Goal: Task Accomplishment & Management: Use online tool/utility

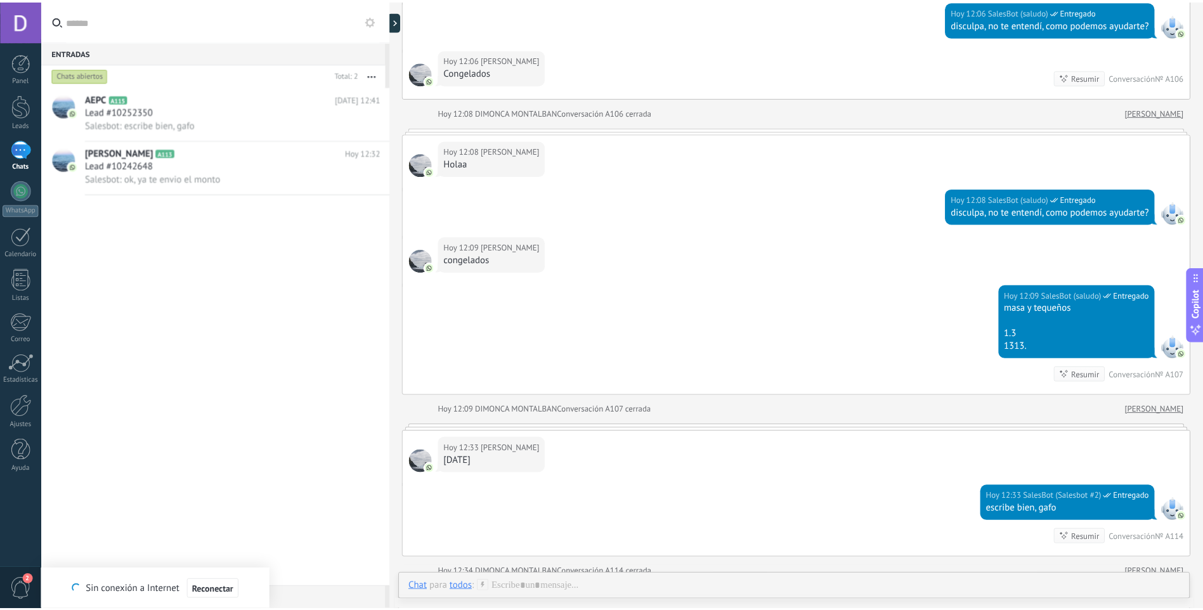
scroll to position [2146, 0]
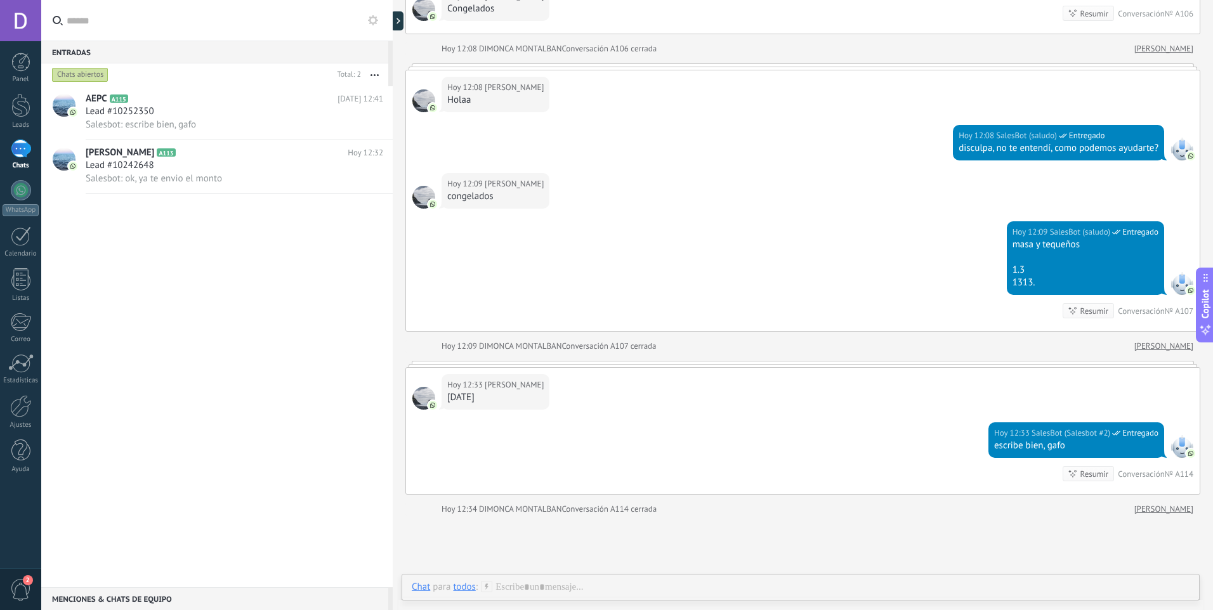
click at [1183, 447] on div at bounding box center [1181, 446] width 23 height 23
click at [13, 375] on link "Estadísticas" at bounding box center [20, 369] width 41 height 31
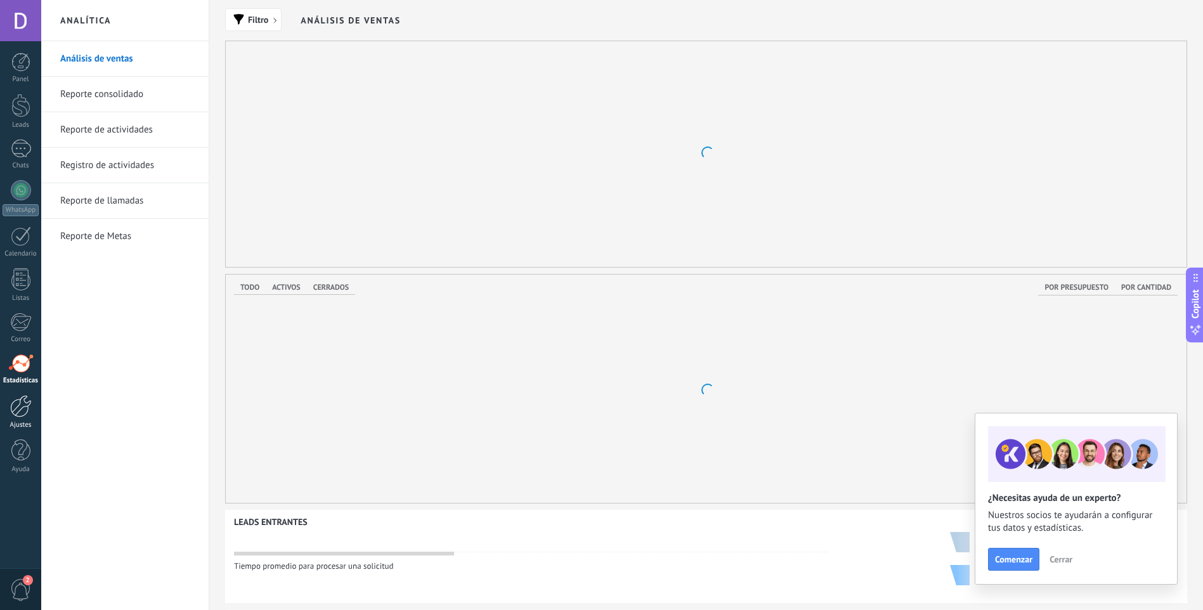
click at [11, 400] on div at bounding box center [21, 406] width 22 height 22
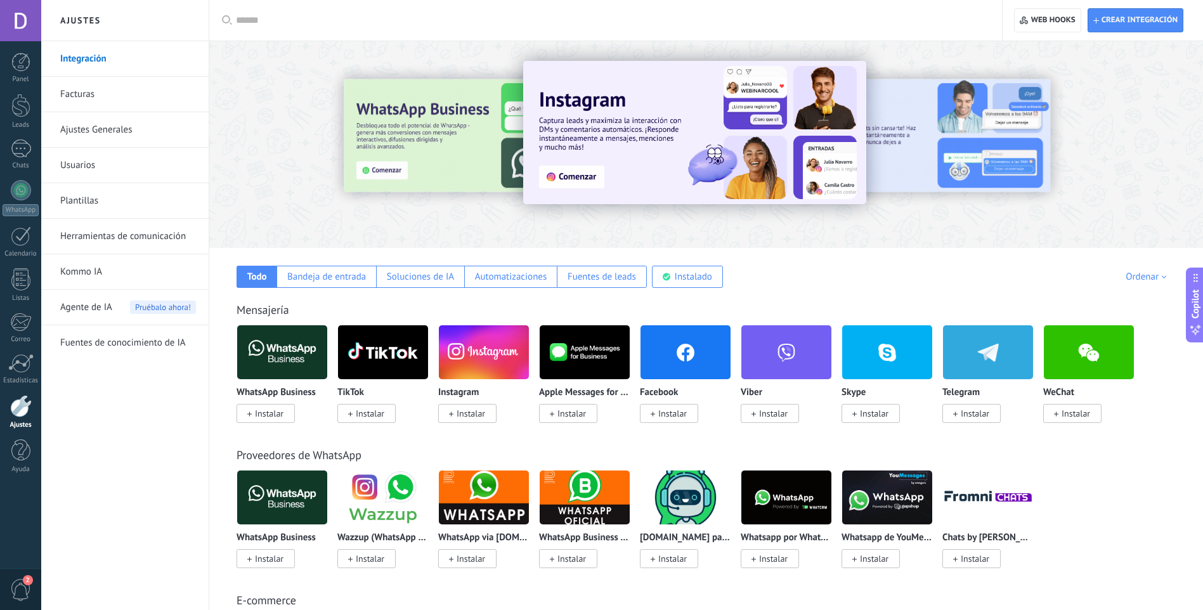
click at [120, 225] on link "Herramientas de comunicación" at bounding box center [128, 237] width 136 height 36
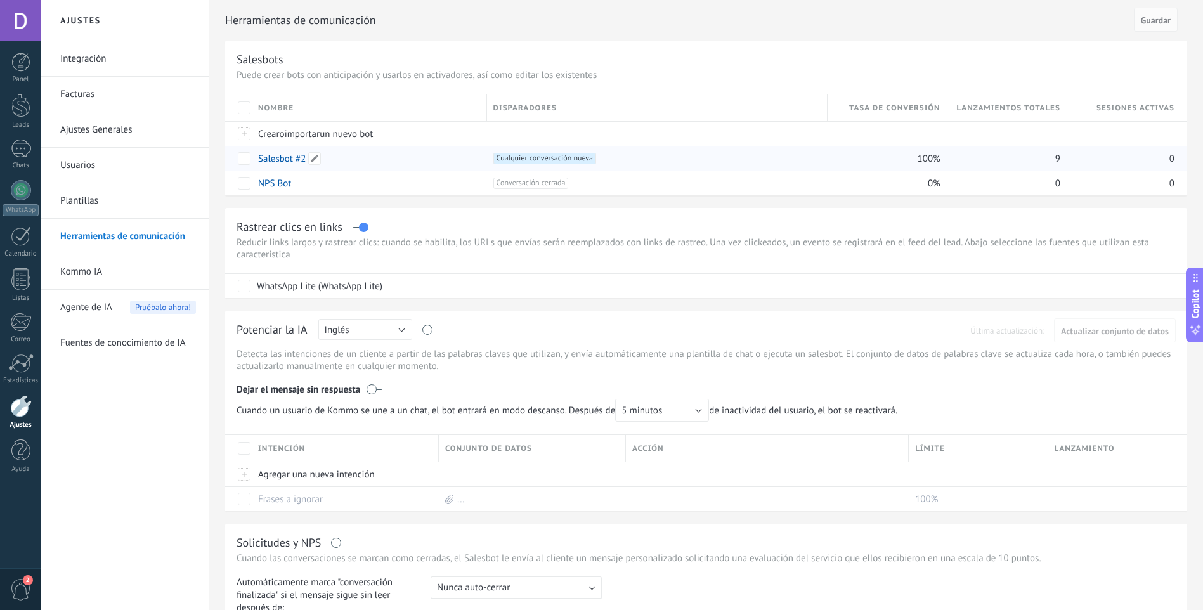
click at [271, 155] on link "Salesbot #2" at bounding box center [282, 159] width 48 height 12
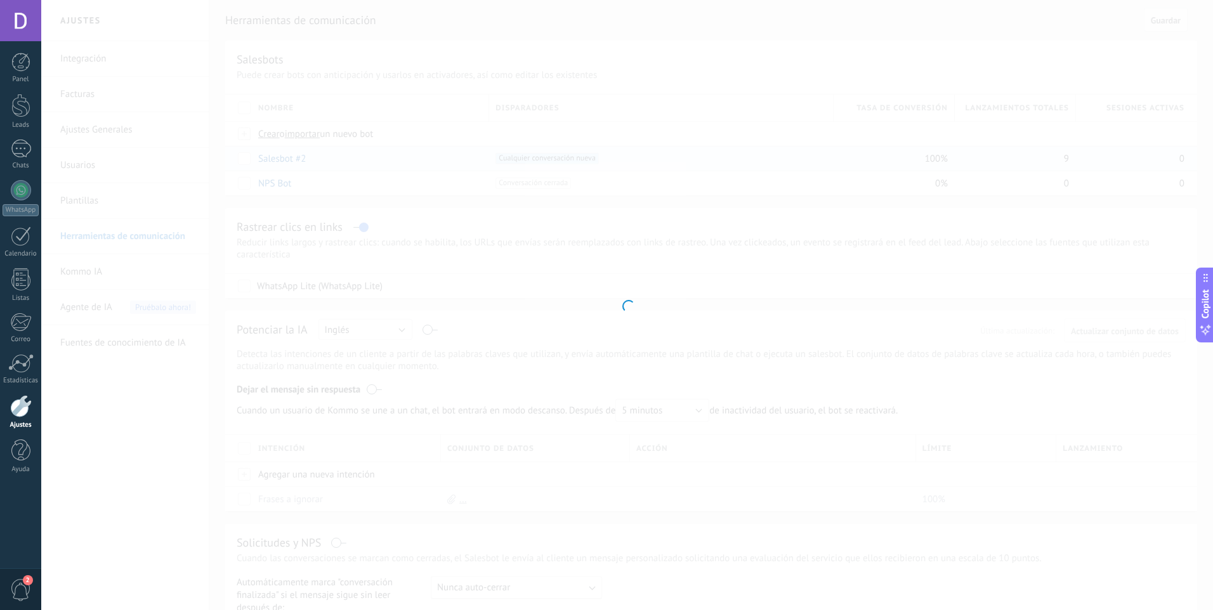
type input "**********"
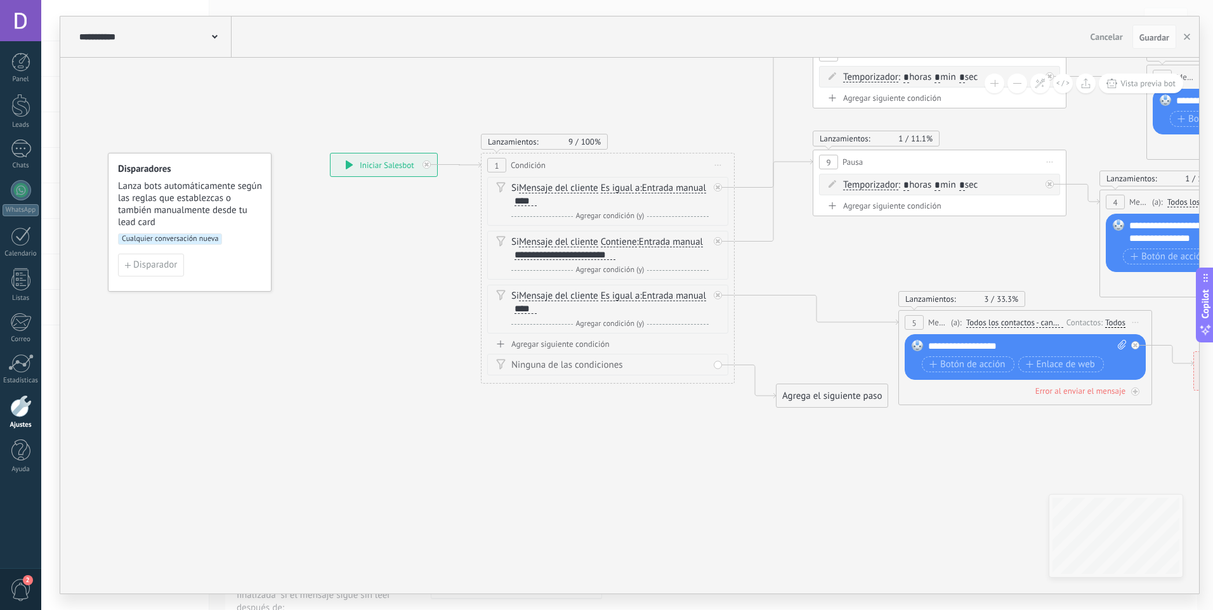
drag, startPoint x: 121, startPoint y: 32, endPoint x: 71, endPoint y: 58, distance: 56.8
click at [225, 34] on div "**********" at bounding box center [153, 36] width 155 height 41
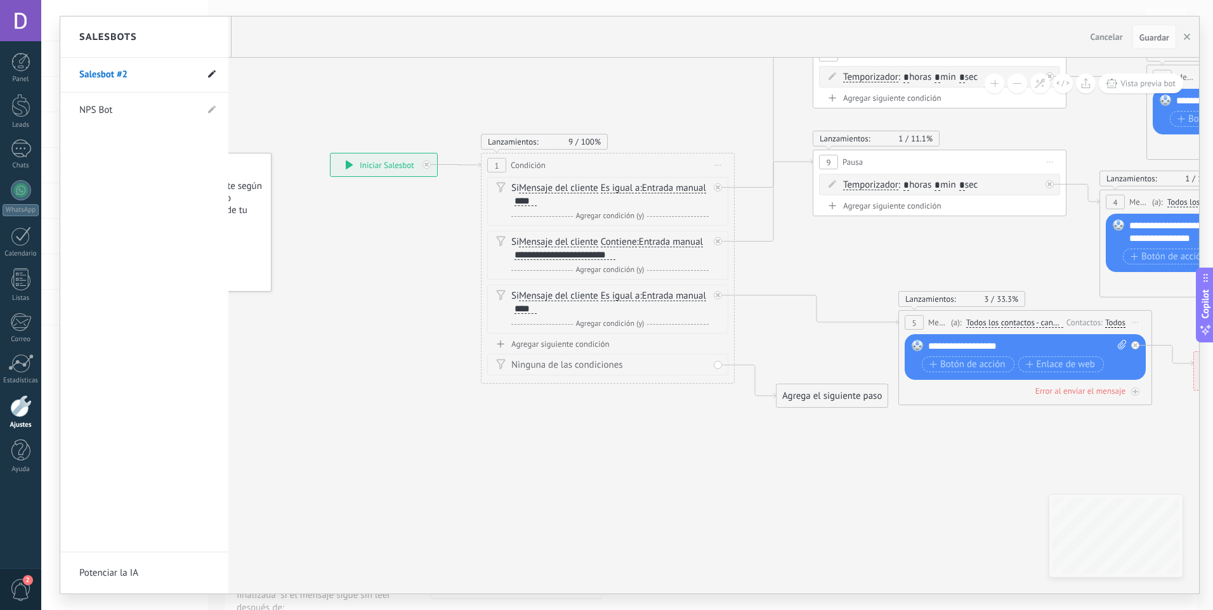
click at [212, 69] on span at bounding box center [212, 75] width 8 height 12
drag, startPoint x: 138, startPoint y: 75, endPoint x: 16, endPoint y: 86, distance: 122.3
click at [17, 86] on body ".abecls-1,.abecls-2{fill-rule:evenodd}.abecls-2{fill:#fff} .abhcls-1{fill:none}…" at bounding box center [606, 305] width 1213 height 610
type input "**********"
click at [210, 75] on icon at bounding box center [211, 75] width 14 height 8
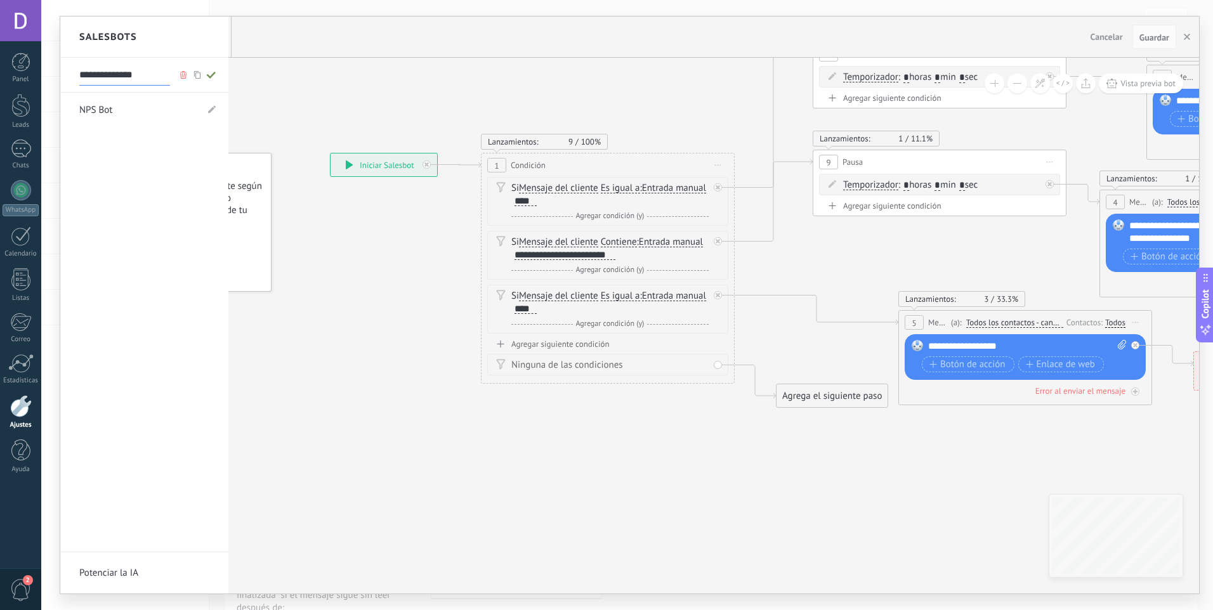
type input "**********"
click at [270, 95] on div at bounding box center [629, 304] width 1139 height 577
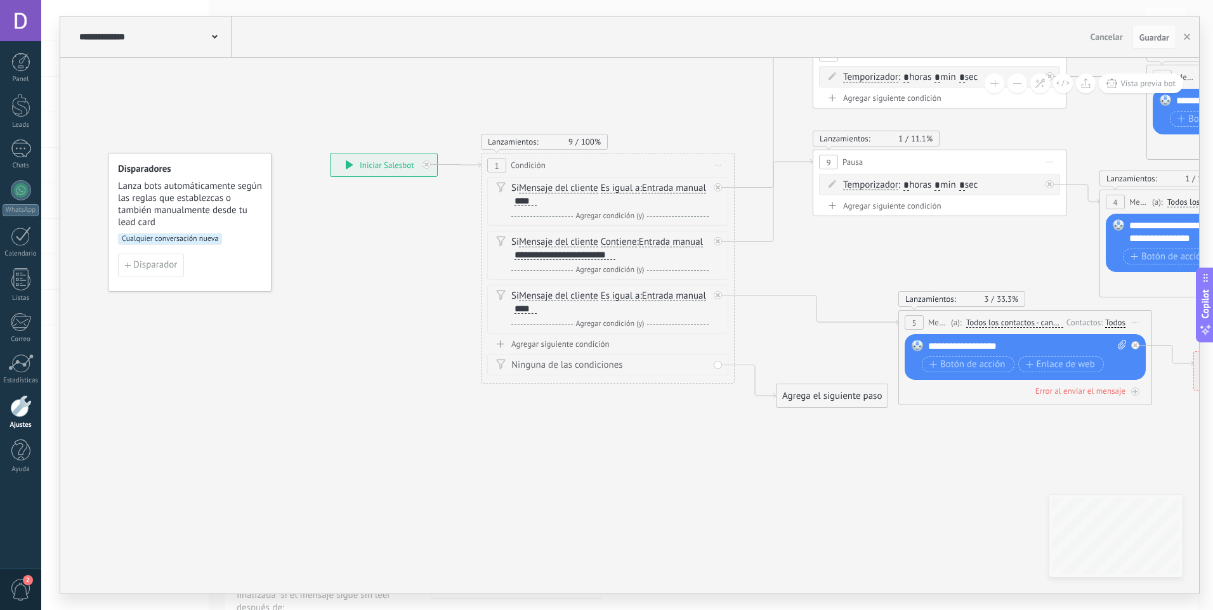
click at [18, 402] on div at bounding box center [21, 406] width 22 height 22
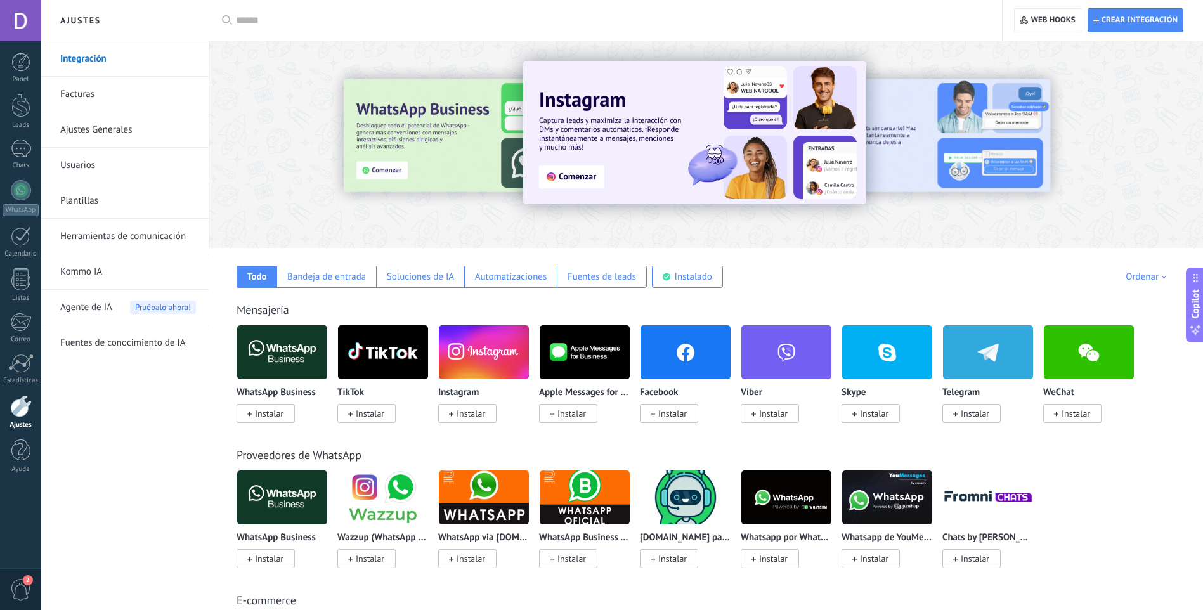
click at [98, 244] on link "Herramientas de comunicación" at bounding box center [128, 237] width 136 height 36
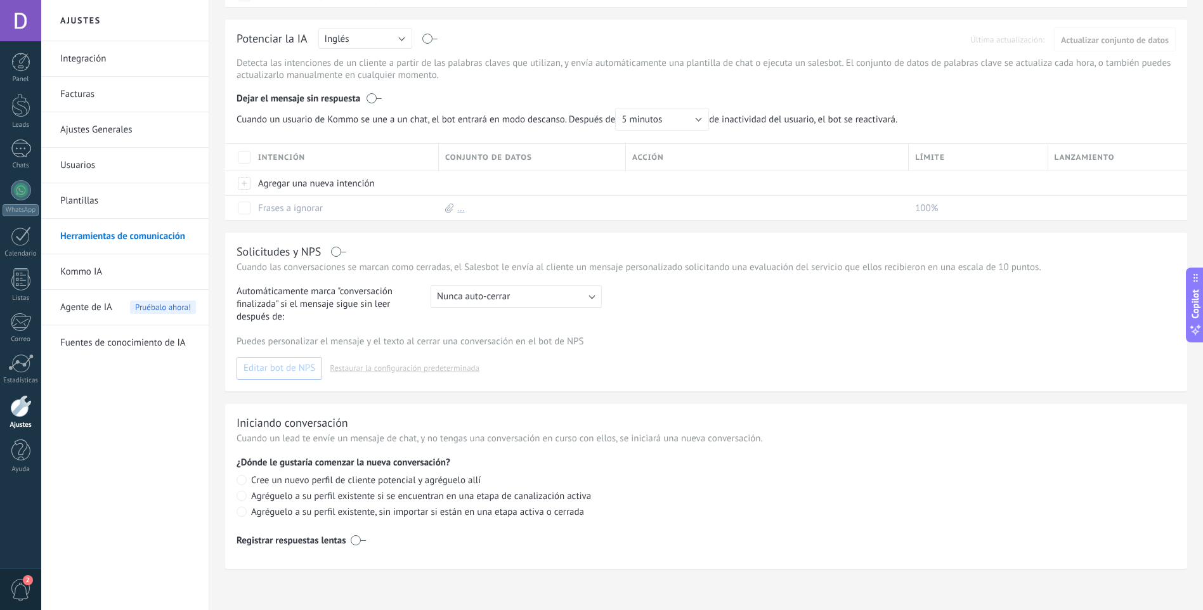
scroll to position [165, 0]
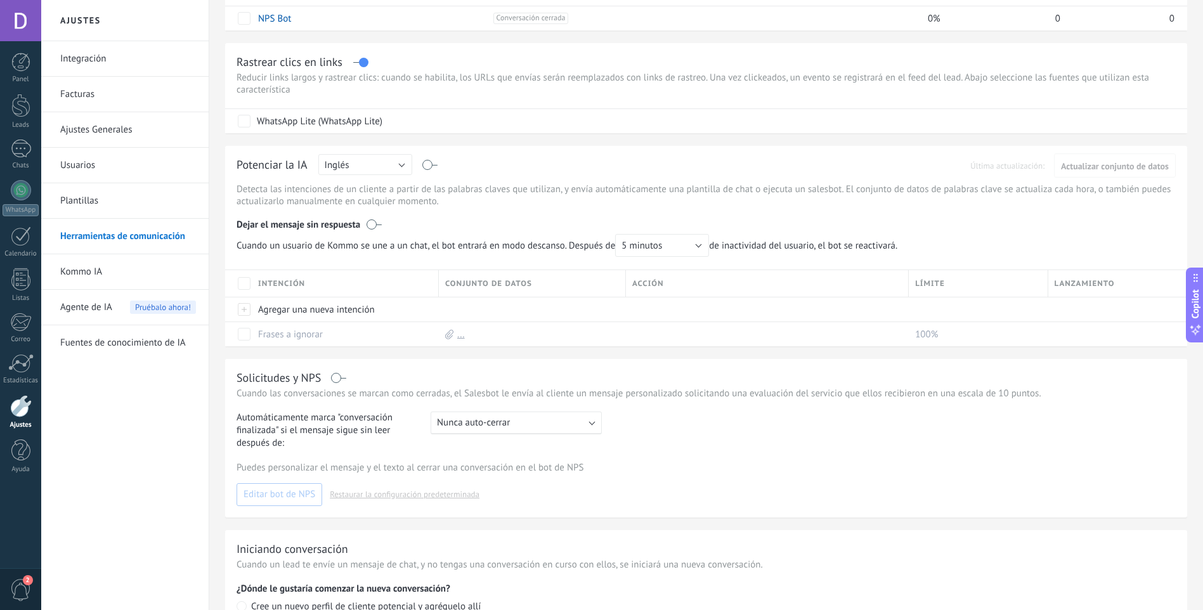
click at [93, 196] on link "Plantillas" at bounding box center [128, 201] width 136 height 36
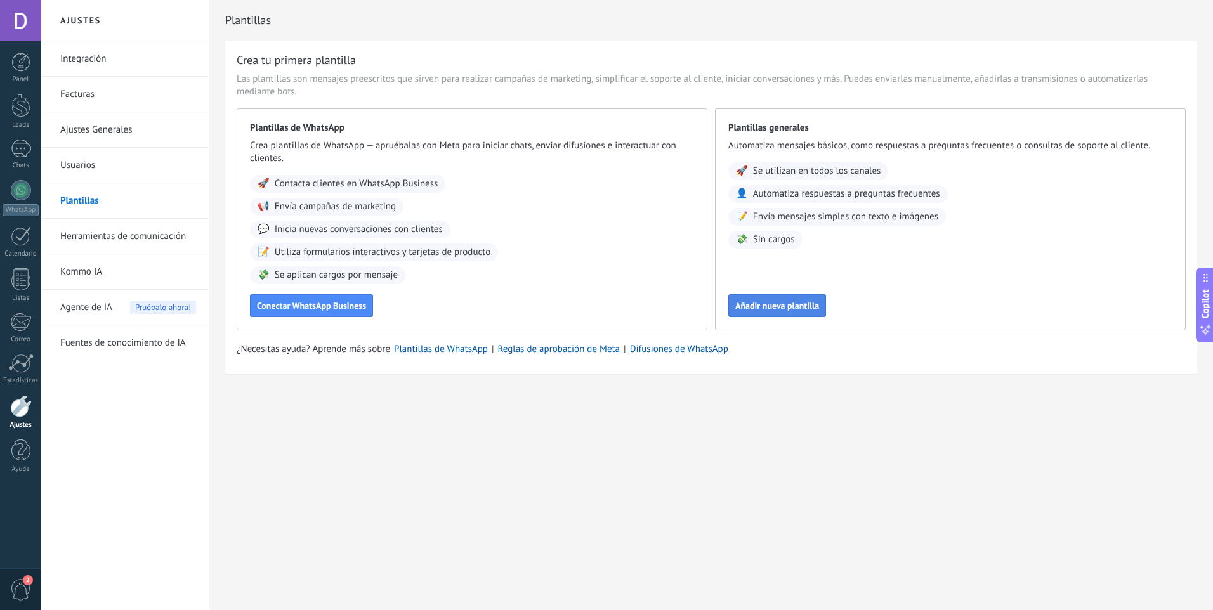
click at [798, 307] on span "Añadir nueva plantilla" at bounding box center [777, 305] width 84 height 9
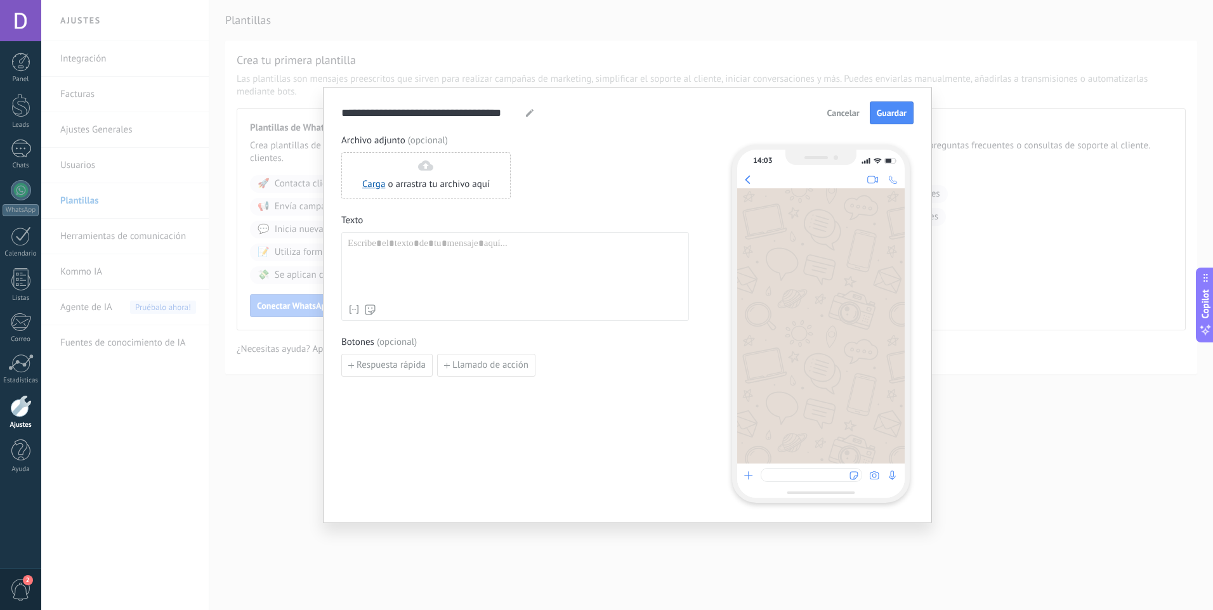
click at [431, 263] on div at bounding box center [515, 268] width 335 height 60
click at [375, 268] on div at bounding box center [515, 263] width 335 height 10
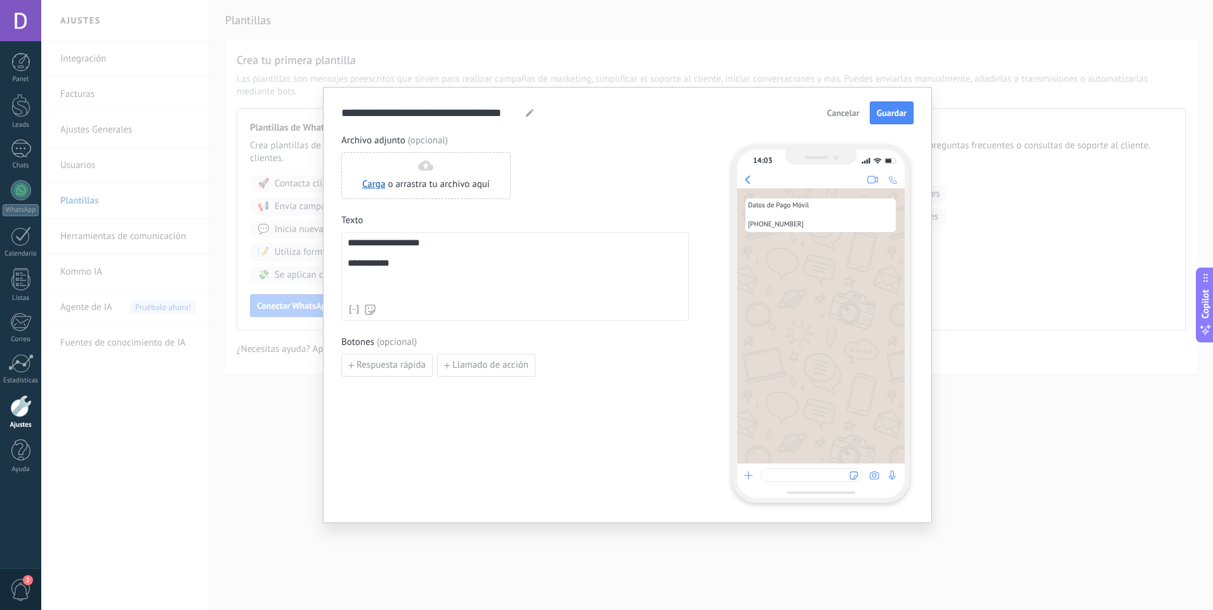
click at [360, 282] on div "**********" at bounding box center [515, 268] width 335 height 60
click at [347, 281] on div "**********" at bounding box center [515, 276] width 348 height 89
click at [357, 281] on div "**********" at bounding box center [515, 268] width 335 height 60
click at [408, 278] on div "**********" at bounding box center [515, 268] width 335 height 60
click at [631, 364] on div "Respuesta rápida Llamado de acción" at bounding box center [515, 365] width 348 height 23
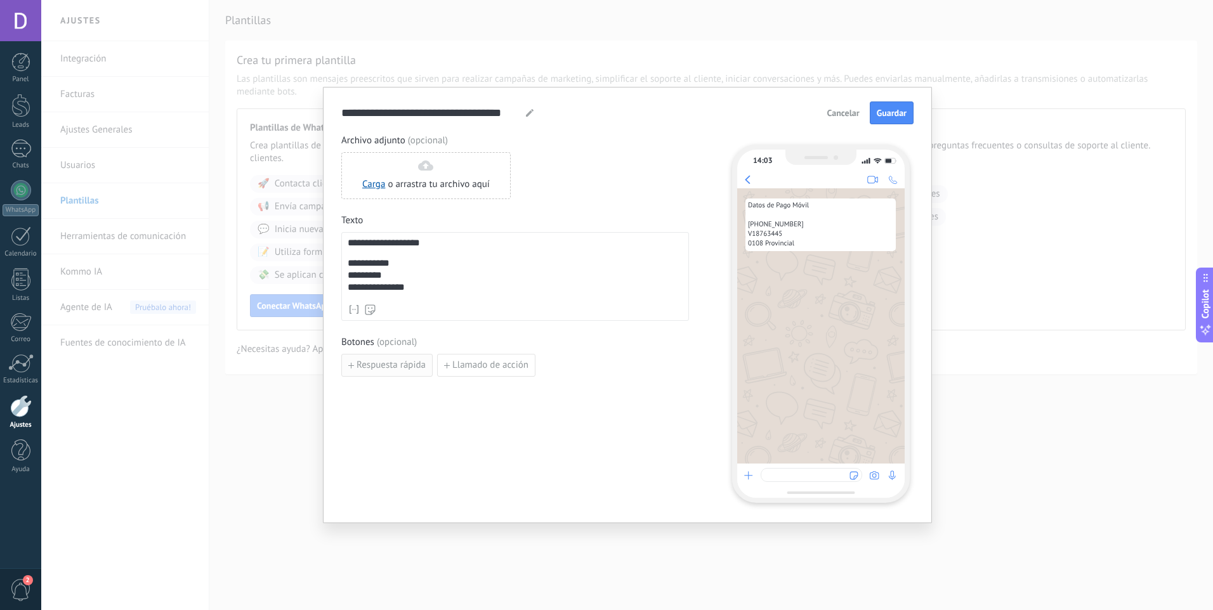
click at [414, 369] on span "Respuesta rápida" at bounding box center [391, 365] width 69 height 9
click at [415, 364] on input at bounding box center [409, 365] width 135 height 20
type input "*"
click at [415, 364] on input at bounding box center [409, 365] width 135 height 20
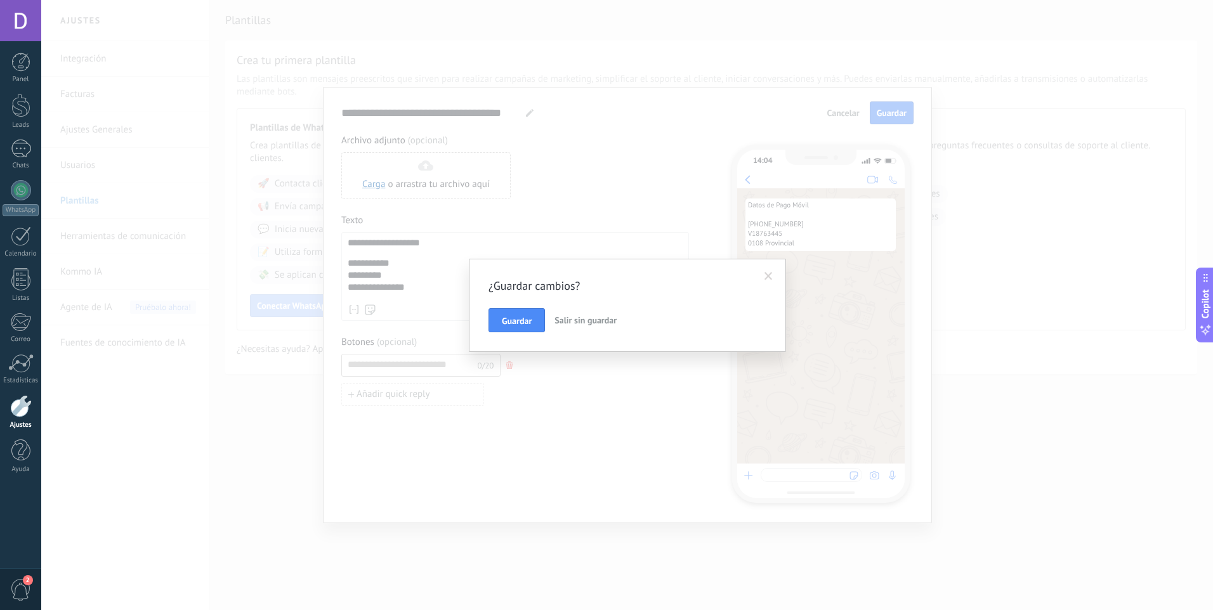
click at [553, 412] on div "¿Guardar cambios? Guardar Salir sin guardar" at bounding box center [627, 305] width 1172 height 610
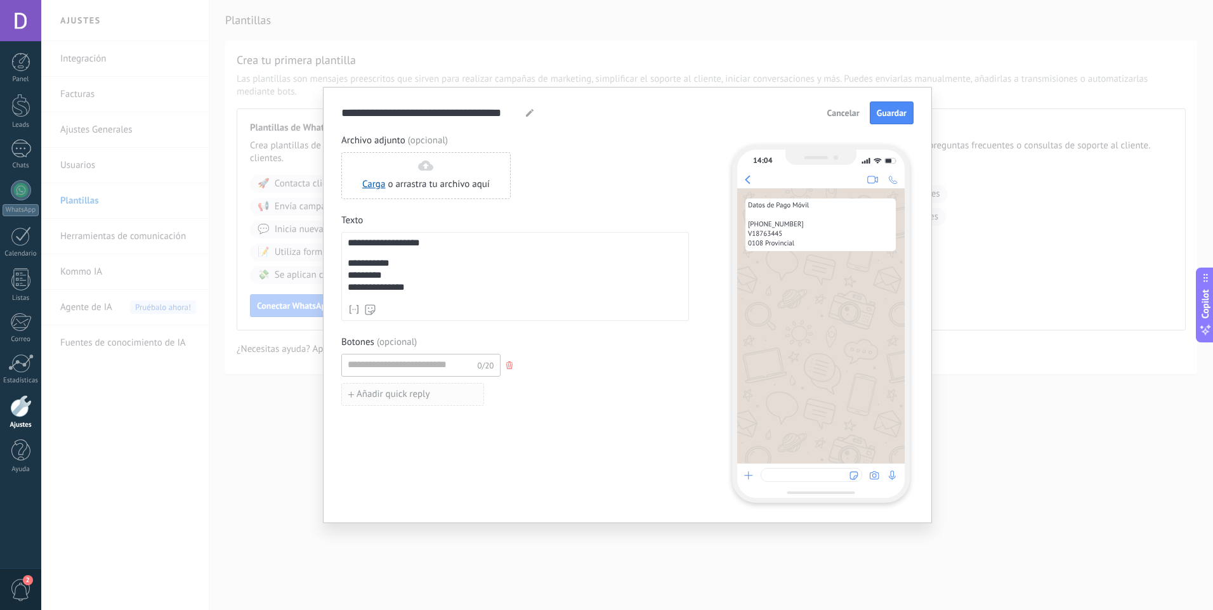
click at [426, 398] on span "Añadir quick reply" at bounding box center [394, 394] width 74 height 9
click at [441, 399] on input at bounding box center [409, 394] width 135 height 20
click at [509, 402] on button "button" at bounding box center [511, 394] width 20 height 19
click at [508, 365] on button "button" at bounding box center [511, 365] width 20 height 19
click at [508, 365] on span "Llamado de acción" at bounding box center [490, 365] width 76 height 9
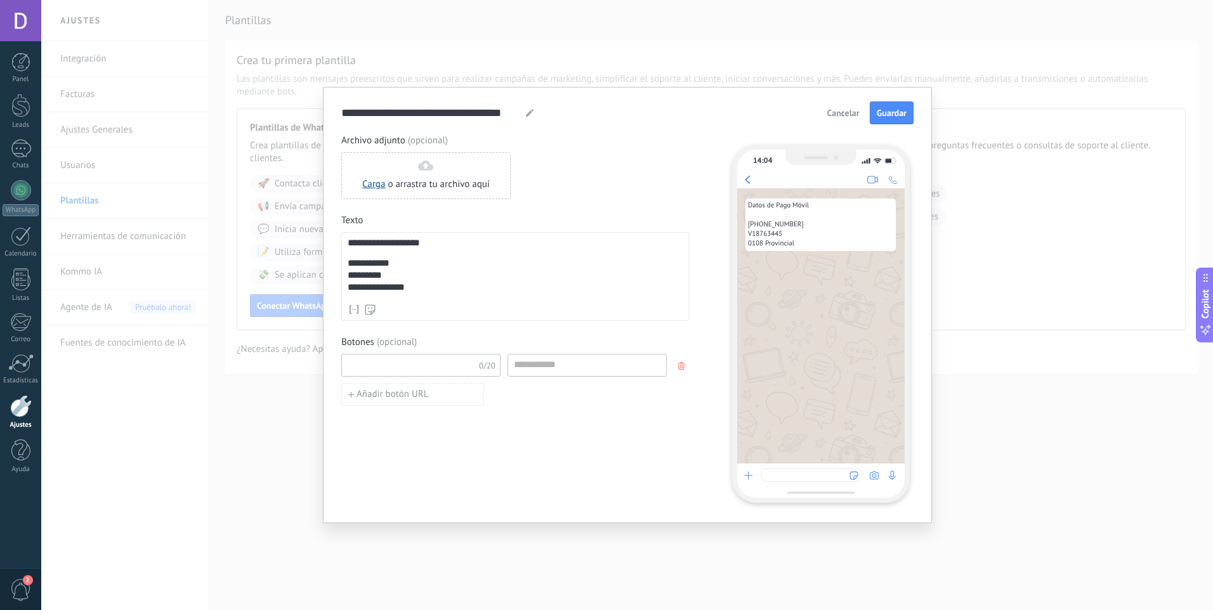
click at [414, 367] on input at bounding box center [409, 365] width 135 height 20
type input "***"
click at [681, 365] on use "button" at bounding box center [681, 366] width 6 height 8
click at [621, 391] on div "**********" at bounding box center [515, 318] width 348 height 368
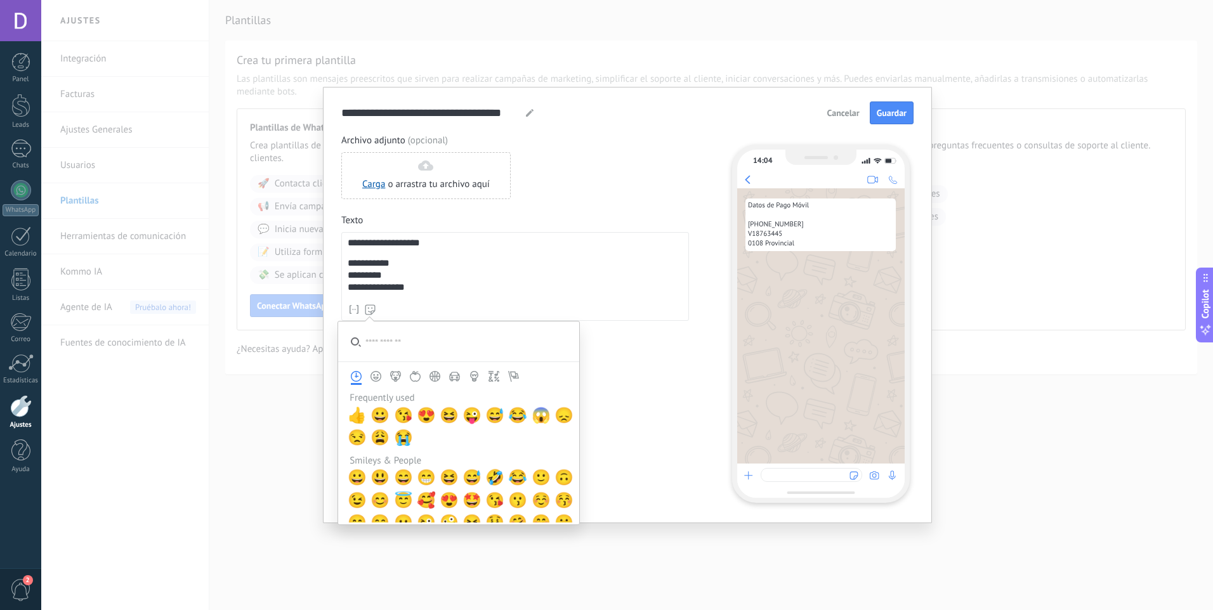
click at [660, 362] on div "Respuesta rápida Llamado de acción" at bounding box center [515, 365] width 348 height 23
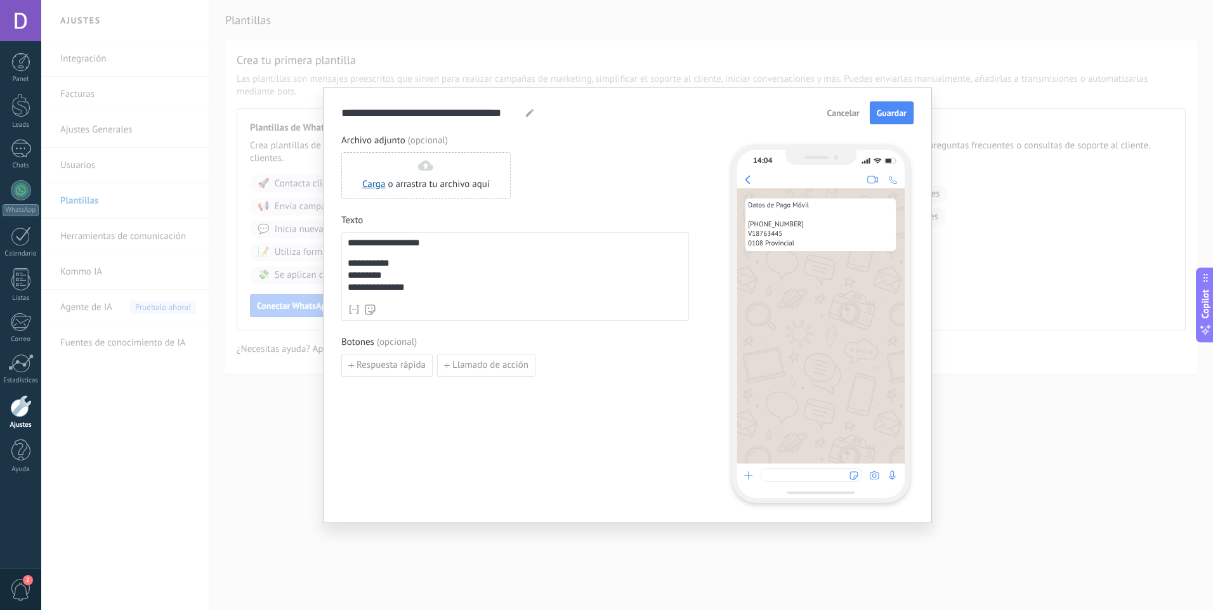
click at [601, 205] on div "**********" at bounding box center [515, 255] width 348 height 242
click at [631, 177] on div "Carga o arrastra tu archivo aquí Arrastra aquí" at bounding box center [515, 175] width 348 height 47
click at [667, 376] on div "Respuesta rápida Llamado de acción" at bounding box center [515, 365] width 348 height 23
drag, startPoint x: 385, startPoint y: 242, endPoint x: 337, endPoint y: 242, distance: 48.2
click at [337, 242] on div "**********" at bounding box center [627, 305] width 609 height 436
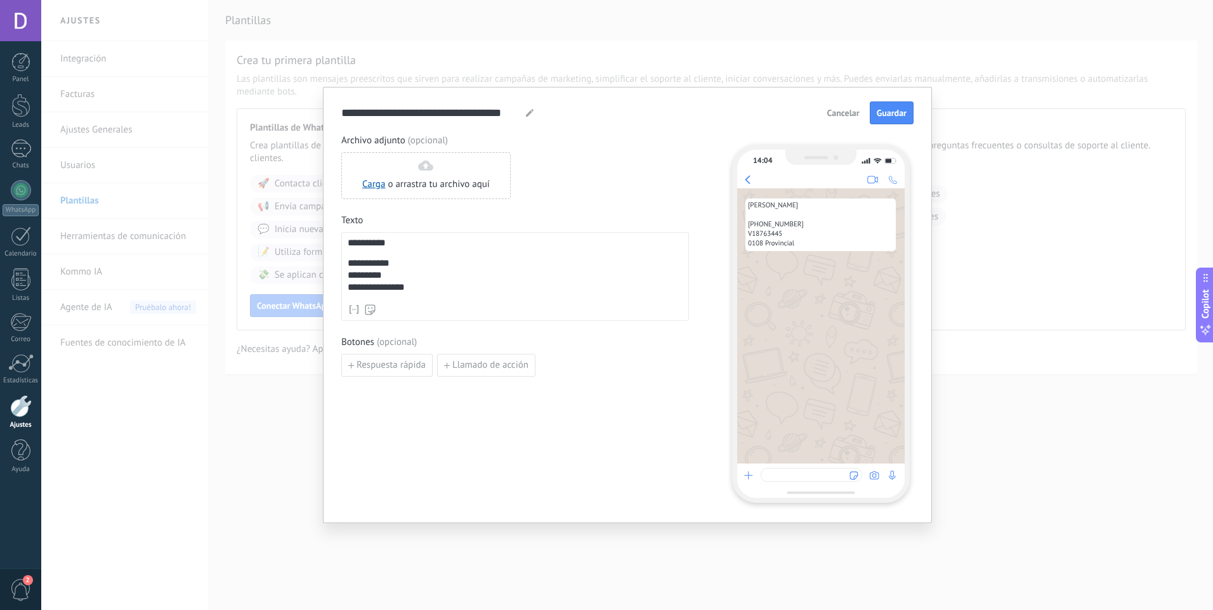
click at [366, 256] on div at bounding box center [515, 253] width 335 height 10
click at [687, 369] on div "Respuesta rápida Llamado de acción" at bounding box center [515, 365] width 348 height 23
click at [892, 108] on span "Guardar" at bounding box center [892, 112] width 30 height 9
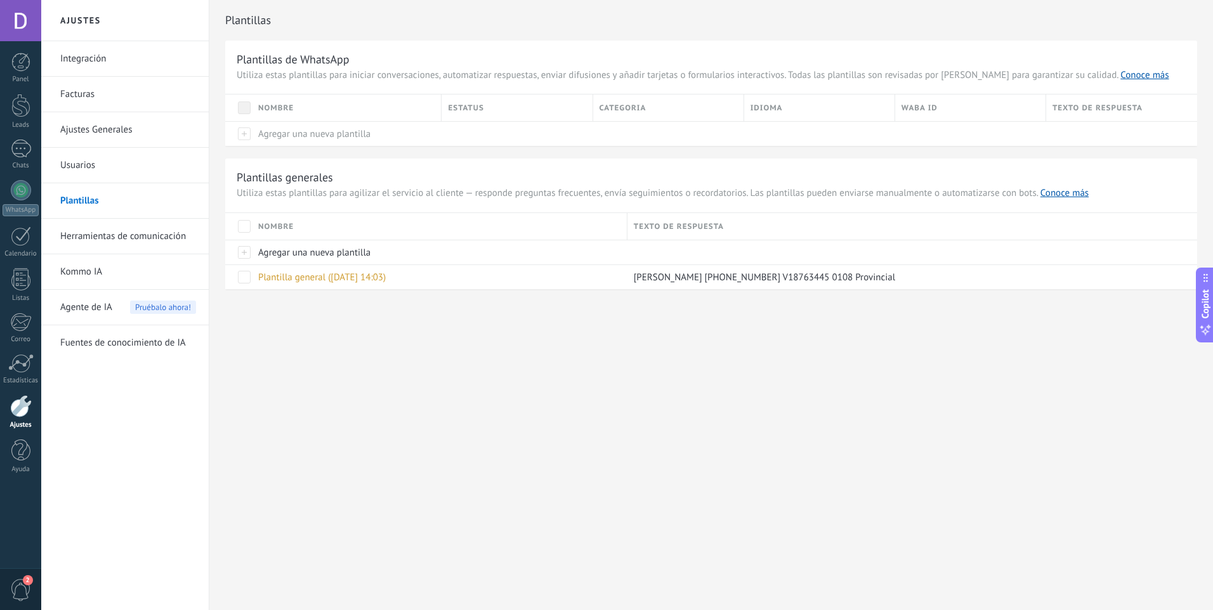
click at [627, 422] on div "Ajustes Integración Facturas Ajustes Generales Usuarios [GEOGRAPHIC_DATA] Herra…" at bounding box center [627, 305] width 1172 height 610
click at [410, 278] on div "Plantilla general ([DATE] 14:03)" at bounding box center [436, 277] width 369 height 24
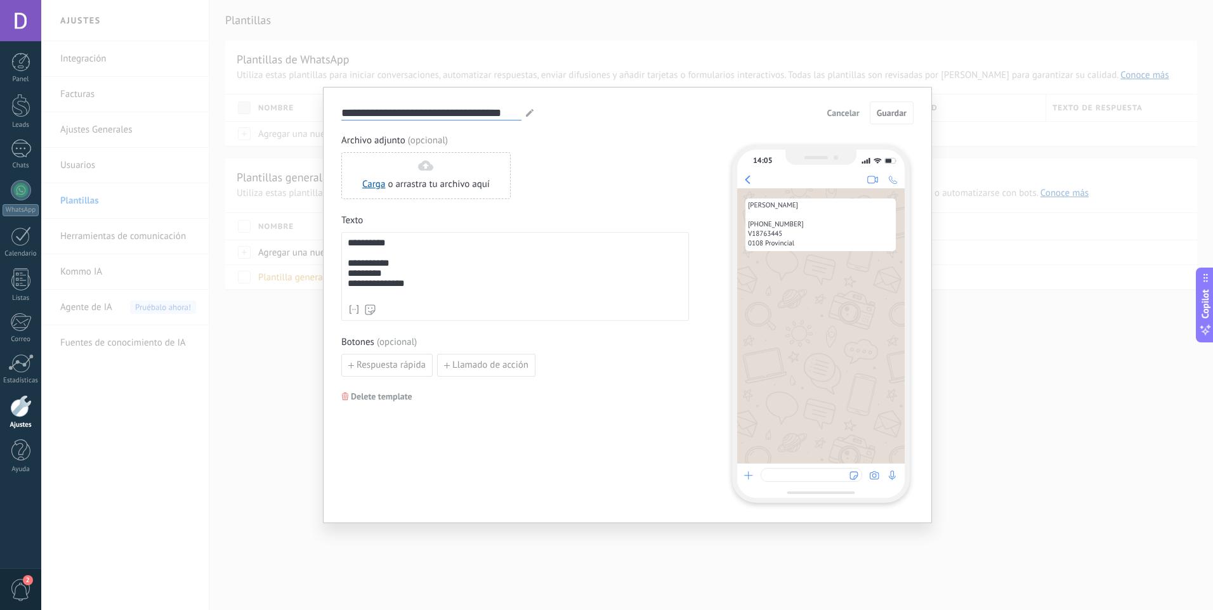
click at [490, 109] on input "**********" at bounding box center [431, 112] width 180 height 15
click at [507, 112] on input "**********" at bounding box center [431, 112] width 180 height 15
type input "**********"
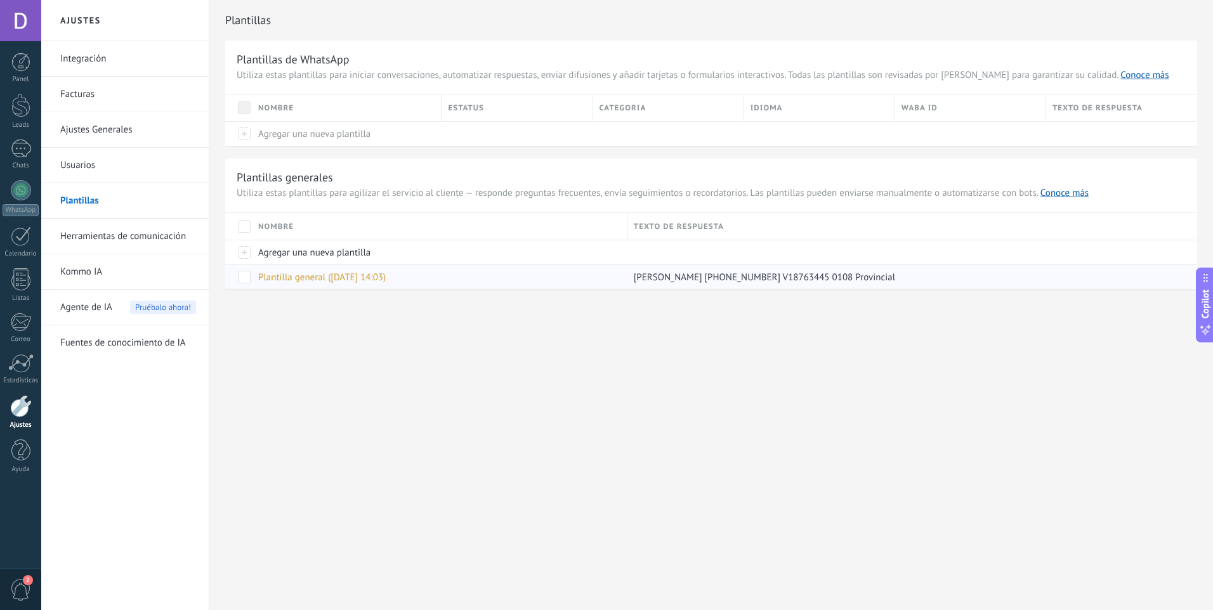
click at [384, 278] on span "Plantilla general ([DATE] 14:03)" at bounding box center [322, 278] width 128 height 12
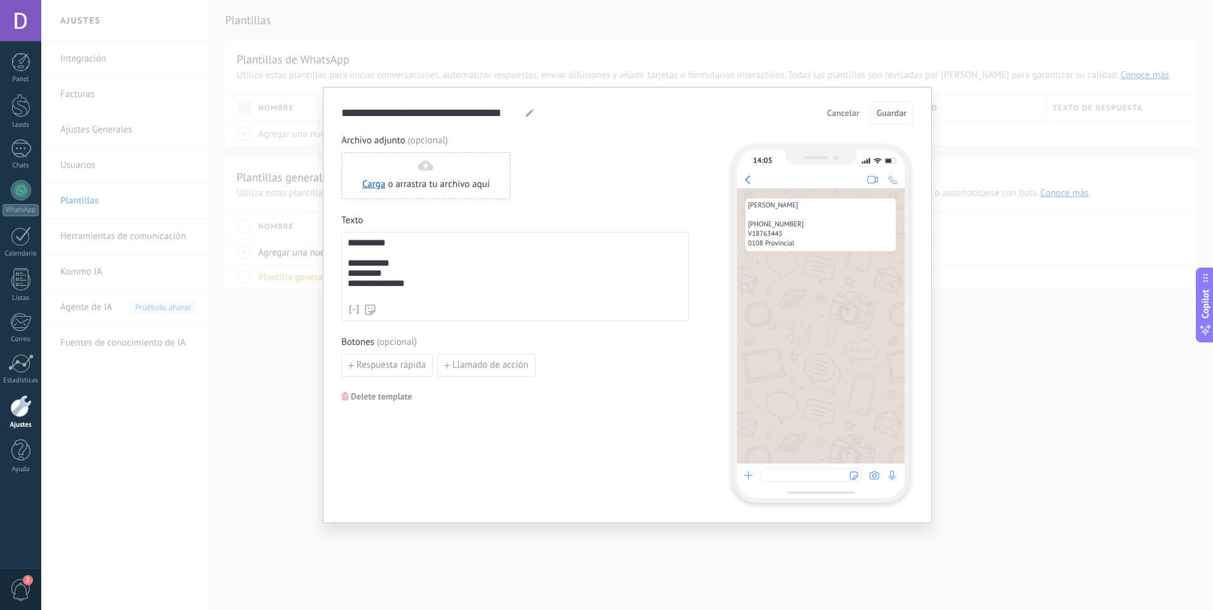
click at [455, 123] on div "**********" at bounding box center [627, 113] width 572 height 23
click at [462, 117] on input "**********" at bounding box center [431, 112] width 180 height 15
type input "**********"
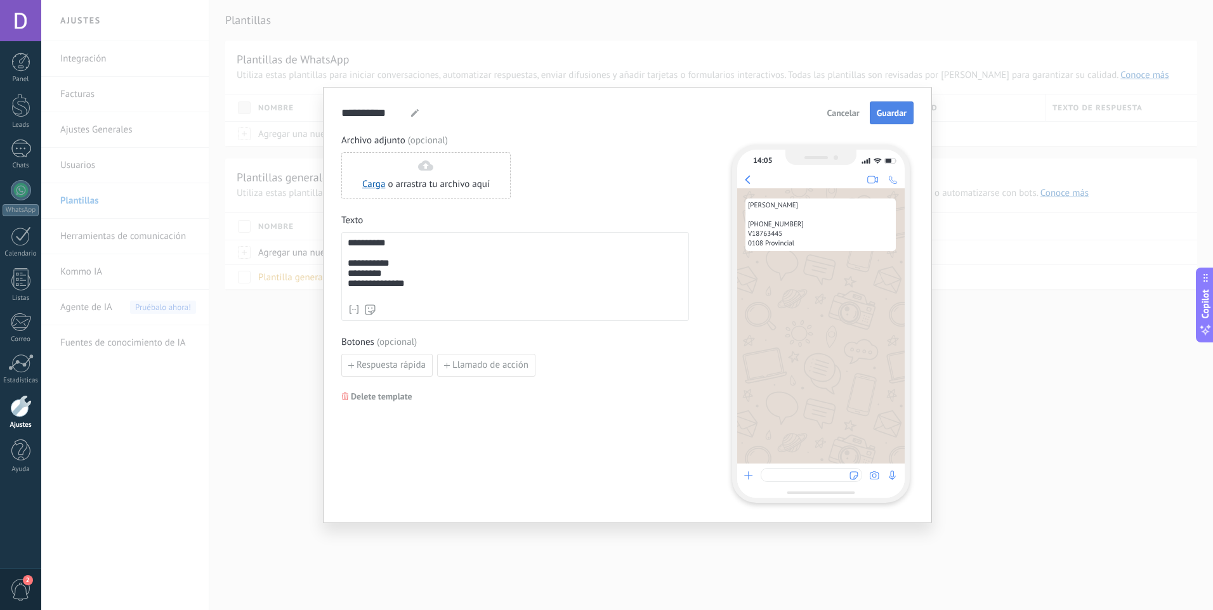
click at [900, 115] on span "Guardar" at bounding box center [892, 112] width 30 height 9
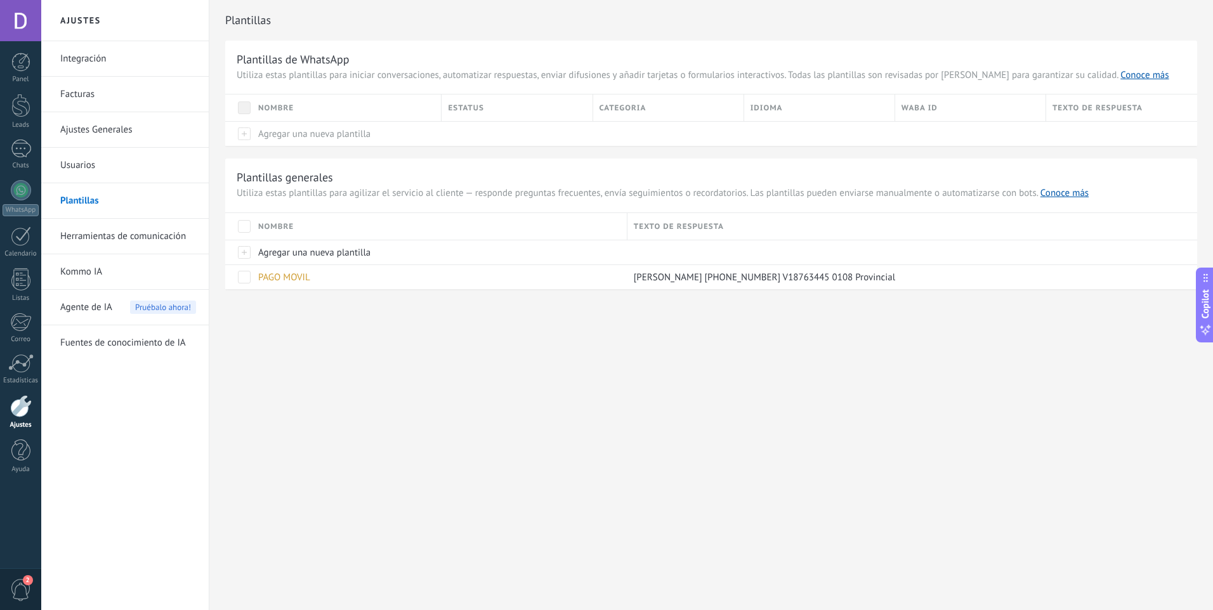
click at [366, 352] on div "Ajustes Integración Facturas Ajustes Generales Usuarios [GEOGRAPHIC_DATA] Herra…" at bounding box center [627, 305] width 1172 height 610
click at [294, 251] on span "Agregar una nueva plantilla" at bounding box center [314, 253] width 112 height 12
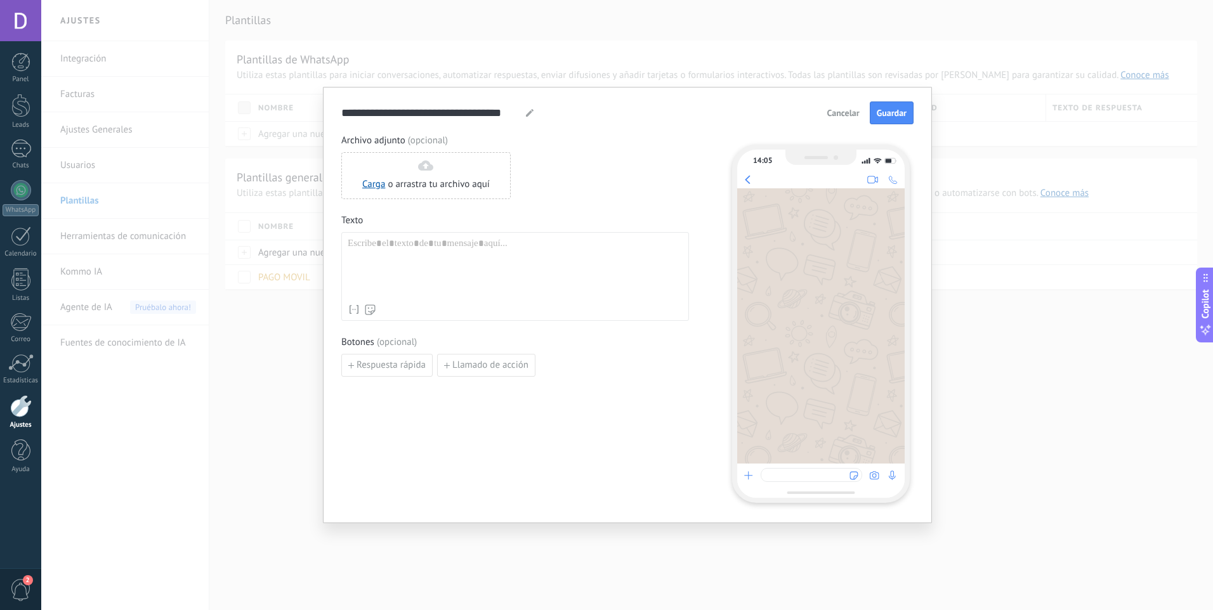
click at [409, 255] on div at bounding box center [515, 268] width 335 height 60
click at [433, 100] on div "**********" at bounding box center [627, 305] width 609 height 436
click at [441, 115] on input "**********" at bounding box center [431, 112] width 180 height 15
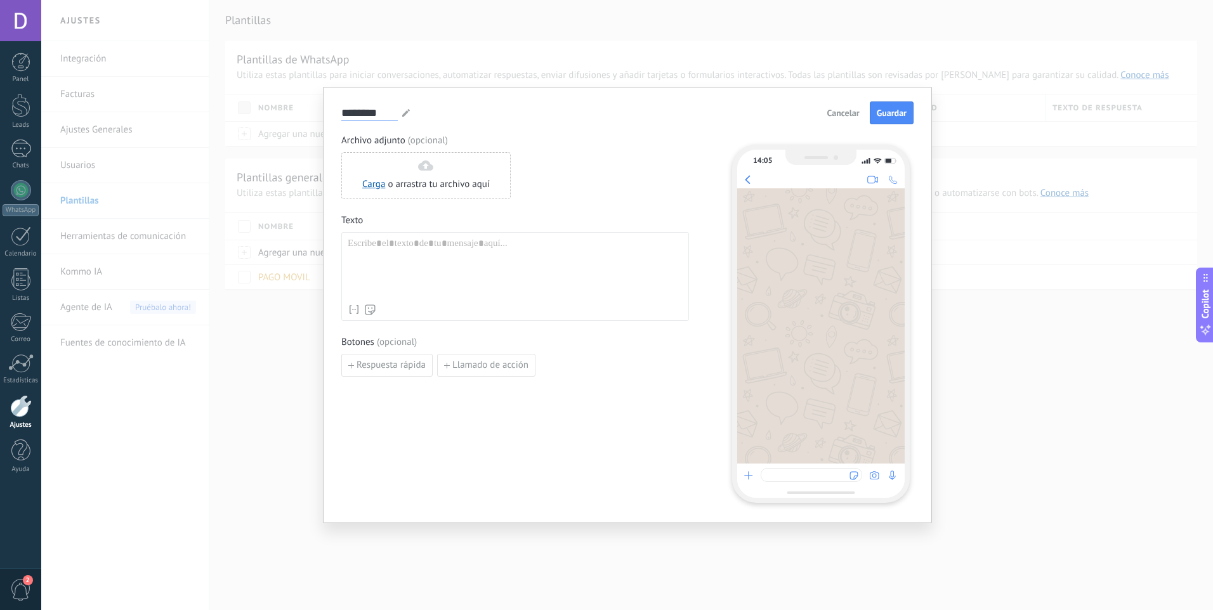
type input "********"
click at [450, 260] on div at bounding box center [515, 268] width 335 height 60
click at [453, 252] on div at bounding box center [515, 268] width 335 height 60
paste div
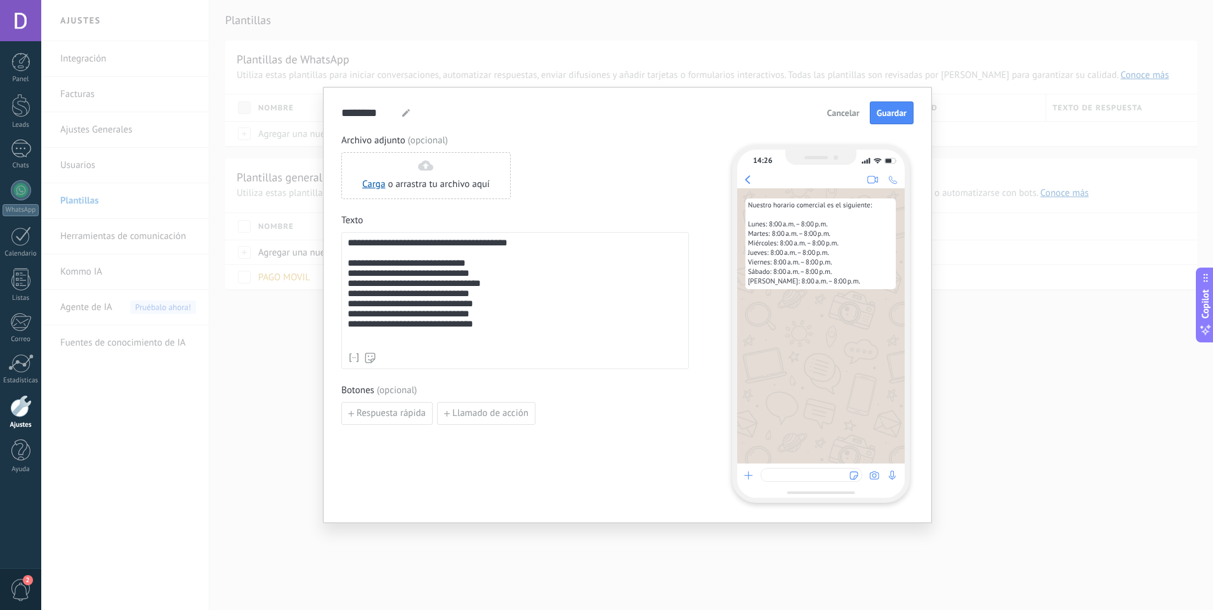
click at [549, 299] on div "**********" at bounding box center [515, 292] width 335 height 108
click at [471, 258] on div "**********" at bounding box center [515, 292] width 335 height 108
drag, startPoint x: 414, startPoint y: 243, endPoint x: 455, endPoint y: 240, distance: 41.4
click at [454, 240] on div "**********" at bounding box center [515, 292] width 335 height 108
click at [528, 331] on div "**********" at bounding box center [515, 292] width 335 height 108
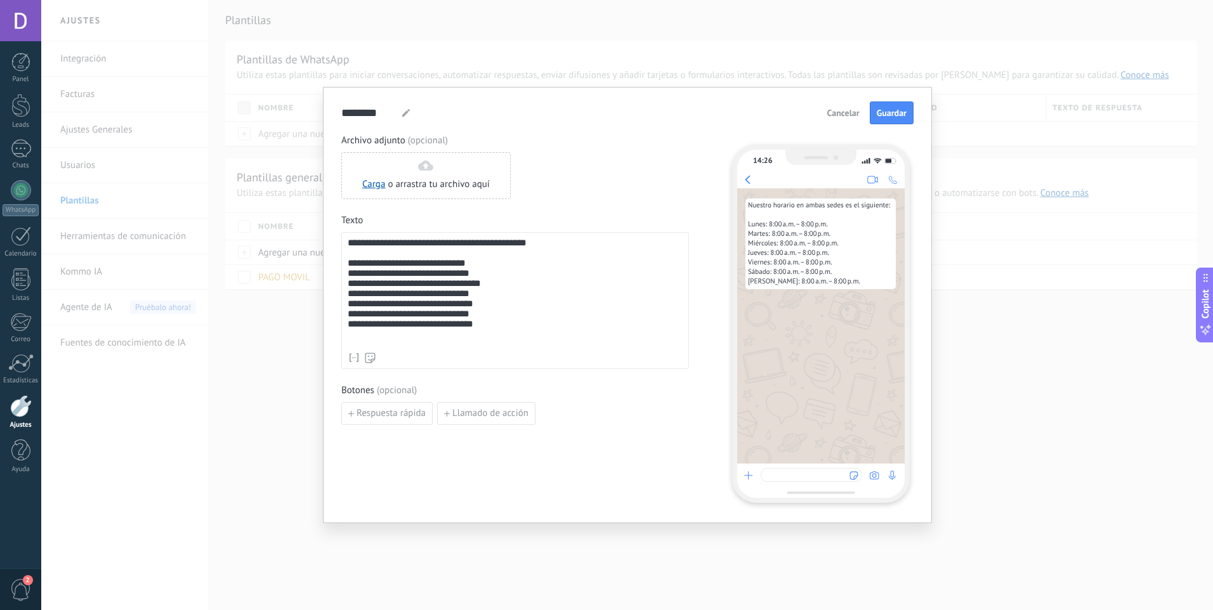
click at [521, 346] on div "**********" at bounding box center [515, 292] width 335 height 108
click at [605, 407] on div "Respuesta rápida Llamado de acción" at bounding box center [515, 413] width 348 height 23
click at [633, 204] on div "**********" at bounding box center [515, 279] width 348 height 291
click at [898, 122] on button "Guardar" at bounding box center [892, 113] width 44 height 23
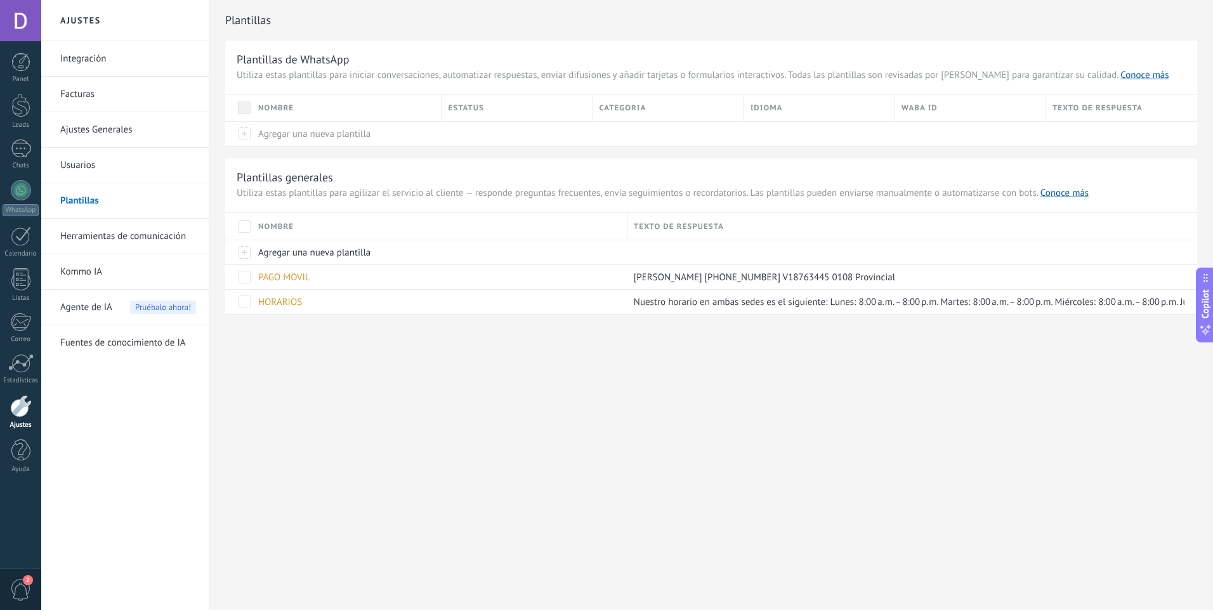
click at [318, 377] on div "Ajustes Integración Facturas Ajustes Generales Usuarios Plantillas Herramientas…" at bounding box center [627, 305] width 1172 height 610
click at [99, 138] on link "Ajustes Generales" at bounding box center [128, 130] width 136 height 36
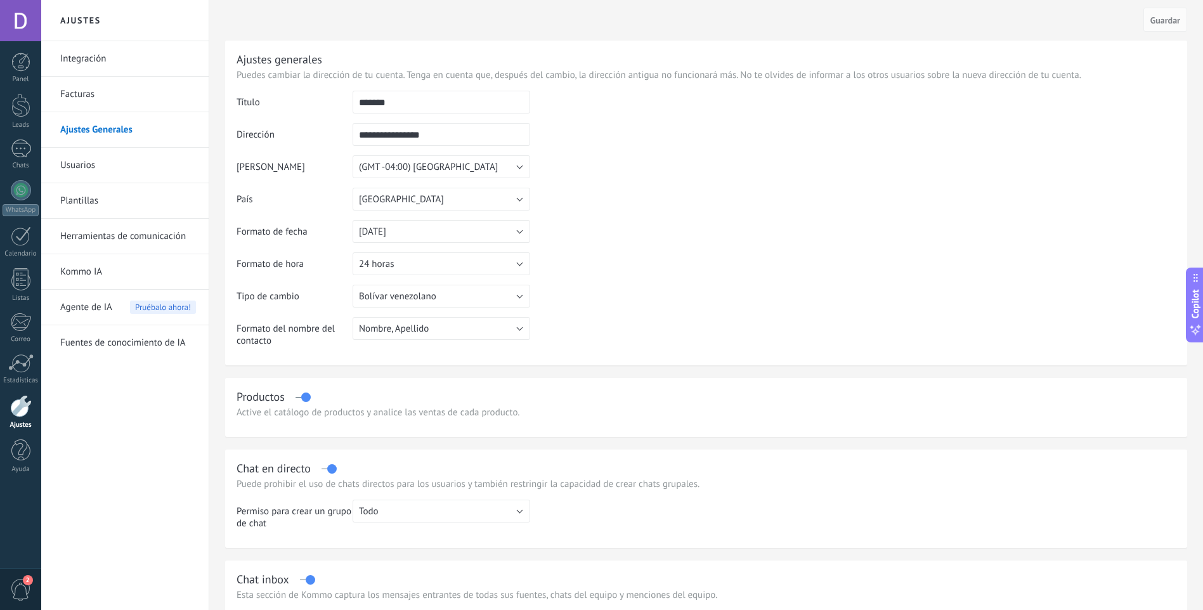
click at [98, 154] on link "Usuarios" at bounding box center [128, 166] width 136 height 36
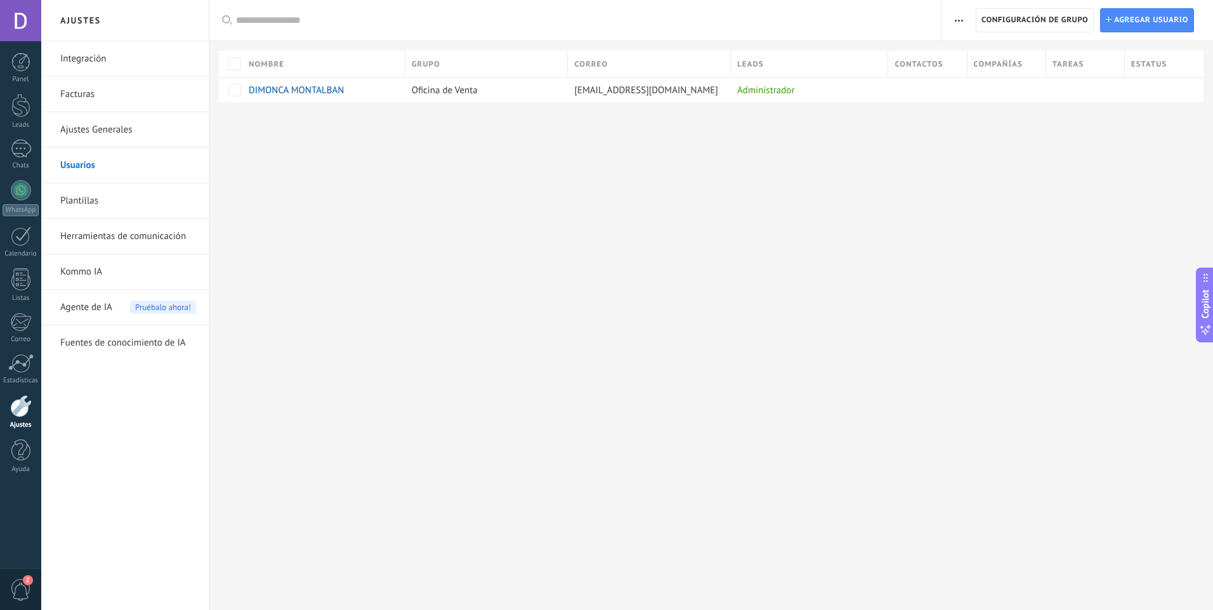
click at [94, 201] on link "Plantillas" at bounding box center [128, 201] width 136 height 36
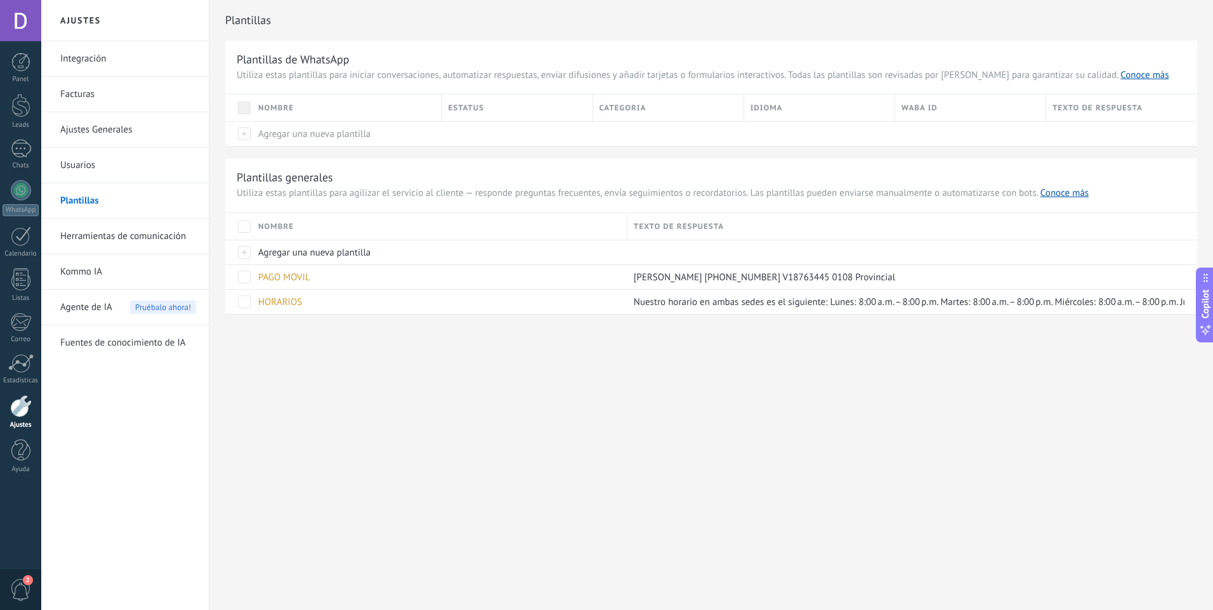
click at [99, 102] on link "Facturas" at bounding box center [128, 95] width 136 height 36
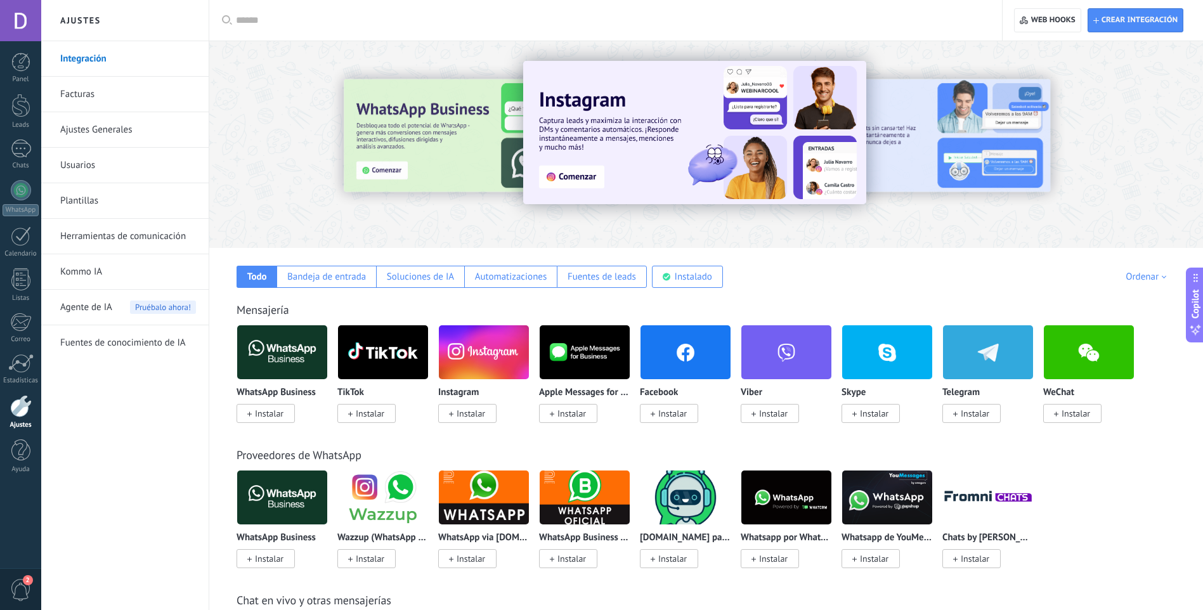
click at [94, 228] on link "Herramientas de comunicación" at bounding box center [128, 237] width 136 height 36
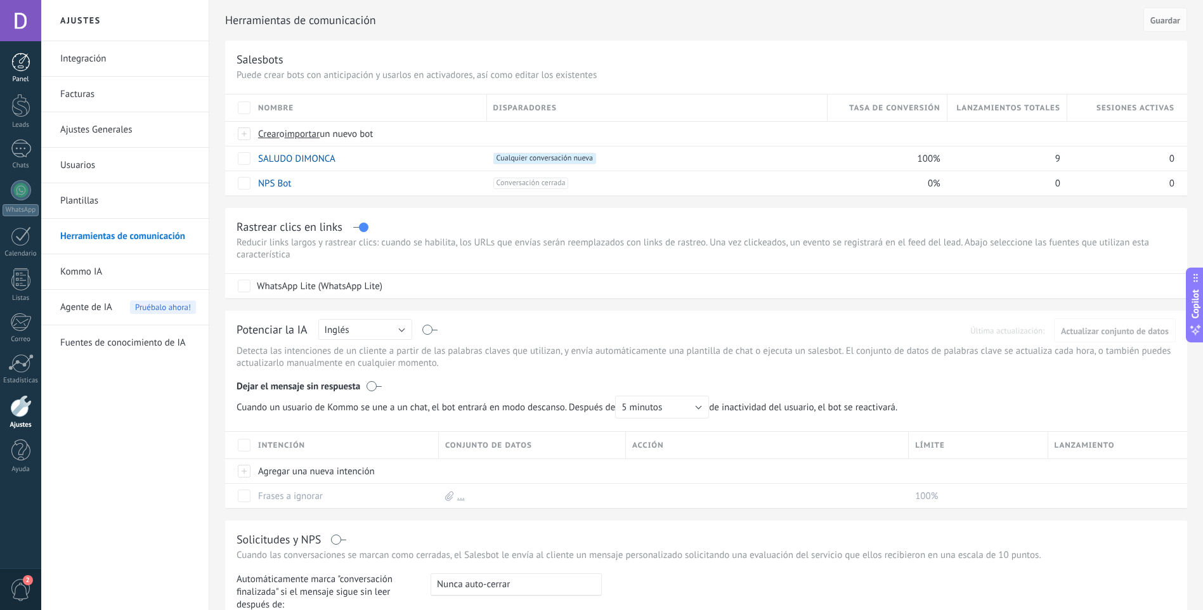
click at [15, 67] on div at bounding box center [20, 62] width 19 height 19
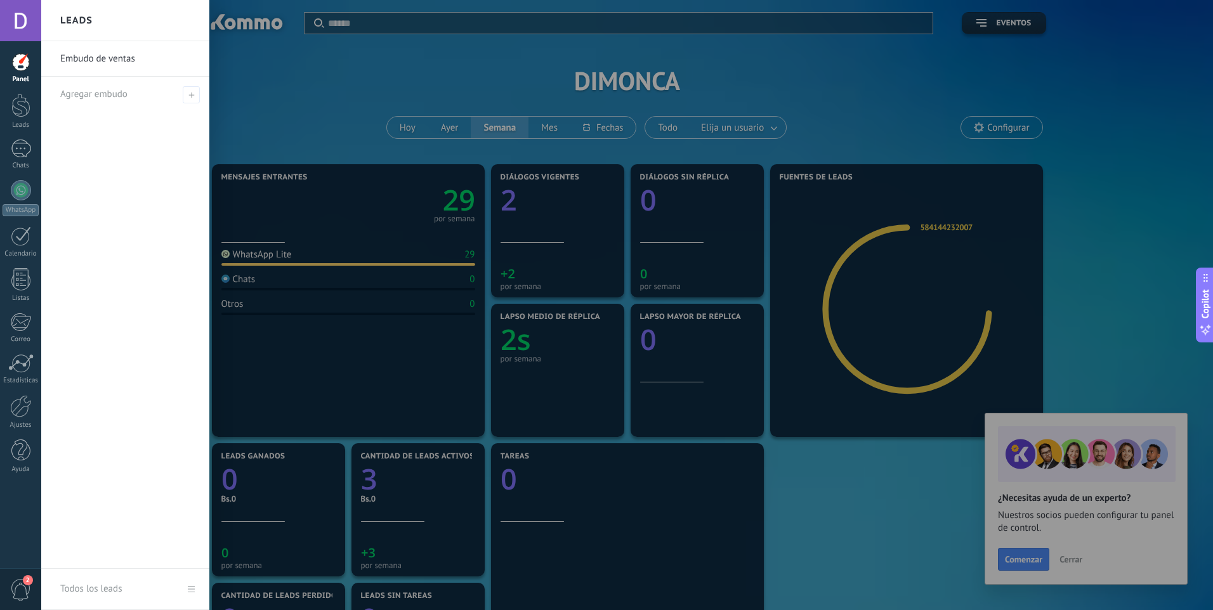
click at [128, 67] on link "Embudo de ventas" at bounding box center [128, 59] width 136 height 36
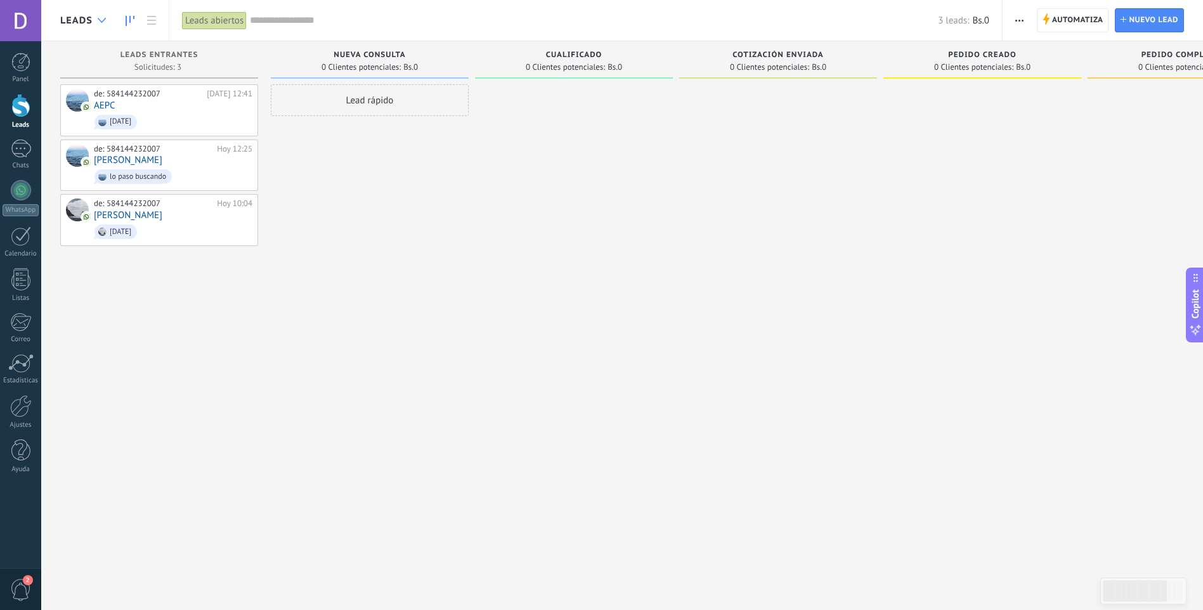
click at [100, 24] on div at bounding box center [101, 20] width 21 height 25
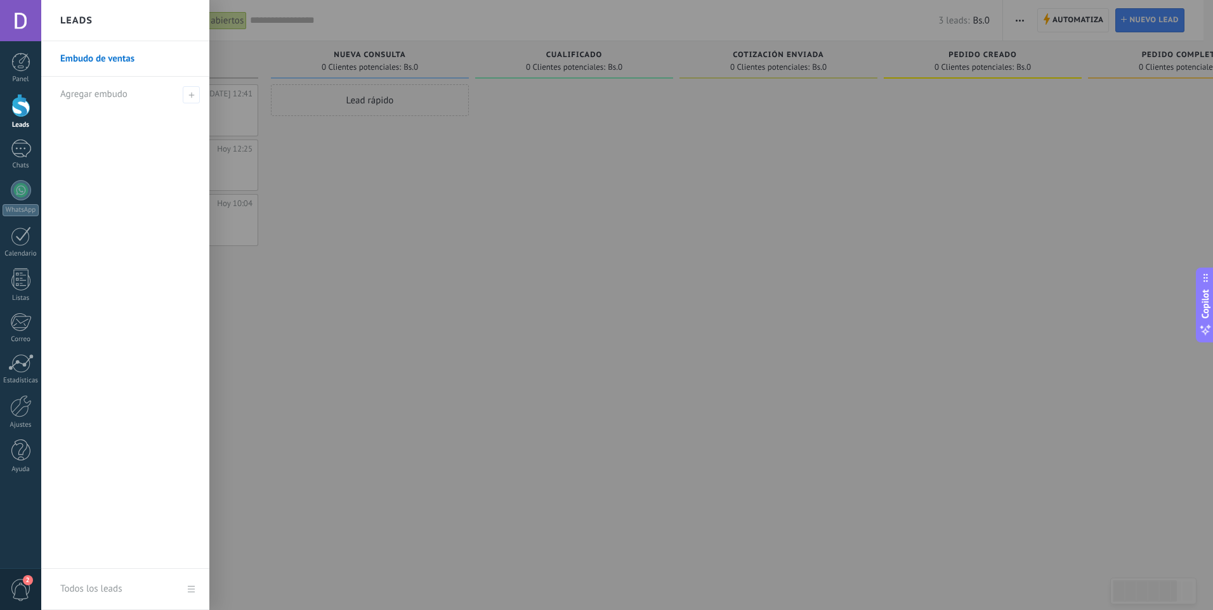
click at [126, 56] on link "Embudo de ventas" at bounding box center [128, 59] width 136 height 36
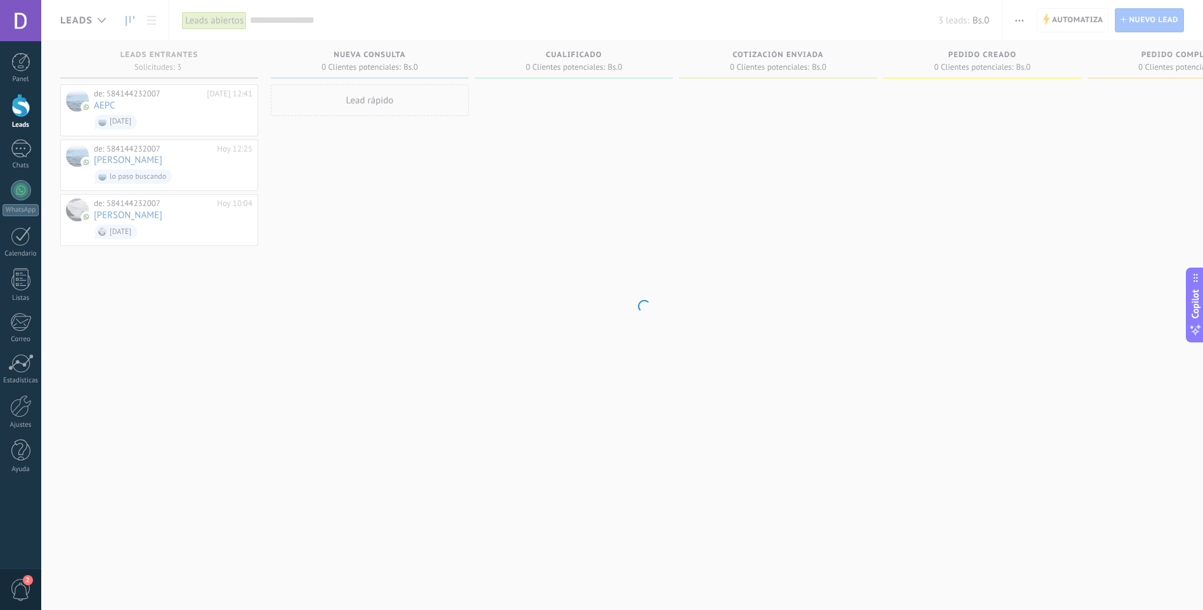
click at [126, 56] on body ".abecls-1,.abecls-2{fill-rule:evenodd}.abecls-2{fill:#fff} .abhcls-1{fill:none}…" at bounding box center [601, 305] width 1203 height 610
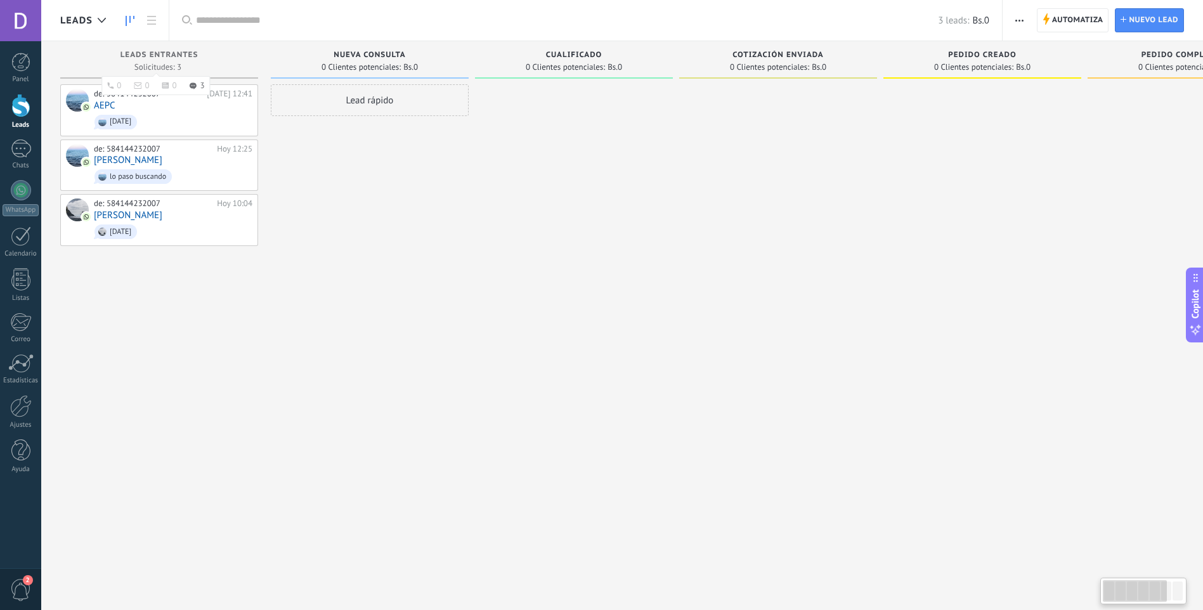
drag, startPoint x: 126, startPoint y: 56, endPoint x: 93, endPoint y: 57, distance: 33.0
click at [93, 57] on div "Leads Entrantes" at bounding box center [159, 56] width 185 height 11
click at [378, 199] on div "Lead rápido" at bounding box center [370, 306] width 198 height 445
click at [106, 20] on div at bounding box center [101, 20] width 21 height 25
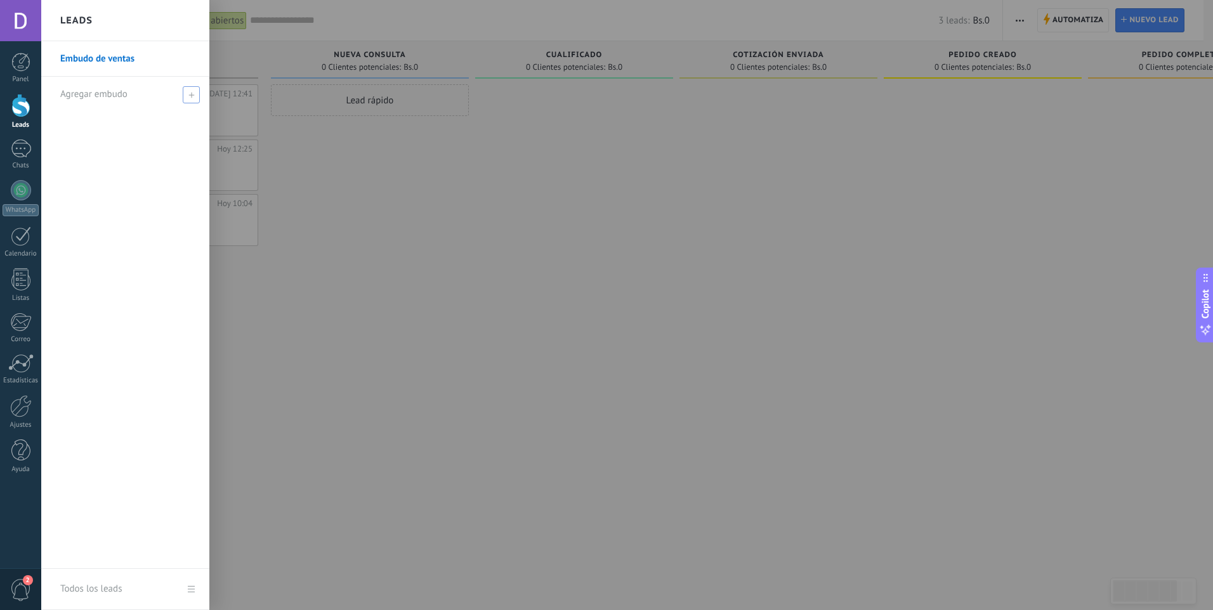
click at [191, 96] on use at bounding box center [191, 95] width 6 height 6
click at [92, 101] on input "text" at bounding box center [119, 94] width 119 height 20
type input "*"
type input "******"
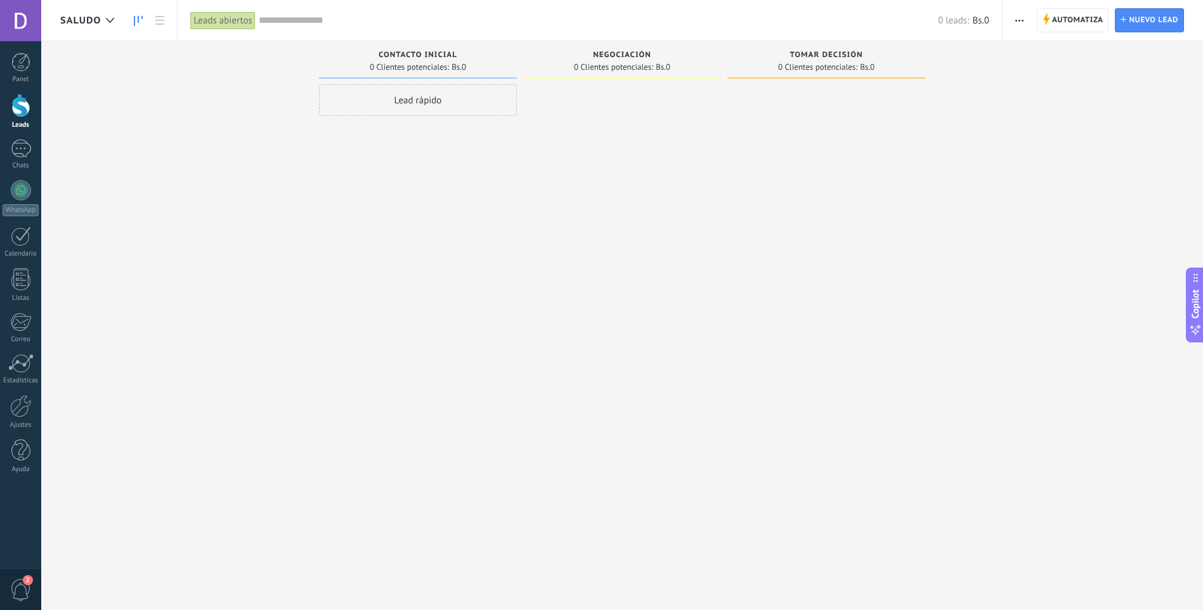
click at [400, 240] on div "Lead rápido" at bounding box center [418, 306] width 198 height 445
click at [83, 18] on span "Saludo" at bounding box center [80, 21] width 41 height 12
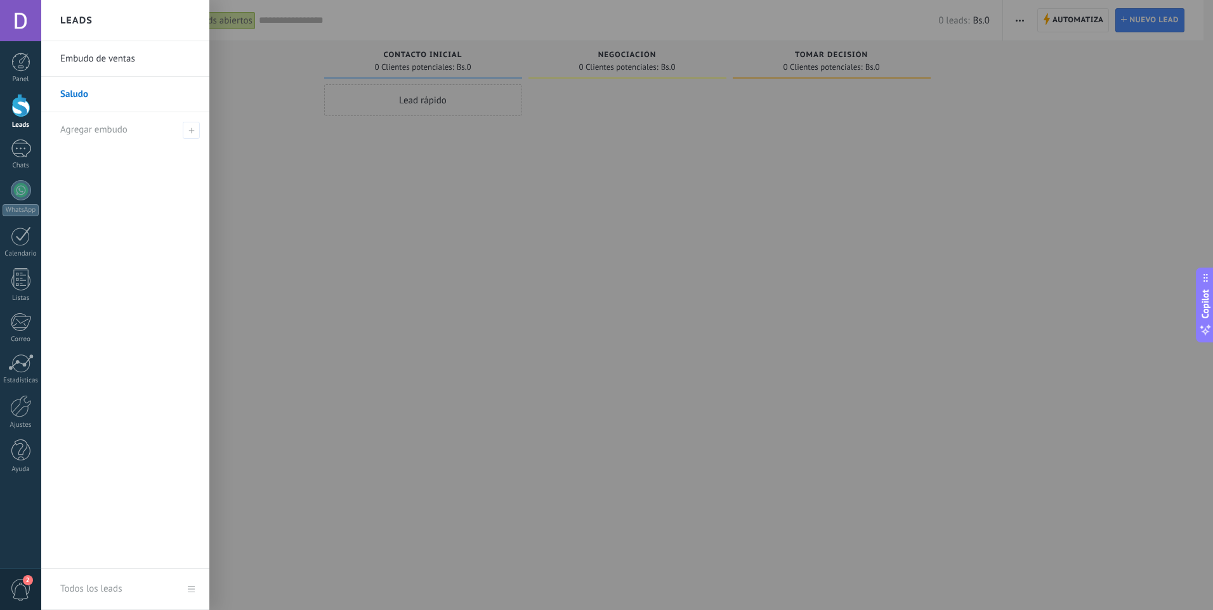
click at [112, 60] on link "Embudo de ventas" at bounding box center [128, 59] width 136 height 36
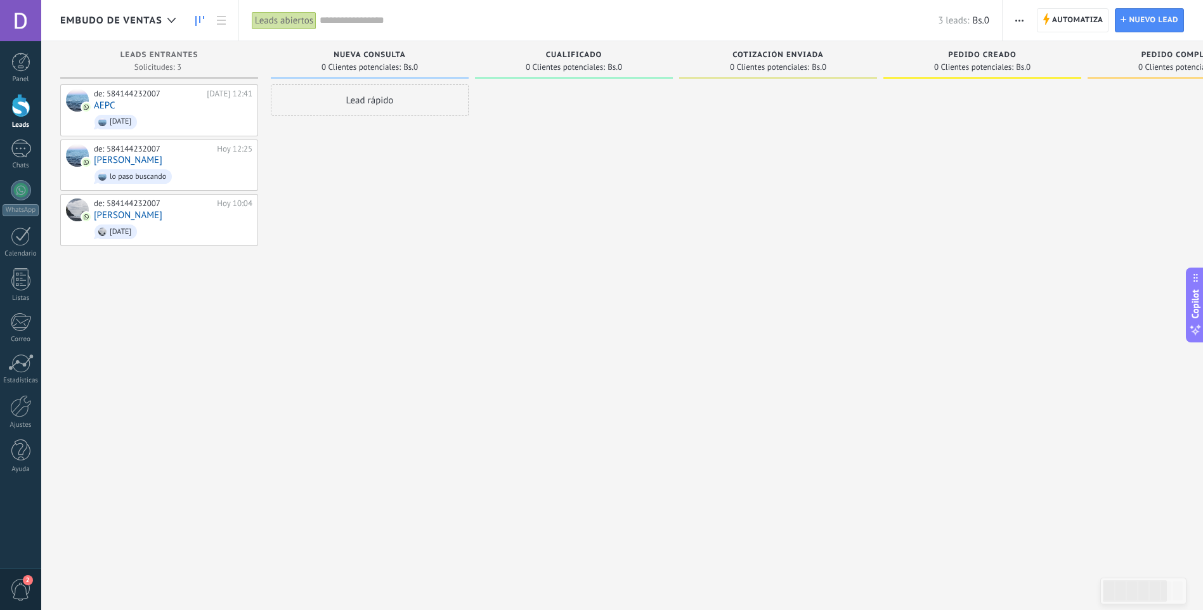
click at [410, 214] on div "Lead rápido" at bounding box center [370, 306] width 198 height 445
click at [154, 105] on div "de: 584144232007 Hoy 12:41 AEPC holi" at bounding box center [173, 110] width 159 height 43
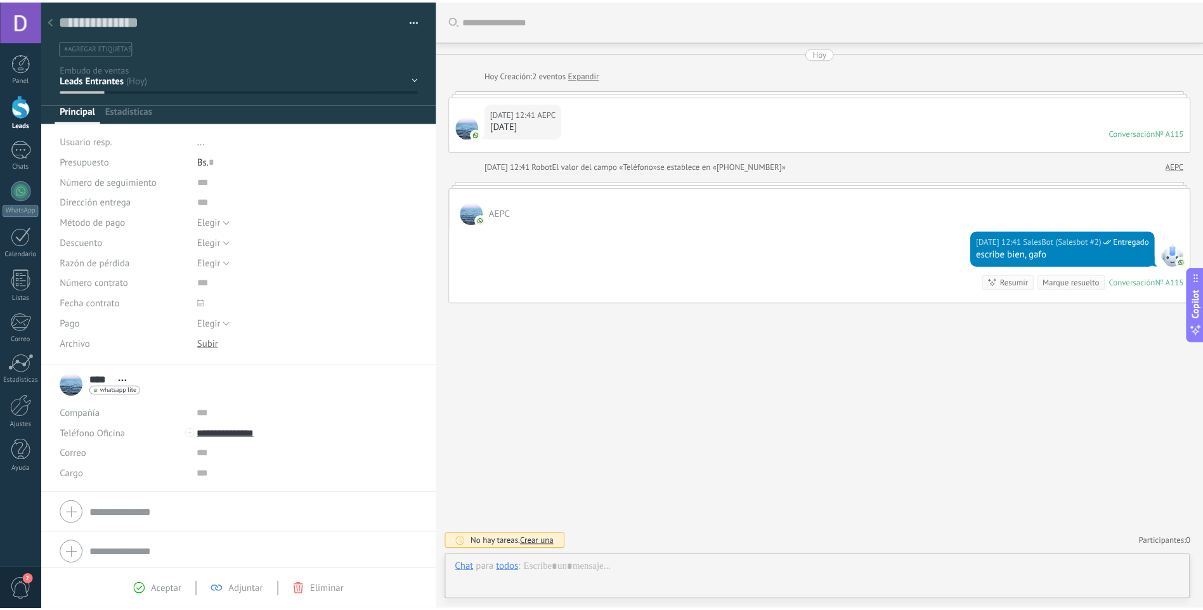
scroll to position [19, 0]
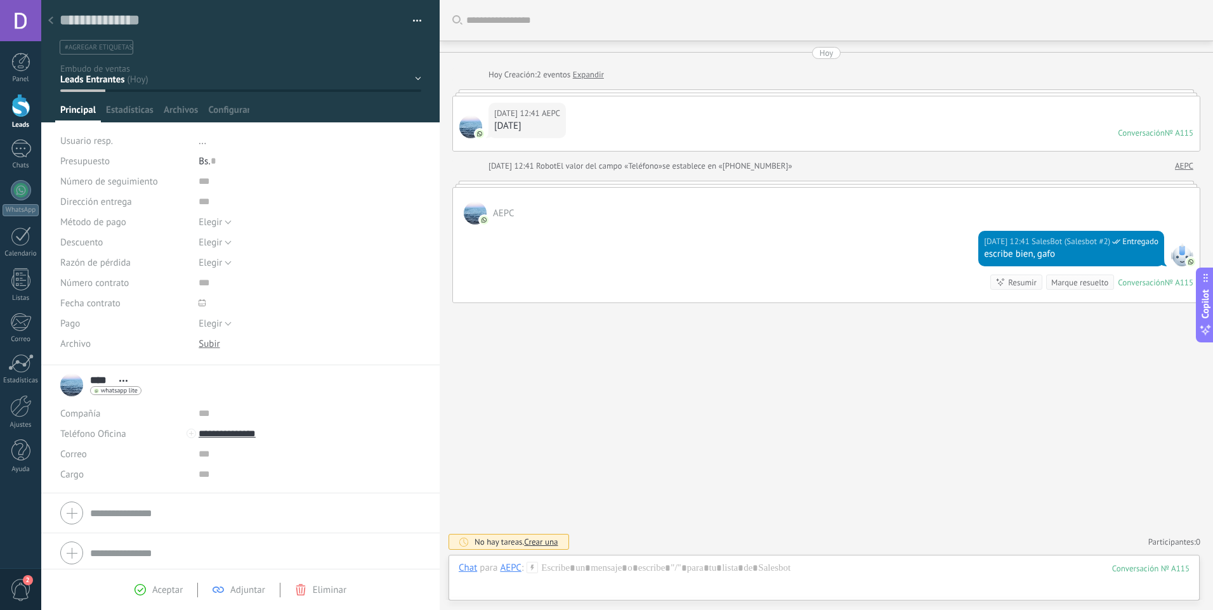
click at [51, 21] on icon at bounding box center [50, 20] width 5 height 8
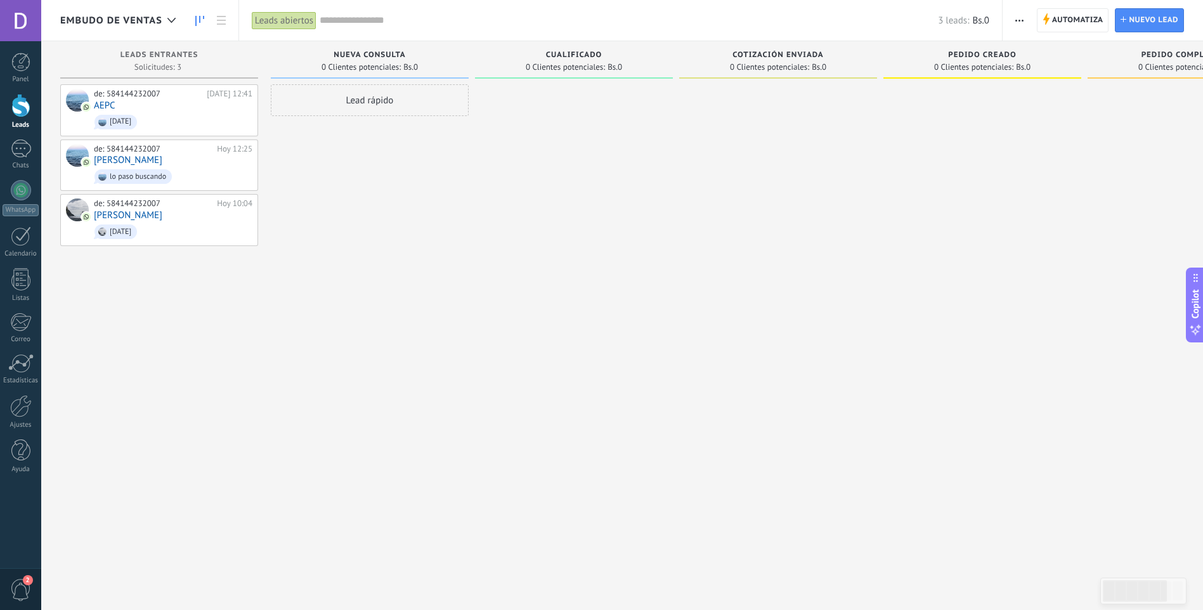
click at [405, 226] on div "Lead rápido" at bounding box center [370, 306] width 198 height 445
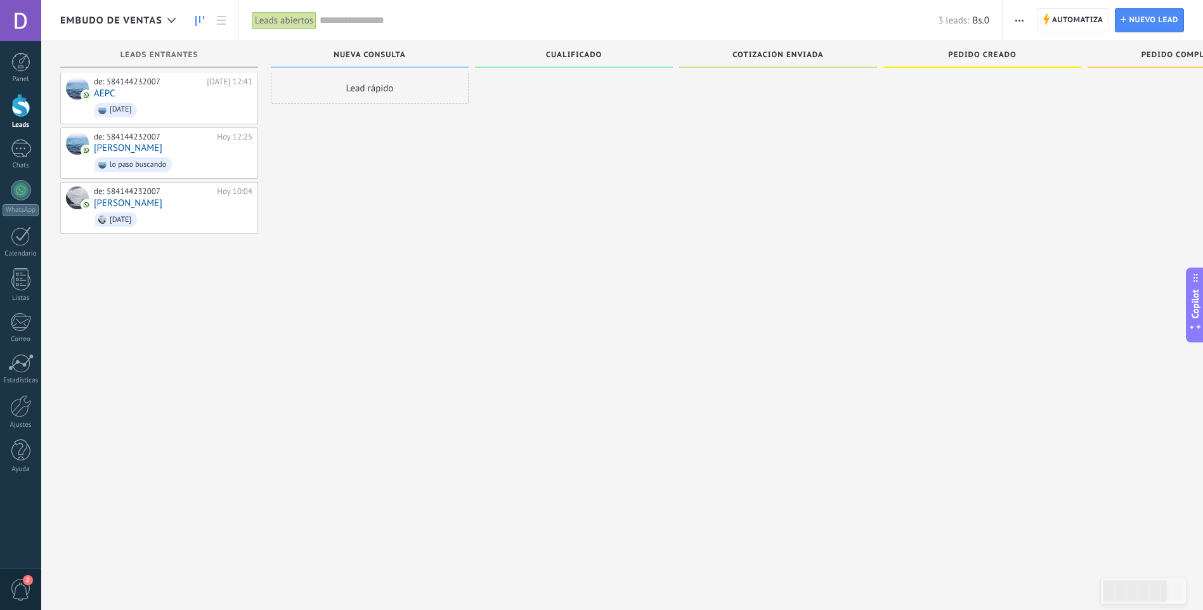
scroll to position [12, 0]
click at [423, 197] on div "Lead rápido" at bounding box center [370, 294] width 198 height 445
click at [262, 56] on div "Leads Entrantes" at bounding box center [165, 57] width 211 height 32
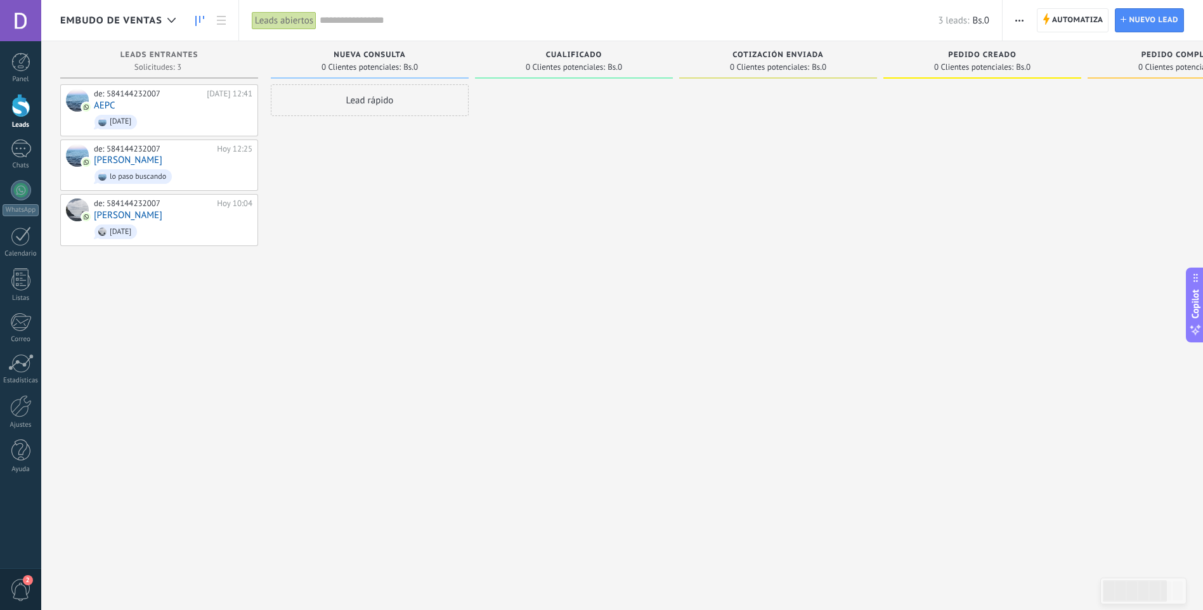
click at [277, 185] on div "Lead rápido" at bounding box center [370, 306] width 198 height 445
click at [303, 175] on div "Lead rápido" at bounding box center [370, 306] width 198 height 445
click at [270, 502] on div "Leads Entrantes Solicitudes: 3 0 0 0 3 0 0 0 3 de: 584144232007 Hoy 12:41 AEPC …" at bounding box center [165, 285] width 211 height 488
click at [559, 285] on div at bounding box center [574, 306] width 198 height 445
click at [504, 282] on div at bounding box center [574, 306] width 198 height 445
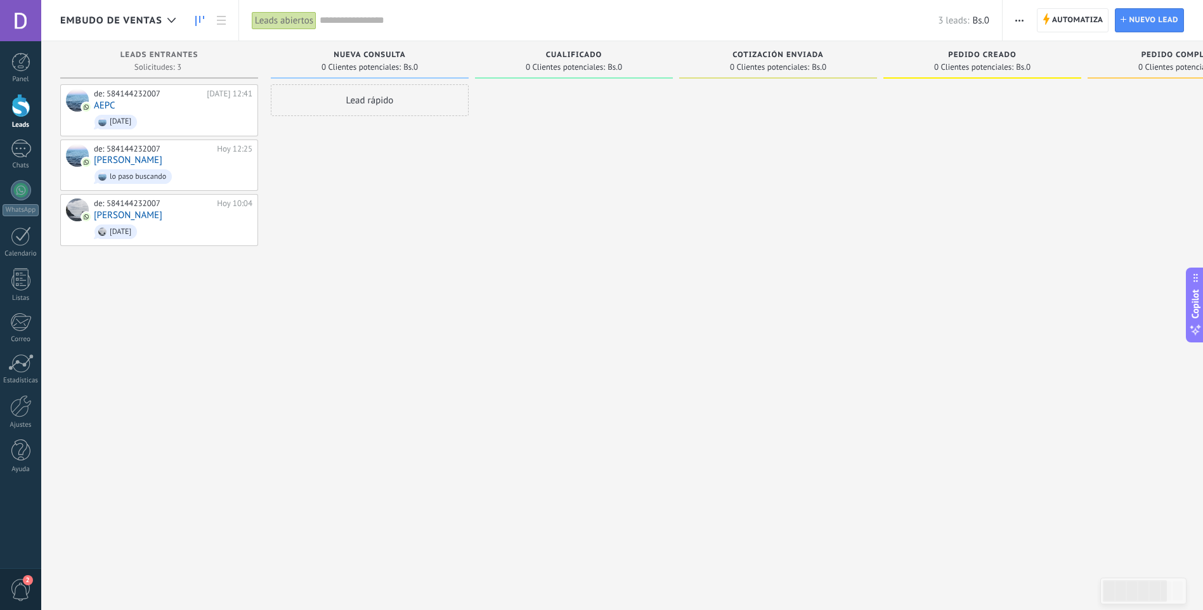
click at [279, 428] on div "Lead rápido" at bounding box center [370, 306] width 198 height 445
click at [278, 458] on div "Lead rápido" at bounding box center [370, 306] width 198 height 445
click at [362, 53] on span "Nueva consulta" at bounding box center [370, 55] width 72 height 9
click at [362, 52] on span "Nueva consulta" at bounding box center [370, 55] width 72 height 9
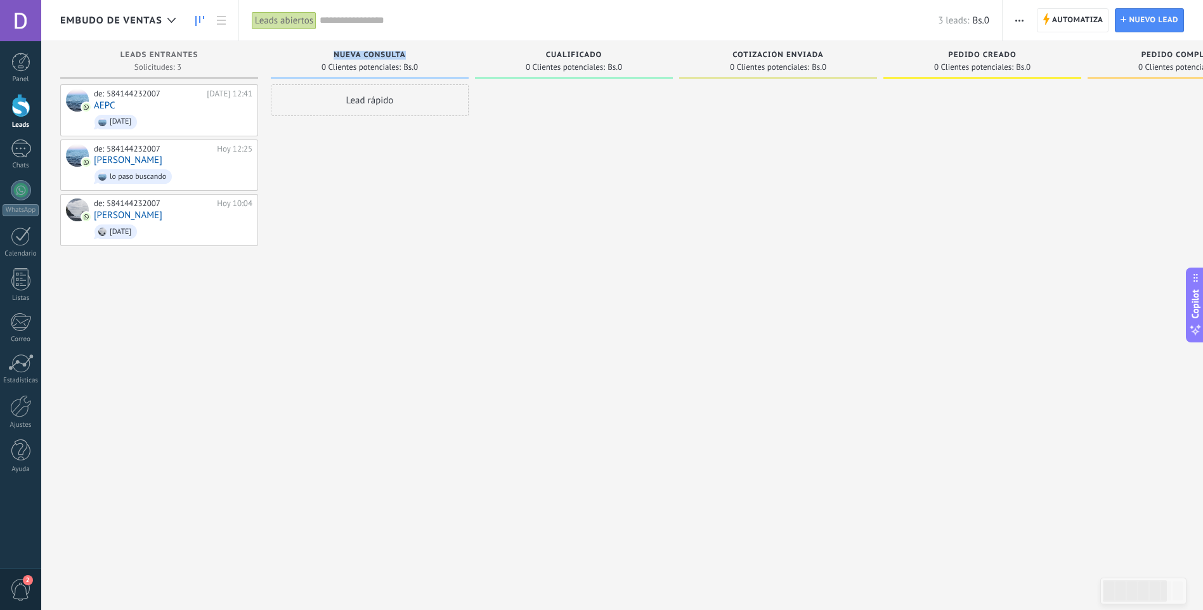
click at [362, 52] on span "Nueva consulta" at bounding box center [370, 55] width 72 height 9
drag, startPoint x: 362, startPoint y: 52, endPoint x: 481, endPoint y: 164, distance: 163.4
click at [485, 164] on div at bounding box center [574, 306] width 198 height 445
drag, startPoint x: 486, startPoint y: 170, endPoint x: 616, endPoint y: 334, distance: 209.5
click at [616, 334] on div at bounding box center [574, 306] width 198 height 445
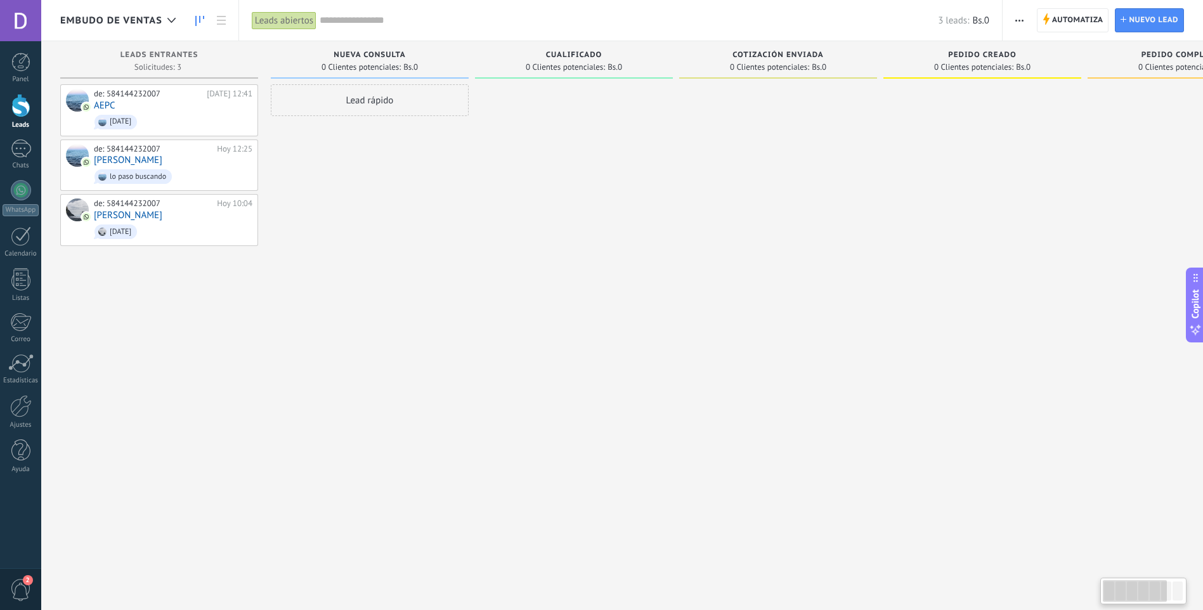
drag, startPoint x: 806, startPoint y: 257, endPoint x: 514, endPoint y: 321, distance: 298.8
click at [517, 328] on div "Leads Entrantes Solicitudes: 3 0 0 0 3 0 0 0 3 de: 584144232007 Hoy 12:41 AEPC …" at bounding box center [784, 285] width 1449 height 488
click at [394, 205] on div "Lead rápido" at bounding box center [370, 306] width 198 height 445
click at [369, 51] on span "Nueva consulta" at bounding box center [370, 55] width 72 height 9
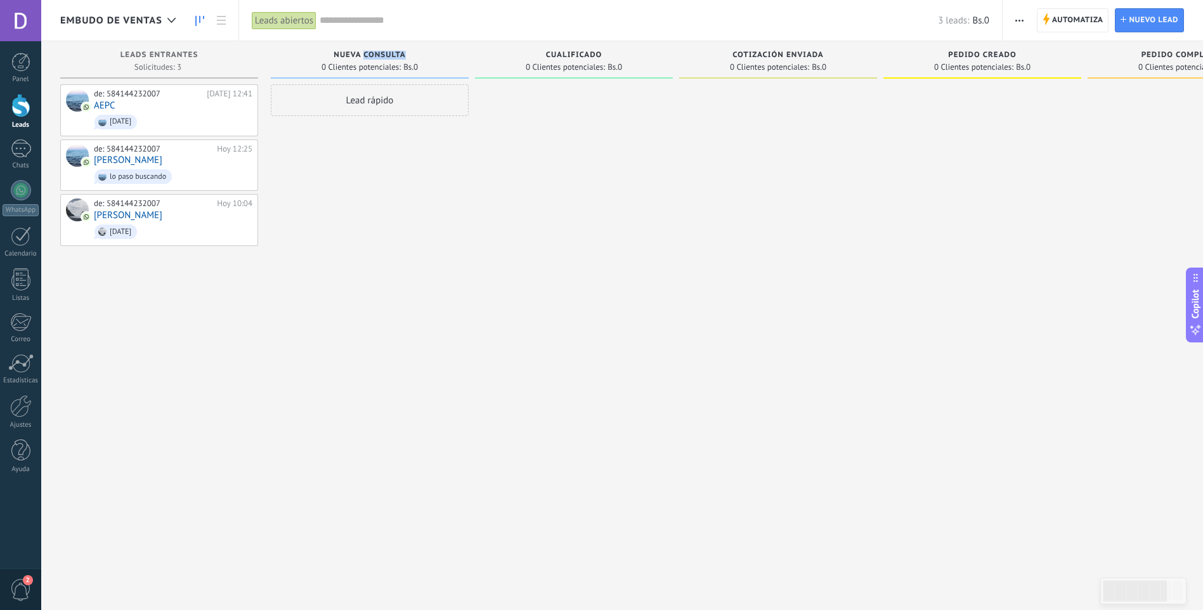
drag, startPoint x: 369, startPoint y: 51, endPoint x: 314, endPoint y: 63, distance: 56.0
click at [314, 63] on div "0 Clientes potenciales: Bs.0" at bounding box center [369, 67] width 185 height 11
click at [199, 52] on div "Leads Entrantes" at bounding box center [159, 56] width 185 height 11
click at [376, 265] on div "Lead rápido" at bounding box center [370, 306] width 198 height 445
drag, startPoint x: 272, startPoint y: 357, endPoint x: 282, endPoint y: 361, distance: 11.7
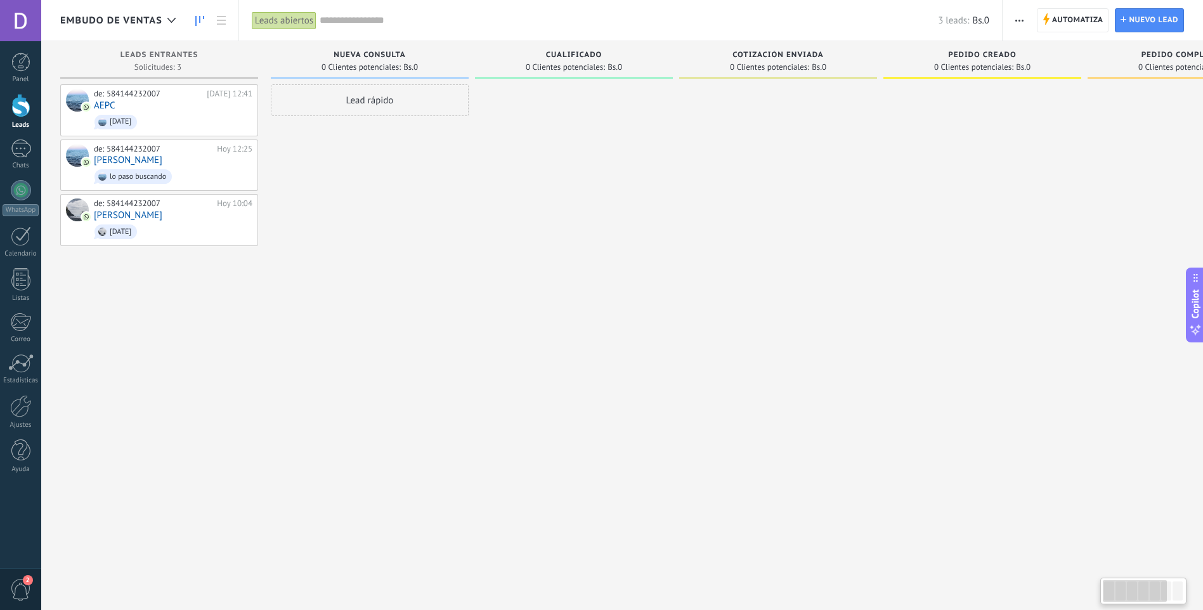
click at [282, 361] on div "Lead rápido" at bounding box center [370, 306] width 198 height 445
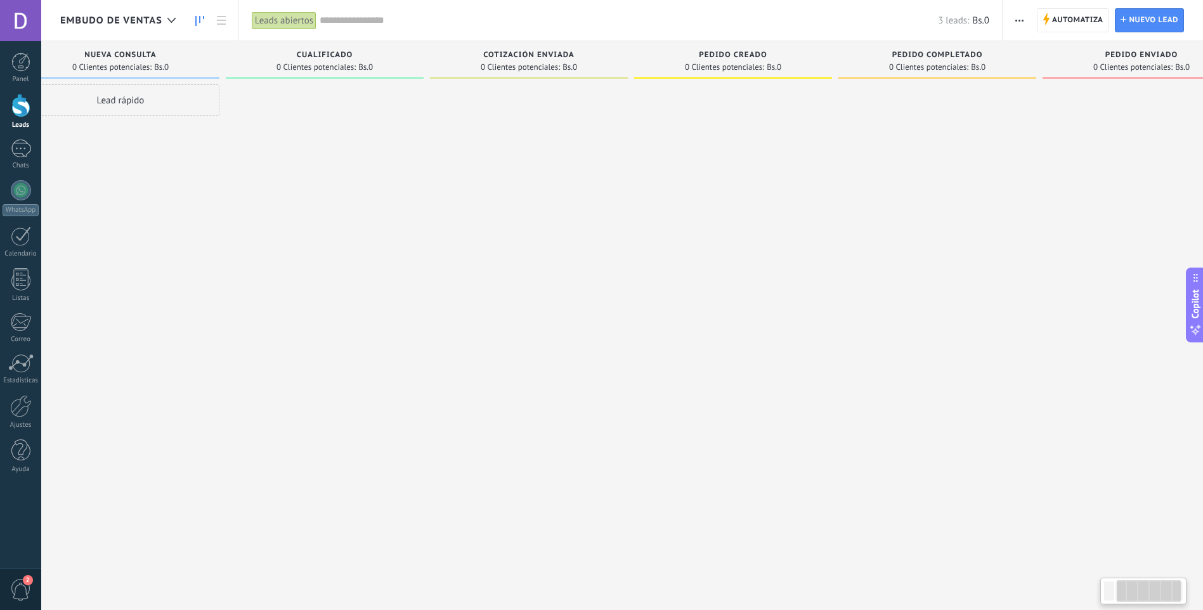
drag, startPoint x: 455, startPoint y: 212, endPoint x: 206, endPoint y: 246, distance: 251.6
click at [206, 246] on div "Lead rápido" at bounding box center [121, 306] width 198 height 445
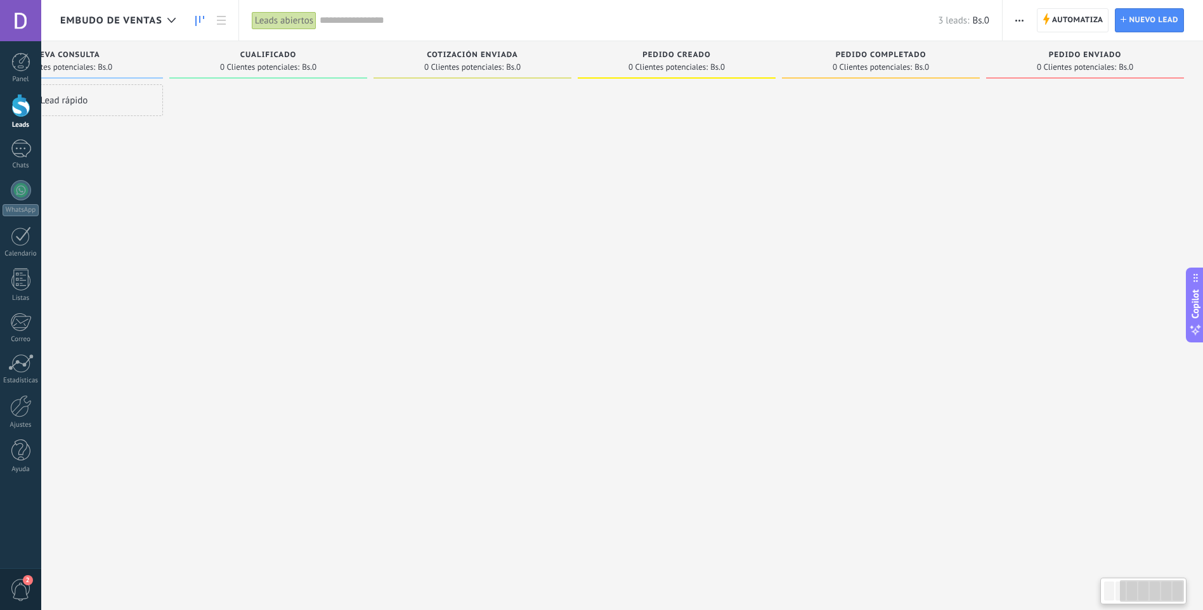
drag, startPoint x: 440, startPoint y: 234, endPoint x: 194, endPoint y: 239, distance: 245.5
click at [194, 239] on div "Leads Entrantes Solicitudes: 3 0 0 0 3 0 0 0 3 de: 584144232007 Hoy 12:41 AEPC …" at bounding box center [478, 285] width 1449 height 488
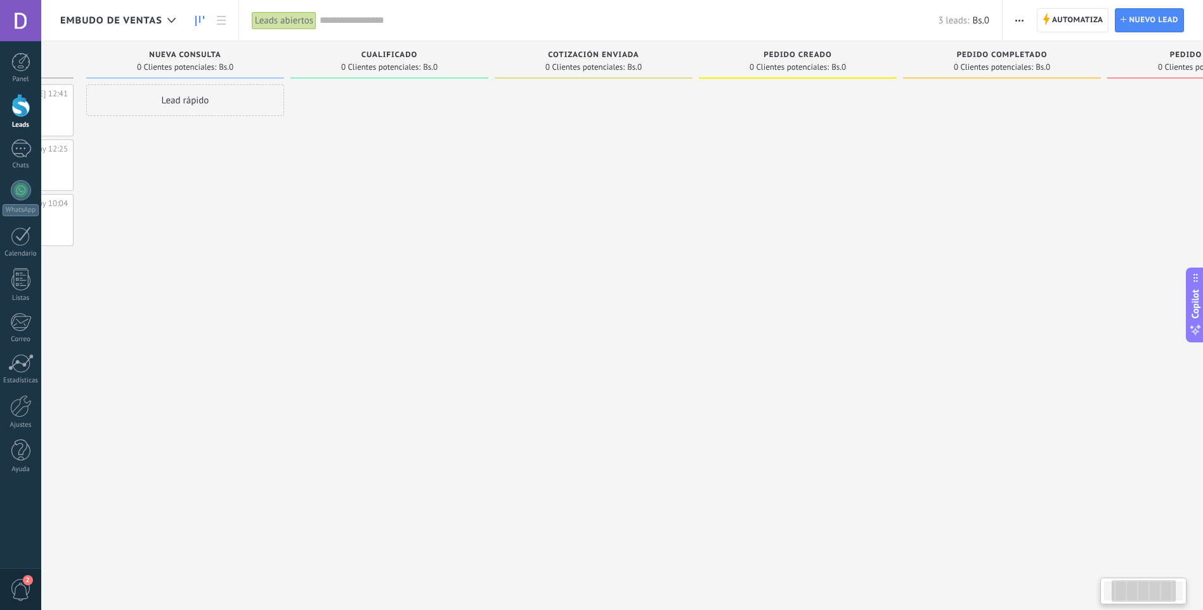
drag, startPoint x: 362, startPoint y: 242, endPoint x: 466, endPoint y: 240, distance: 104.1
click at [466, 240] on div at bounding box center [390, 306] width 198 height 445
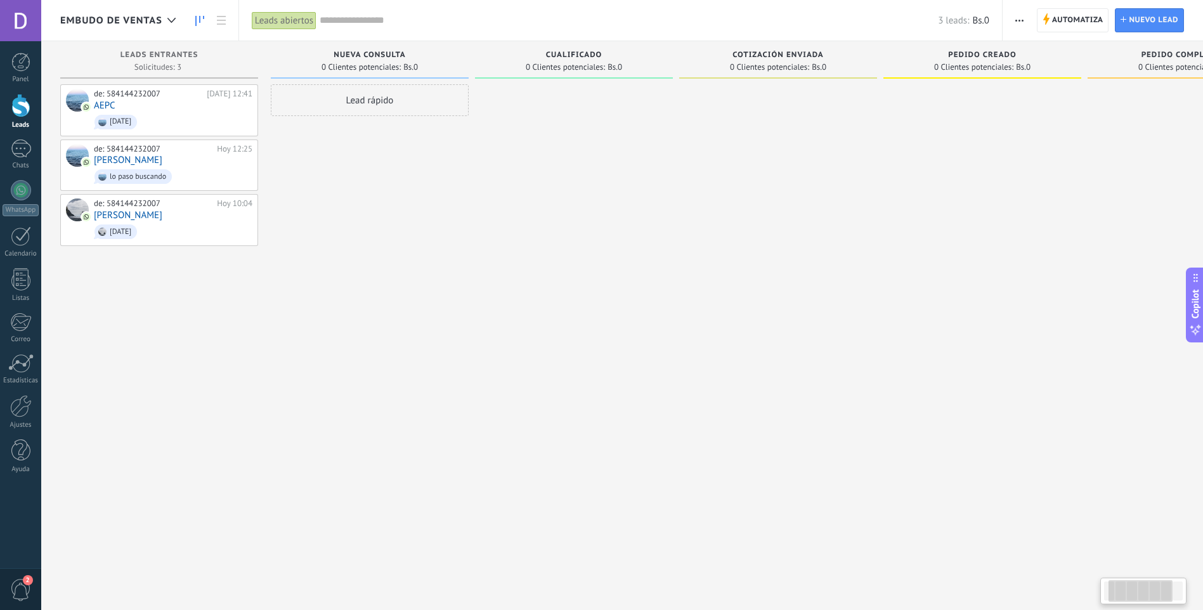
drag, startPoint x: 235, startPoint y: 183, endPoint x: 403, endPoint y: 171, distance: 168.5
click at [403, 171] on div "Lead rápido" at bounding box center [370, 306] width 198 height 445
click at [176, 18] on use at bounding box center [171, 20] width 8 height 5
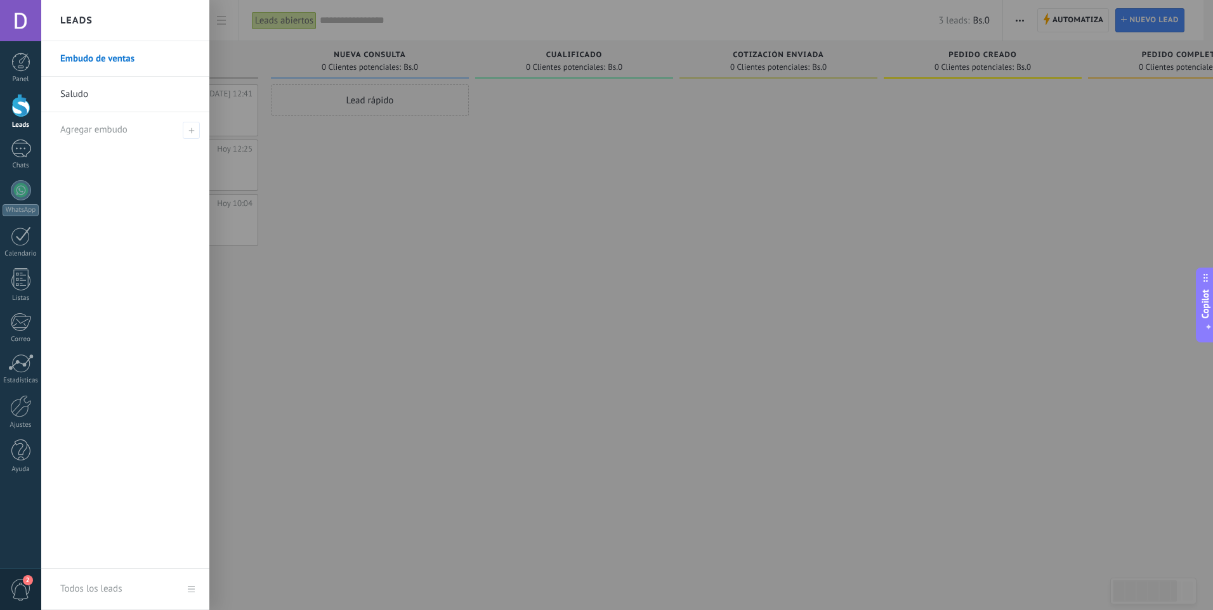
click at [124, 87] on link "Saludo" at bounding box center [128, 95] width 136 height 36
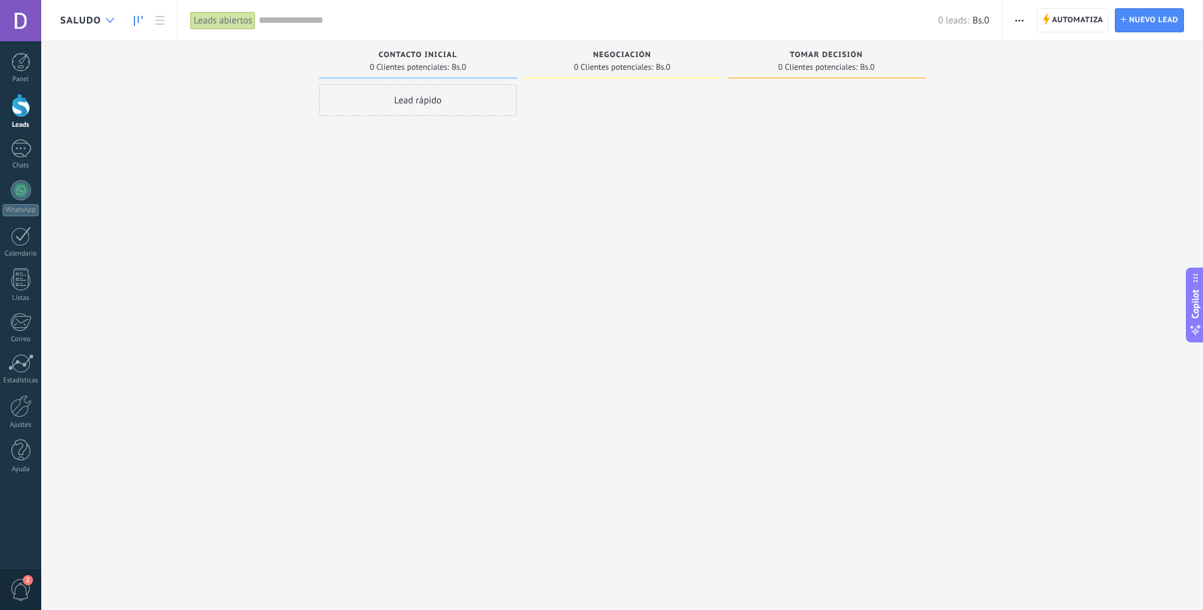
click at [105, 18] on div at bounding box center [110, 20] width 21 height 25
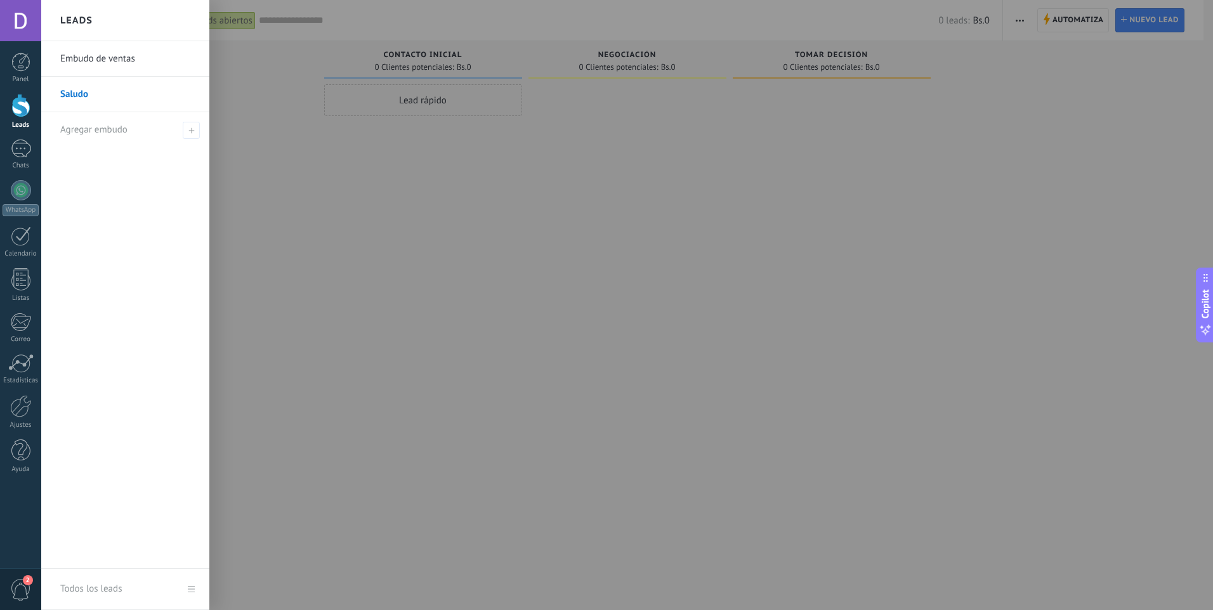
click at [98, 62] on link "Embudo de ventas" at bounding box center [128, 59] width 136 height 36
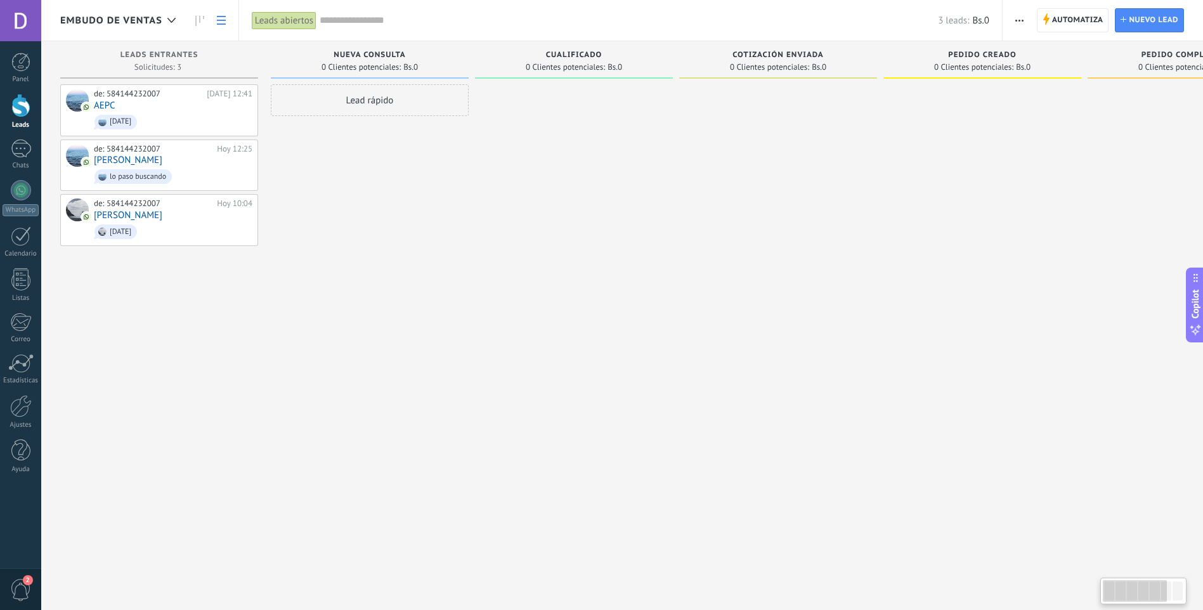
click at [221, 23] on icon at bounding box center [221, 20] width 9 height 9
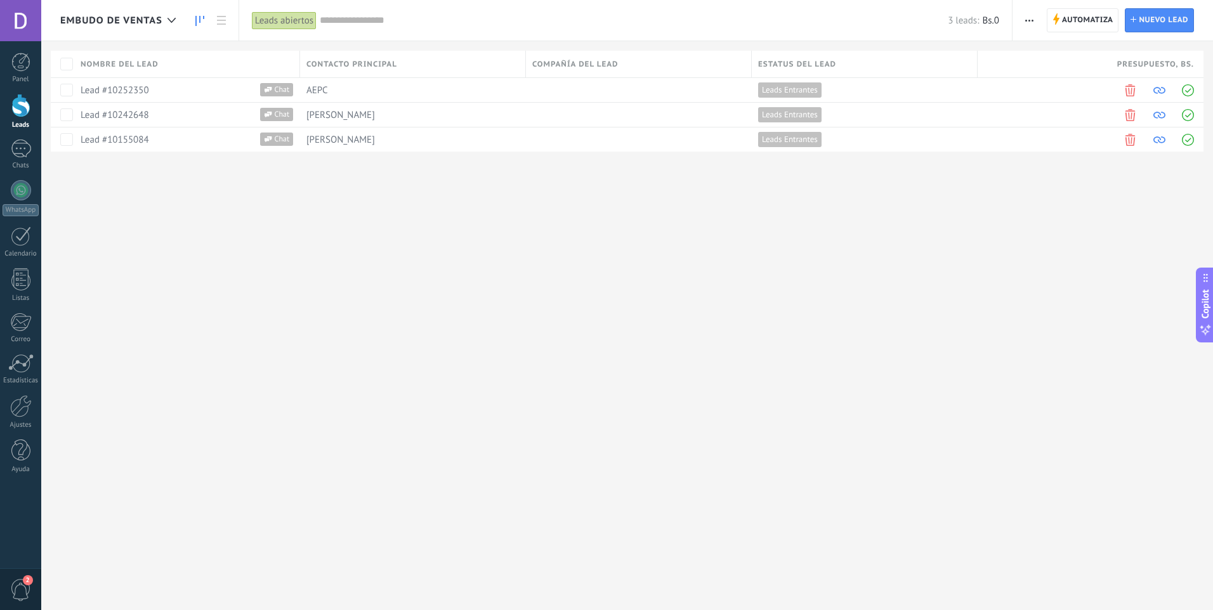
click at [201, 23] on icon at bounding box center [199, 21] width 9 height 10
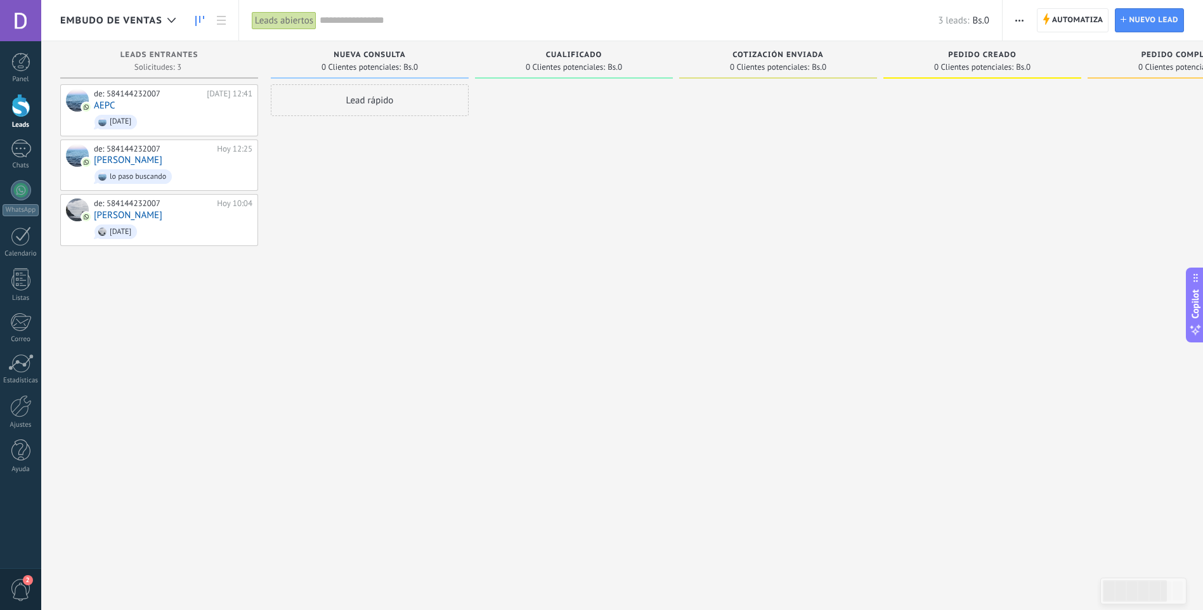
click at [344, 240] on div "Lead rápido" at bounding box center [370, 306] width 198 height 445
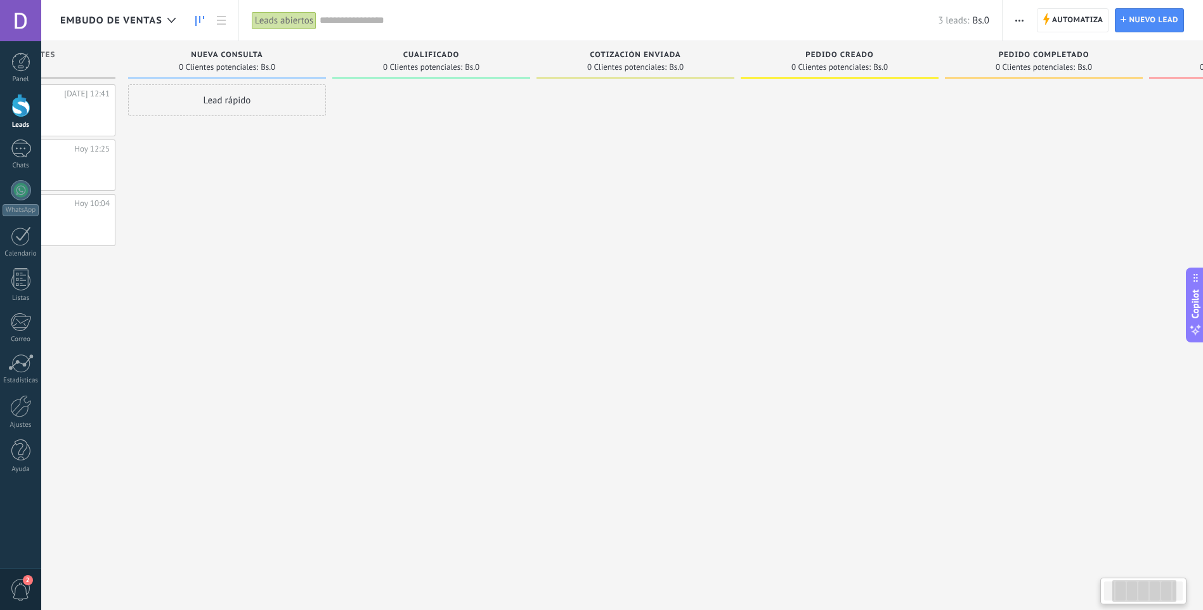
drag, startPoint x: 426, startPoint y: 410, endPoint x: 256, endPoint y: 399, distance: 169.7
click at [256, 399] on div "Lead rápido" at bounding box center [227, 306] width 198 height 445
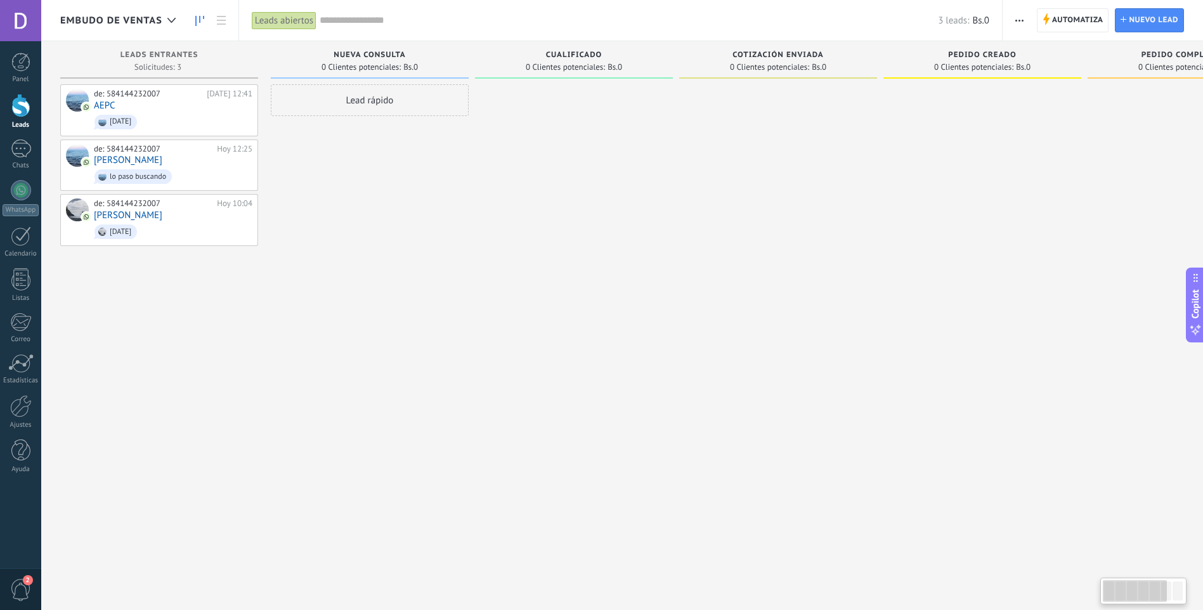
drag, startPoint x: 463, startPoint y: 370, endPoint x: 754, endPoint y: 386, distance: 291.0
click at [754, 386] on div "Leads Entrantes Solicitudes: 3 0 0 0 3 0 0 0 3 de: 584144232007 Hoy 12:41 AEPC …" at bounding box center [784, 285] width 1449 height 488
click at [394, 47] on div "Nueva consulta 0 Clientes potenciales: Bs.0" at bounding box center [370, 59] width 198 height 37
click at [387, 50] on div "Nueva consulta 0 Clientes potenciales: Bs.0" at bounding box center [370, 59] width 198 height 37
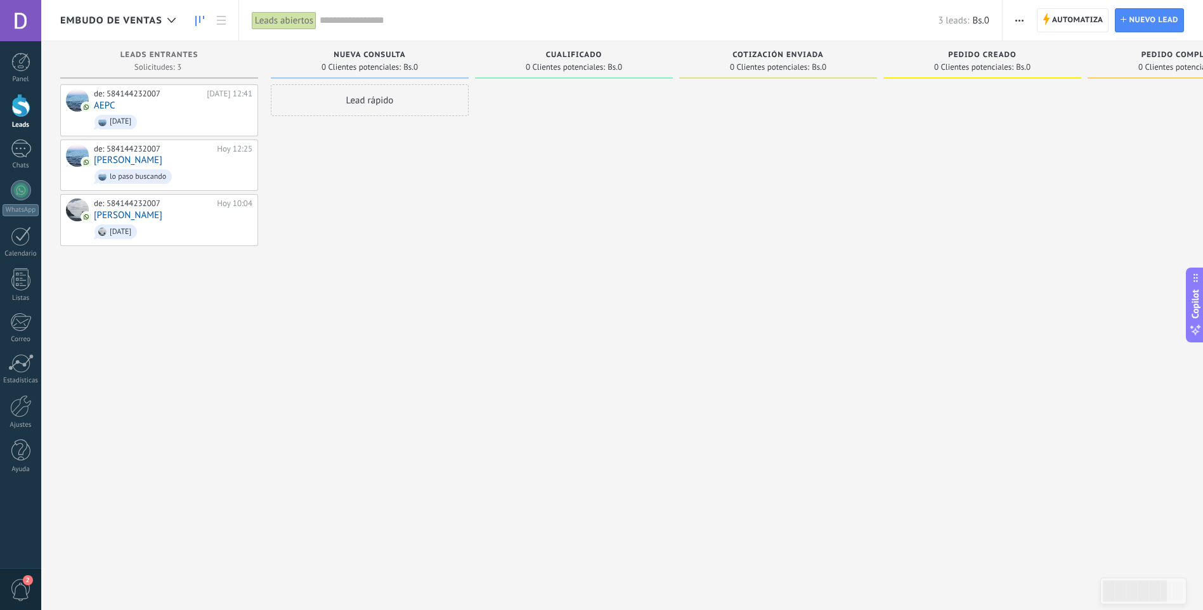
click at [387, 50] on div "Nueva consulta 0 Clientes potenciales: Bs.0" at bounding box center [370, 59] width 198 height 37
click at [393, 59] on span "Nueva consulta" at bounding box center [370, 55] width 72 height 9
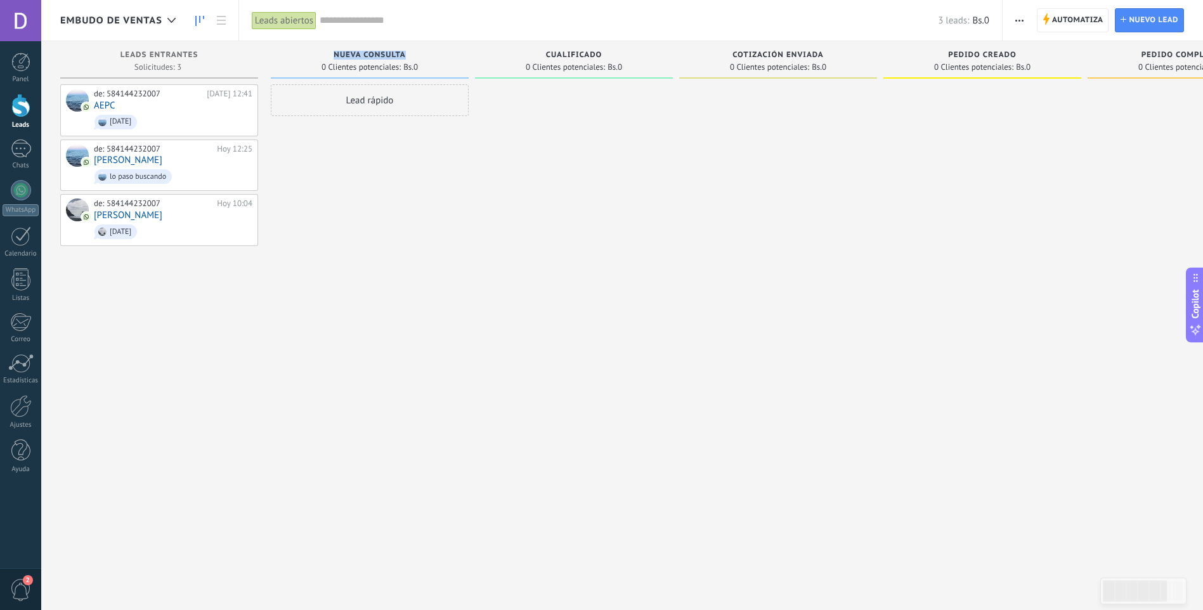
click at [393, 59] on span "Nueva consulta" at bounding box center [370, 55] width 72 height 9
drag, startPoint x: 393, startPoint y: 59, endPoint x: 363, endPoint y: 57, distance: 29.9
click at [363, 57] on span "Nueva consulta" at bounding box center [370, 55] width 72 height 9
click at [344, 71] on span "0 Clientes potenciales:" at bounding box center [361, 67] width 79 height 8
click at [376, 98] on div "Lead rápido" at bounding box center [370, 100] width 198 height 32
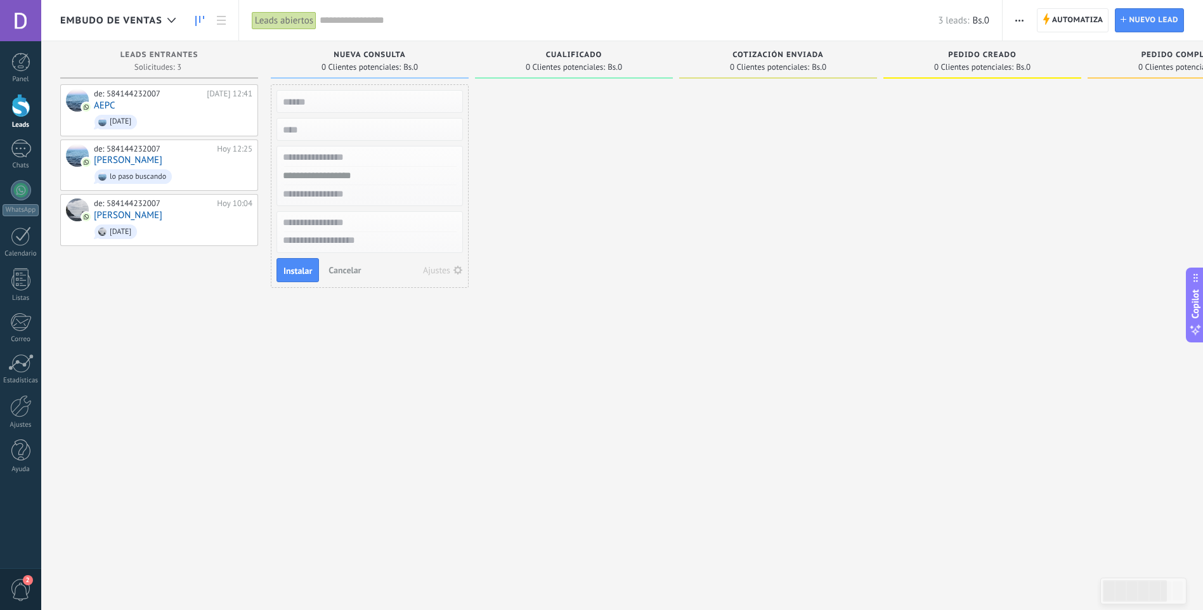
click at [547, 148] on div at bounding box center [574, 306] width 198 height 445
click at [346, 269] on span "Cancelar" at bounding box center [345, 270] width 32 height 11
click at [330, 299] on div "Lead rápido" at bounding box center [370, 306] width 198 height 445
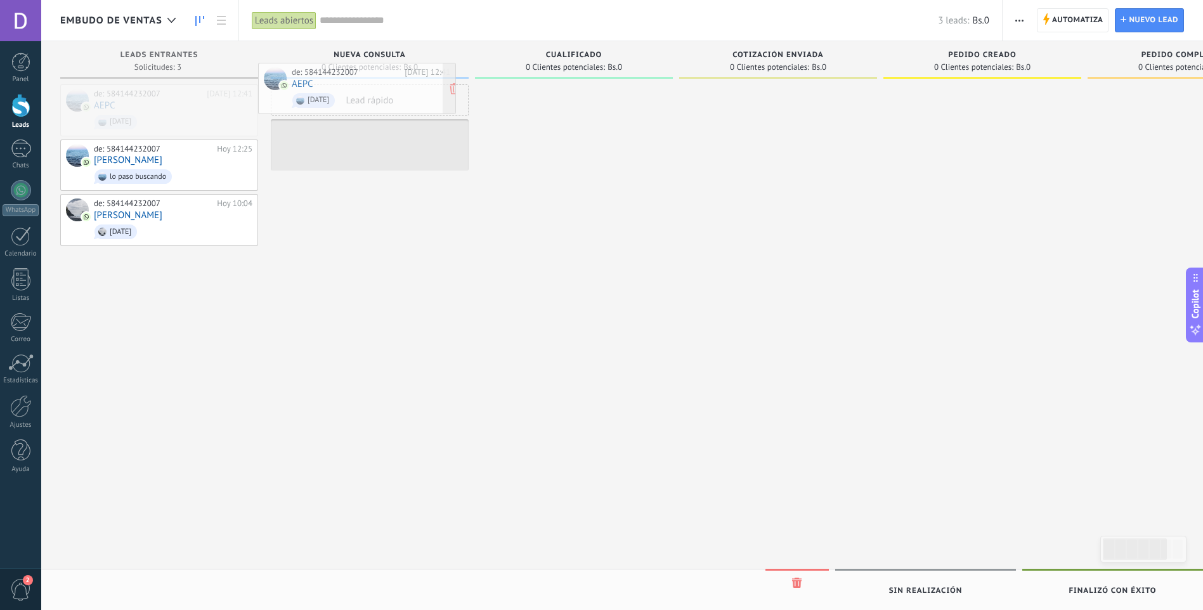
drag, startPoint x: 184, startPoint y: 112, endPoint x: 386, endPoint y: 88, distance: 203.1
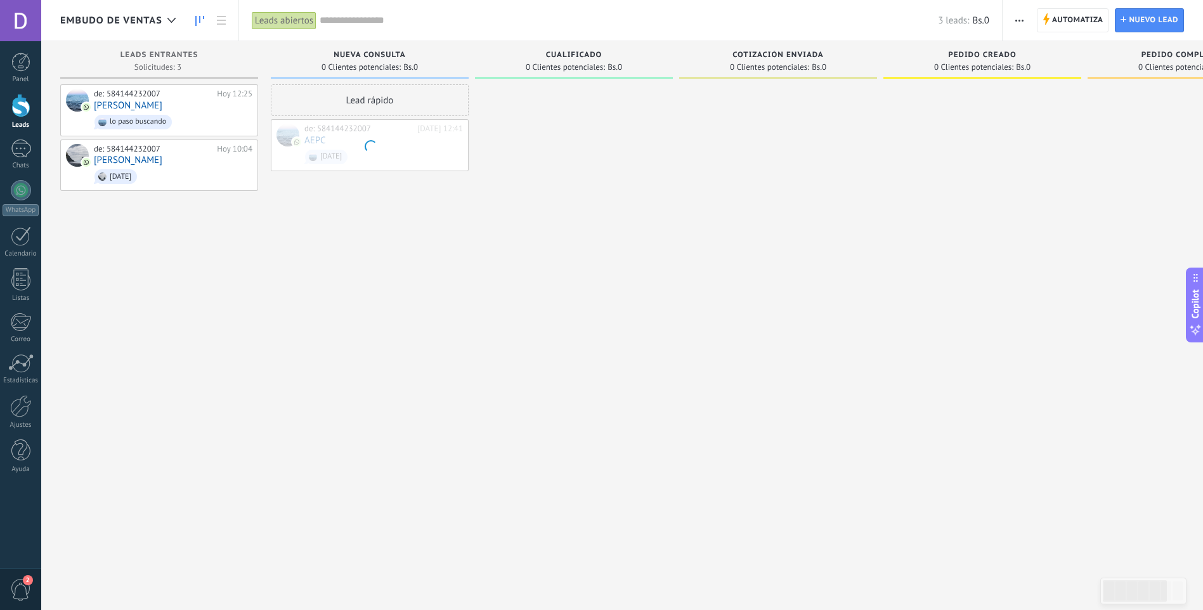
drag, startPoint x: 503, startPoint y: 344, endPoint x: 487, endPoint y: 314, distance: 34.3
click at [501, 344] on div at bounding box center [574, 306] width 198 height 445
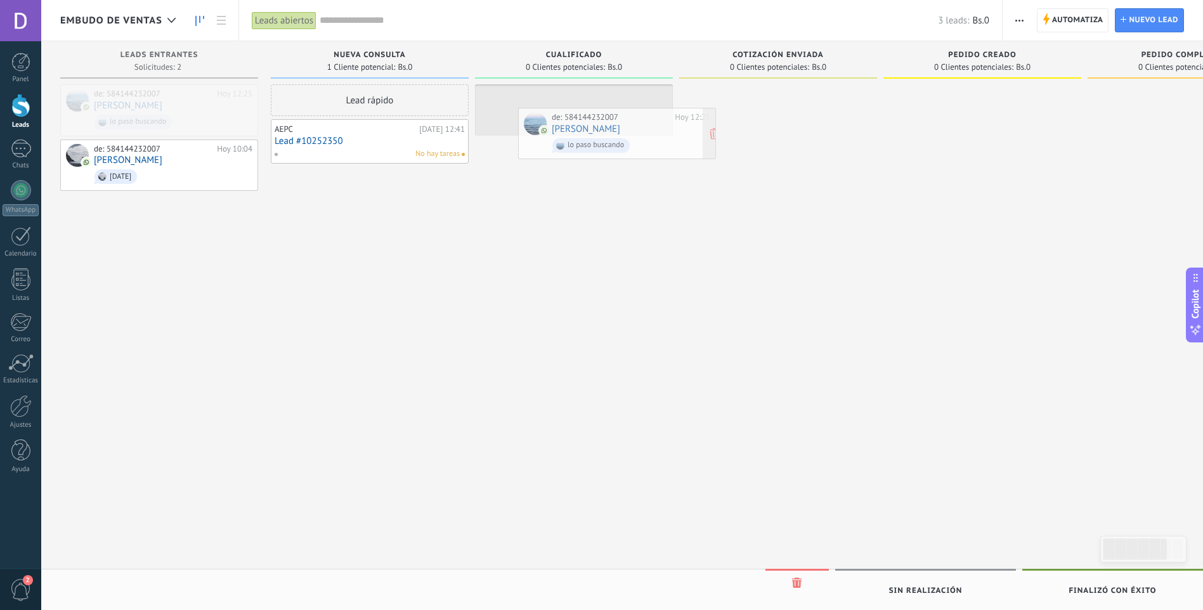
drag, startPoint x: 166, startPoint y: 103, endPoint x: 625, endPoint y: 126, distance: 459.9
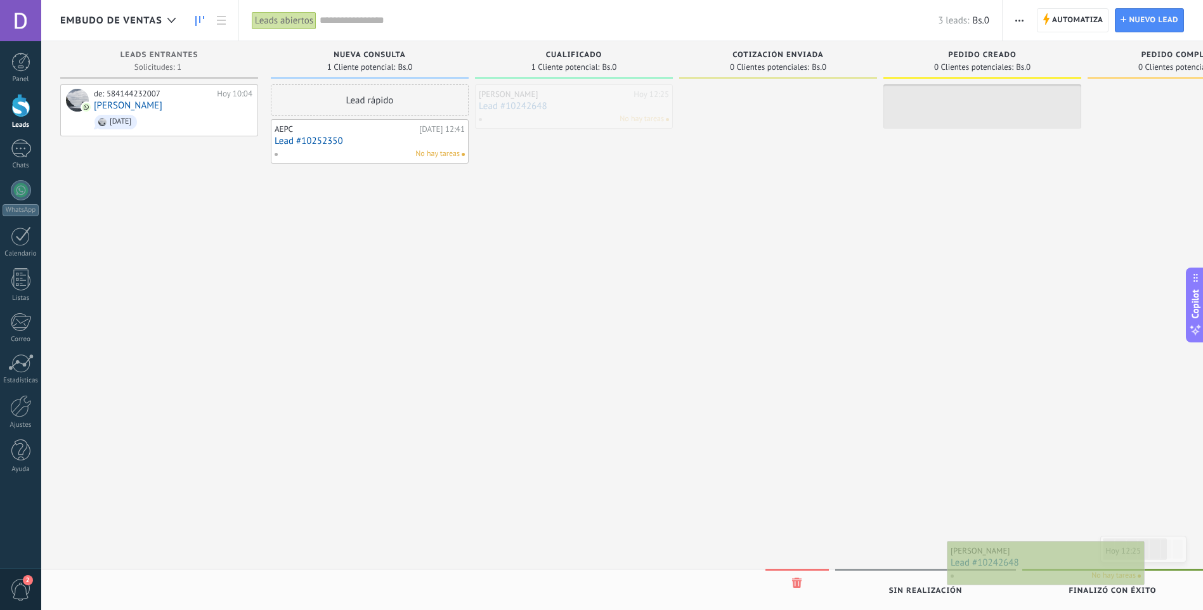
scroll to position [0, 16]
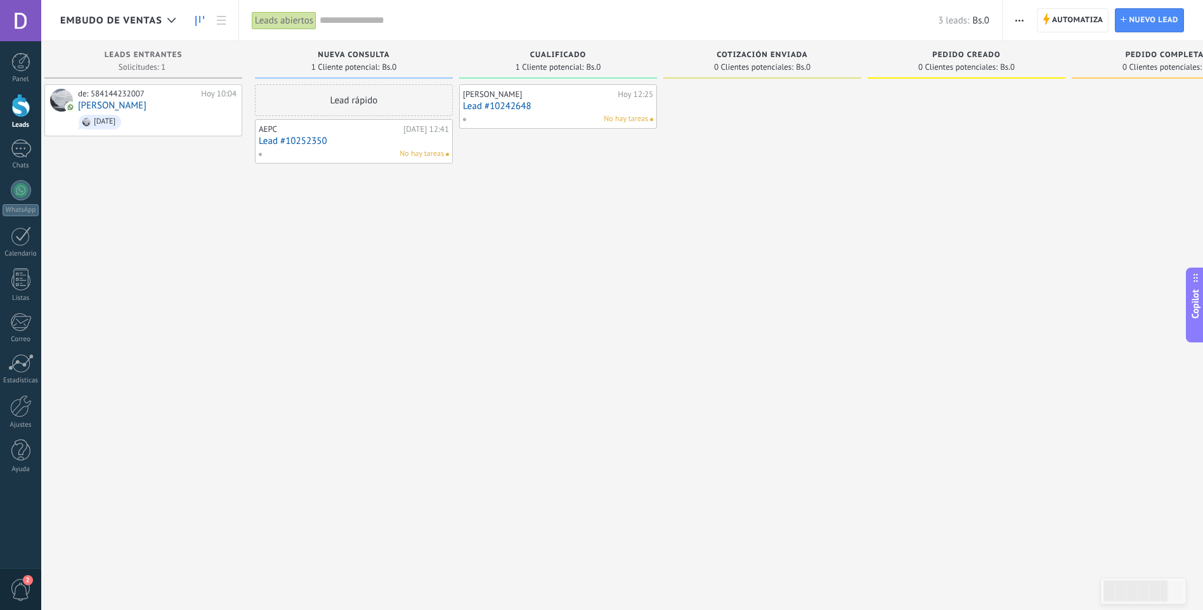
click at [582, 223] on div "Daniela Sánchez Hoy 12:25 Lead #10242648 No hay tareas" at bounding box center [558, 306] width 198 height 445
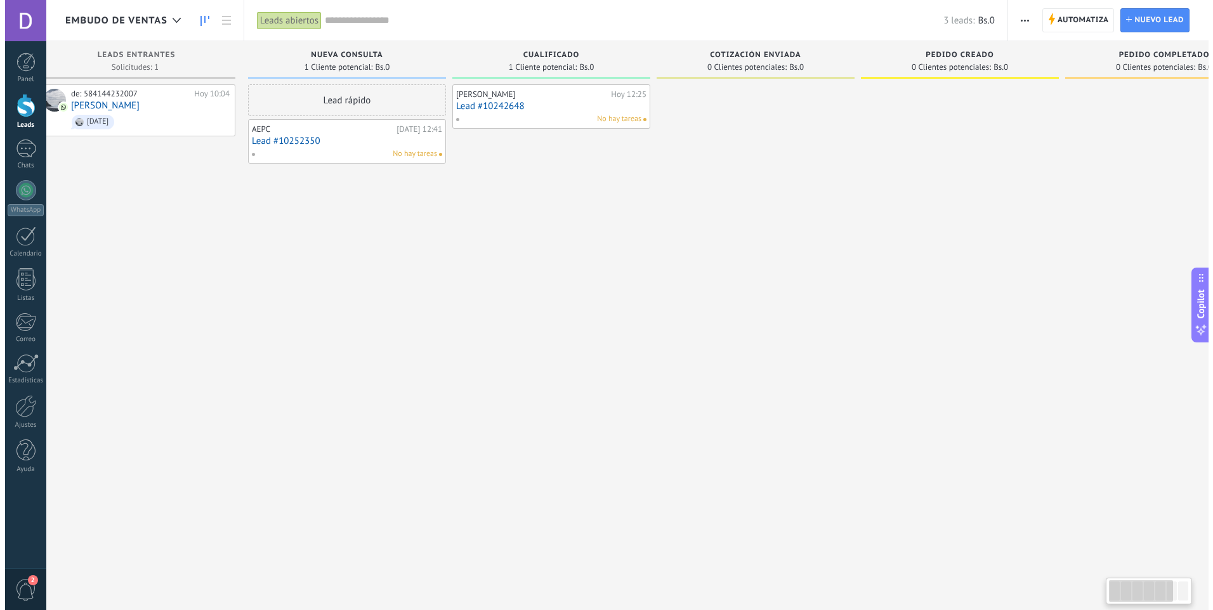
scroll to position [0, 0]
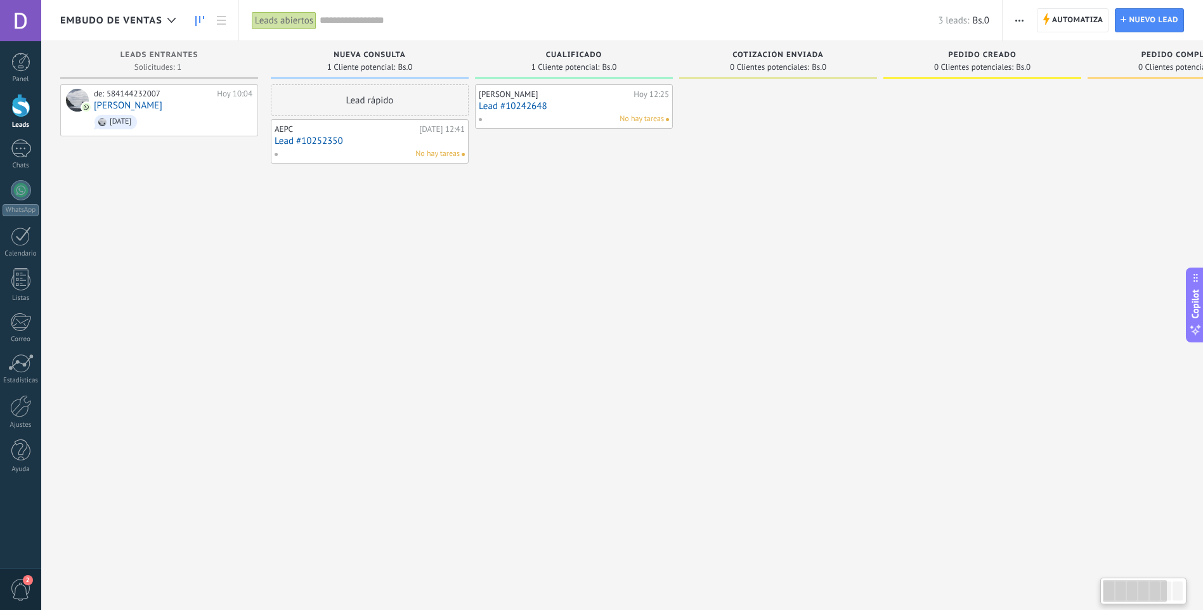
drag, startPoint x: 252, startPoint y: 258, endPoint x: 305, endPoint y: 261, distance: 52.7
click at [305, 261] on div "Leads Entrantes Solicitudes: 1 0 0 0 3 de: 584144232007 Hoy 10:04 Luis holi Nue…" at bounding box center [784, 285] width 1449 height 488
click at [547, 259] on div "Daniela Sánchez Hoy 12:25 Lead #10242648 No hay tareas" at bounding box center [574, 306] width 198 height 445
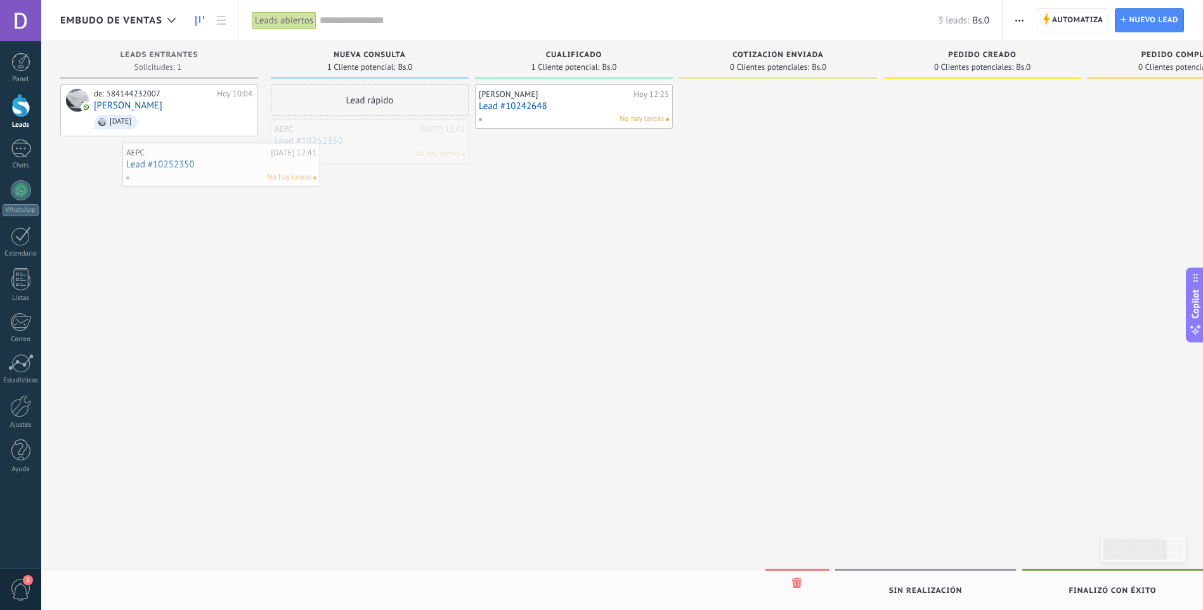
drag, startPoint x: 365, startPoint y: 140, endPoint x: 159, endPoint y: 171, distance: 209.1
drag, startPoint x: 550, startPoint y: 110, endPoint x: 112, endPoint y: 171, distance: 441.9
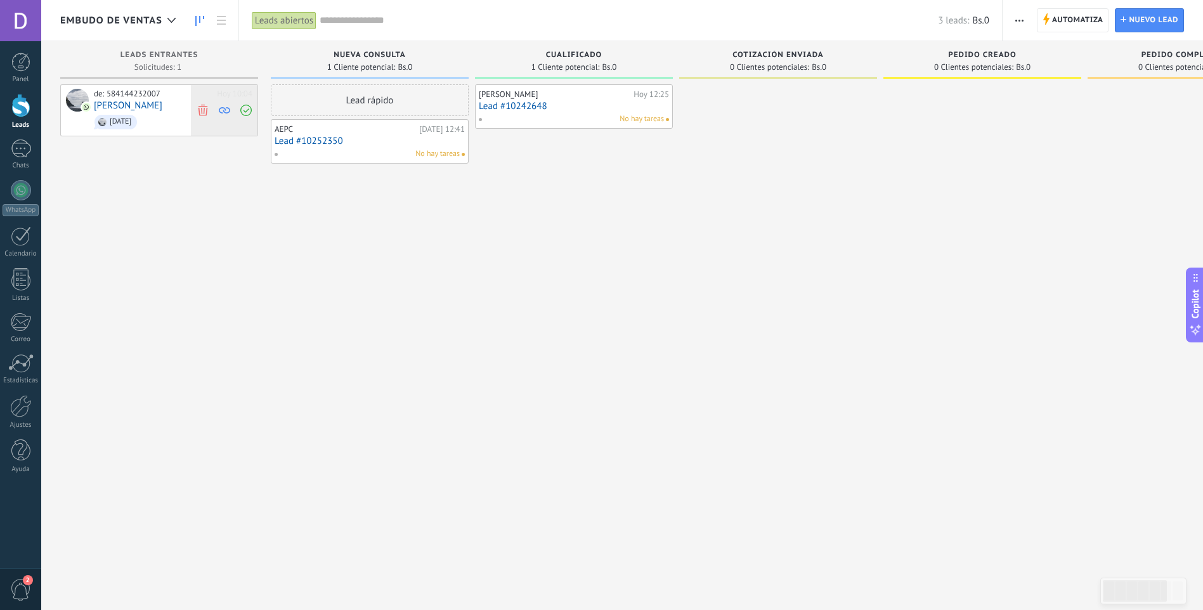
click at [204, 107] on icon at bounding box center [202, 109] width 11 height 11
click at [443, 150] on span "No hay tareas" at bounding box center [438, 153] width 44 height 11
click at [454, 128] on div "Hoy 12:41" at bounding box center [442, 129] width 46 height 10
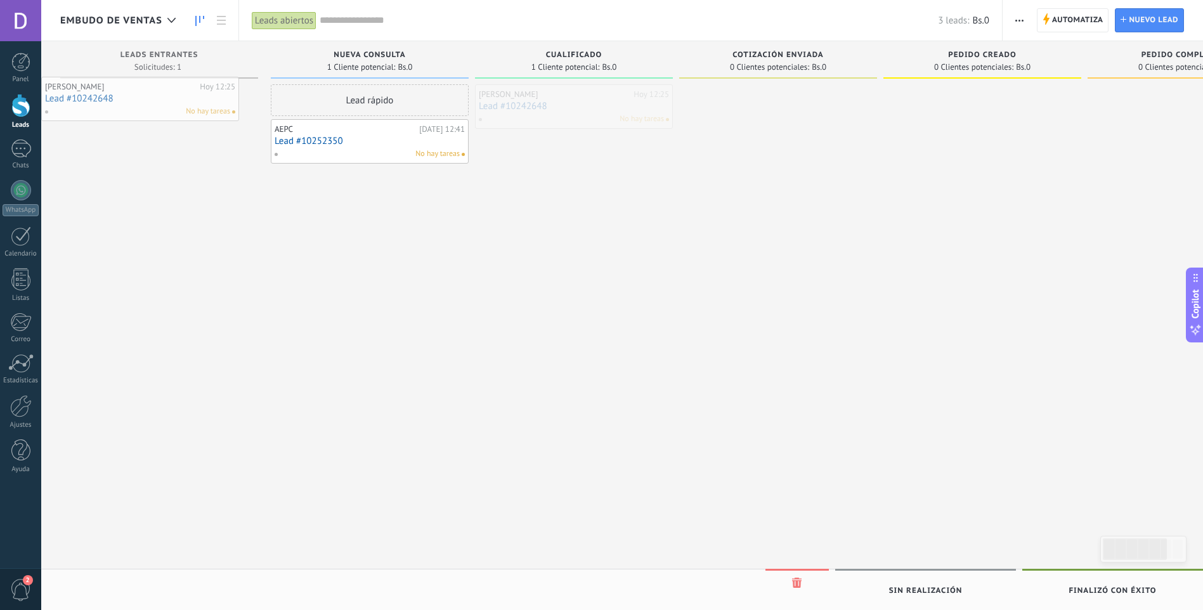
drag, startPoint x: 625, startPoint y: 98, endPoint x: 181, endPoint y: 93, distance: 443.5
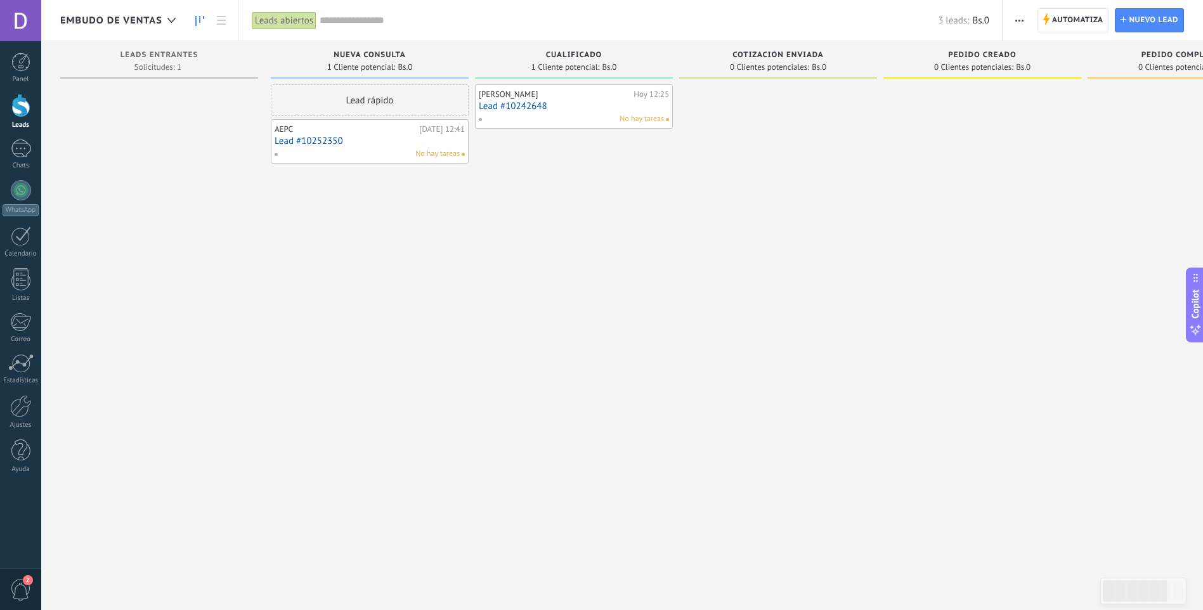
drag, startPoint x: 544, startPoint y: 102, endPoint x: 501, endPoint y: 104, distance: 43.2
click at [501, 104] on link "Lead #10242648" at bounding box center [574, 106] width 190 height 11
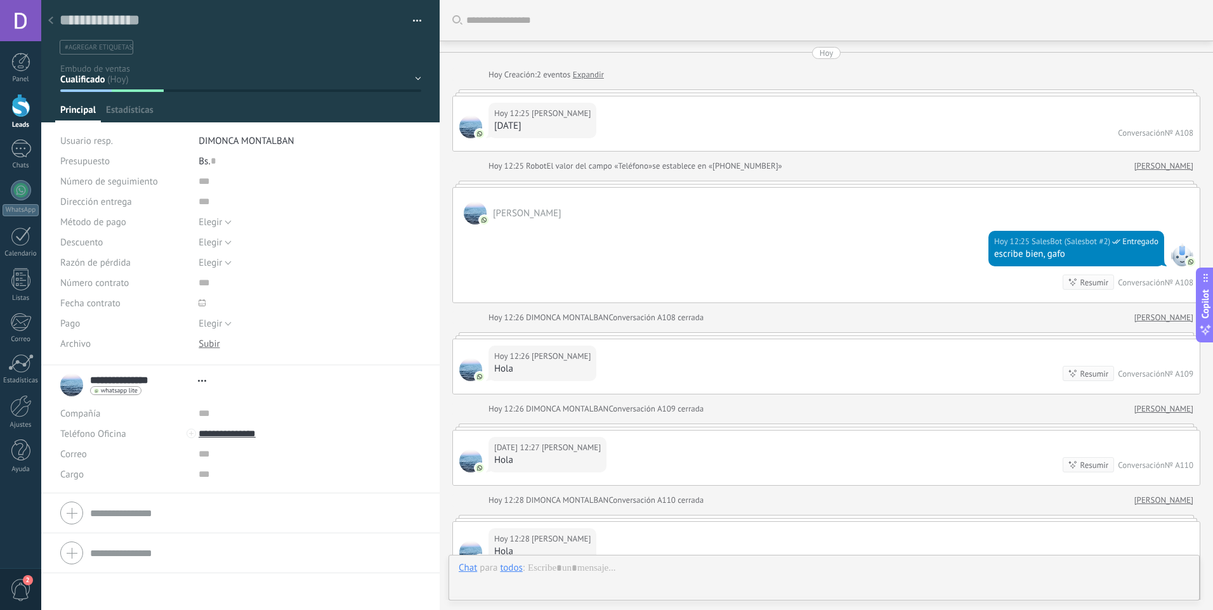
type textarea "**********"
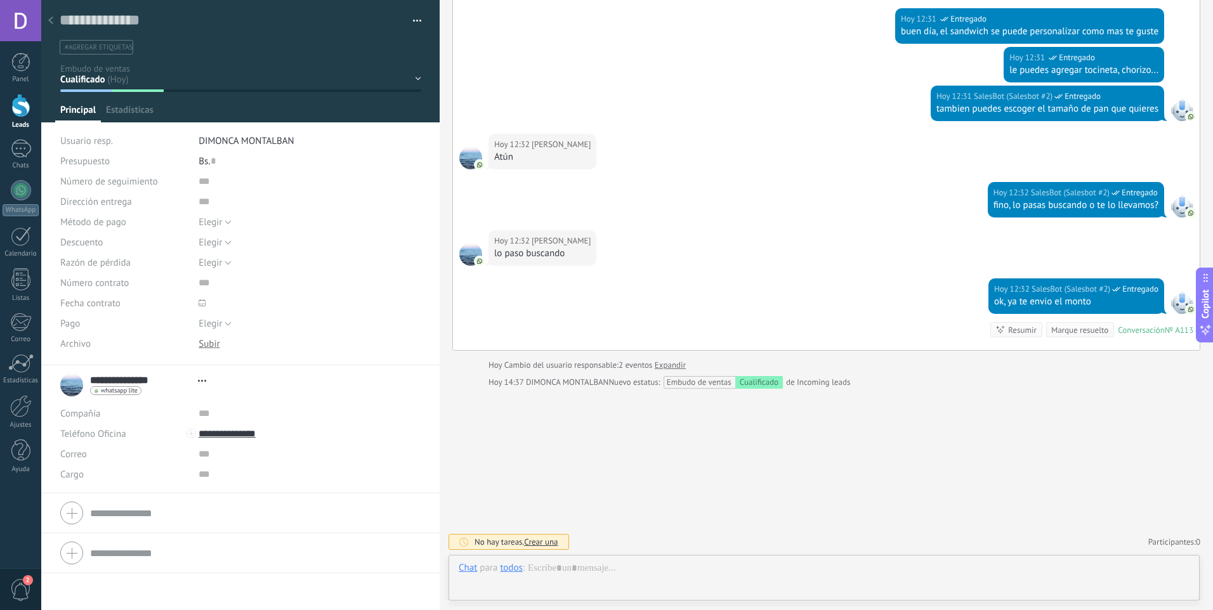
scroll to position [19, 0]
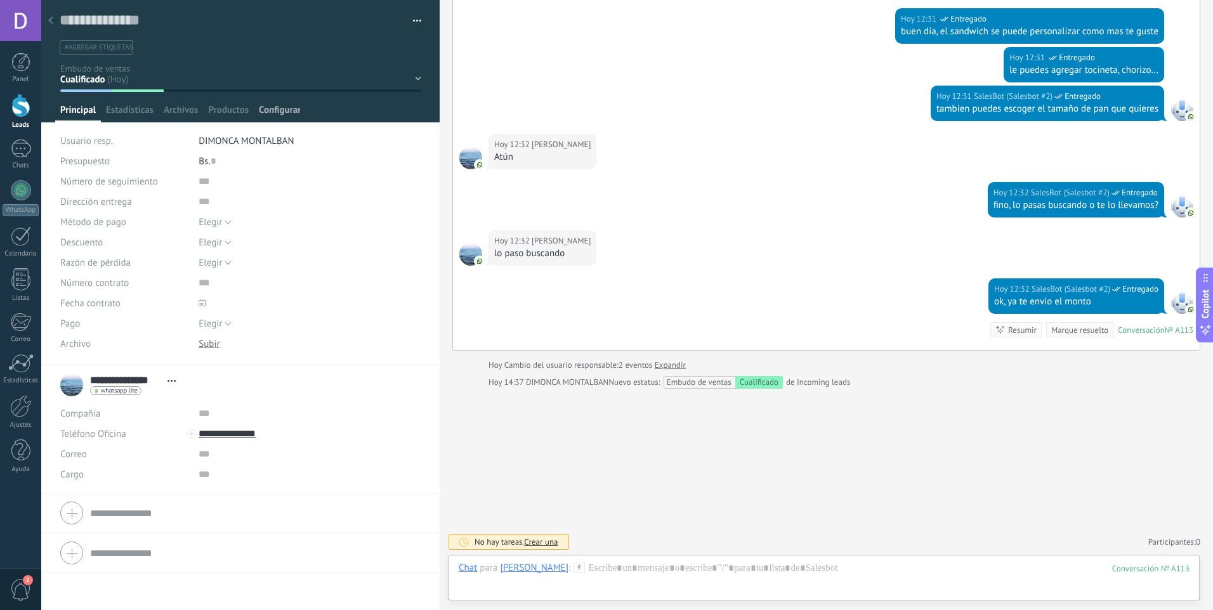
click at [288, 117] on span "Configurar" at bounding box center [279, 113] width 41 height 18
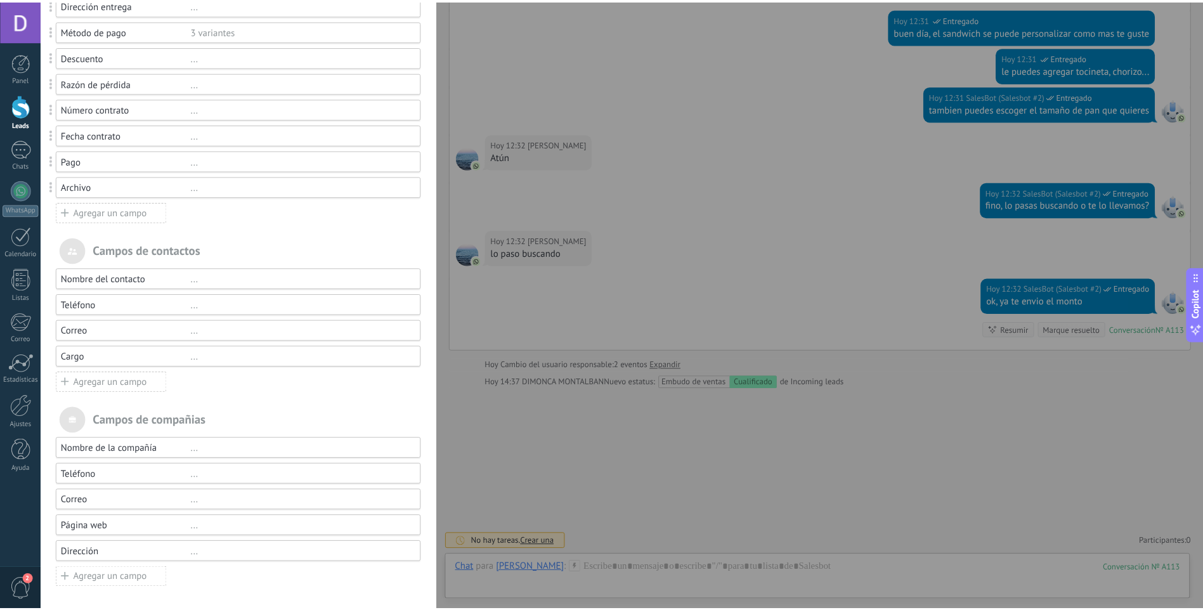
scroll to position [0, 0]
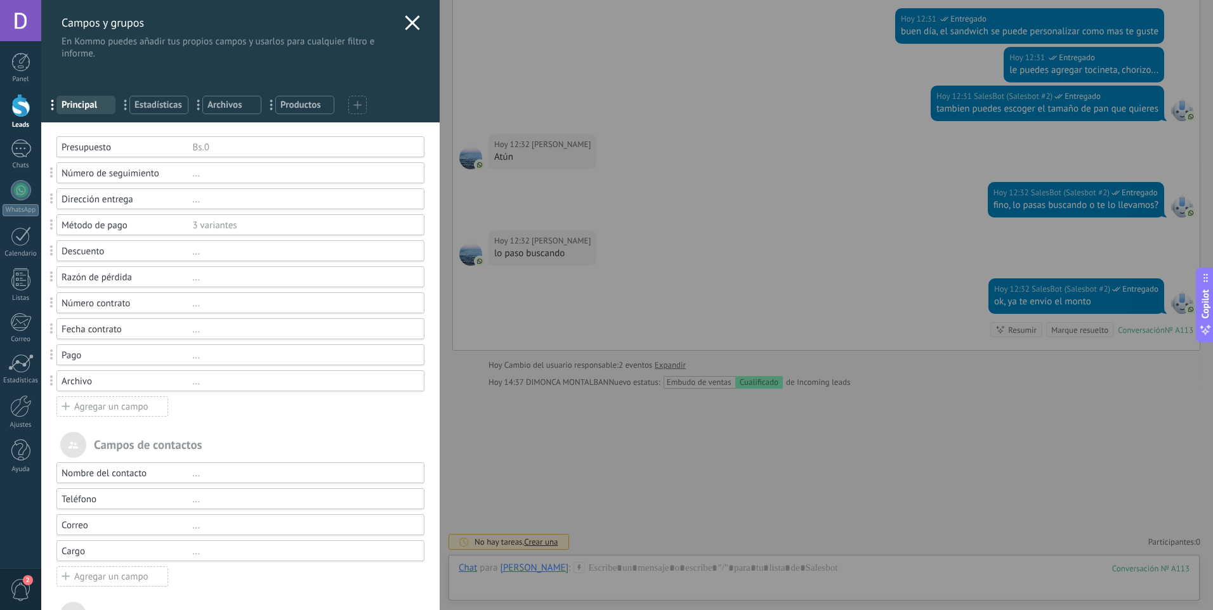
click at [405, 27] on use at bounding box center [412, 22] width 15 height 15
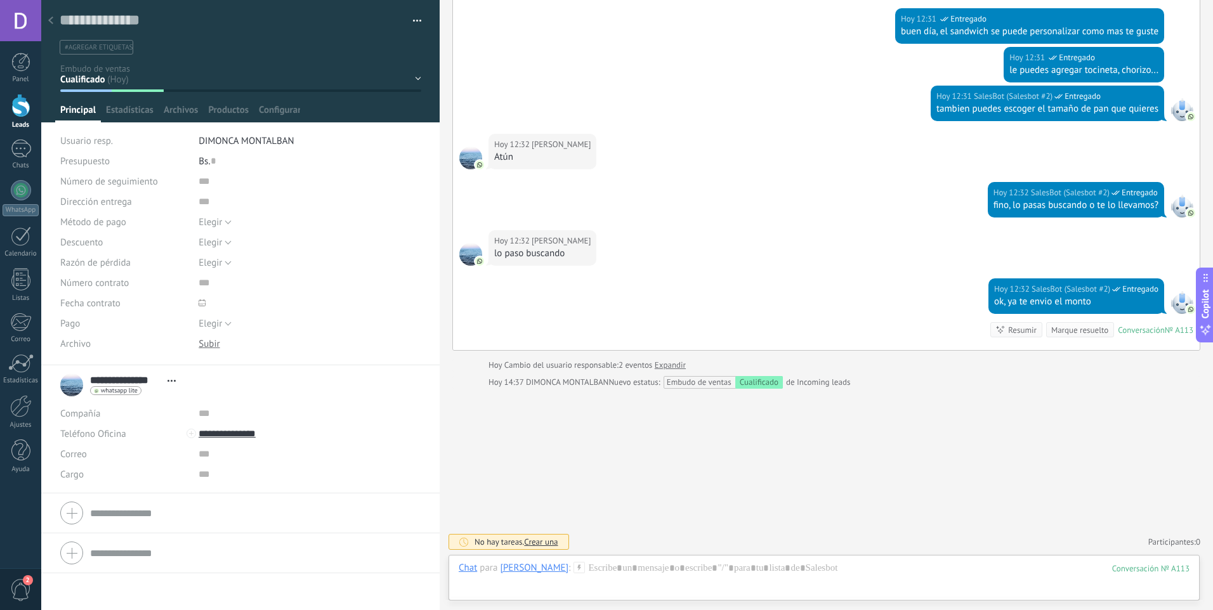
click at [57, 23] on div at bounding box center [51, 21] width 18 height 25
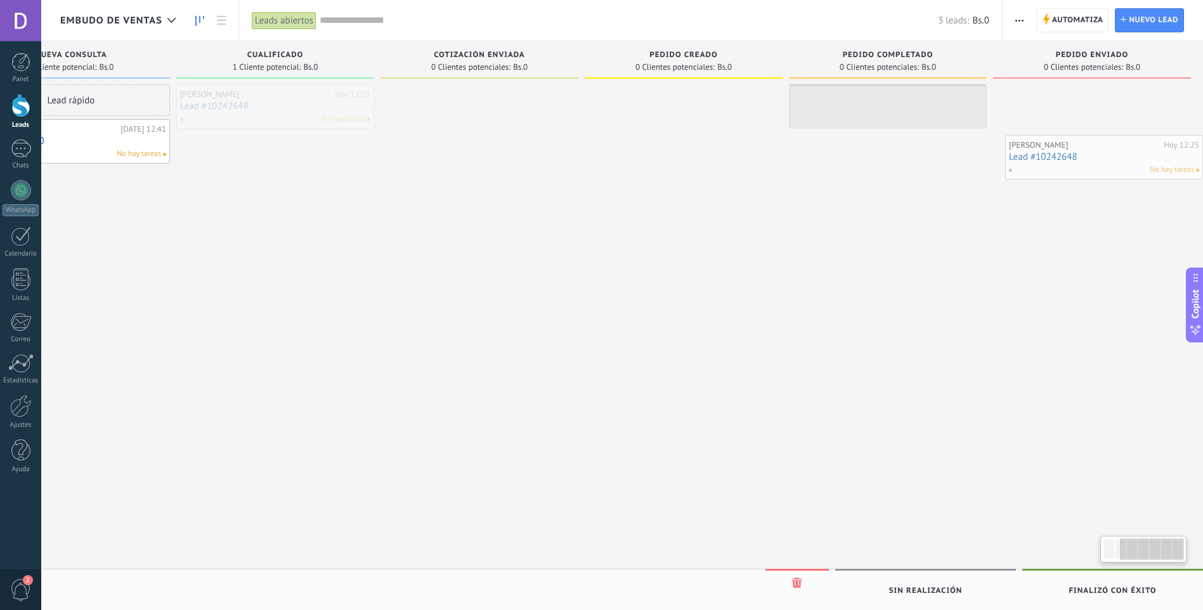
scroll to position [0, 306]
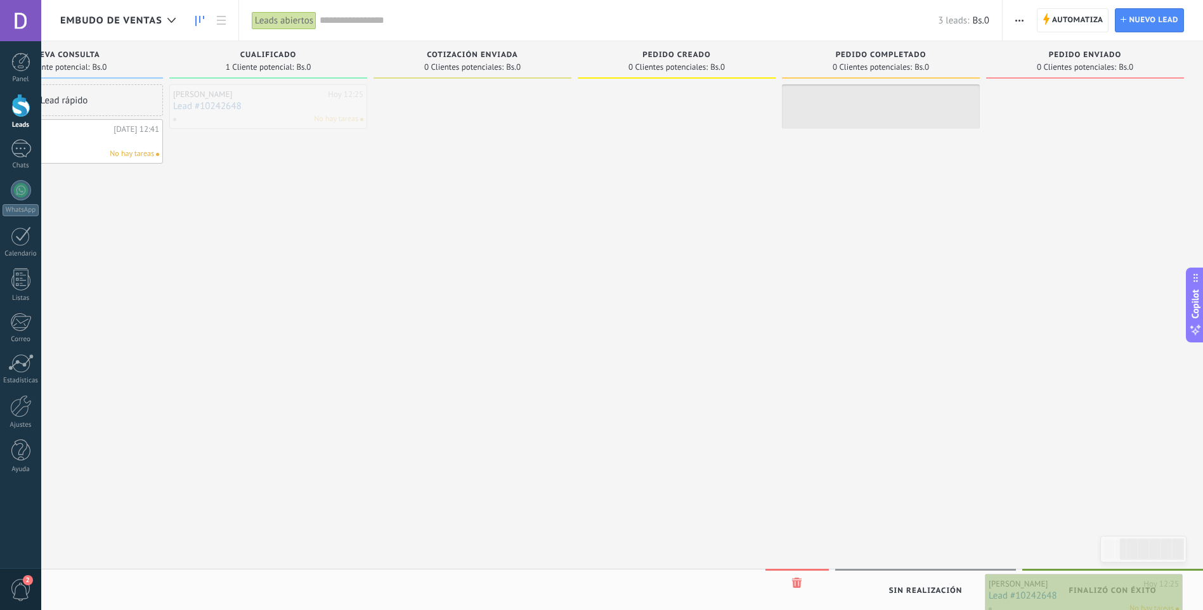
drag, startPoint x: 634, startPoint y: 95, endPoint x: 1144, endPoint y: 585, distance: 707.1
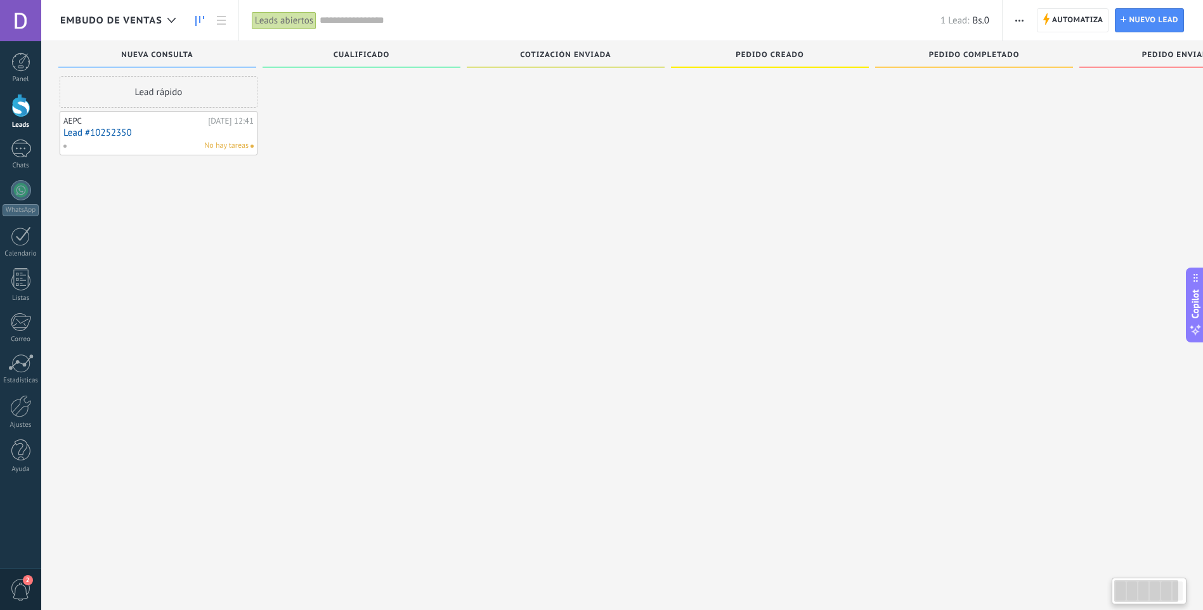
scroll to position [0, 4]
drag, startPoint x: 383, startPoint y: 312, endPoint x: 77, endPoint y: 313, distance: 306.4
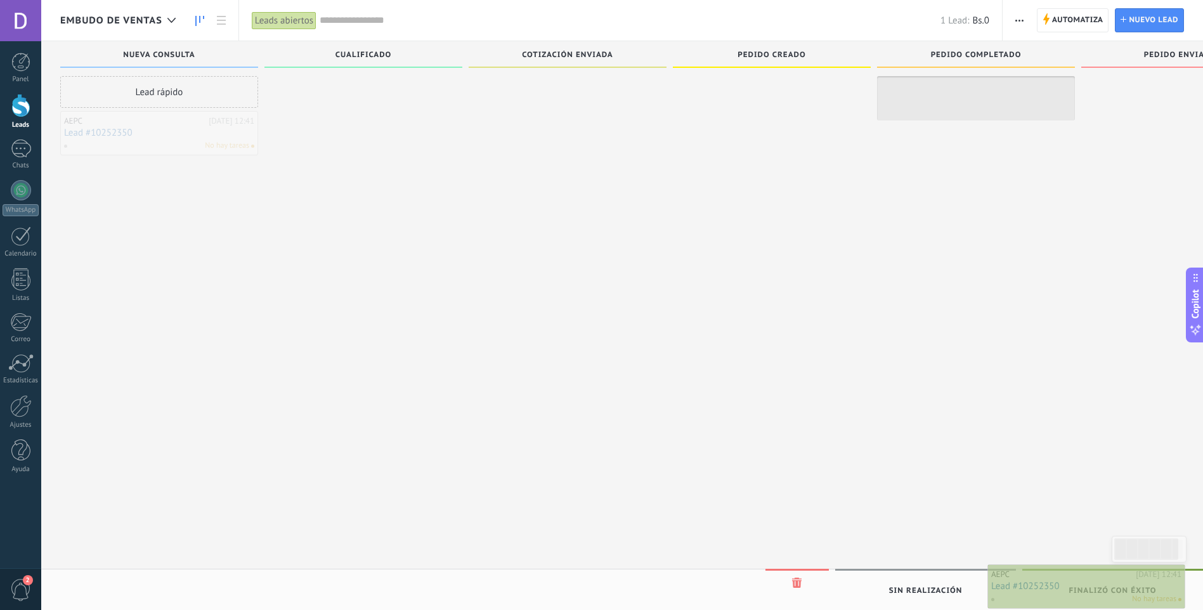
drag, startPoint x: 178, startPoint y: 140, endPoint x: 1097, endPoint y: 591, distance: 1024.2
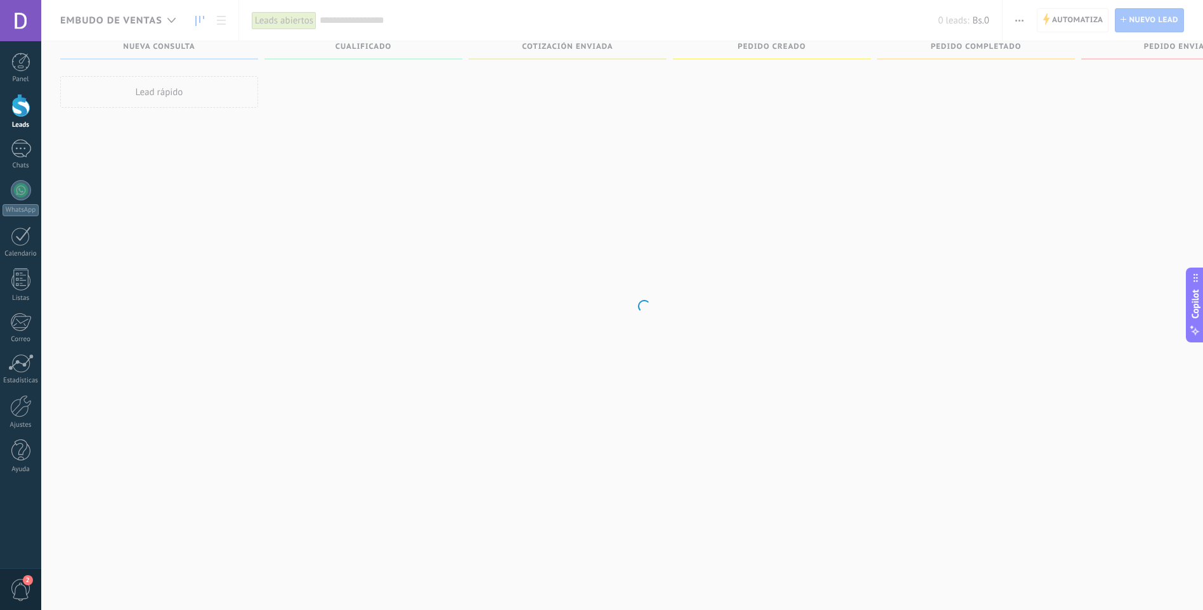
click at [421, 192] on body ".abecls-1,.abecls-2{fill-rule:evenodd}.abecls-2{fill:#fff} .abhcls-1{fill:none}…" at bounding box center [601, 297] width 1203 height 610
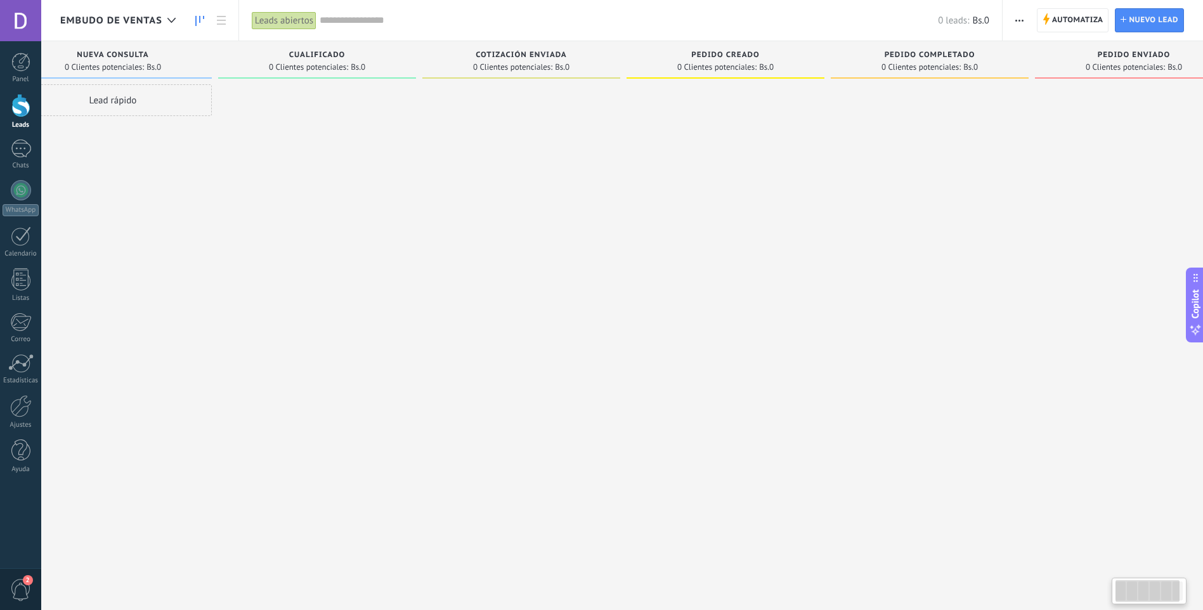
drag, startPoint x: 370, startPoint y: 190, endPoint x: 333, endPoint y: 195, distance: 37.9
drag, startPoint x: 632, startPoint y: 517, endPoint x: 617, endPoint y: 511, distance: 16.3
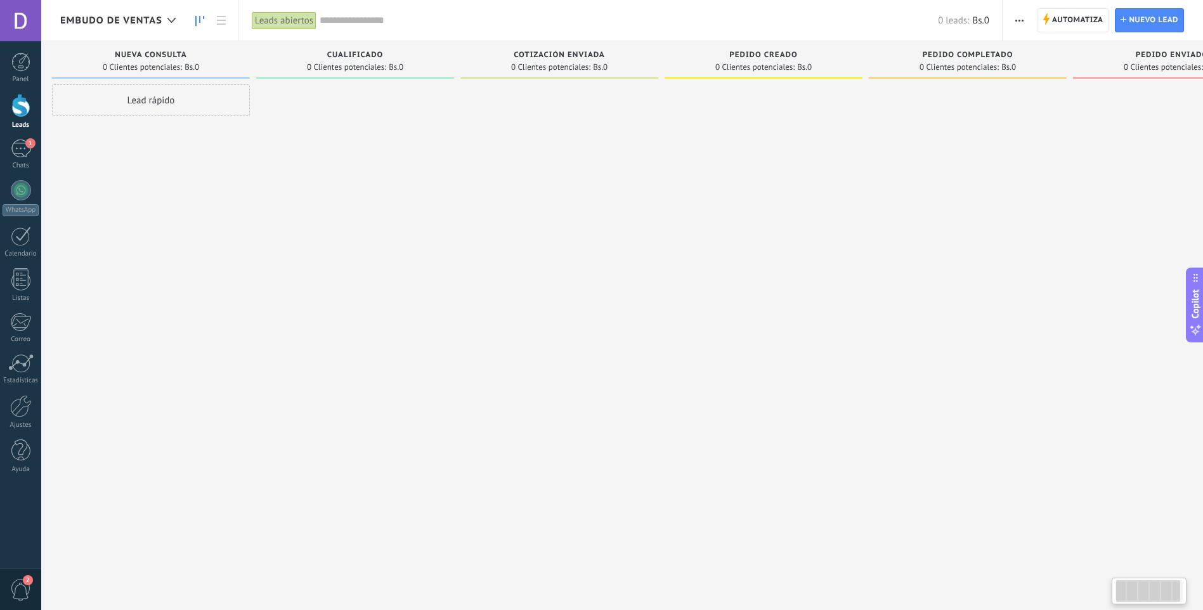
scroll to position [0, 0]
drag, startPoint x: 381, startPoint y: 500, endPoint x: 955, endPoint y: 449, distance: 576.4
click at [973, 458] on div "Leads Entrantes Solicitudes: 0 0 0 0 0 0 0 0 0 Nueva consulta 0 Clientes potenc…" at bounding box center [679, 285] width 1238 height 488
click at [288, 260] on div at bounding box center [364, 306] width 198 height 445
click at [361, 168] on div at bounding box center [364, 306] width 198 height 445
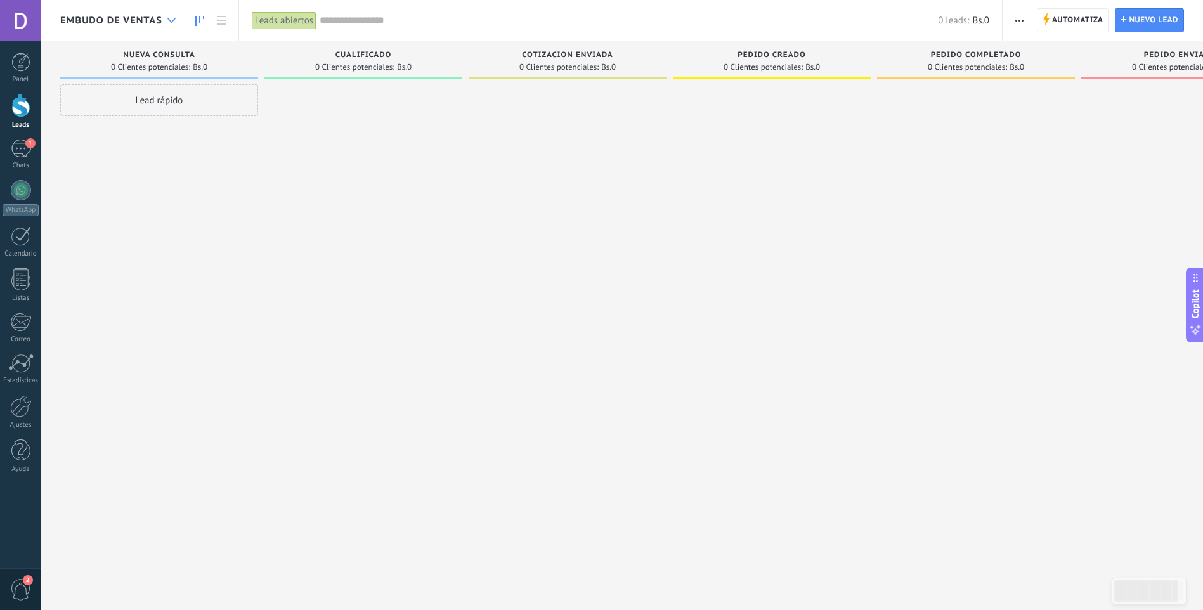
click at [164, 11] on div at bounding box center [171, 20] width 21 height 25
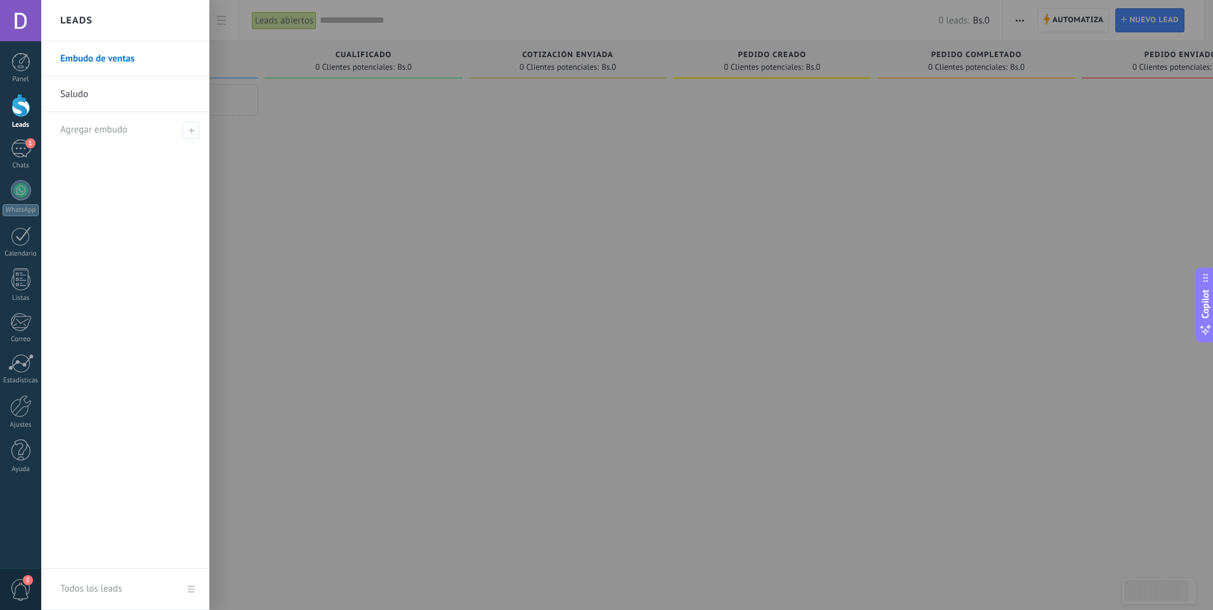
click at [117, 101] on link "Saludo" at bounding box center [128, 95] width 136 height 36
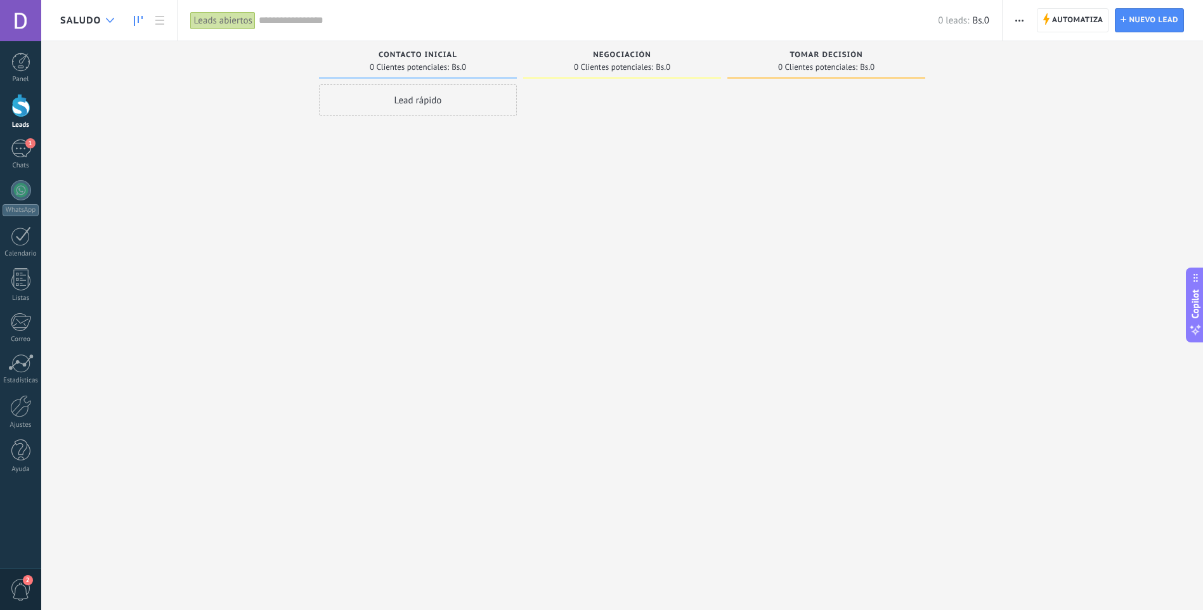
click at [114, 17] on div at bounding box center [110, 20] width 21 height 25
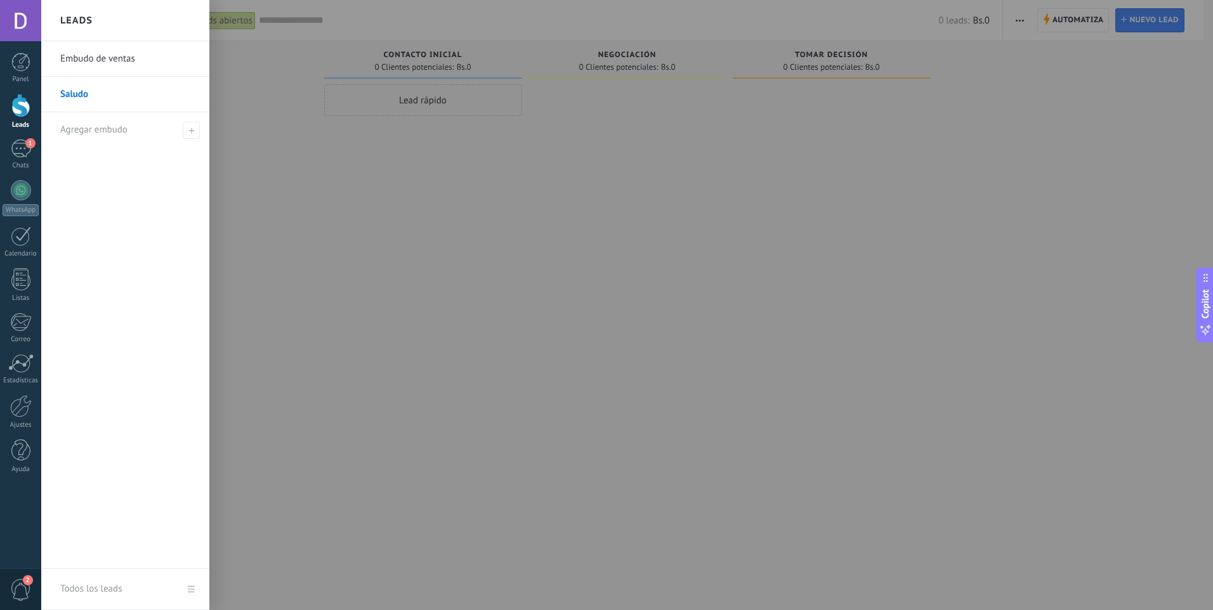
click at [100, 65] on link "Embudo de ventas" at bounding box center [128, 59] width 136 height 36
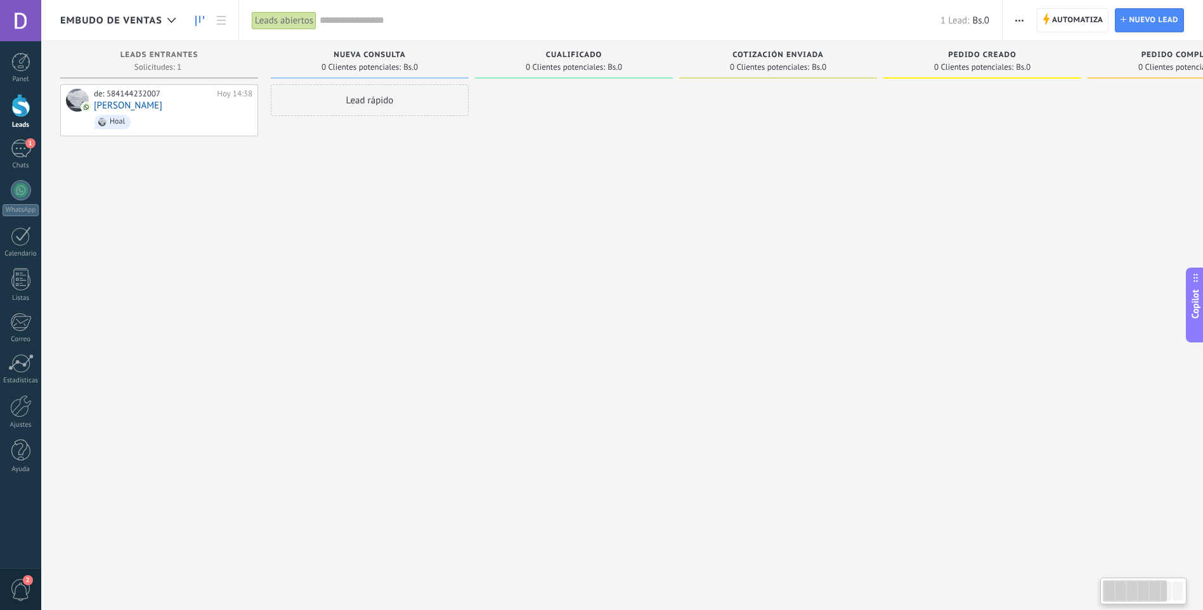
click at [328, 279] on div "Lead rápido" at bounding box center [370, 306] width 198 height 445
click at [202, 109] on use at bounding box center [203, 109] width 10 height 11
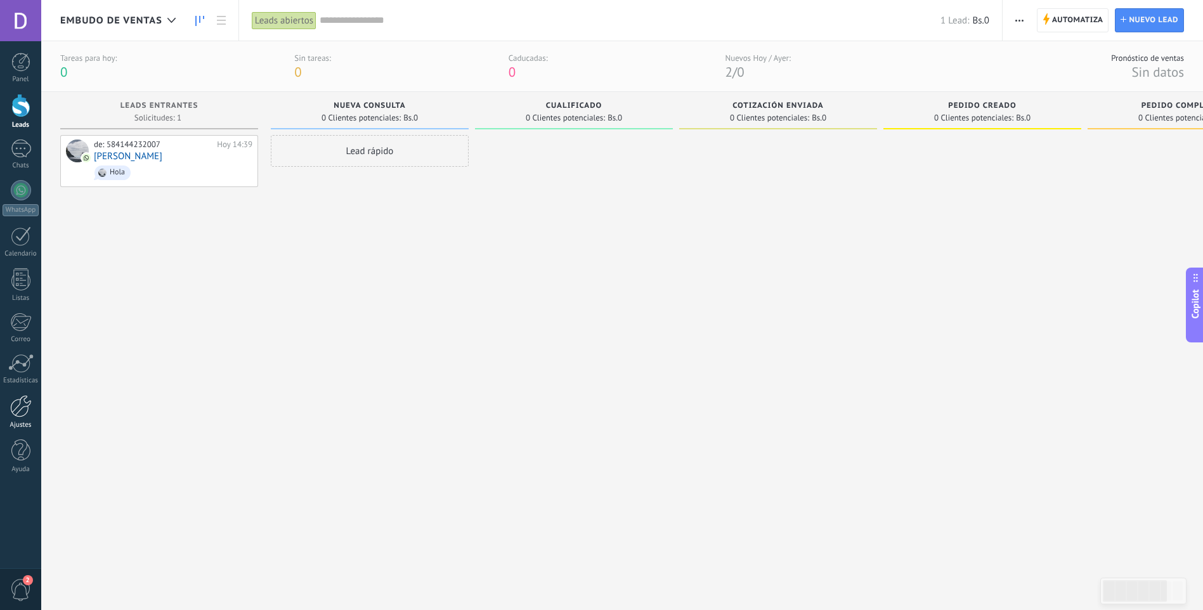
click at [22, 402] on div at bounding box center [21, 406] width 22 height 22
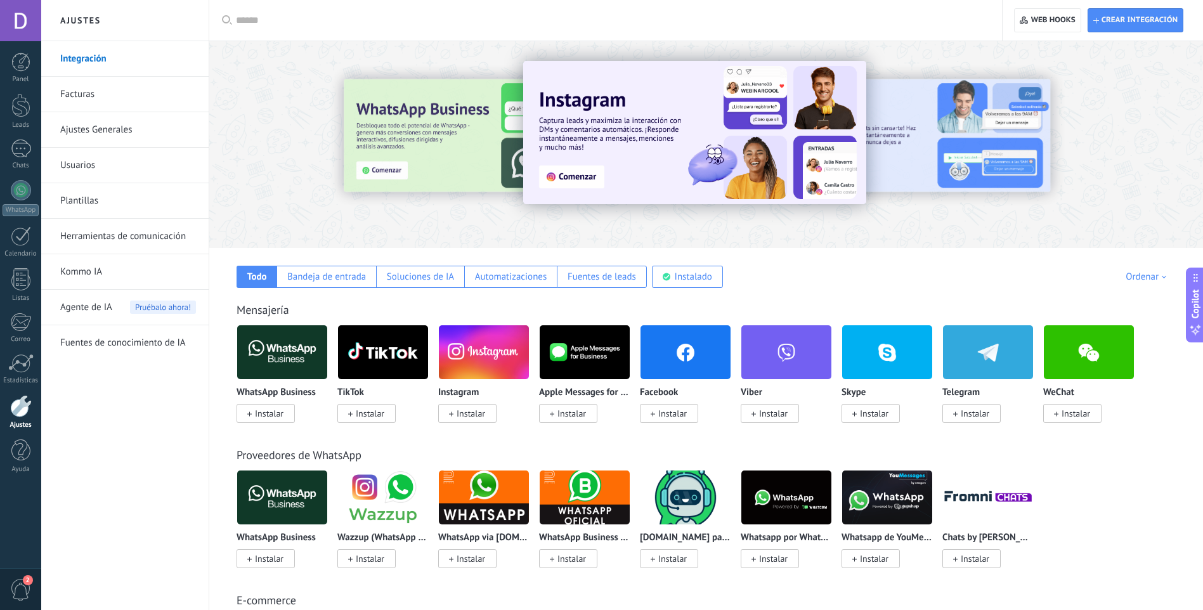
click at [118, 231] on link "Herramientas de comunicación" at bounding box center [128, 237] width 136 height 36
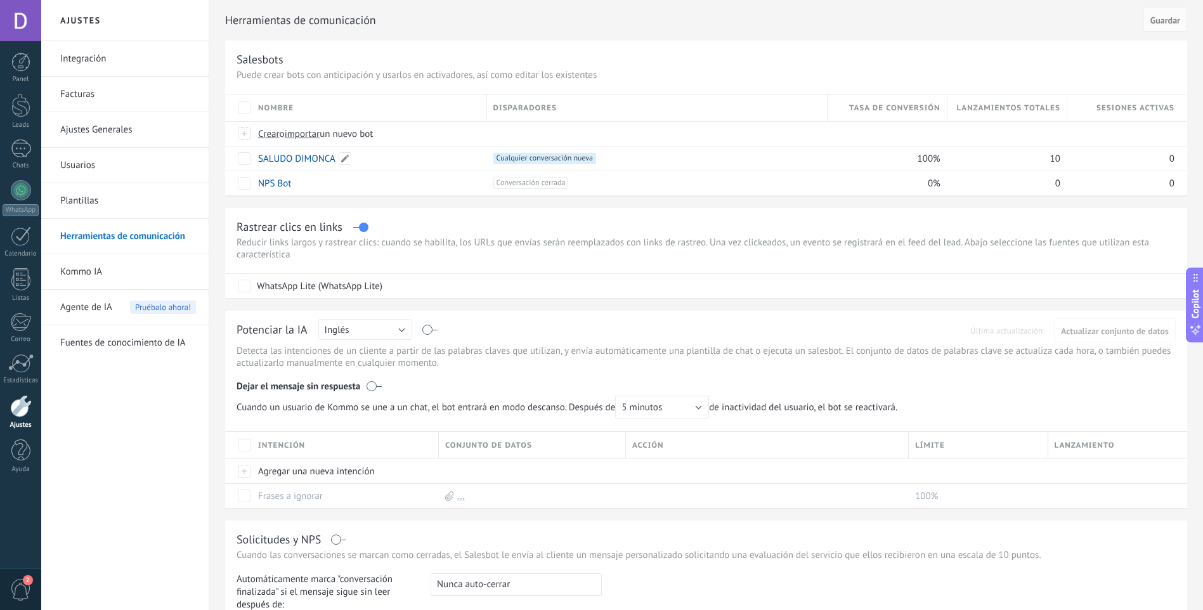
click at [290, 164] on link "SALUDO DIMONCA" at bounding box center [296, 159] width 77 height 12
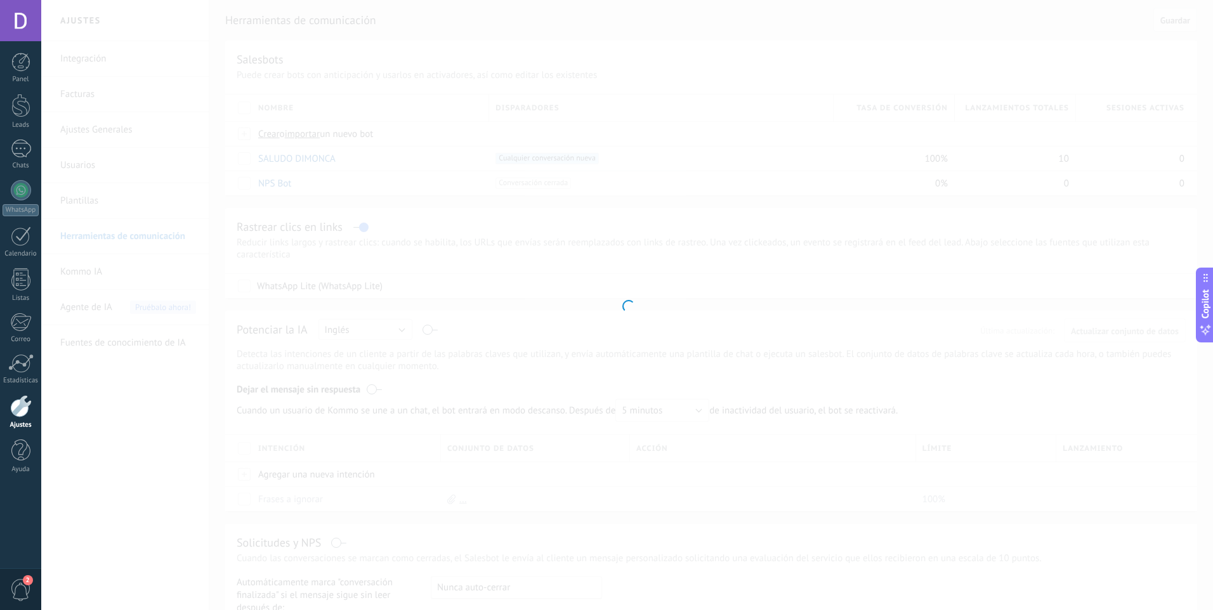
type input "**********"
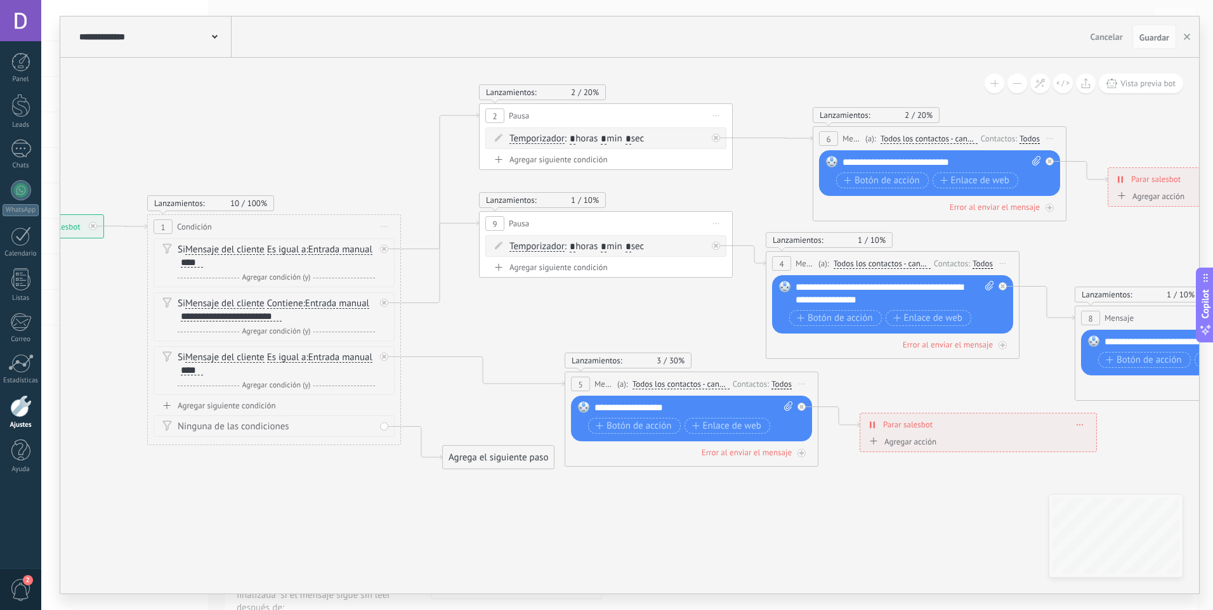
drag, startPoint x: 602, startPoint y: 453, endPoint x: 235, endPoint y: 508, distance: 370.7
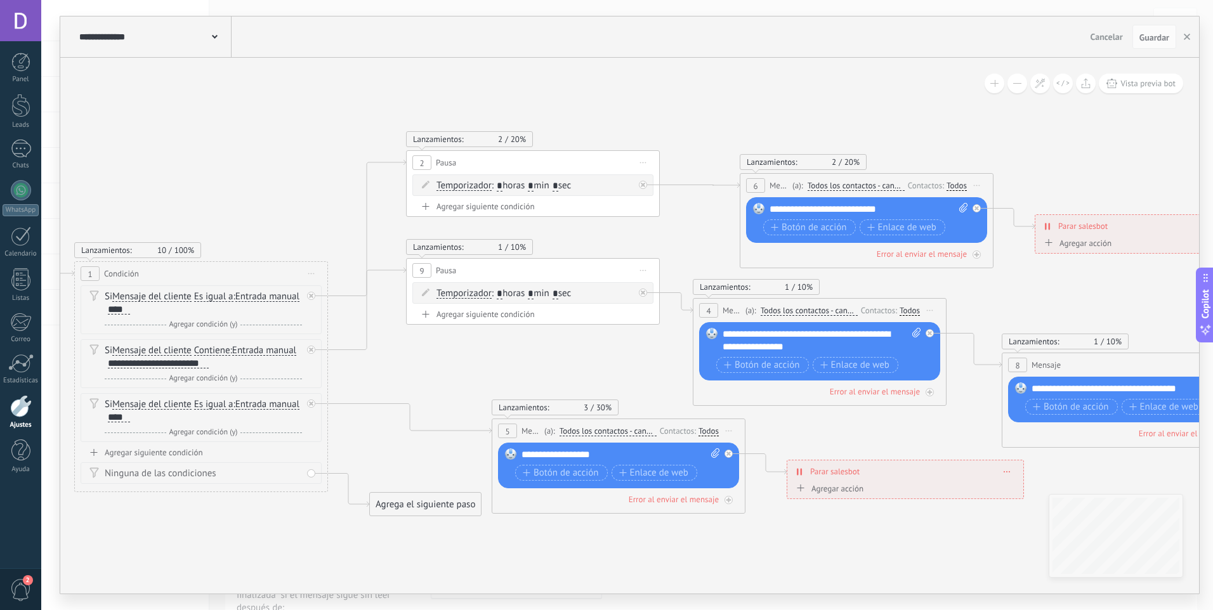
drag, startPoint x: 491, startPoint y: 302, endPoint x: 415, endPoint y: 377, distance: 107.2
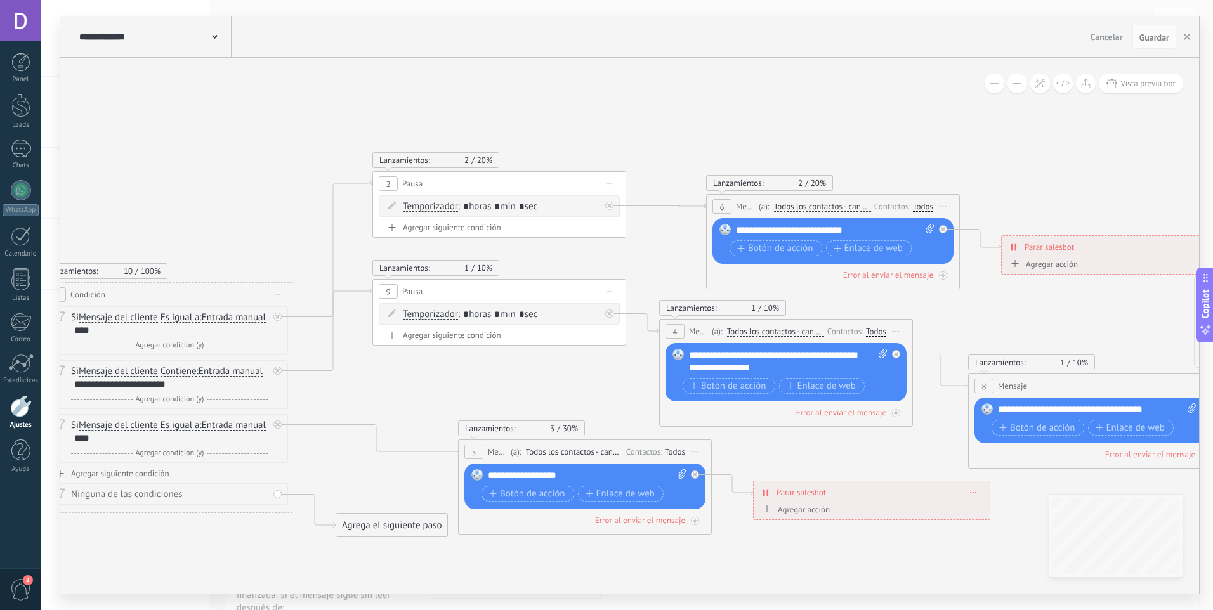
click at [500, 207] on input "*" at bounding box center [497, 207] width 6 height 10
type input "*"
click at [500, 310] on input "*" at bounding box center [497, 315] width 6 height 10
type input "*"
click at [525, 207] on input "*" at bounding box center [522, 207] width 6 height 10
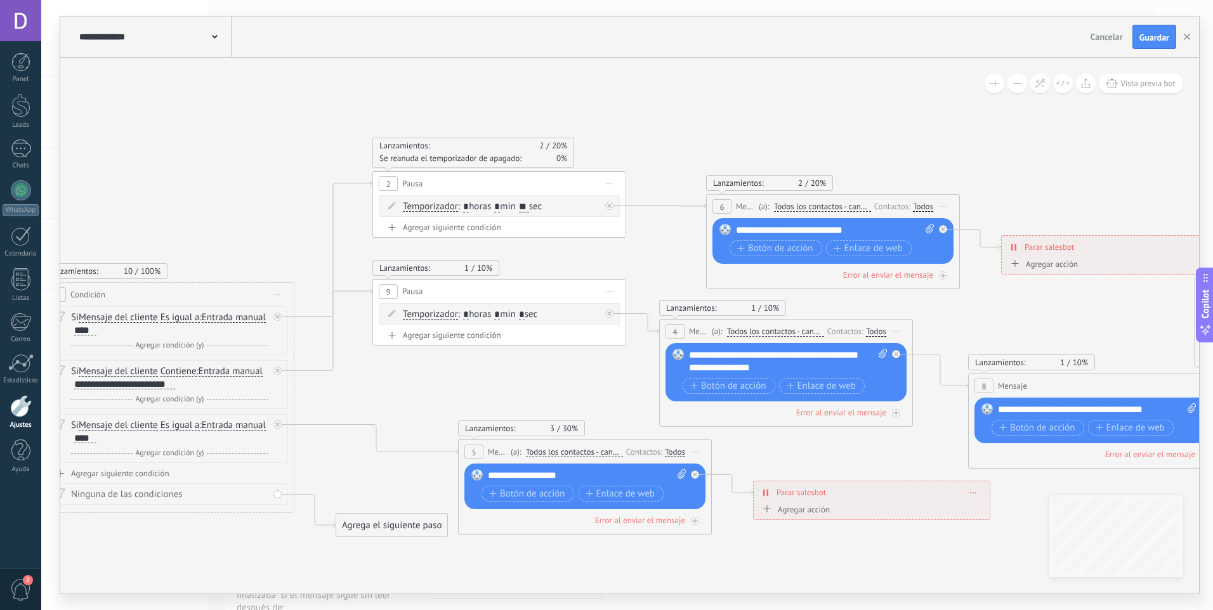
type input "**"
click at [525, 317] on span ": * horas * min * sec" at bounding box center [497, 314] width 79 height 12
click at [525, 316] on input "*" at bounding box center [522, 315] width 6 height 10
type input "**"
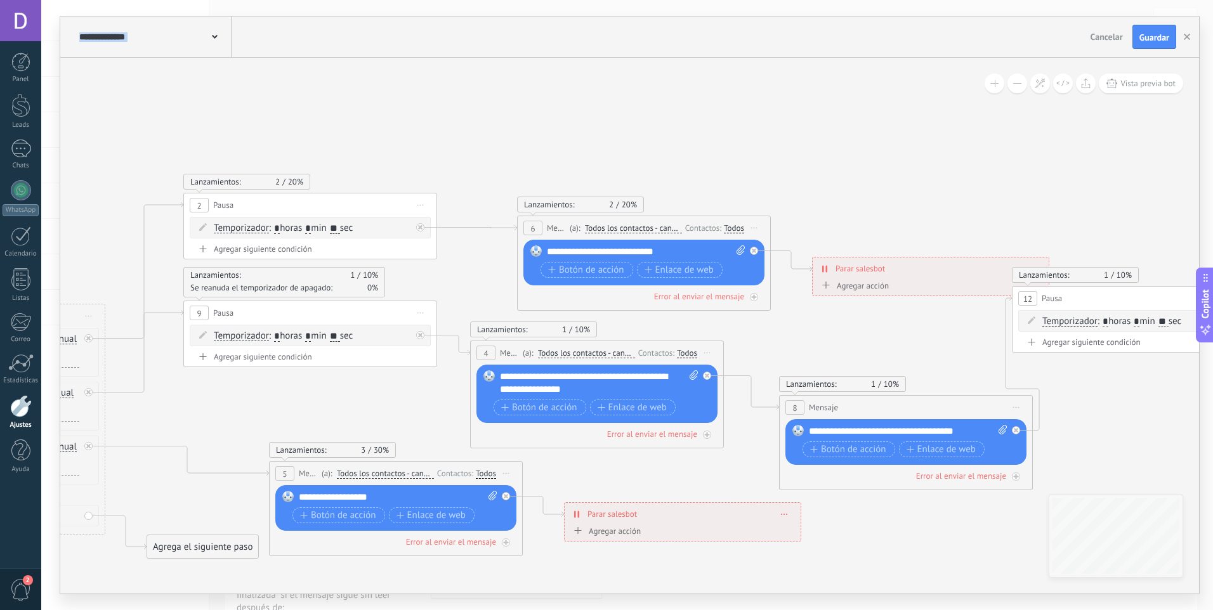
drag, startPoint x: 628, startPoint y: 382, endPoint x: 300, endPoint y: 397, distance: 328.3
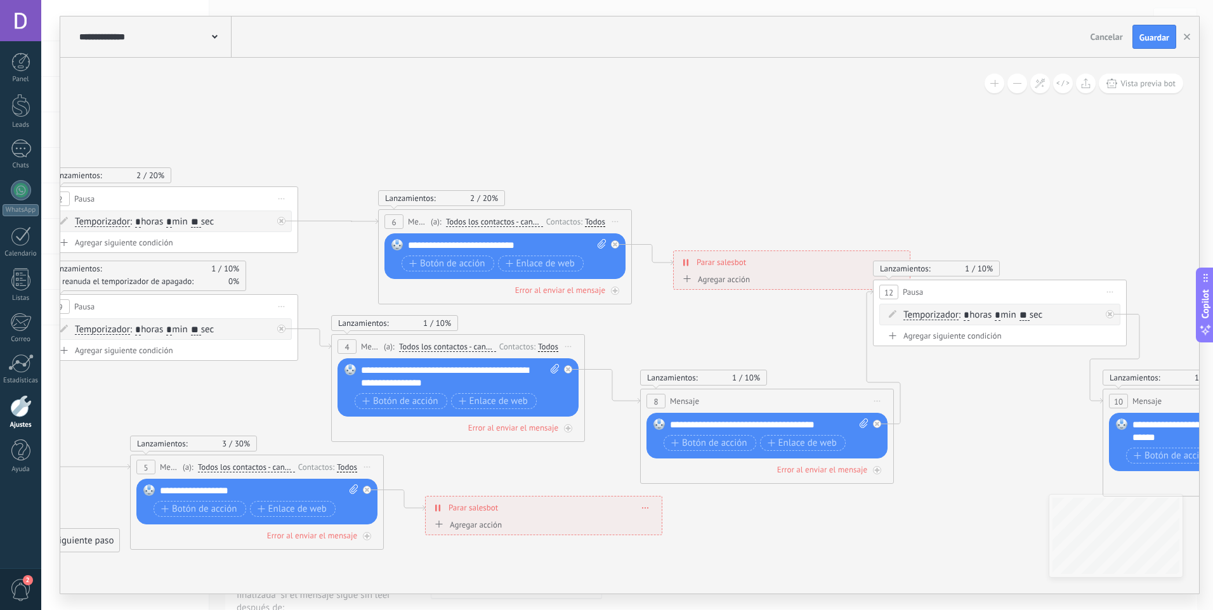
drag, startPoint x: 735, startPoint y: 318, endPoint x: 582, endPoint y: 313, distance: 153.0
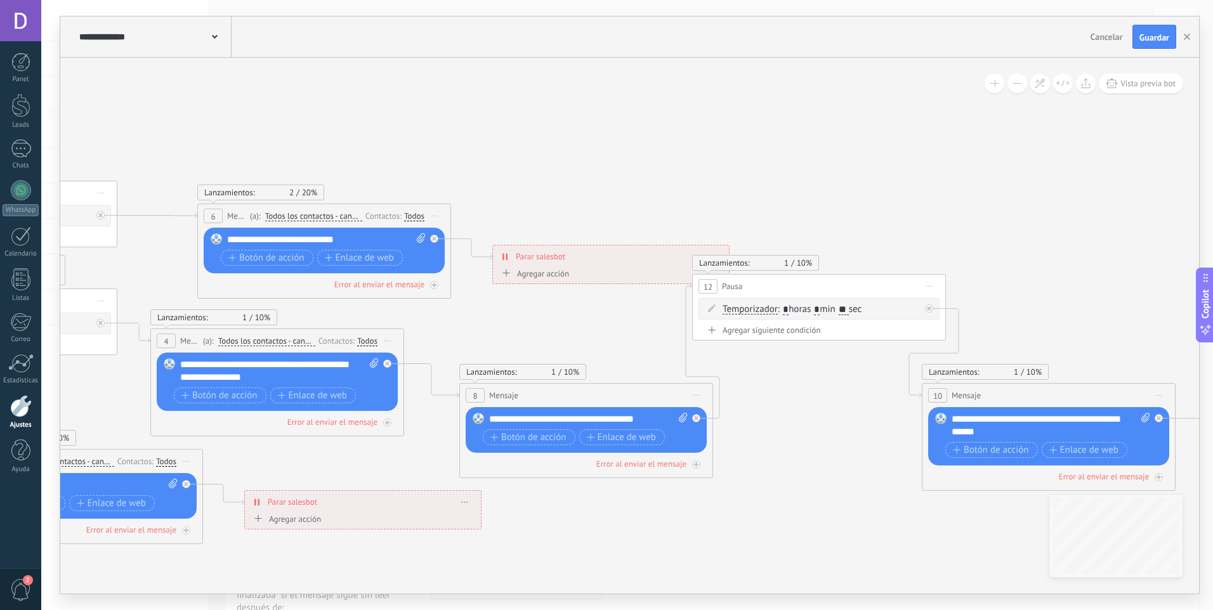
drag, startPoint x: 882, startPoint y: 402, endPoint x: 838, endPoint y: 382, distance: 48.6
click at [842, 398] on icon at bounding box center [1183, 364] width 4238 height 1000
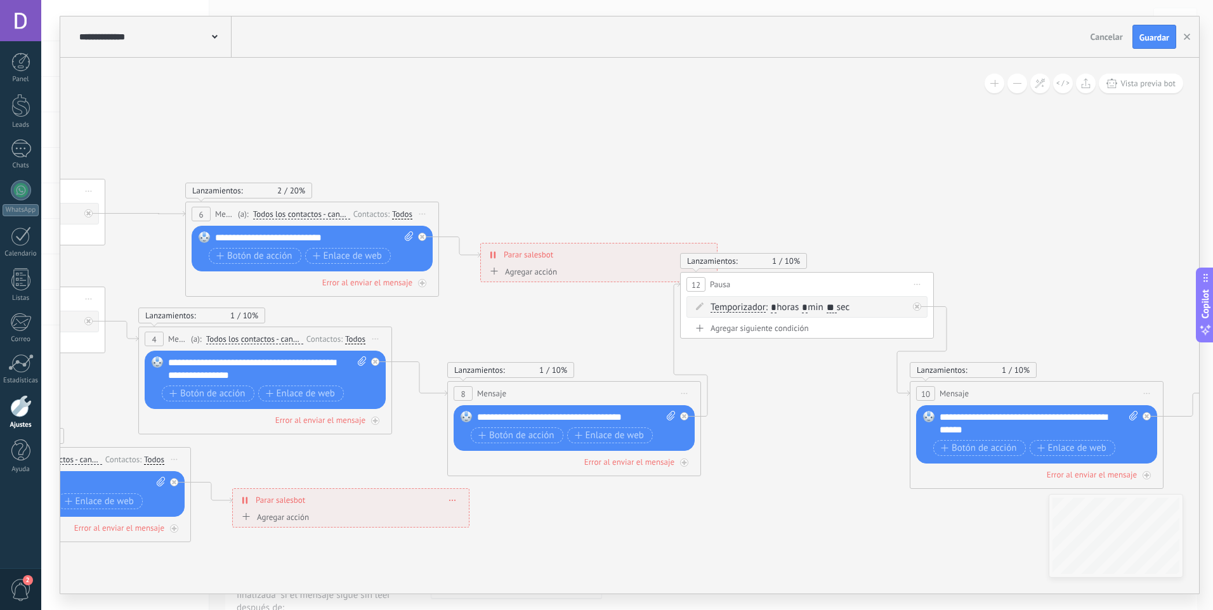
drag, startPoint x: 860, startPoint y: 346, endPoint x: 869, endPoint y: 370, distance: 26.5
drag, startPoint x: 880, startPoint y: 335, endPoint x: 896, endPoint y: 390, distance: 56.8
click at [858, 377] on icon at bounding box center [1171, 362] width 4238 height 1000
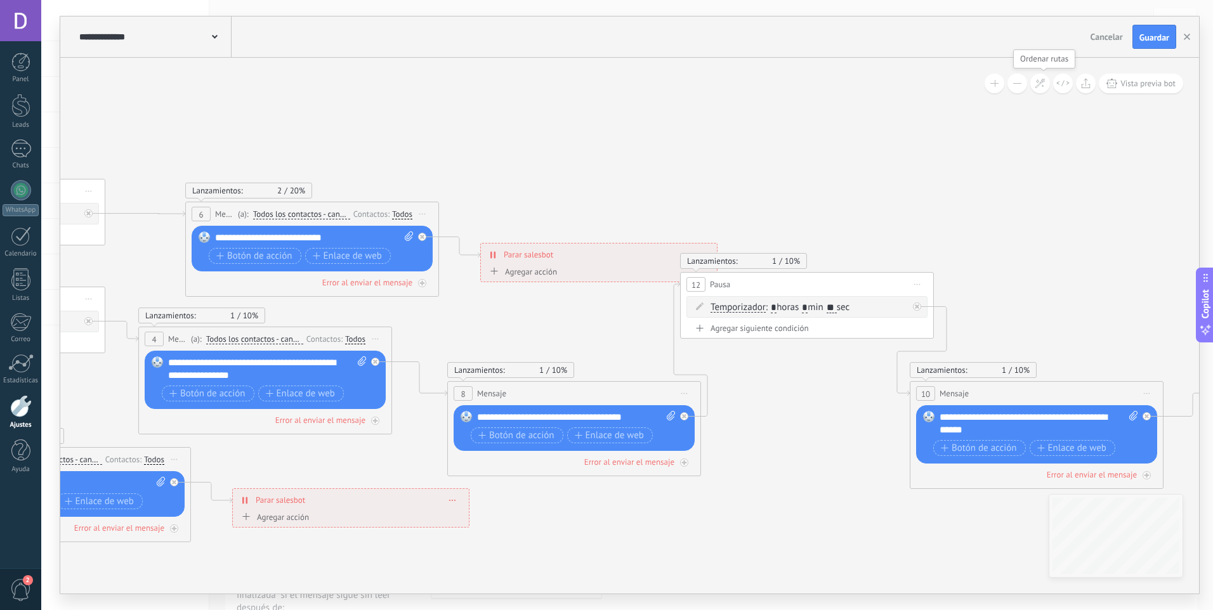
click at [1045, 82] on icon at bounding box center [1040, 83] width 11 height 11
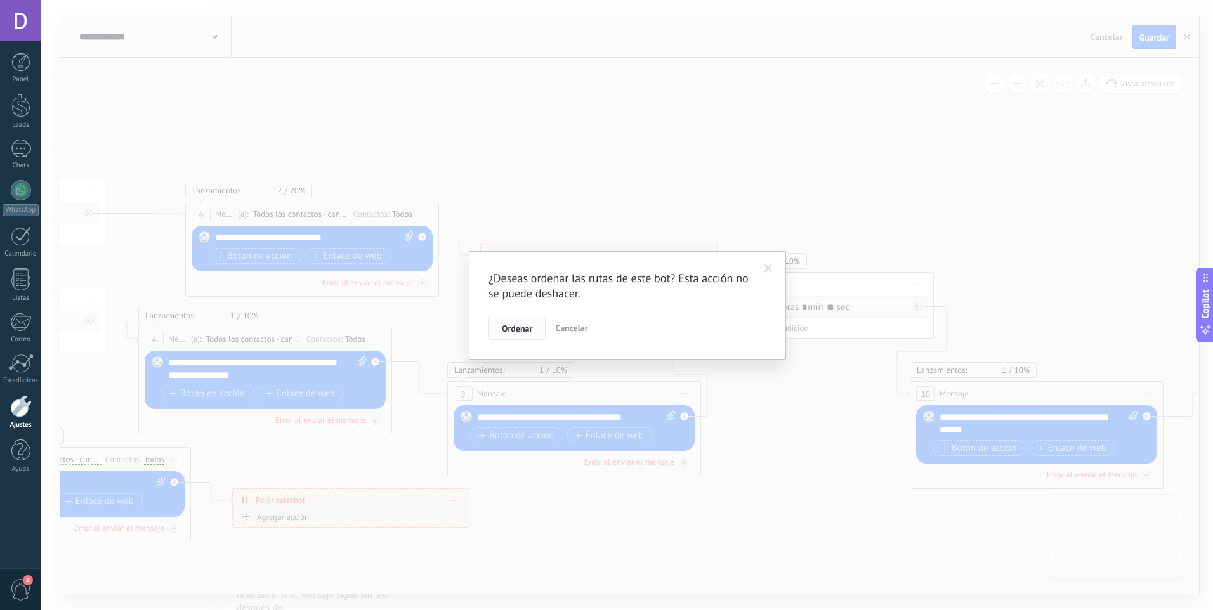
click at [518, 333] on span "Ordenar" at bounding box center [517, 328] width 30 height 9
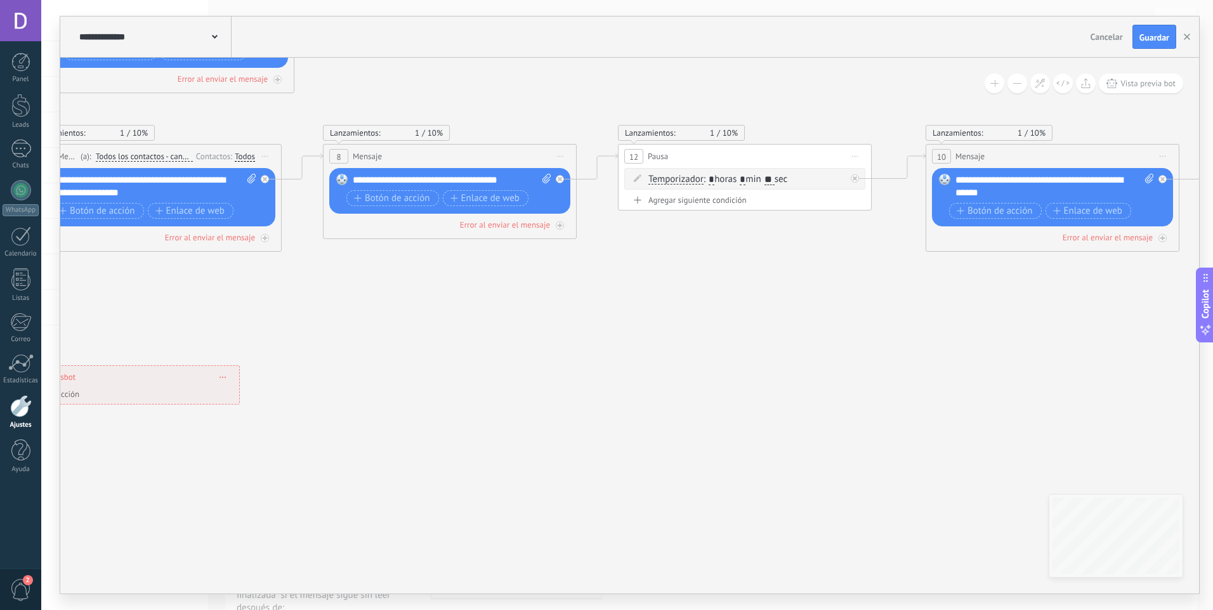
drag, startPoint x: 811, startPoint y: 372, endPoint x: 654, endPoint y: 85, distance: 327.1
click at [662, 67] on icon at bounding box center [1111, 255] width 4354 height 1148
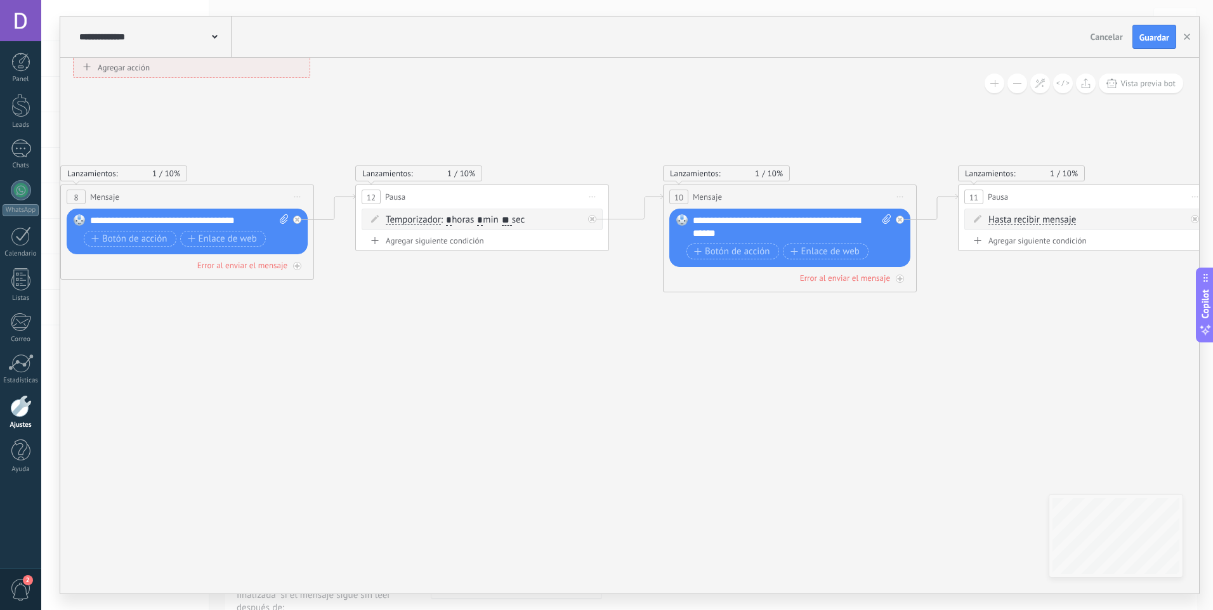
drag, startPoint x: 731, startPoint y: 396, endPoint x: 500, endPoint y: 450, distance: 237.1
click at [500, 450] on icon at bounding box center [848, 296] width 4354 height 1148
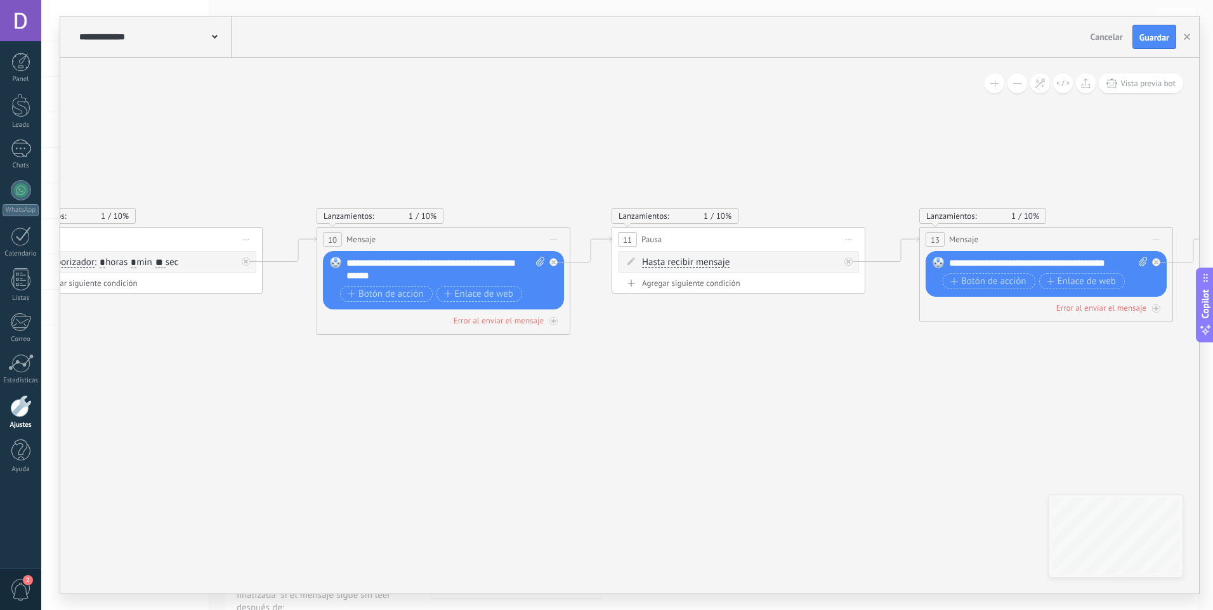
drag, startPoint x: 706, startPoint y: 370, endPoint x: 418, endPoint y: 395, distance: 289.1
click at [418, 395] on icon at bounding box center [502, 338] width 4354 height 1148
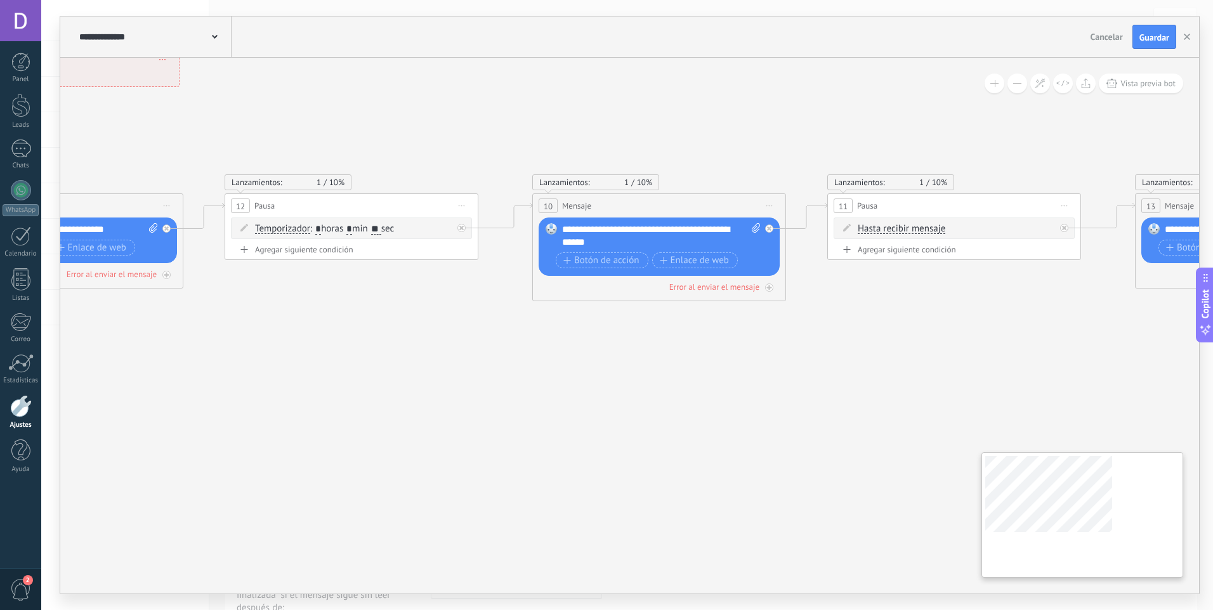
drag, startPoint x: 622, startPoint y: 372, endPoint x: 1064, endPoint y: 494, distance: 458.6
click at [1058, 492] on icon at bounding box center [717, 304] width 4354 height 1148
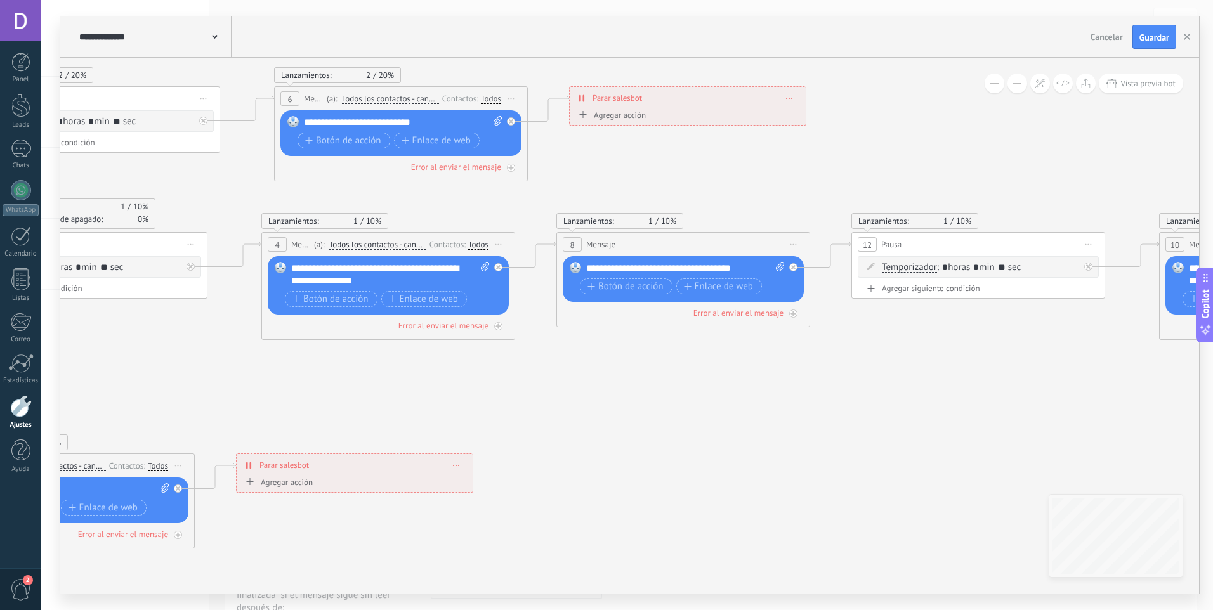
drag, startPoint x: 597, startPoint y: 536, endPoint x: 839, endPoint y: 431, distance: 263.4
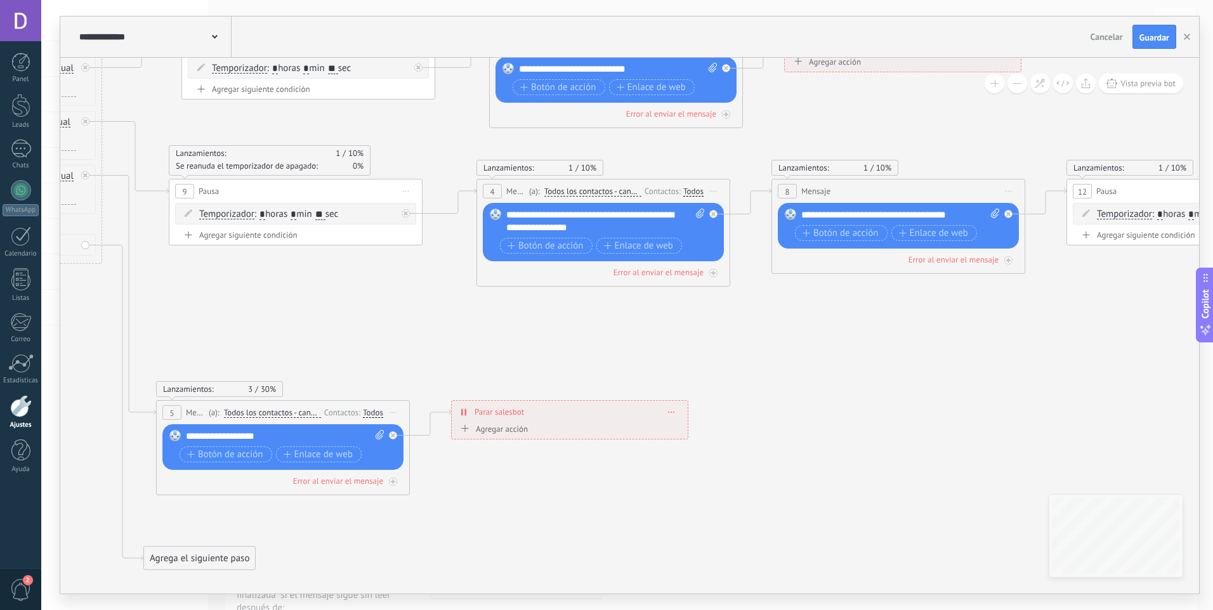
drag, startPoint x: 575, startPoint y: 362, endPoint x: 814, endPoint y: 347, distance: 239.6
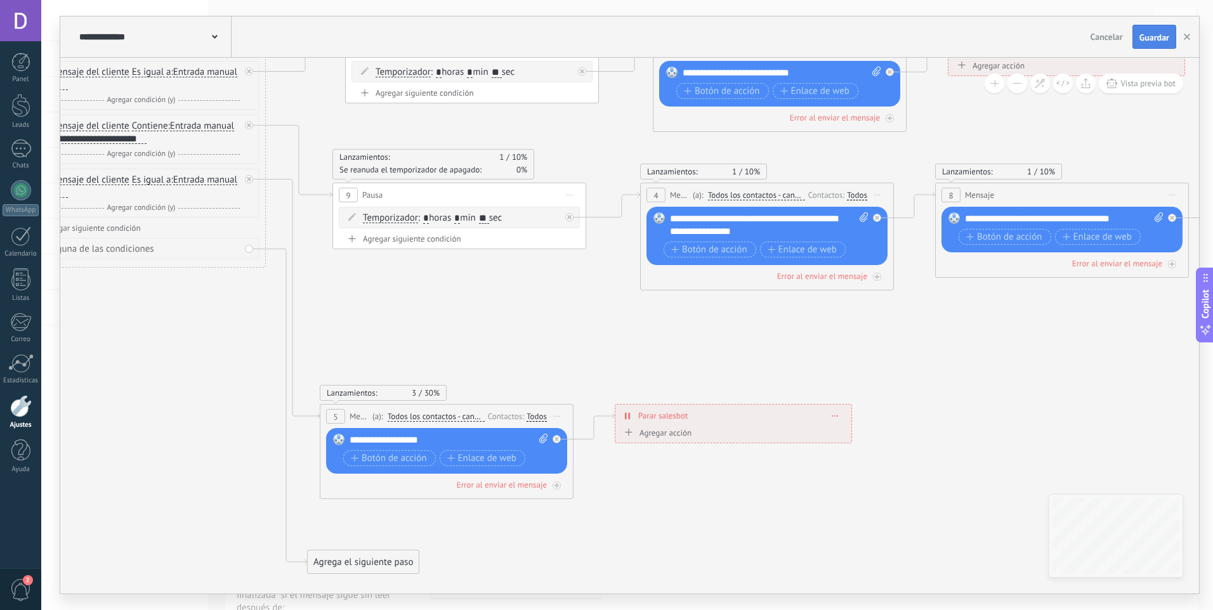
click at [1155, 29] on button "Guardar" at bounding box center [1154, 37] width 44 height 24
drag, startPoint x: 776, startPoint y: 360, endPoint x: 919, endPoint y: 374, distance: 142.8
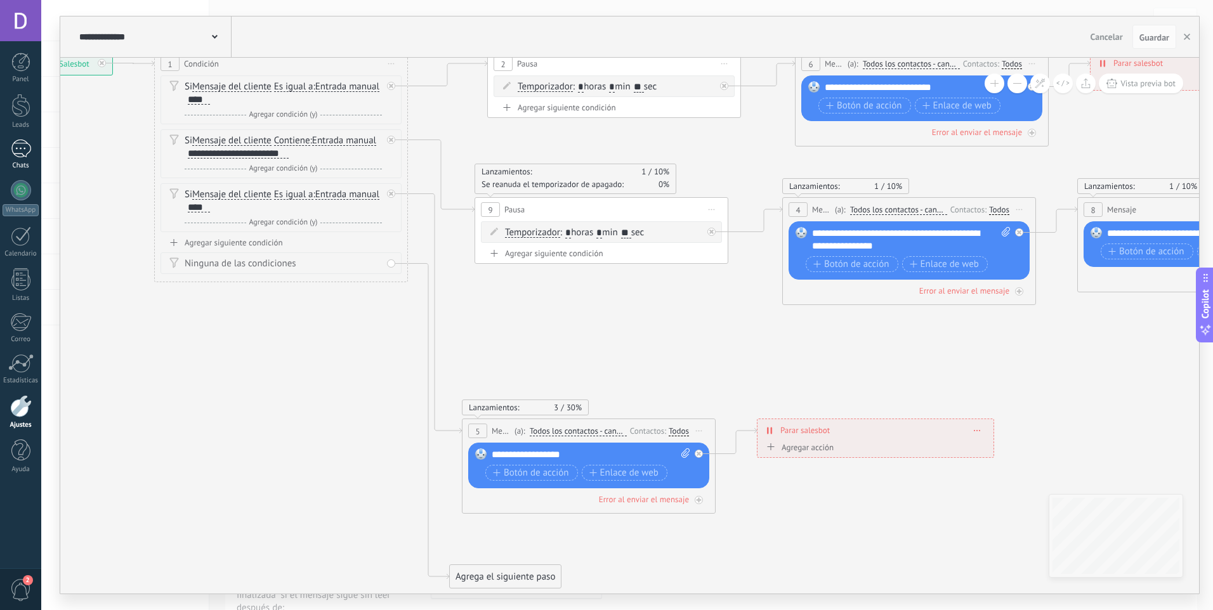
click at [17, 153] on div "1" at bounding box center [21, 149] width 20 height 18
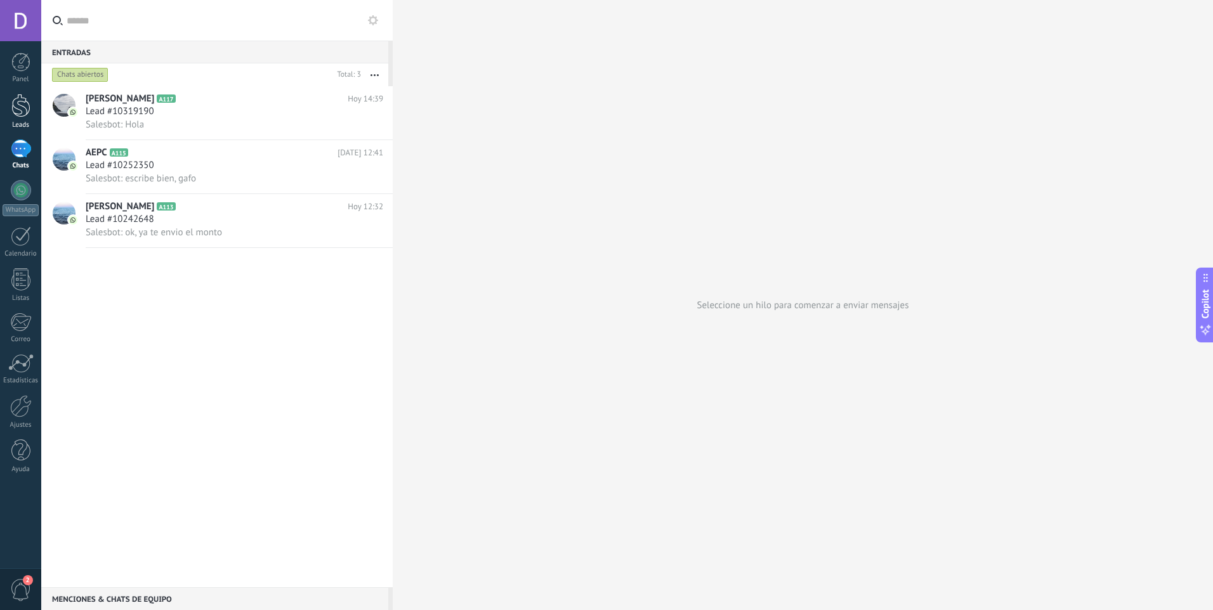
click at [27, 114] on div at bounding box center [20, 105] width 19 height 23
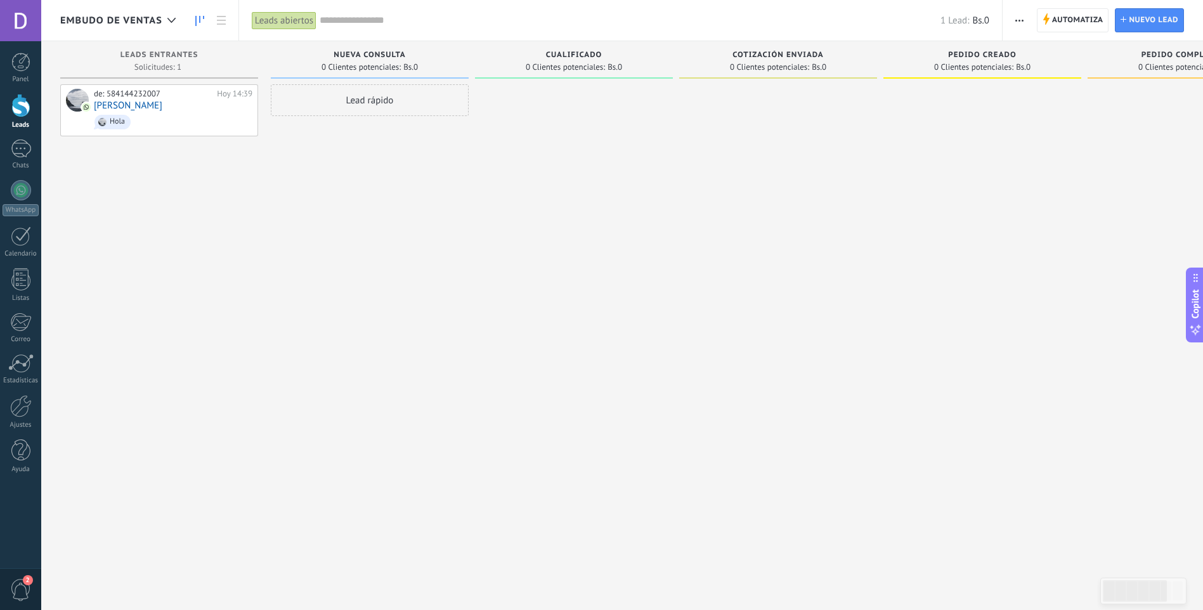
click at [305, 410] on div "Lead rápido" at bounding box center [370, 306] width 198 height 445
click at [203, 109] on icon at bounding box center [202, 109] width 11 height 11
click at [1060, 16] on span "Automatiza" at bounding box center [1077, 20] width 51 height 23
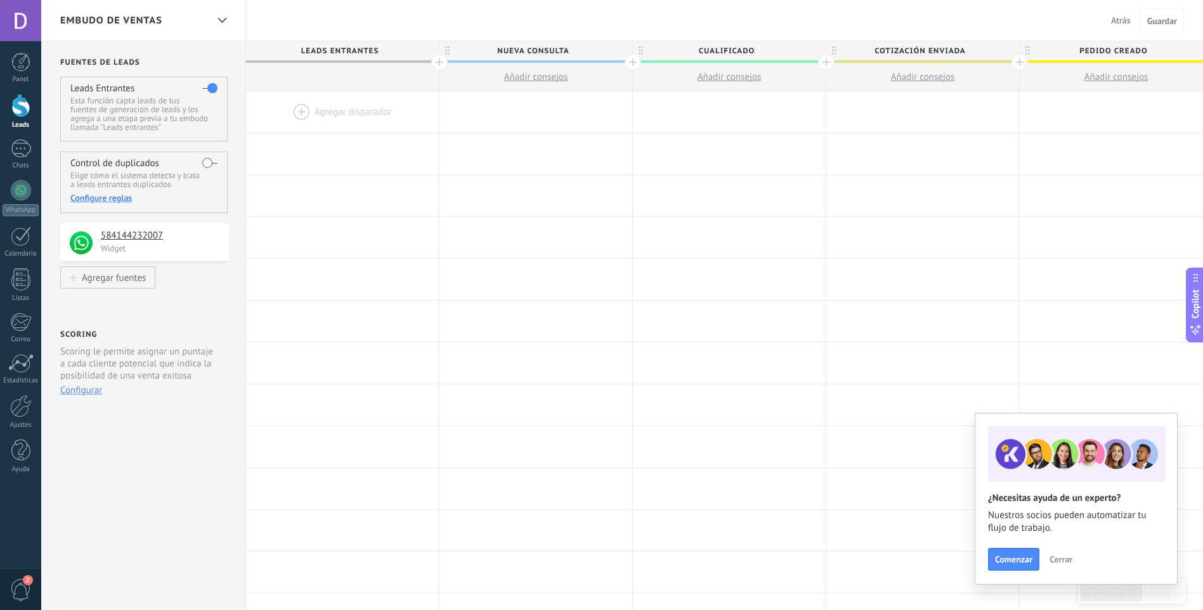
click at [1117, 20] on span "Atrás" at bounding box center [1121, 20] width 20 height 11
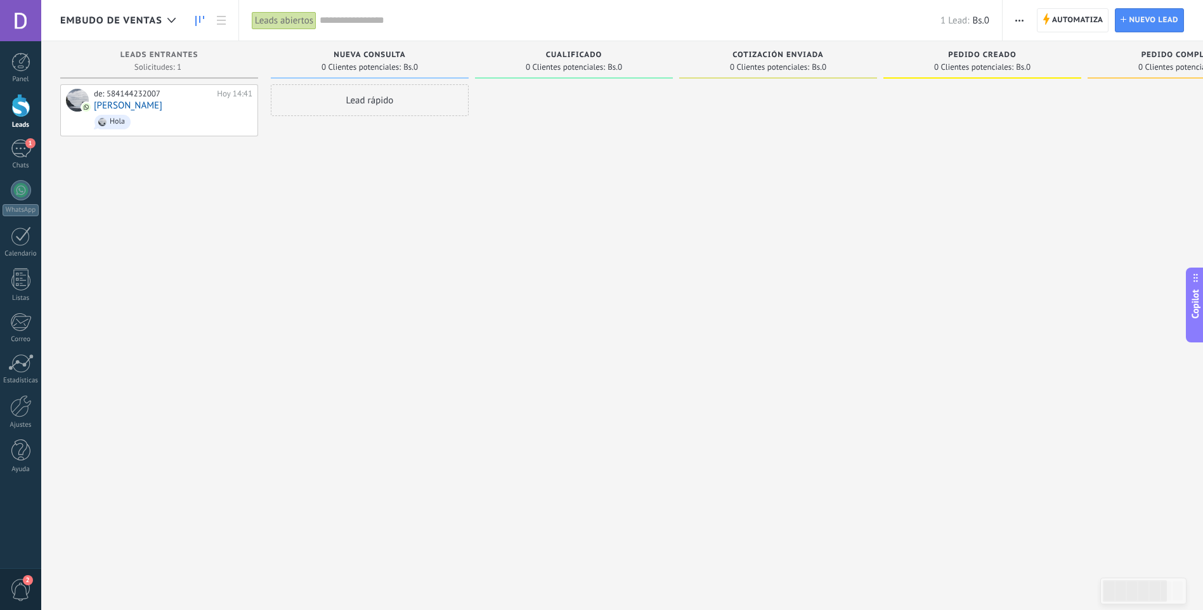
click at [266, 203] on div "Leads Entrantes Solicitudes: 1 0 0 0 1 0 0 0 1 de: 584144232007 [DATE] 14:41 [P…" at bounding box center [165, 285] width 211 height 488
drag, startPoint x: 258, startPoint y: 374, endPoint x: 251, endPoint y: 346, distance: 28.0
click at [258, 374] on div "de: 584144232007 [DATE] 14:41 [PERSON_NAME]" at bounding box center [159, 306] width 198 height 445
click at [278, 167] on div "Lead rápido" at bounding box center [370, 306] width 198 height 445
click at [22, 155] on div "1" at bounding box center [21, 149] width 20 height 18
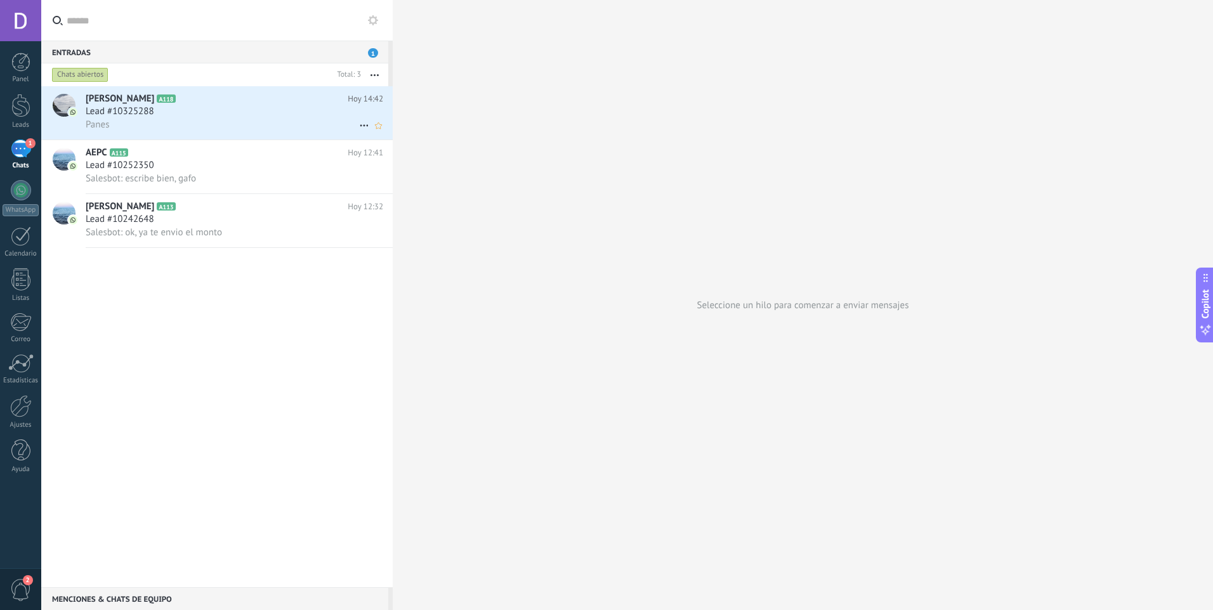
click at [268, 129] on div "Panes" at bounding box center [235, 124] width 298 height 13
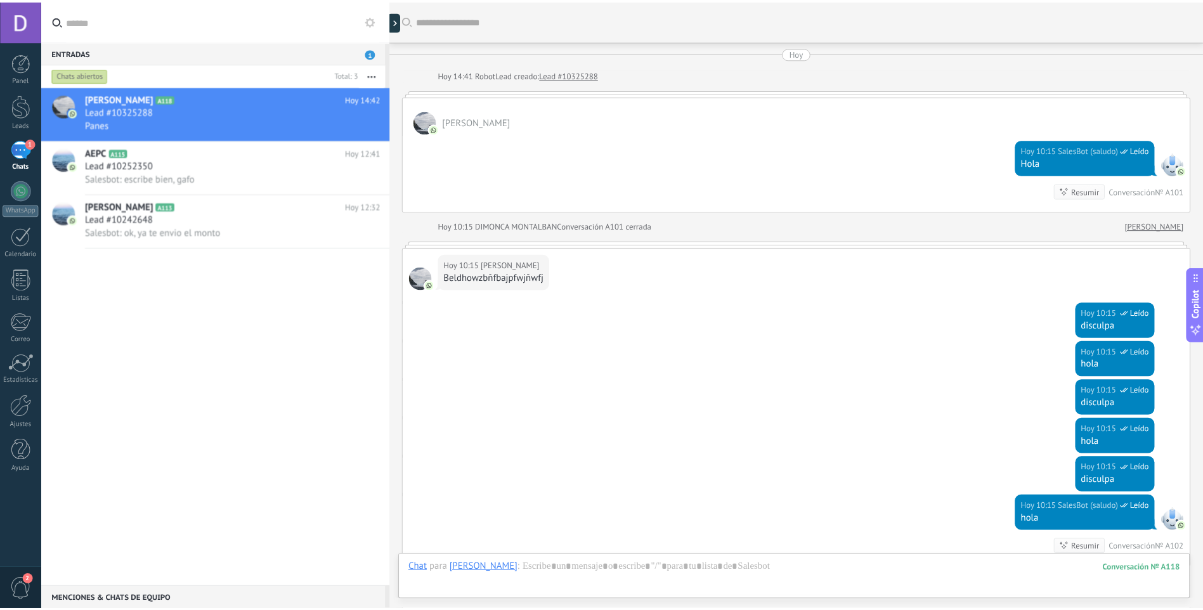
scroll to position [2304, 0]
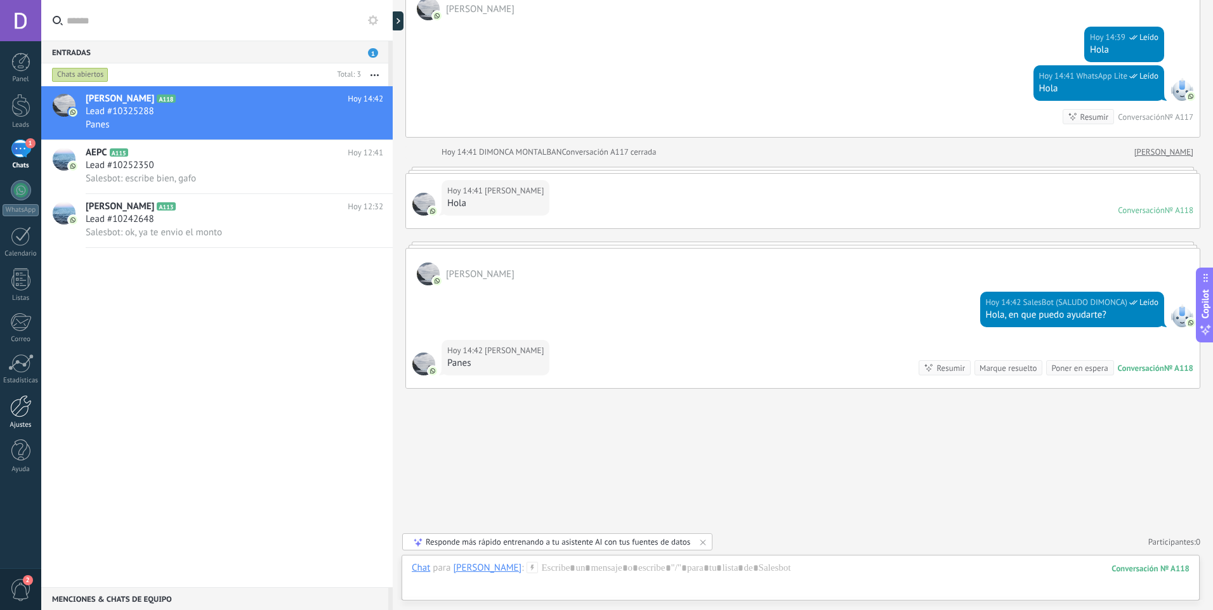
click at [8, 409] on link "Ajustes" at bounding box center [20, 412] width 41 height 34
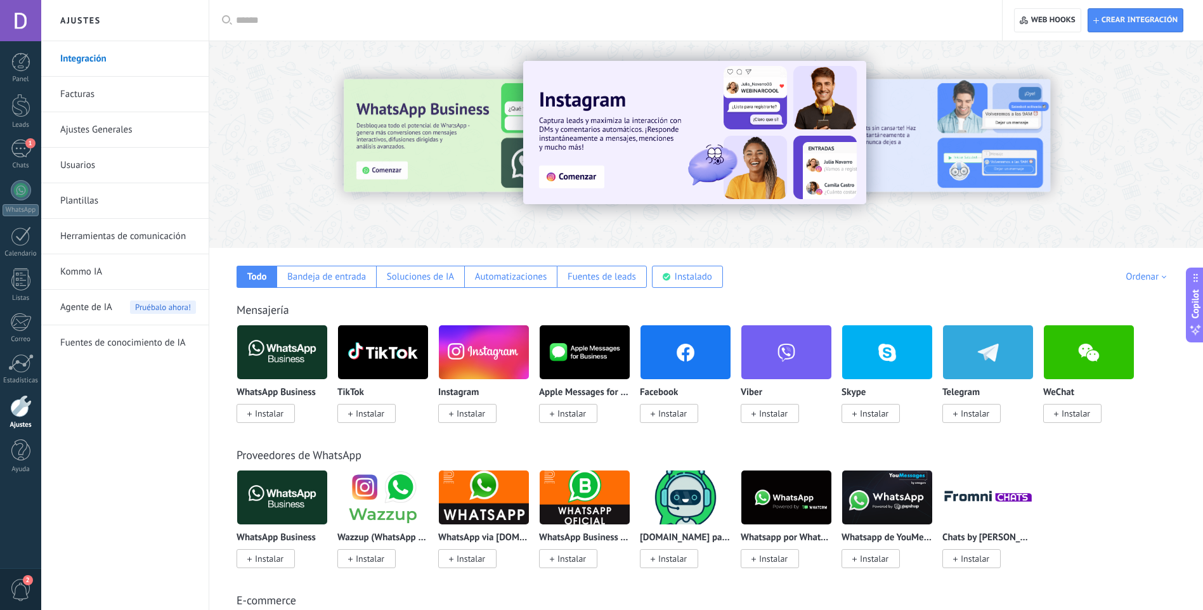
click at [89, 127] on link "Ajustes Generales" at bounding box center [128, 130] width 136 height 36
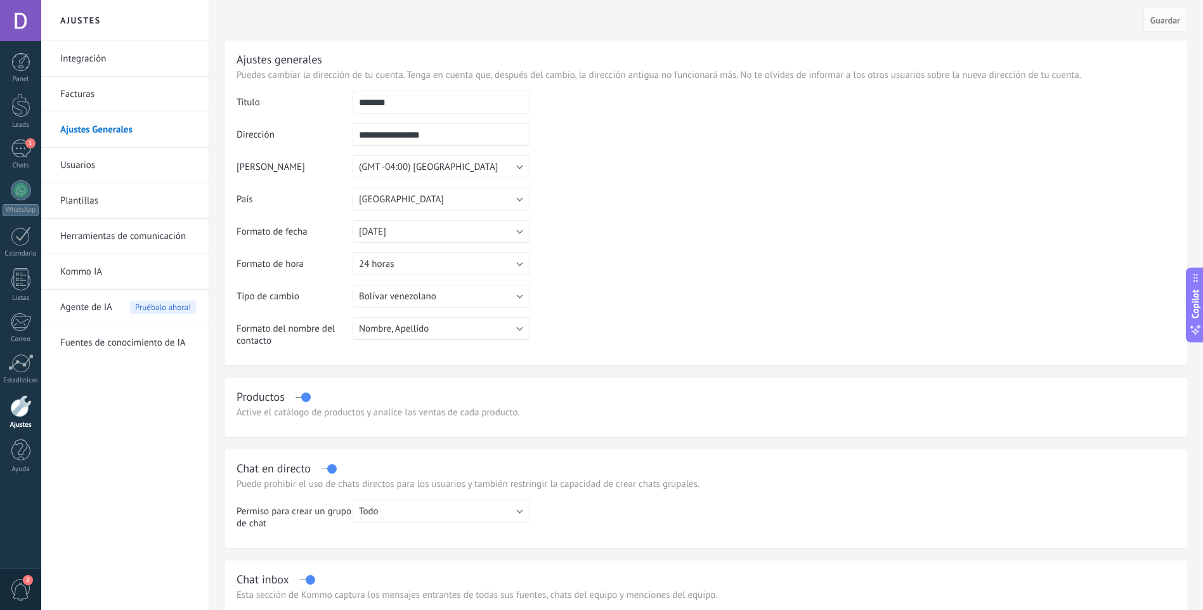
click at [84, 212] on link "Plantillas" at bounding box center [128, 201] width 136 height 36
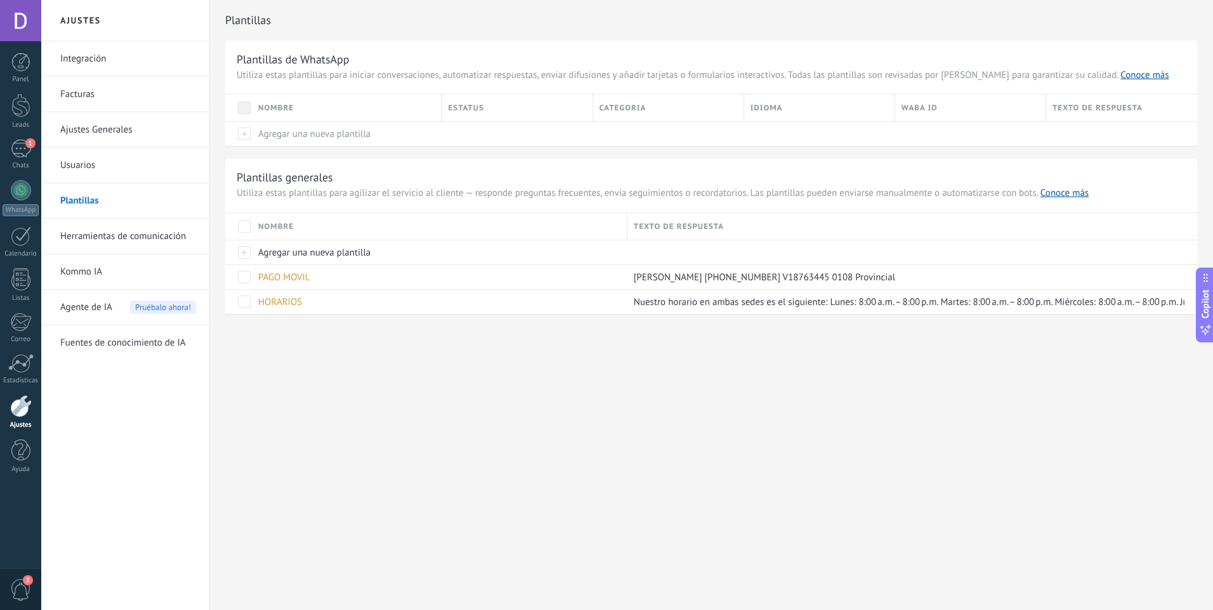
click at [97, 247] on link "Herramientas de comunicación" at bounding box center [128, 237] width 136 height 36
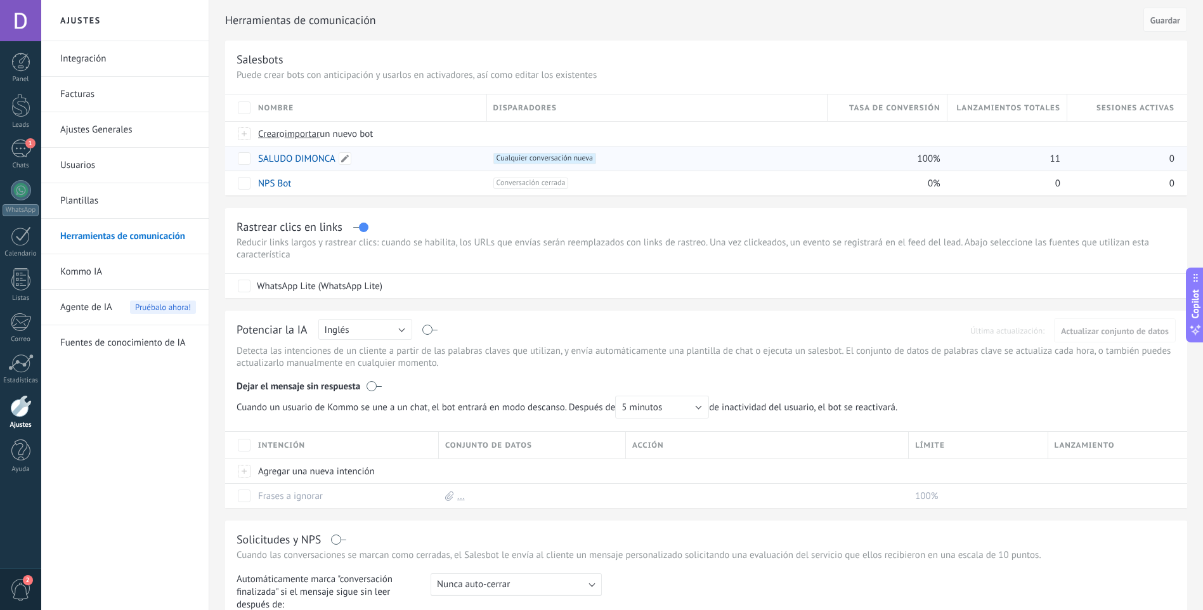
click at [317, 164] on link "SALUDO DIMONCA" at bounding box center [296, 159] width 77 height 12
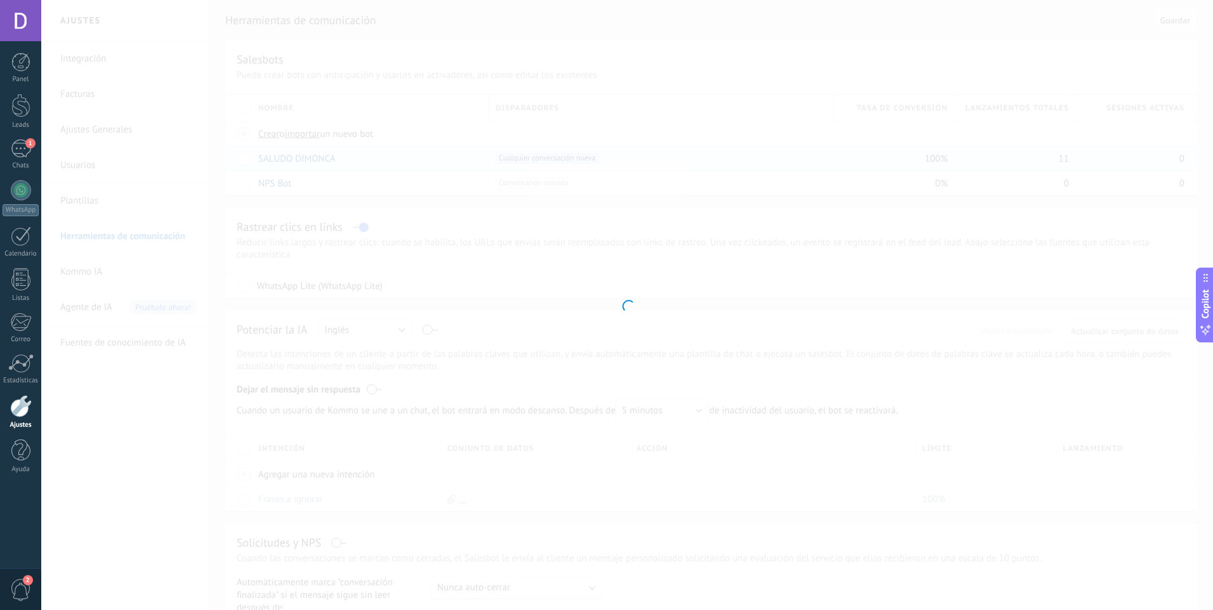
type input "**********"
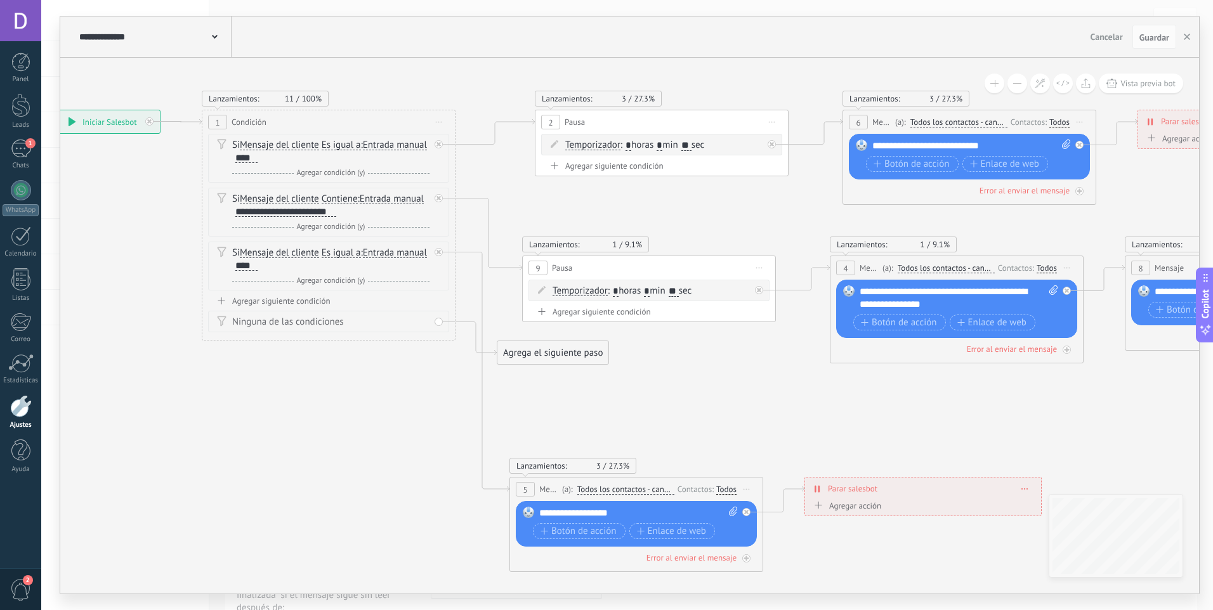
drag, startPoint x: 680, startPoint y: 434, endPoint x: 345, endPoint y: 386, distance: 338.4
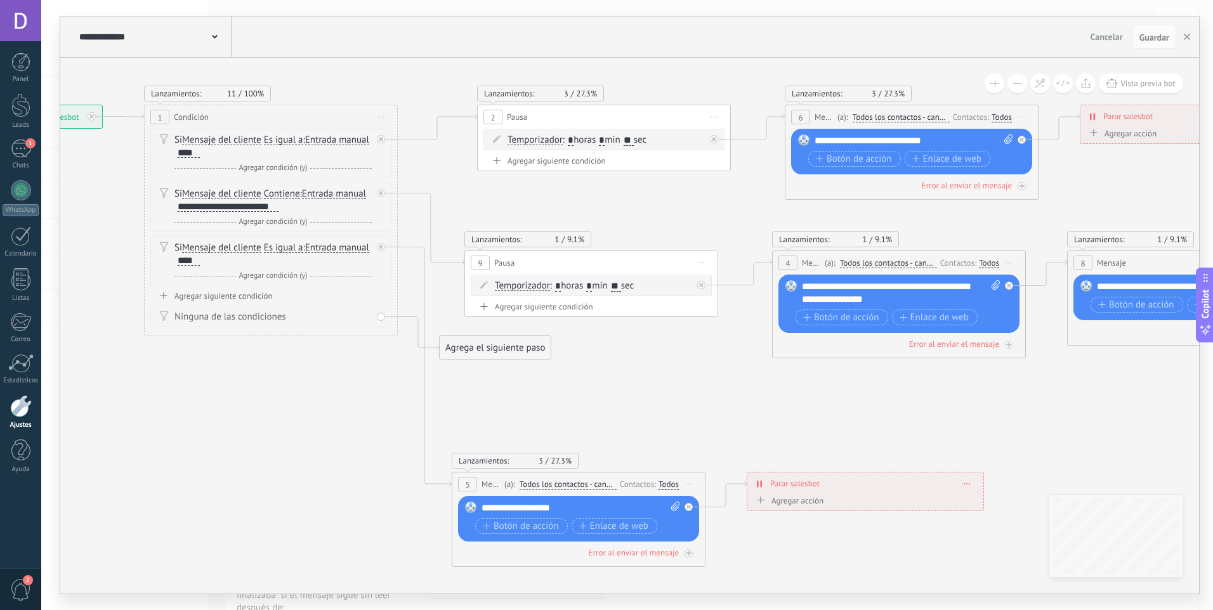
drag, startPoint x: 631, startPoint y: 287, endPoint x: 617, endPoint y: 287, distance: 14.0
click at [617, 287] on span ": * horas * min ** sec" at bounding box center [592, 286] width 84 height 12
type input "*"
click at [634, 145] on input "**" at bounding box center [629, 141] width 10 height 10
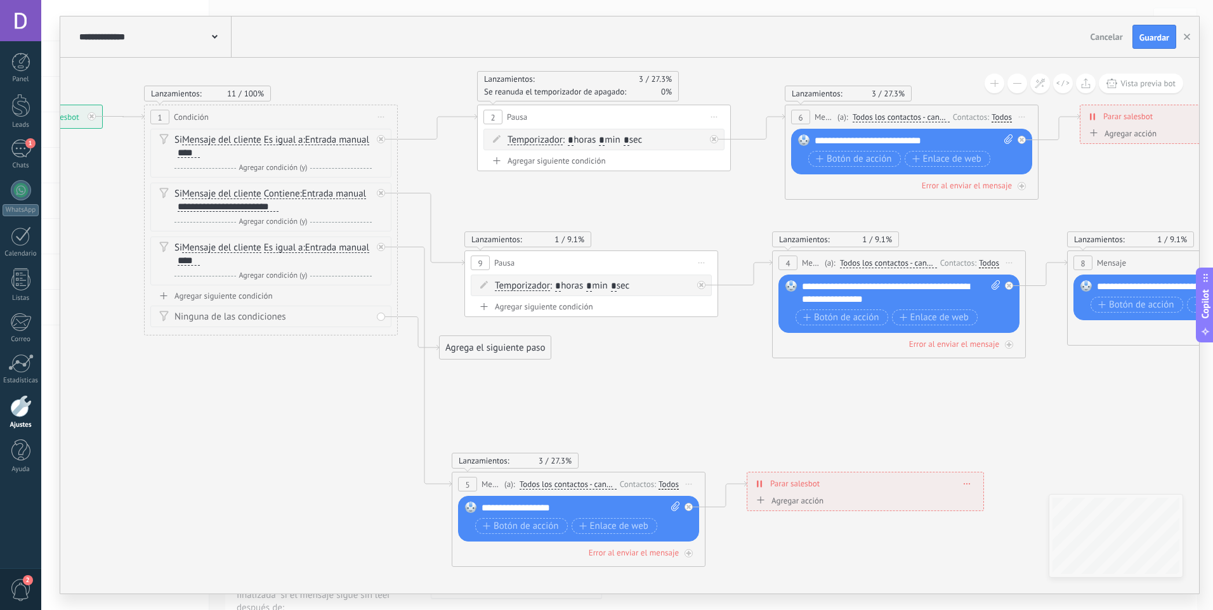
type input "*"
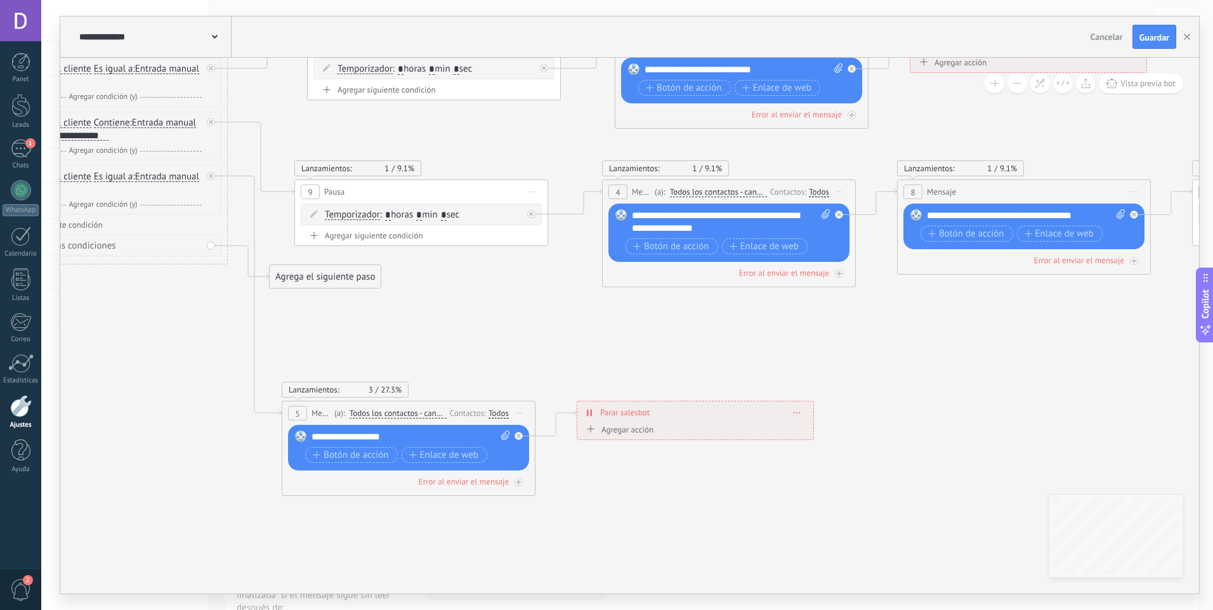
drag, startPoint x: 724, startPoint y: 402, endPoint x: 544, endPoint y: 327, distance: 194.3
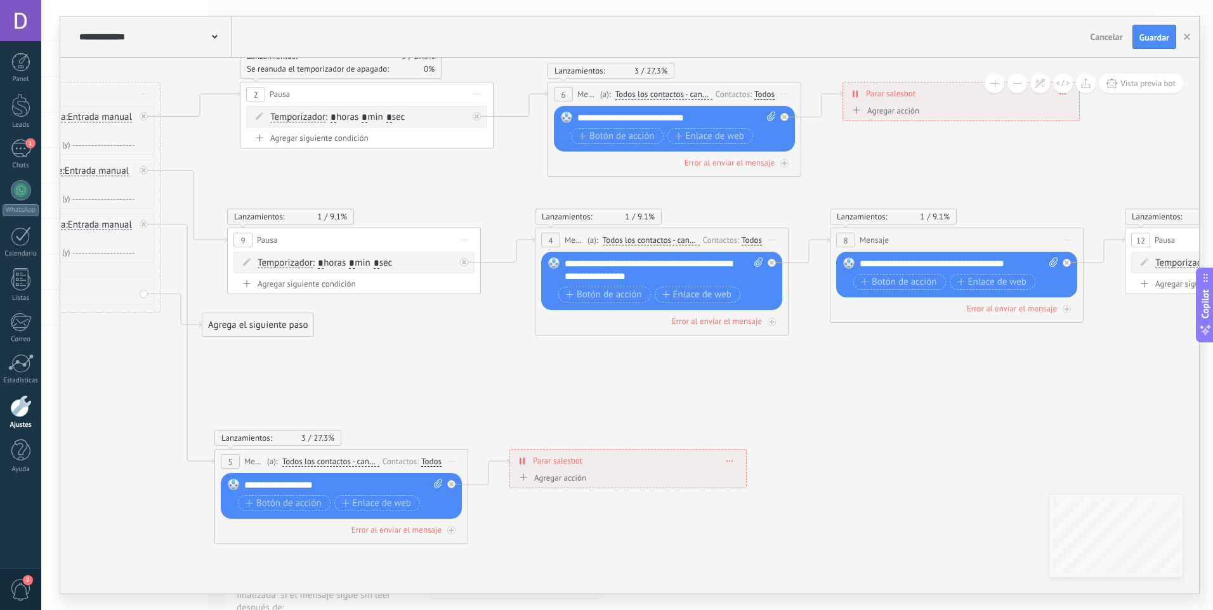
drag, startPoint x: 820, startPoint y: 357, endPoint x: 559, endPoint y: 485, distance: 291.1
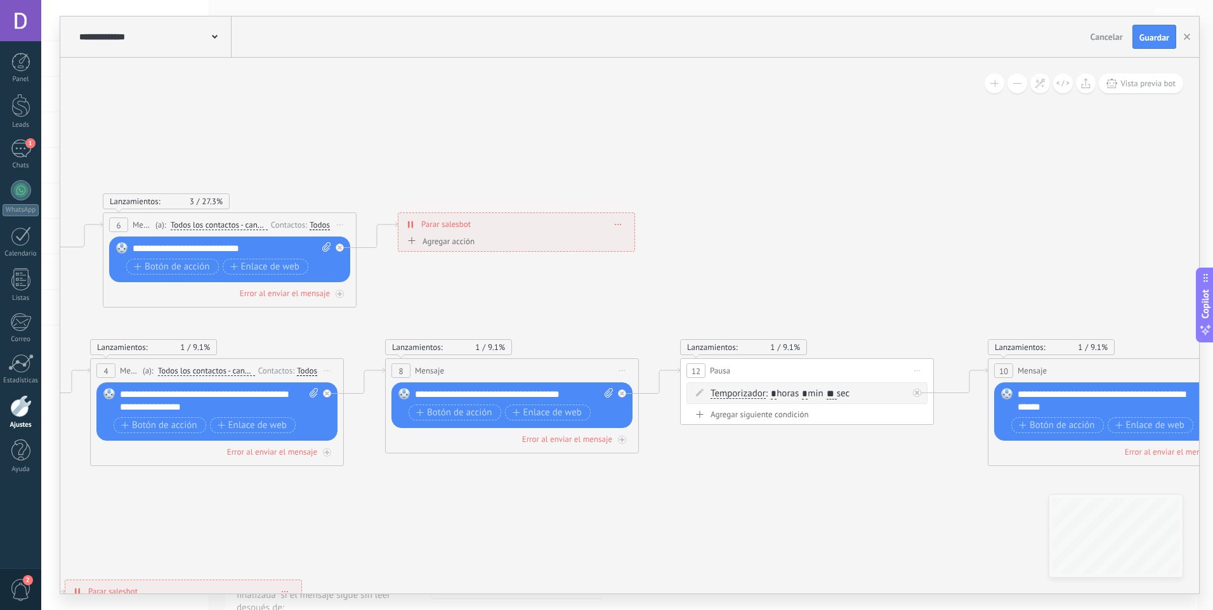
drag, startPoint x: 783, startPoint y: 494, endPoint x: 540, endPoint y: 547, distance: 249.4
click at [541, 547] on icon at bounding box center [1173, 443] width 4354 height 1097
click at [835, 393] on input "**" at bounding box center [830, 395] width 10 height 10
drag, startPoint x: 844, startPoint y: 393, endPoint x: 828, endPoint y: 397, distance: 16.9
click at [828, 397] on span ": * horas * min ** sec" at bounding box center [806, 394] width 84 height 12
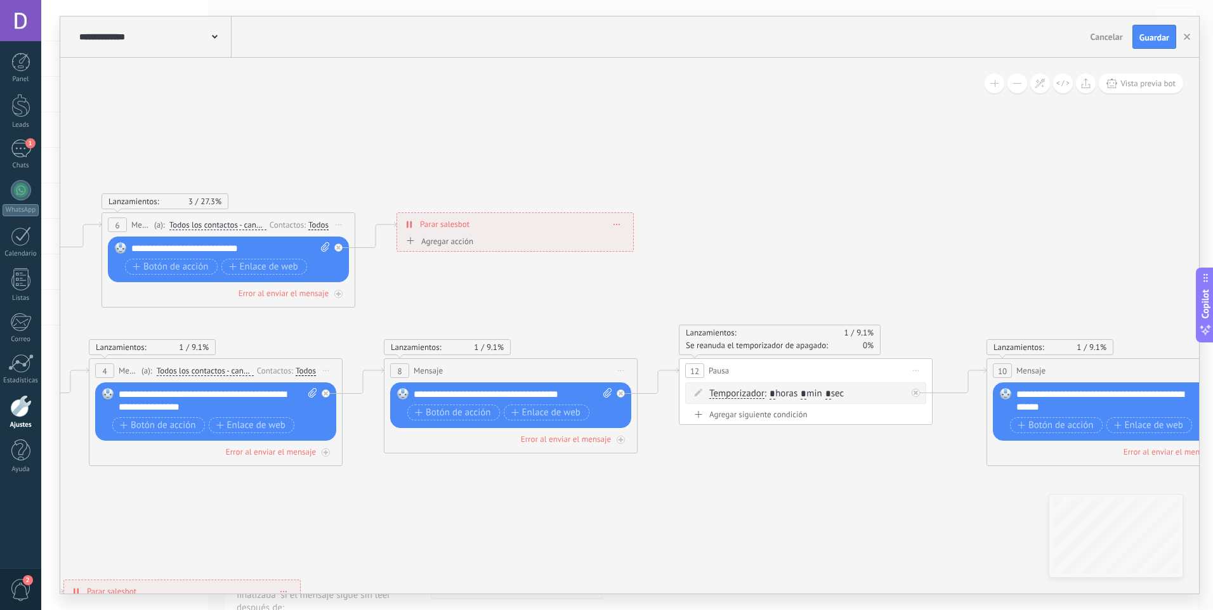
type input "*"
click at [861, 461] on icon at bounding box center [1172, 443] width 4354 height 1097
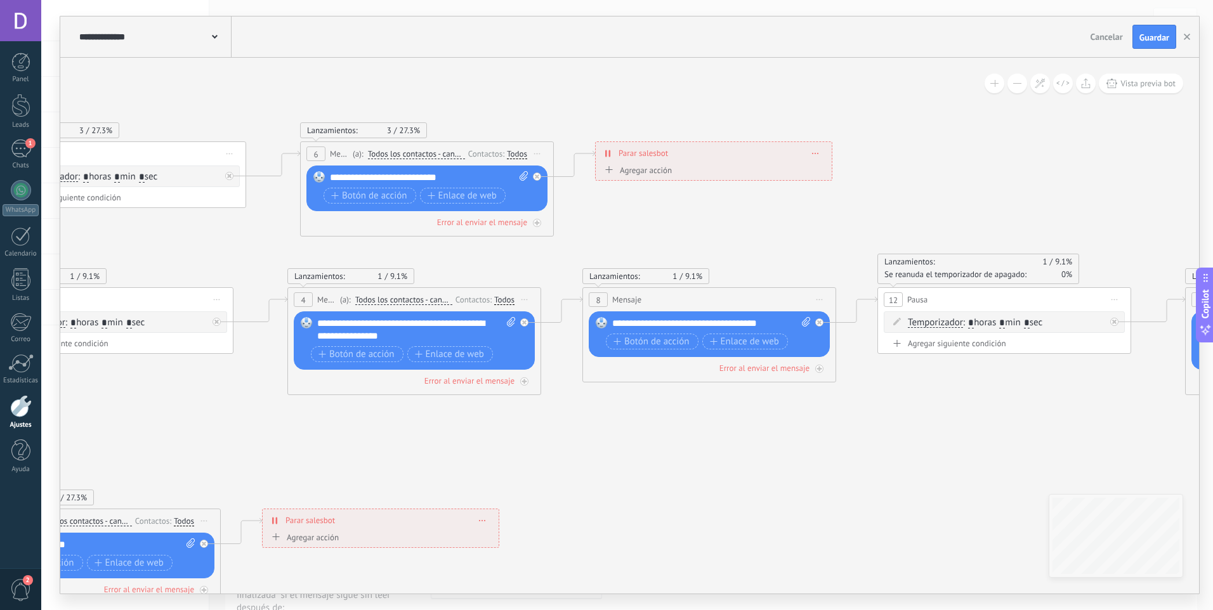
drag, startPoint x: 845, startPoint y: 502, endPoint x: 1067, endPoint y: 441, distance: 230.2
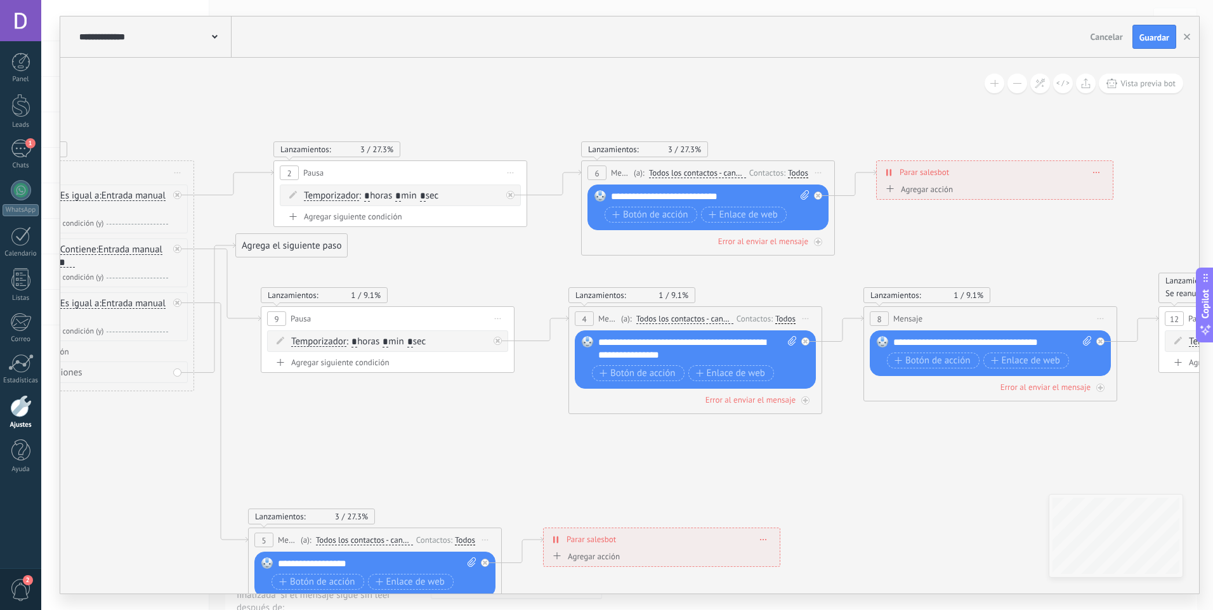
drag, startPoint x: 693, startPoint y: 414, endPoint x: 993, endPoint y: 422, distance: 300.2
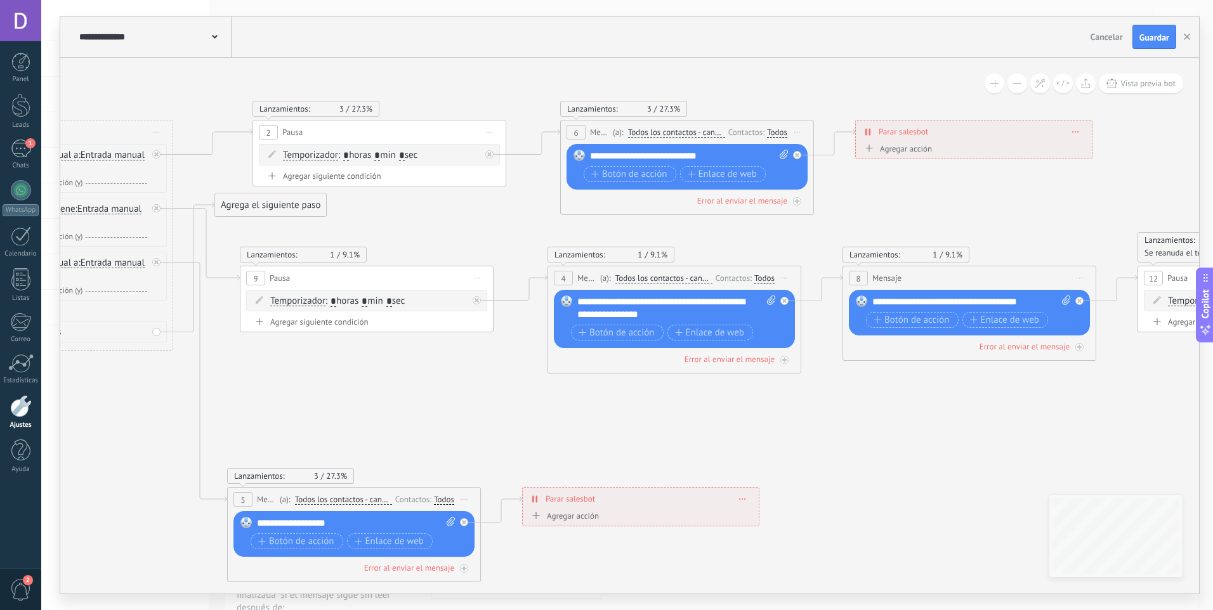
drag, startPoint x: 977, startPoint y: 455, endPoint x: 920, endPoint y: 414, distance: 69.5
click at [1151, 39] on span "Guardar" at bounding box center [1154, 37] width 30 height 9
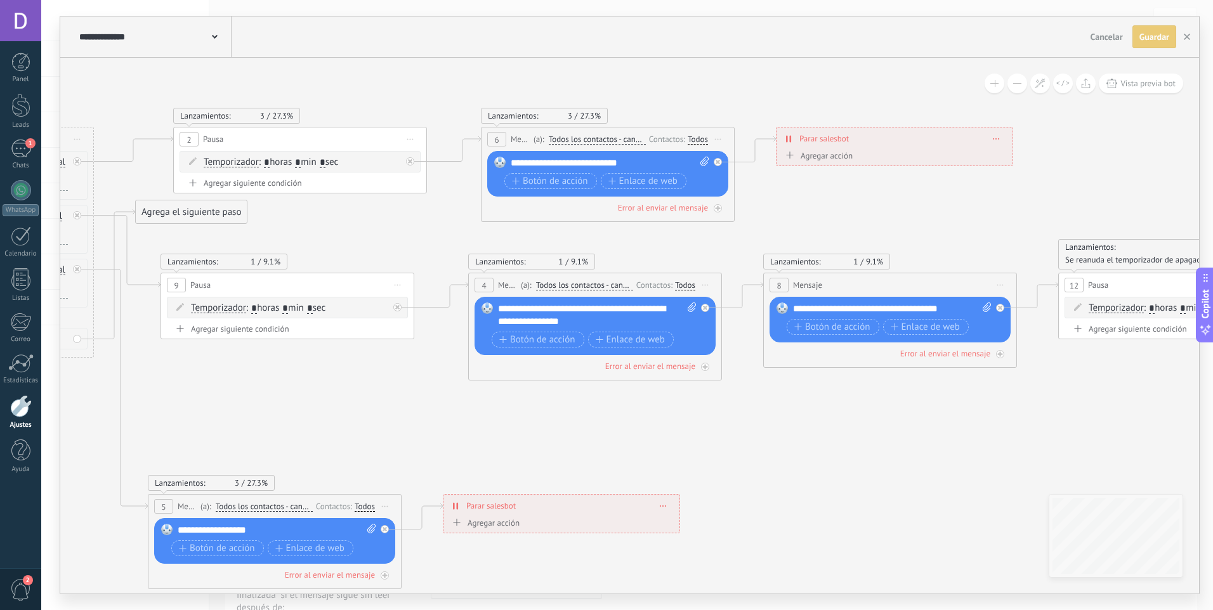
drag, startPoint x: 783, startPoint y: 432, endPoint x: 742, endPoint y: 436, distance: 41.5
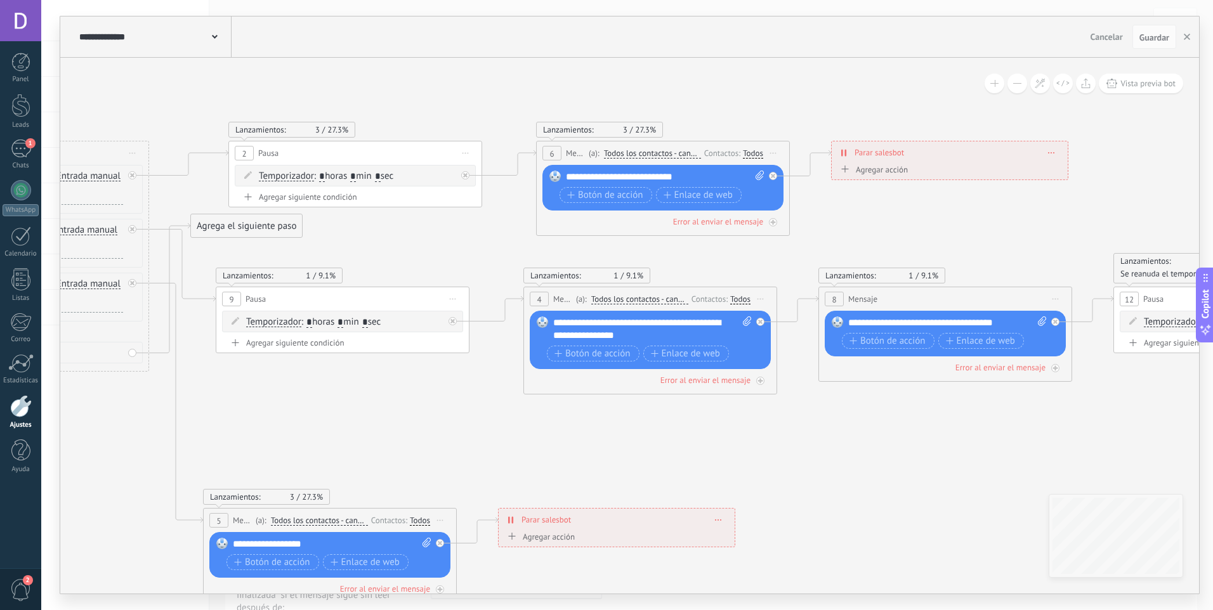
drag, startPoint x: 750, startPoint y: 426, endPoint x: 813, endPoint y: 439, distance: 64.8
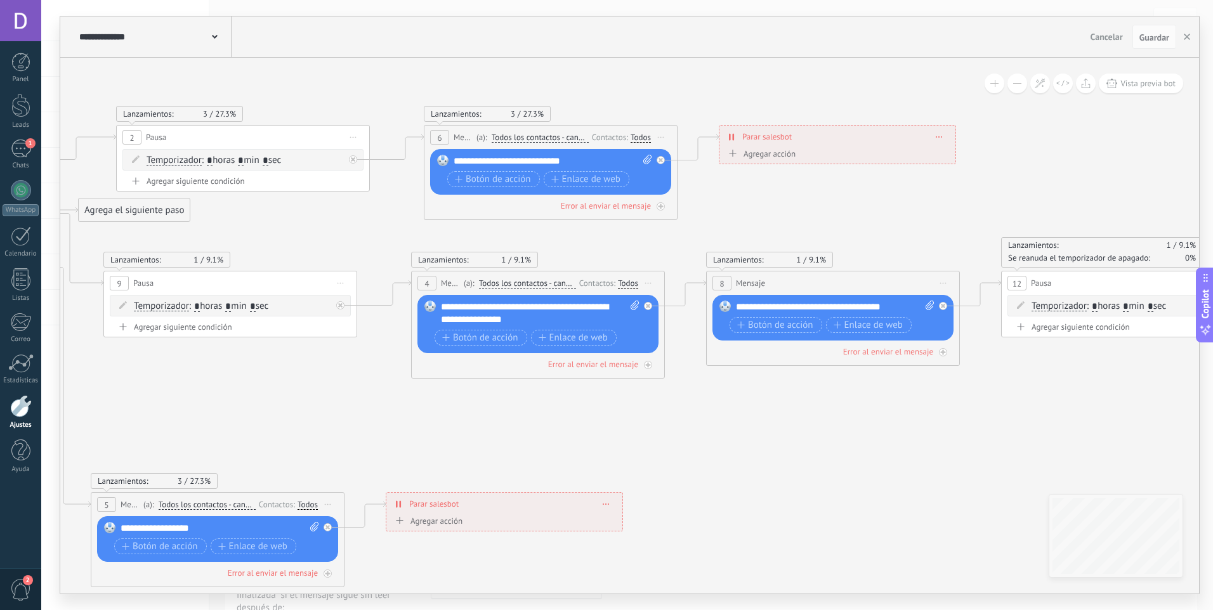
drag, startPoint x: 785, startPoint y: 435, endPoint x: 671, endPoint y: 418, distance: 116.0
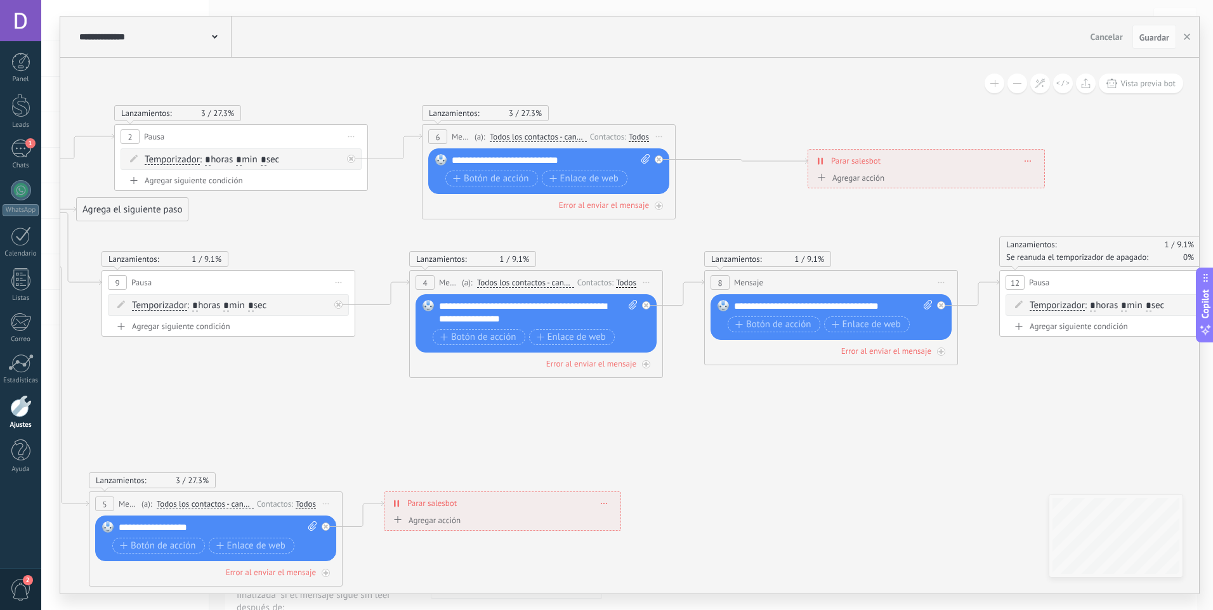
drag, startPoint x: 791, startPoint y: 153, endPoint x: 884, endPoint y: 173, distance: 95.3
click at [884, 172] on div "**********" at bounding box center [926, 161] width 236 height 22
click at [660, 160] on icon at bounding box center [659, 159] width 4 height 4
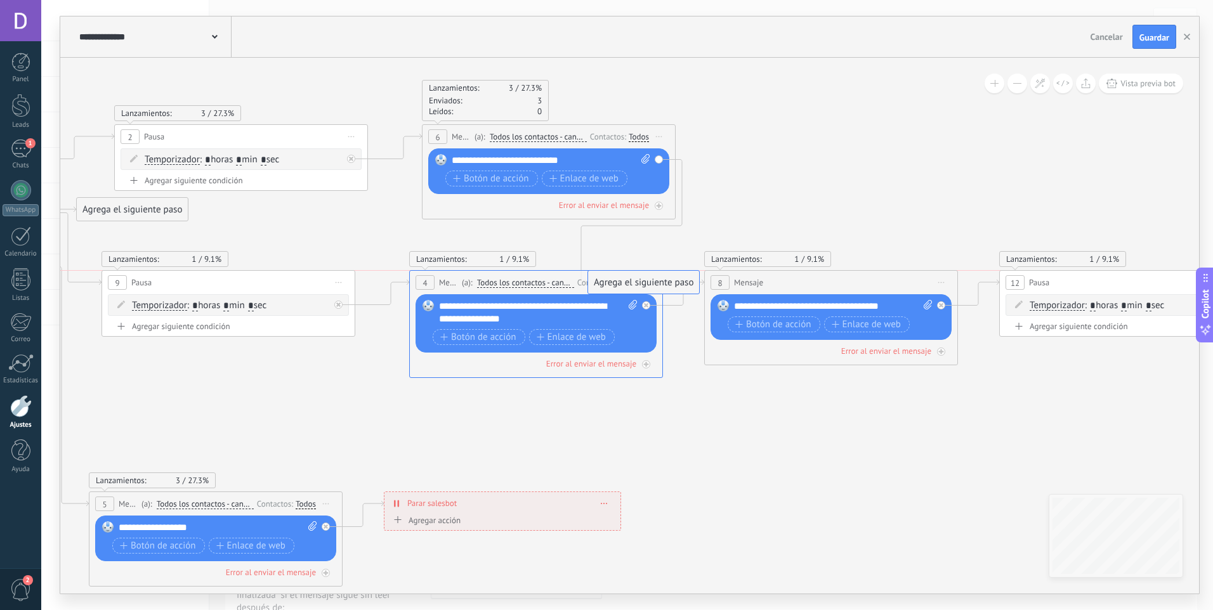
drag, startPoint x: 747, startPoint y: 178, endPoint x: 617, endPoint y: 278, distance: 163.3
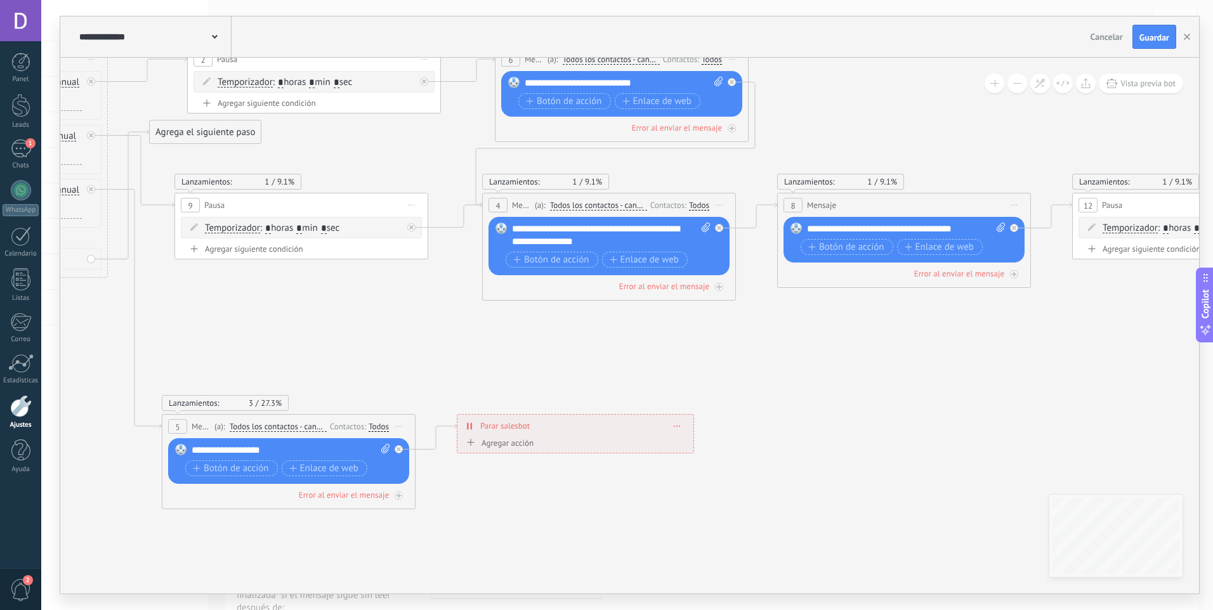
drag, startPoint x: 691, startPoint y: 471, endPoint x: 764, endPoint y: 399, distance: 101.8
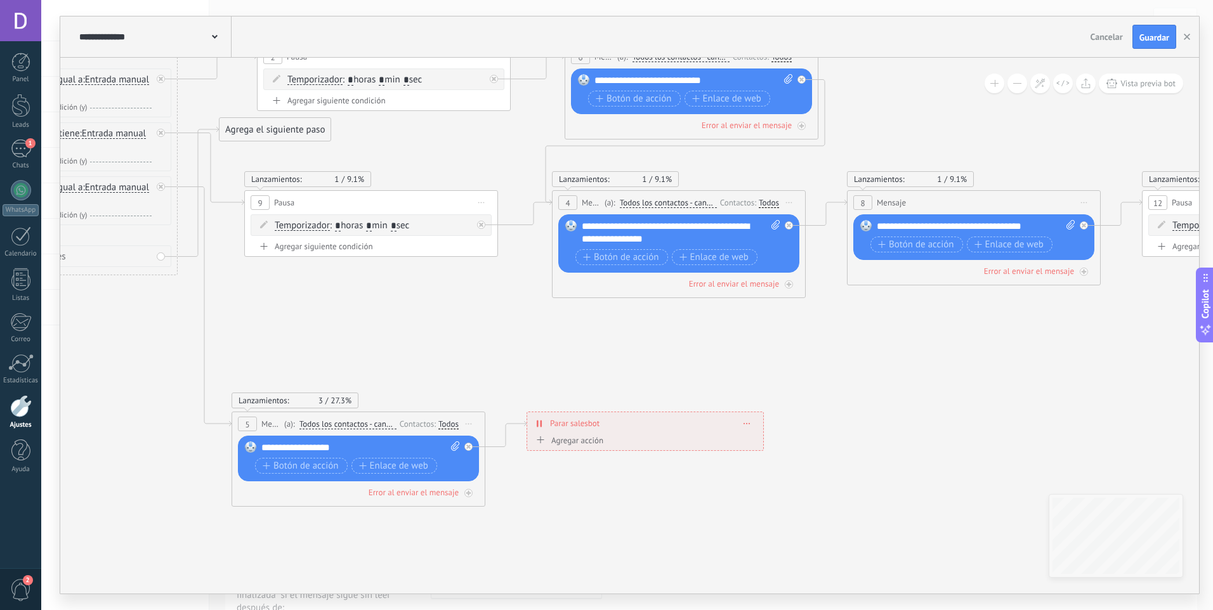
drag, startPoint x: 445, startPoint y: 483, endPoint x: 615, endPoint y: 468, distance: 170.6
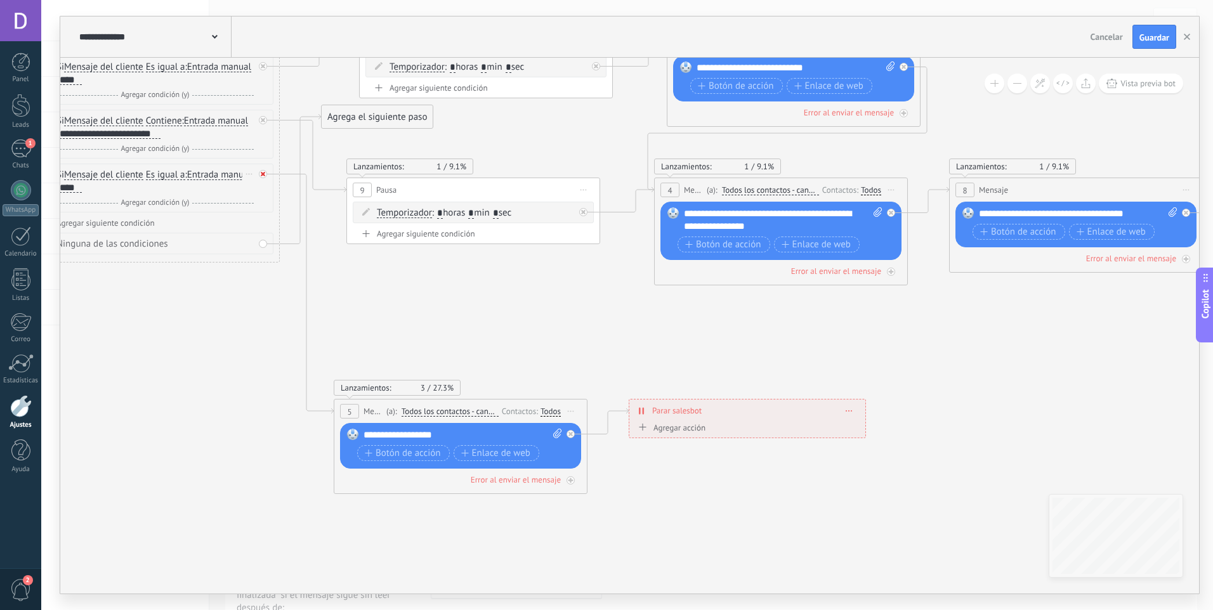
click at [263, 176] on div at bounding box center [263, 174] width 8 height 8
click at [572, 410] on span "Iniciar vista previa aquí Cambiar nombre Duplicar Borrar" at bounding box center [571, 411] width 20 height 18
click at [594, 491] on div "Borrar" at bounding box center [629, 494] width 126 height 22
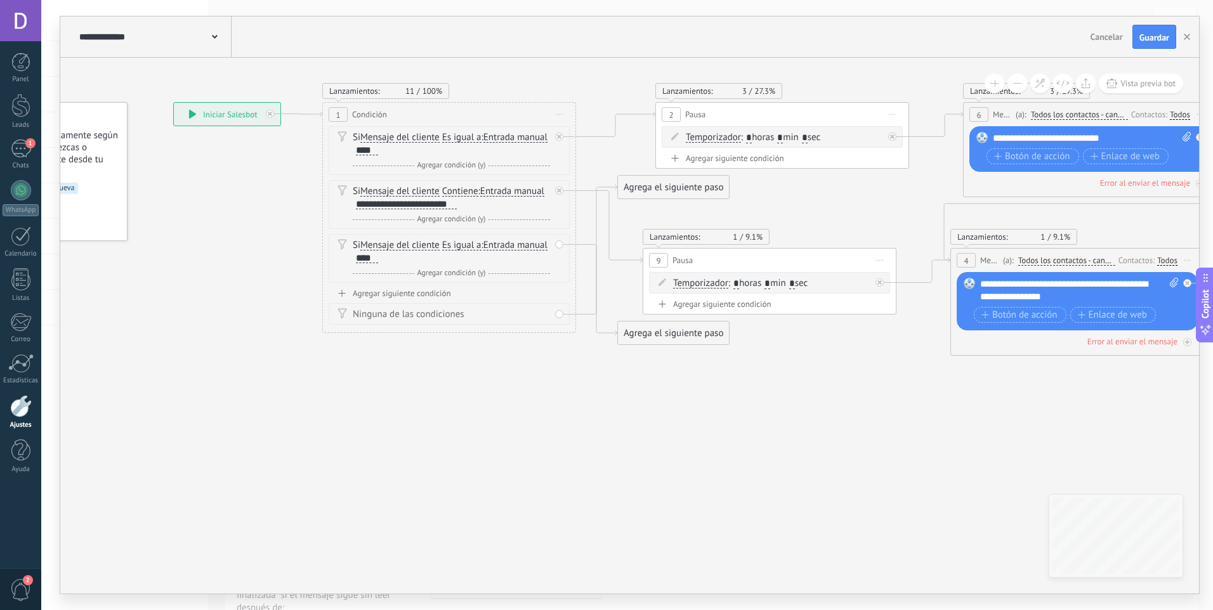
drag, startPoint x: 218, startPoint y: 313, endPoint x: 514, endPoint y: 384, distance: 304.5
drag, startPoint x: 372, startPoint y: 257, endPoint x: 357, endPoint y: 259, distance: 14.8
click at [357, 259] on div "****" at bounding box center [367, 258] width 22 height 10
drag, startPoint x: 652, startPoint y: 336, endPoint x: 796, endPoint y: 140, distance: 242.9
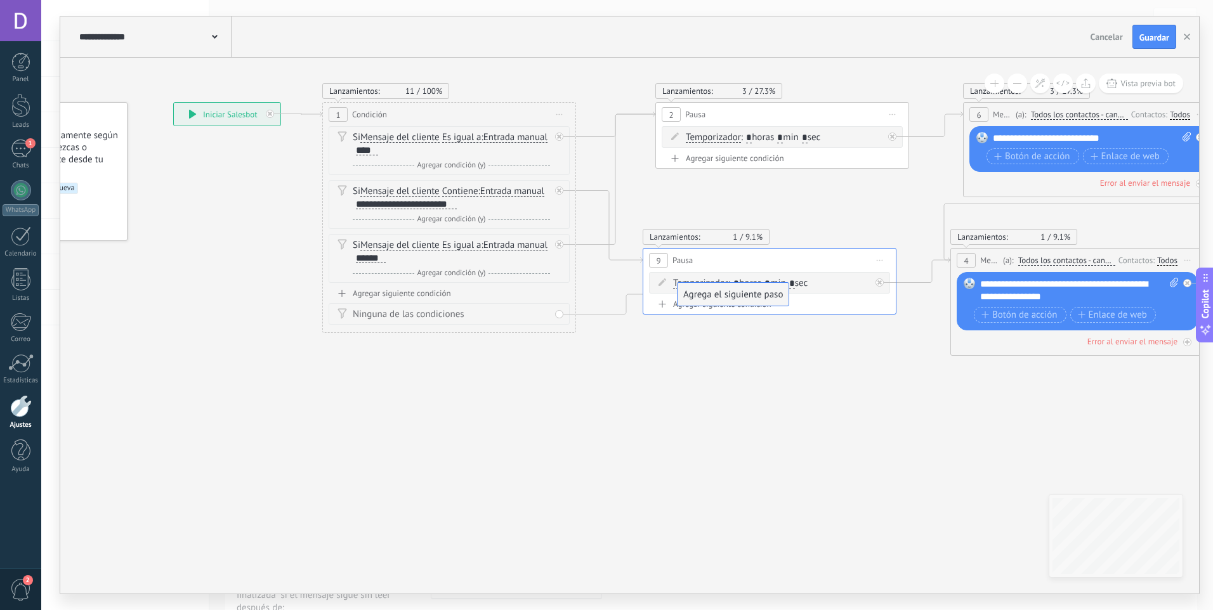
drag, startPoint x: 680, startPoint y: 182, endPoint x: 740, endPoint y: 289, distance: 122.7
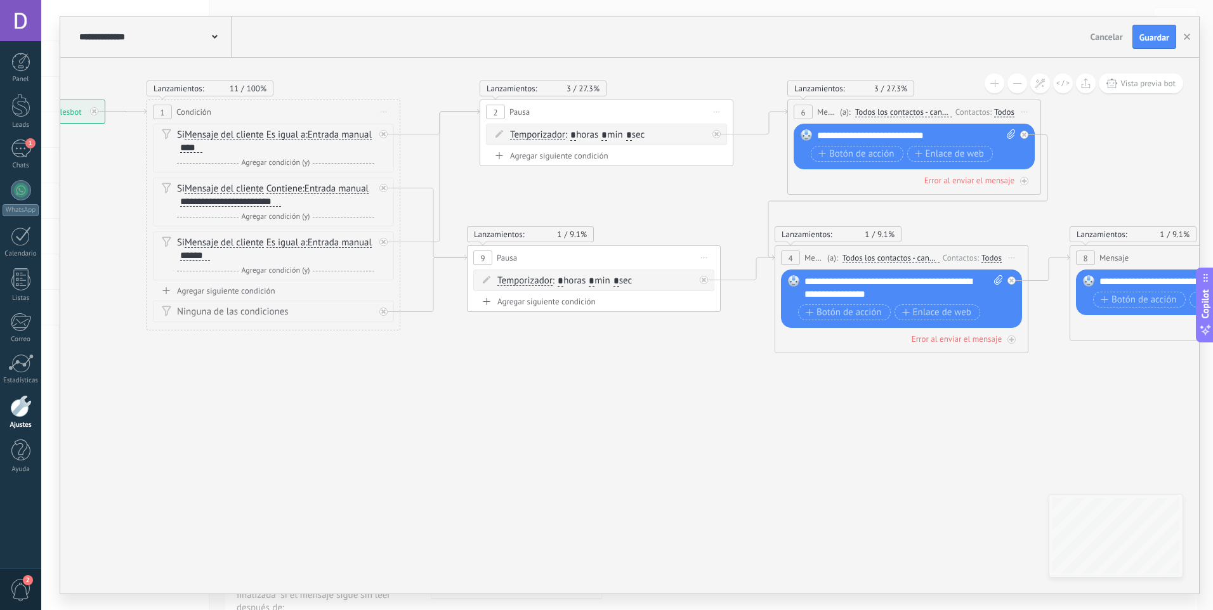
drag, startPoint x: 846, startPoint y: 387, endPoint x: 669, endPoint y: 387, distance: 177.0
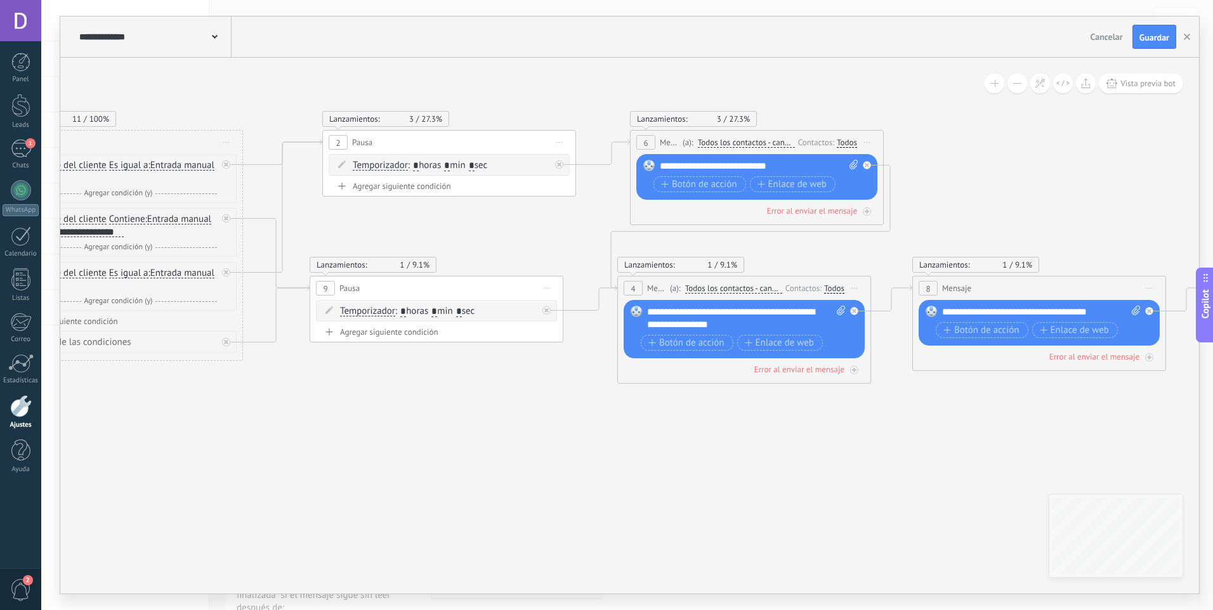
drag, startPoint x: 739, startPoint y: 380, endPoint x: 587, endPoint y: 407, distance: 153.9
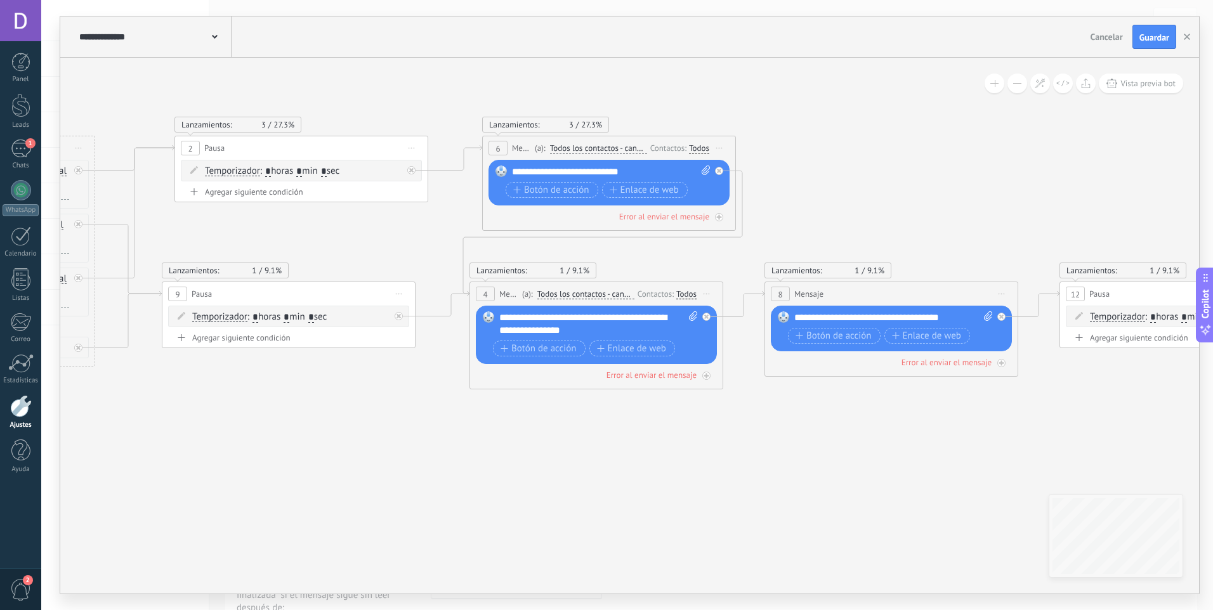
drag, startPoint x: 608, startPoint y: 415, endPoint x: 459, endPoint y: 421, distance: 149.2
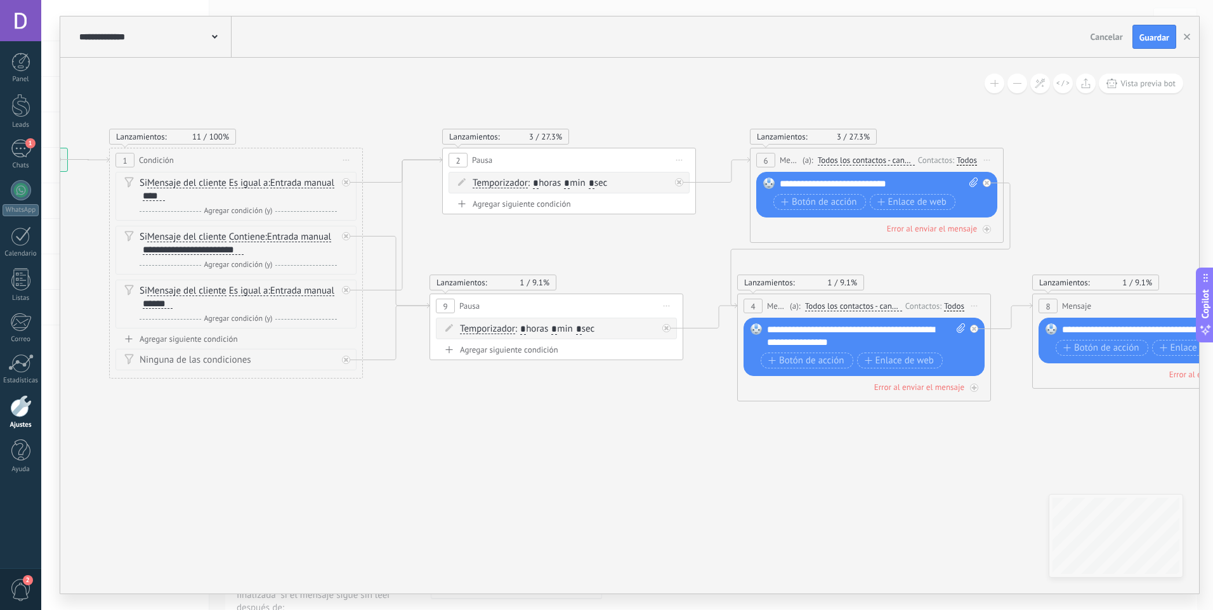
drag, startPoint x: 471, startPoint y: 431, endPoint x: 747, endPoint y: 445, distance: 276.9
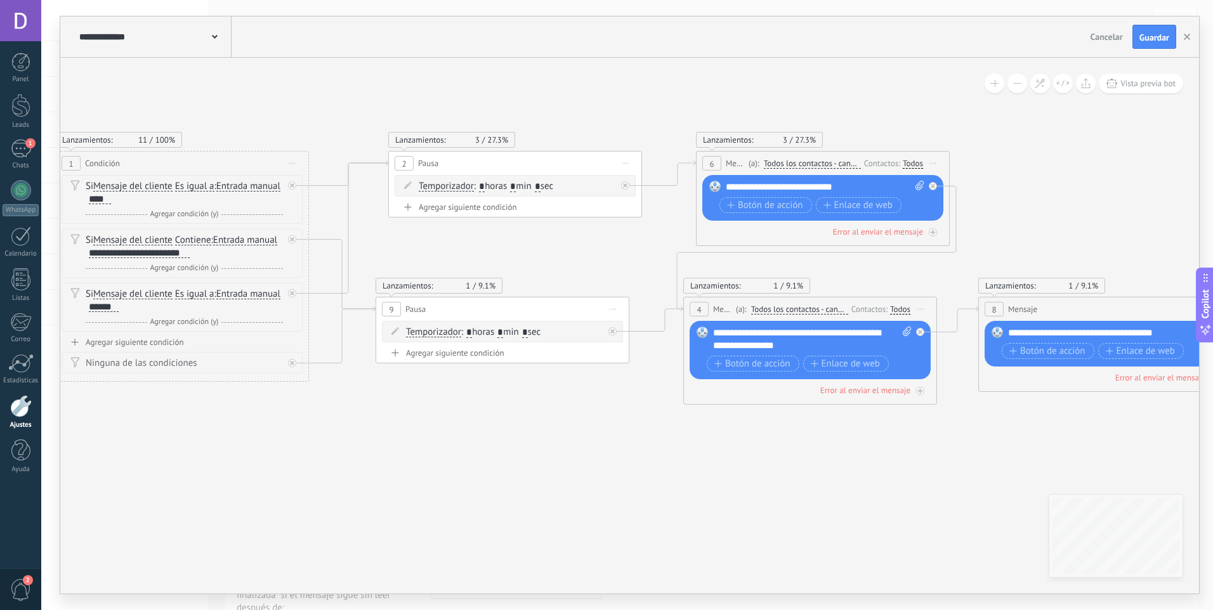
drag, startPoint x: 556, startPoint y: 444, endPoint x: 220, endPoint y: 397, distance: 338.9
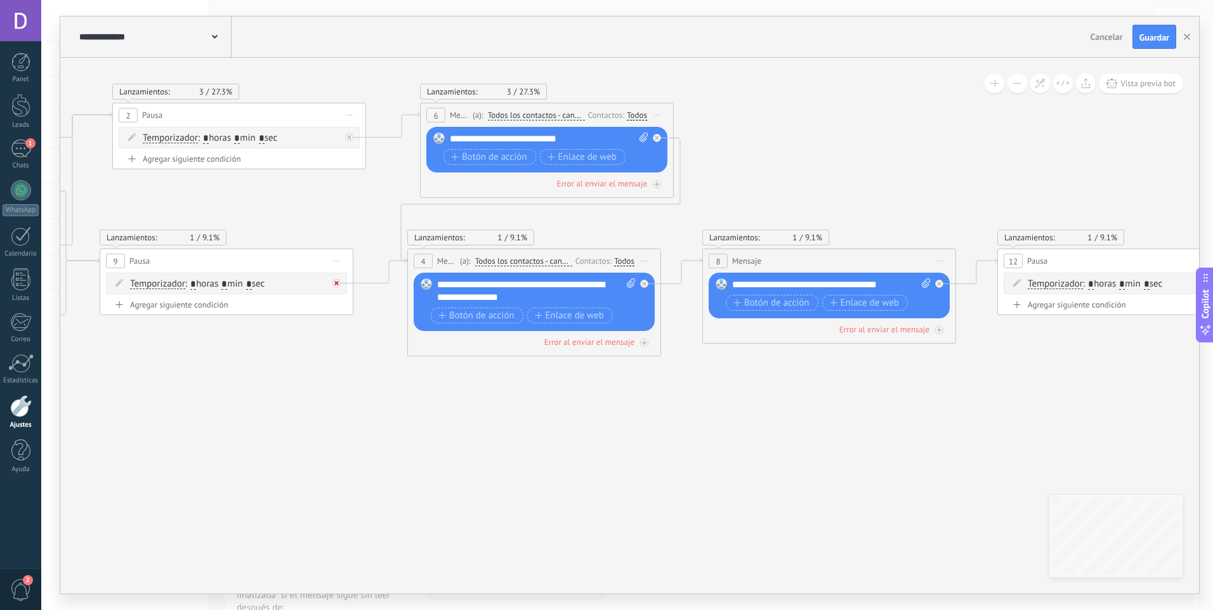
click at [334, 285] on div at bounding box center [336, 283] width 8 height 8
click at [346, 264] on span "Iniciar vista previa aquí Cambiar nombre Duplicar Borrar" at bounding box center [337, 261] width 20 height 18
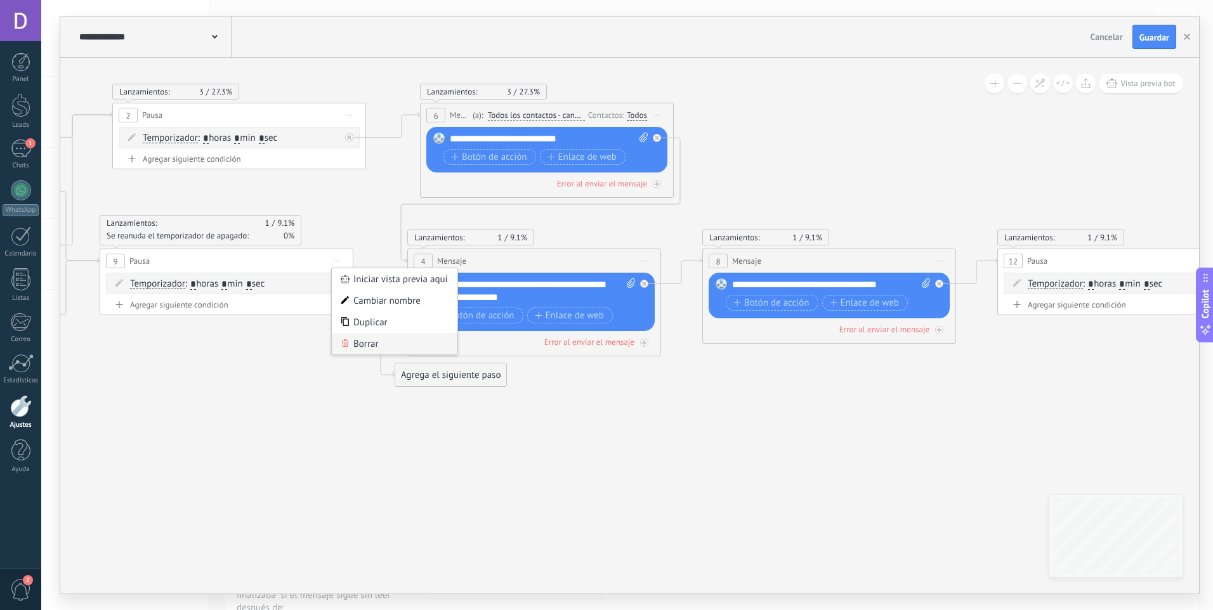
click at [357, 346] on div "Borrar" at bounding box center [395, 344] width 126 height 22
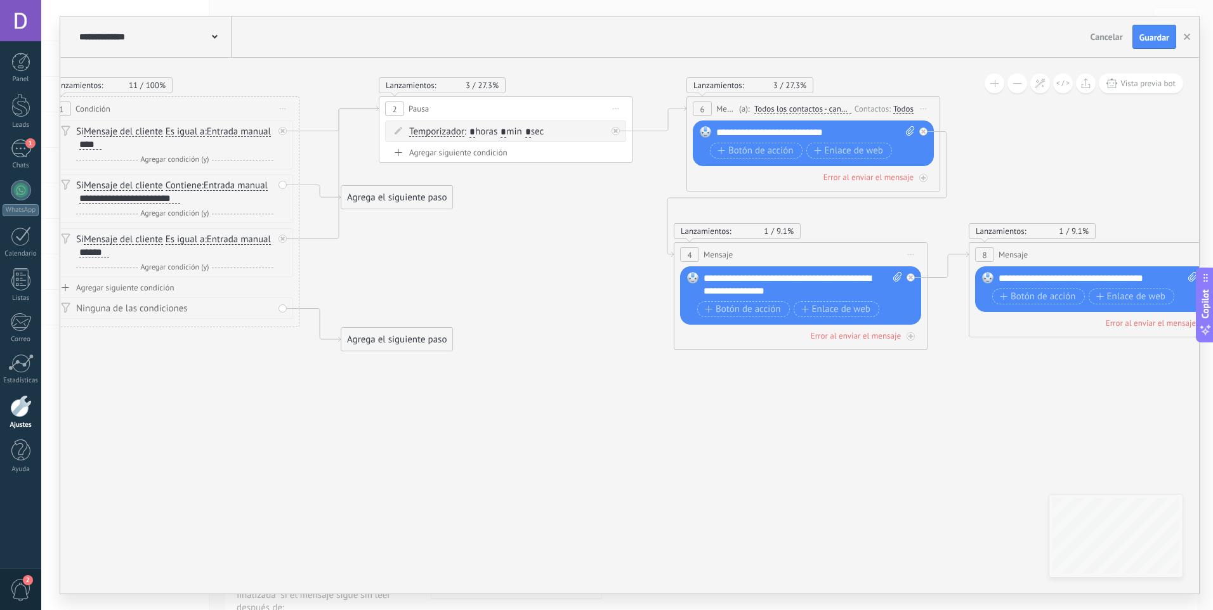
drag, startPoint x: 156, startPoint y: 457, endPoint x: 425, endPoint y: 452, distance: 269.0
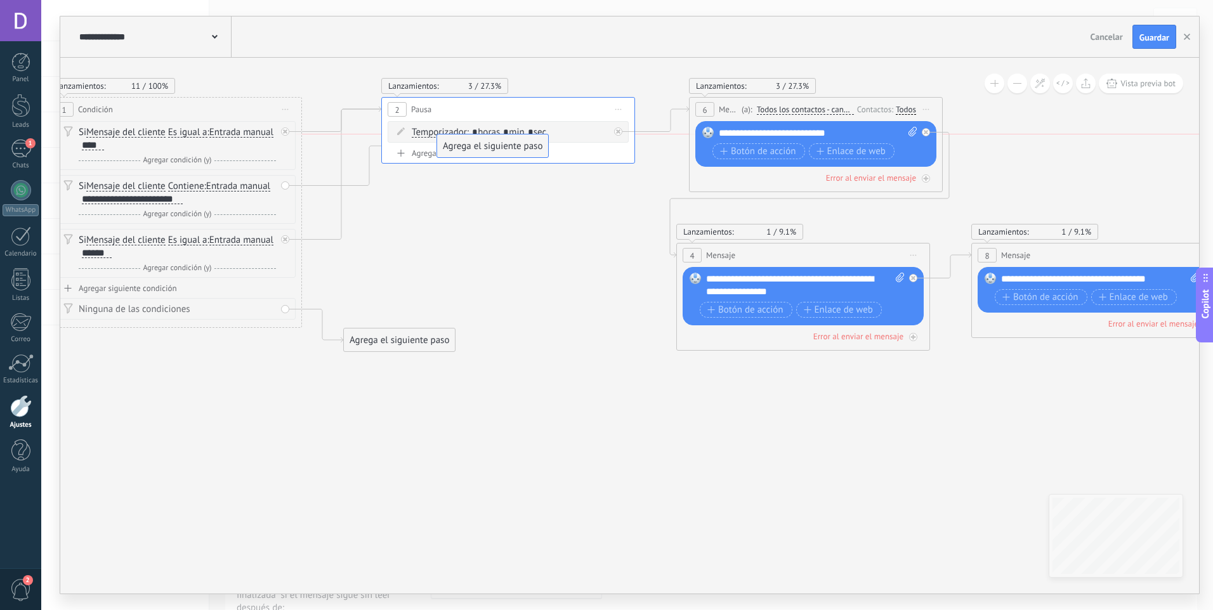
drag, startPoint x: 458, startPoint y: 199, endPoint x: 523, endPoint y: 138, distance: 89.3
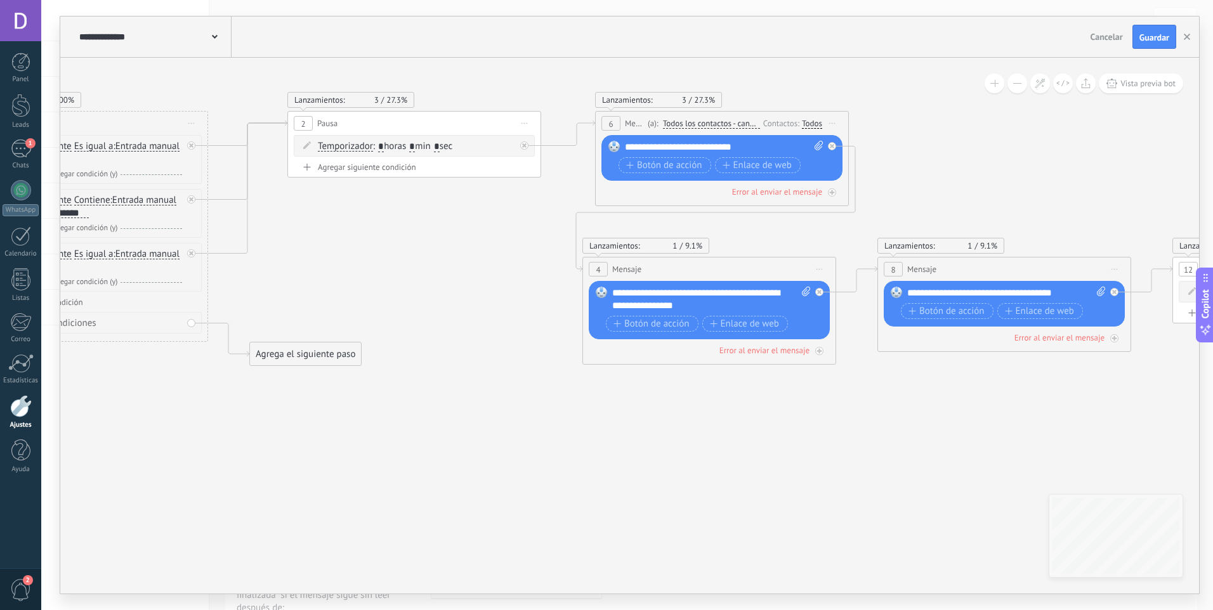
drag, startPoint x: 424, startPoint y: 294, endPoint x: 269, endPoint y: 330, distance: 159.6
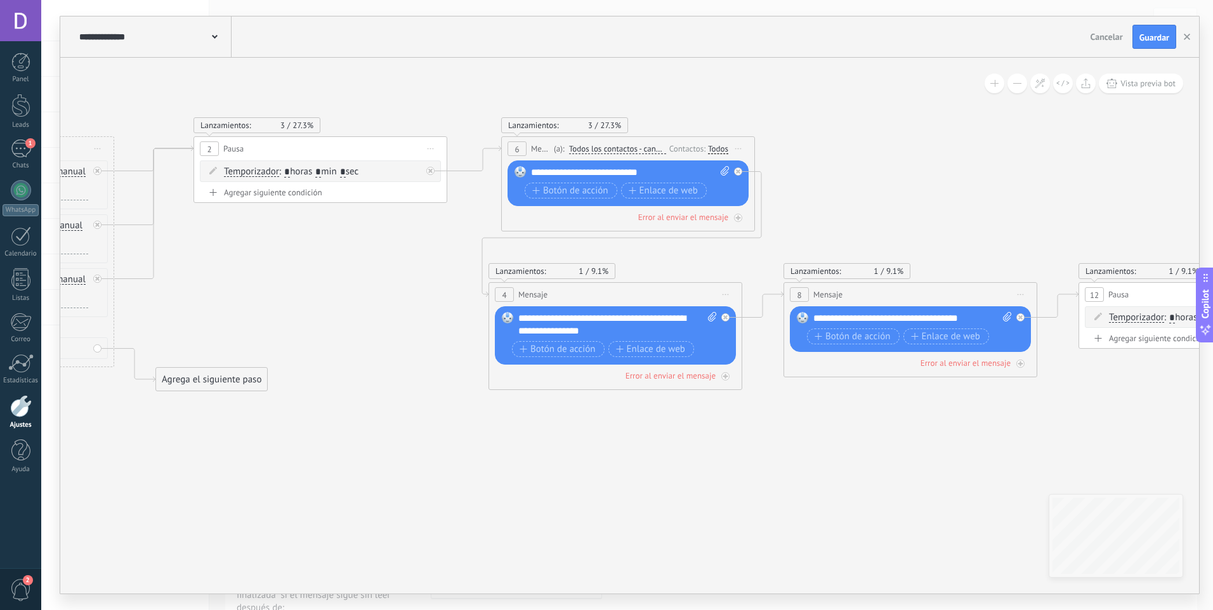
drag, startPoint x: 721, startPoint y: 268, endPoint x: 679, endPoint y: 281, distance: 44.5
drag, startPoint x: 674, startPoint y: 269, endPoint x: 567, endPoint y: 279, distance: 107.7
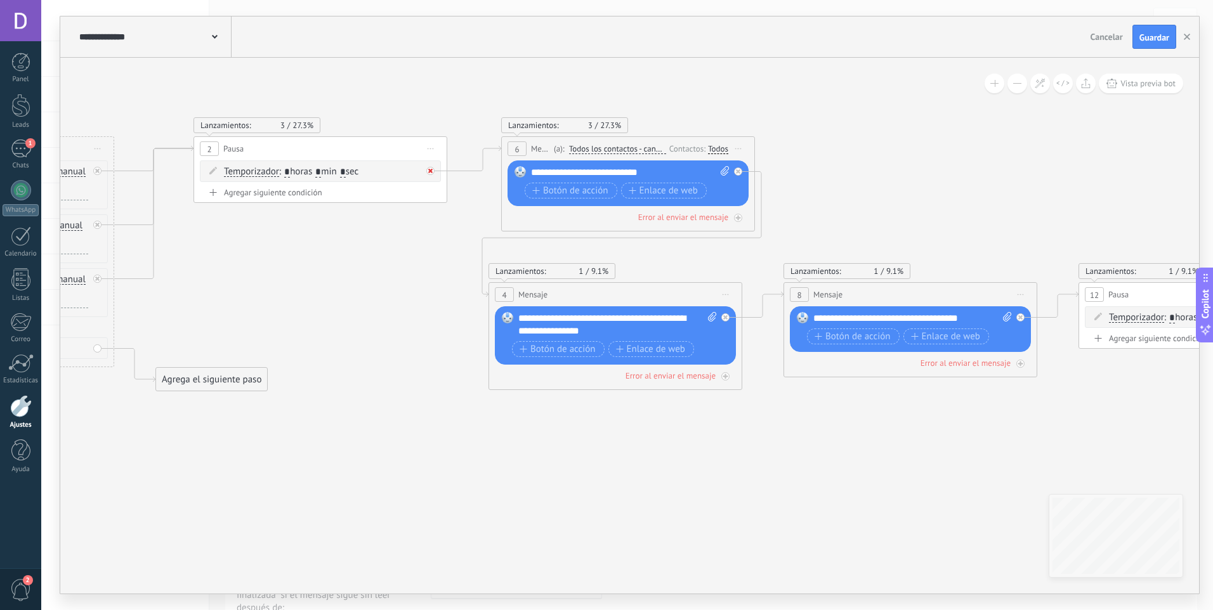
click at [432, 173] on icon at bounding box center [430, 171] width 4 height 4
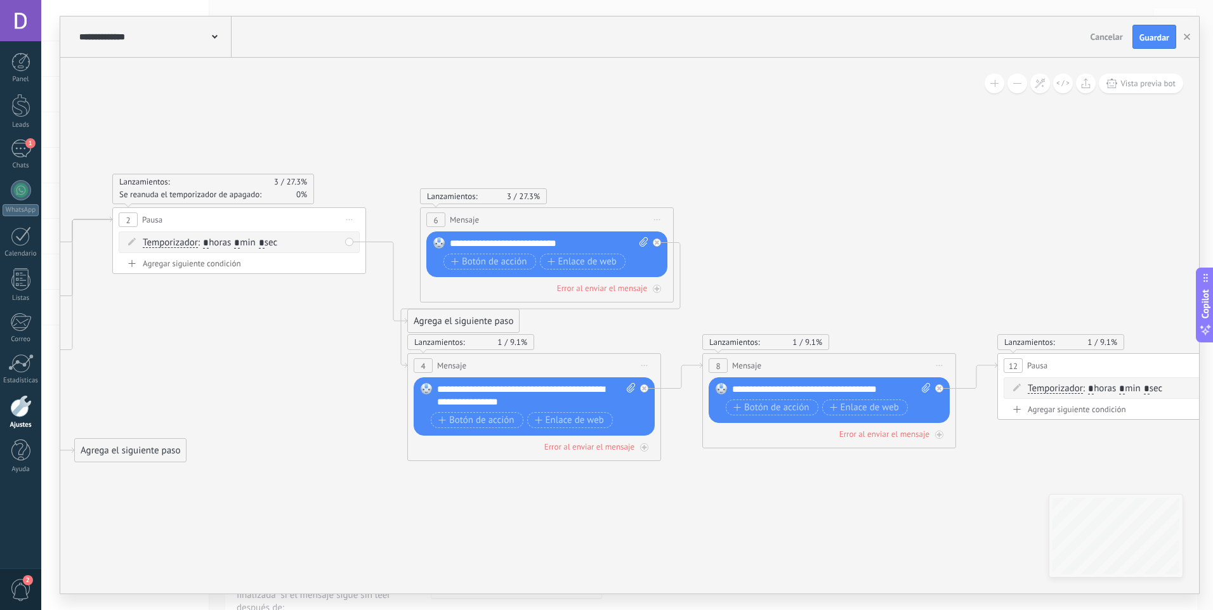
drag, startPoint x: 487, startPoint y: 144, endPoint x: 402, endPoint y: 218, distance: 112.4
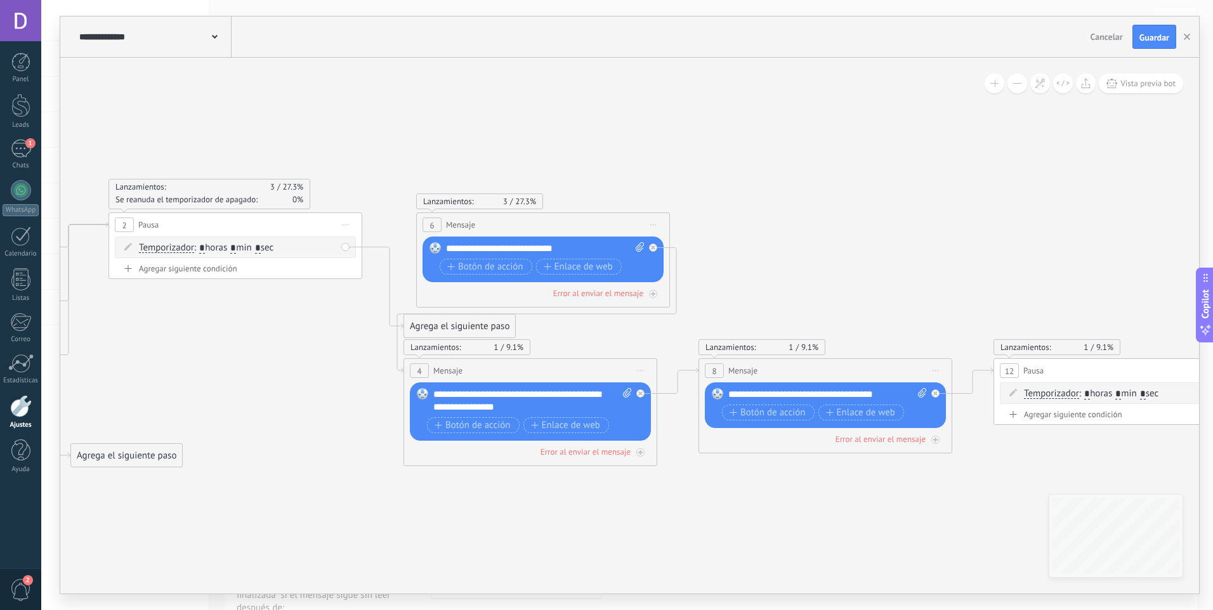
click at [653, 226] on span "Iniciar vista previa aquí Cambiar nombre Duplicar Borrar" at bounding box center [653, 225] width 20 height 18
click at [684, 282] on div "Duplicar" at bounding box center [711, 286] width 126 height 22
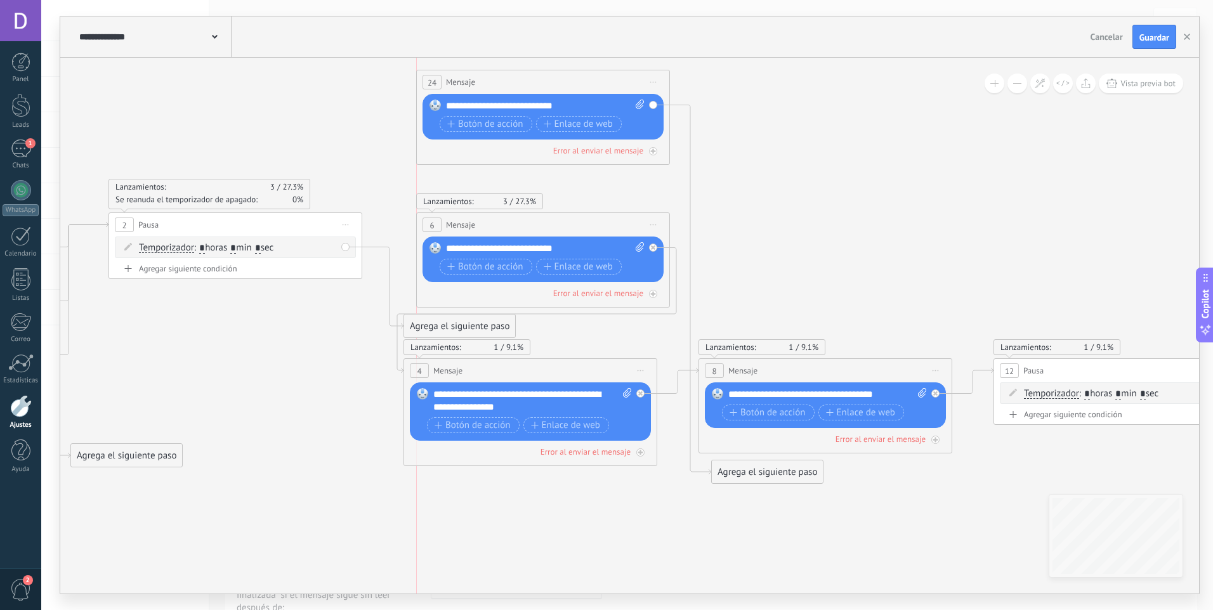
drag, startPoint x: 570, startPoint y: 362, endPoint x: 572, endPoint y: 83, distance: 279.1
click at [572, 83] on div "24 Mensaje ******* (a): Todos los contactos - canales seleccionados Todos los c…" at bounding box center [543, 81] width 252 height 23
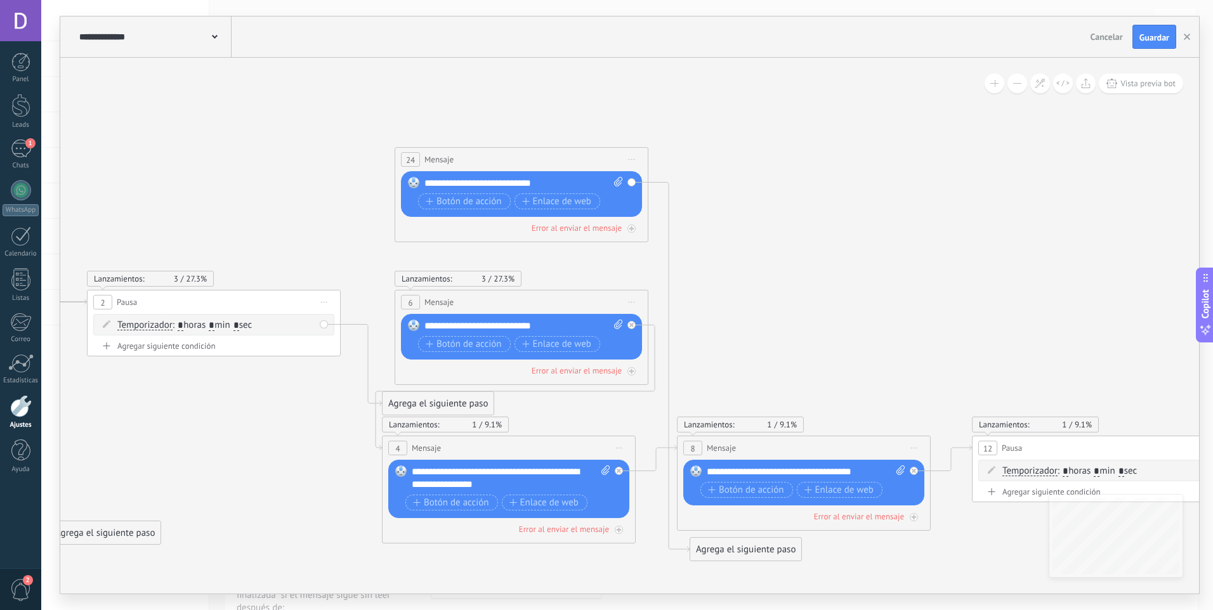
drag, startPoint x: 789, startPoint y: 159, endPoint x: 761, endPoint y: 257, distance: 102.2
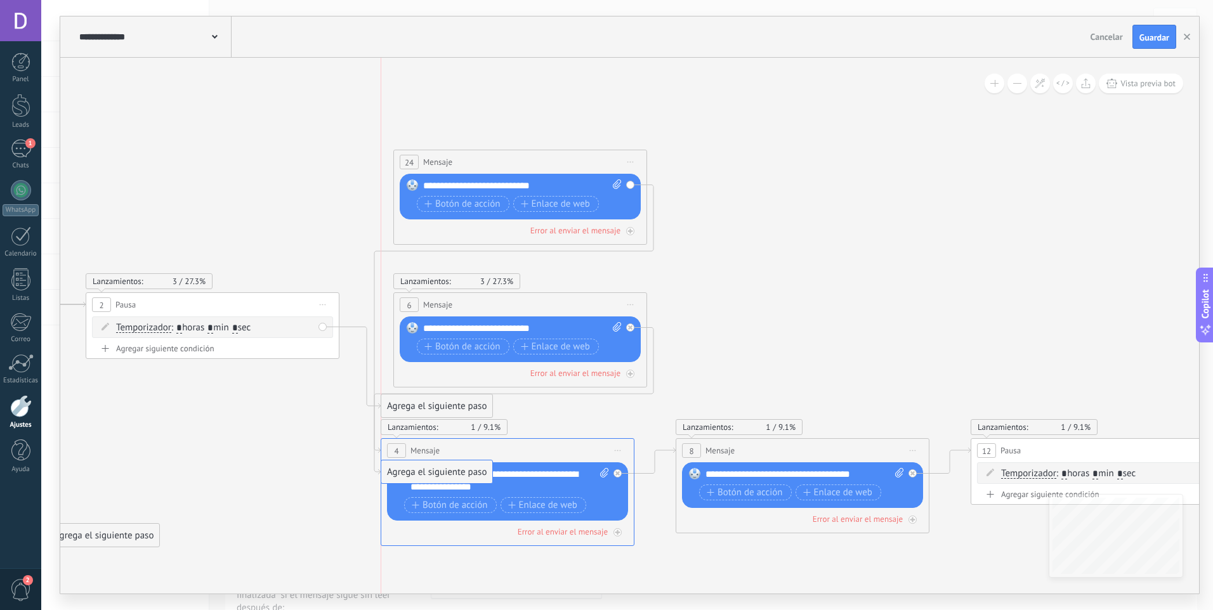
drag, startPoint x: 731, startPoint y: 553, endPoint x: 423, endPoint y: 475, distance: 317.6
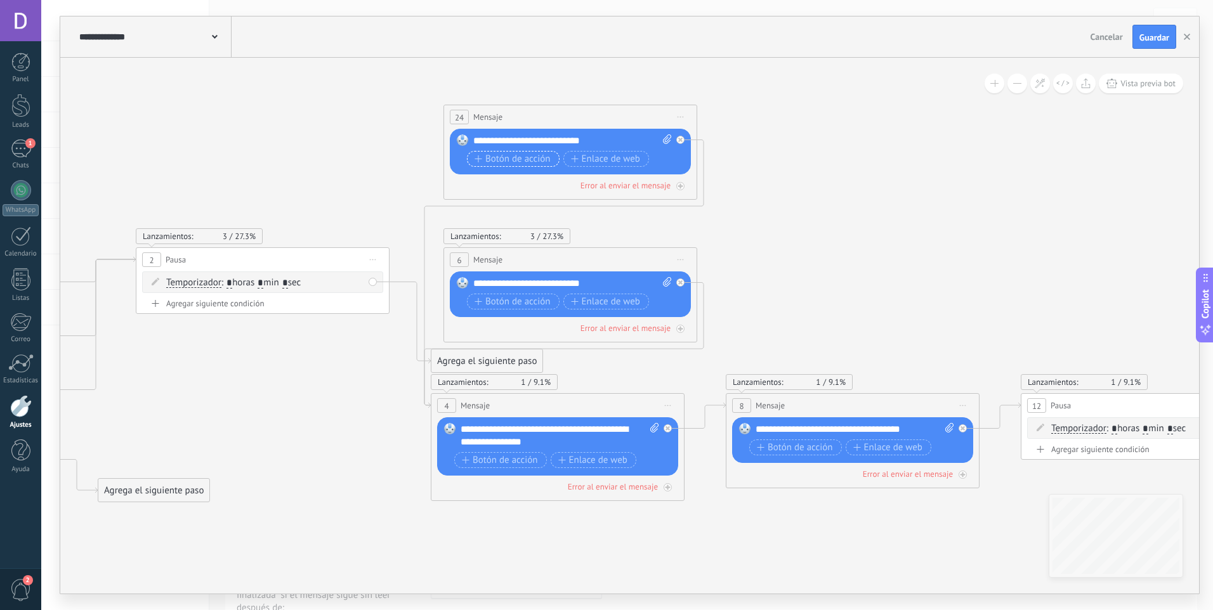
drag, startPoint x: 771, startPoint y: 294, endPoint x: 471, endPoint y: 156, distance: 330.1
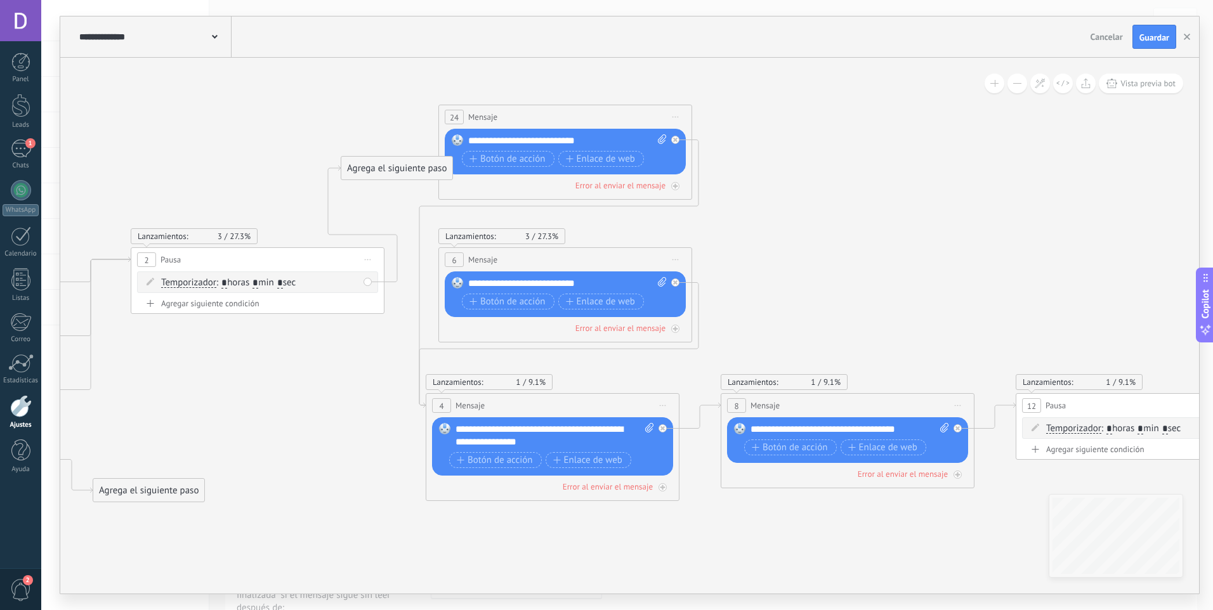
drag, startPoint x: 473, startPoint y: 364, endPoint x: 388, endPoint y: 171, distance: 210.8
click at [388, 171] on div "Agrega el siguiente paso" at bounding box center [396, 168] width 111 height 21
drag, startPoint x: 394, startPoint y: 169, endPoint x: 361, endPoint y: 133, distance: 49.4
click at [361, 133] on div "Agrega el siguiente paso" at bounding box center [363, 131] width 111 height 21
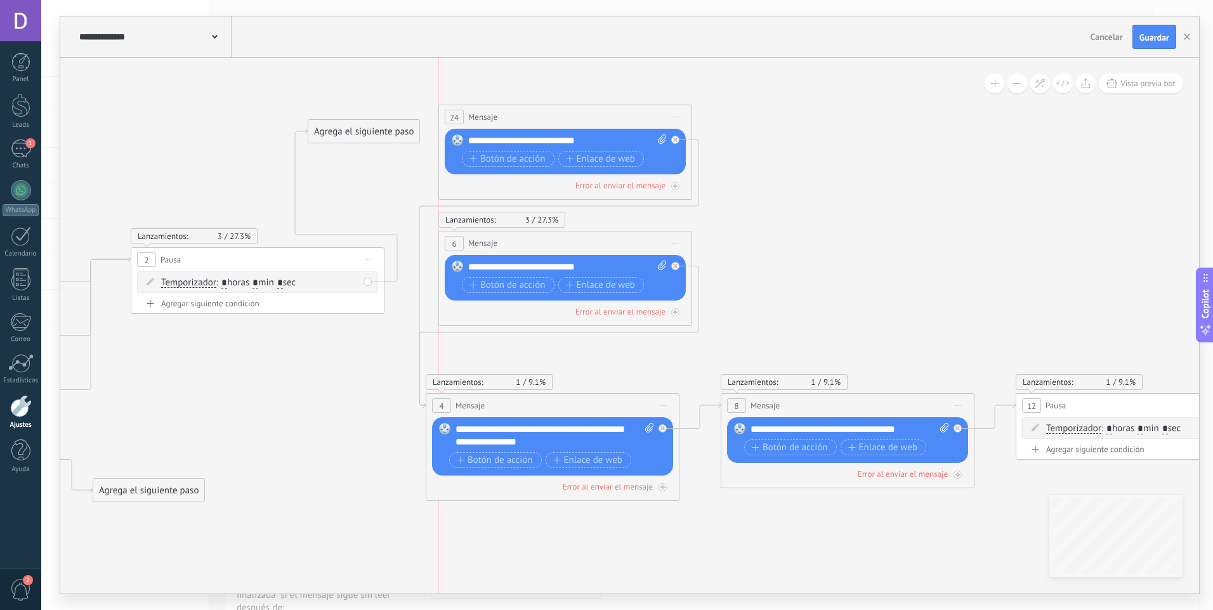
drag, startPoint x: 639, startPoint y: 259, endPoint x: 637, endPoint y: 242, distance: 16.6
click at [637, 242] on div "6 Mensaje ******* (a): Todos los contactos - canales seleccionados Todos los co…" at bounding box center [565, 243] width 252 height 23
click at [591, 140] on div "**********" at bounding box center [567, 140] width 199 height 13
click at [492, 138] on div "**********" at bounding box center [567, 140] width 199 height 13
click at [492, 265] on div "**********" at bounding box center [567, 267] width 199 height 13
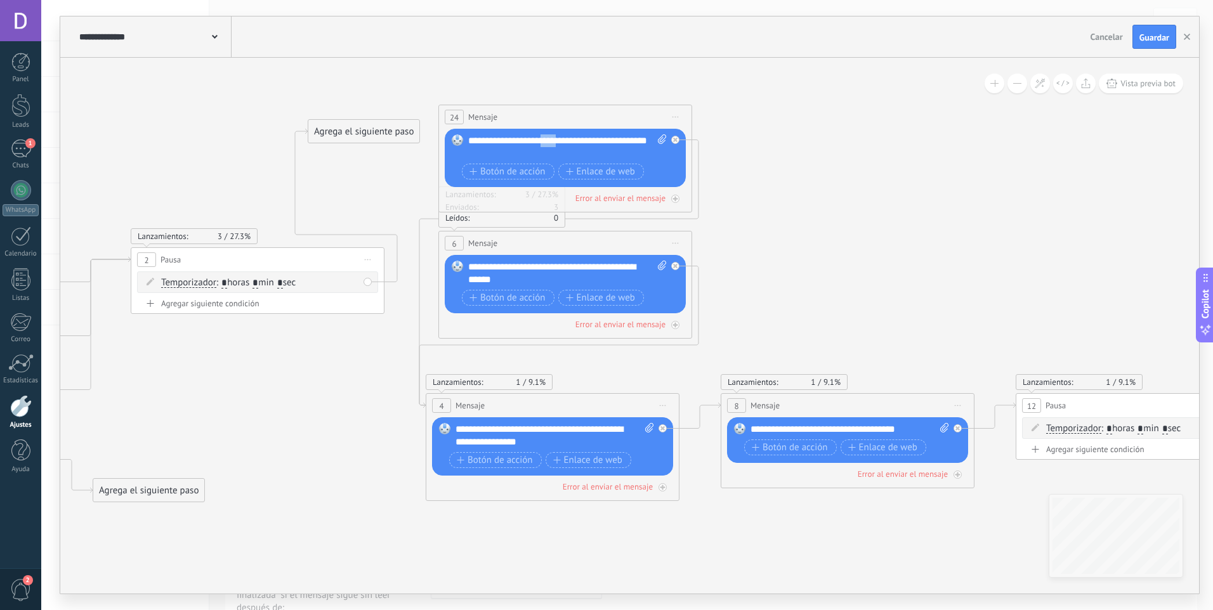
drag, startPoint x: 565, startPoint y: 137, endPoint x: 548, endPoint y: 138, distance: 17.1
click at [548, 138] on div "**********" at bounding box center [567, 146] width 199 height 25
drag, startPoint x: 547, startPoint y: 140, endPoint x: 577, endPoint y: 140, distance: 29.2
click at [577, 140] on div "**********" at bounding box center [567, 146] width 199 height 25
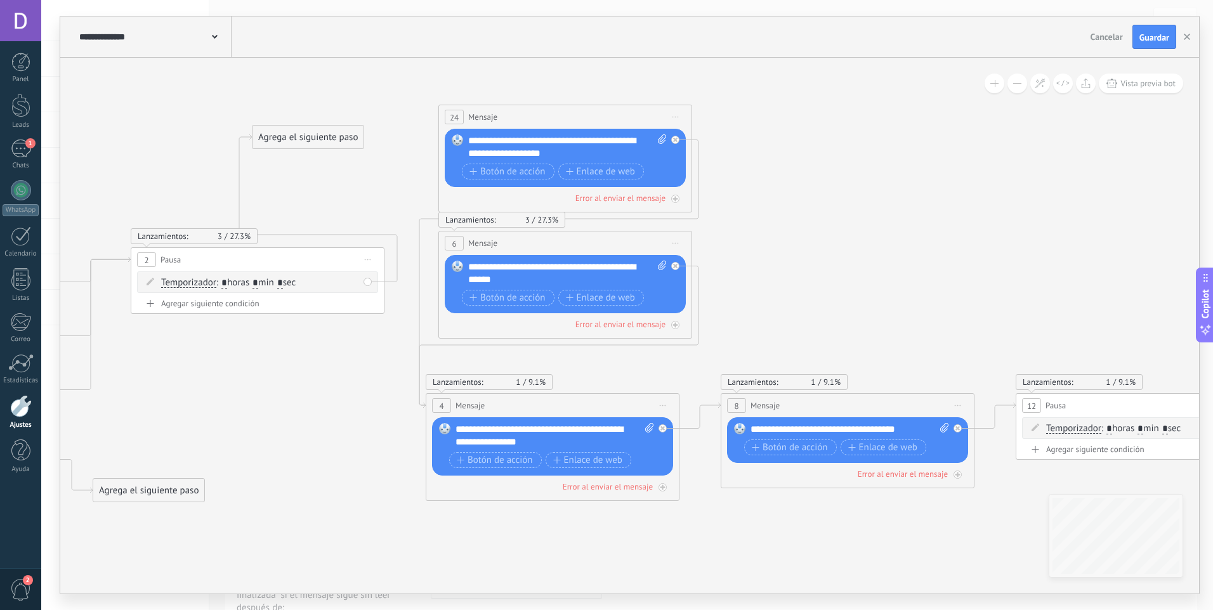
drag, startPoint x: 384, startPoint y: 126, endPoint x: 327, endPoint y: 133, distance: 57.4
click at [328, 132] on div "Agrega el siguiente paso" at bounding box center [307, 137] width 111 height 21
click at [329, 135] on div "Agrega el siguiente paso" at bounding box center [307, 137] width 111 height 21
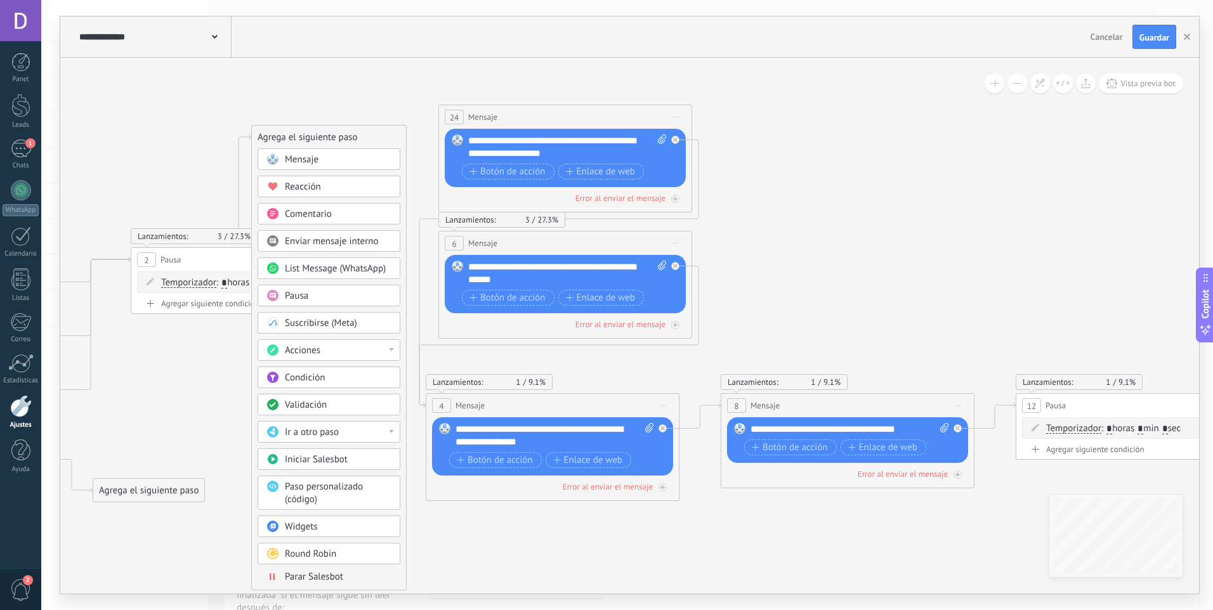
click at [315, 554] on span "Round Robin" at bounding box center [310, 554] width 51 height 12
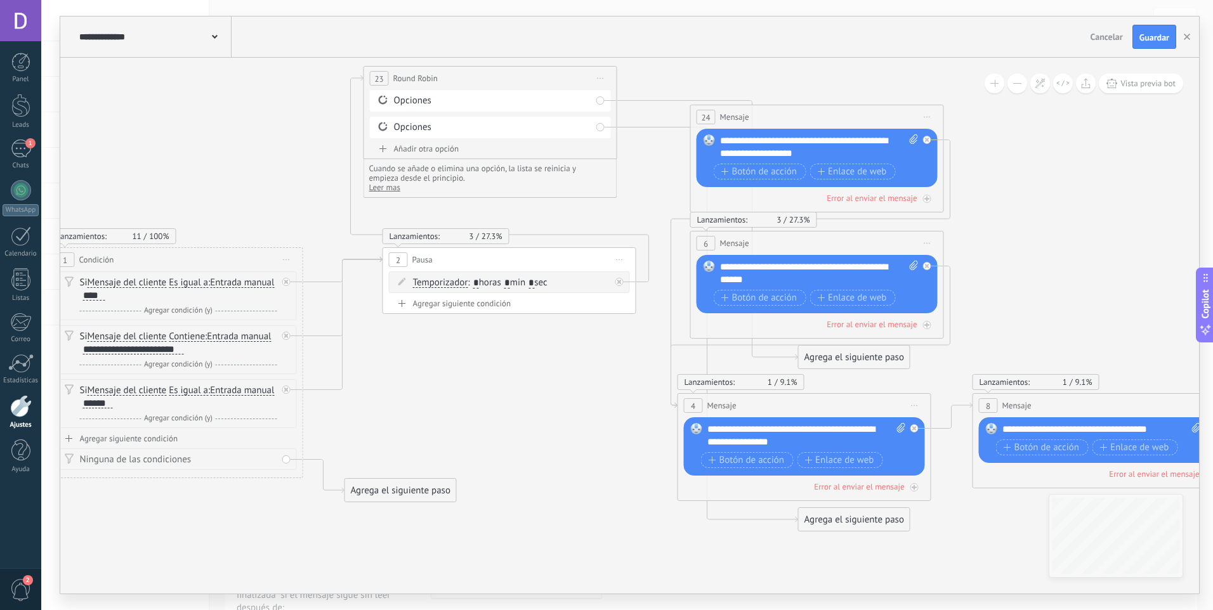
drag, startPoint x: 593, startPoint y: 140, endPoint x: 450, endPoint y: 82, distance: 154.0
click at [449, 81] on div "**********" at bounding box center [490, 78] width 252 height 23
drag, startPoint x: 881, startPoint y: 360, endPoint x: 789, endPoint y: 162, distance: 218.8
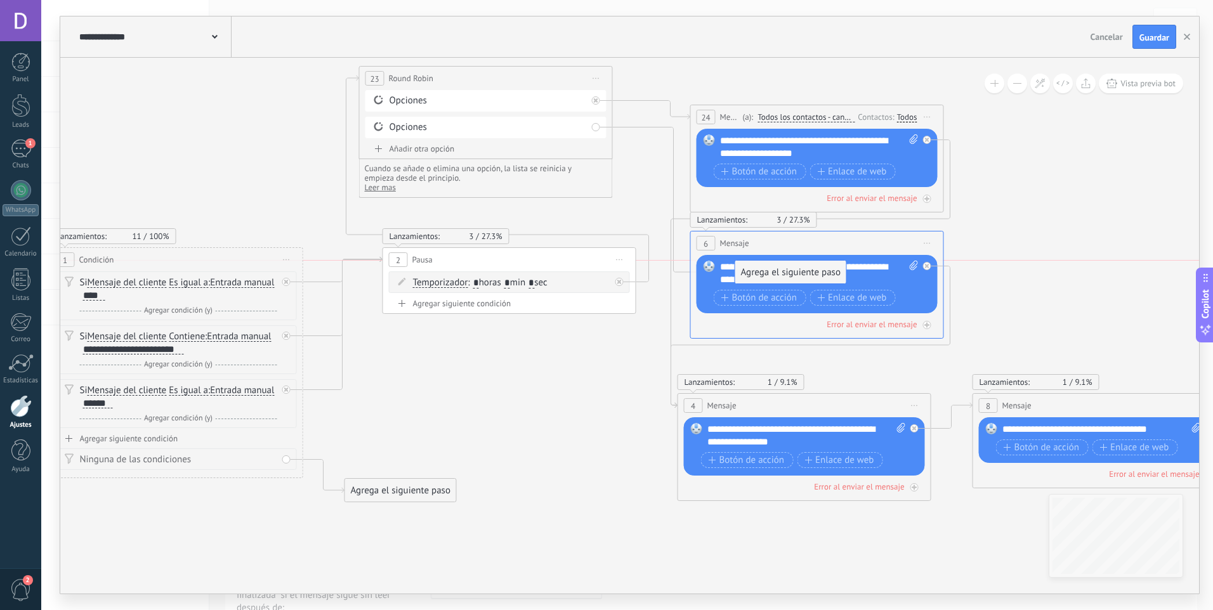
drag, startPoint x: 846, startPoint y: 523, endPoint x: 783, endPoint y: 277, distance: 254.2
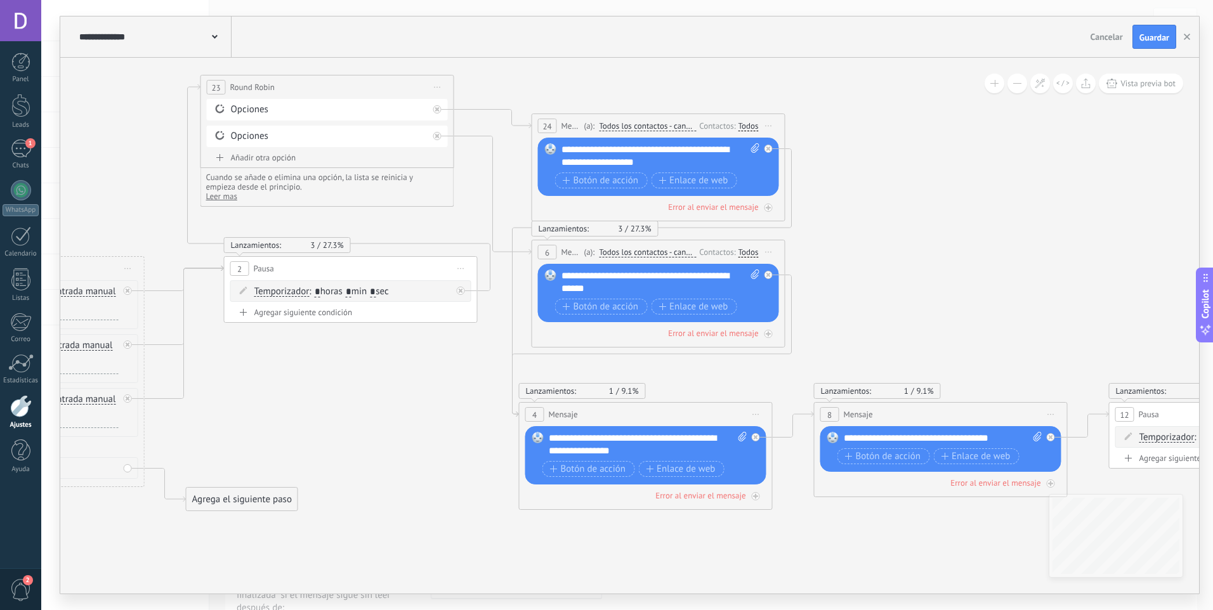
drag, startPoint x: 612, startPoint y: 416, endPoint x: 460, endPoint y: 424, distance: 151.8
click at [1039, 81] on icon at bounding box center [1040, 83] width 11 height 11
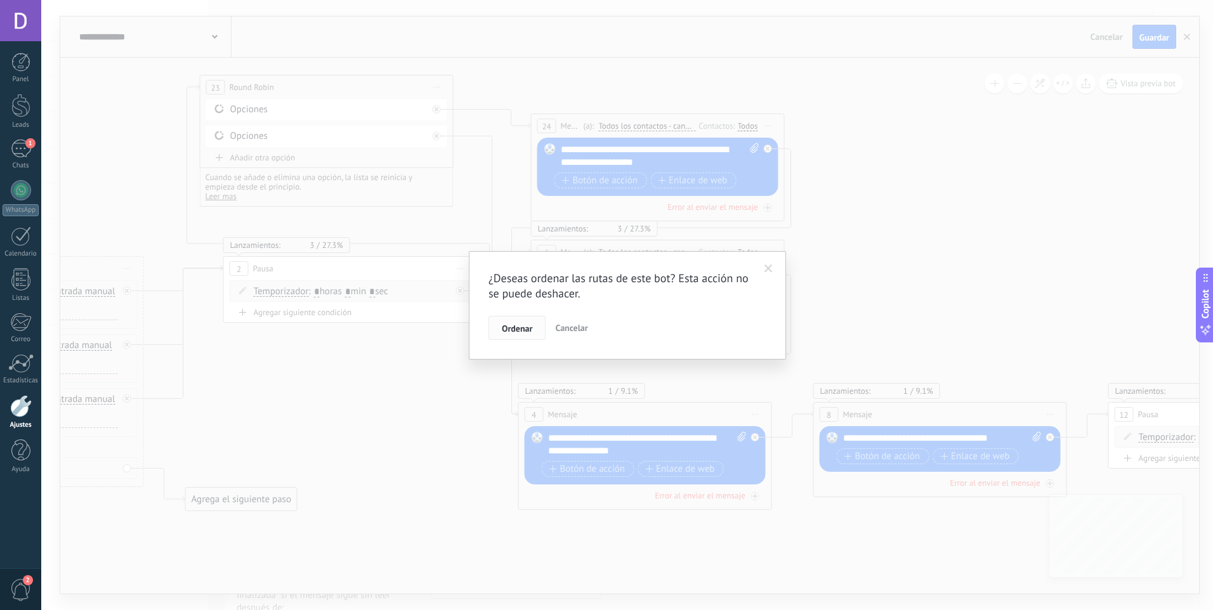
click at [519, 321] on button "Ordenar" at bounding box center [516, 328] width 57 height 24
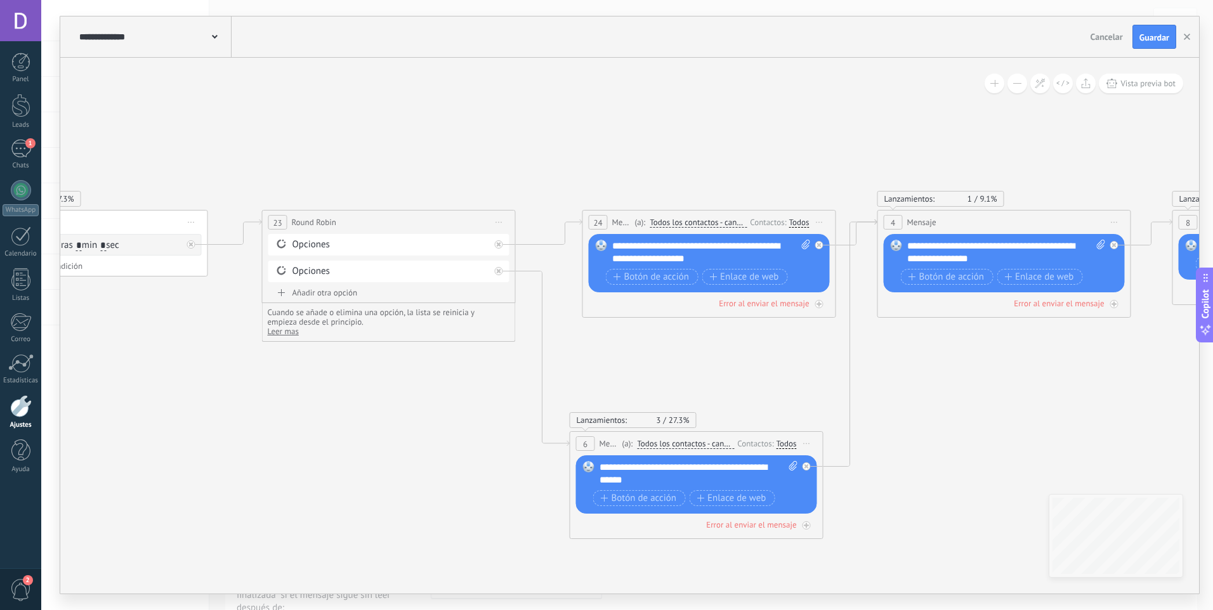
drag, startPoint x: 518, startPoint y: 478, endPoint x: 141, endPoint y: 416, distance: 382.6
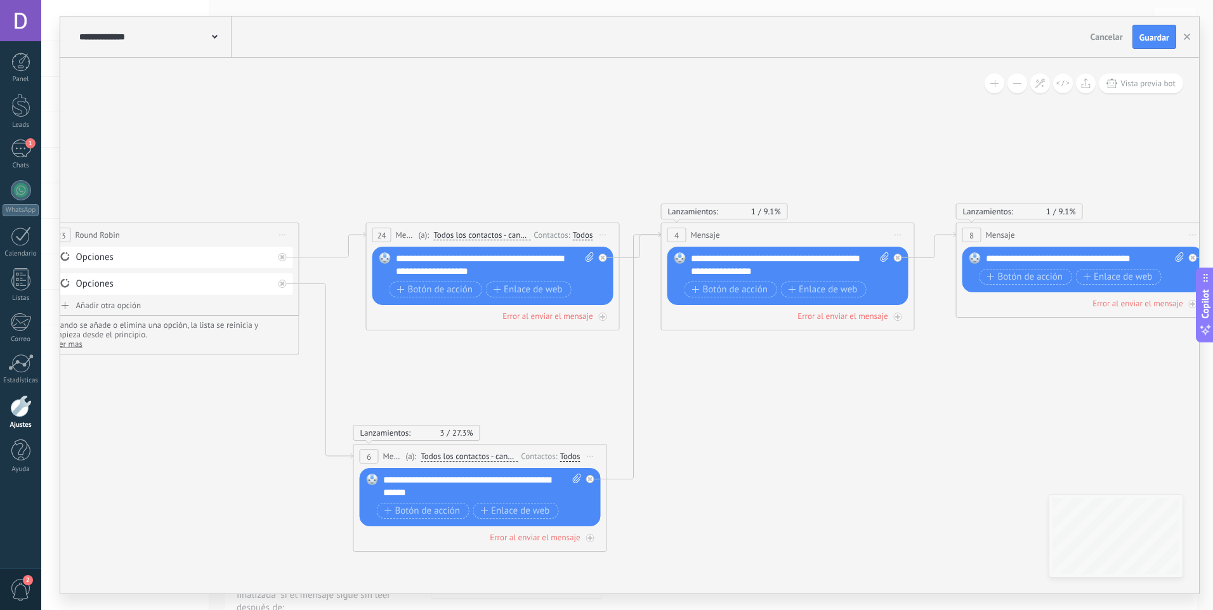
drag, startPoint x: 877, startPoint y: 376, endPoint x: 686, endPoint y: 398, distance: 192.9
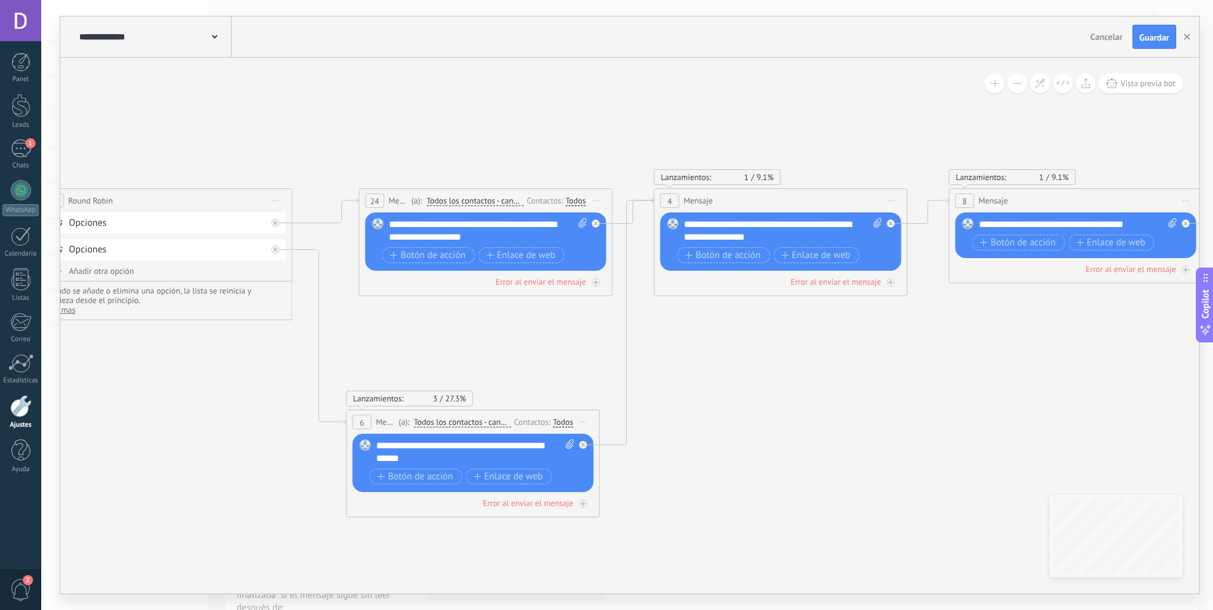
drag, startPoint x: 763, startPoint y: 407, endPoint x: 792, endPoint y: 395, distance: 31.8
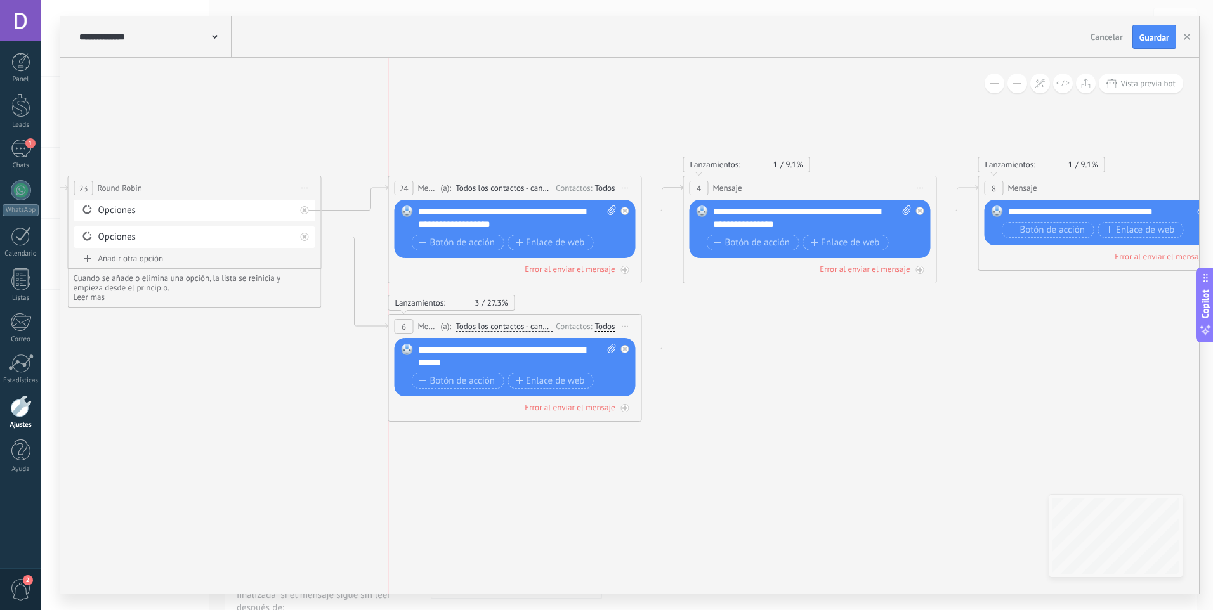
drag, startPoint x: 550, startPoint y: 417, endPoint x: 568, endPoint y: 334, distance: 85.1
click at [568, 334] on div "6 Mensaje ******* (a): Todos los contactos - canales seleccionados Todos los co…" at bounding box center [515, 326] width 252 height 23
drag, startPoint x: 805, startPoint y: 441, endPoint x: 788, endPoint y: 447, distance: 18.3
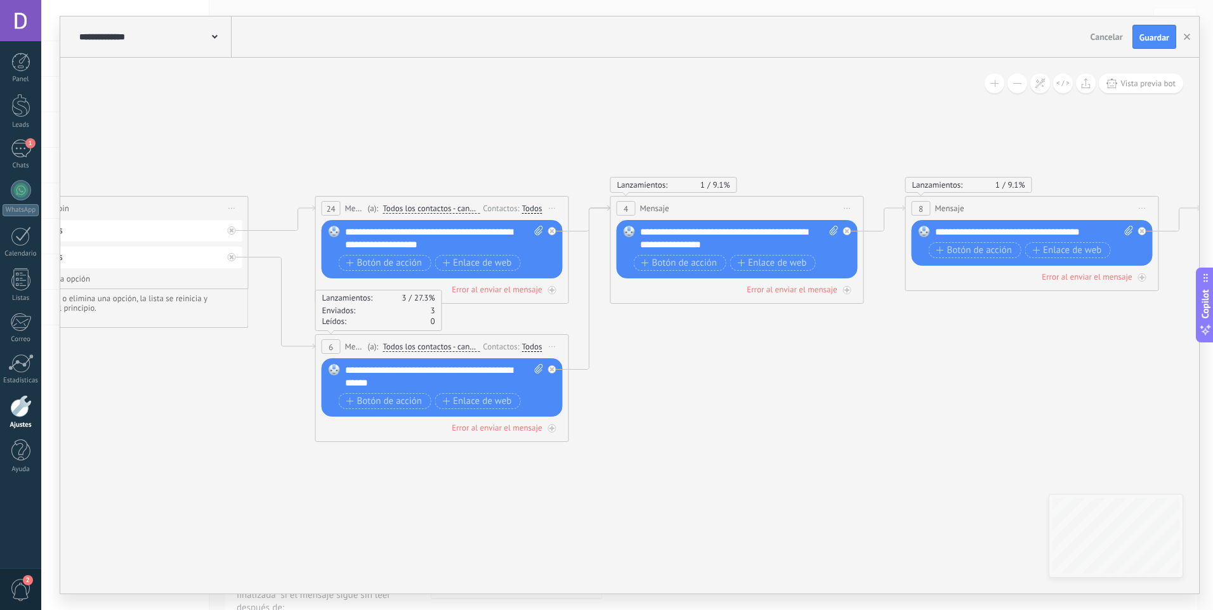
drag, startPoint x: 781, startPoint y: 452, endPoint x: 721, endPoint y: 466, distance: 61.4
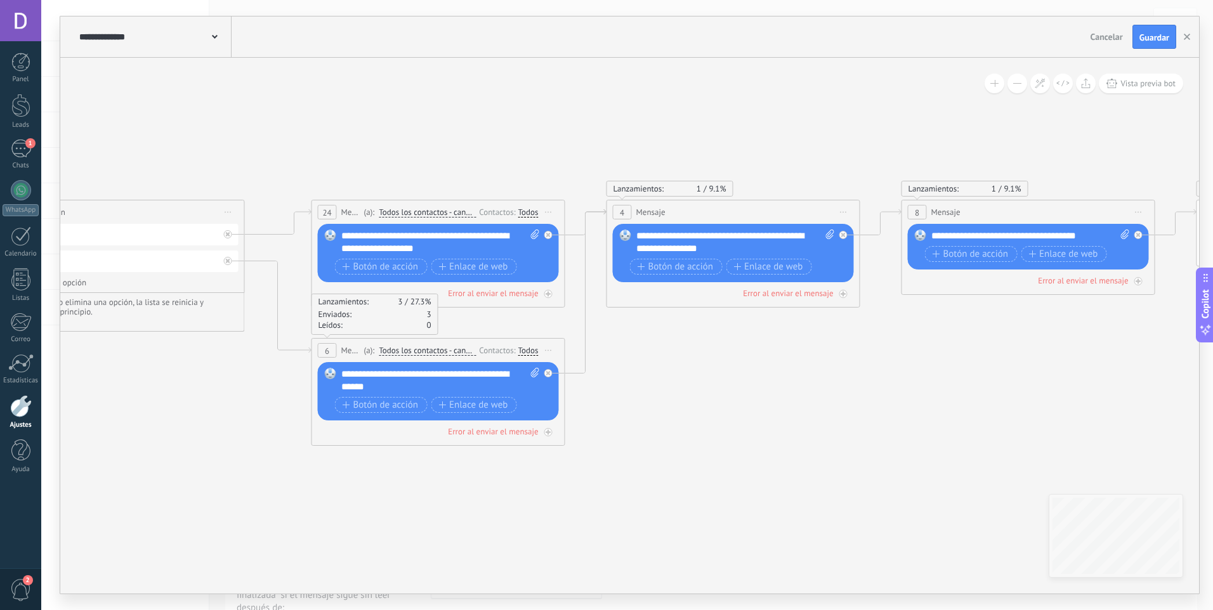
drag, startPoint x: 652, startPoint y: 350, endPoint x: 526, endPoint y: 366, distance: 127.3
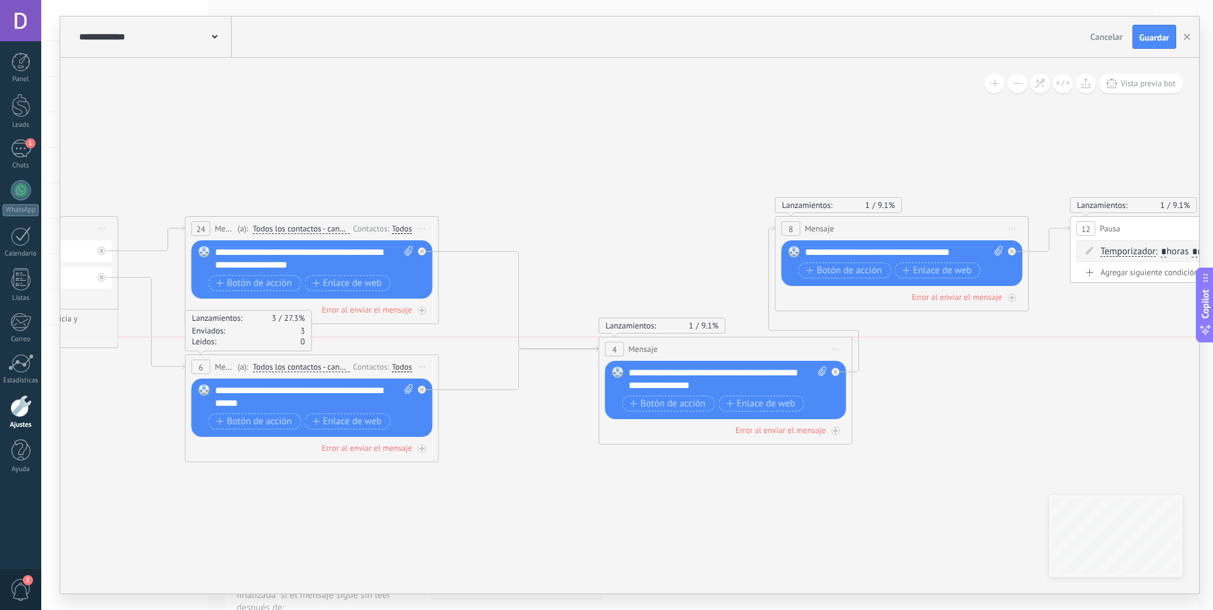
drag, startPoint x: 630, startPoint y: 217, endPoint x: 760, endPoint y: 334, distance: 175.2
click at [421, 251] on icon at bounding box center [422, 251] width 4 height 4
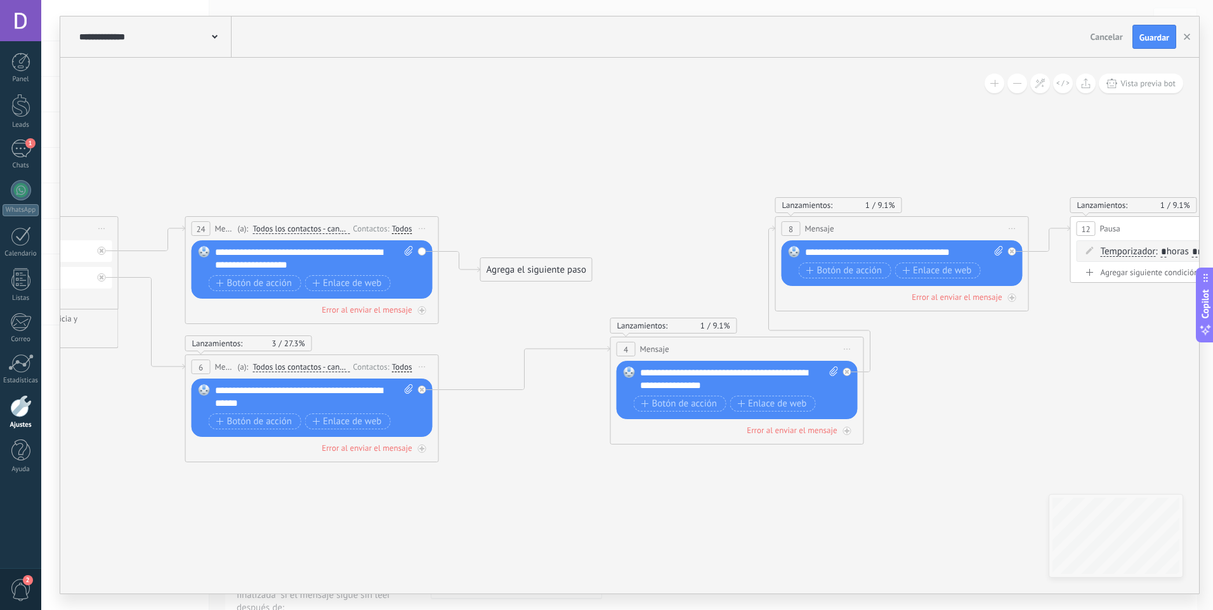
click at [545, 273] on div "Agrega el siguiente paso" at bounding box center [536, 269] width 111 height 21
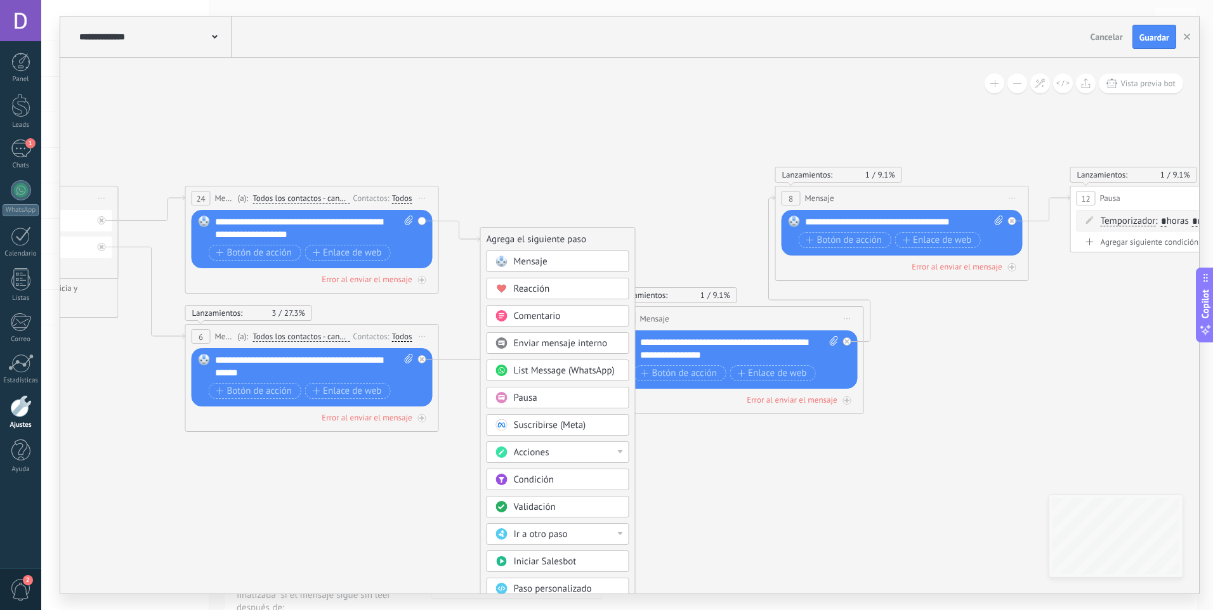
click at [565, 393] on div "Pausa" at bounding box center [567, 398] width 107 height 13
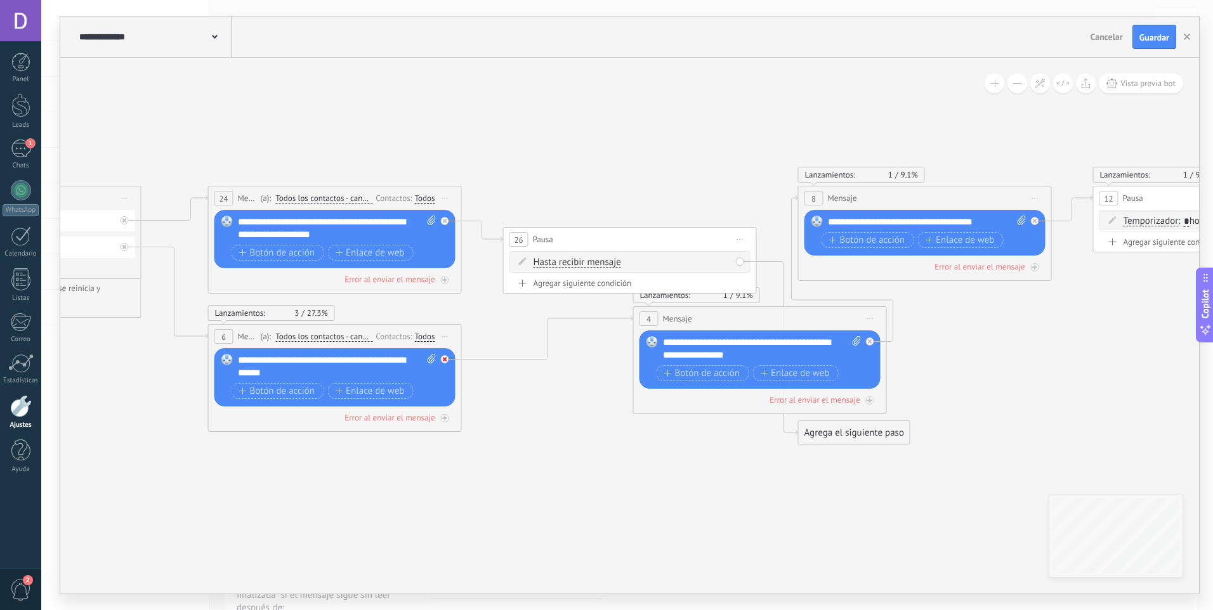
click at [444, 360] on icon at bounding box center [445, 359] width 4 height 4
drag, startPoint x: 544, startPoint y: 374, endPoint x: 560, endPoint y: 257, distance: 118.3
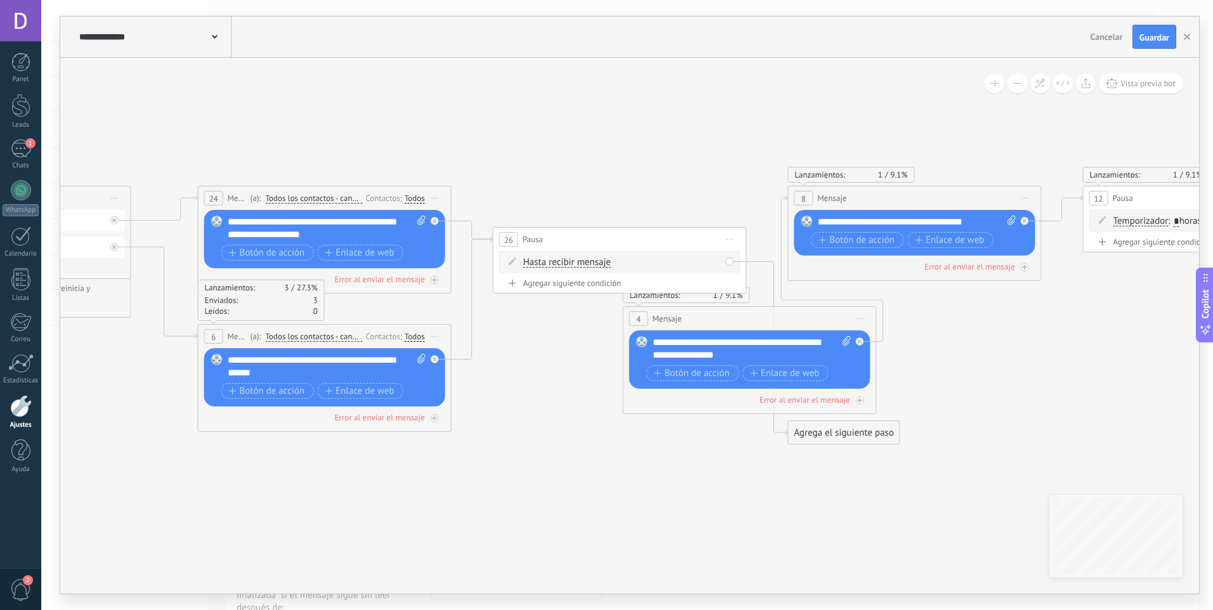
drag, startPoint x: 530, startPoint y: 358, endPoint x: 506, endPoint y: 360, distance: 24.1
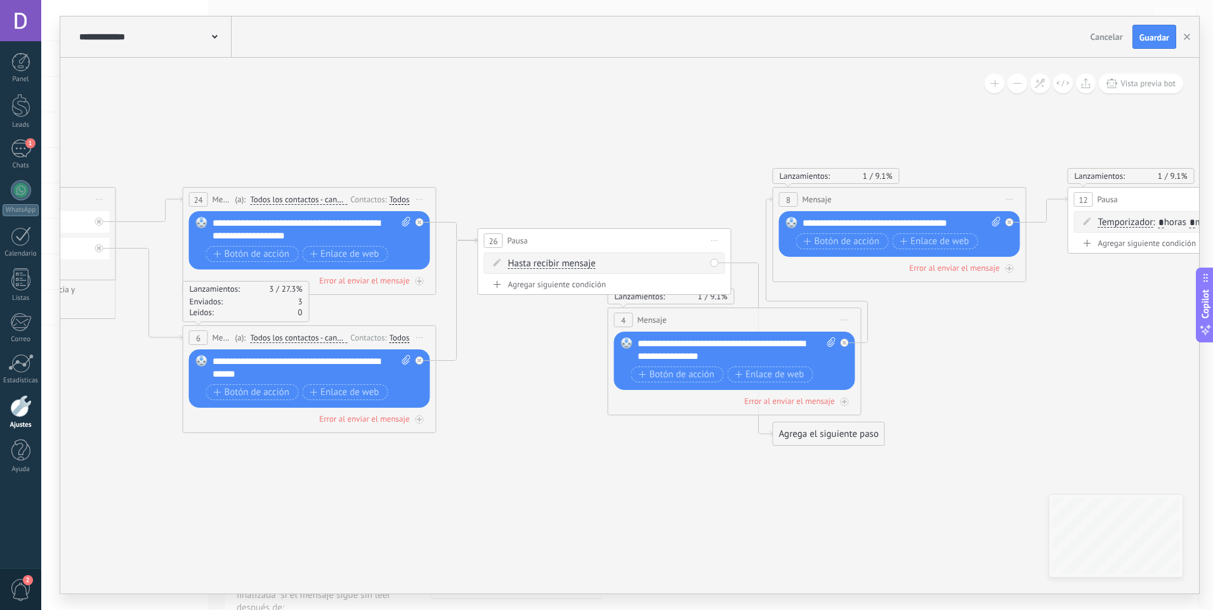
drag, startPoint x: 548, startPoint y: 366, endPoint x: 511, endPoint y: 376, distance: 38.2
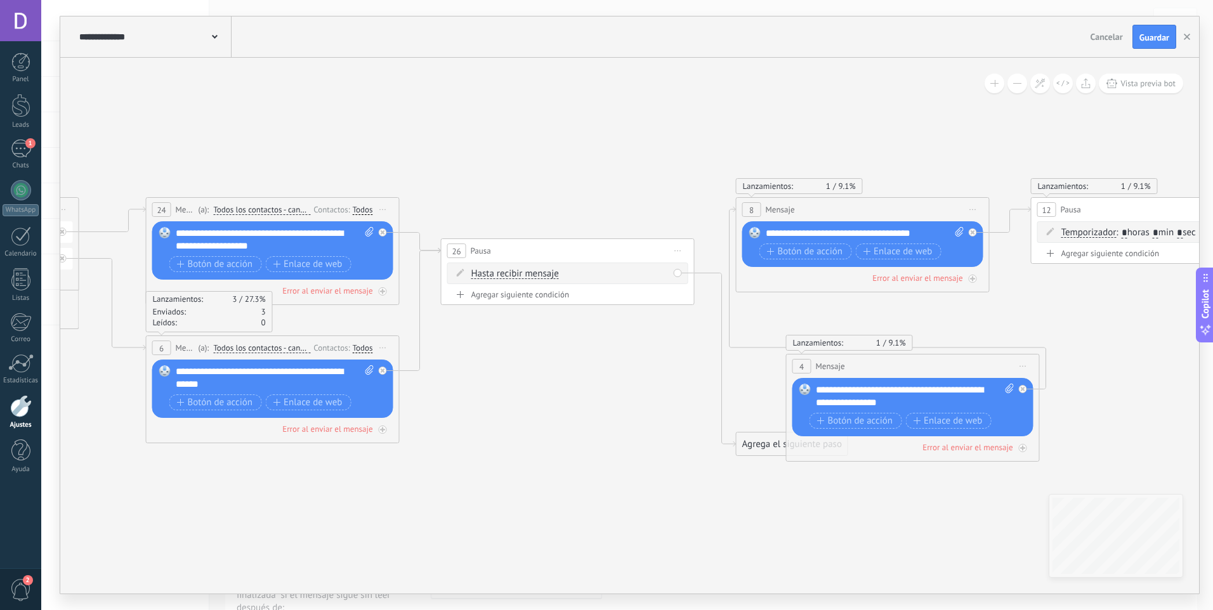
drag, startPoint x: 693, startPoint y: 329, endPoint x: 910, endPoint y: 361, distance: 218.7
click at [910, 361] on div "4 Mensaje ******* (a): Todos los contactos - canales seleccionados Todos los co…" at bounding box center [913, 366] width 252 height 23
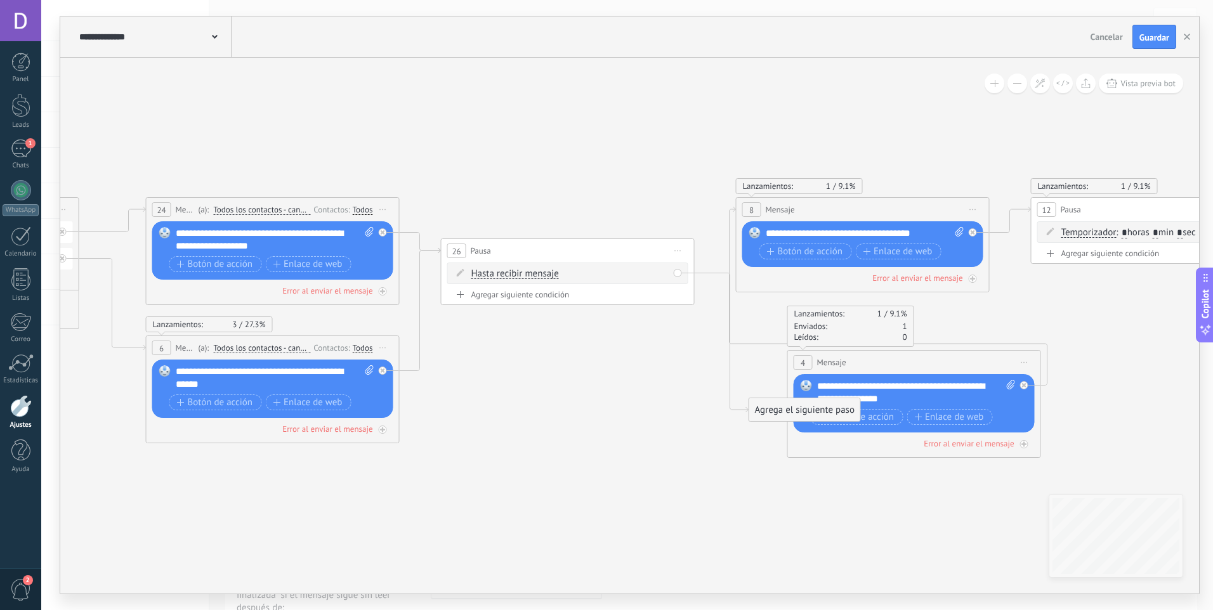
drag, startPoint x: 764, startPoint y: 474, endPoint x: 810, endPoint y: 401, distance: 86.1
click at [604, 415] on icon at bounding box center [1222, 327] width 4957 height 895
click at [547, 277] on span "Hasta recibir mensaje" at bounding box center [515, 274] width 88 height 10
click at [547, 277] on button "Hasta recibir mensaje" at bounding box center [544, 274] width 159 height 23
click at [590, 419] on icon at bounding box center [1222, 327] width 4957 height 895
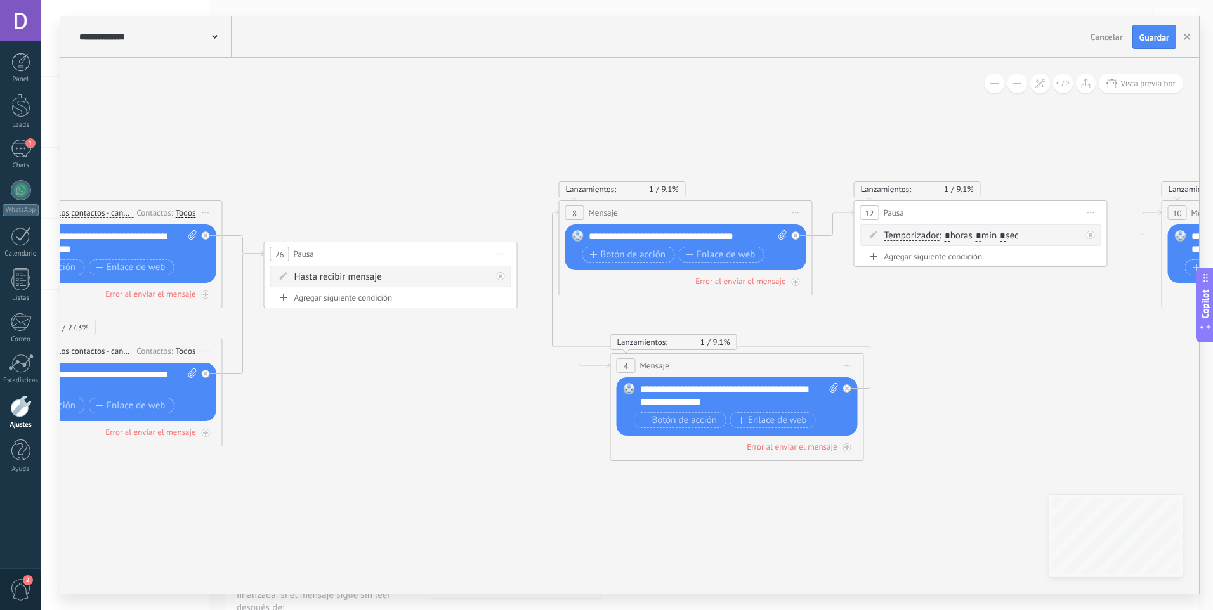
drag, startPoint x: 672, startPoint y: 429, endPoint x: 487, endPoint y: 433, distance: 185.9
click at [487, 433] on icon at bounding box center [1045, 330] width 4957 height 895
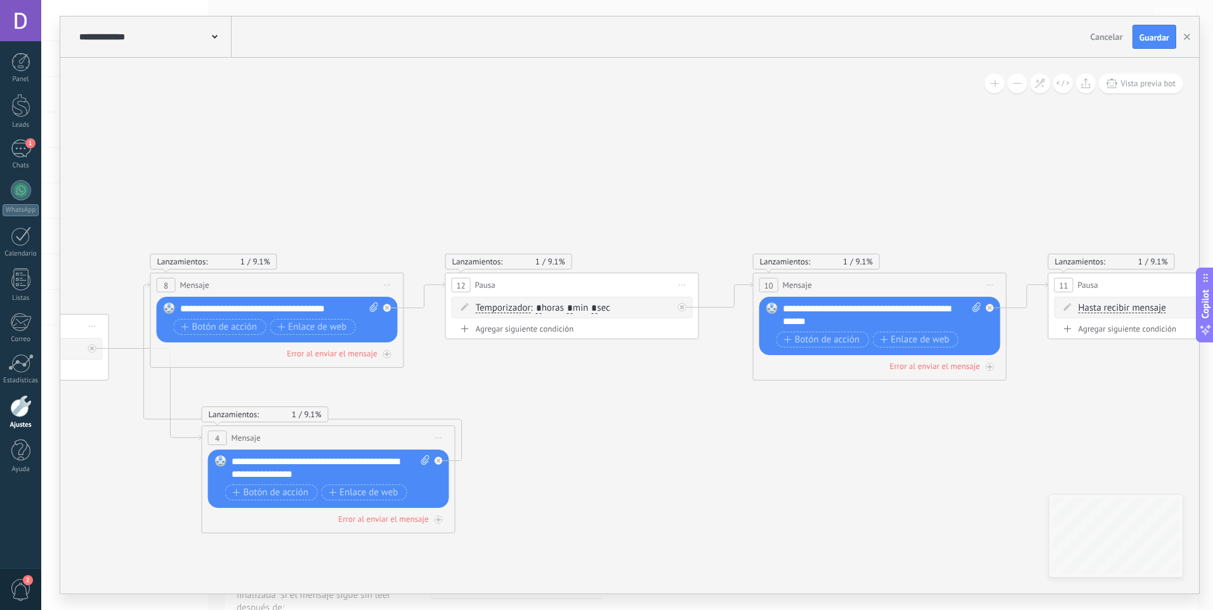
drag, startPoint x: 933, startPoint y: 398, endPoint x: 355, endPoint y: 440, distance: 578.8
click at [357, 440] on icon at bounding box center [636, 403] width 4957 height 895
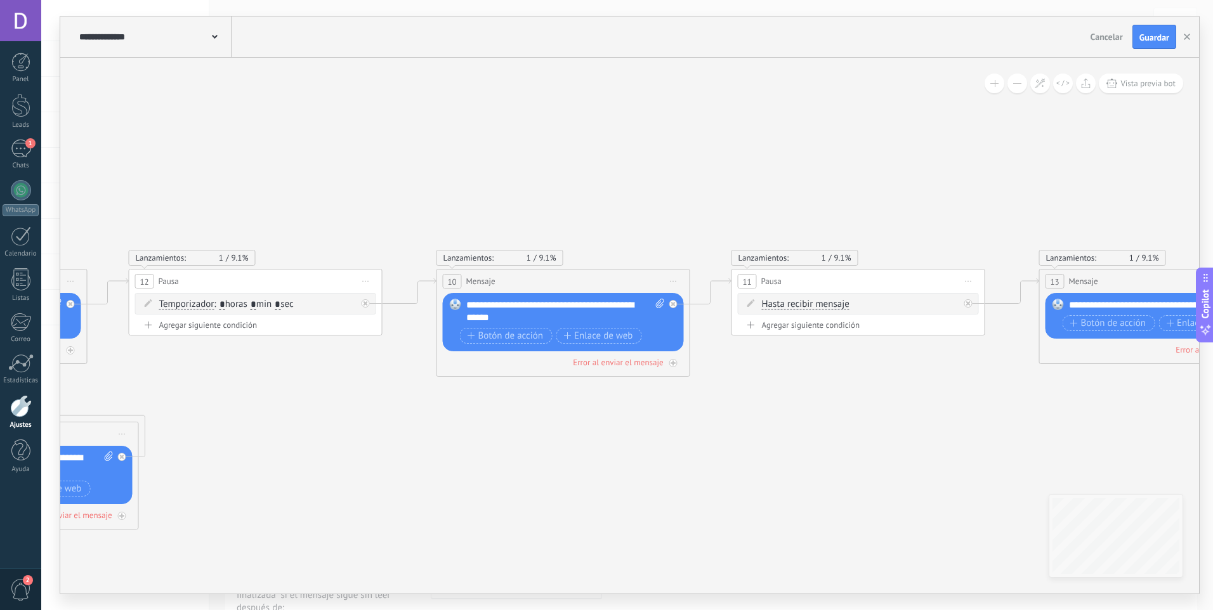
drag, startPoint x: 978, startPoint y: 406, endPoint x: 553, endPoint y: 498, distance: 435.5
click at [554, 498] on icon at bounding box center [320, 399] width 4957 height 895
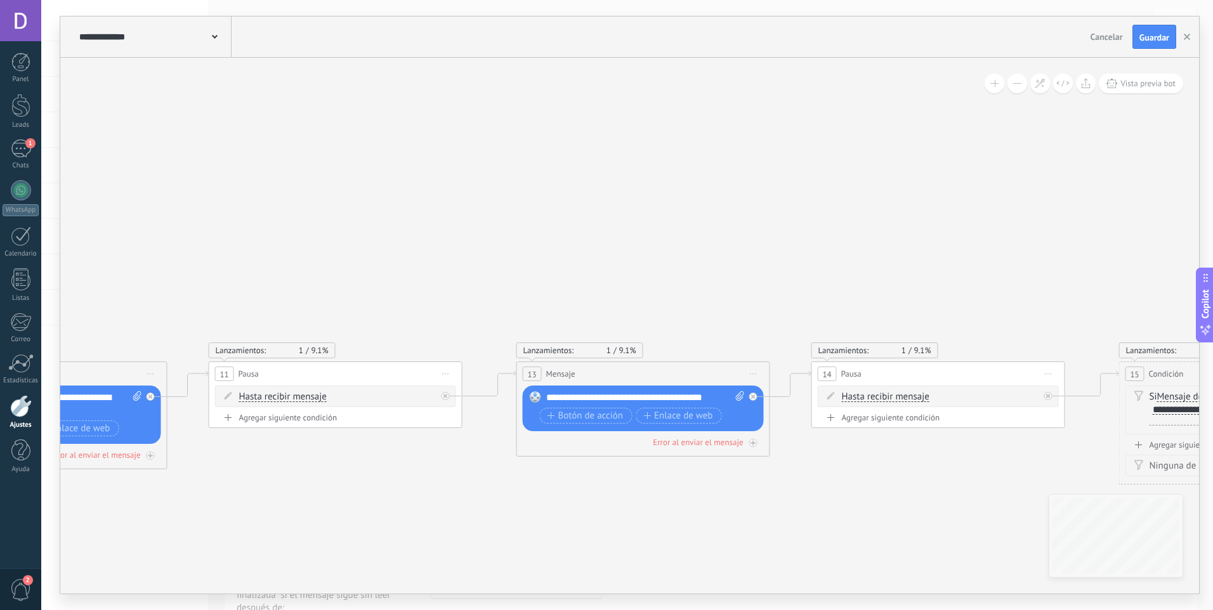
drag, startPoint x: 907, startPoint y: 485, endPoint x: 675, endPoint y: 504, distance: 232.3
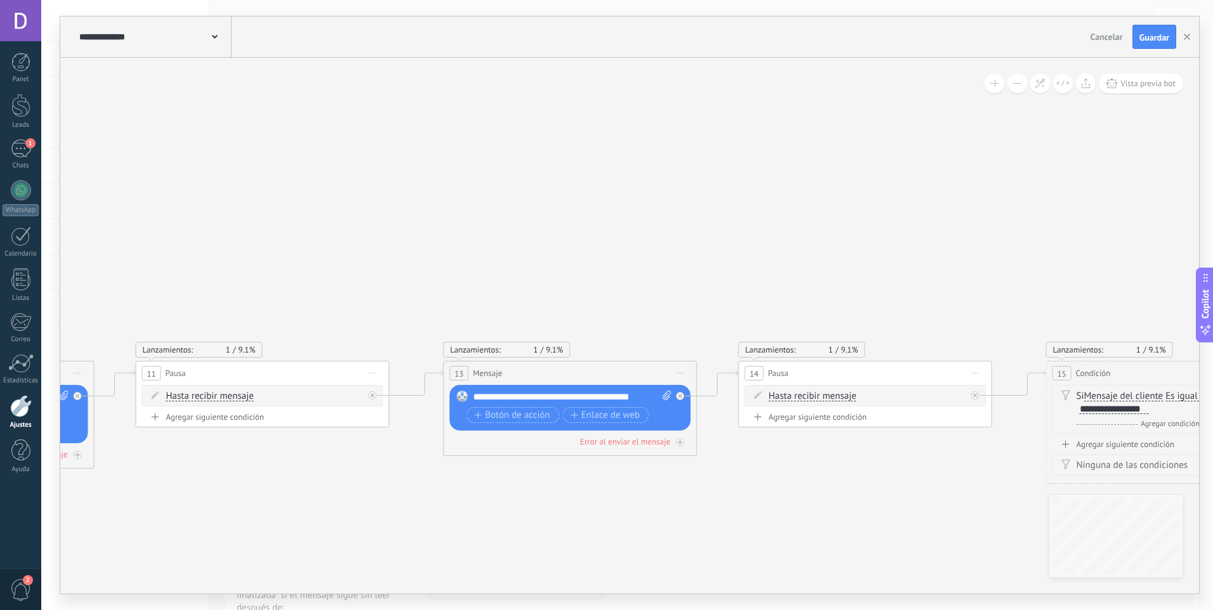
drag, startPoint x: 804, startPoint y: 511, endPoint x: 571, endPoint y: 505, distance: 233.5
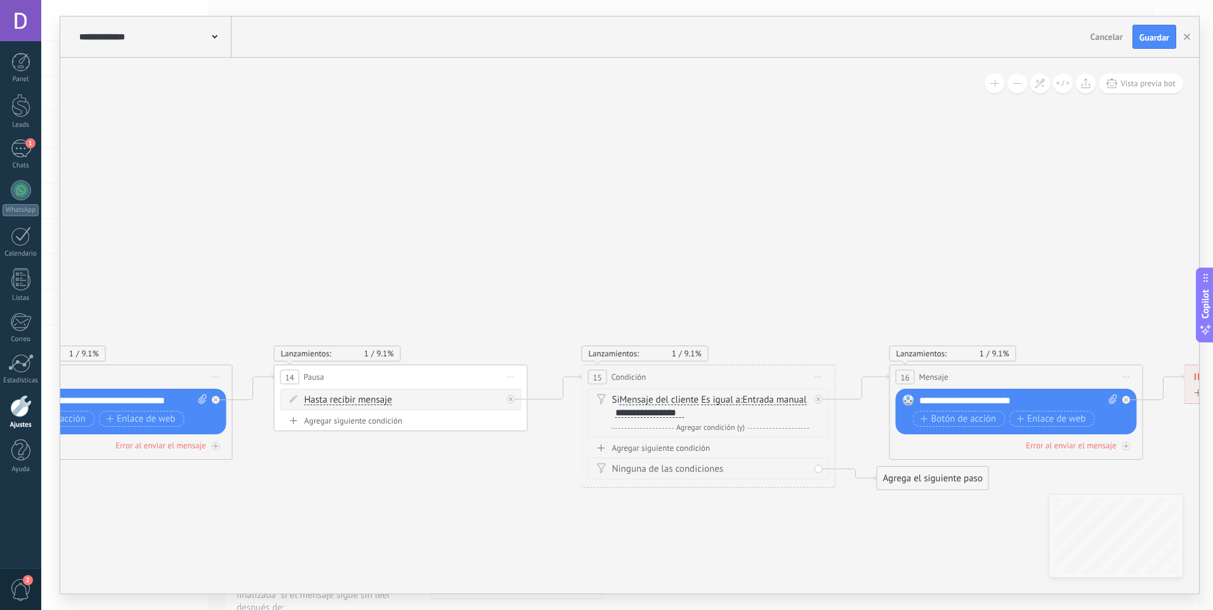
drag, startPoint x: 776, startPoint y: 490, endPoint x: 498, endPoint y: 502, distance: 278.1
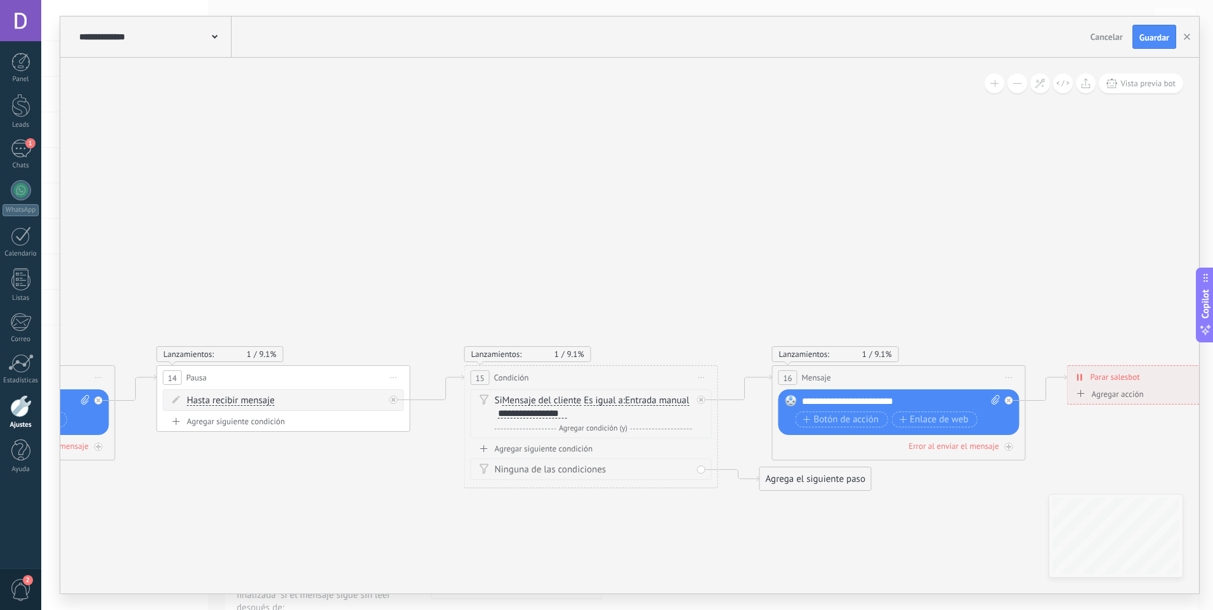
drag, startPoint x: 722, startPoint y: 515, endPoint x: 587, endPoint y: 505, distance: 135.5
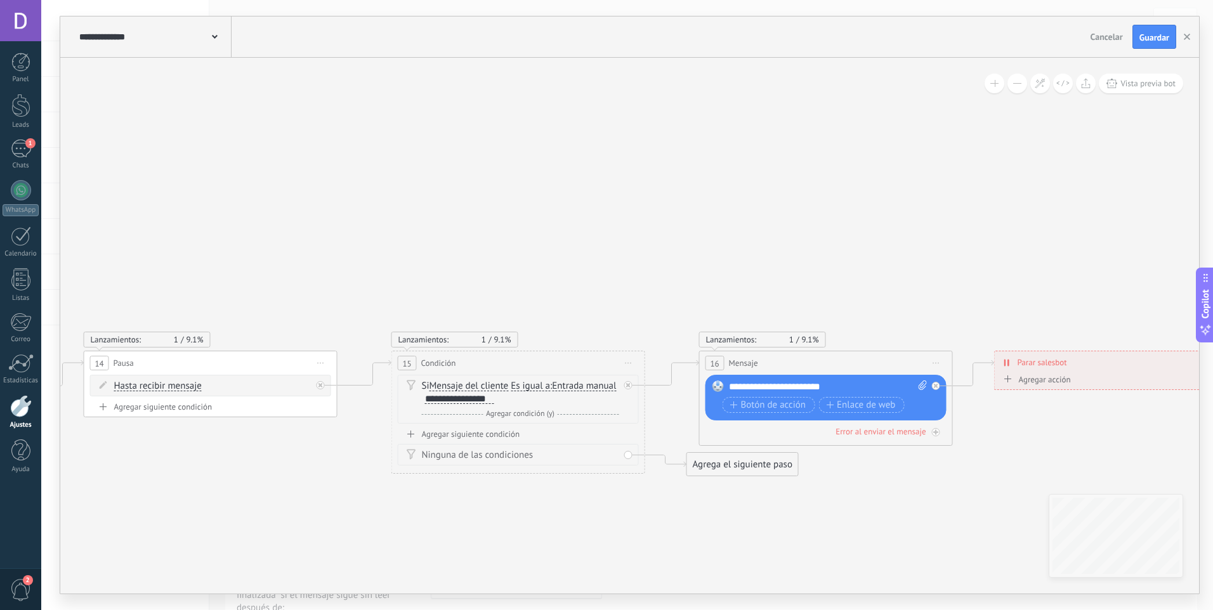
drag, startPoint x: 610, startPoint y: 530, endPoint x: 556, endPoint y: 507, distance: 58.8
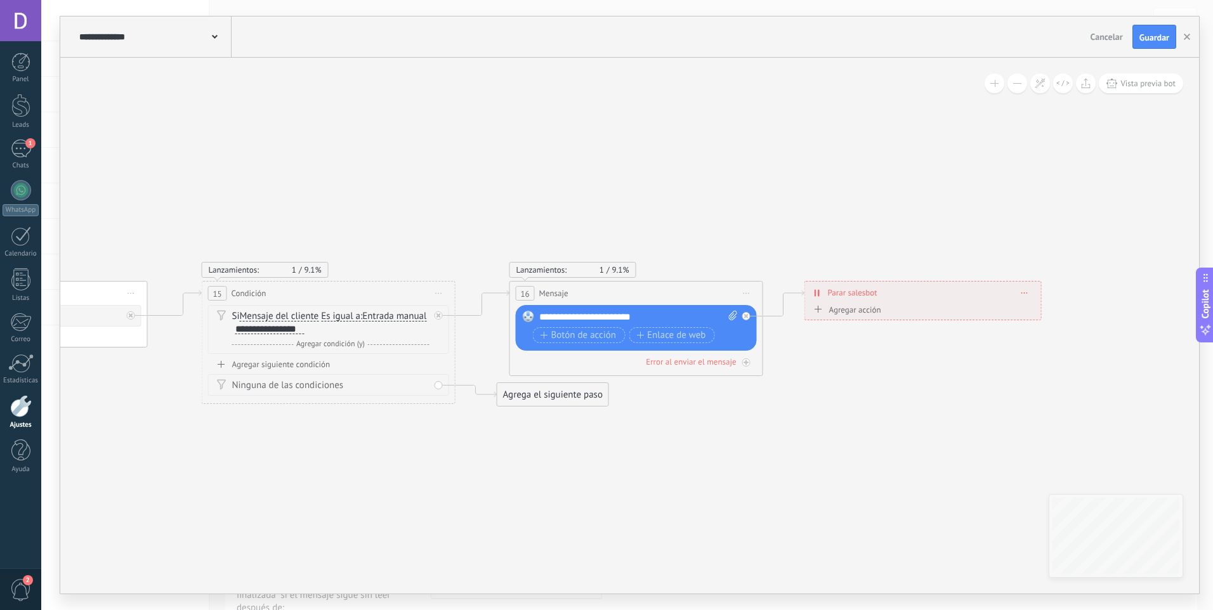
drag, startPoint x: 790, startPoint y: 455, endPoint x: 642, endPoint y: 402, distance: 157.7
click at [746, 320] on div "Reemplazar Quitar Convertir a mensaje de voz Arrastre la imagen aquí para adjun…" at bounding box center [636, 328] width 241 height 46
click at [745, 320] on div "Reemplazar Quitar Convertir a mensaje de voz Arrastre la imagen aquí para adjun…" at bounding box center [636, 328] width 241 height 46
click at [749, 318] on div at bounding box center [746, 316] width 8 height 8
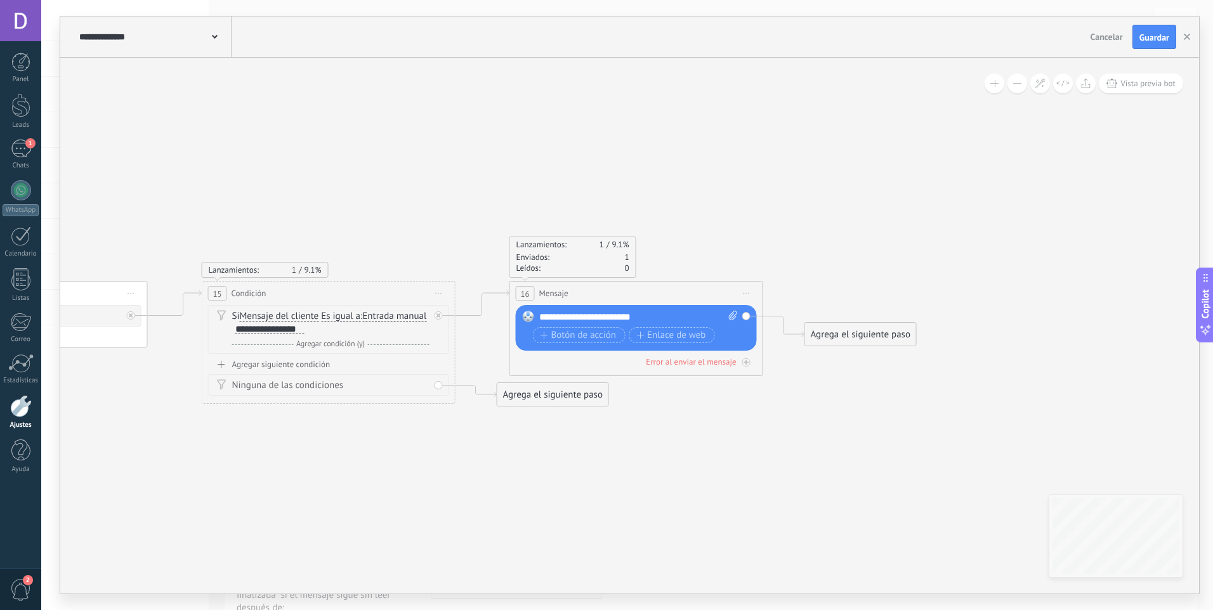
click at [861, 328] on div "Agrega el siguiente paso" at bounding box center [860, 334] width 111 height 21
click at [856, 362] on span "Mensaje" at bounding box center [855, 357] width 34 height 12
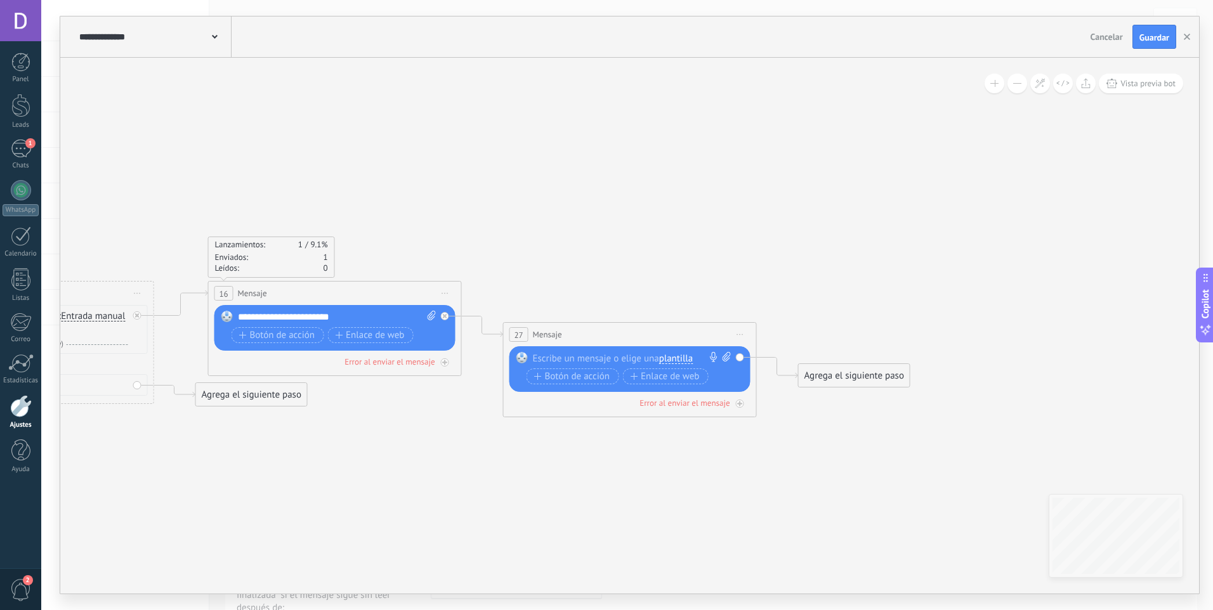
click at [581, 350] on div "Reemplazar Quitar Convertir a mensaje de voz Arrastre la imagen aquí para adjun…" at bounding box center [629, 369] width 241 height 46
click at [574, 365] on div "Reemplazar Quitar Convertir a mensaje de voz Arrastre la imagen aquí para adjun…" at bounding box center [632, 370] width 198 height 36
click at [576, 364] on div at bounding box center [627, 358] width 188 height 13
click at [834, 383] on div "Agrega el siguiente paso" at bounding box center [854, 375] width 111 height 21
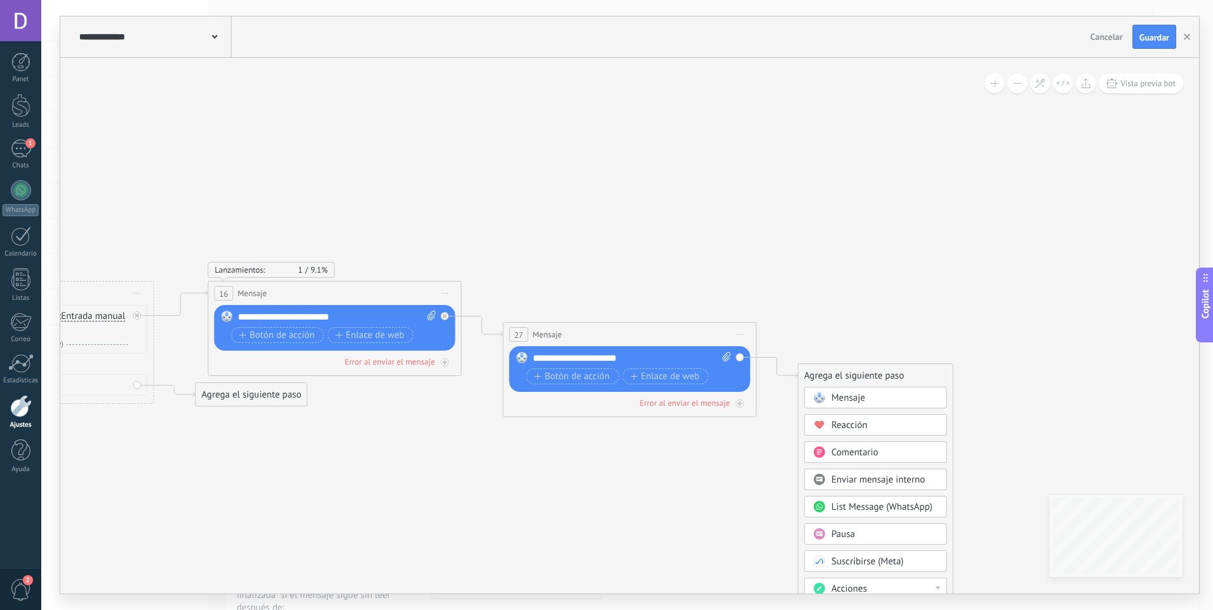
click at [851, 406] on div "Mensaje" at bounding box center [875, 398] width 143 height 22
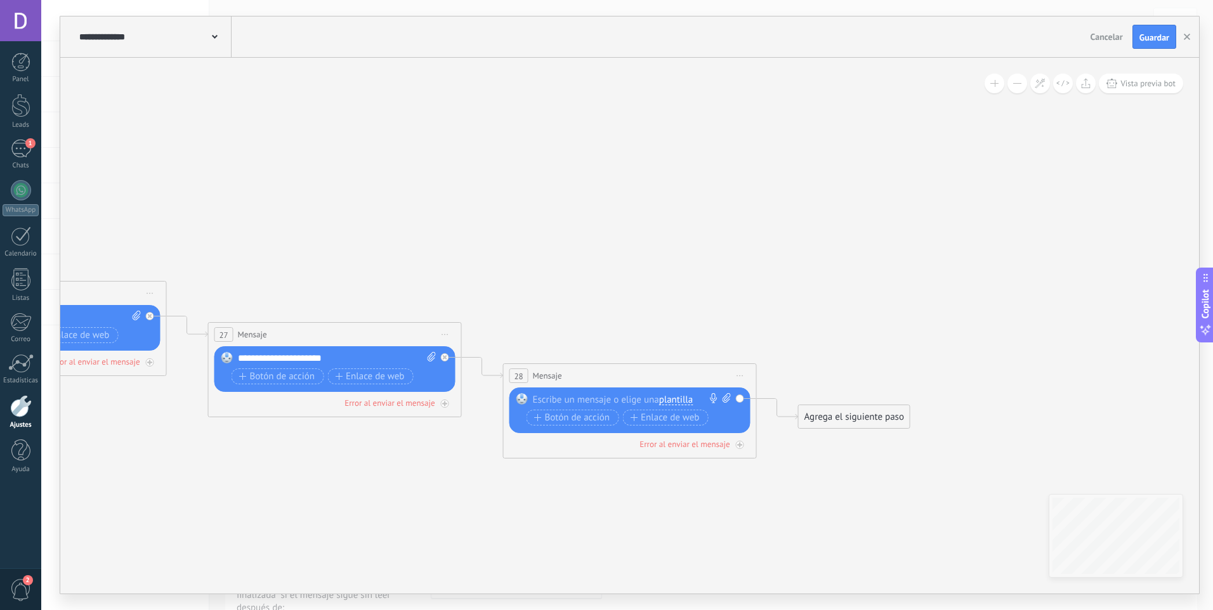
click at [668, 402] on span "plantilla" at bounding box center [676, 400] width 34 height 10
click at [689, 424] on span "PAGO MOVIL" at bounding box center [722, 422] width 154 height 13
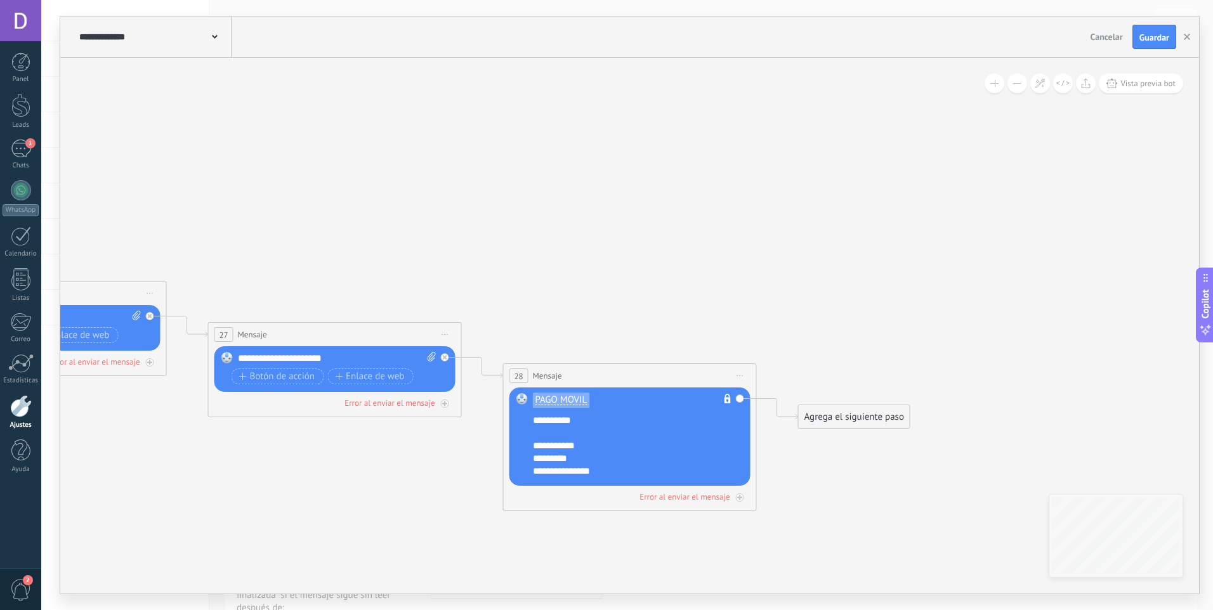
click at [853, 422] on div "Agrega el siguiente paso" at bounding box center [854, 417] width 111 height 21
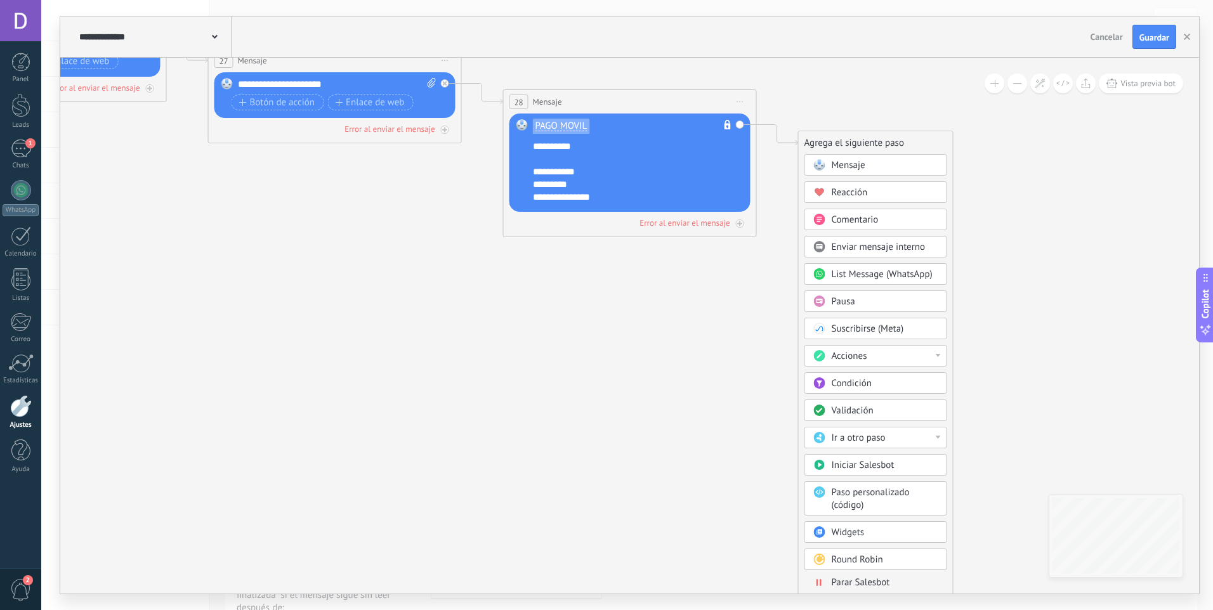
click at [868, 580] on span "Parar Salesbot" at bounding box center [861, 583] width 58 height 12
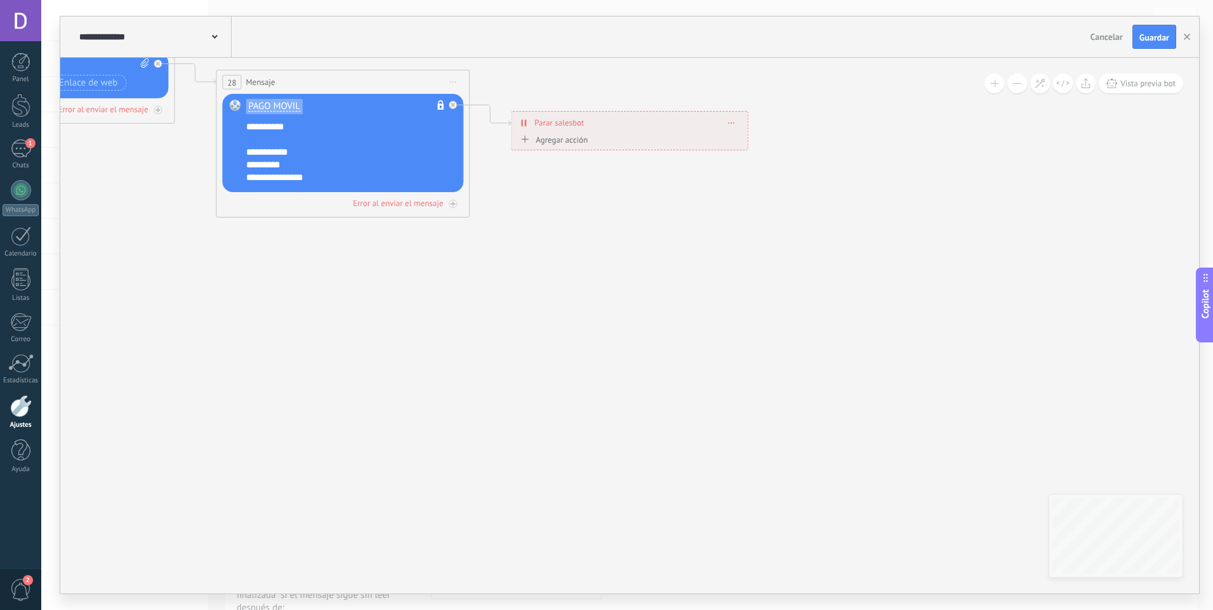
drag, startPoint x: 473, startPoint y: 349, endPoint x: 146, endPoint y: 323, distance: 327.7
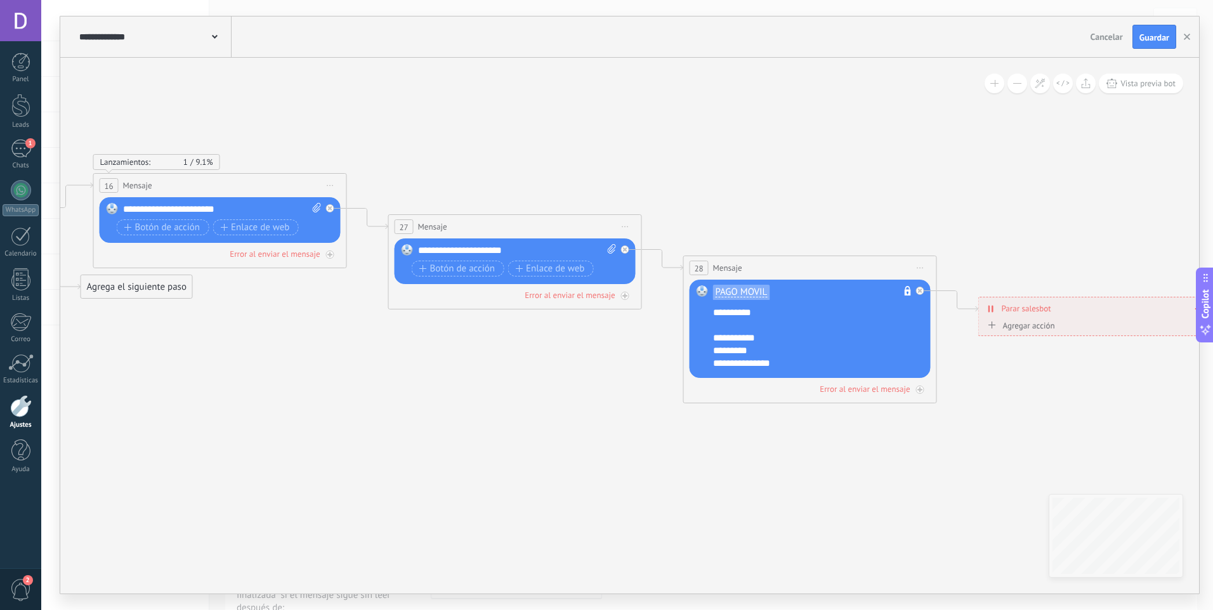
drag, startPoint x: 162, startPoint y: 325, endPoint x: 449, endPoint y: 472, distance: 321.7
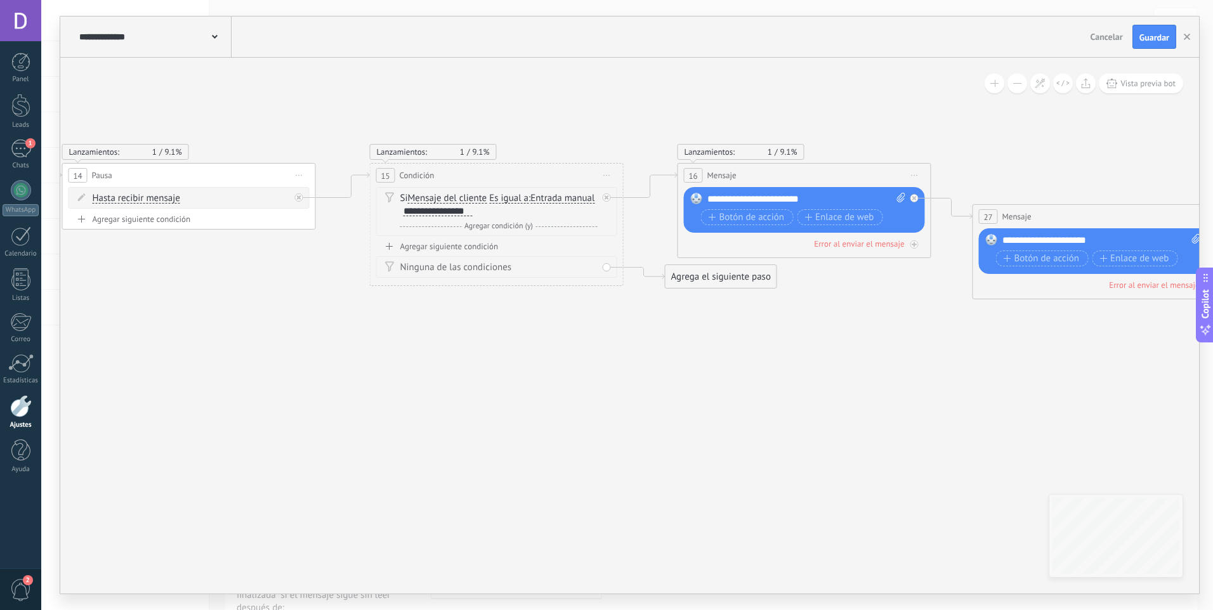
drag, startPoint x: 170, startPoint y: 424, endPoint x: 763, endPoint y: 414, distance: 593.2
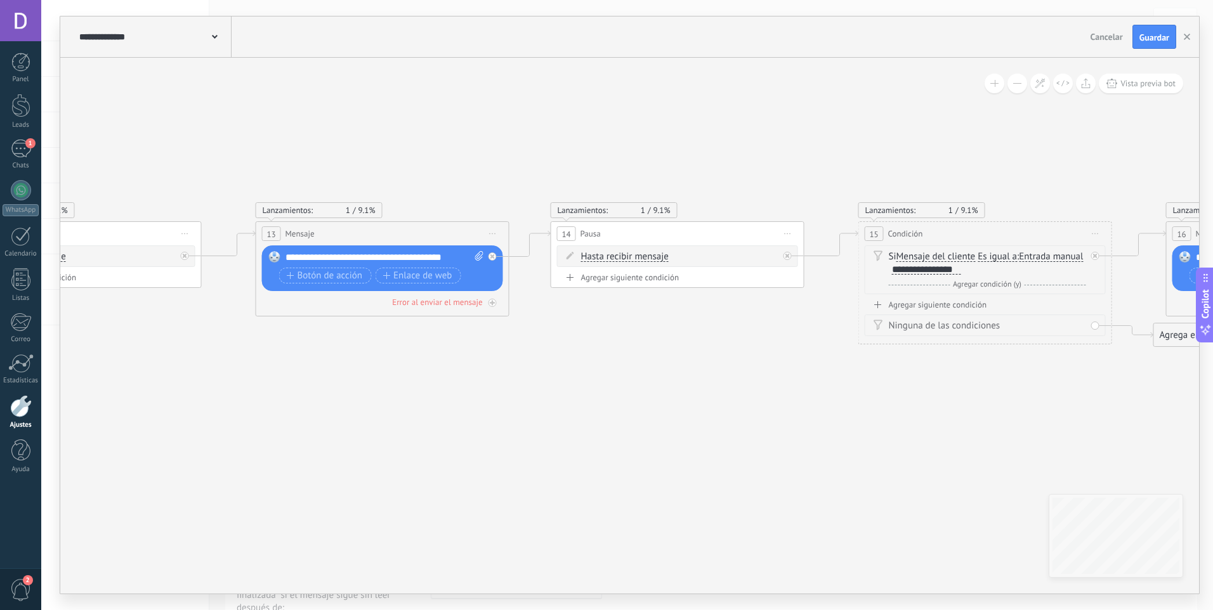
drag, startPoint x: 487, startPoint y: 416, endPoint x: 782, endPoint y: 463, distance: 298.7
drag, startPoint x: 835, startPoint y: 388, endPoint x: 899, endPoint y: 386, distance: 64.1
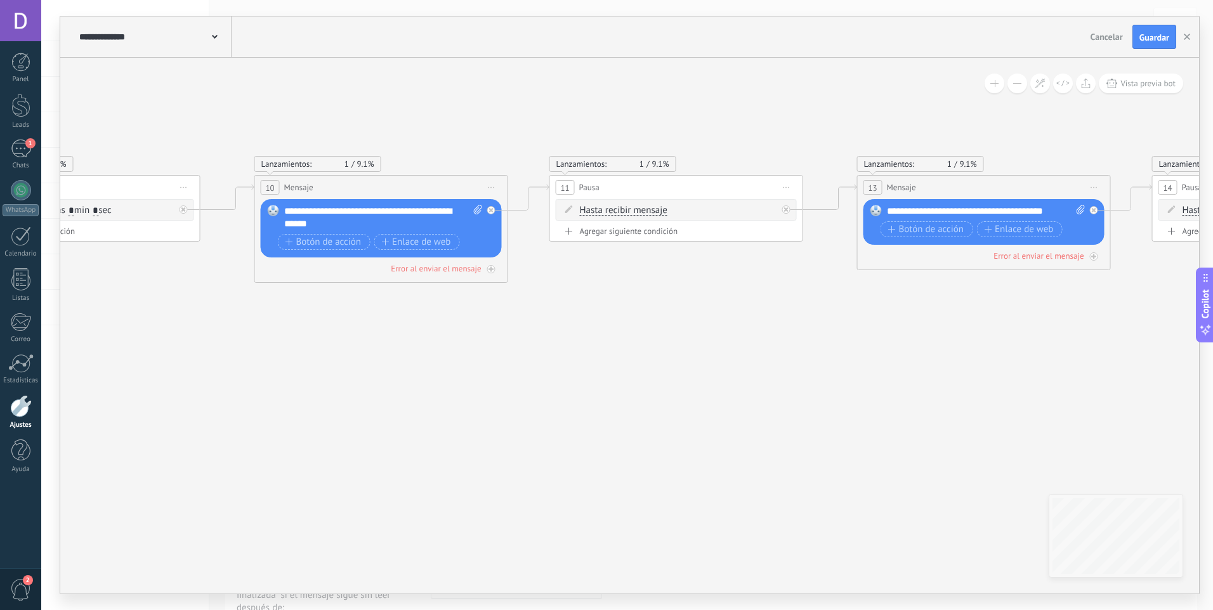
drag, startPoint x: 399, startPoint y: 408, endPoint x: 581, endPoint y: 443, distance: 185.5
click at [806, 433] on icon at bounding box center [349, 264] width 5379 height 812
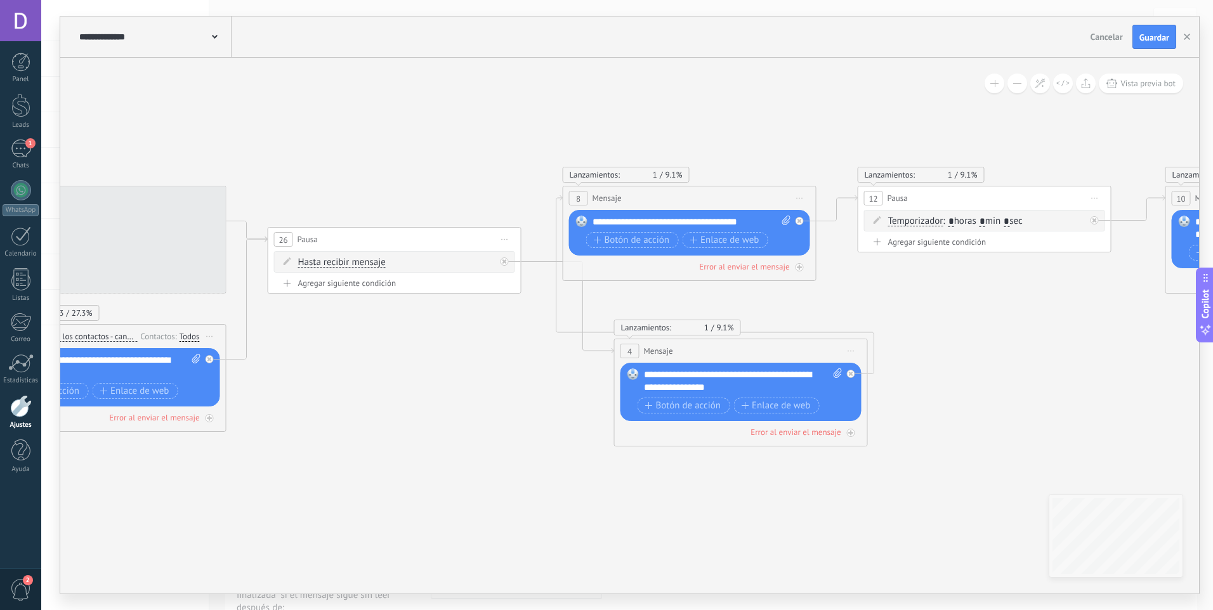
drag, startPoint x: 602, startPoint y: 432, endPoint x: 974, endPoint y: 428, distance: 372.4
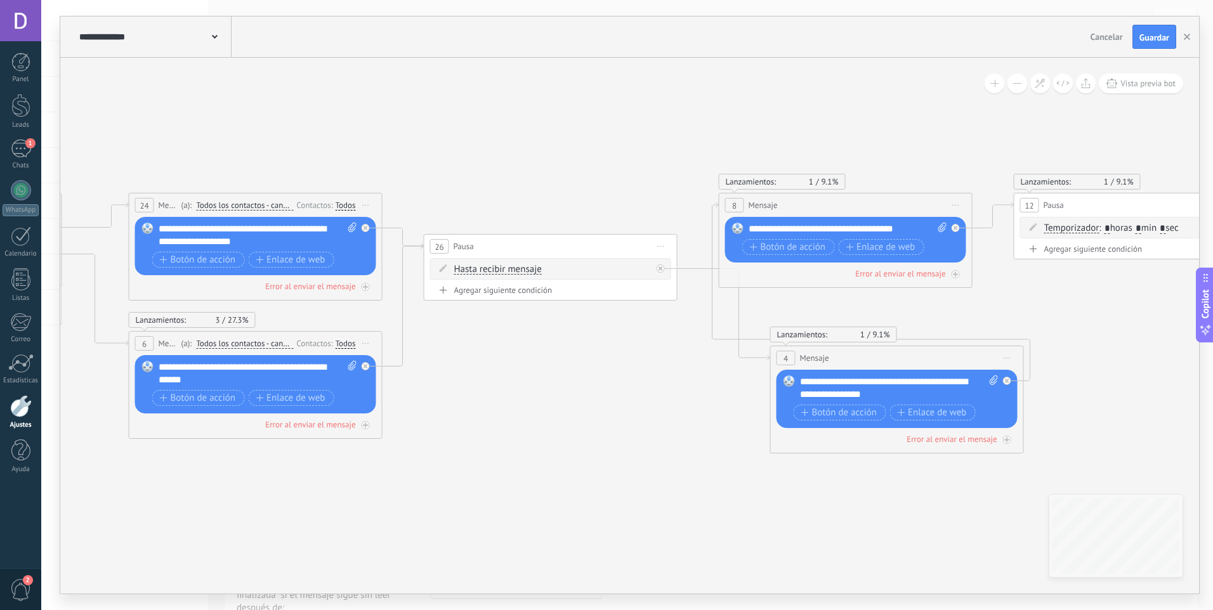
drag, startPoint x: 275, startPoint y: 421, endPoint x: 561, endPoint y: 475, distance: 290.6
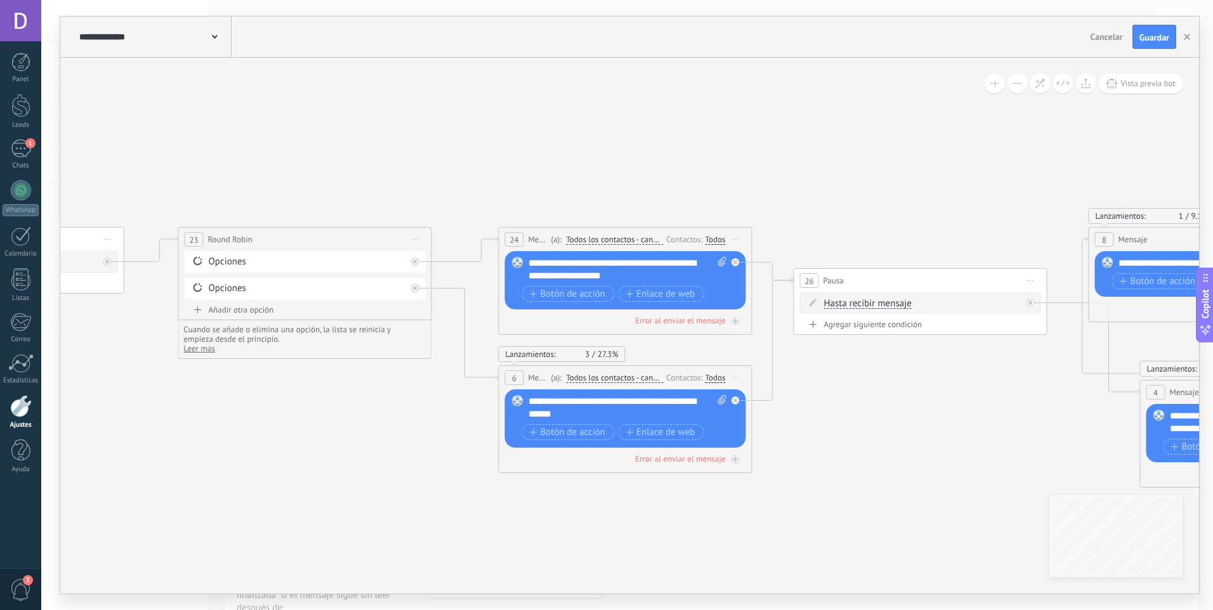
drag, startPoint x: 149, startPoint y: 473, endPoint x: 627, endPoint y: 470, distance: 477.7
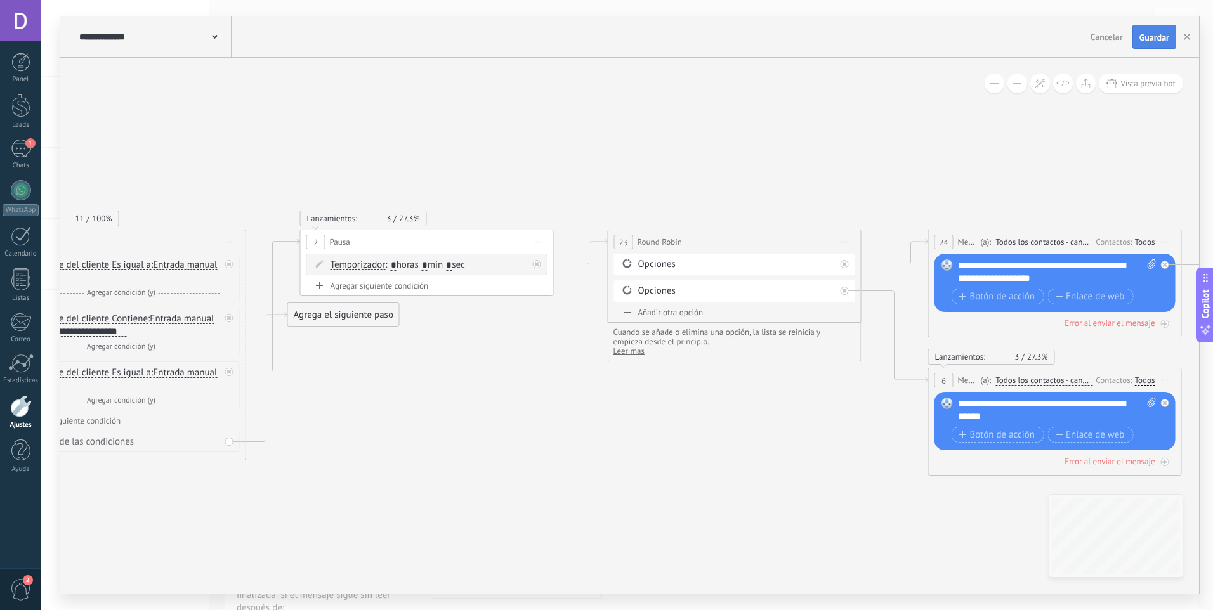
click at [1160, 29] on button "Guardar" at bounding box center [1154, 37] width 44 height 24
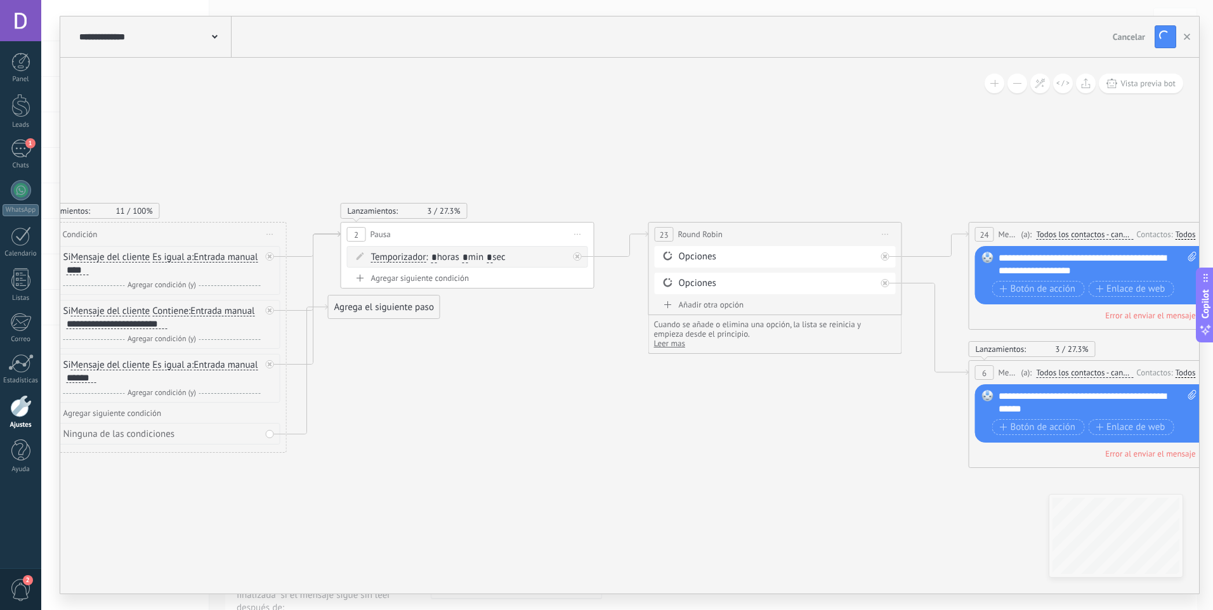
drag, startPoint x: 433, startPoint y: 429, endPoint x: 619, endPoint y: 393, distance: 189.2
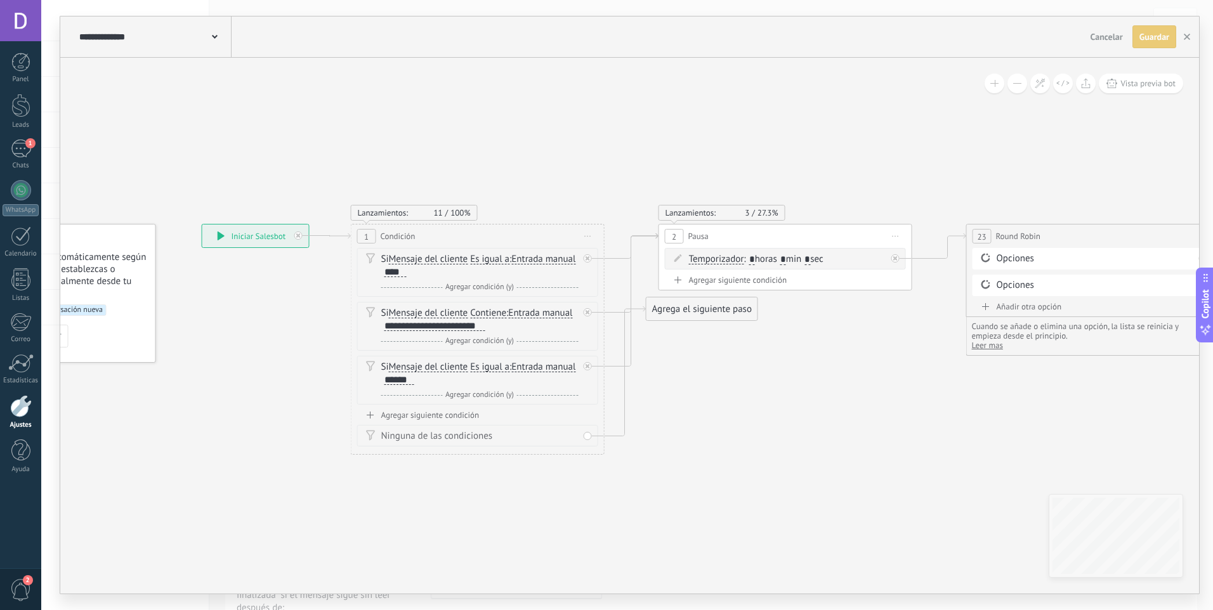
drag, startPoint x: 529, startPoint y: 412, endPoint x: 685, endPoint y: 440, distance: 158.5
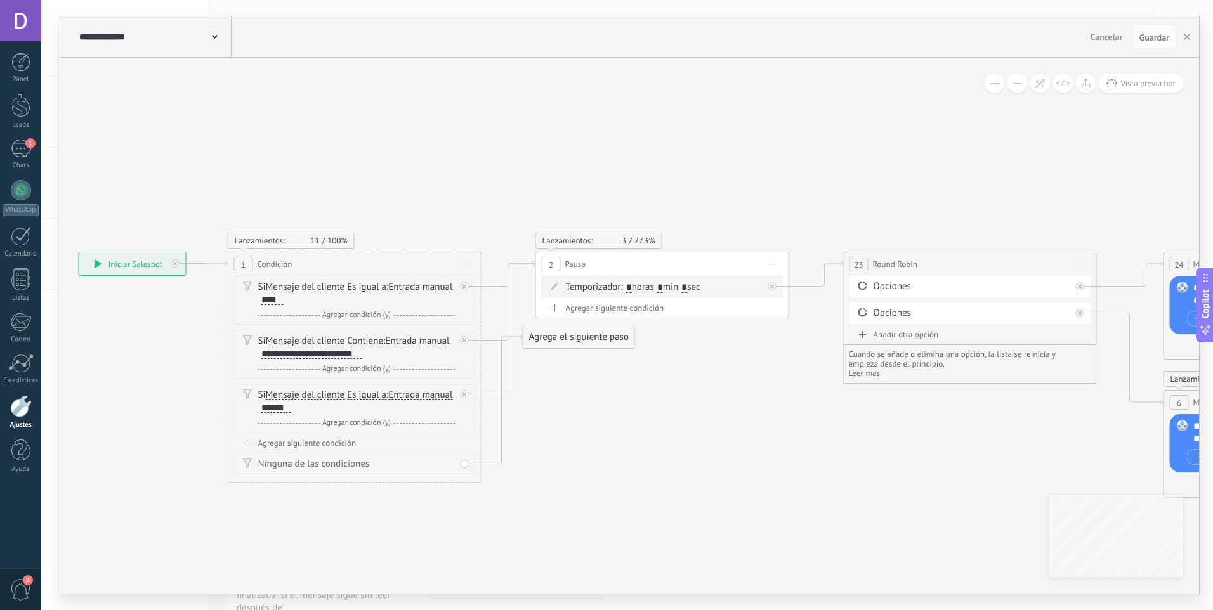
drag, startPoint x: 499, startPoint y: 490, endPoint x: 364, endPoint y: 525, distance: 138.8
click at [403, 398] on span "Entrada manual" at bounding box center [419, 395] width 64 height 10
click at [403, 398] on button "Entrada manual" at bounding box center [460, 395] width 159 height 23
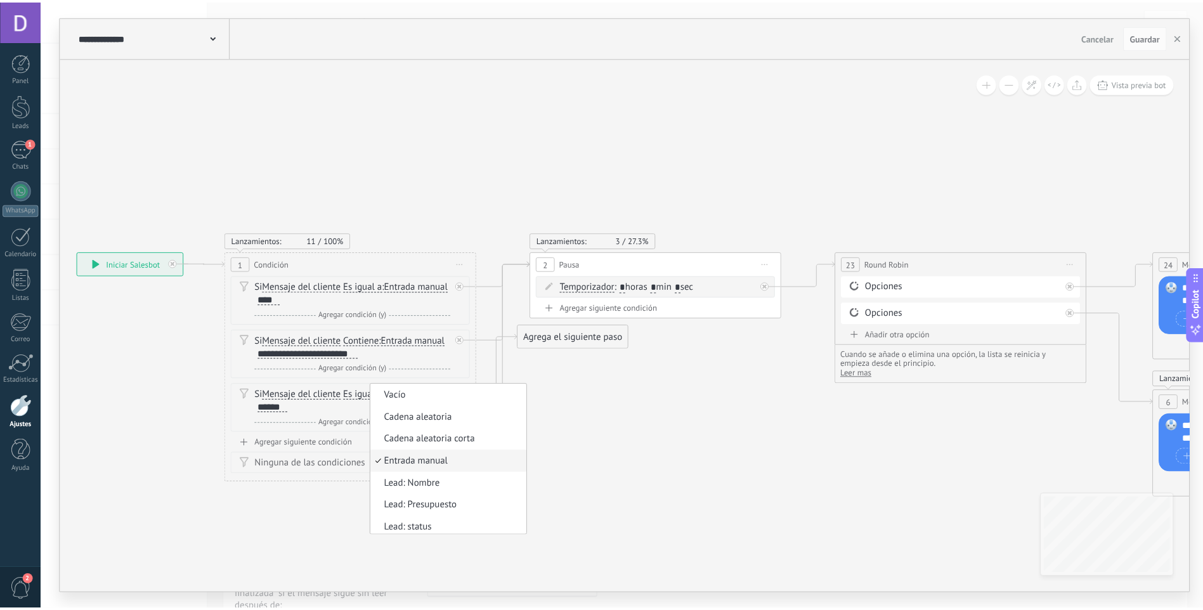
scroll to position [4, 0]
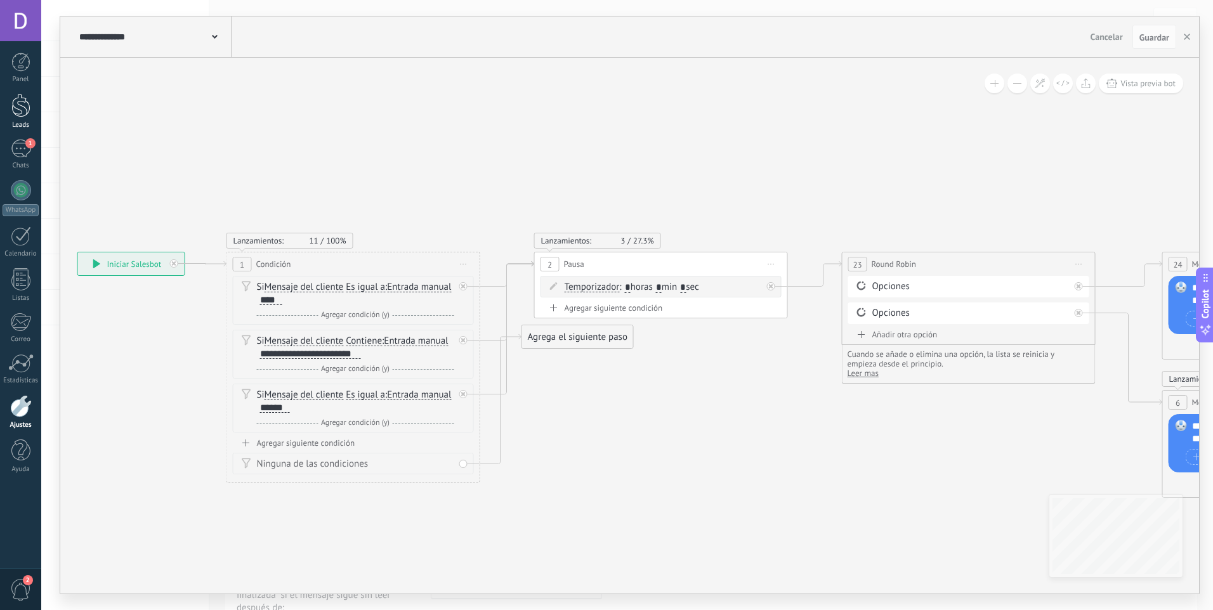
drag, startPoint x: 22, startPoint y: 152, endPoint x: 18, endPoint y: 127, distance: 25.0
click at [22, 152] on div "1" at bounding box center [21, 149] width 20 height 18
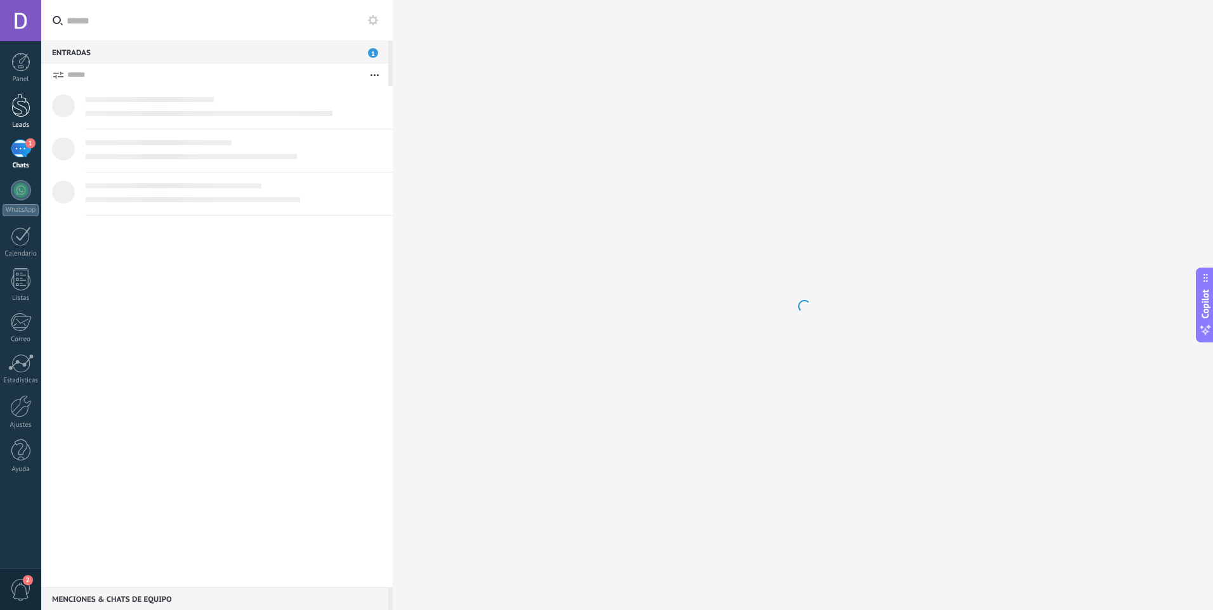
click at [18, 119] on link "Leads" at bounding box center [20, 112] width 41 height 36
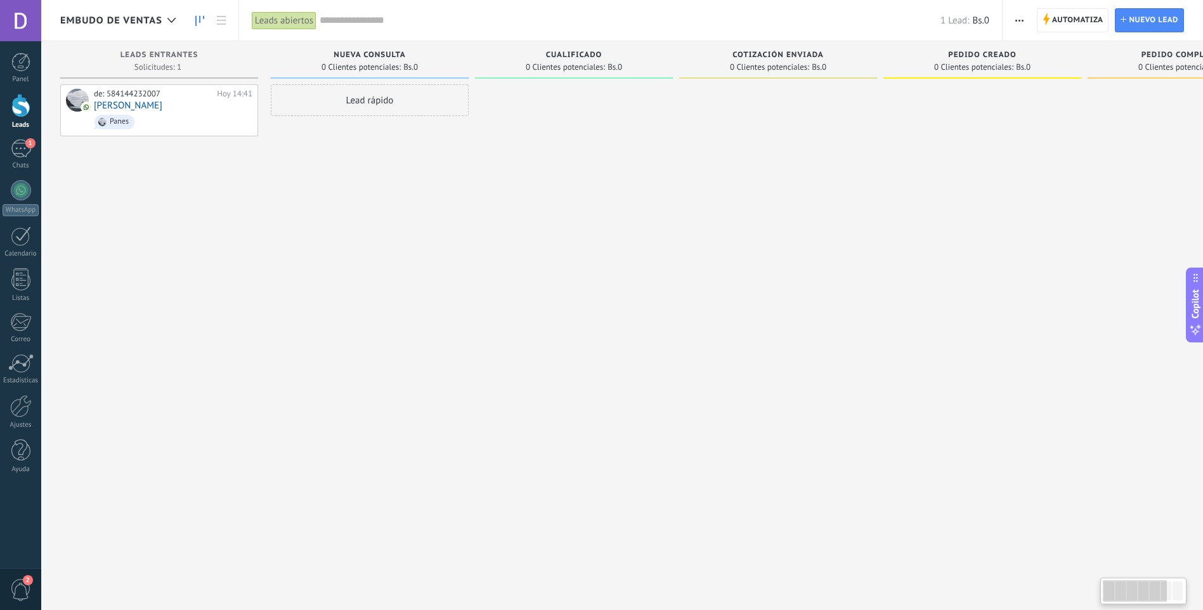
click at [318, 204] on div "Lead rápido" at bounding box center [370, 306] width 198 height 445
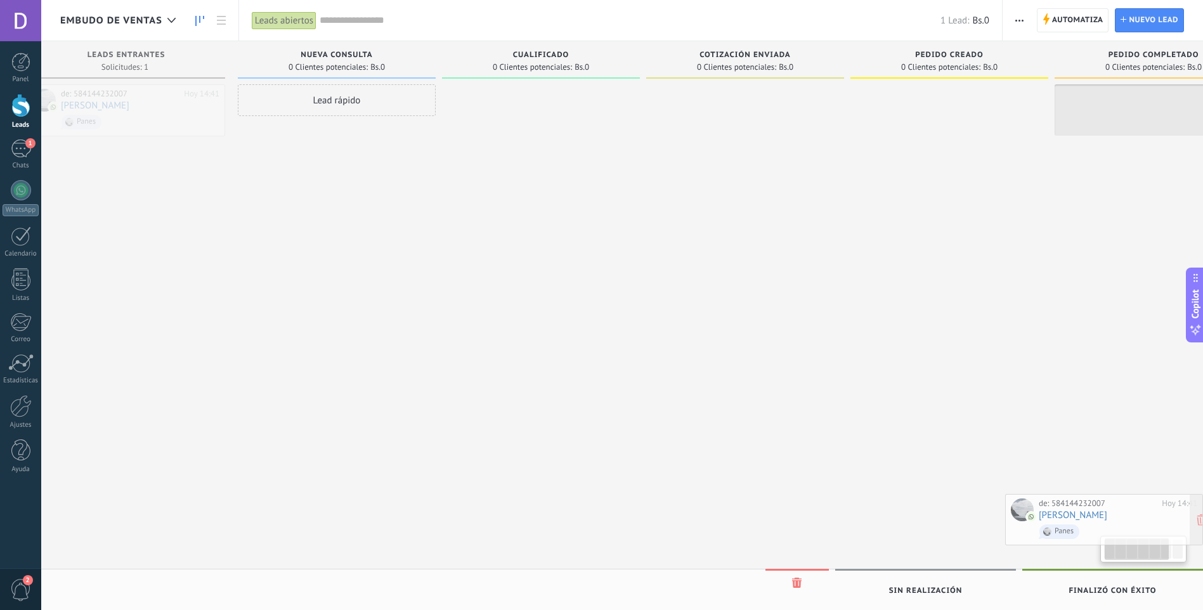
scroll to position [0, 48]
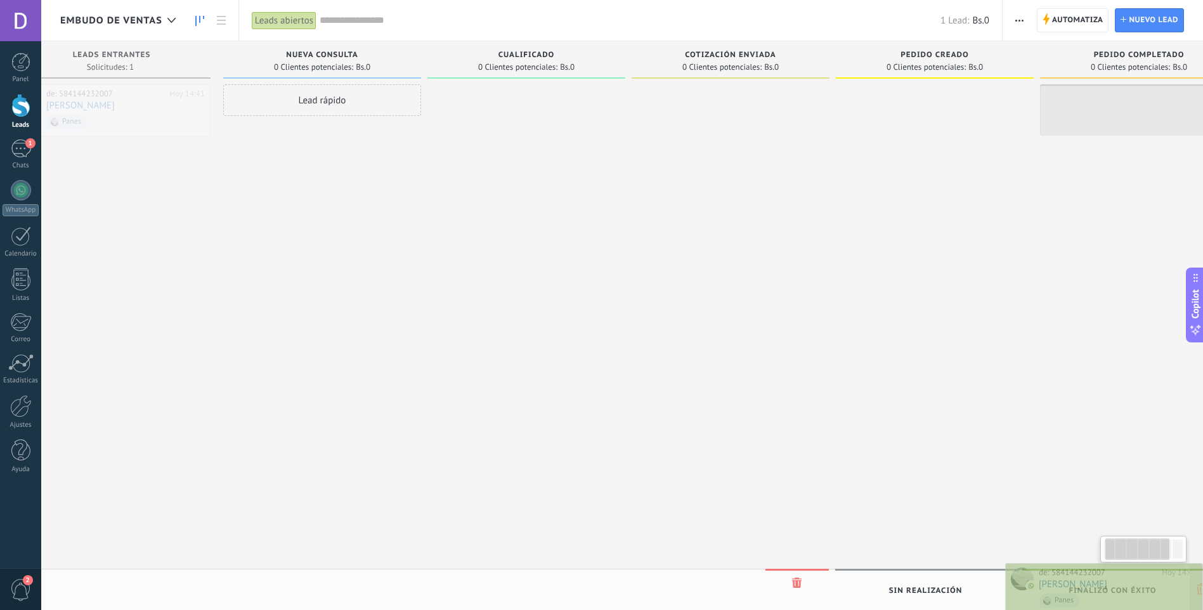
drag, startPoint x: 176, startPoint y: 113, endPoint x: 1123, endPoint y: 592, distance: 1060.8
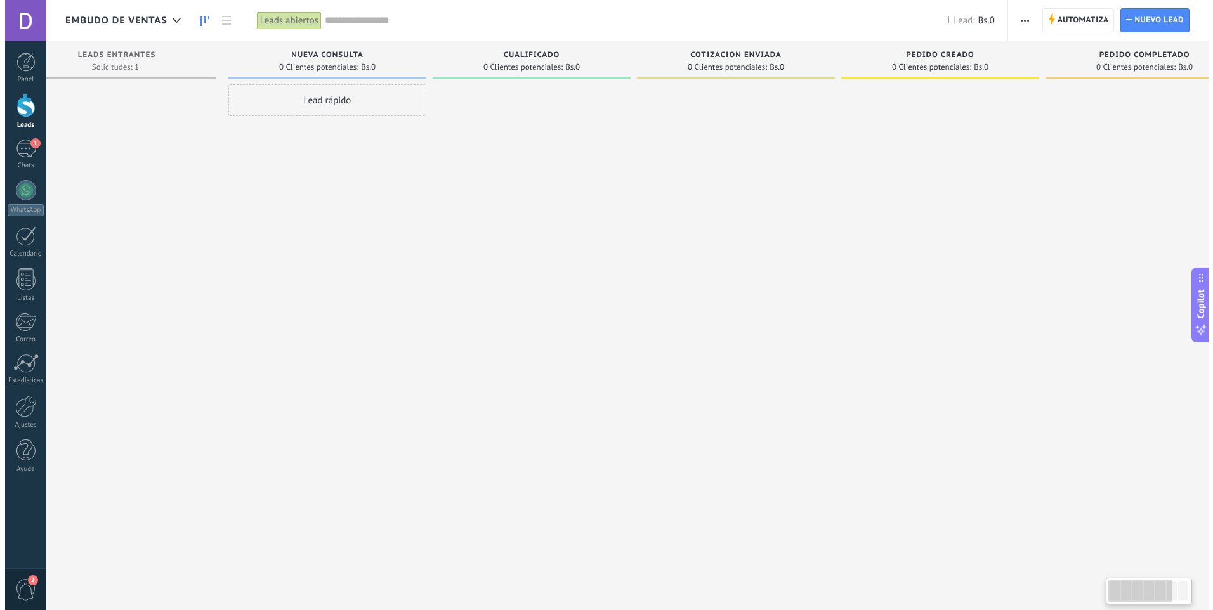
scroll to position [0, 0]
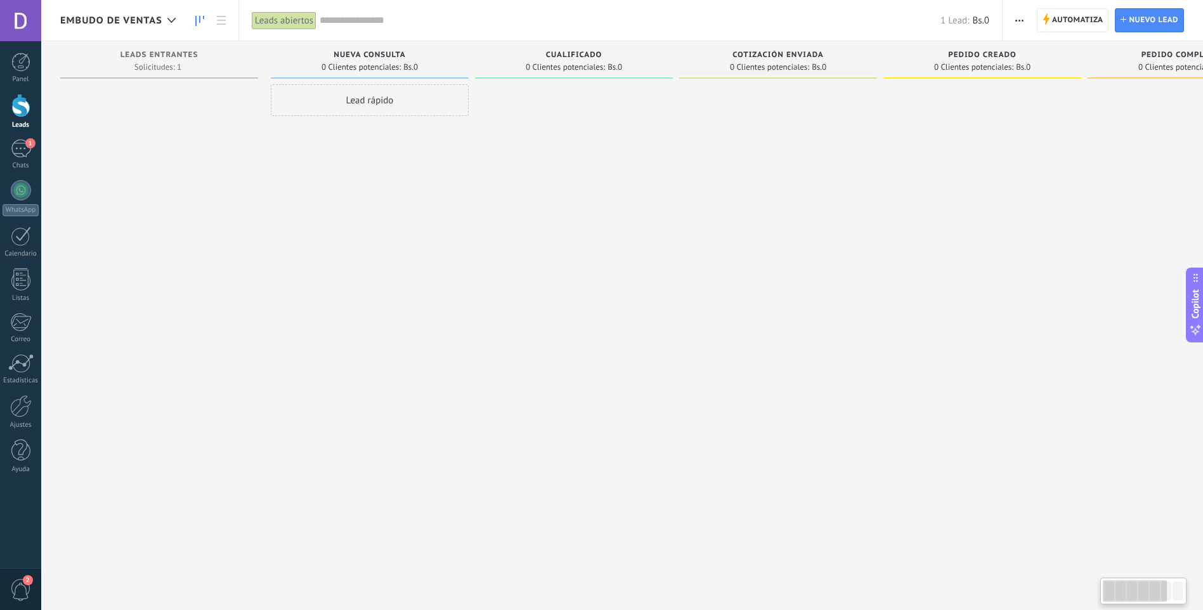
drag, startPoint x: 567, startPoint y: 325, endPoint x: 804, endPoint y: 334, distance: 238.1
click at [804, 334] on div "Leads Entrantes Solicitudes: 1 0 0 0 1 0 0 0 1 de: 584144232007 Hoy 14:41 Luis …" at bounding box center [784, 285] width 1449 height 488
click at [13, 147] on div "1" at bounding box center [21, 149] width 20 height 18
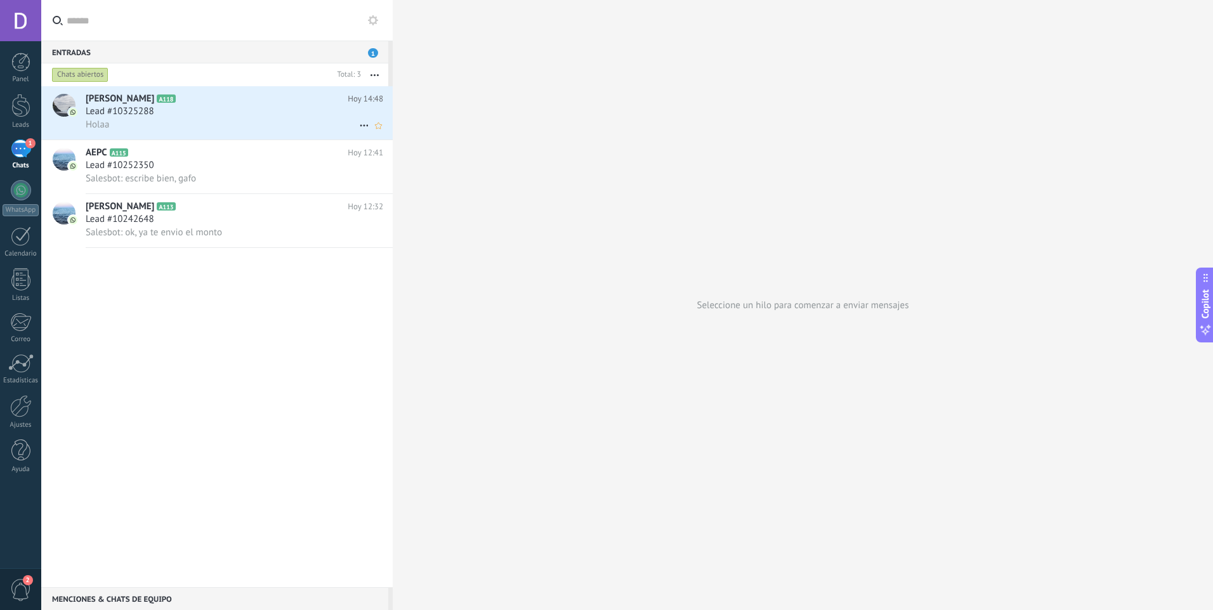
click at [160, 123] on div "Holaa" at bounding box center [235, 124] width 298 height 13
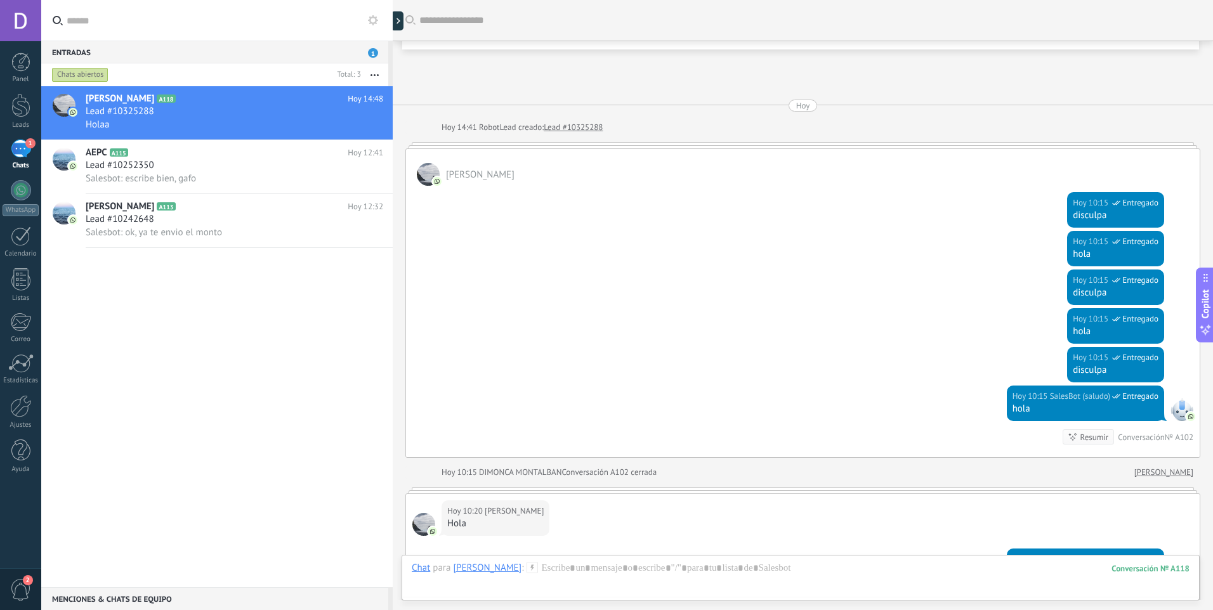
scroll to position [2302, 0]
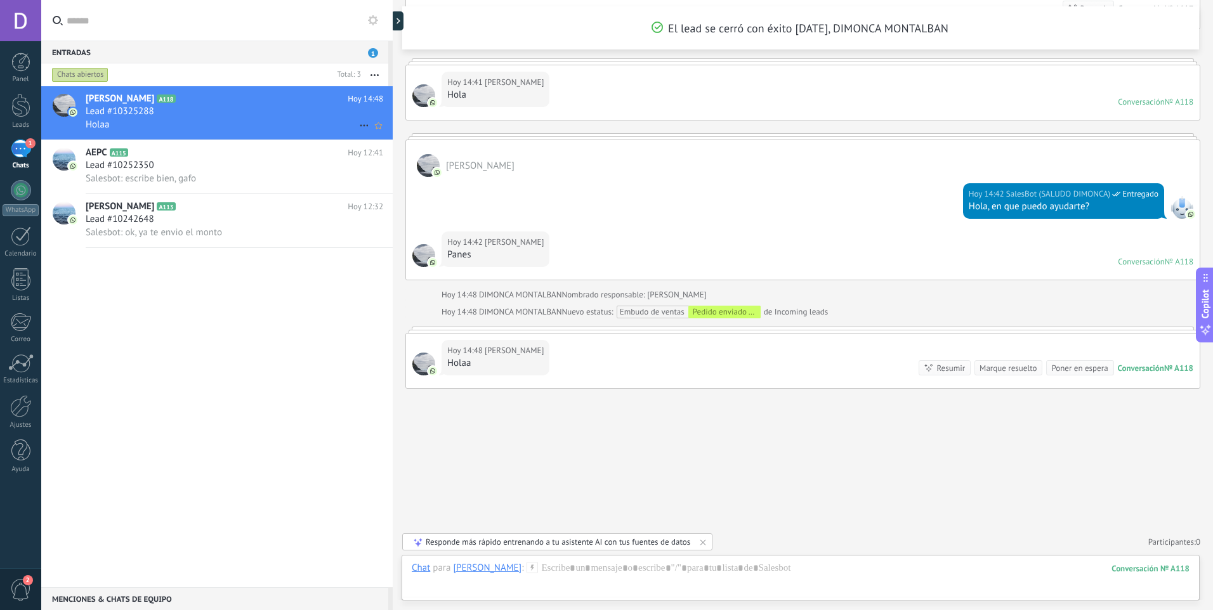
click at [360, 122] on icon at bounding box center [364, 125] width 15 height 15
click at [394, 160] on span "Conversación cerrada" at bounding box center [420, 157] width 86 height 25
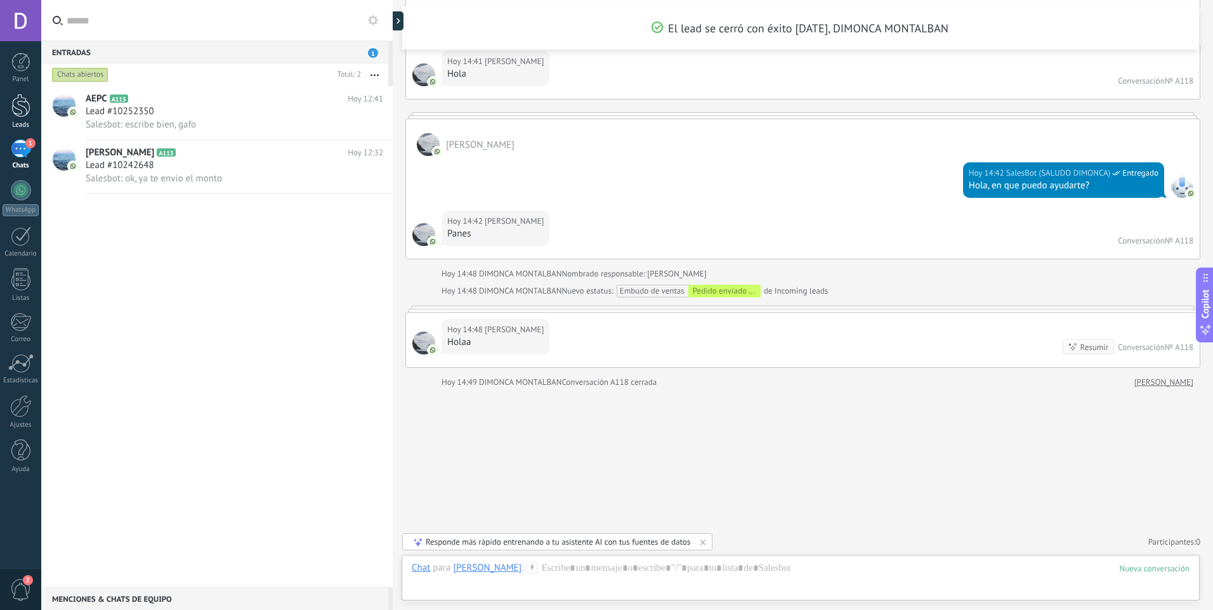
click at [27, 114] on div at bounding box center [20, 105] width 19 height 23
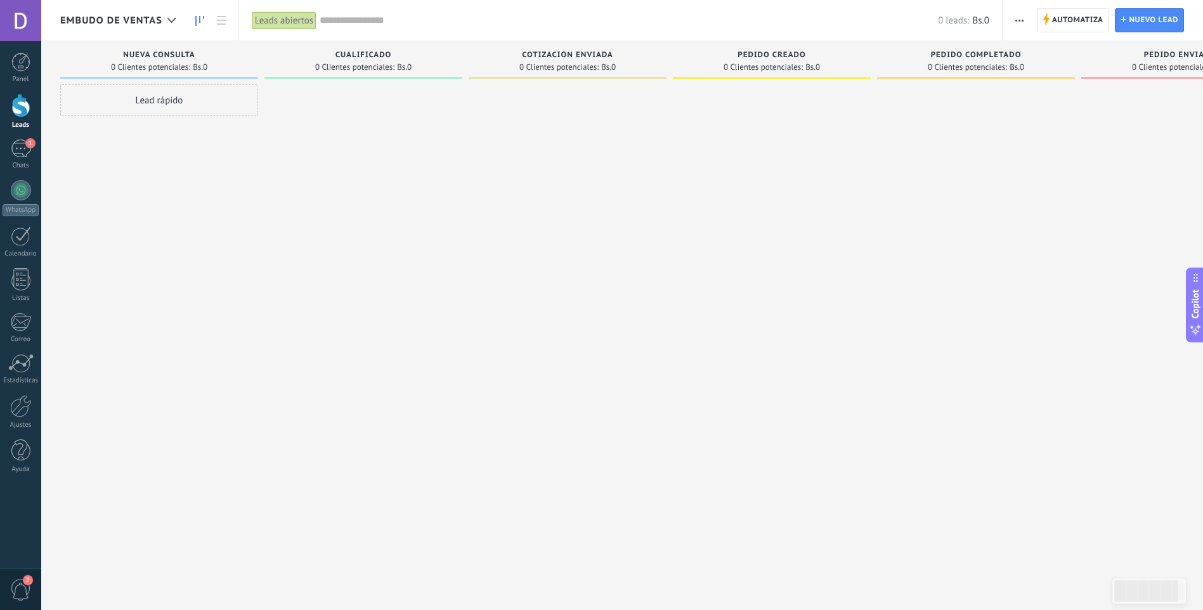
click at [293, 230] on div at bounding box center [364, 306] width 198 height 445
click at [4, 147] on link "2 Chats" at bounding box center [20, 155] width 41 height 30
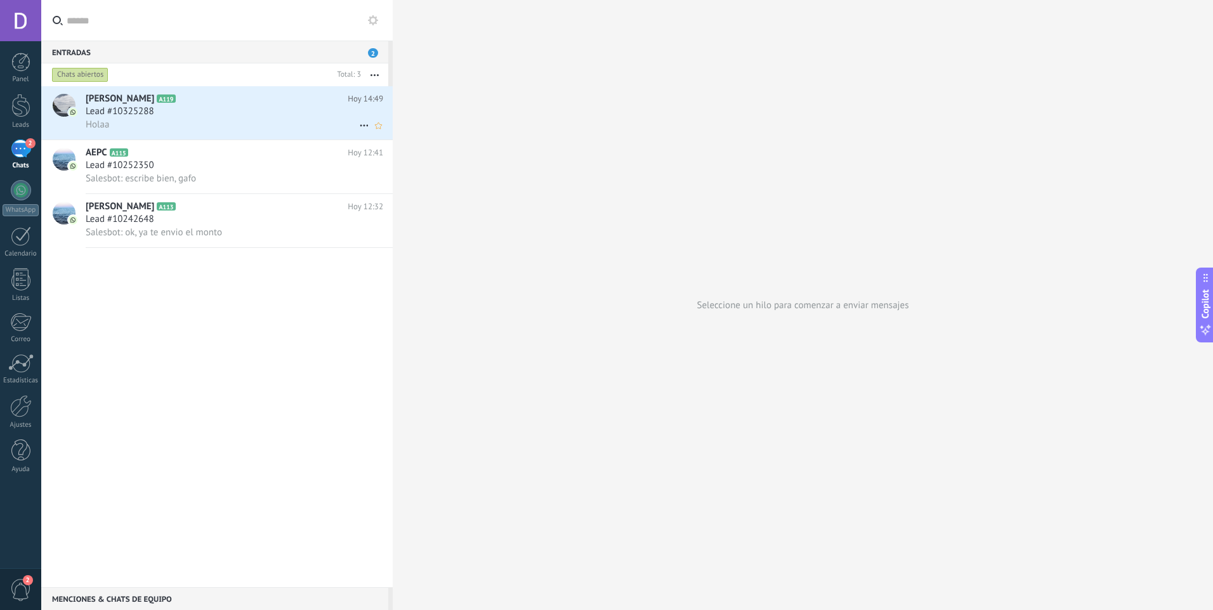
click at [247, 121] on div "Holaa" at bounding box center [235, 124] width 298 height 13
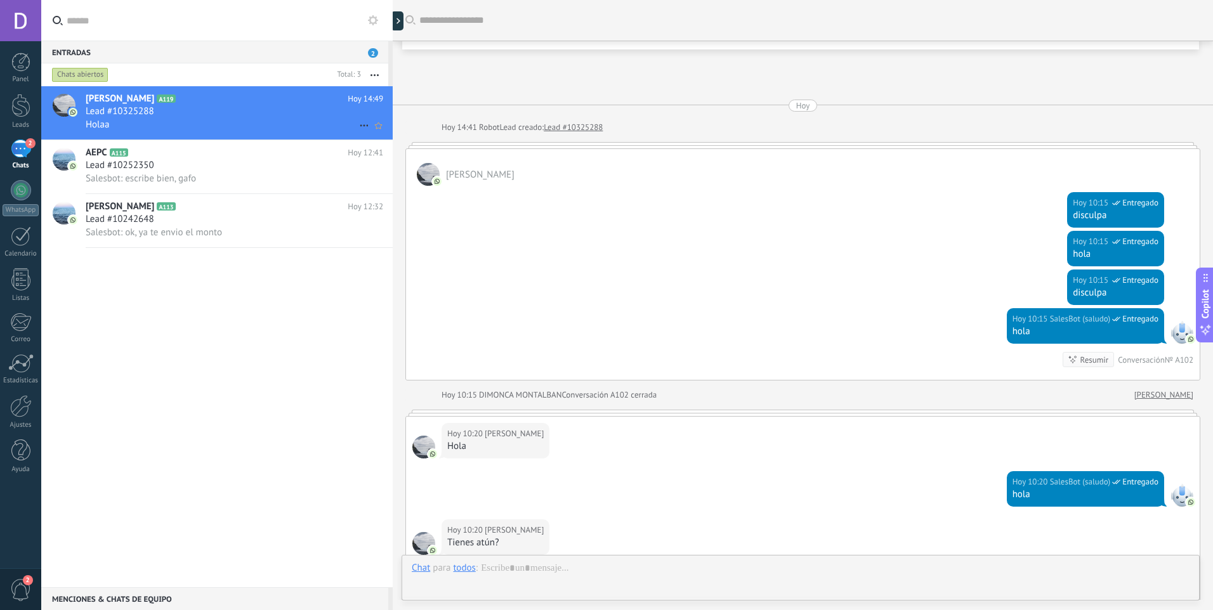
scroll to position [2253, 0]
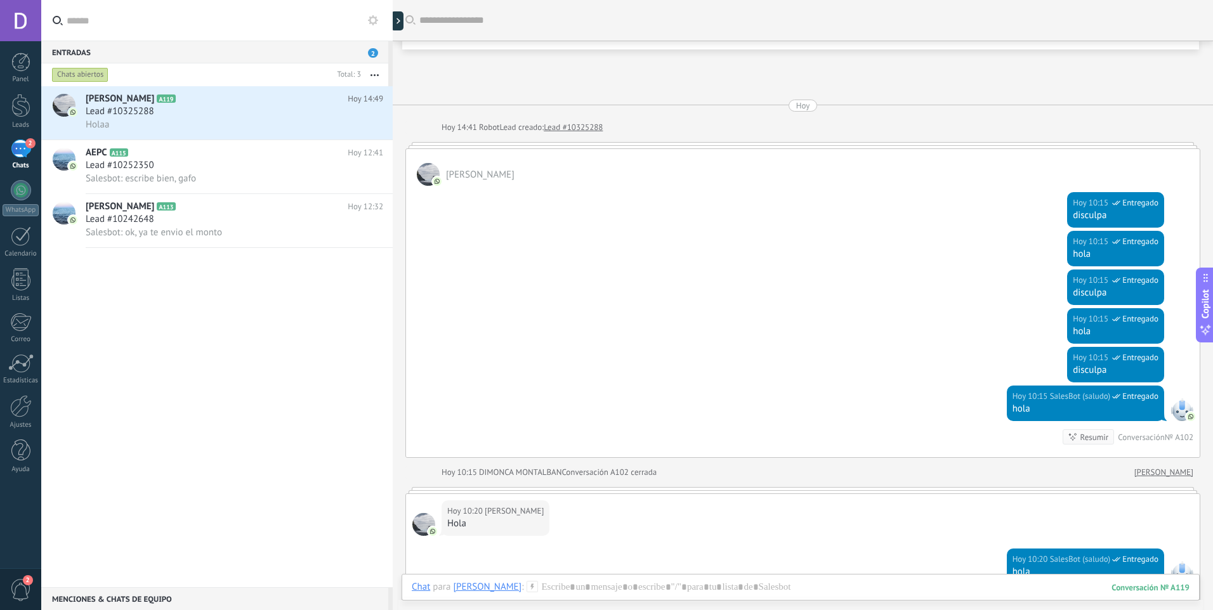
scroll to position [2291, 0]
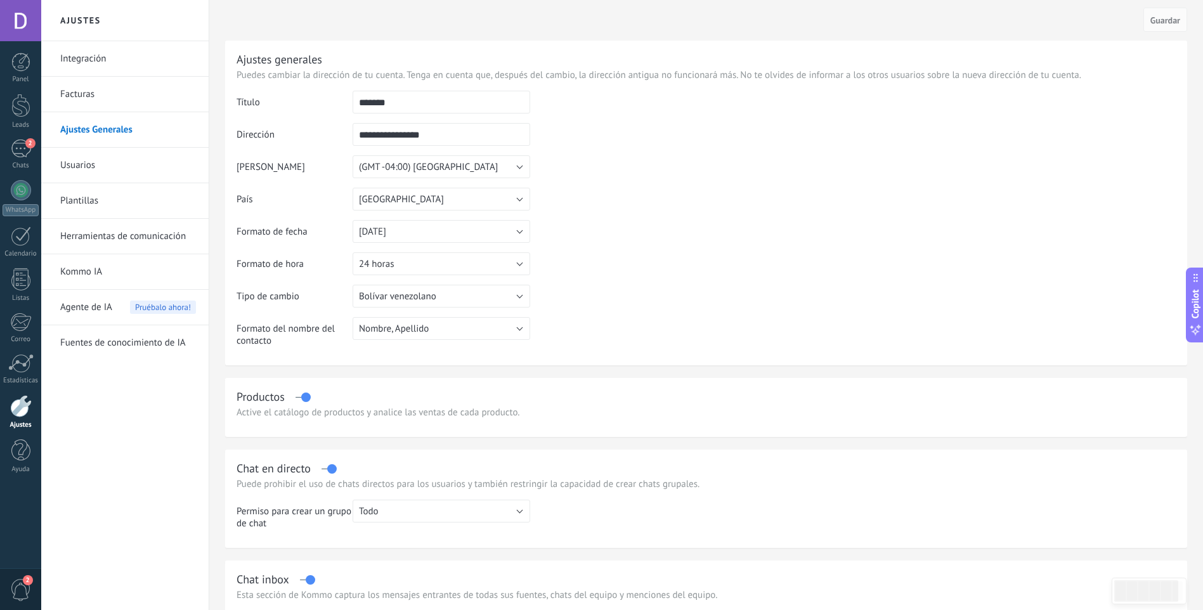
click at [120, 245] on link "Herramientas de comunicación" at bounding box center [128, 237] width 136 height 36
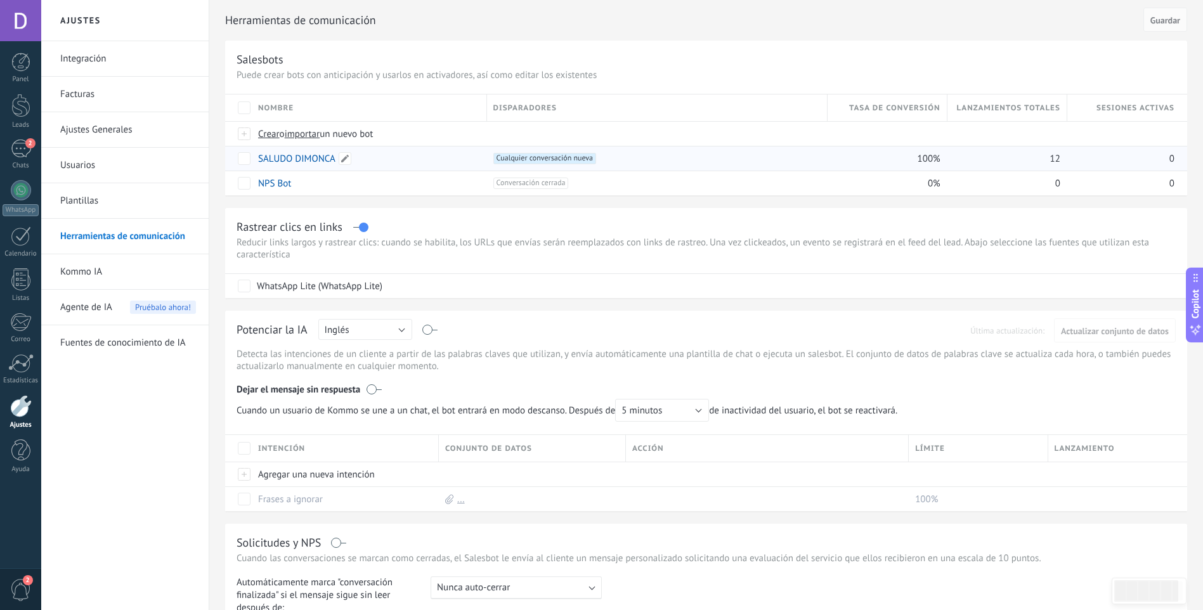
click at [292, 162] on link "SALUDO DIMONCA" at bounding box center [296, 159] width 77 height 12
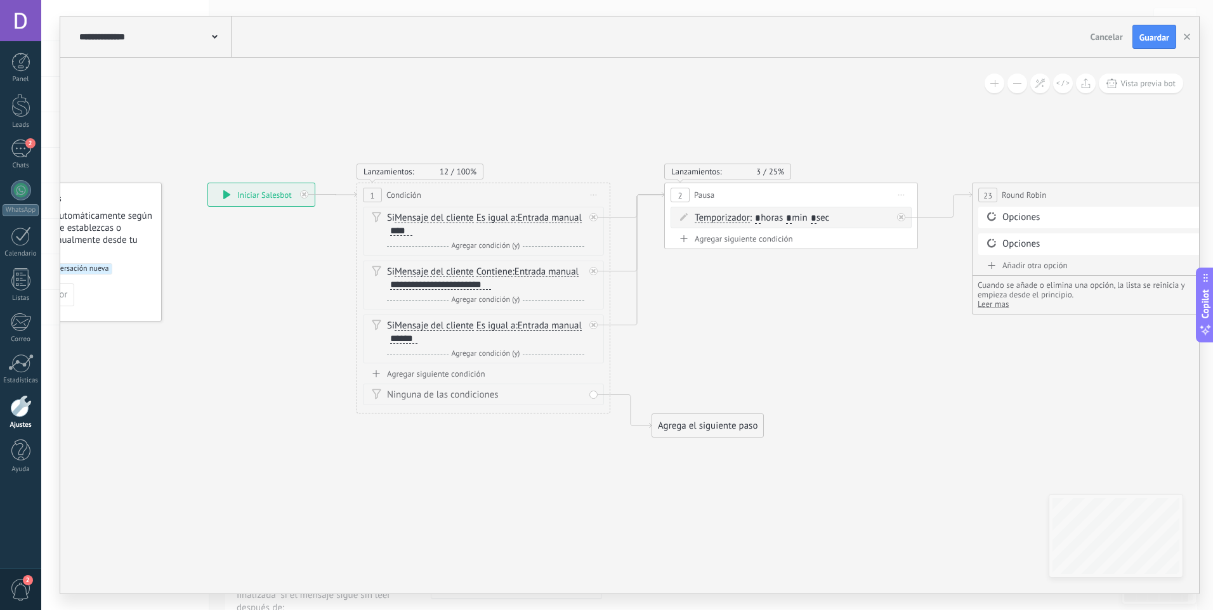
drag, startPoint x: 669, startPoint y: 483, endPoint x: 550, endPoint y: 519, distance: 124.4
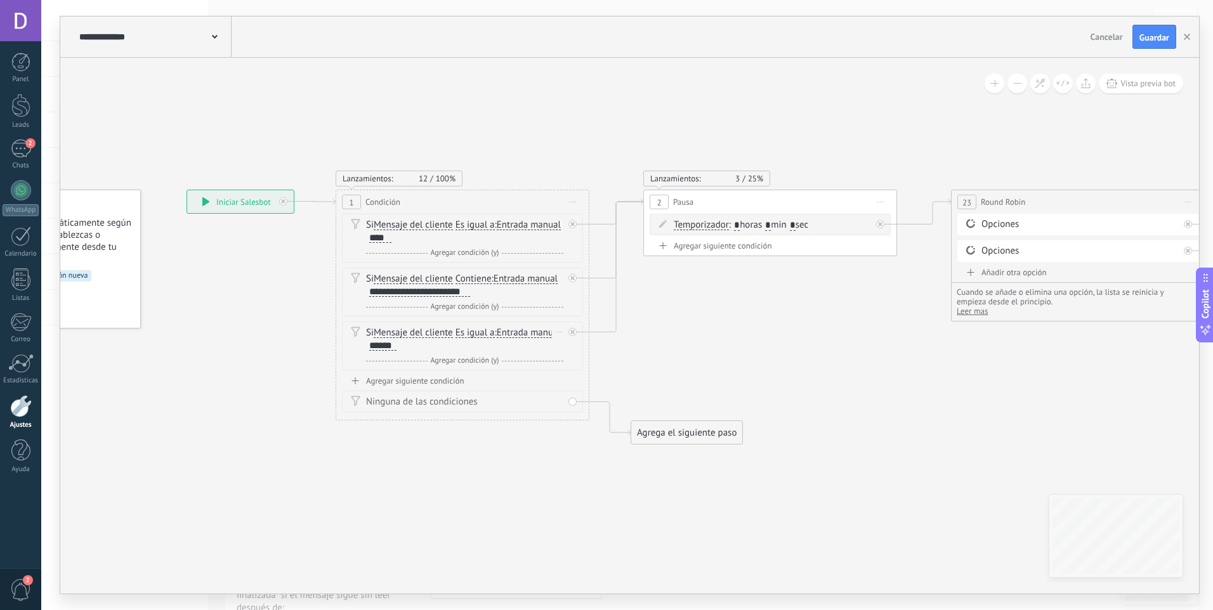
click at [477, 362] on span "Agregar condición (y)" at bounding box center [465, 361] width 75 height 10
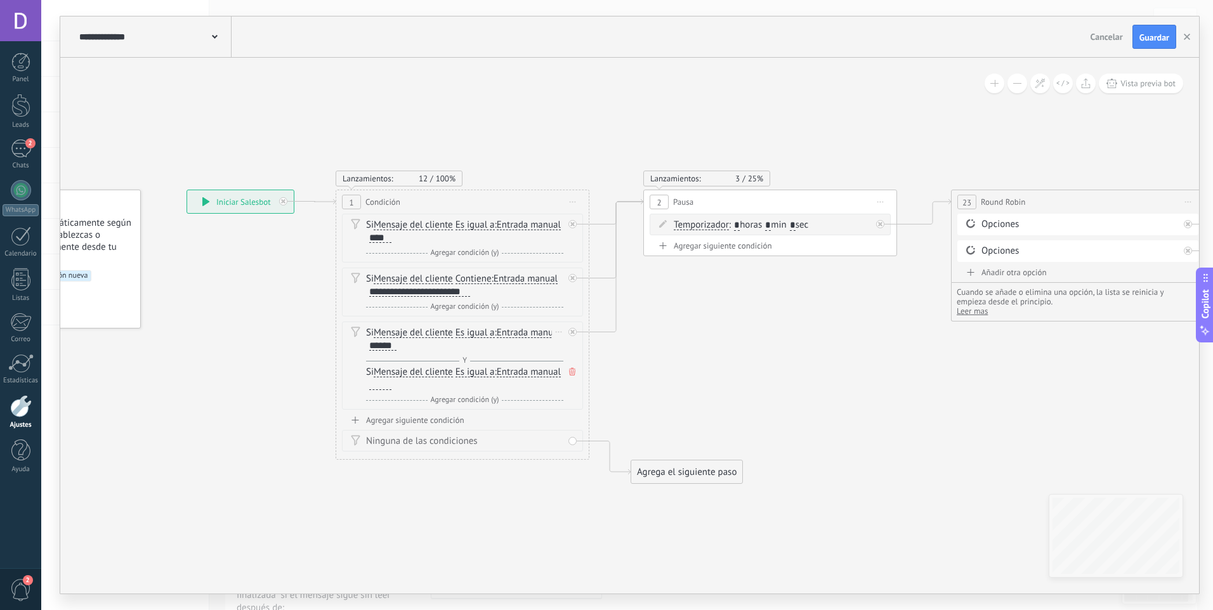
click at [572, 372] on icon at bounding box center [572, 372] width 6 height 8
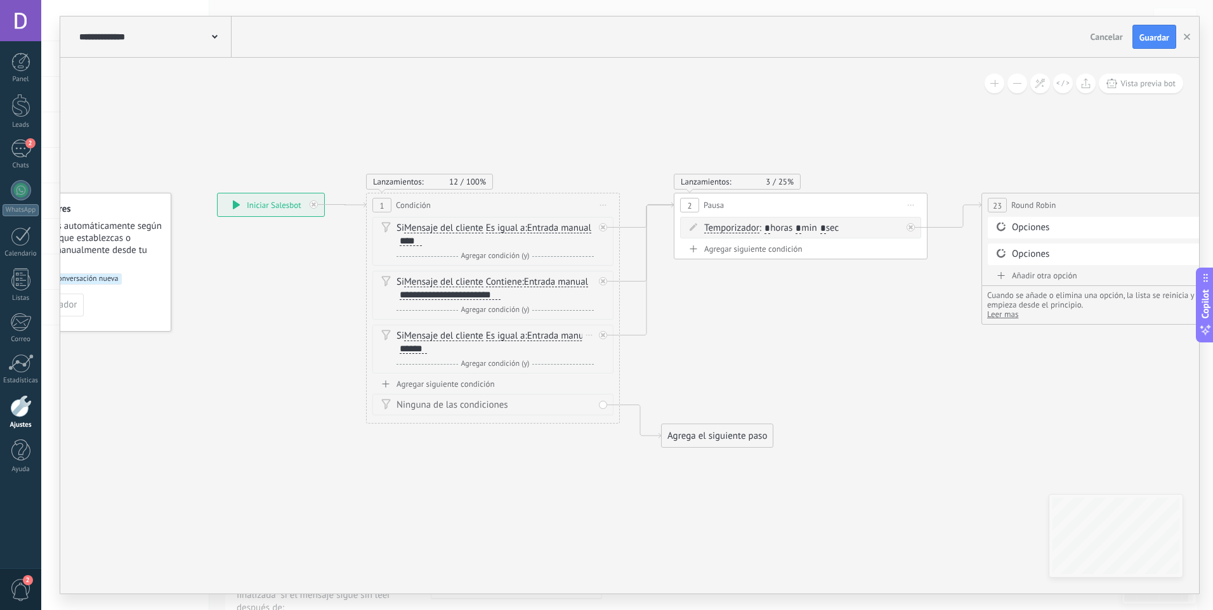
drag, startPoint x: 773, startPoint y: 351, endPoint x: 829, endPoint y: 362, distance: 56.2
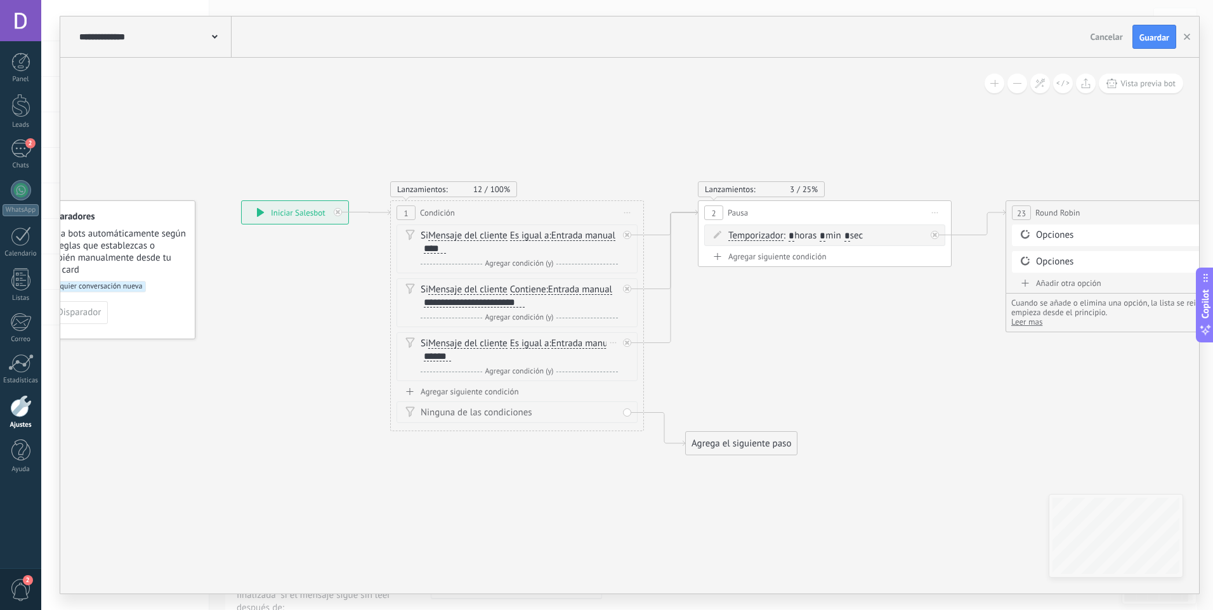
click at [442, 253] on div "****" at bounding box center [435, 249] width 22 height 10
click at [447, 250] on div "Si Mensaje del cliente Mensaje del cliente Comentario del cliente El cliente Có…" at bounding box center [519, 242] width 197 height 25
click at [443, 250] on div "****" at bounding box center [435, 249] width 22 height 10
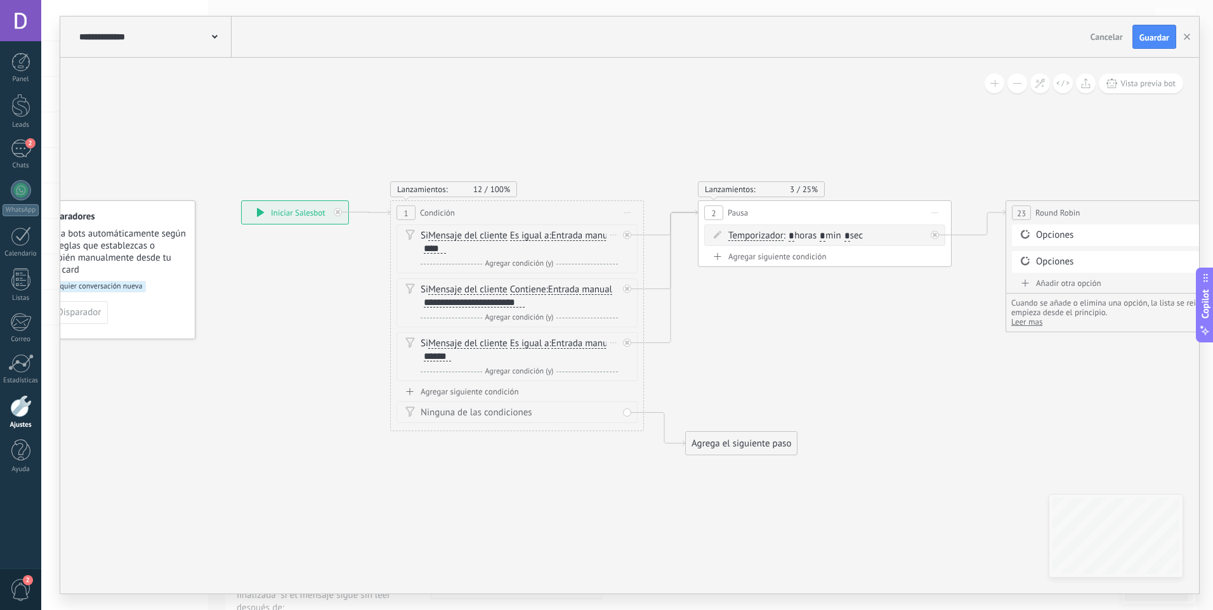
click at [532, 238] on span "Es igual a" at bounding box center [529, 236] width 39 height 10
click at [532, 238] on button "Es igual a" at bounding box center [583, 236] width 159 height 23
click at [536, 280] on span "Contiene" at bounding box center [573, 281] width 154 height 13
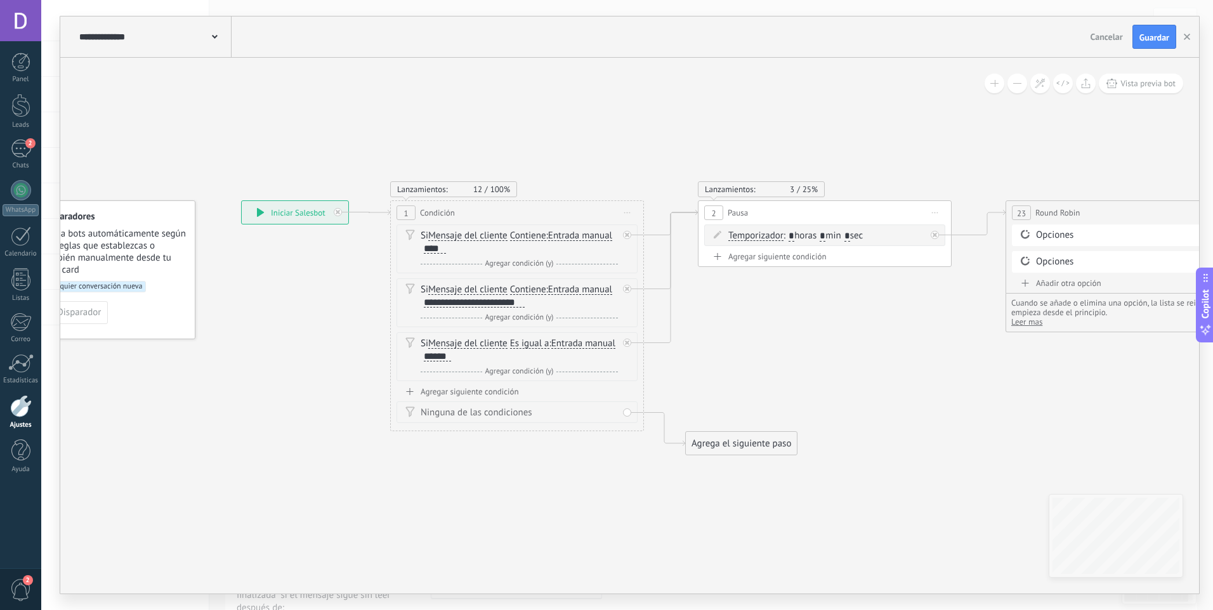
click at [1157, 50] on div "**********" at bounding box center [629, 36] width 1139 height 41
click at [1155, 40] on span "Guardar" at bounding box center [1154, 37] width 30 height 9
click at [19, 136] on div "Panel Leads 2 Chats WhatsApp Clientes" at bounding box center [20, 270] width 41 height 434
click at [22, 141] on div "2" at bounding box center [21, 149] width 20 height 18
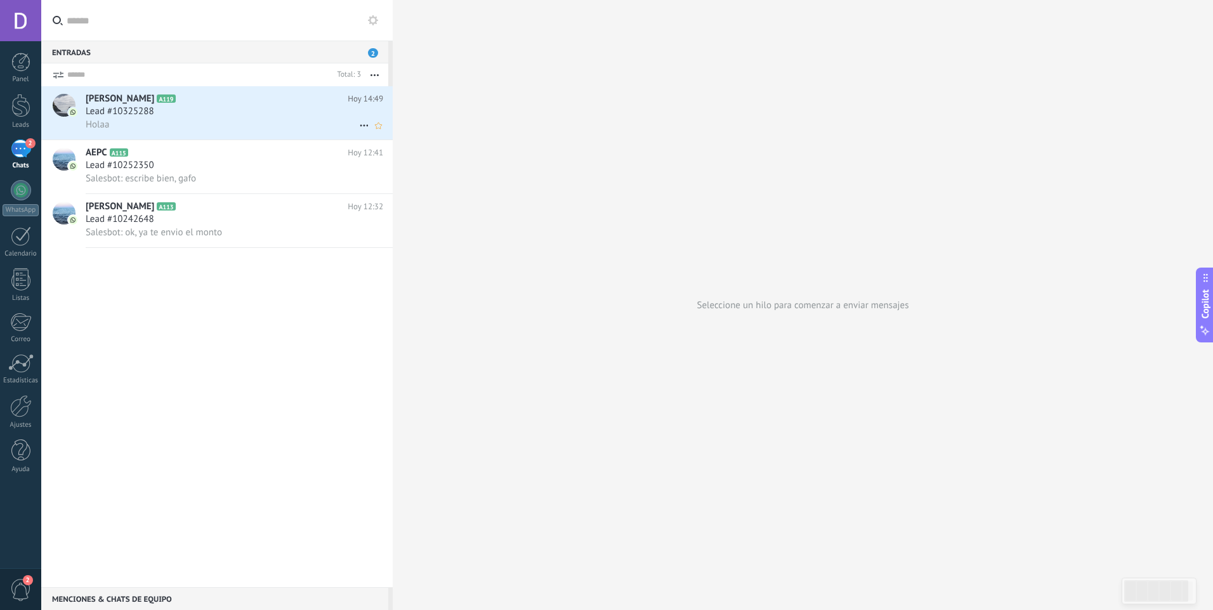
click at [158, 117] on h3 "Lead #10325288" at bounding box center [123, 111] width 75 height 13
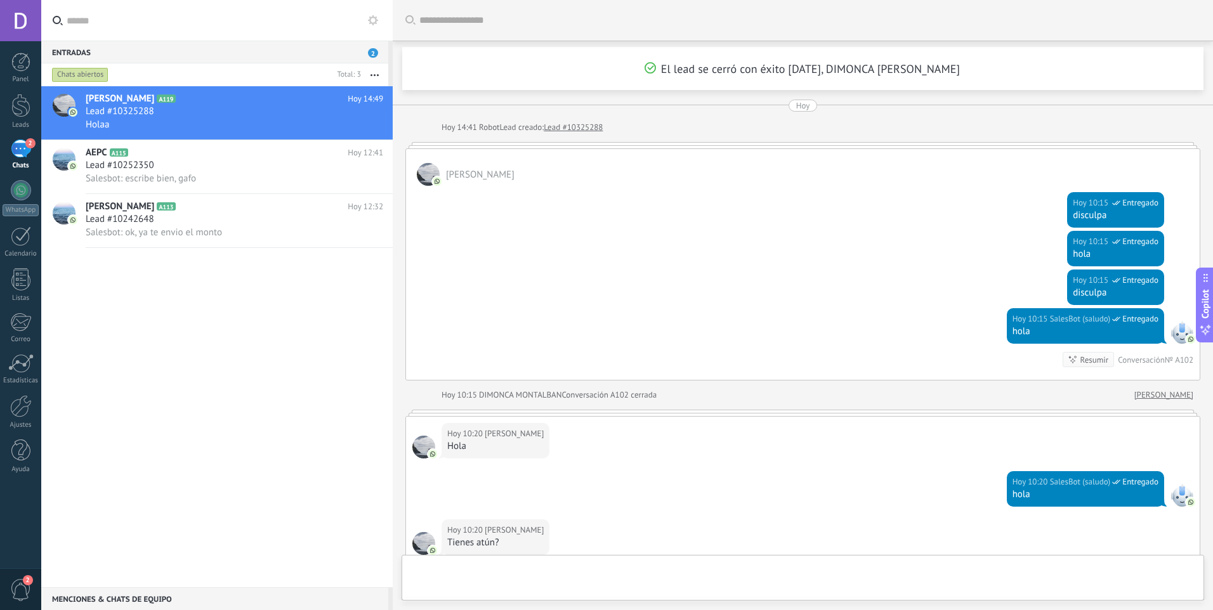
scroll to position [2253, 0]
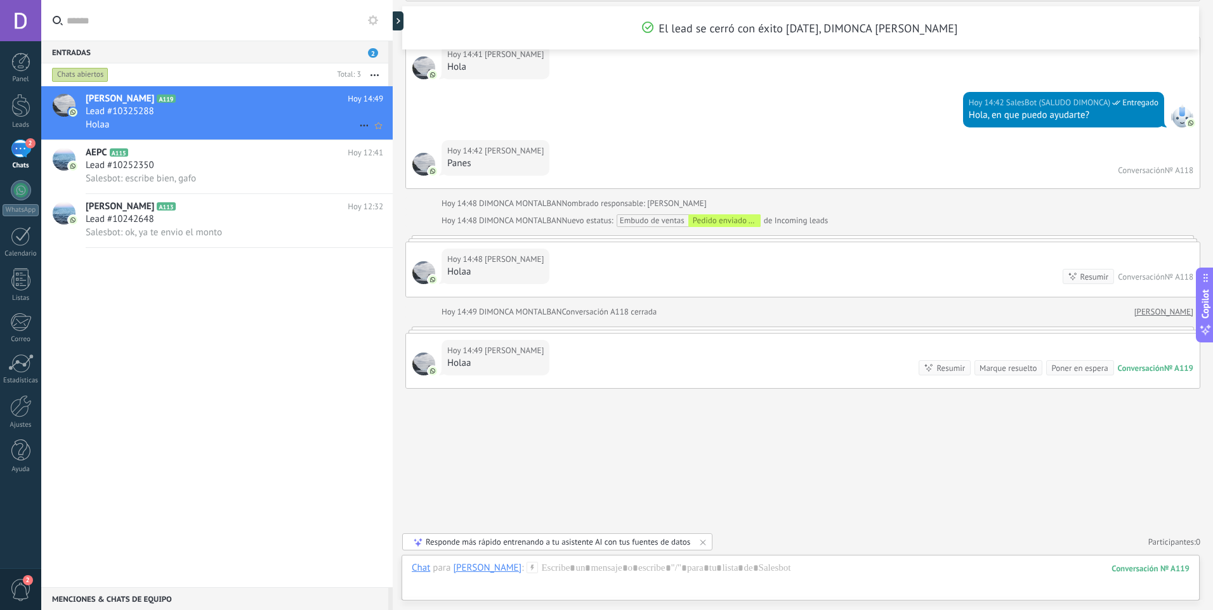
click at [358, 118] on icon at bounding box center [364, 125] width 15 height 15
click at [381, 155] on span "Conversación cerrada" at bounding box center [420, 157] width 86 height 25
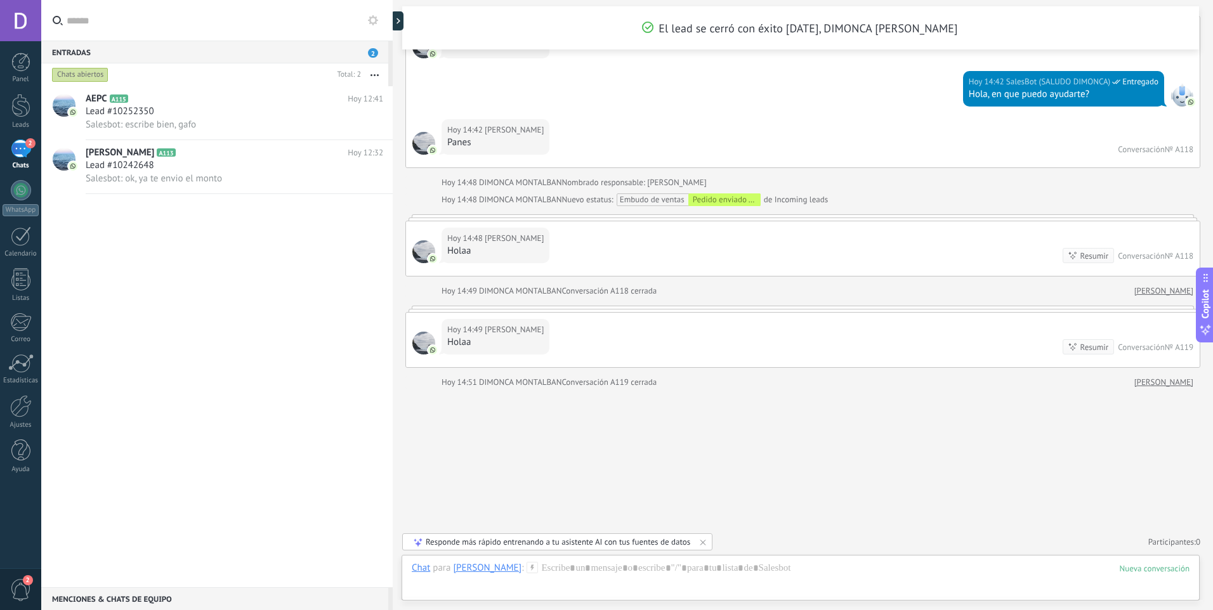
click at [311, 338] on div "AEPC A115 Hoy 12:41 Lead #10252350 Salesbot: escribe bien, gafo Daniela Sánchez…" at bounding box center [216, 336] width 351 height 501
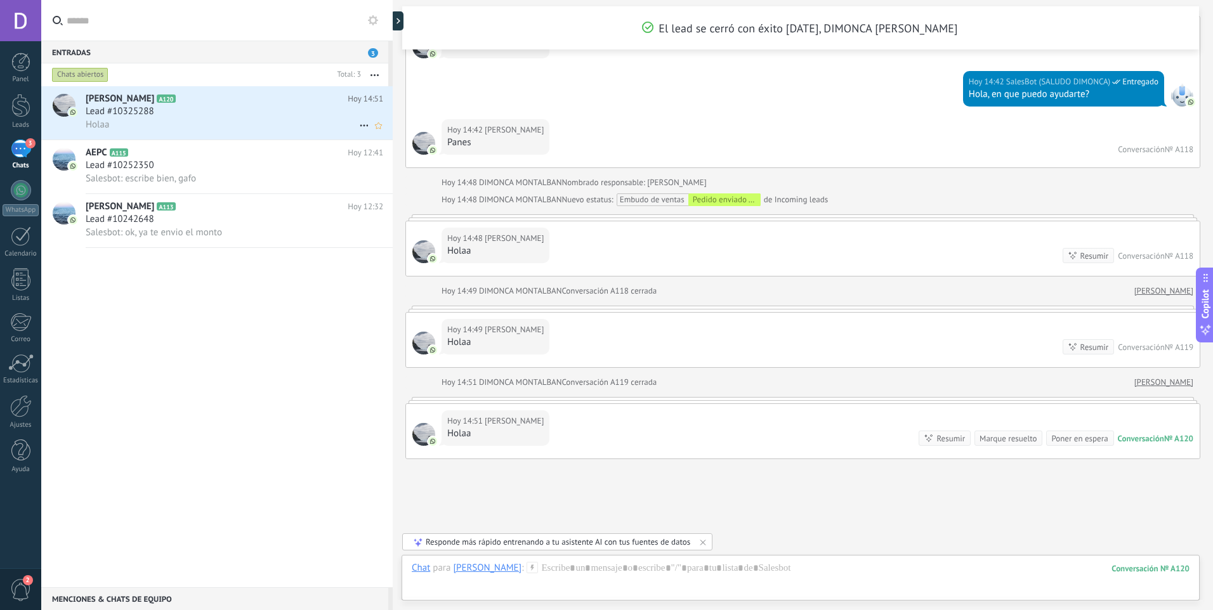
click at [357, 122] on icon at bounding box center [364, 125] width 15 height 15
click at [378, 154] on span "Conversación cerrada" at bounding box center [420, 157] width 86 height 25
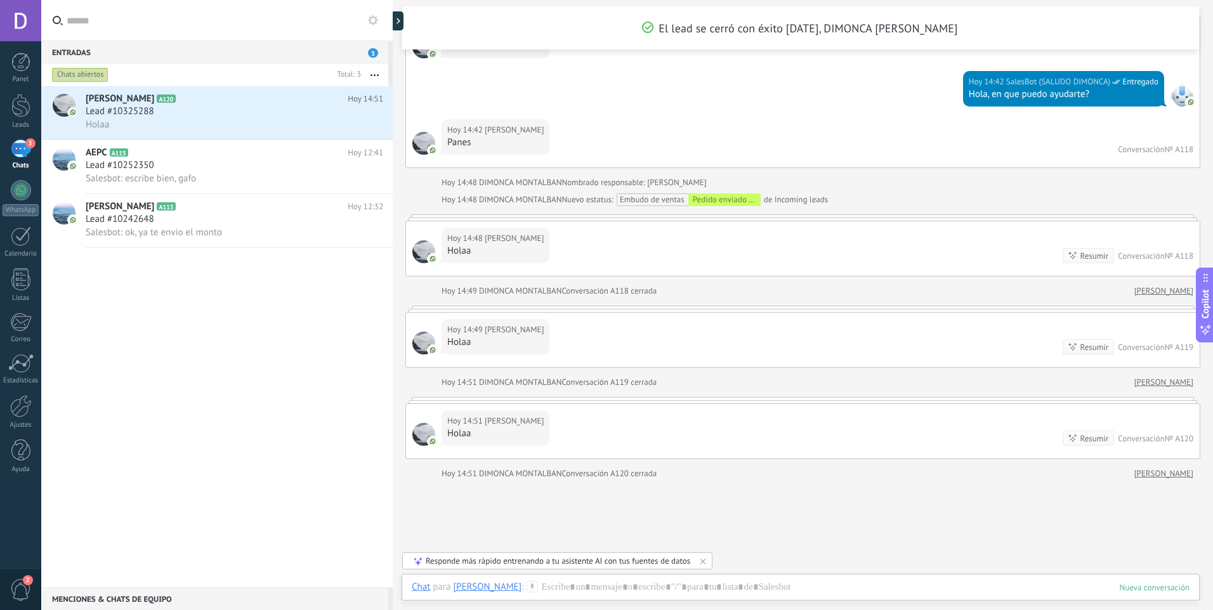
scroll to position [2295, 0]
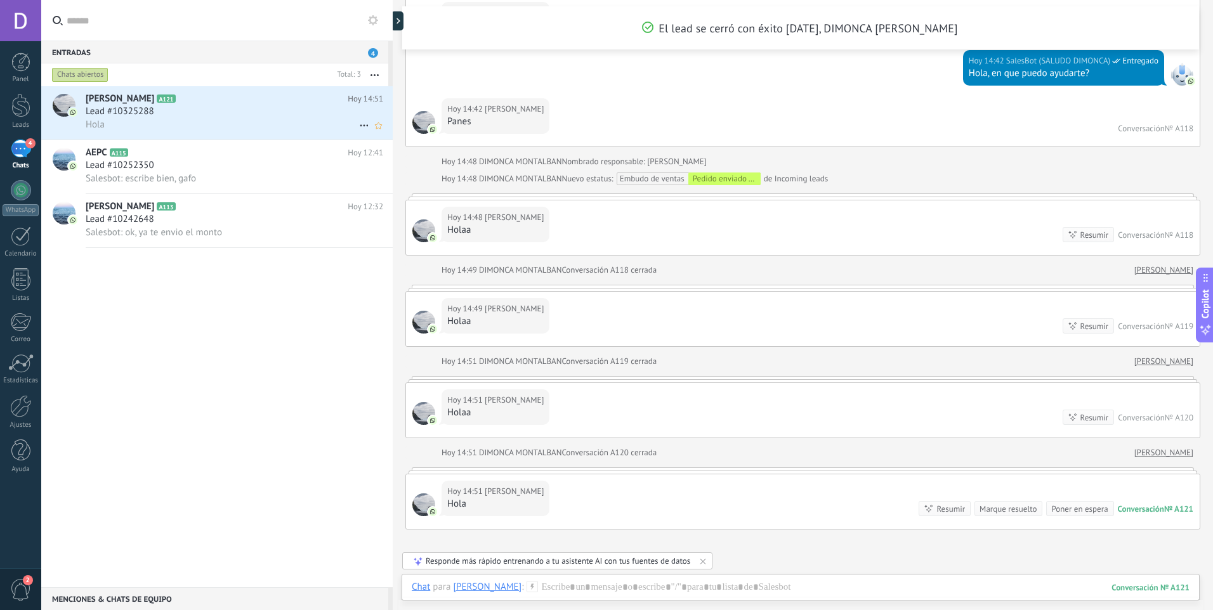
click at [360, 126] on use at bounding box center [364, 126] width 8 height 2
click at [404, 163] on span "Conversación cerrada" at bounding box center [420, 157] width 86 height 25
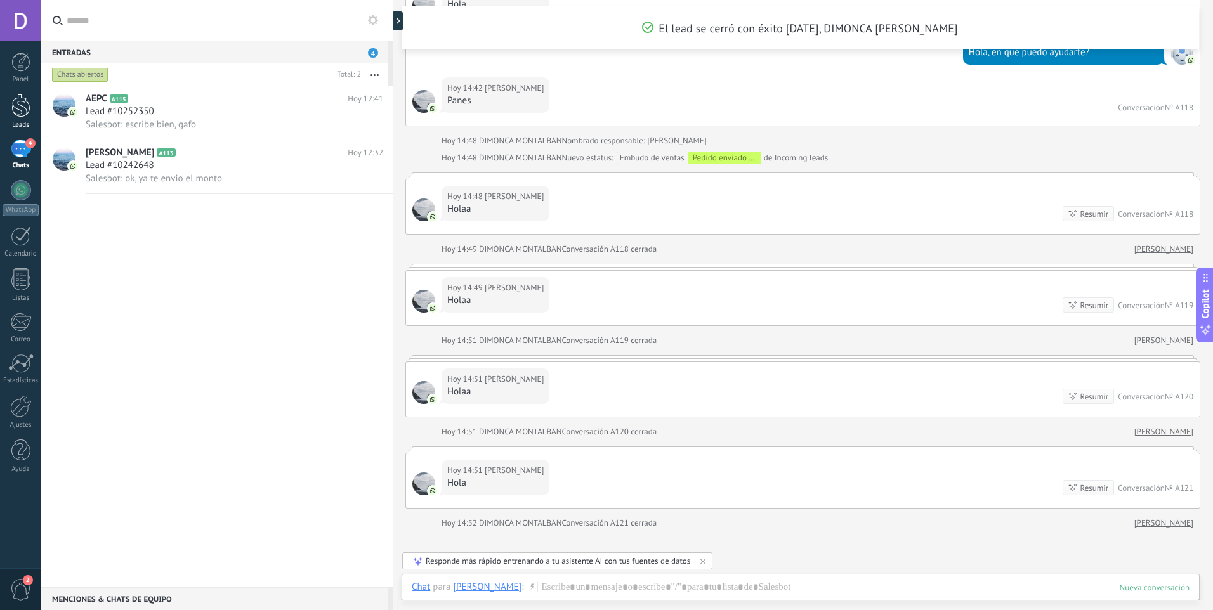
click at [23, 111] on div at bounding box center [20, 105] width 19 height 23
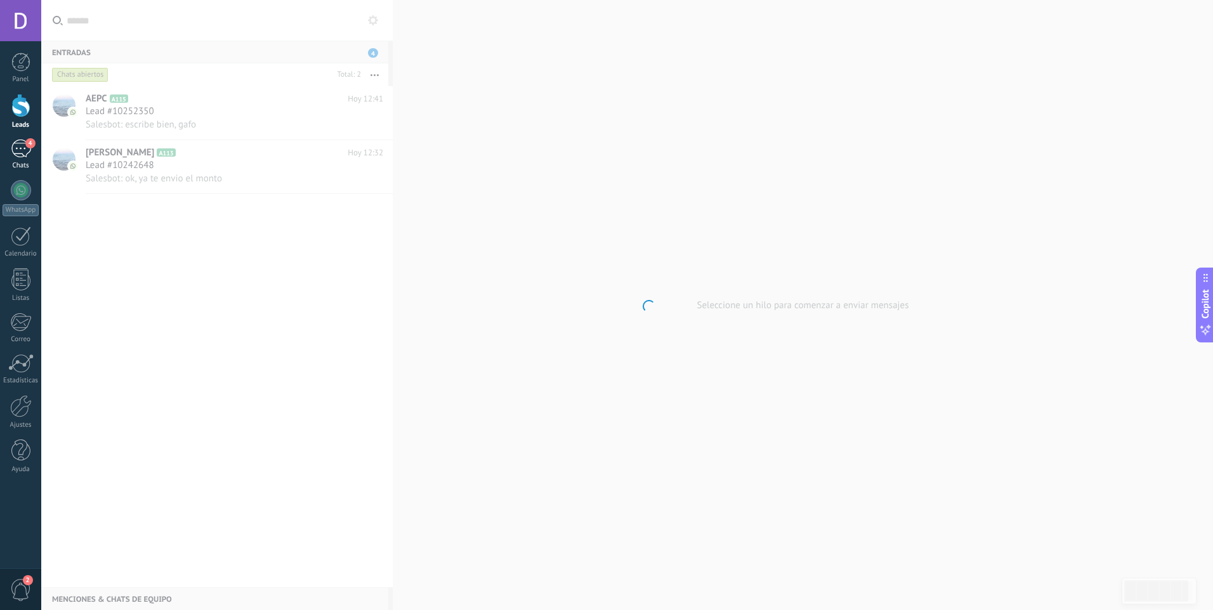
click at [22, 140] on div "4" at bounding box center [21, 149] width 20 height 18
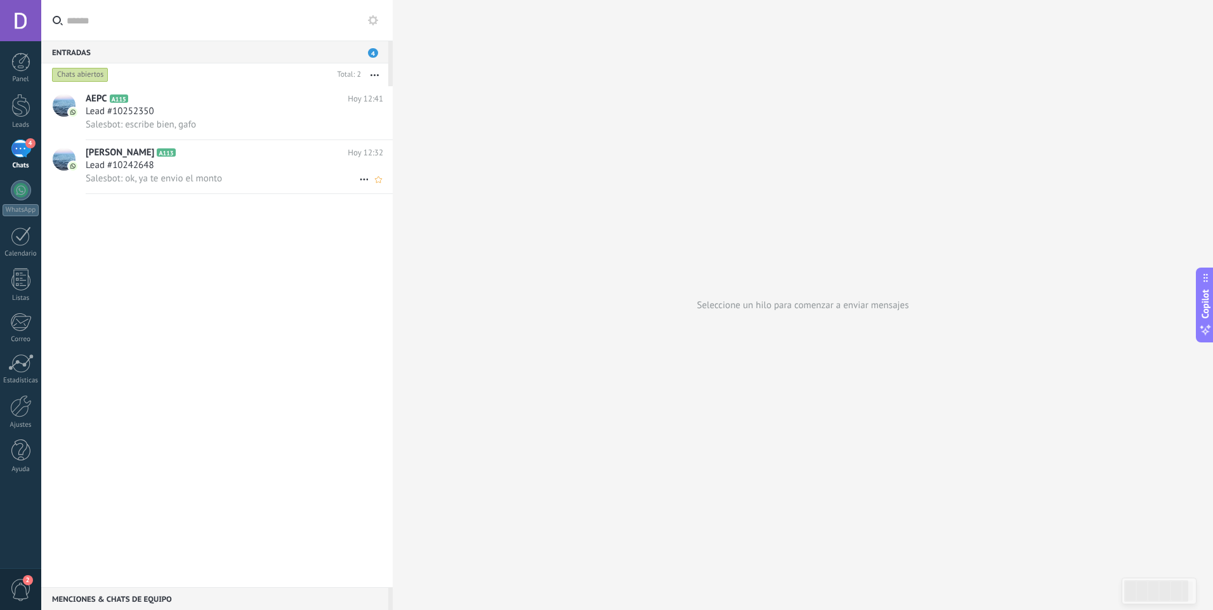
click at [360, 178] on icon at bounding box center [364, 179] width 15 height 15
click at [390, 187] on span "Conversación cerrada" at bounding box center [420, 185] width 86 height 25
click at [357, 128] on icon at bounding box center [364, 125] width 15 height 15
click at [388, 141] on span "Conversación cerrada" at bounding box center [420, 131] width 86 height 25
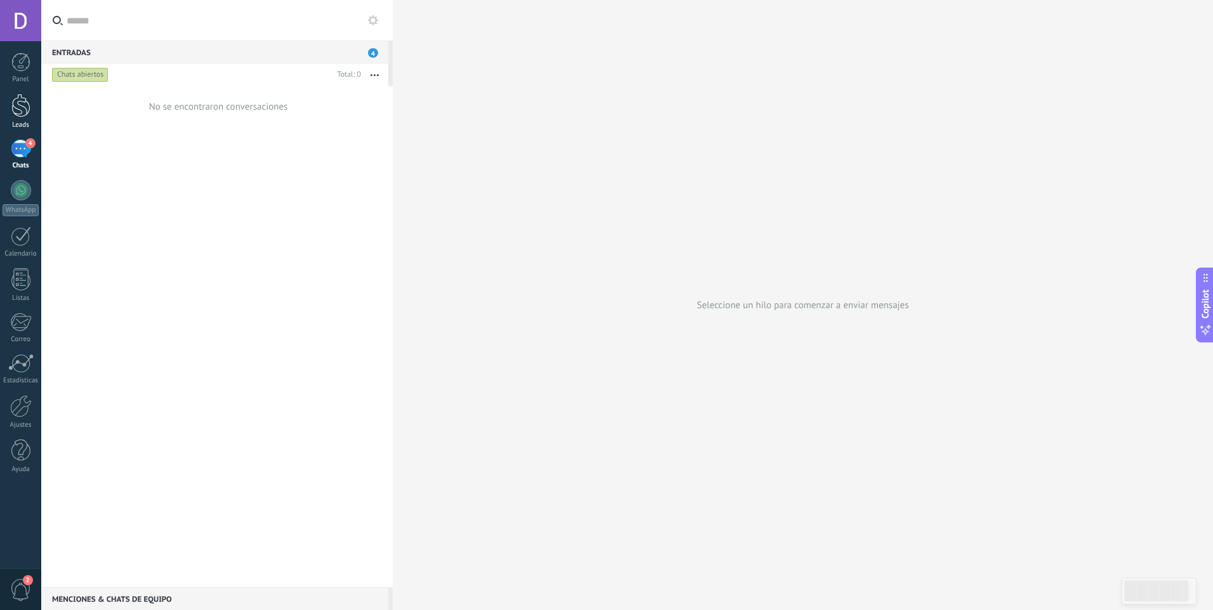
click at [27, 118] on link "Leads" at bounding box center [20, 112] width 41 height 36
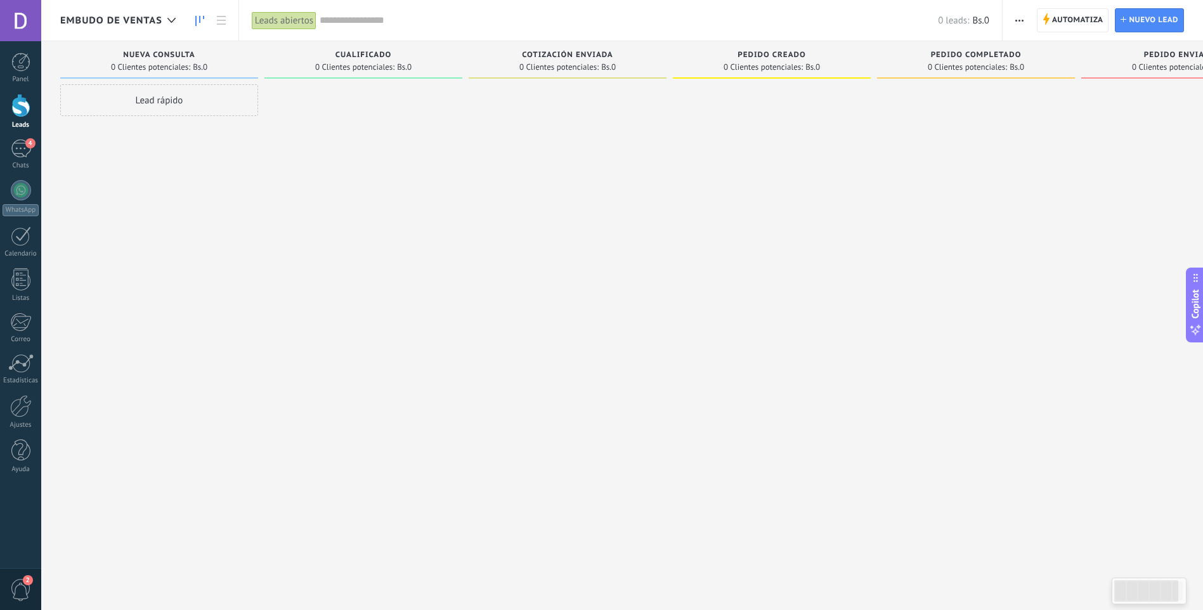
click at [156, 19] on span "Embudo de ventas" at bounding box center [111, 21] width 102 height 12
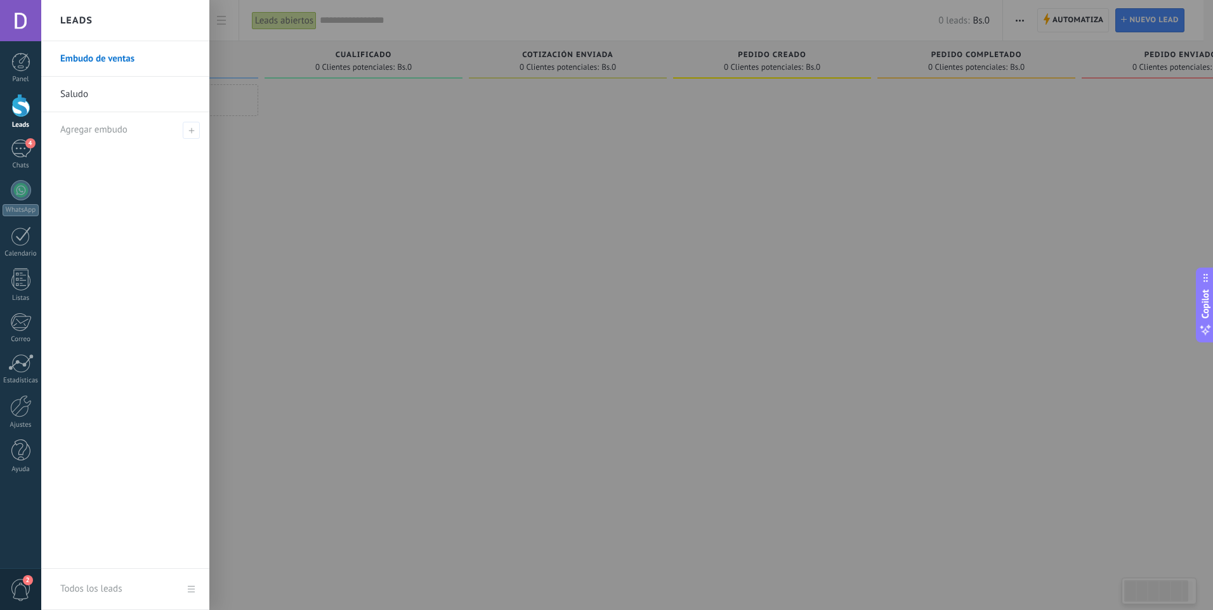
click at [17, 170] on div "Panel Leads 4 Chats WhatsApp Clientes" at bounding box center [20, 270] width 41 height 434
click at [26, 148] on div "4" at bounding box center [21, 149] width 20 height 18
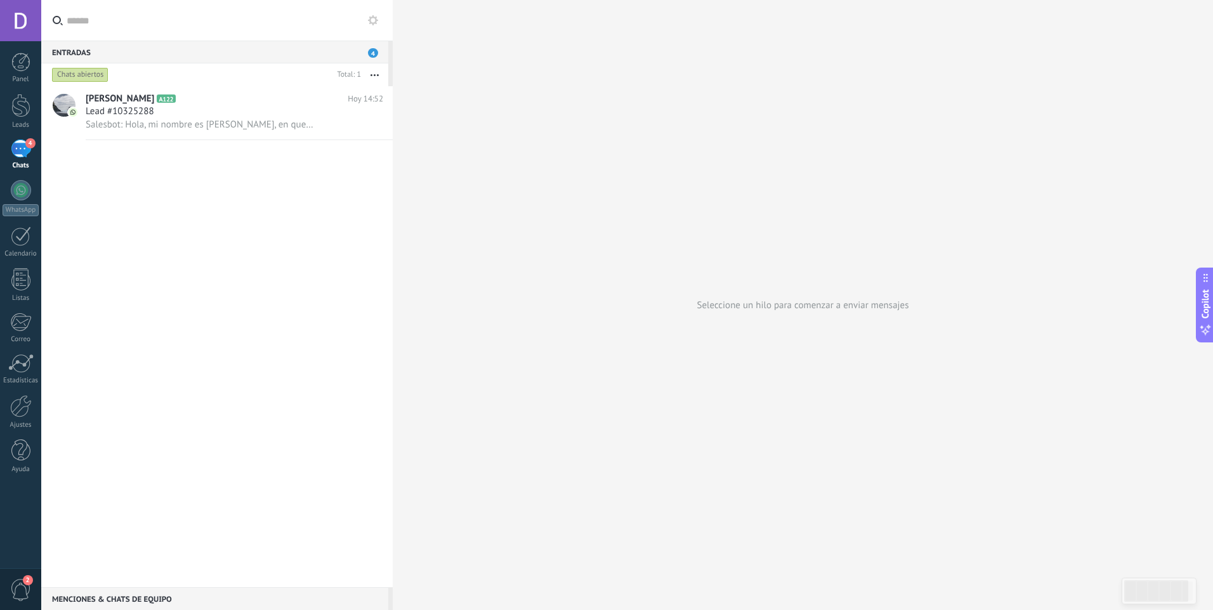
click at [372, 55] on span "4" at bounding box center [373, 53] width 10 height 10
click at [298, 107] on div "Lead #10325288" at bounding box center [235, 111] width 298 height 13
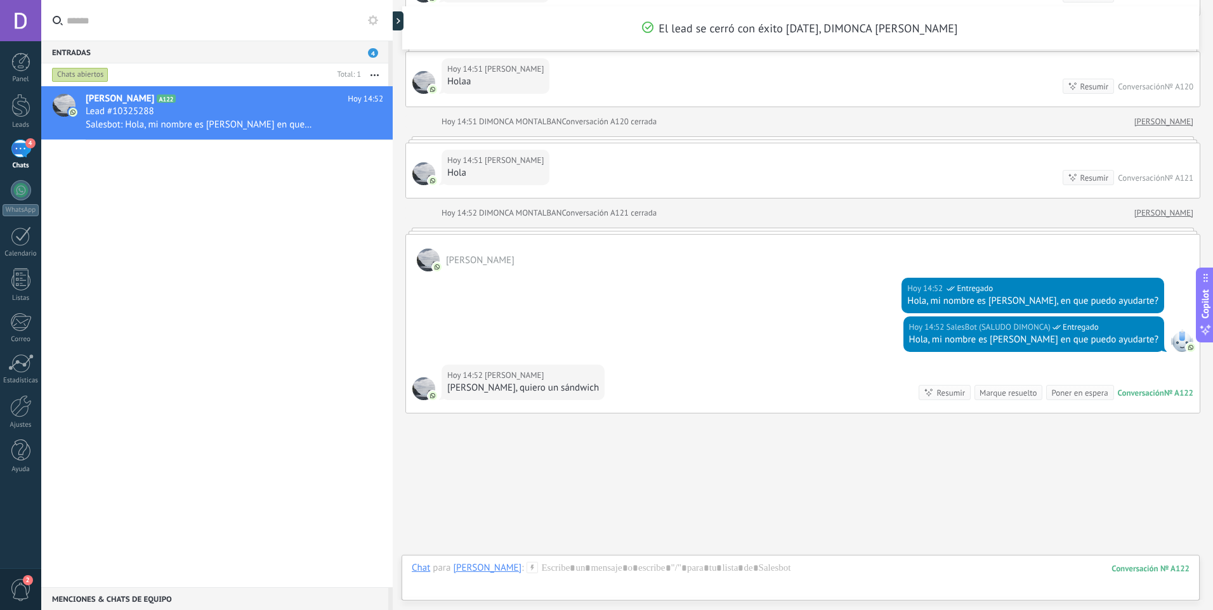
scroll to position [2350, 0]
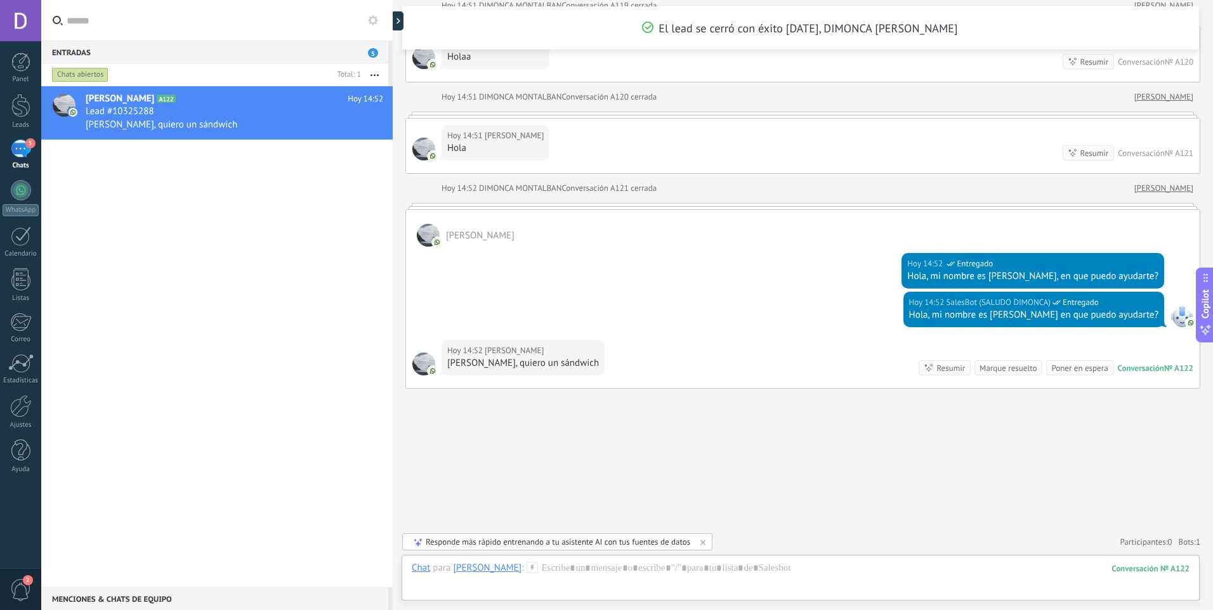
click at [177, 362] on div "Luis A122 Hoy 14:52 Lead #10325288 Hola Arnold, quiero un sándwich" at bounding box center [216, 336] width 351 height 501
click at [371, 55] on span "5" at bounding box center [373, 53] width 10 height 10
click at [358, 339] on div "Luis A122 Hoy 14:52 Lead #10325288 Hola Arnold, quiero un sándwich" at bounding box center [216, 336] width 351 height 501
click at [11, 400] on div at bounding box center [21, 406] width 22 height 22
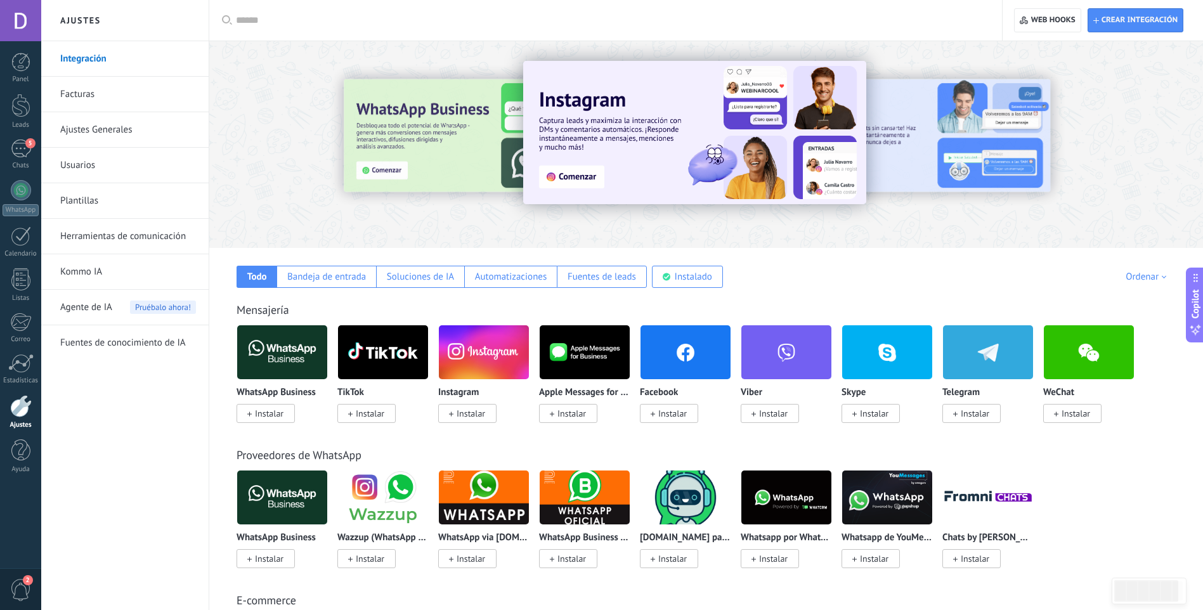
click at [128, 131] on link "Ajustes Generales" at bounding box center [128, 130] width 136 height 36
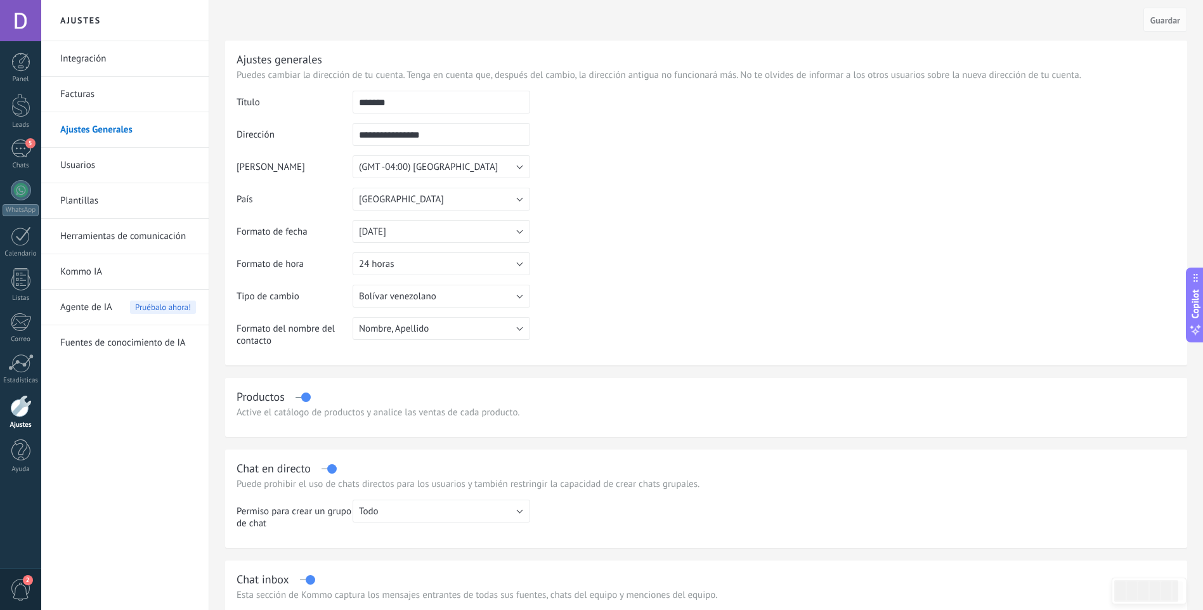
click at [140, 242] on link "Herramientas de comunicación" at bounding box center [128, 237] width 136 height 36
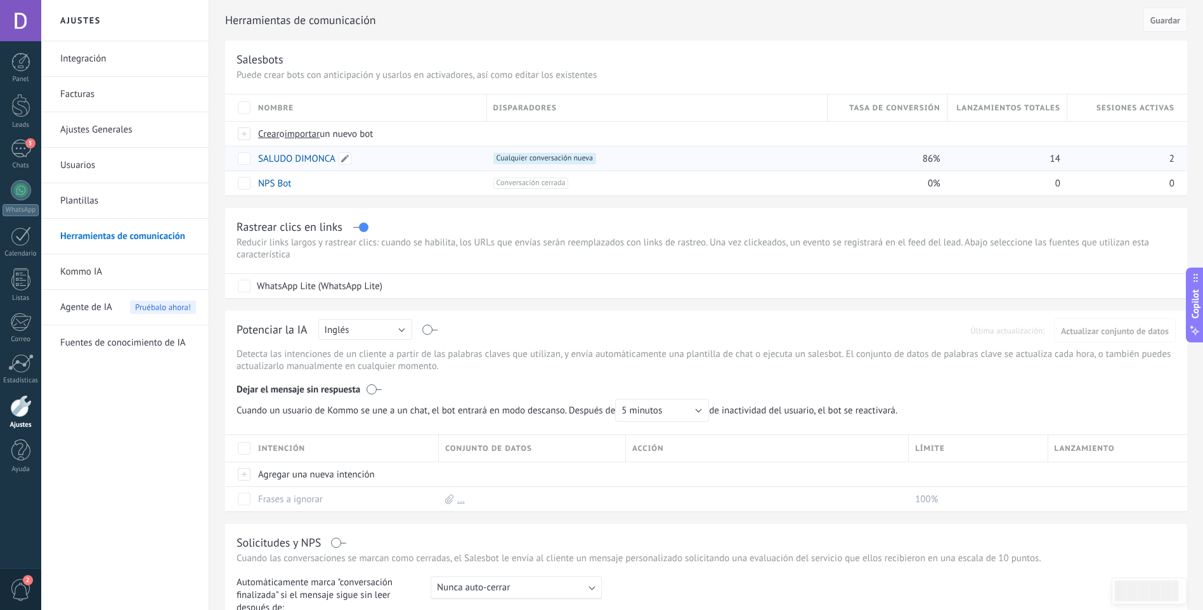
click at [296, 154] on link "SALUDO DIMONCA" at bounding box center [296, 159] width 77 height 12
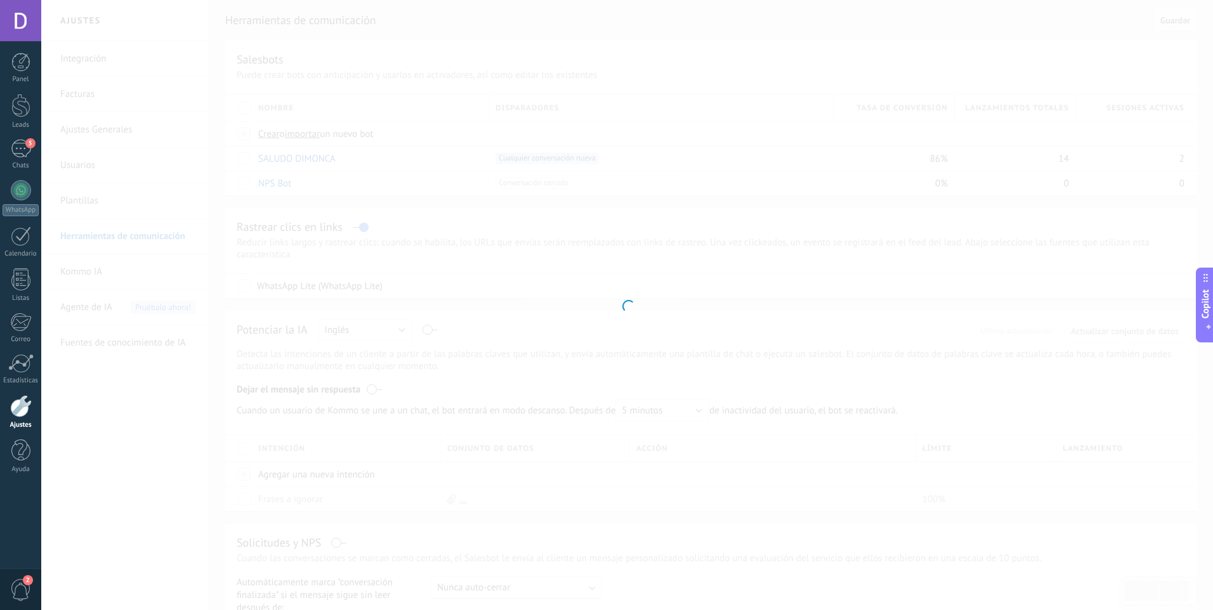
type input "**********"
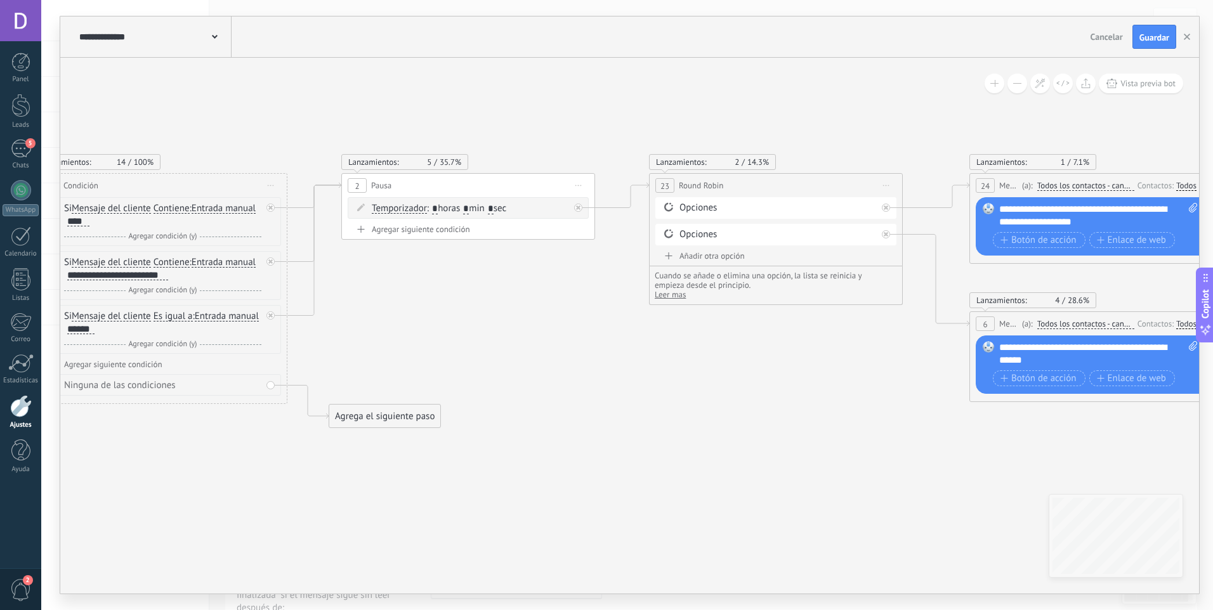
drag, startPoint x: 625, startPoint y: 424, endPoint x: 346, endPoint y: 407, distance: 280.3
drag, startPoint x: 488, startPoint y: 294, endPoint x: 458, endPoint y: 294, distance: 30.5
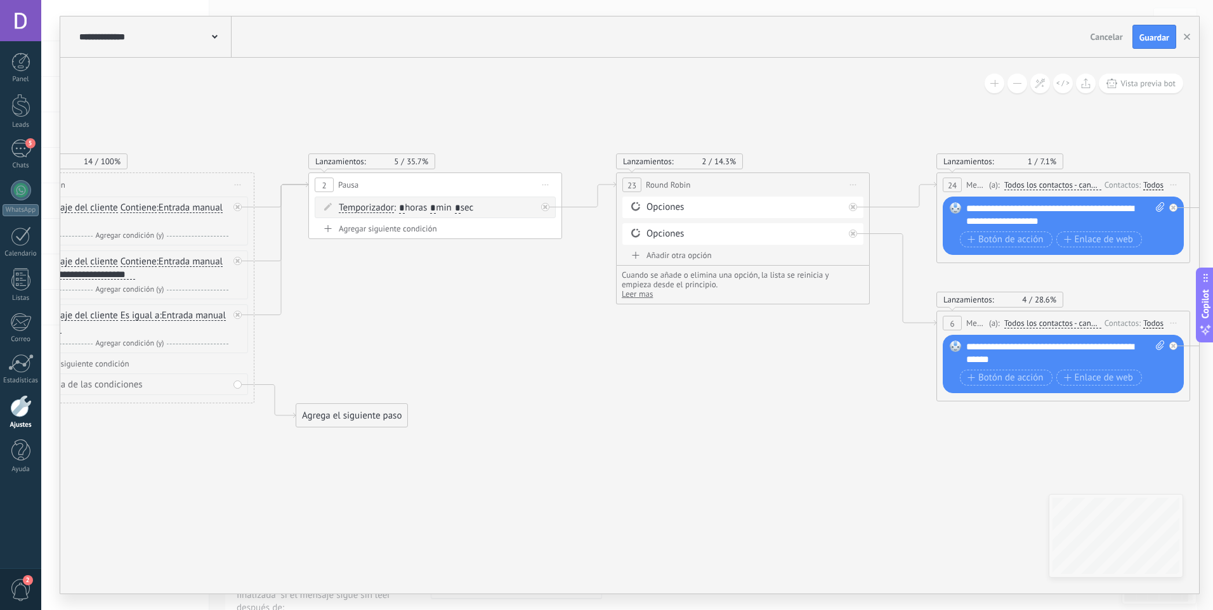
click at [436, 206] on input "*" at bounding box center [433, 209] width 6 height 10
type input "*"
click at [461, 206] on input "*" at bounding box center [458, 209] width 6 height 10
click at [461, 207] on input "*" at bounding box center [458, 209] width 6 height 10
click at [473, 207] on span ": * horas * min * sec" at bounding box center [433, 208] width 79 height 12
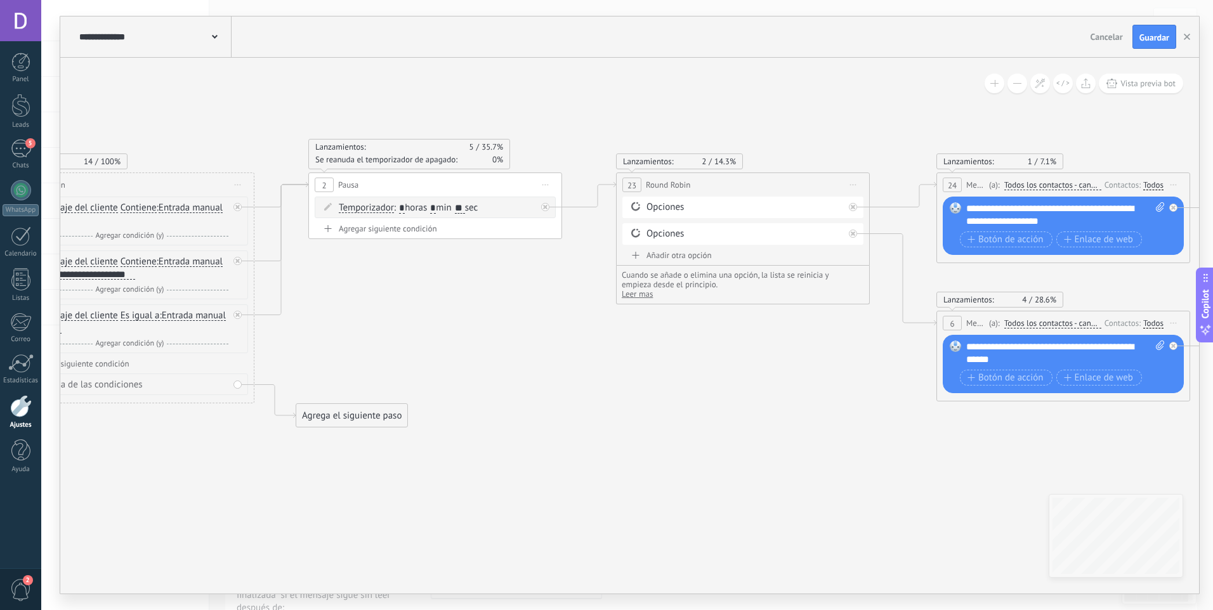
type input "*"
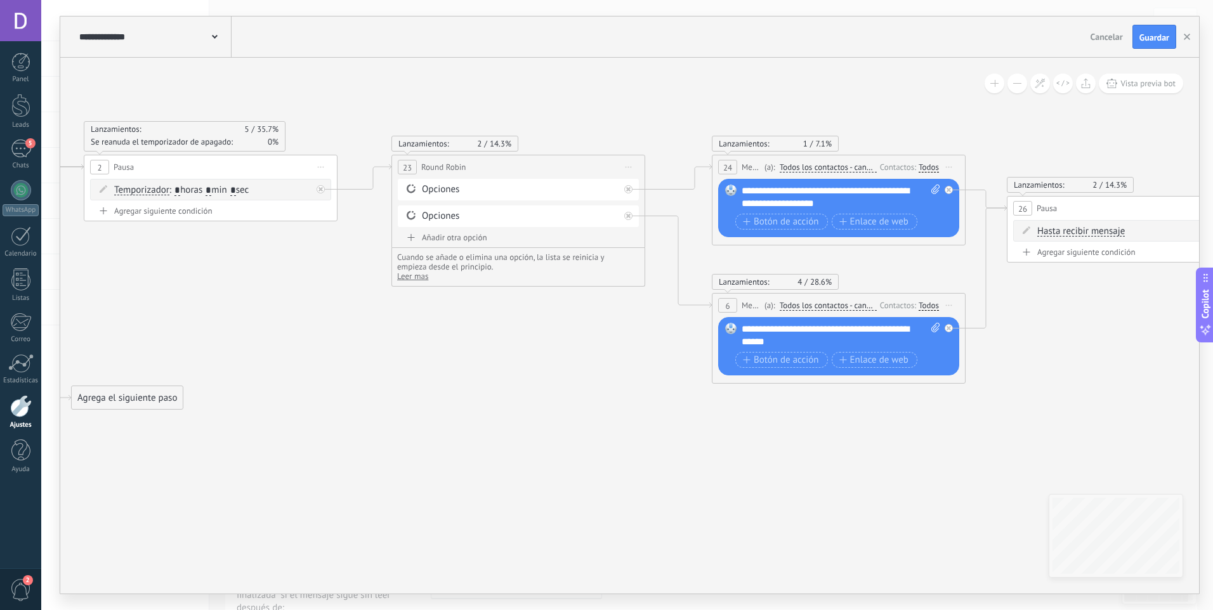
drag, startPoint x: 386, startPoint y: 305, endPoint x: 173, endPoint y: 313, distance: 213.9
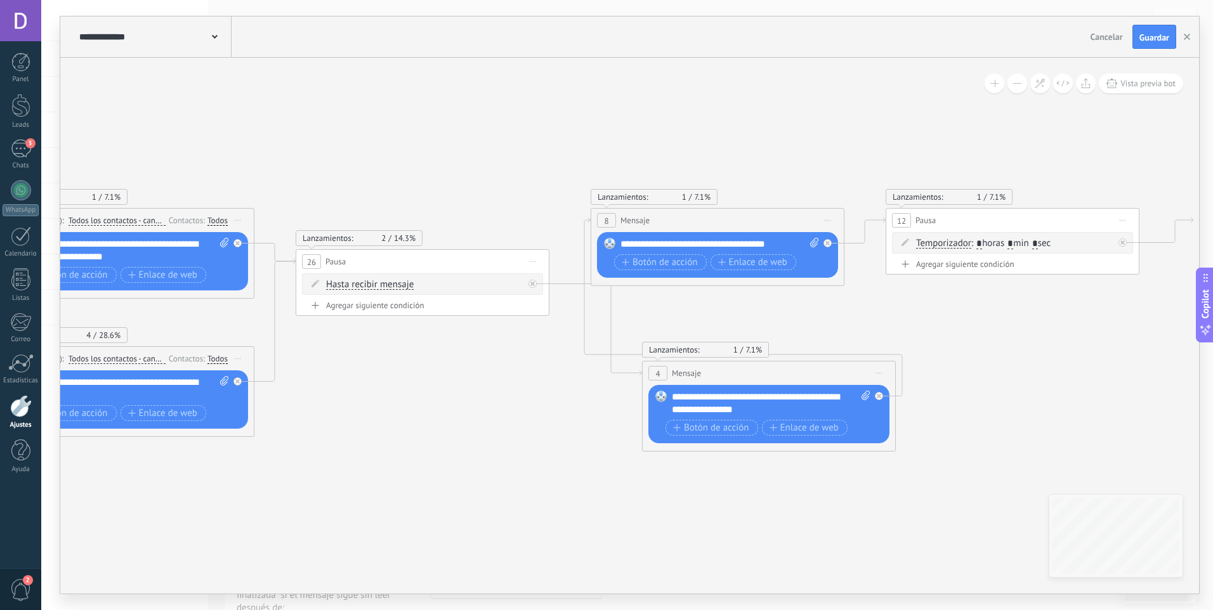
drag, startPoint x: 945, startPoint y: 400, endPoint x: 246, endPoint y: 469, distance: 703.1
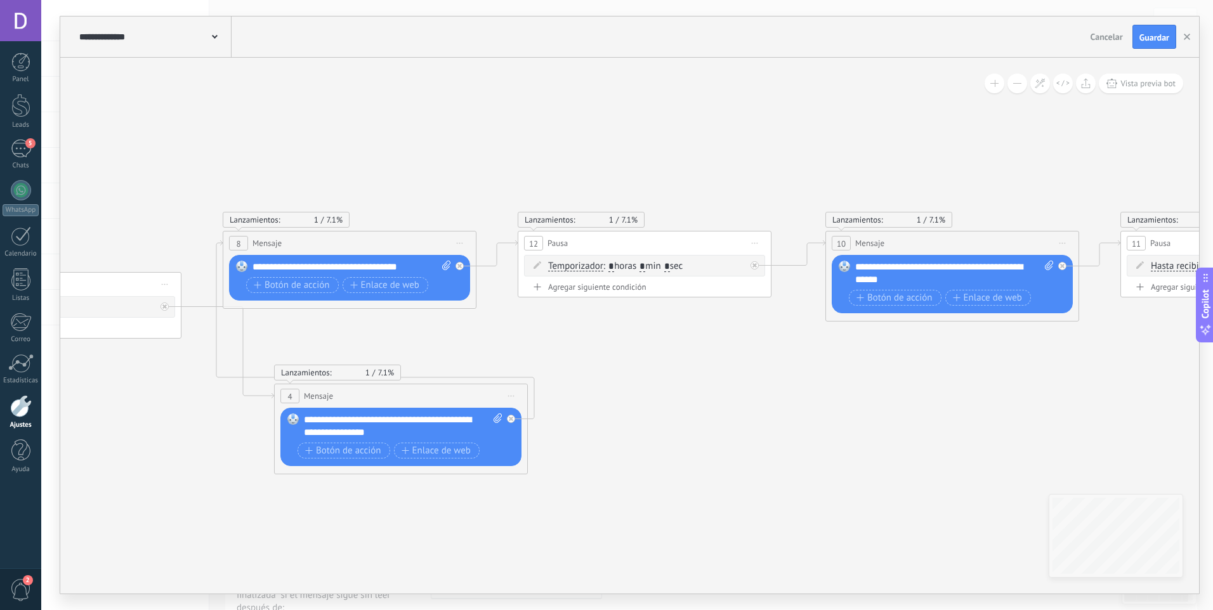
drag, startPoint x: 960, startPoint y: 449, endPoint x: 694, endPoint y: 441, distance: 266.5
click at [693, 450] on icon at bounding box center [1004, 353] width 5547 height 878
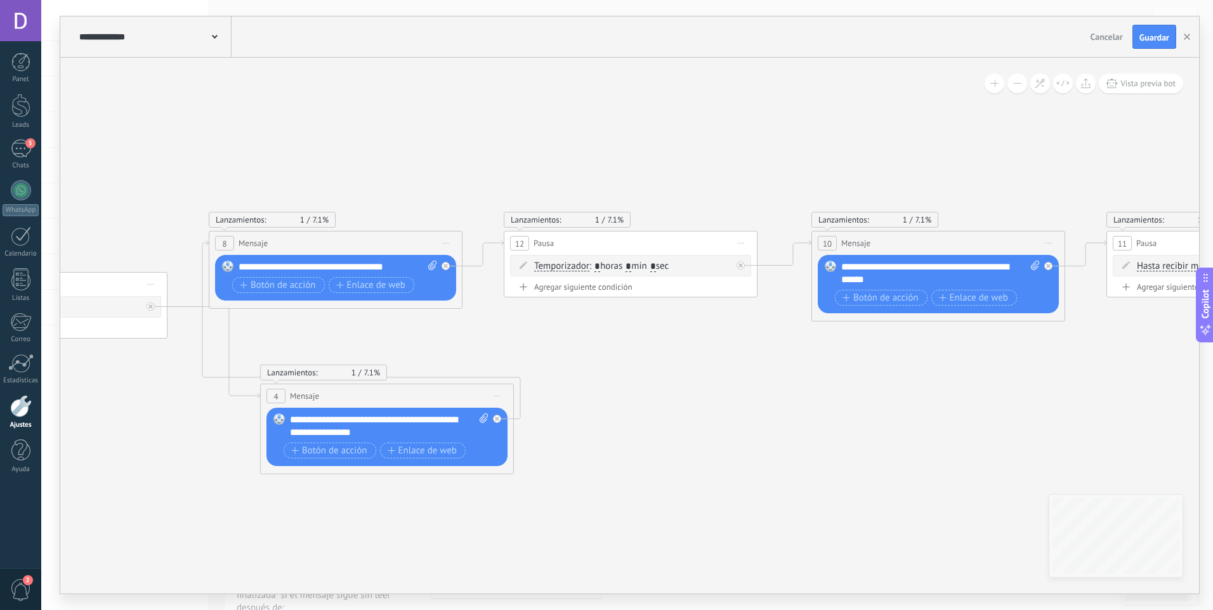
click at [631, 265] on input "*" at bounding box center [628, 267] width 6 height 10
type input "*"
click at [741, 264] on icon at bounding box center [740, 265] width 4 height 4
click at [740, 248] on span "Iniciar vista previa aquí Cambiar nombre Duplicar [GEOGRAPHIC_DATA]" at bounding box center [741, 243] width 20 height 18
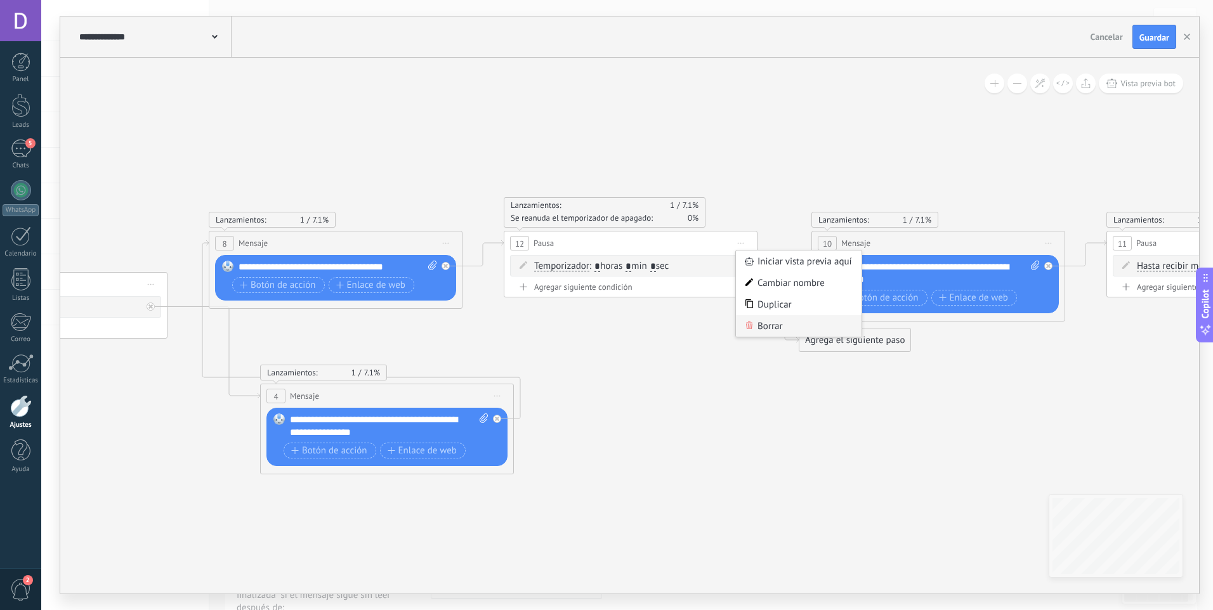
click at [768, 334] on div "Borrar" at bounding box center [799, 326] width 126 height 22
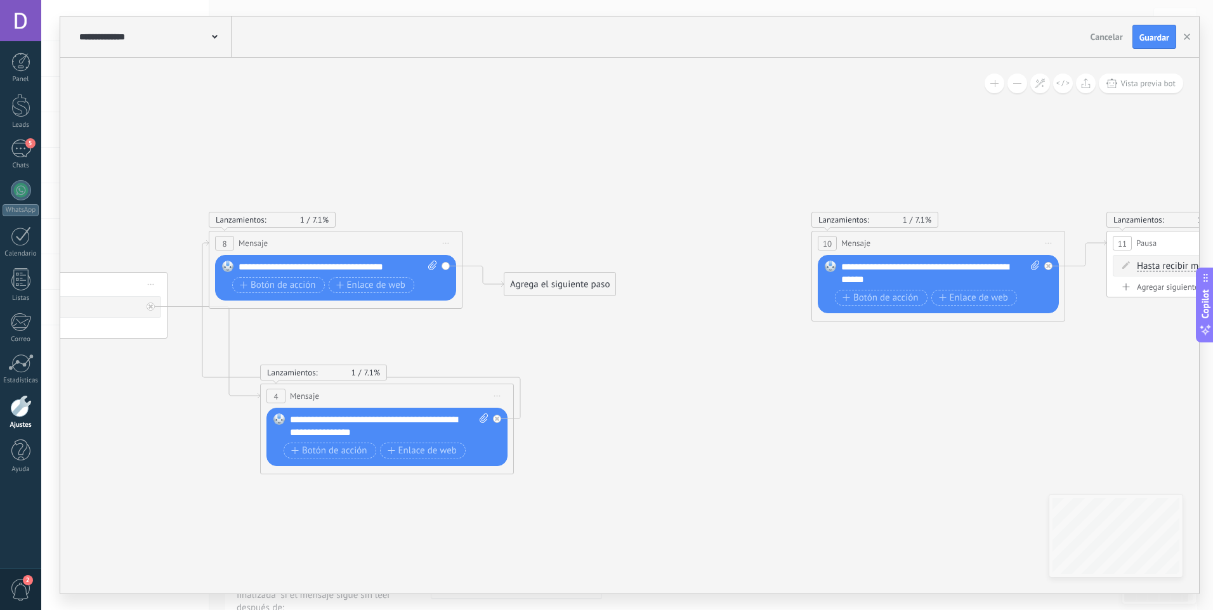
click at [653, 345] on icon at bounding box center [990, 353] width 5547 height 878
drag, startPoint x: 561, startPoint y: 284, endPoint x: 858, endPoint y: 282, distance: 296.3
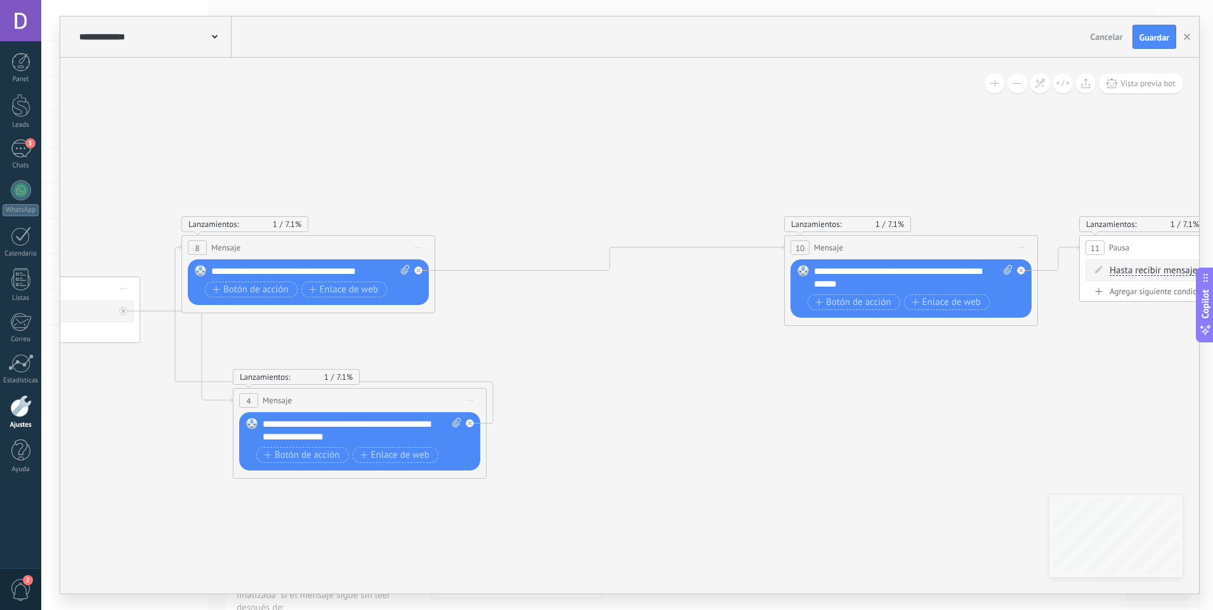
drag, startPoint x: 715, startPoint y: 343, endPoint x: 688, endPoint y: 347, distance: 27.6
click at [688, 347] on icon at bounding box center [962, 357] width 5547 height 878
drag, startPoint x: 934, startPoint y: 296, endPoint x: 992, endPoint y: 291, distance: 57.9
click at [986, 291] on icon at bounding box center [962, 357] width 5547 height 878
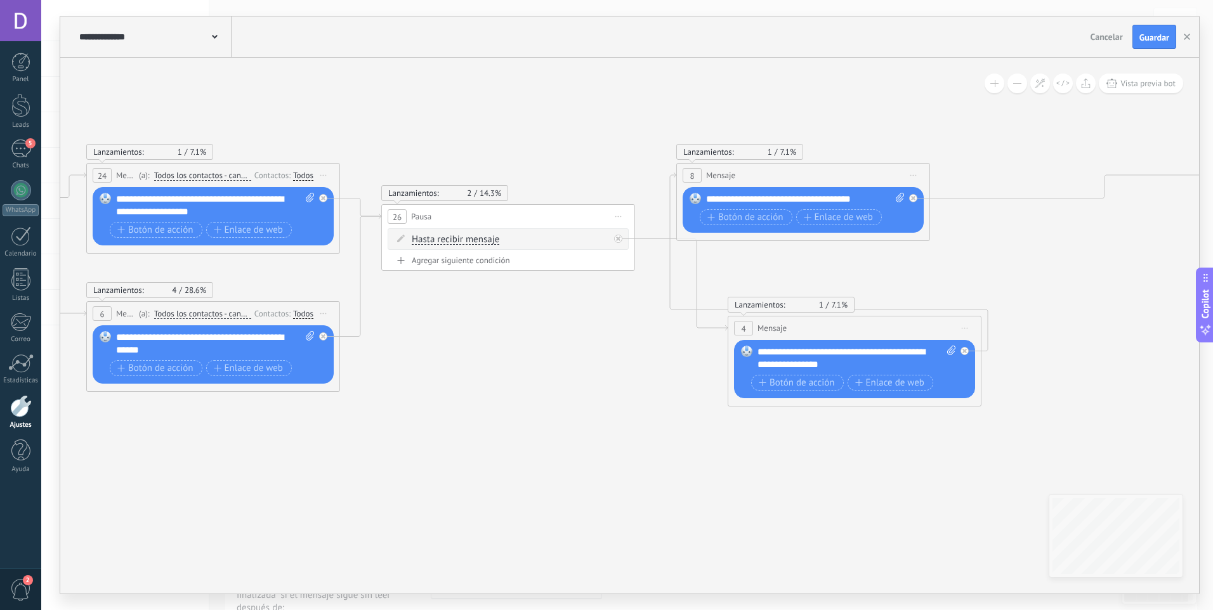
drag, startPoint x: 436, startPoint y: 378, endPoint x: 609, endPoint y: 390, distance: 173.6
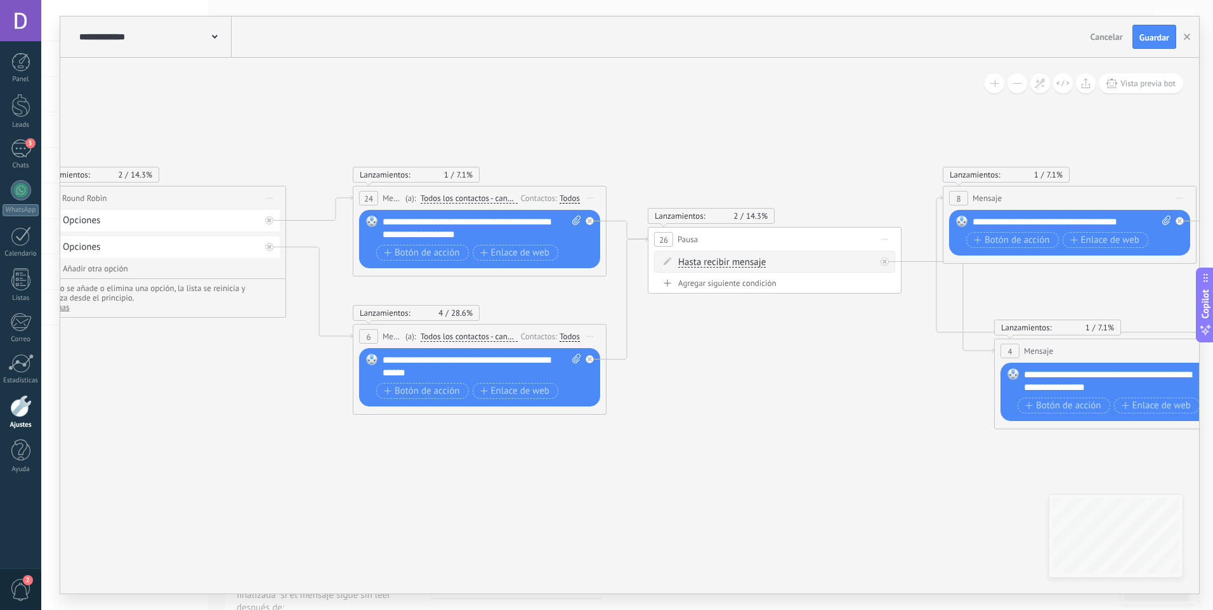
drag, startPoint x: 680, startPoint y: 343, endPoint x: 343, endPoint y: 385, distance: 339.5
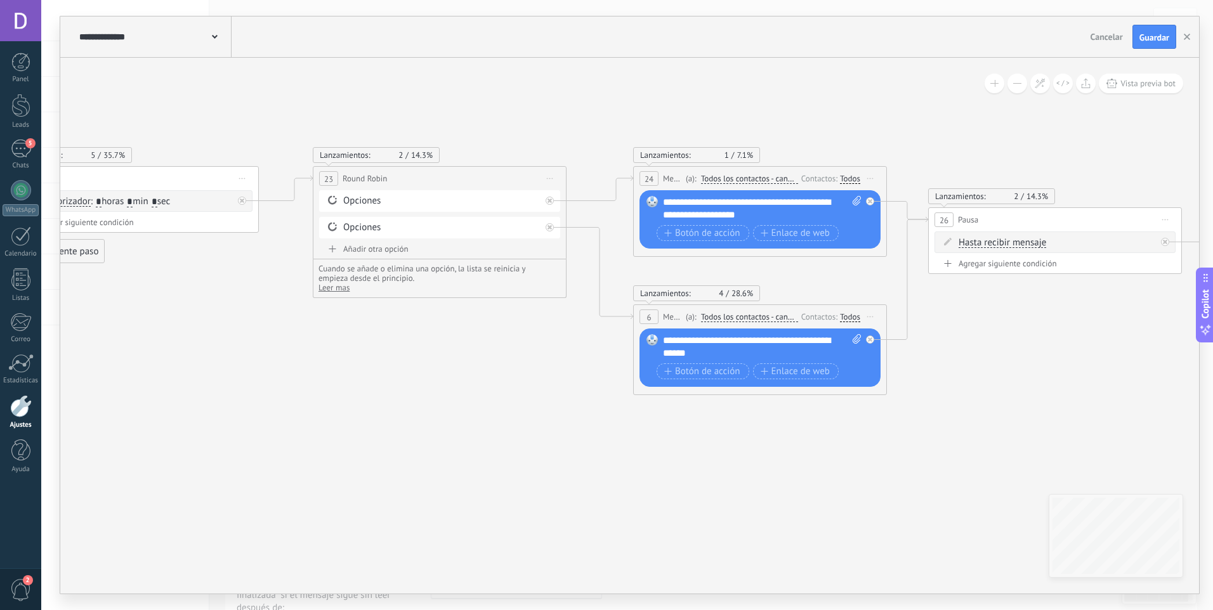
drag, startPoint x: 331, startPoint y: 417, endPoint x: 563, endPoint y: 397, distance: 232.4
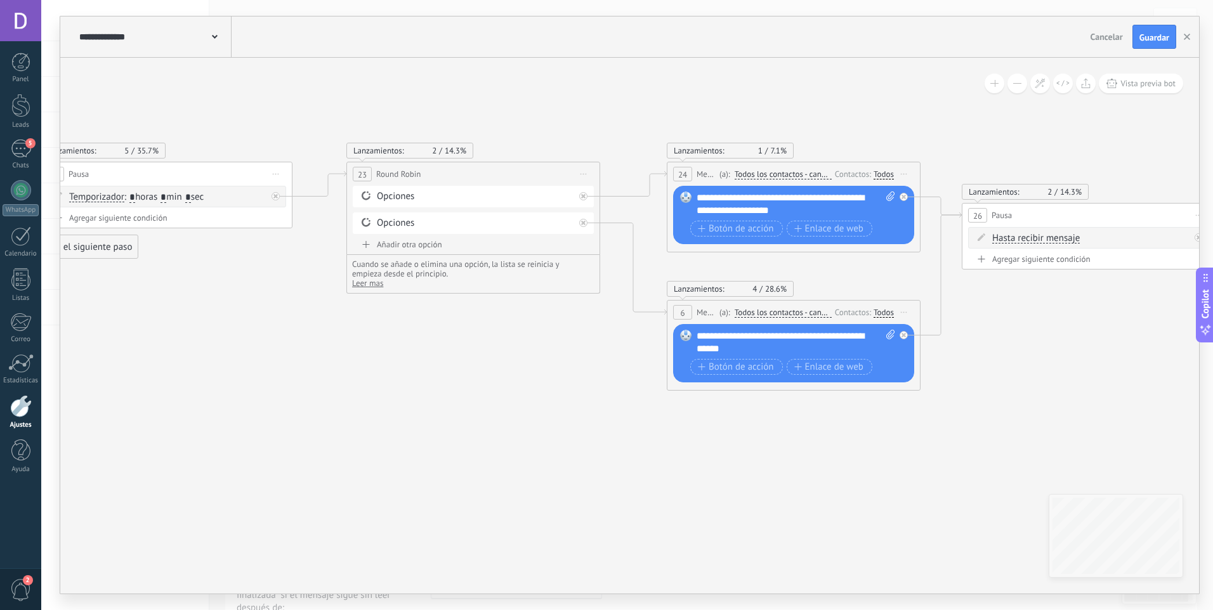
drag, startPoint x: 374, startPoint y: 398, endPoint x: 610, endPoint y: 438, distance: 239.5
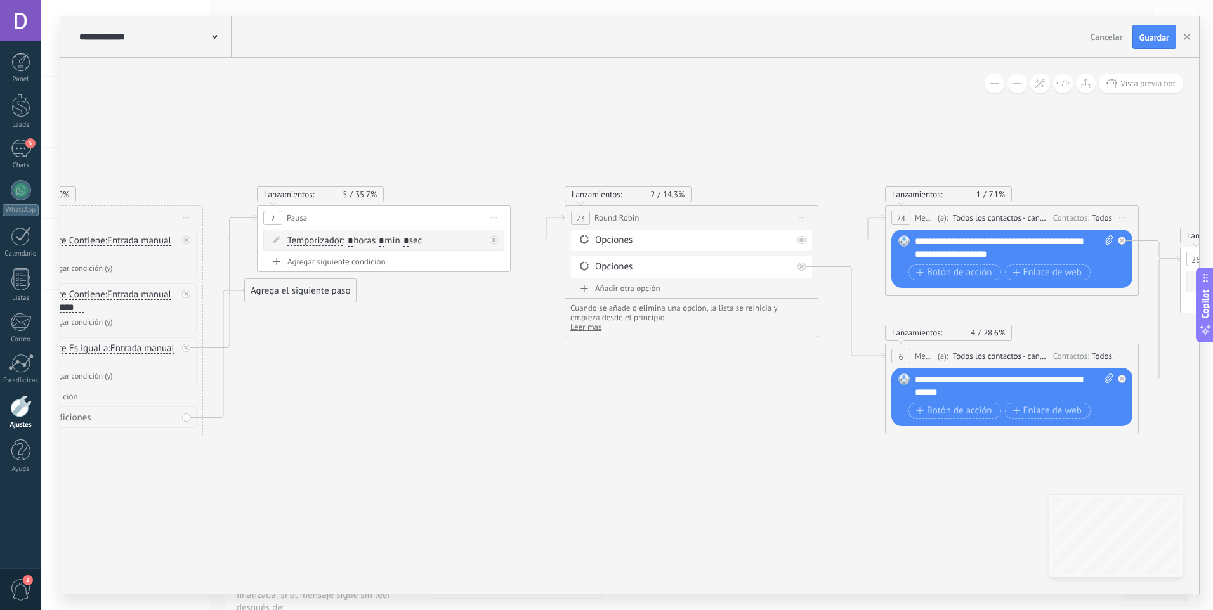
click at [490, 216] on span "Iniciar vista previa aquí Cambiar nombre Duplicar [GEOGRAPHIC_DATA]" at bounding box center [494, 218] width 20 height 18
drag, startPoint x: 510, startPoint y: 300, endPoint x: 483, endPoint y: 316, distance: 31.0
click at [511, 300] on div "Borrar" at bounding box center [552, 301] width 126 height 22
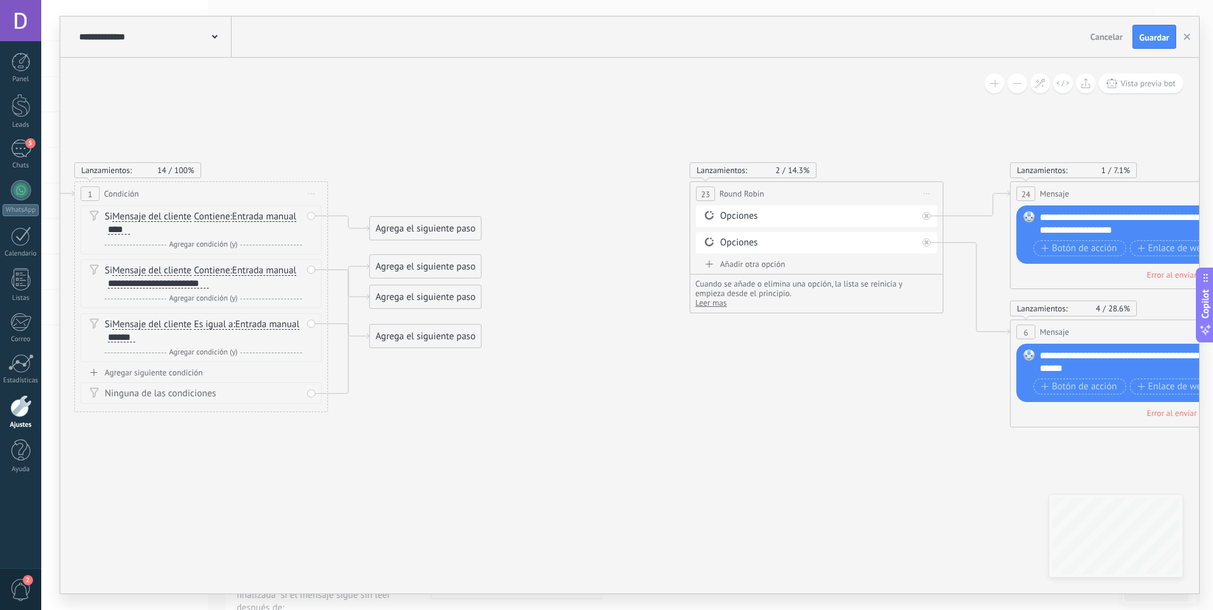
drag, startPoint x: 466, startPoint y: 322, endPoint x: 586, endPoint y: 298, distance: 122.9
drag, startPoint x: 494, startPoint y: 227, endPoint x: 791, endPoint y: 219, distance: 297.6
drag, startPoint x: 426, startPoint y: 273, endPoint x: 773, endPoint y: 234, distance: 349.8
drag, startPoint x: 511, startPoint y: 299, endPoint x: 721, endPoint y: 269, distance: 211.5
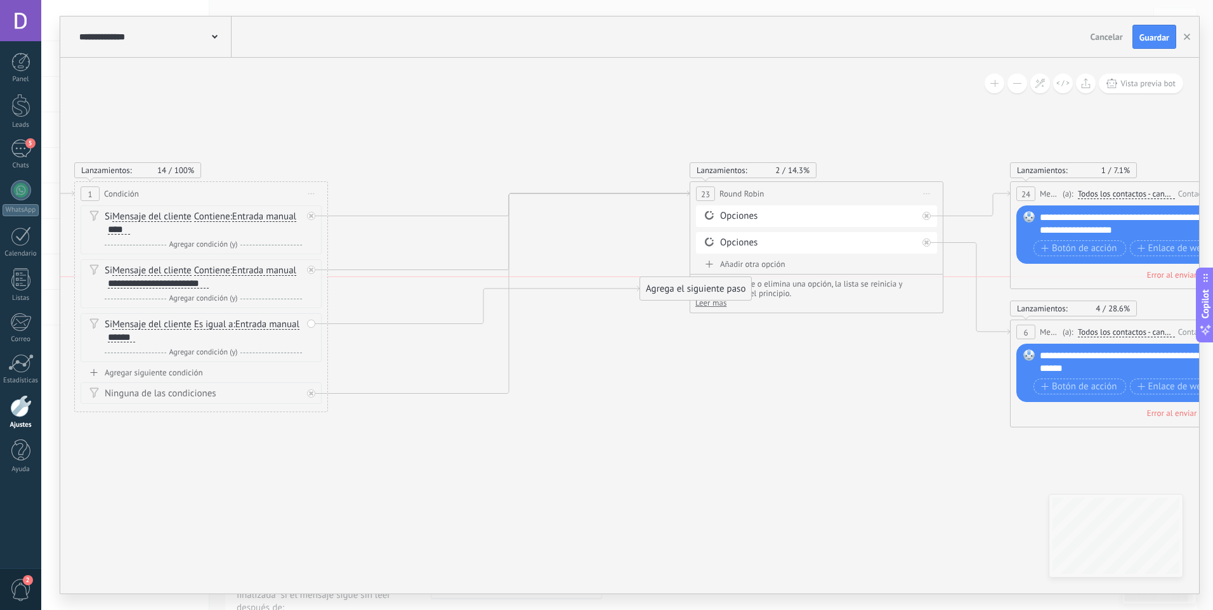
drag, startPoint x: 427, startPoint y: 344, endPoint x: 724, endPoint y: 289, distance: 302.6
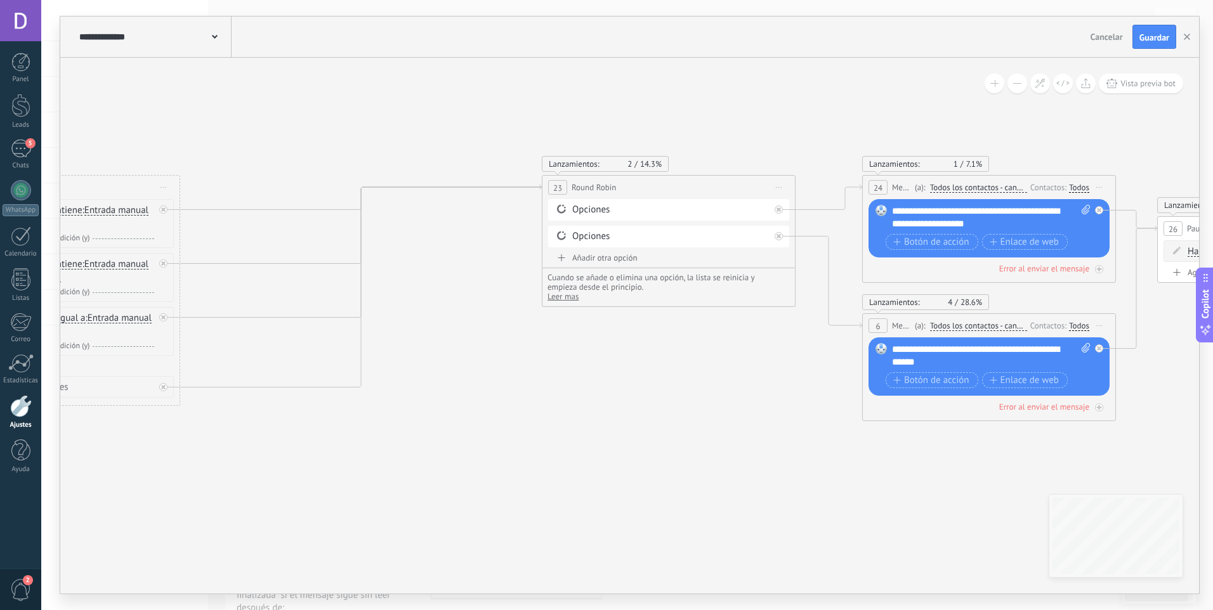
drag, startPoint x: 629, startPoint y: 400, endPoint x: 469, endPoint y: 391, distance: 160.1
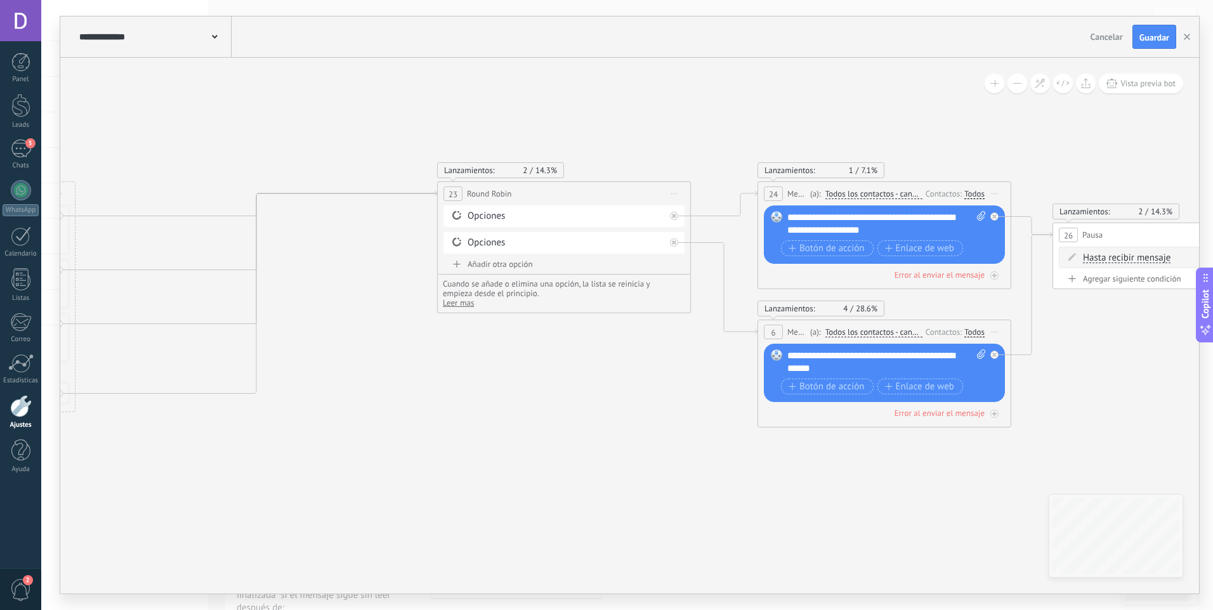
drag, startPoint x: 591, startPoint y: 395, endPoint x: 511, endPoint y: 403, distance: 81.1
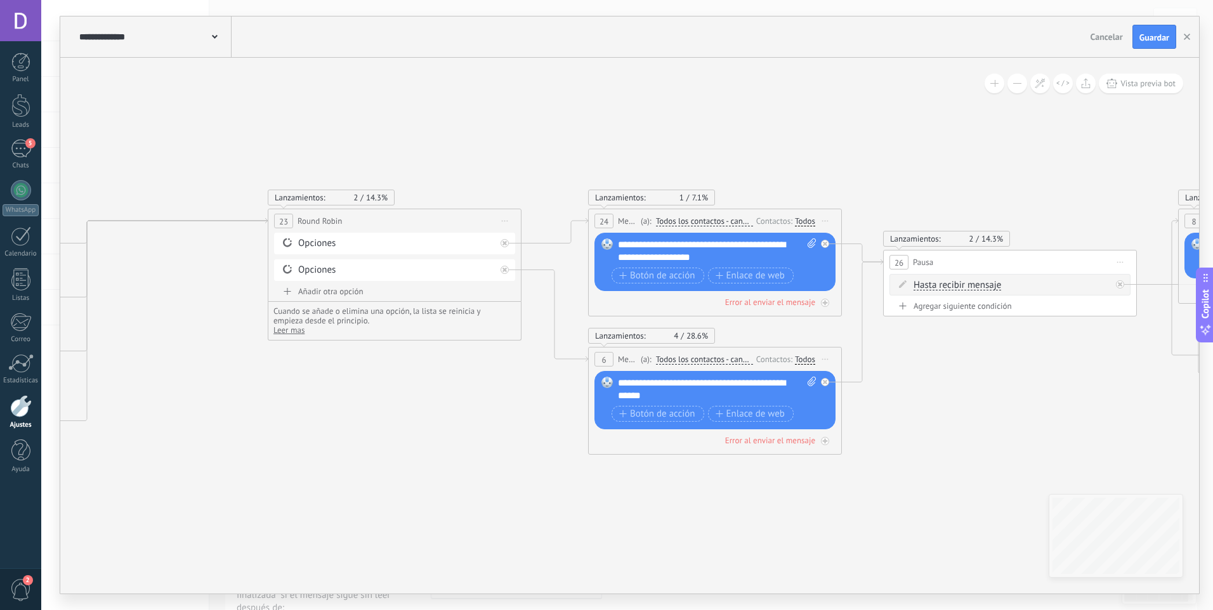
drag, startPoint x: 435, startPoint y: 393, endPoint x: 353, endPoint y: 395, distance: 81.2
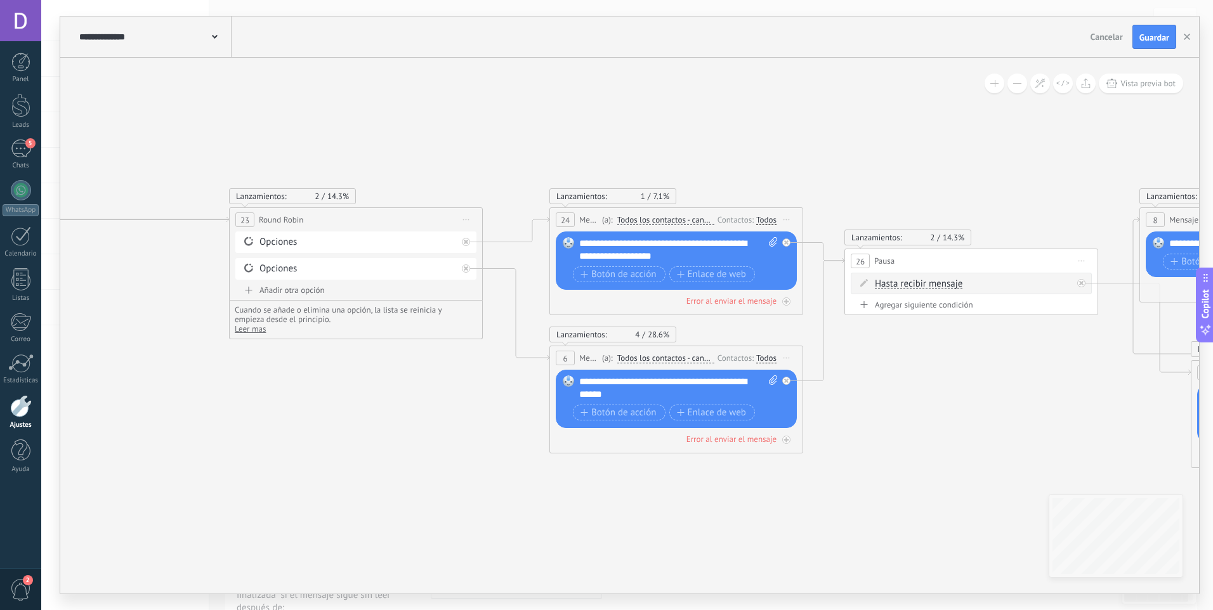
drag, startPoint x: 386, startPoint y: 390, endPoint x: 315, endPoint y: 387, distance: 71.8
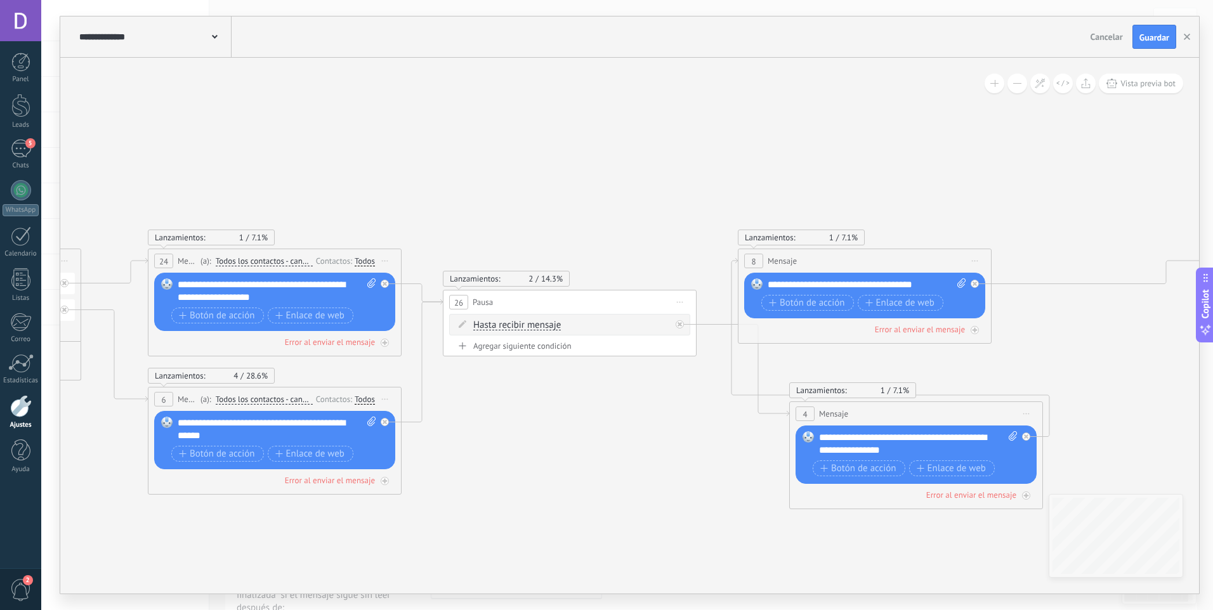
drag, startPoint x: 829, startPoint y: 466, endPoint x: 605, endPoint y: 490, distance: 225.3
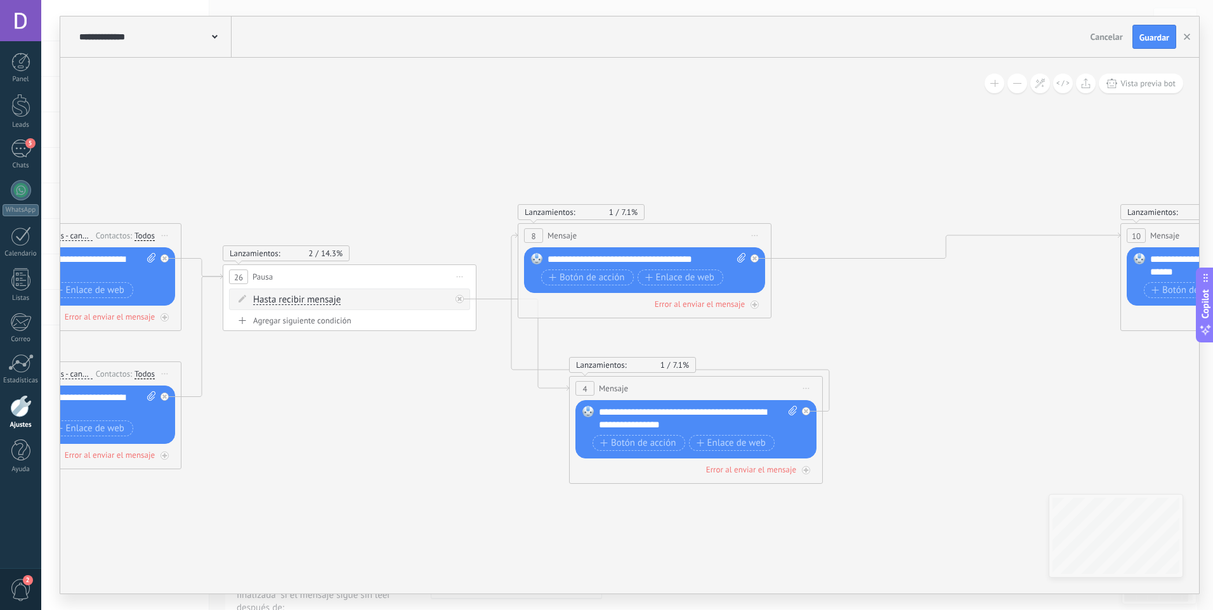
drag, startPoint x: 711, startPoint y: 475, endPoint x: 516, endPoint y: 449, distance: 197.1
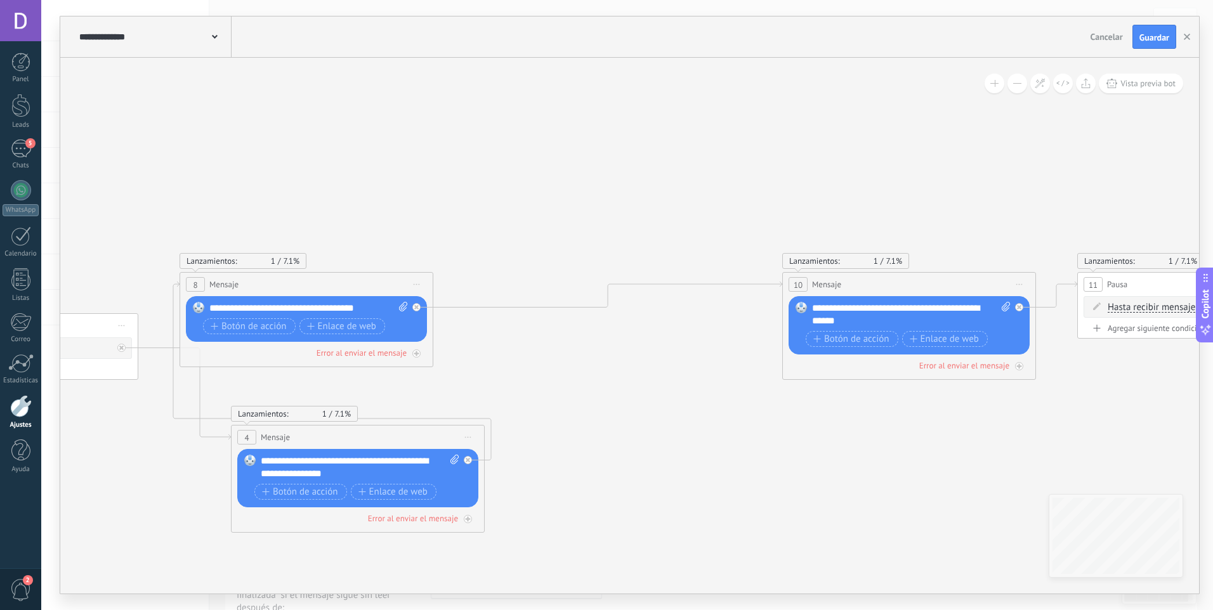
drag, startPoint x: 944, startPoint y: 422, endPoint x: 617, endPoint y: 466, distance: 330.3
click at [617, 466] on icon at bounding box center [961, 395] width 5547 height 881
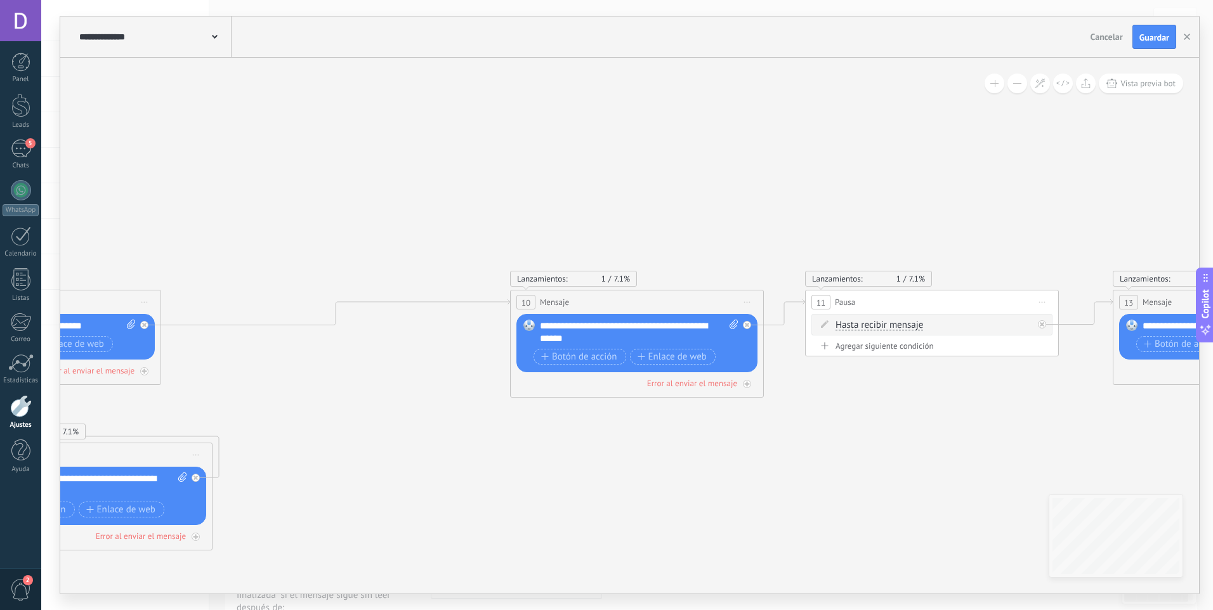
drag, startPoint x: 821, startPoint y: 440, endPoint x: 548, endPoint y: 458, distance: 273.4
click at [548, 458] on icon at bounding box center [688, 420] width 5547 height 895
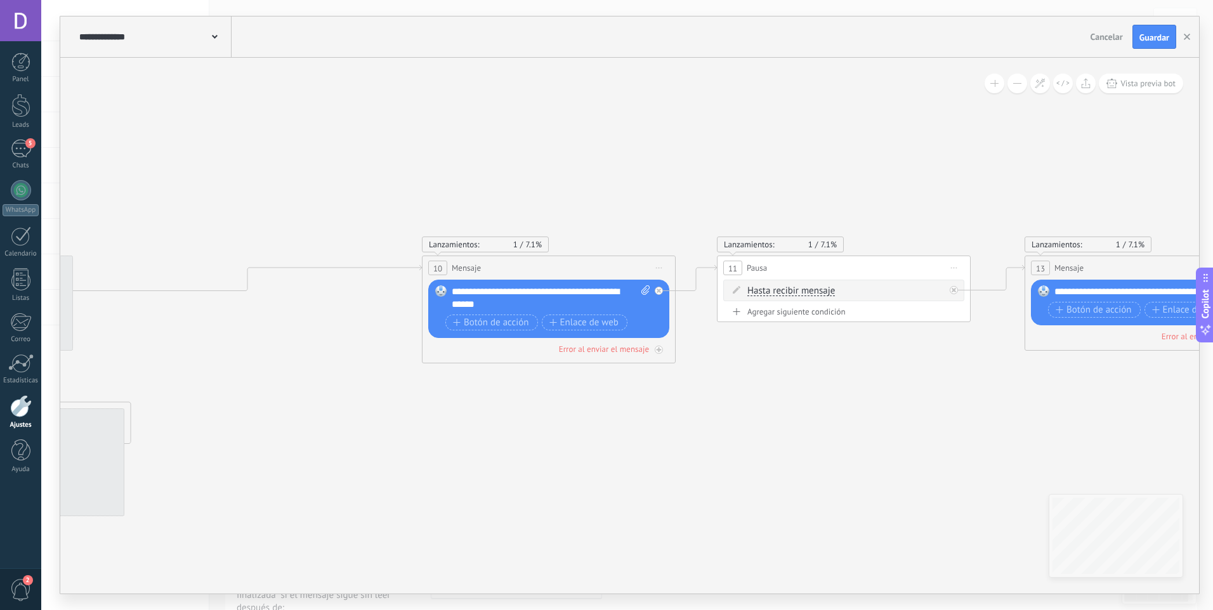
drag, startPoint x: 752, startPoint y: 459, endPoint x: 922, endPoint y: 380, distance: 187.3
click at [964, 362] on icon at bounding box center [600, 385] width 5547 height 895
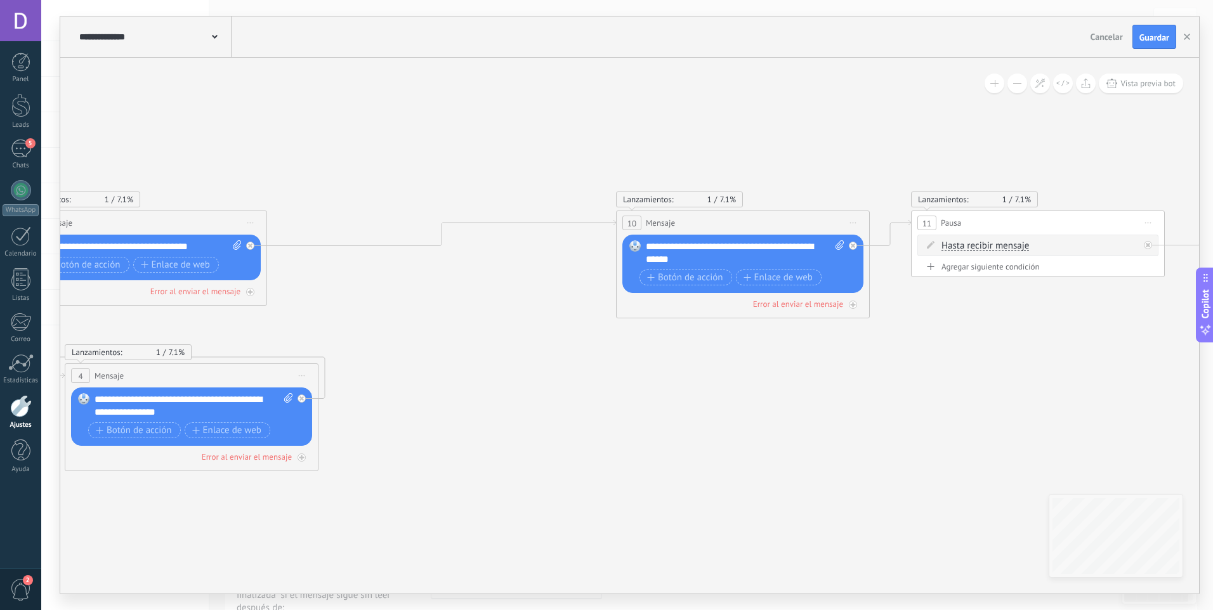
drag, startPoint x: 514, startPoint y: 407, endPoint x: 905, endPoint y: 361, distance: 393.5
click at [905, 361] on icon at bounding box center [794, 340] width 5547 height 895
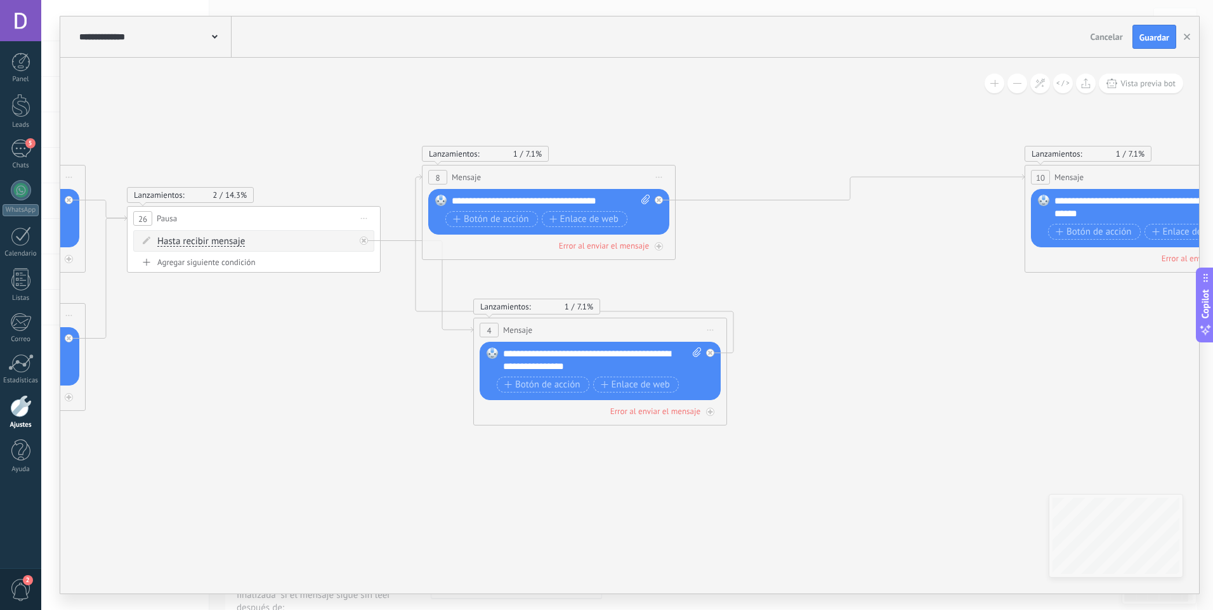
drag, startPoint x: 98, startPoint y: 501, endPoint x: 720, endPoint y: 490, distance: 621.8
click at [719, 490] on icon at bounding box center [1203, 295] width 5547 height 895
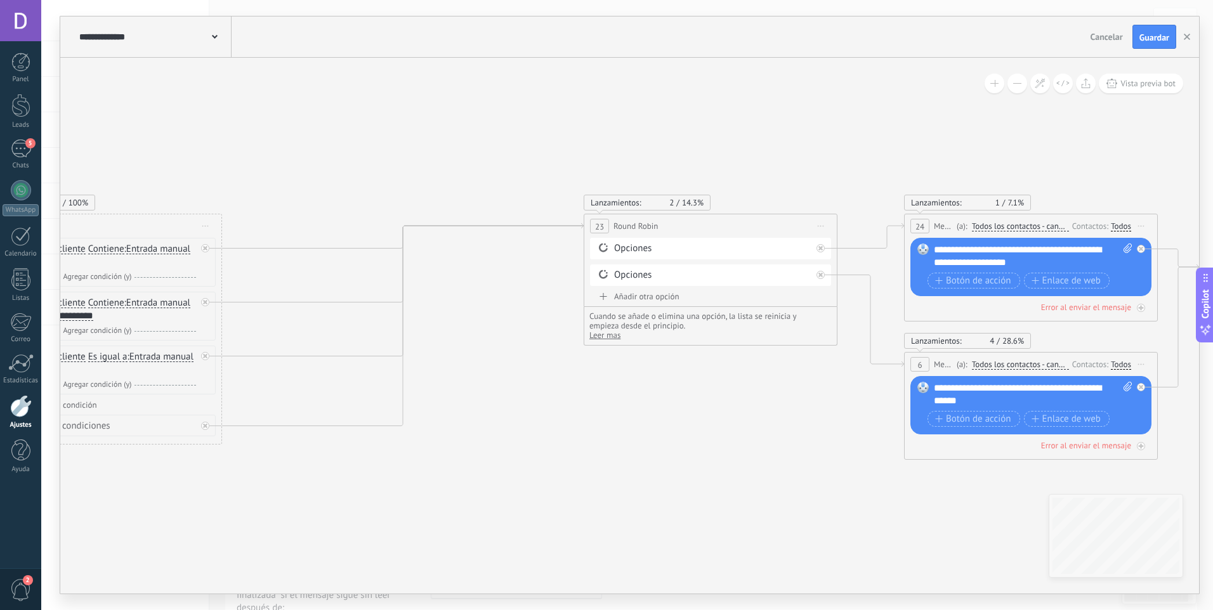
drag, startPoint x: 786, startPoint y: 474, endPoint x: 793, endPoint y: 475, distance: 7.0
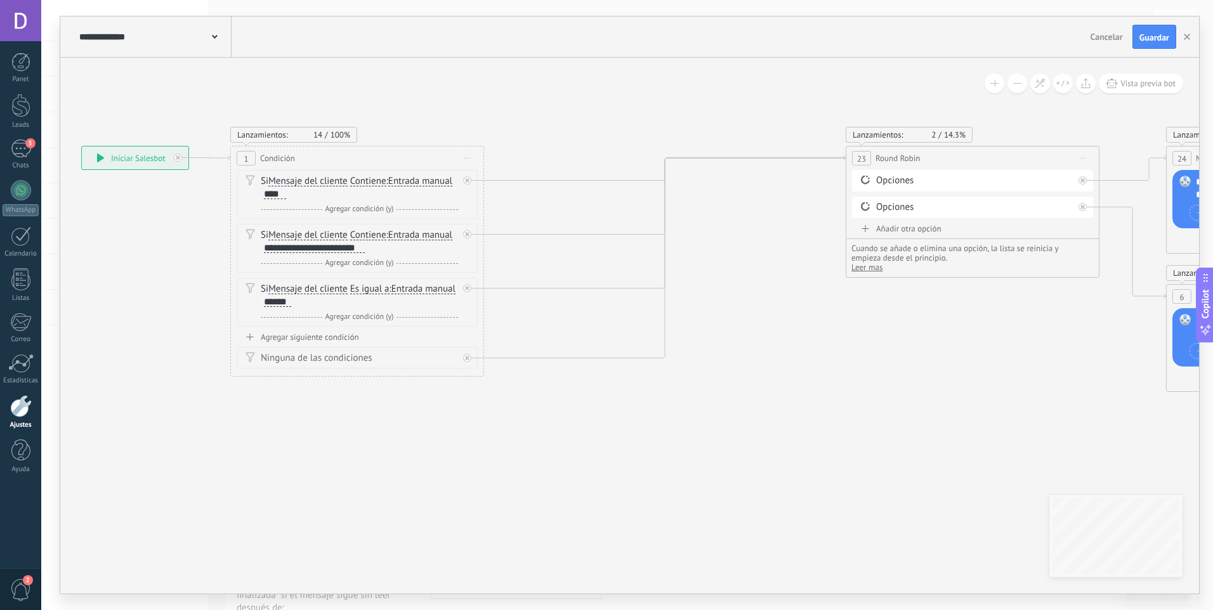
click at [1162, 39] on span "Guardar" at bounding box center [1154, 37] width 30 height 9
click at [18, 154] on div "5" at bounding box center [21, 149] width 20 height 18
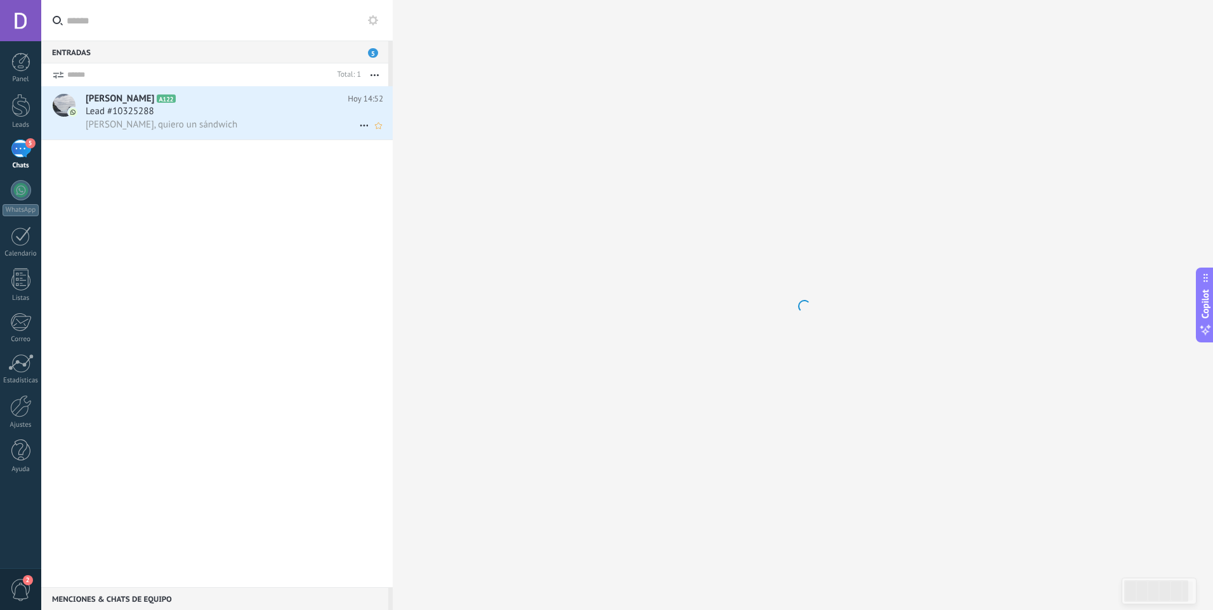
click at [153, 126] on span "[PERSON_NAME], quiero un sándwich" at bounding box center [162, 125] width 152 height 12
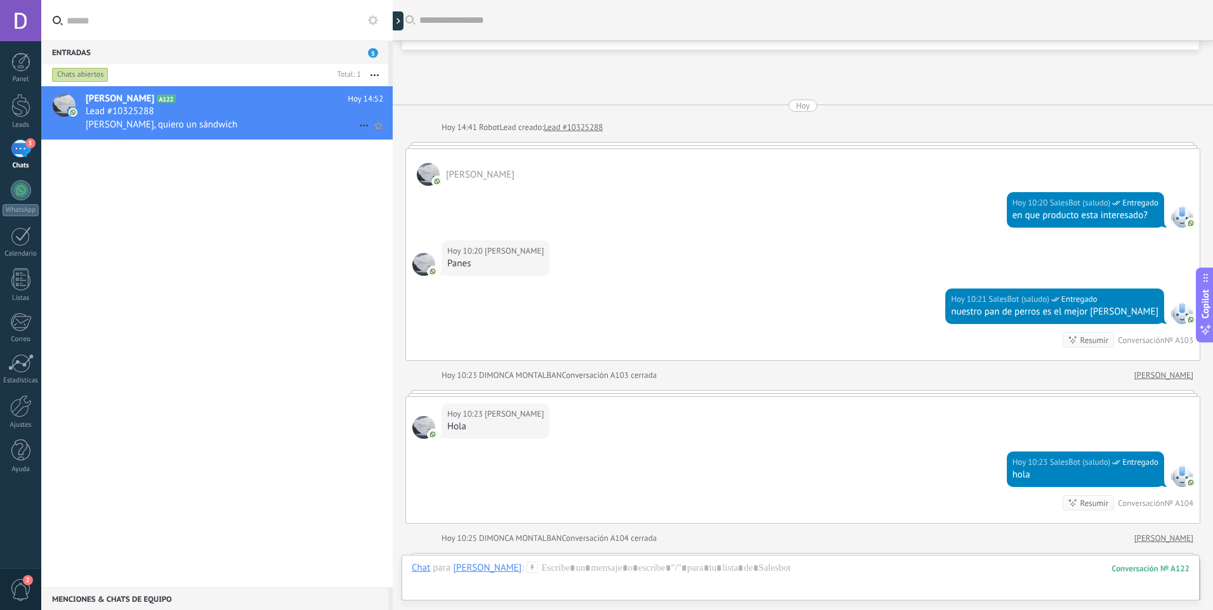
scroll to position [2338, 0]
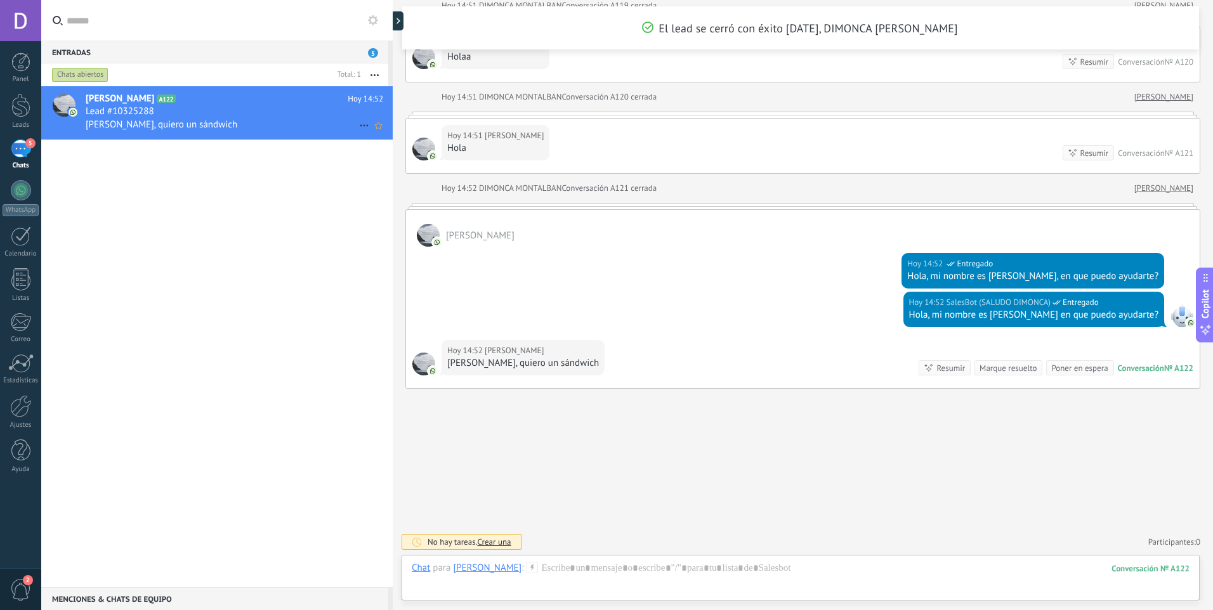
click at [360, 125] on use at bounding box center [364, 126] width 8 height 2
click at [383, 159] on span "Conversación cerrada" at bounding box center [420, 157] width 86 height 25
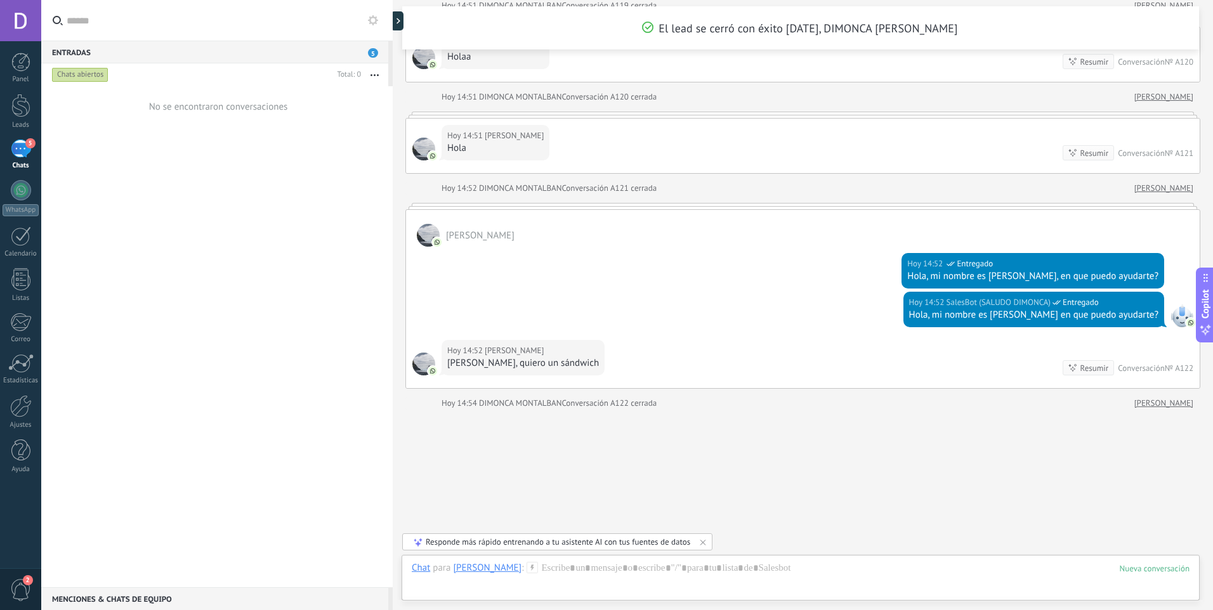
scroll to position [2359, 0]
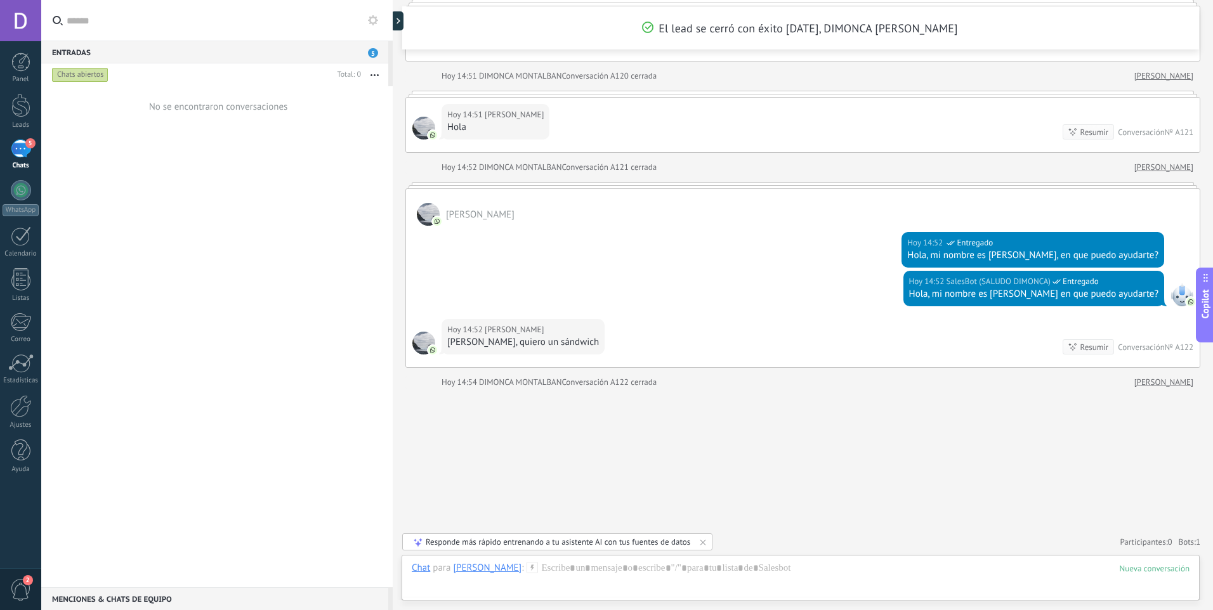
click at [307, 193] on div "No se encontraron conversaciones" at bounding box center [216, 336] width 351 height 501
click at [373, 53] on span "5" at bounding box center [373, 53] width 10 height 10
click at [362, 317] on div "No se encontraron conversaciones" at bounding box center [216, 336] width 351 height 501
click at [21, 145] on div "5" at bounding box center [21, 149] width 20 height 18
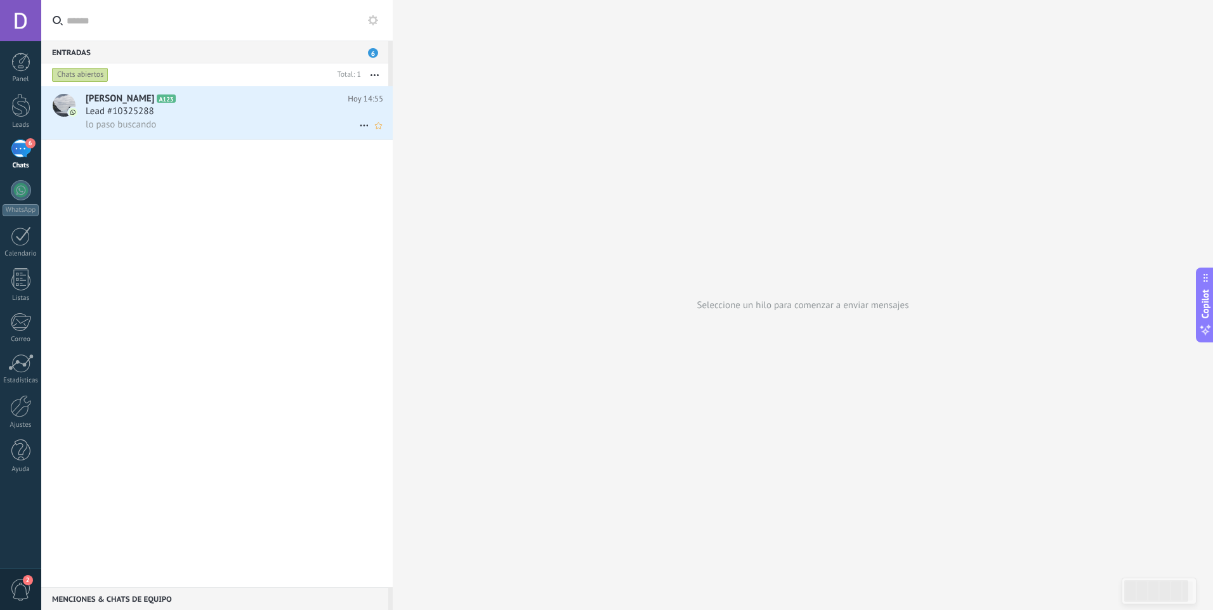
click at [270, 114] on div "Lead #10325288" at bounding box center [235, 111] width 298 height 13
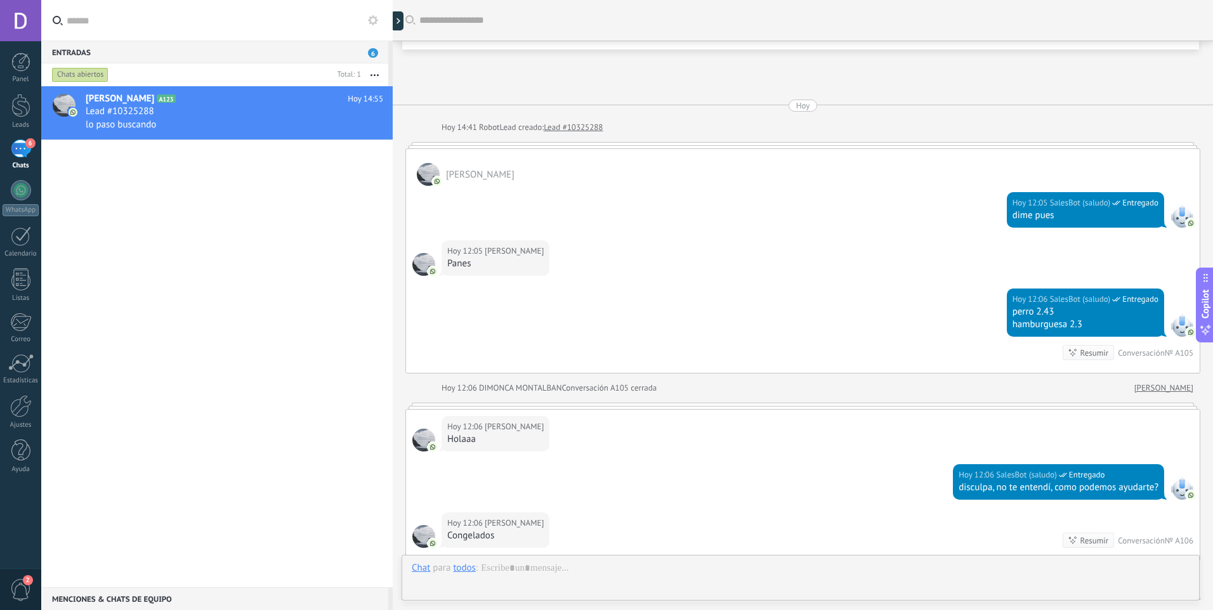
scroll to position [2277, 0]
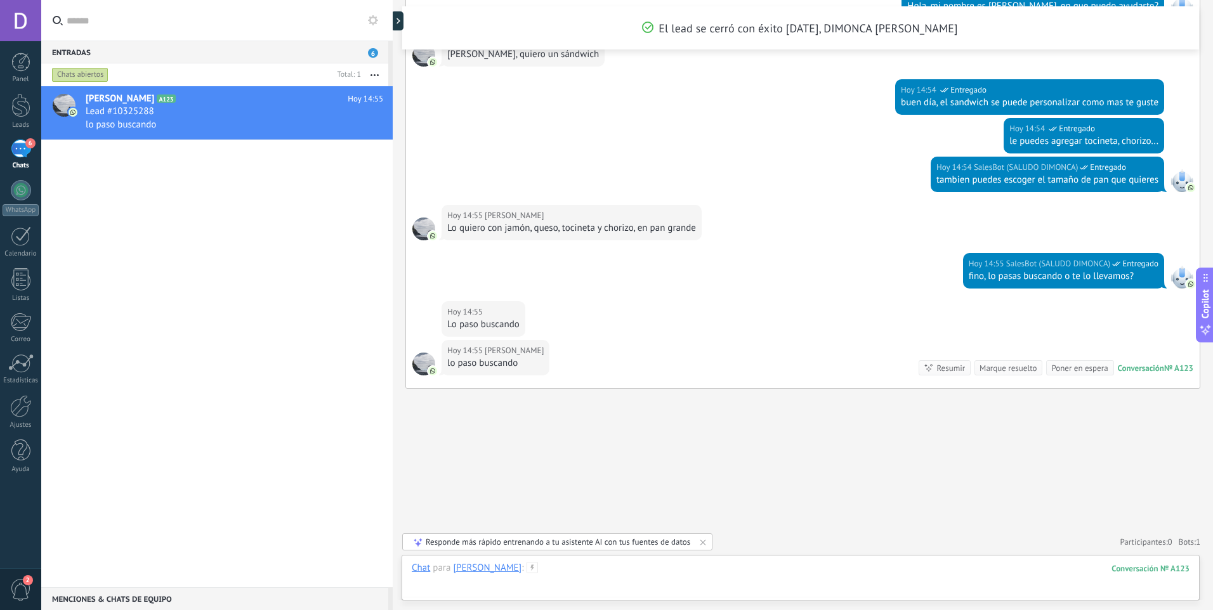
click at [556, 568] on div at bounding box center [801, 581] width 778 height 38
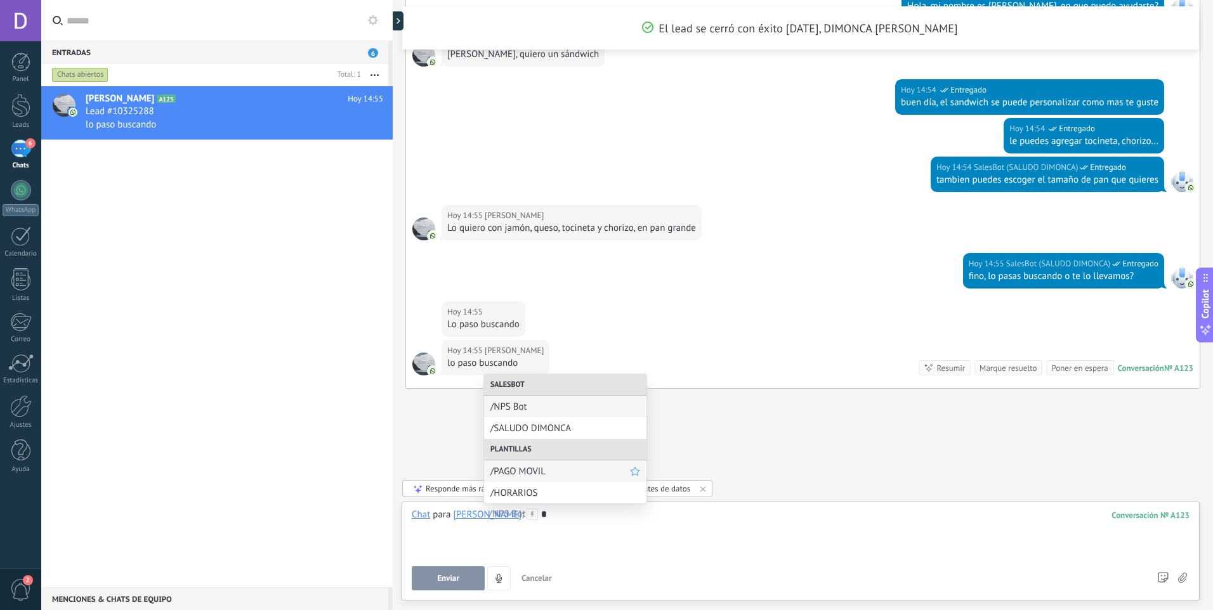
click at [562, 467] on span "/PAGO MOVIL" at bounding box center [560, 472] width 140 height 12
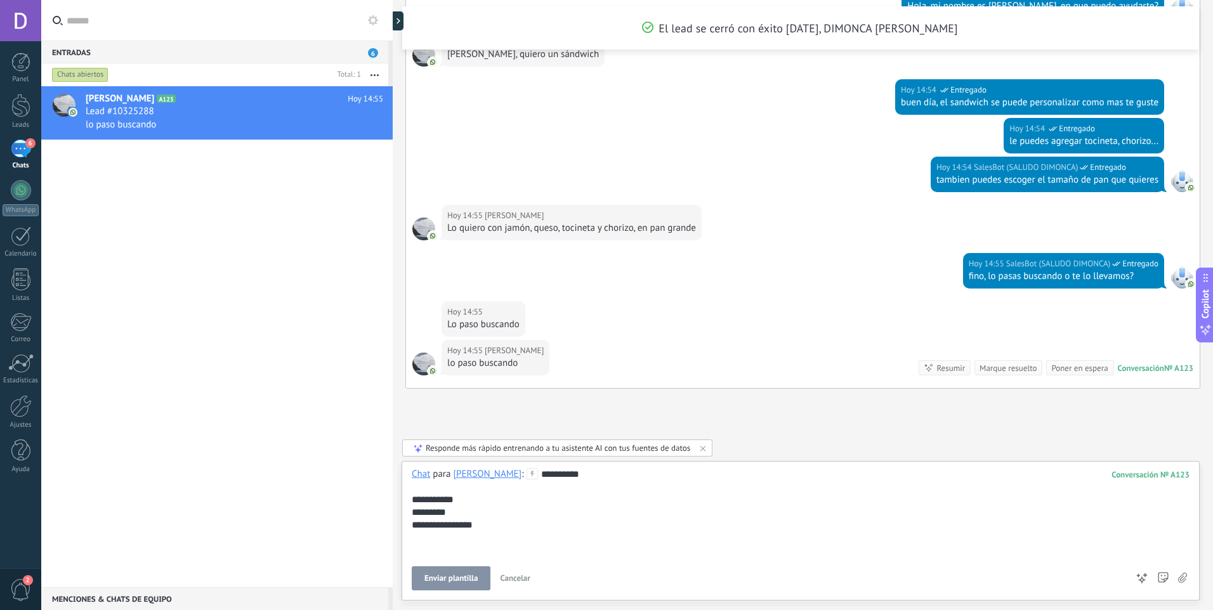
click at [435, 582] on span "Enviar plantilla" at bounding box center [450, 578] width 53 height 9
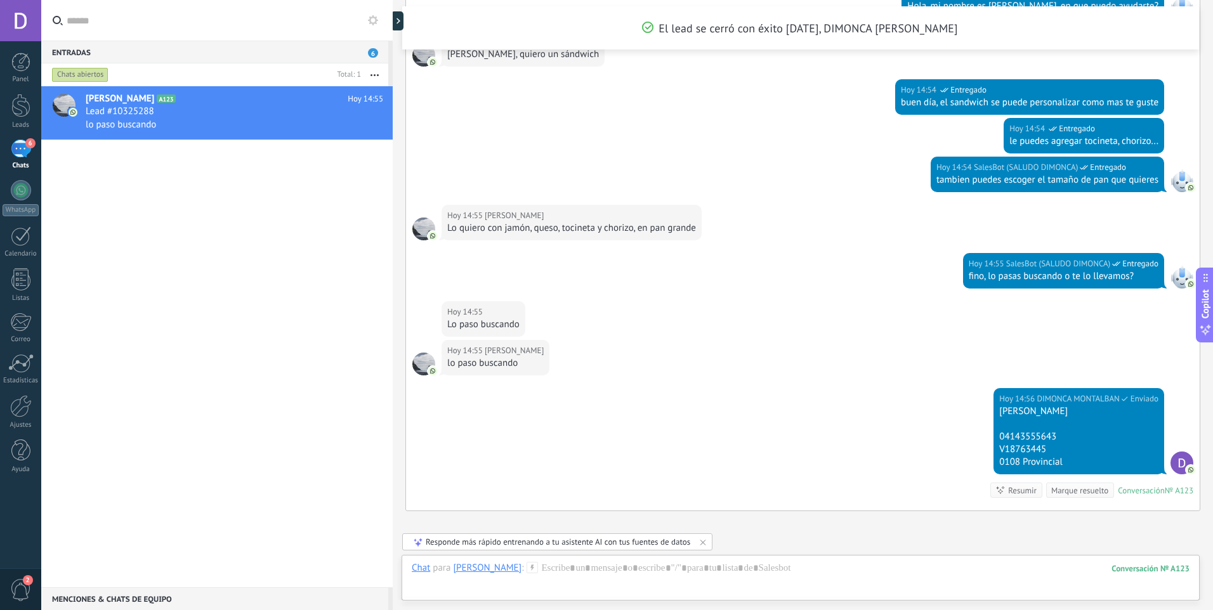
scroll to position [2400, 0]
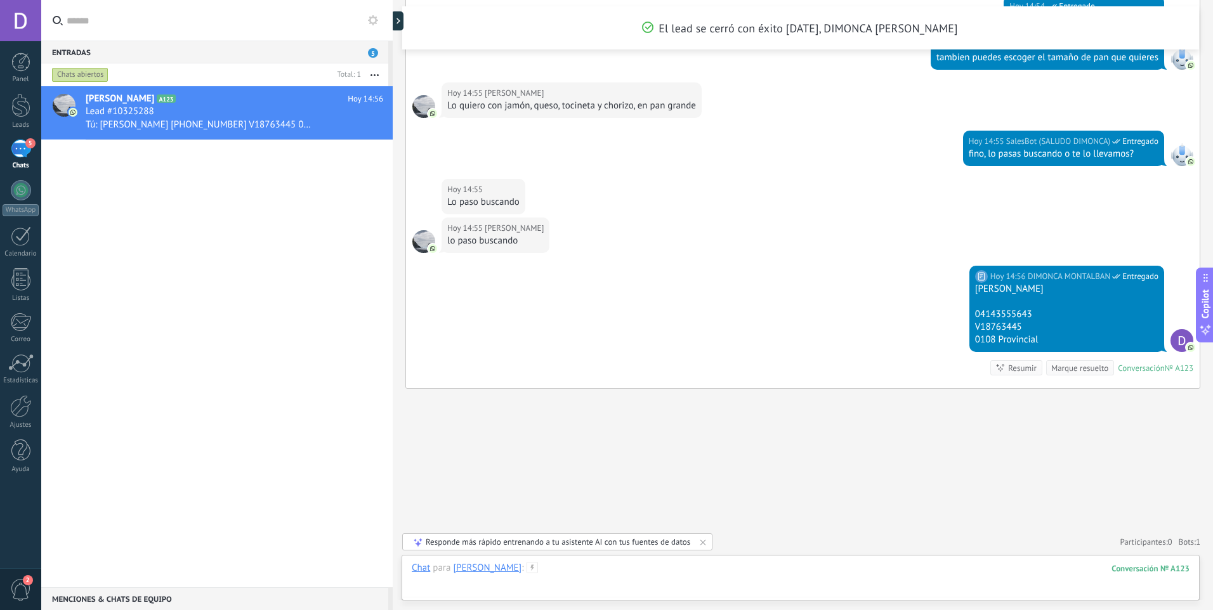
click at [495, 568] on div at bounding box center [801, 581] width 778 height 38
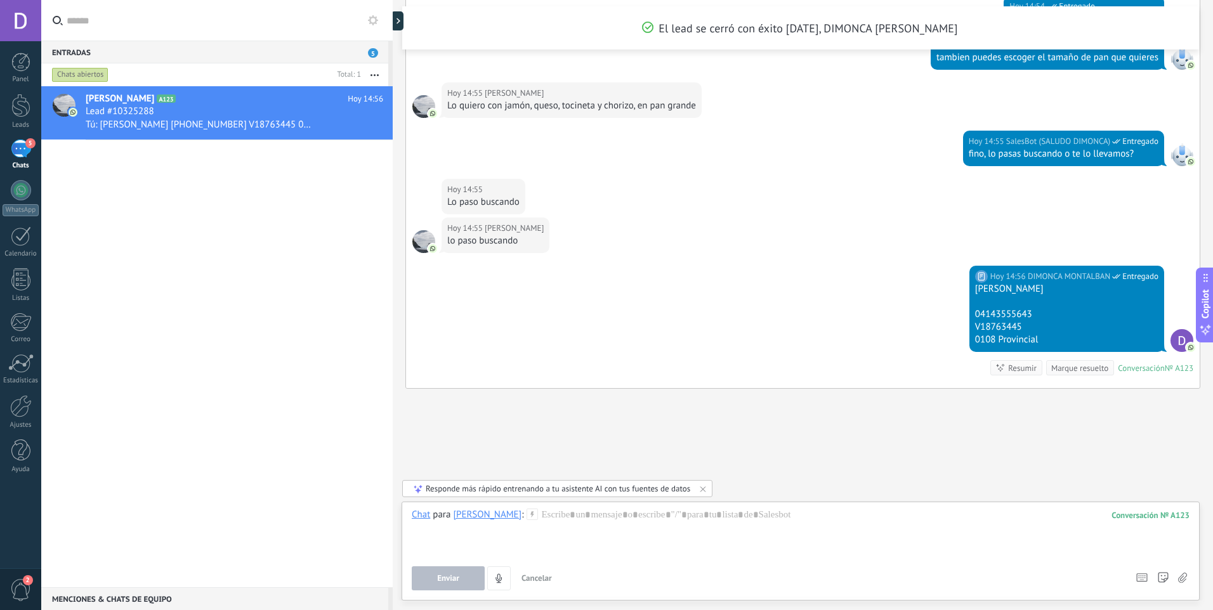
click at [527, 518] on icon at bounding box center [532, 514] width 11 height 11
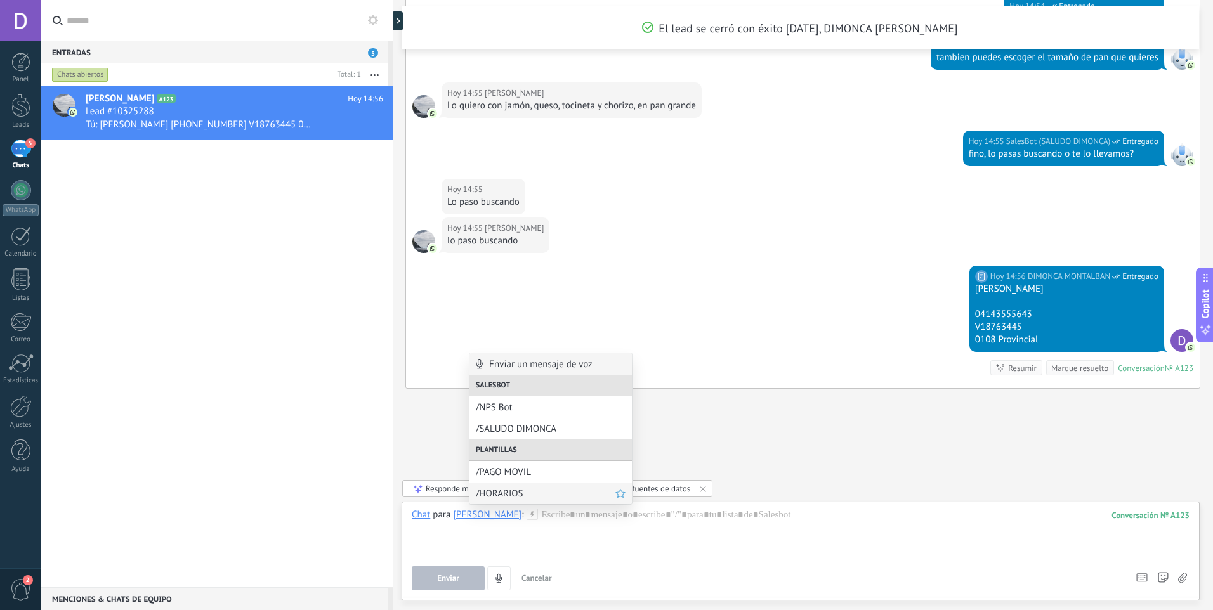
click at [570, 499] on span "/HORARIOS" at bounding box center [546, 494] width 140 height 12
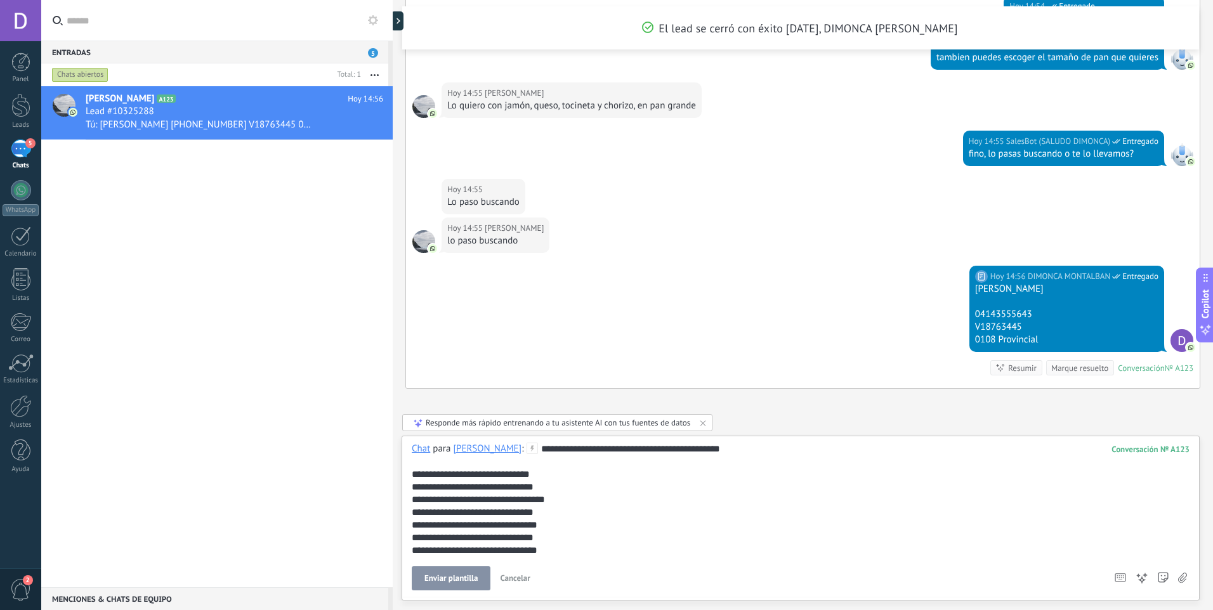
click at [440, 577] on span "Enviar plantilla" at bounding box center [450, 578] width 53 height 9
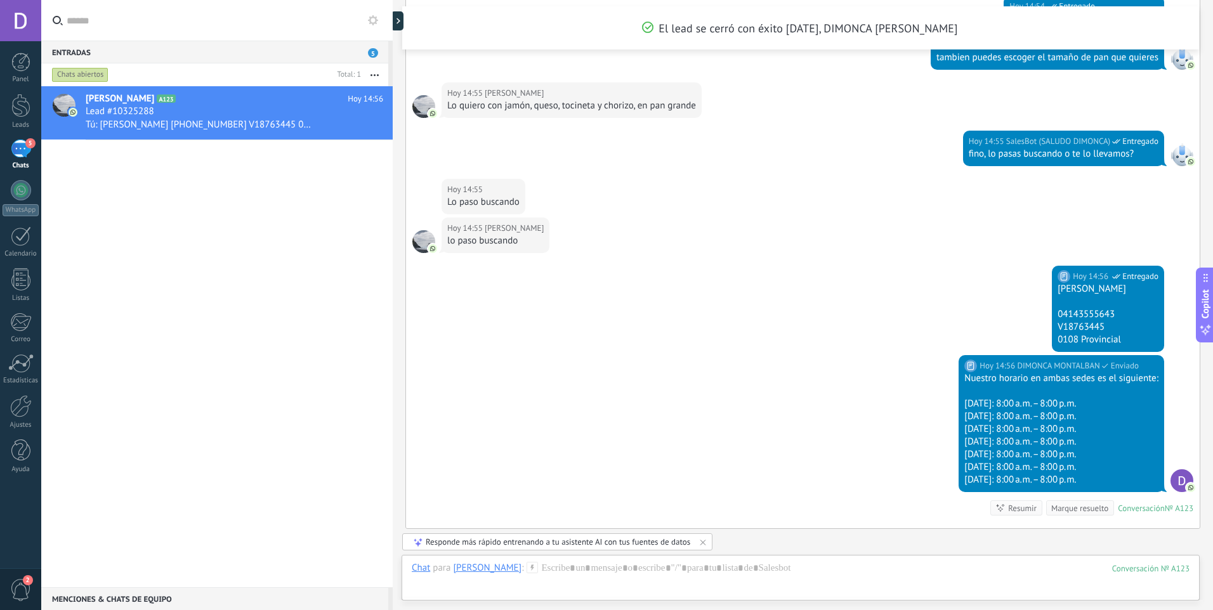
scroll to position [2540, 0]
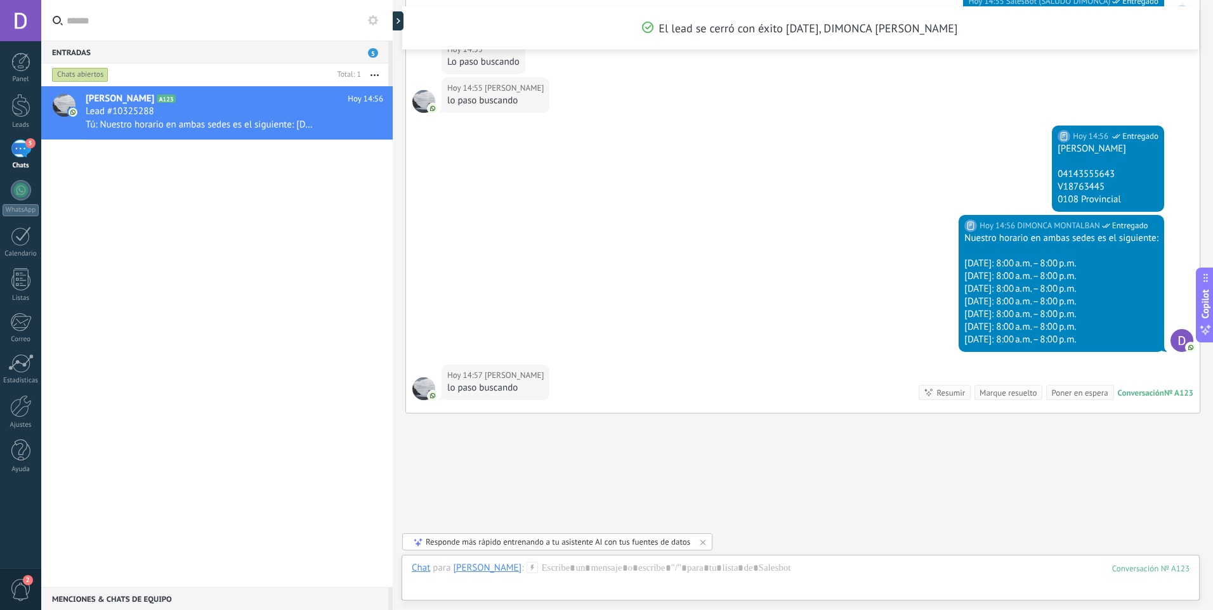
scroll to position [2565, 0]
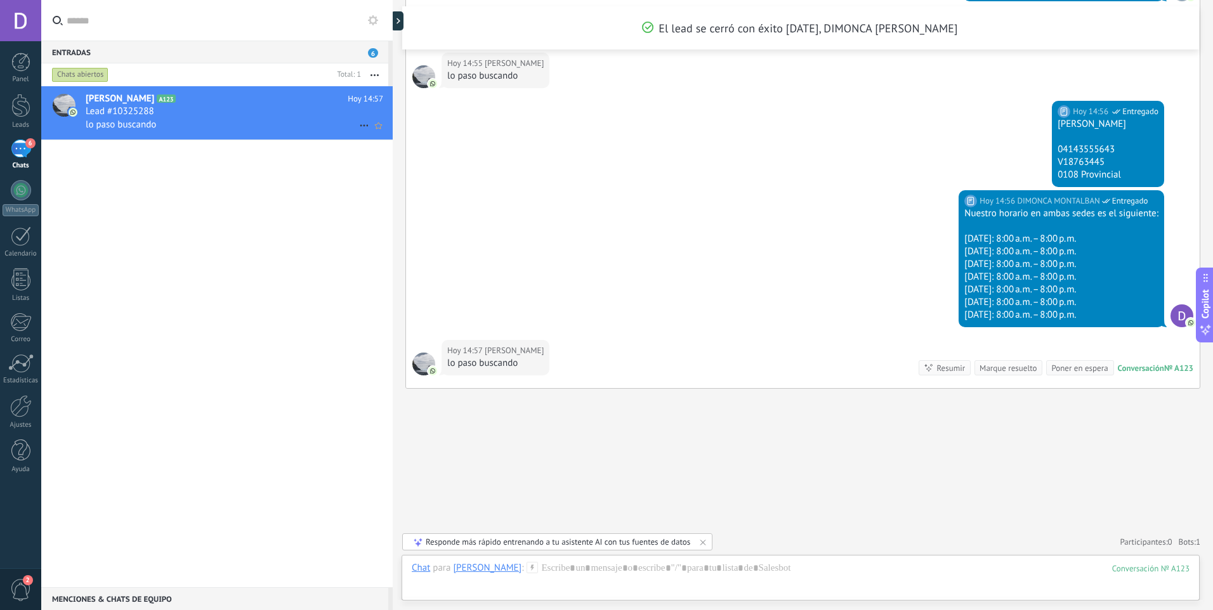
click at [360, 128] on icon at bounding box center [364, 125] width 15 height 15
click at [398, 162] on span "Conversación cerrada" at bounding box center [420, 157] width 86 height 25
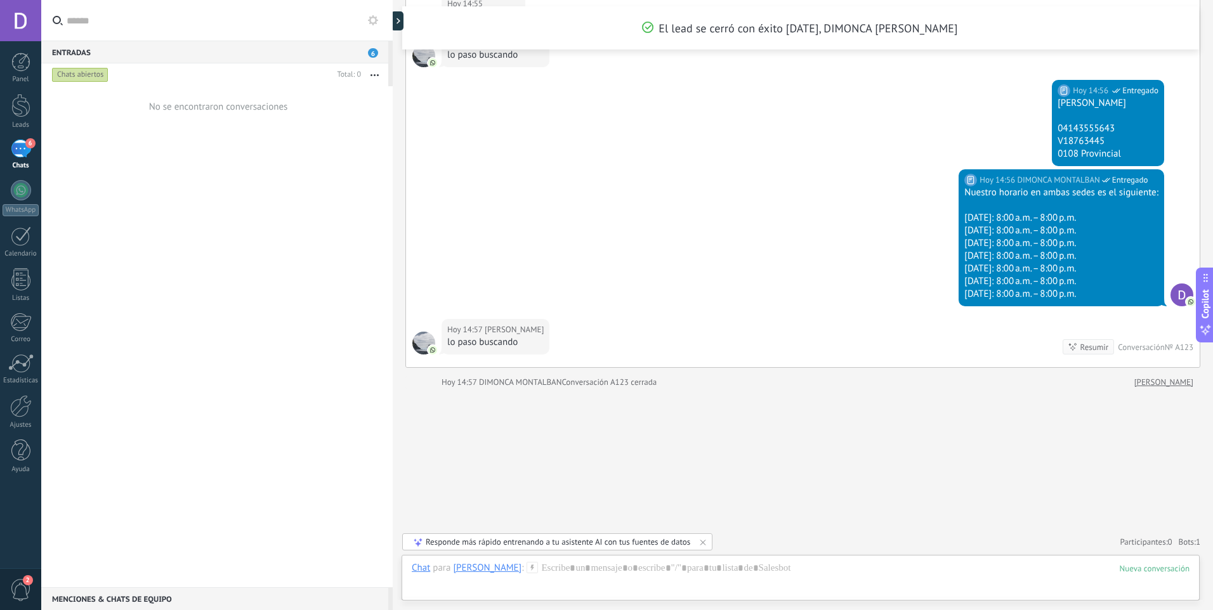
drag, startPoint x: 497, startPoint y: 459, endPoint x: 492, endPoint y: 450, distance: 10.2
click at [374, 55] on span "6" at bounding box center [373, 53] width 10 height 10
click at [367, 282] on div "No se encontraron conversaciones" at bounding box center [216, 336] width 351 height 501
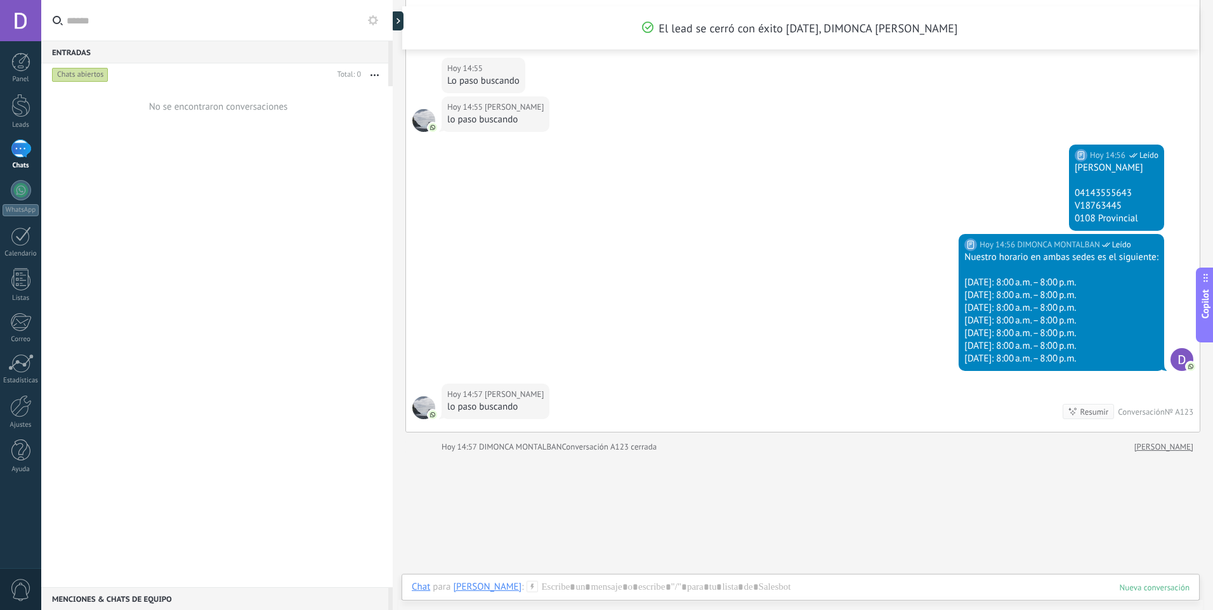
scroll to position [2348, 0]
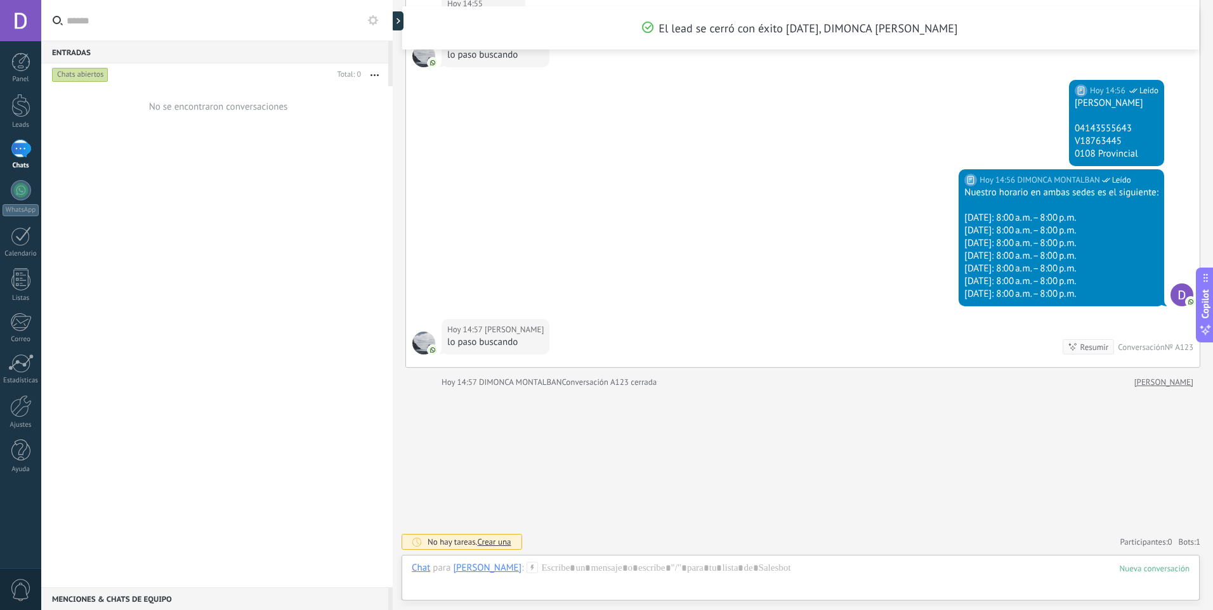
click at [1179, 542] on span "Bots: 1" at bounding box center [1190, 542] width 22 height 11
click at [1183, 520] on icon at bounding box center [1186, 517] width 10 height 10
click at [4, 167] on div "Chats" at bounding box center [21, 166] width 37 height 8
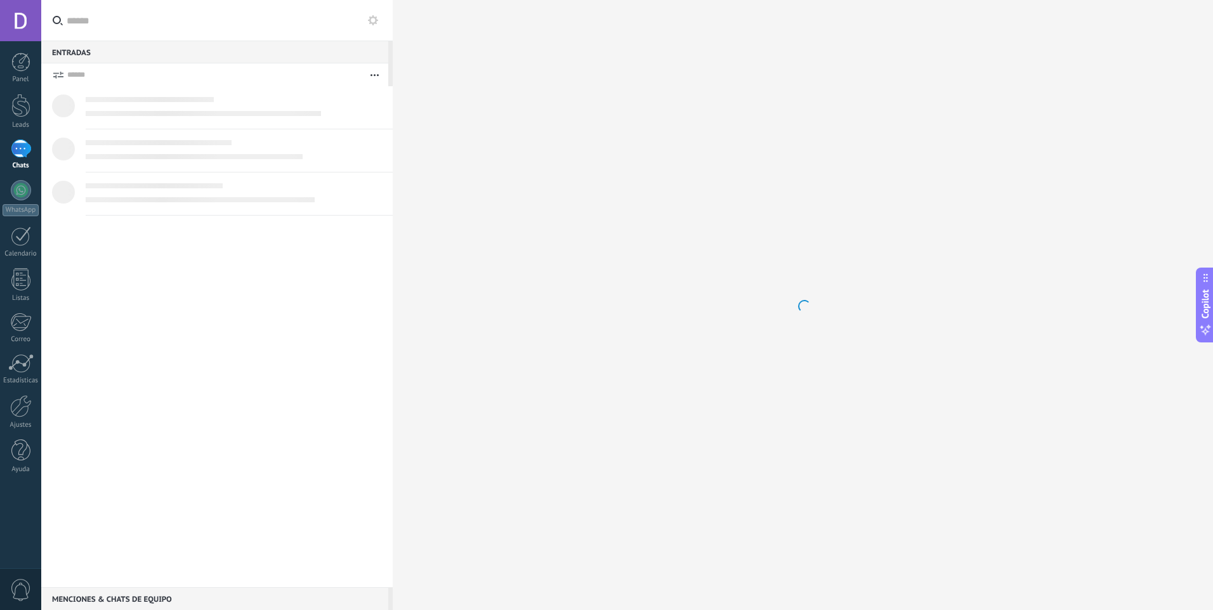
click at [33, 151] on link "Chats" at bounding box center [20, 155] width 41 height 30
click at [697, 324] on div "Seleccione un hilo para comenzar a enviar mensajes" at bounding box center [803, 305] width 820 height 610
click at [16, 410] on div at bounding box center [21, 406] width 22 height 22
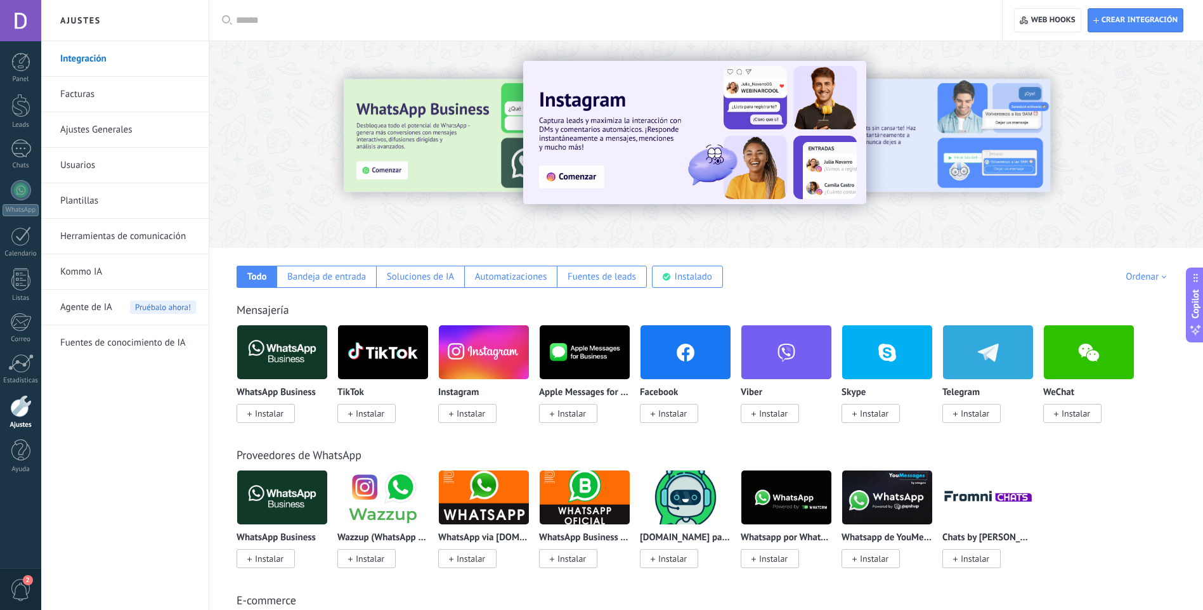
click at [115, 249] on link "Herramientas de comunicación" at bounding box center [128, 237] width 136 height 36
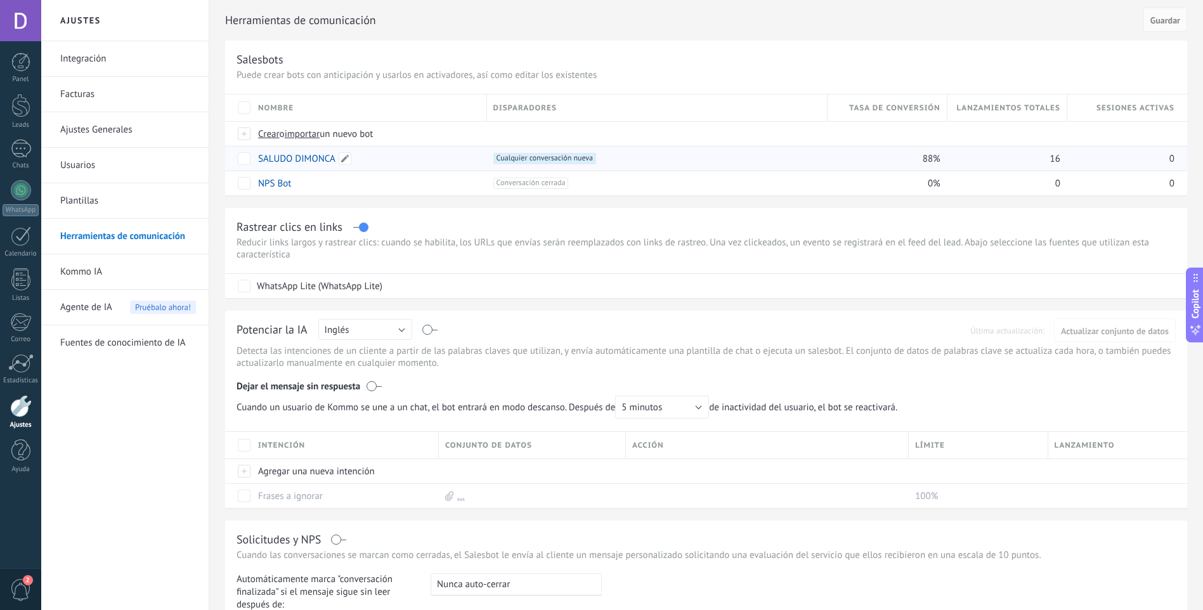
click at [310, 164] on link "SALUDO DIMONCA" at bounding box center [296, 159] width 77 height 12
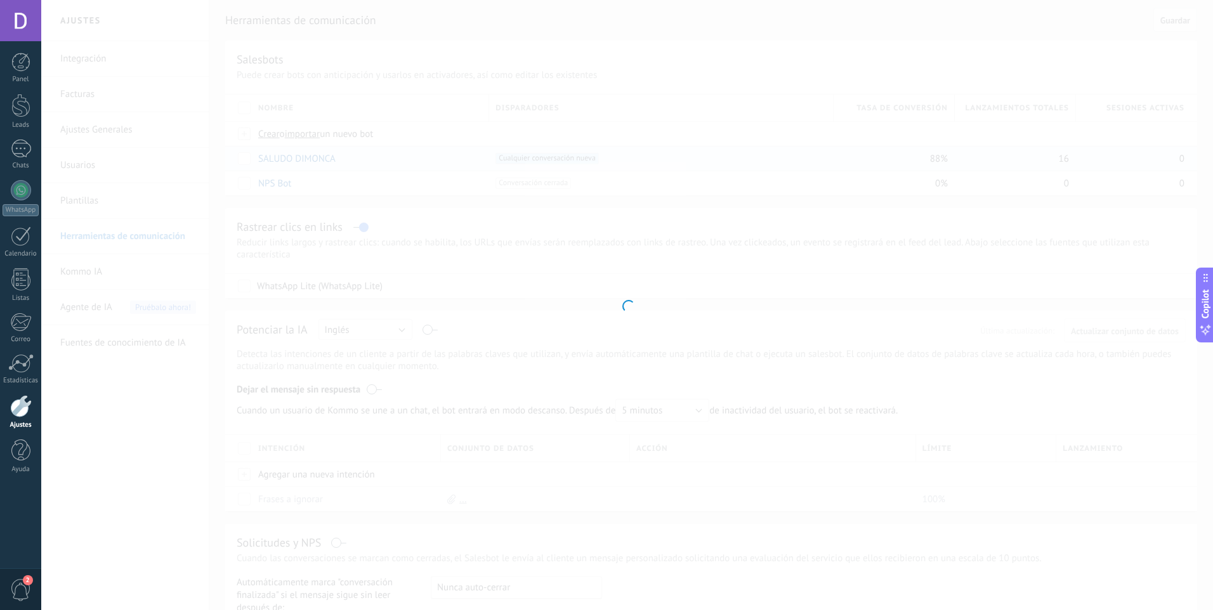
type input "**********"
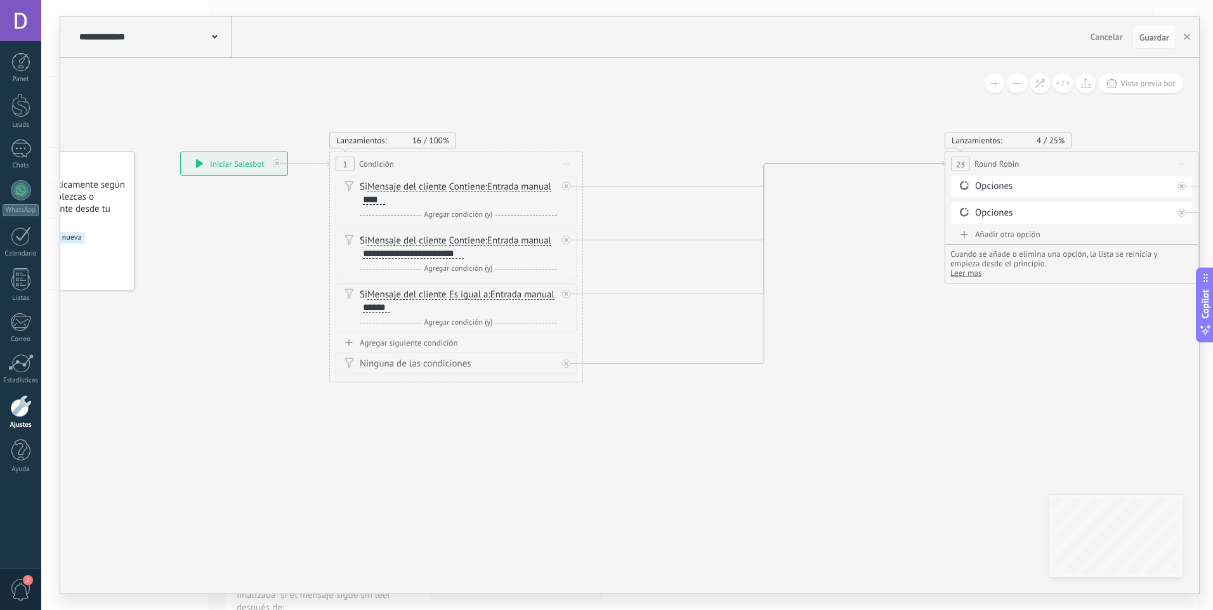
drag, startPoint x: 607, startPoint y: 439, endPoint x: 265, endPoint y: 435, distance: 342.6
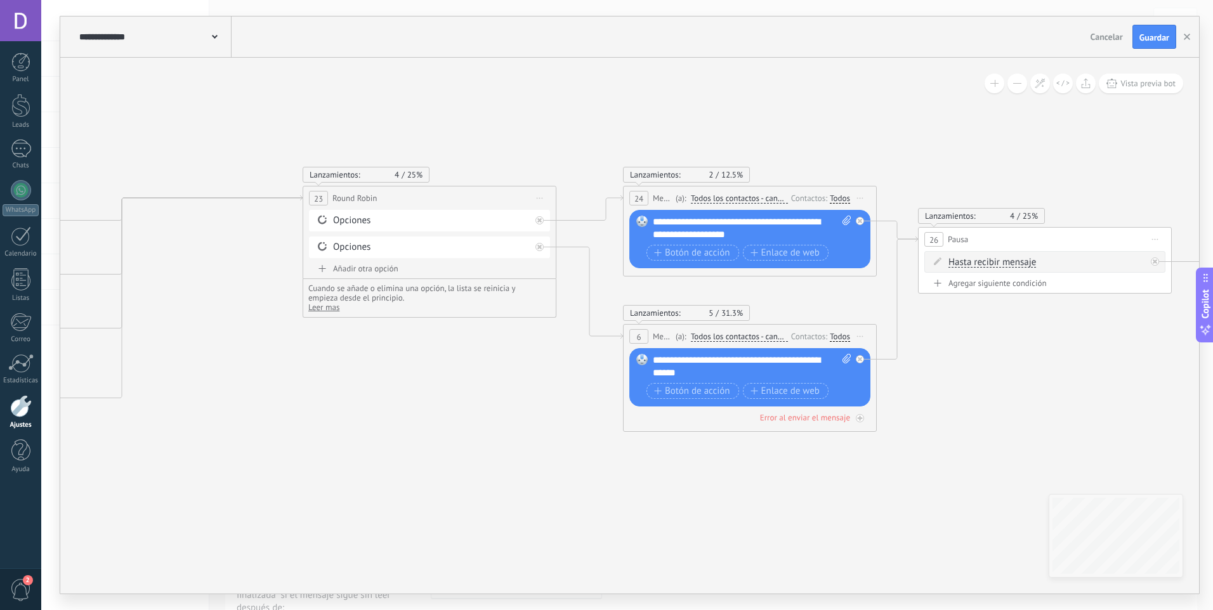
drag, startPoint x: 603, startPoint y: 375, endPoint x: 268, endPoint y: 405, distance: 335.7
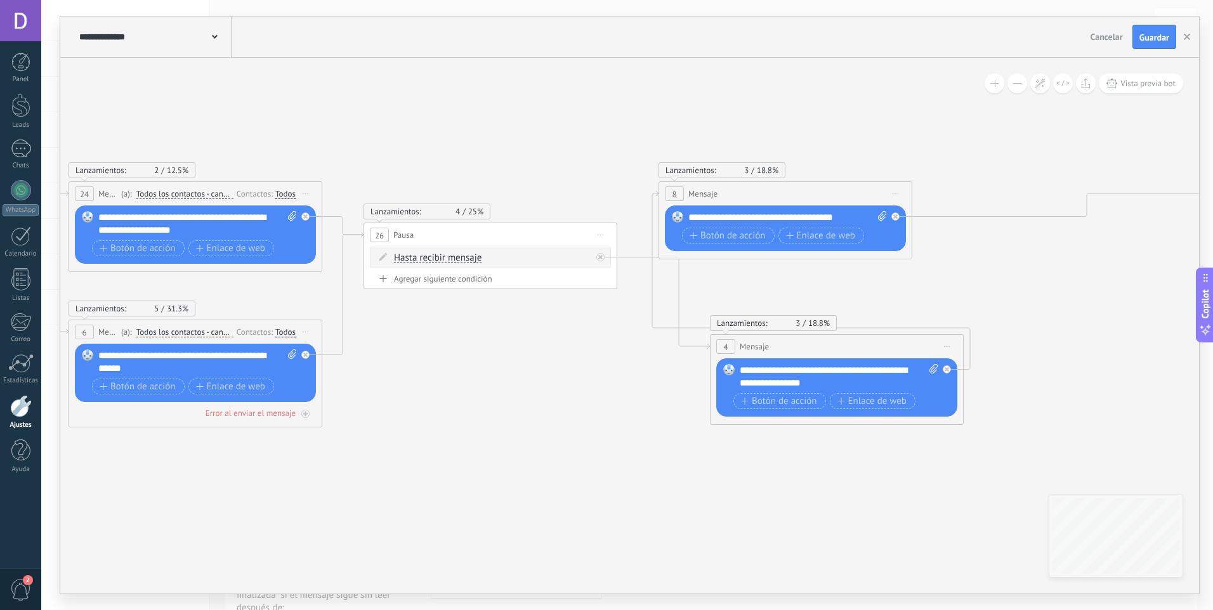
drag, startPoint x: 1076, startPoint y: 444, endPoint x: 525, endPoint y: 440, distance: 551.3
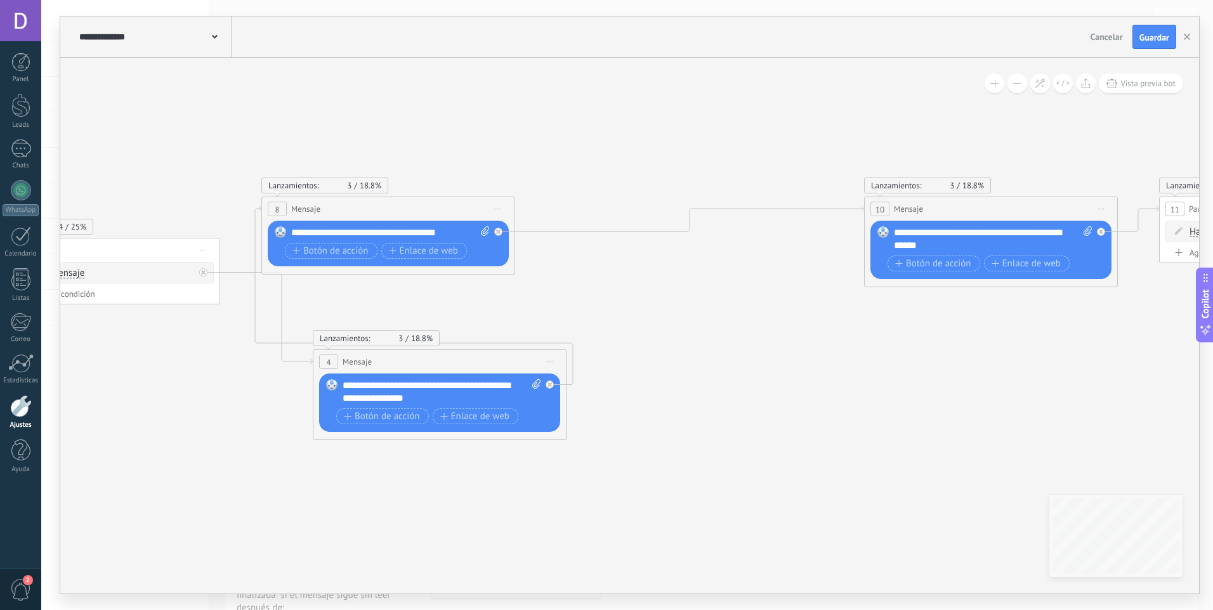
drag, startPoint x: 629, startPoint y: 391, endPoint x: 199, endPoint y: 410, distance: 431.1
click at [199, 410] on icon at bounding box center [1042, 319] width 5547 height 881
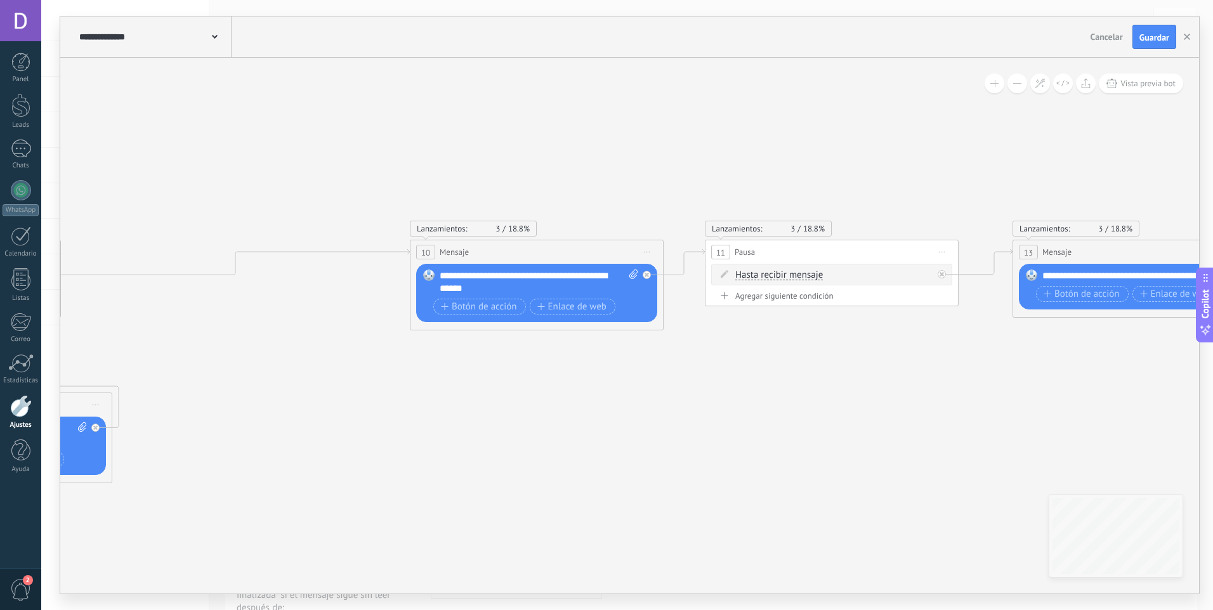
drag, startPoint x: 854, startPoint y: 318, endPoint x: 433, endPoint y: 358, distance: 423.1
click at [433, 358] on icon at bounding box center [588, 362] width 5547 height 878
drag, startPoint x: 1014, startPoint y: 318, endPoint x: 645, endPoint y: 382, distance: 374.6
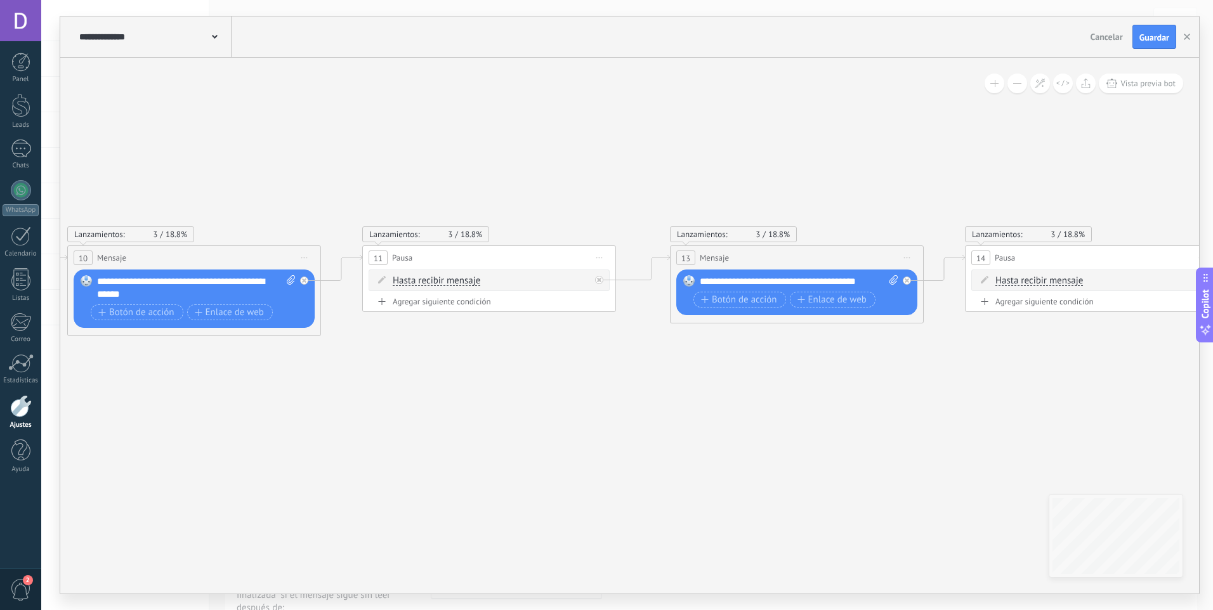
drag, startPoint x: 693, startPoint y: 379, endPoint x: 351, endPoint y: 384, distance: 342.0
click at [351, 384] on icon at bounding box center [246, 367] width 5547 height 878
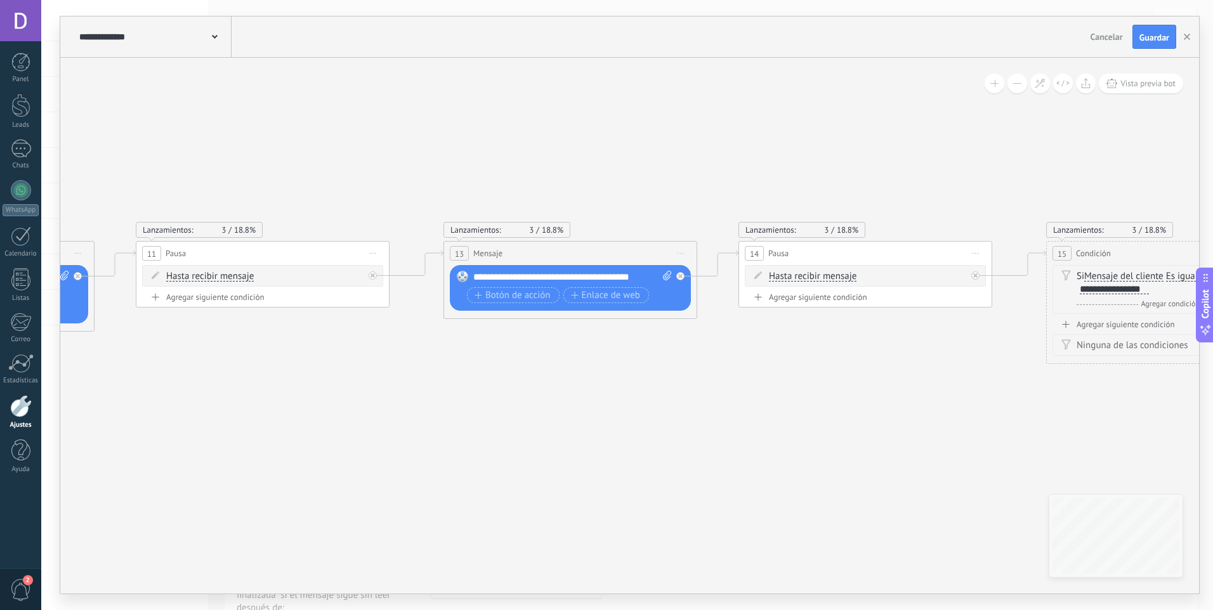
drag, startPoint x: 782, startPoint y: 361, endPoint x: 634, endPoint y: 398, distance: 152.5
click at [520, 364] on icon at bounding box center [19, 363] width 5547 height 878
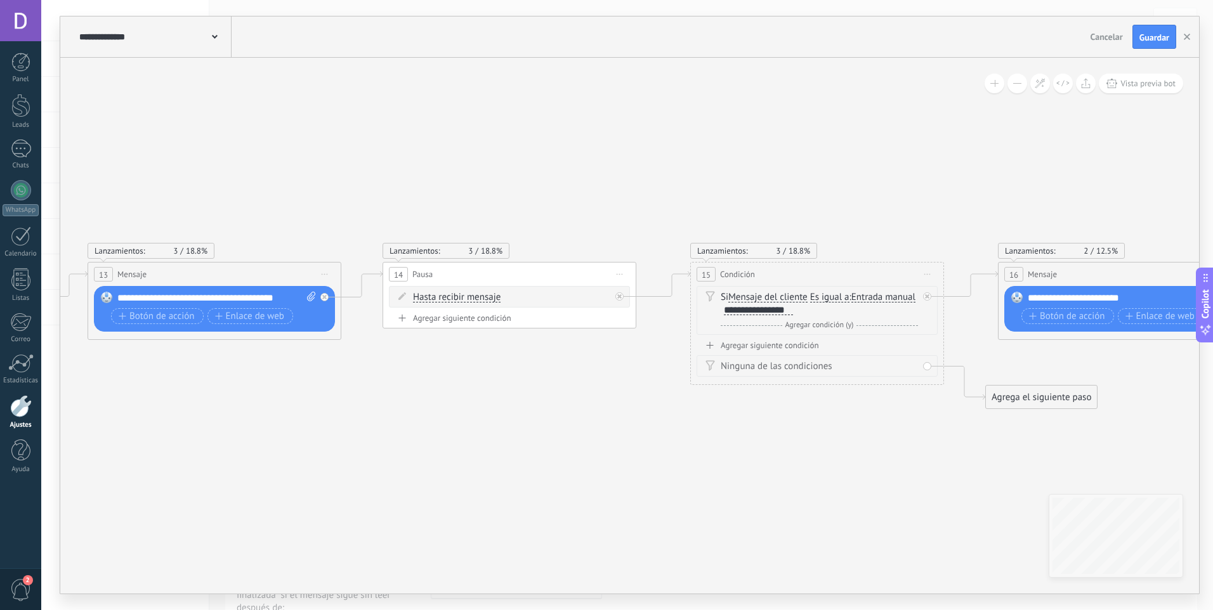
drag, startPoint x: 951, startPoint y: 358, endPoint x: 630, endPoint y: 372, distance: 321.3
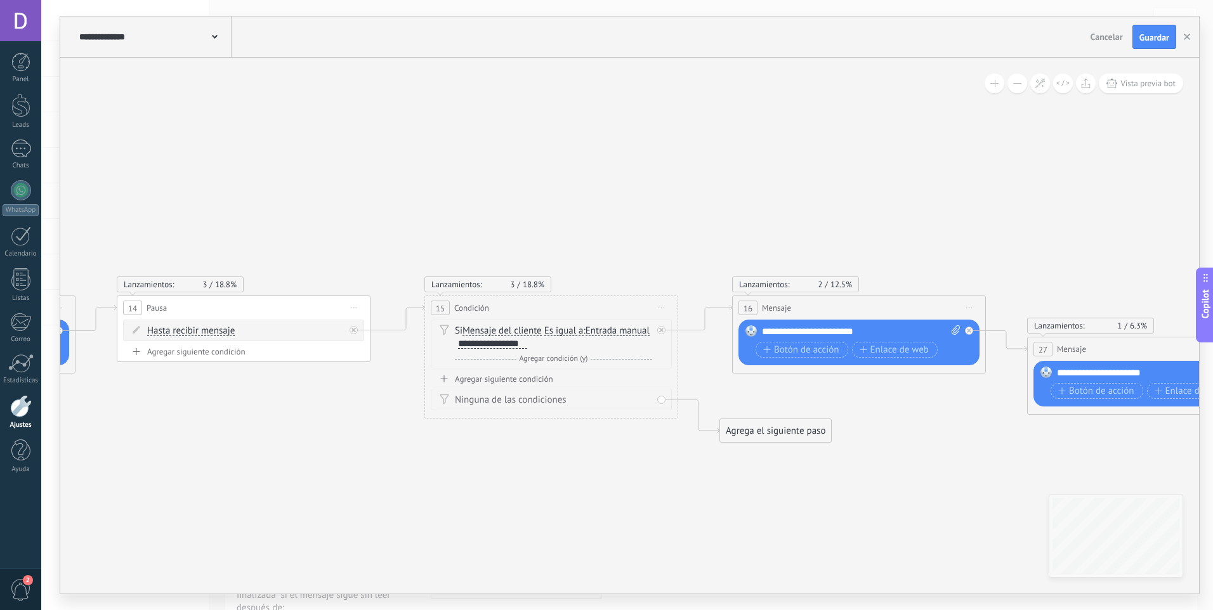
drag, startPoint x: 1017, startPoint y: 468, endPoint x: 760, endPoint y: 499, distance: 258.9
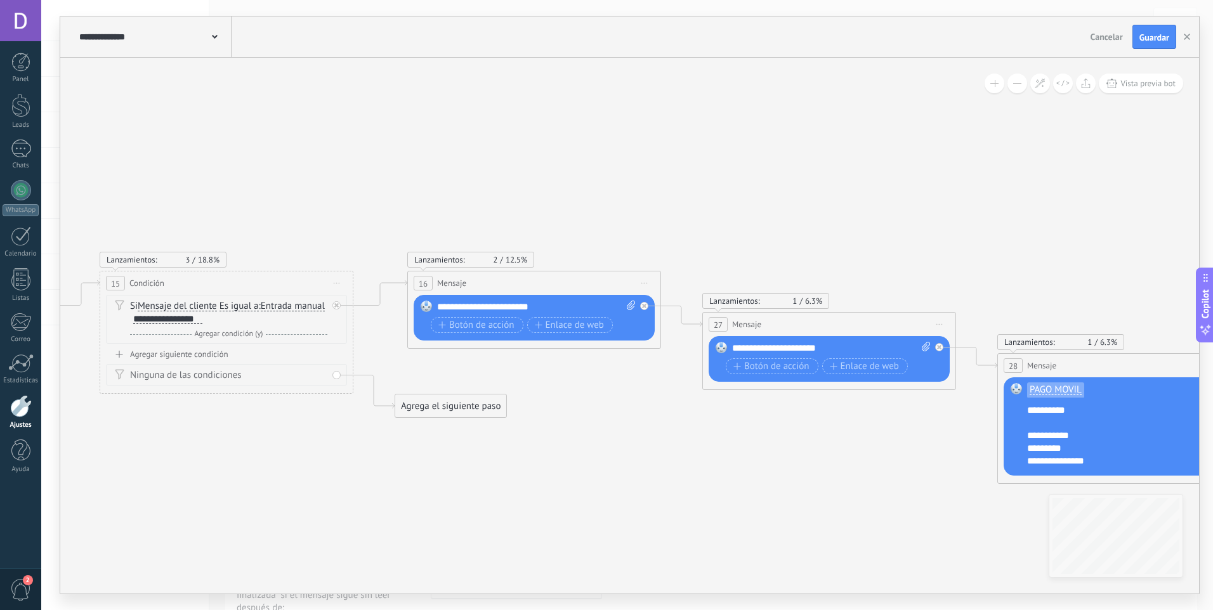
drag, startPoint x: 966, startPoint y: 509, endPoint x: 590, endPoint y: 446, distance: 381.5
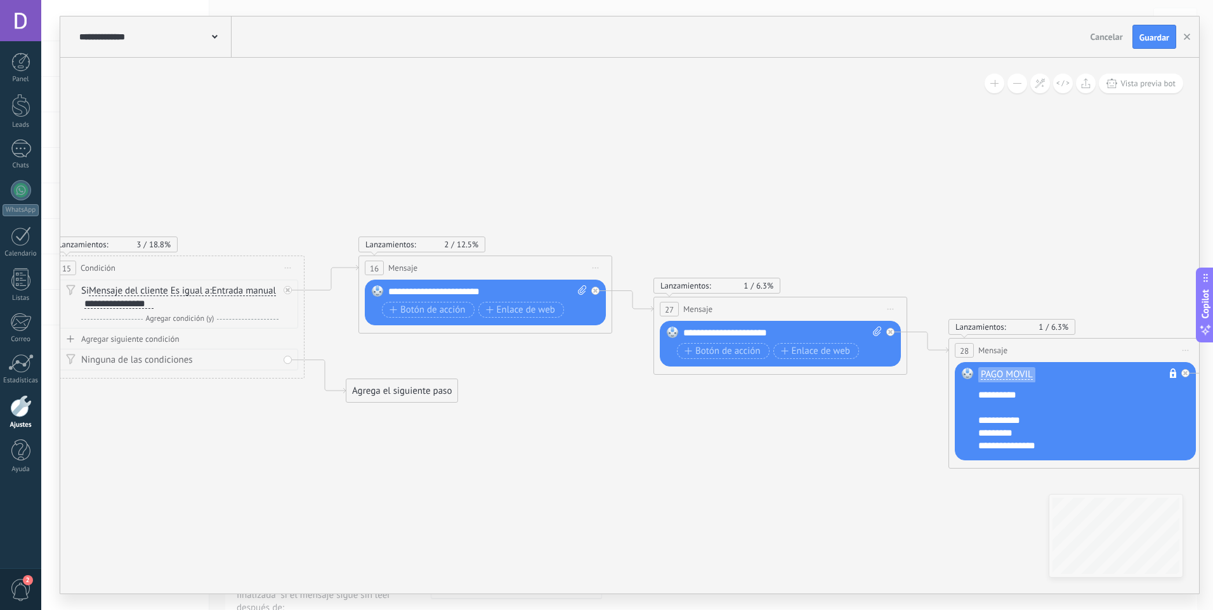
drag, startPoint x: 650, startPoint y: 422, endPoint x: 631, endPoint y: 423, distance: 18.4
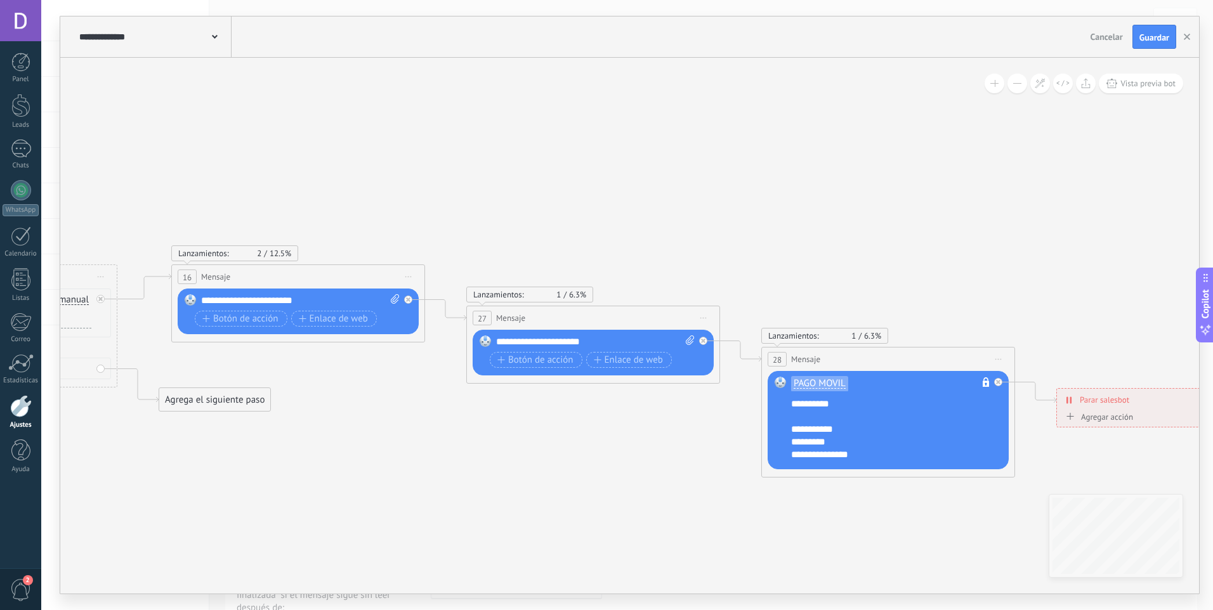
click at [836, 403] on div "**********" at bounding box center [896, 429] width 211 height 63
drag, startPoint x: 837, startPoint y: 416, endPoint x: 824, endPoint y: 416, distance: 12.7
click at [824, 416] on div "**********" at bounding box center [896, 429] width 211 height 63
click at [984, 383] on div "No es posible editar la plantilla de contenido" at bounding box center [985, 384] width 19 height 20
click at [995, 362] on div "No es posible editar la plantilla de contenido" at bounding box center [1056, 364] width 174 height 16
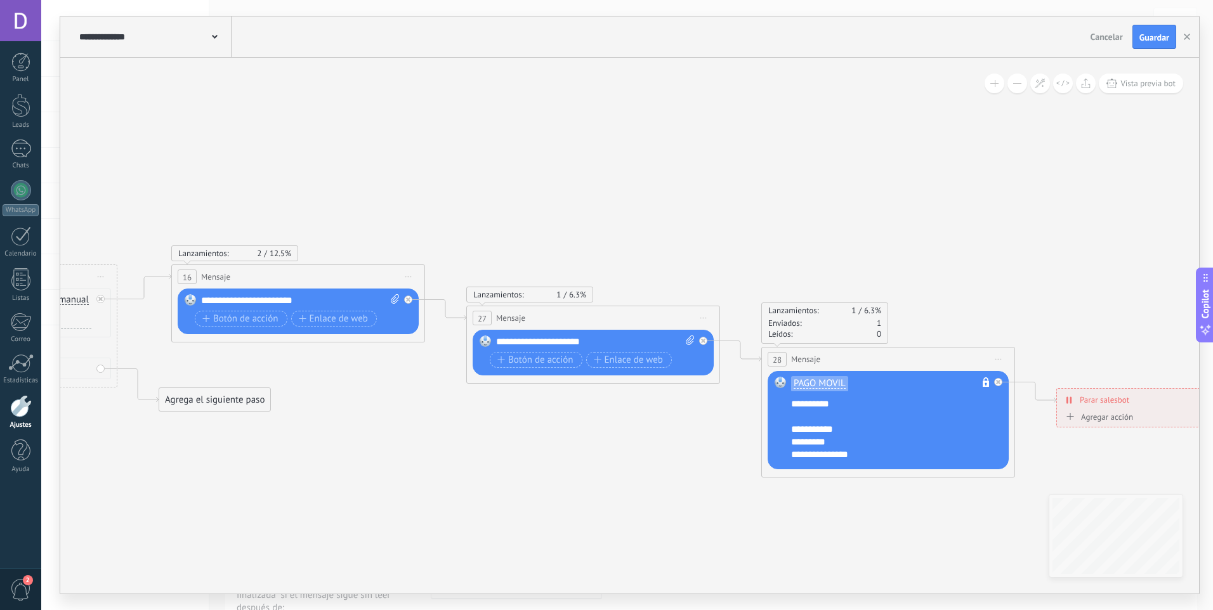
drag, startPoint x: 612, startPoint y: 428, endPoint x: 619, endPoint y: 426, distance: 7.8
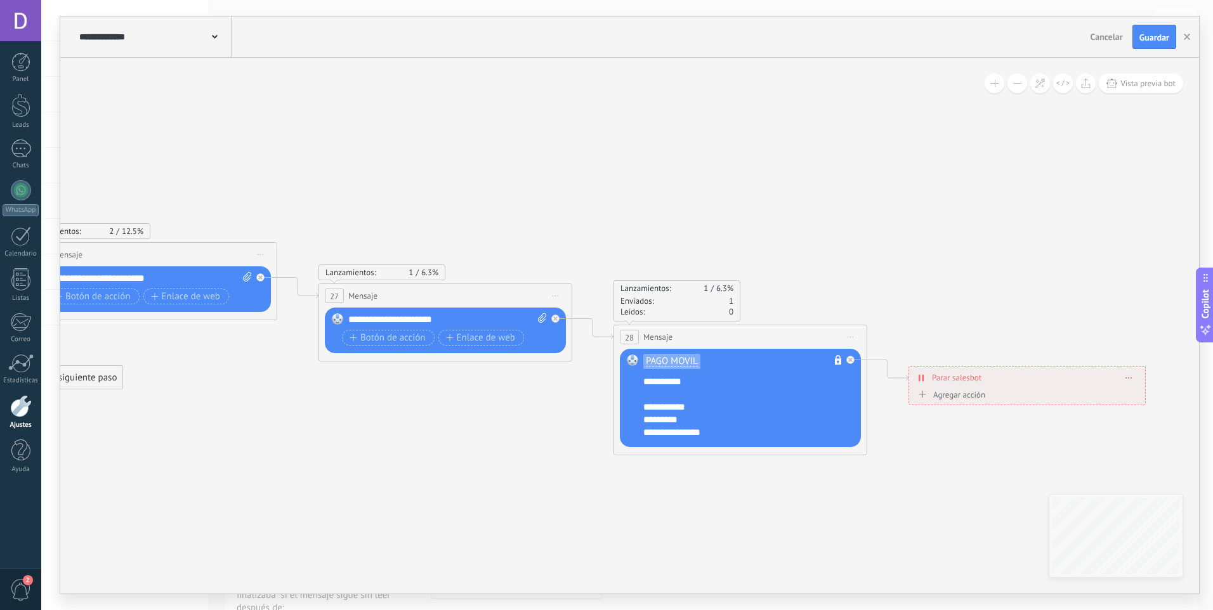
drag, startPoint x: 495, startPoint y: 465, endPoint x: 253, endPoint y: 418, distance: 246.2
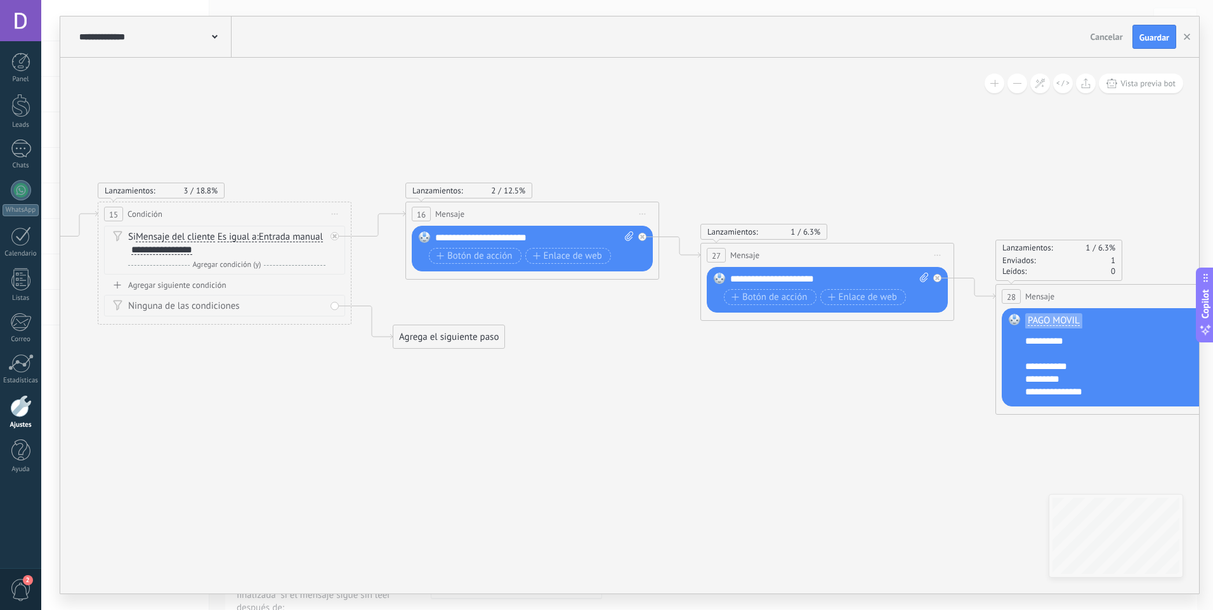
drag, startPoint x: 313, startPoint y: 421, endPoint x: 999, endPoint y: 407, distance: 685.9
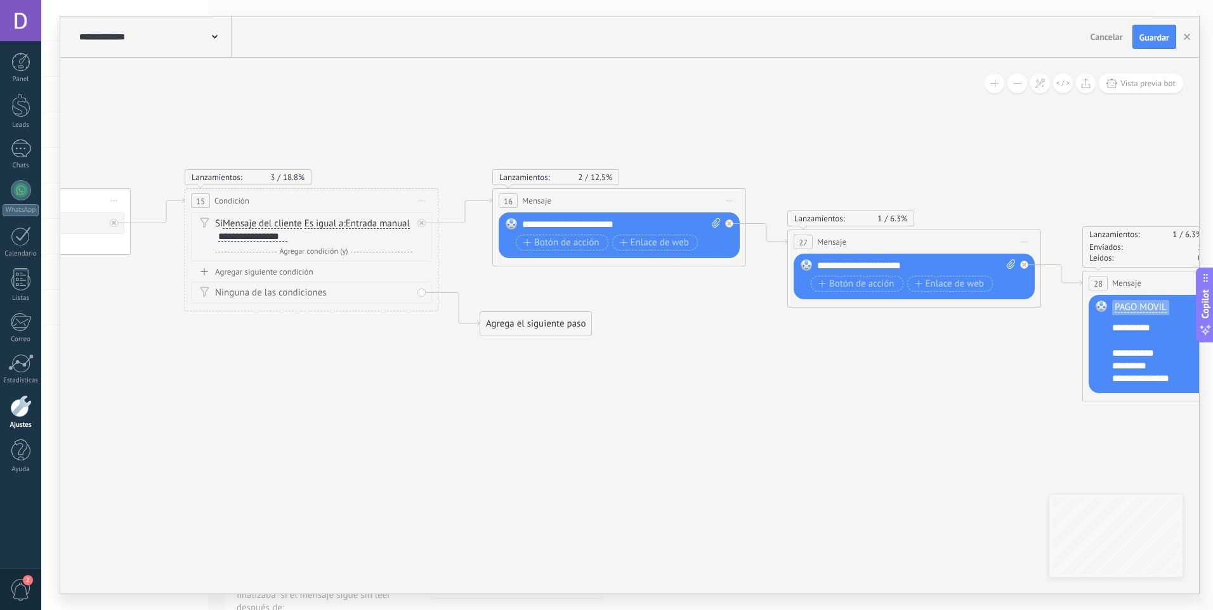
drag, startPoint x: 457, startPoint y: 358, endPoint x: 995, endPoint y: 393, distance: 539.1
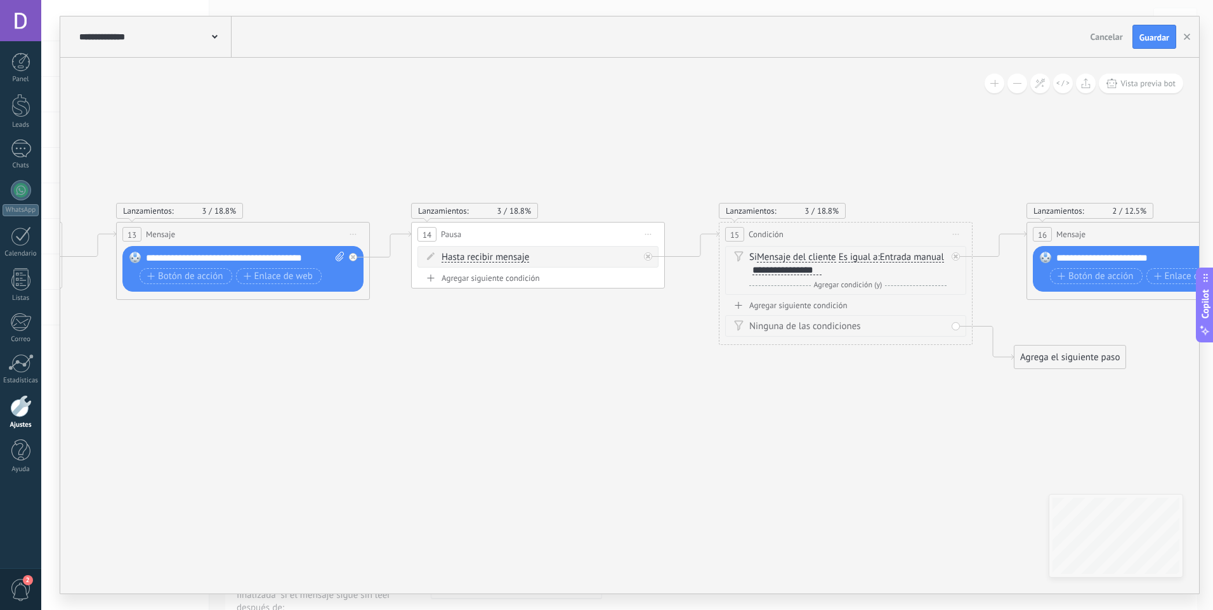
drag, startPoint x: 467, startPoint y: 410, endPoint x: 874, endPoint y: 411, distance: 407.3
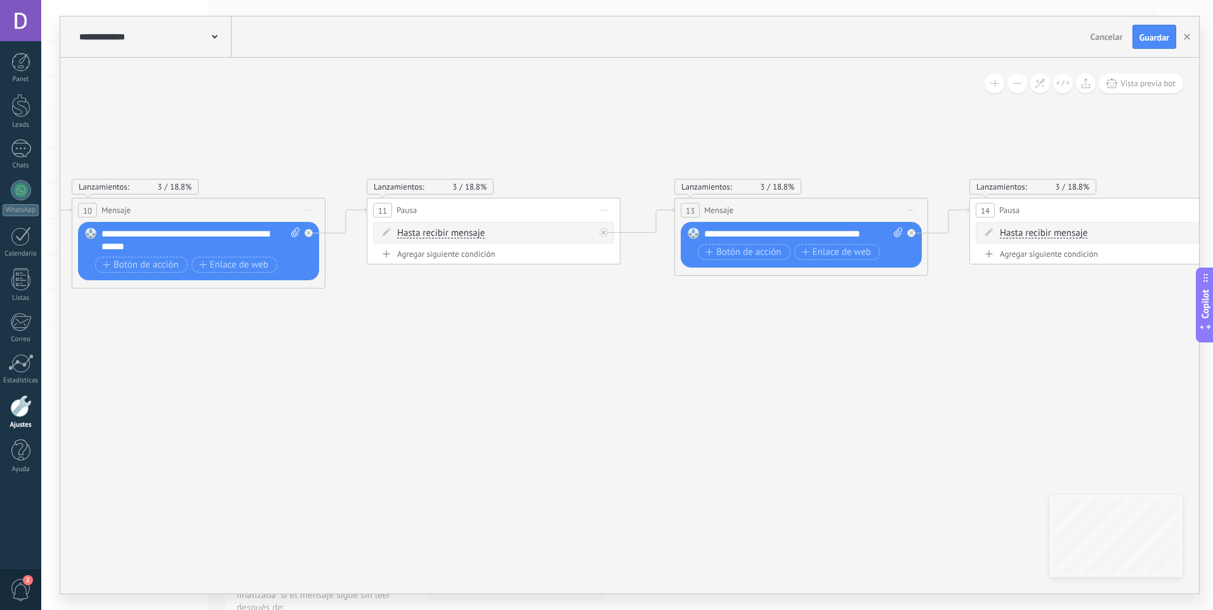
drag, startPoint x: 216, startPoint y: 423, endPoint x: 656, endPoint y: 390, distance: 440.9
click at [653, 390] on icon at bounding box center [250, 305] width 5547 height 848
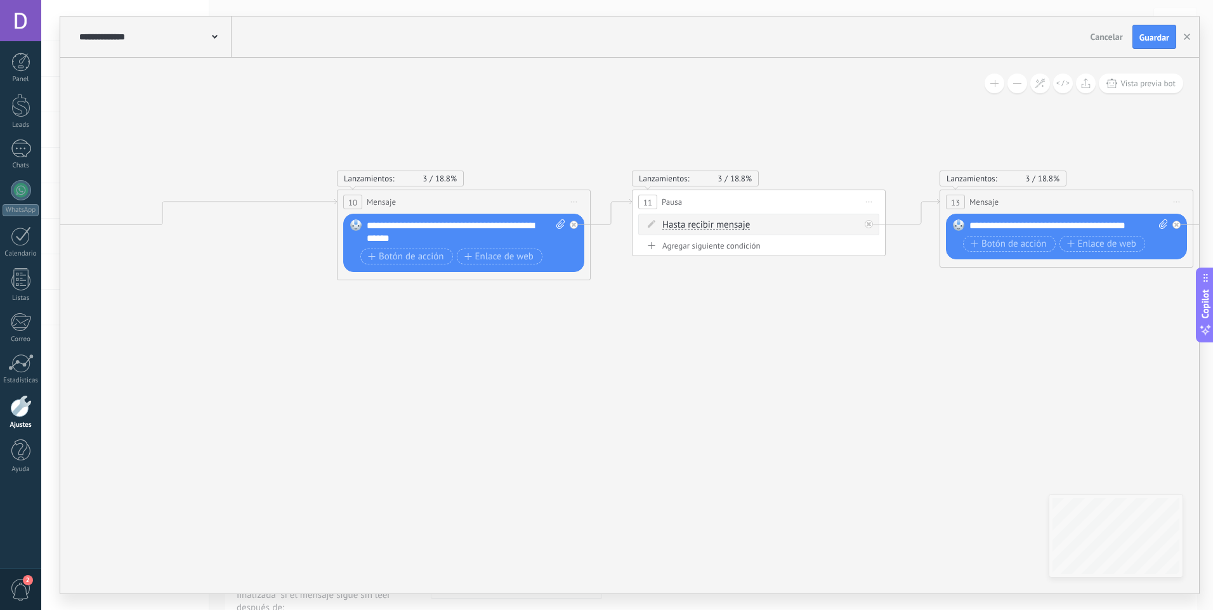
drag, startPoint x: 465, startPoint y: 390, endPoint x: 717, endPoint y: 415, distance: 253.7
click at [906, 384] on icon at bounding box center [515, 296] width 5547 height 848
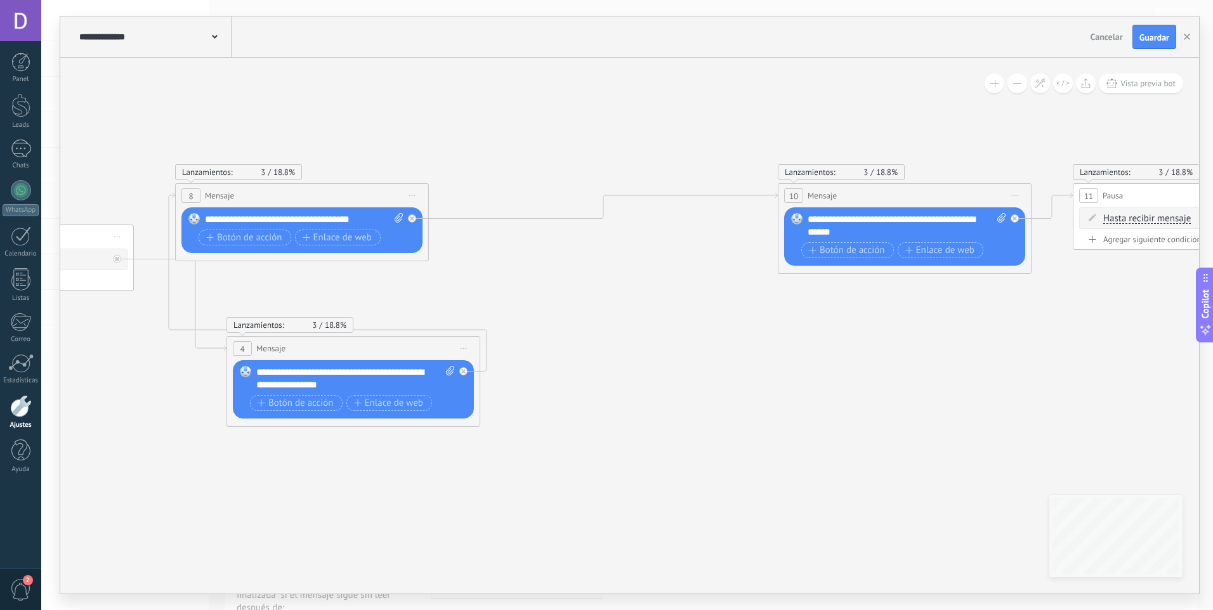
drag, startPoint x: 683, startPoint y: 377, endPoint x: 936, endPoint y: 355, distance: 254.1
click at [933, 355] on icon at bounding box center [956, 290] width 5547 height 848
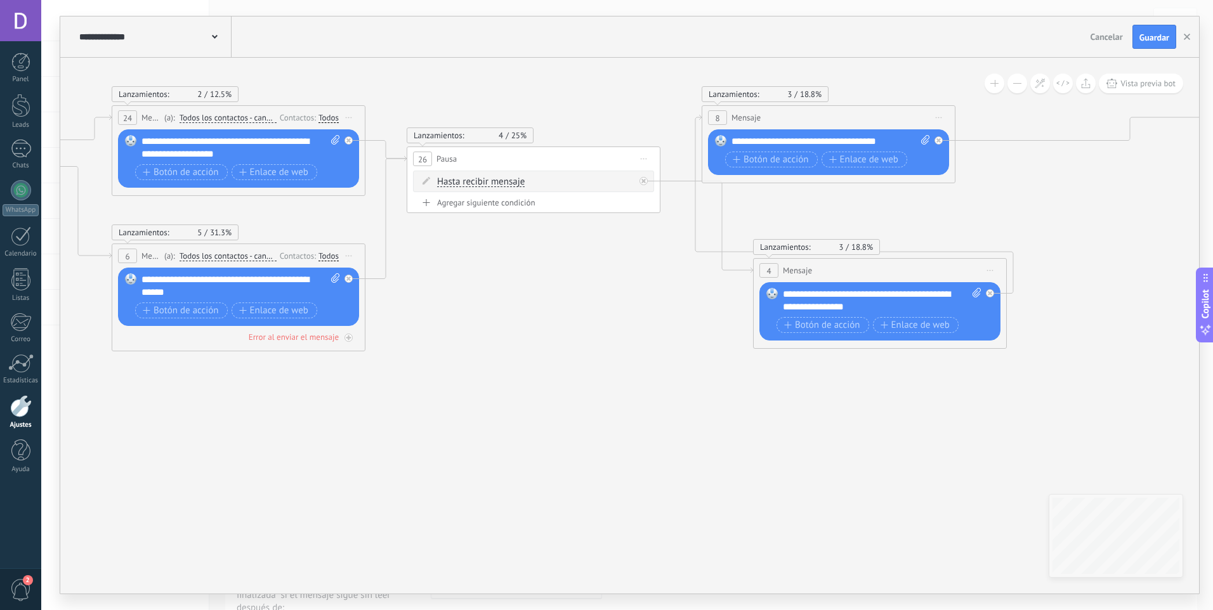
drag, startPoint x: 572, startPoint y: 434, endPoint x: 683, endPoint y: 428, distance: 111.2
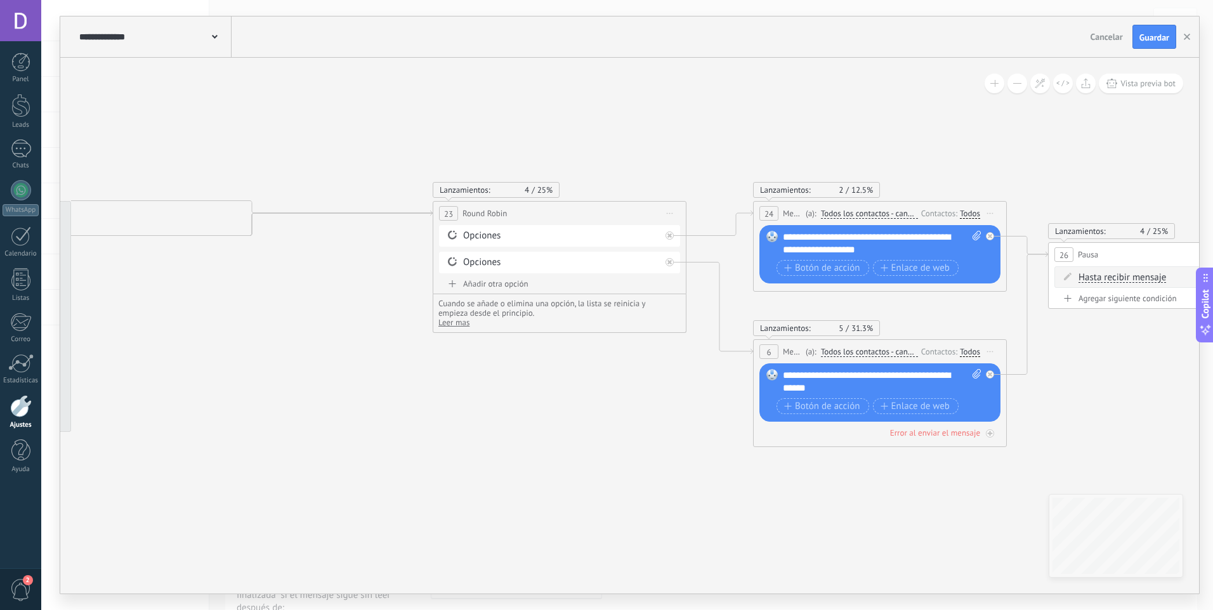
drag, startPoint x: 641, startPoint y: 410, endPoint x: 927, endPoint y: 484, distance: 296.0
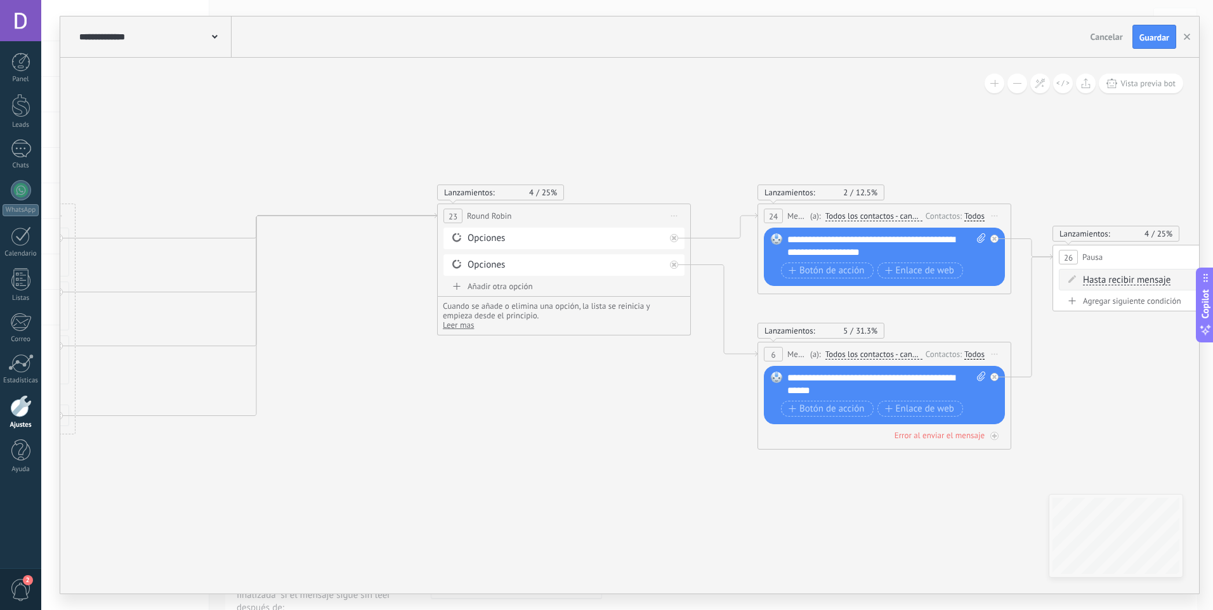
drag, startPoint x: 337, startPoint y: 422, endPoint x: 771, endPoint y: 448, distance: 435.3
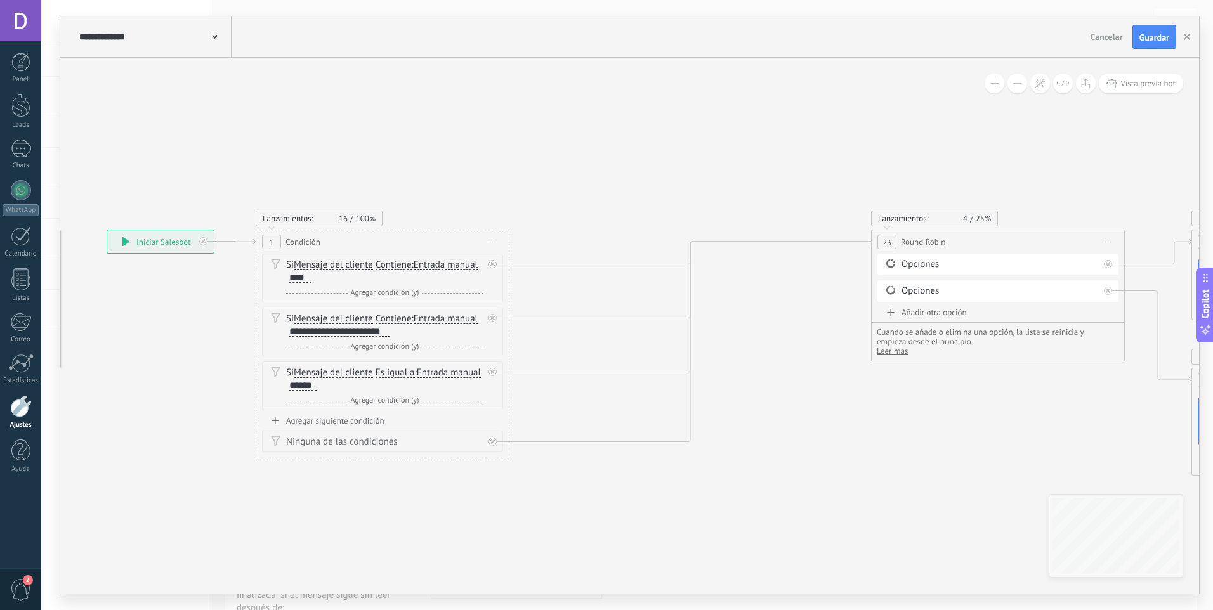
drag, startPoint x: 511, startPoint y: 454, endPoint x: 669, endPoint y: 451, distance: 157.4
click at [107, 230] on div "**********" at bounding box center [107, 230] width 0 height 0
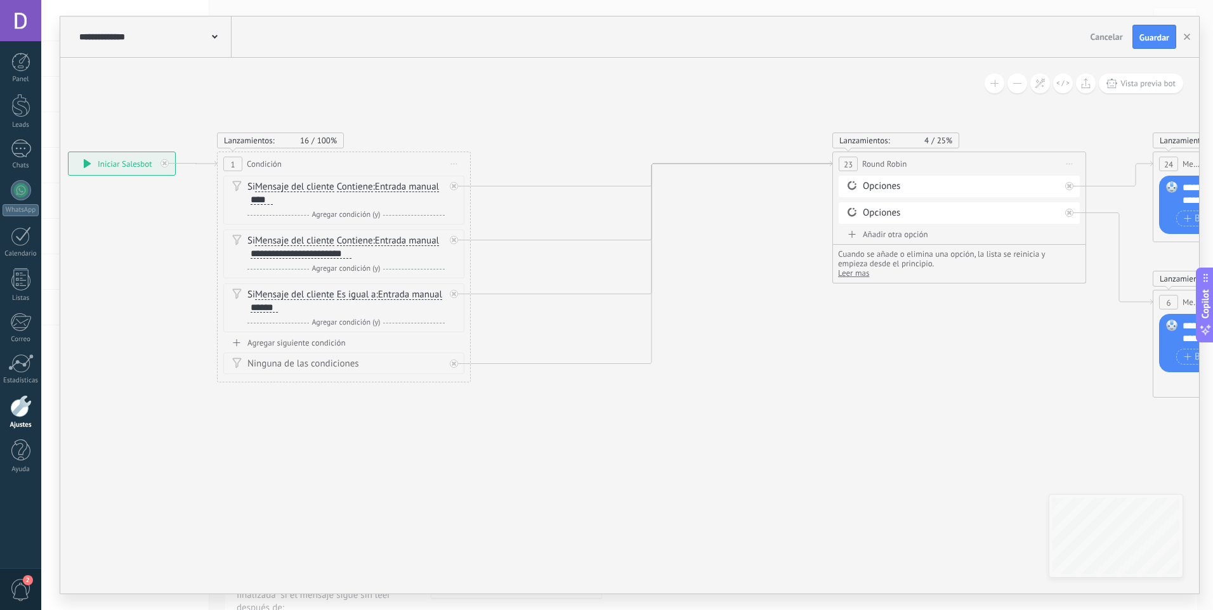
drag, startPoint x: 619, startPoint y: 477, endPoint x: 617, endPoint y: 399, distance: 78.0
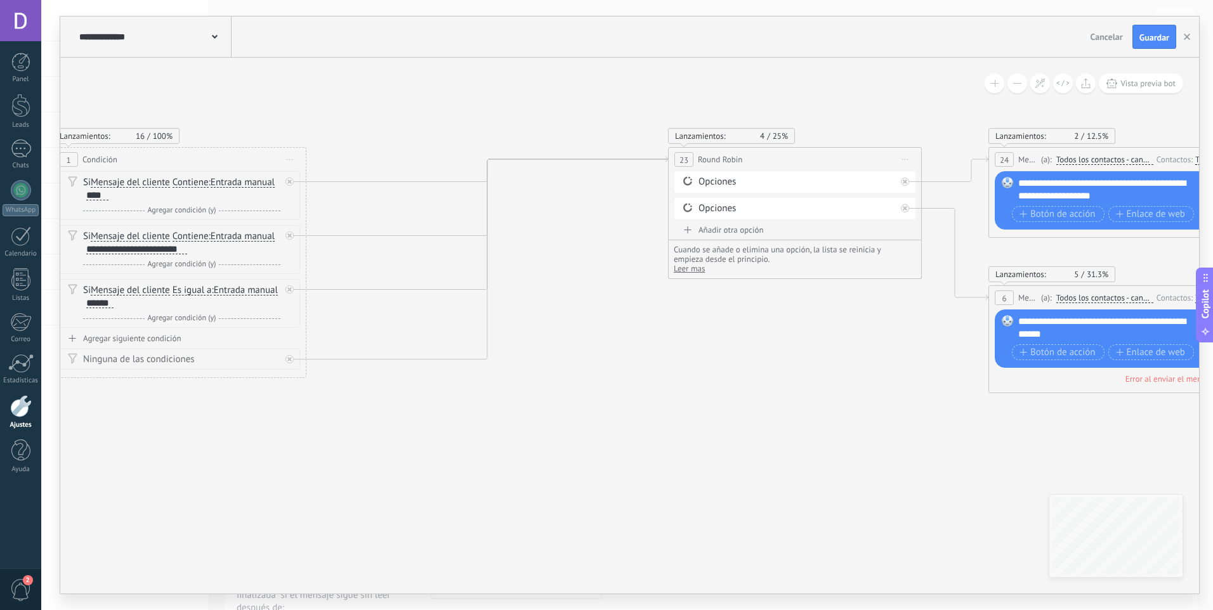
drag, startPoint x: 617, startPoint y: 433, endPoint x: 453, endPoint y: 429, distance: 164.4
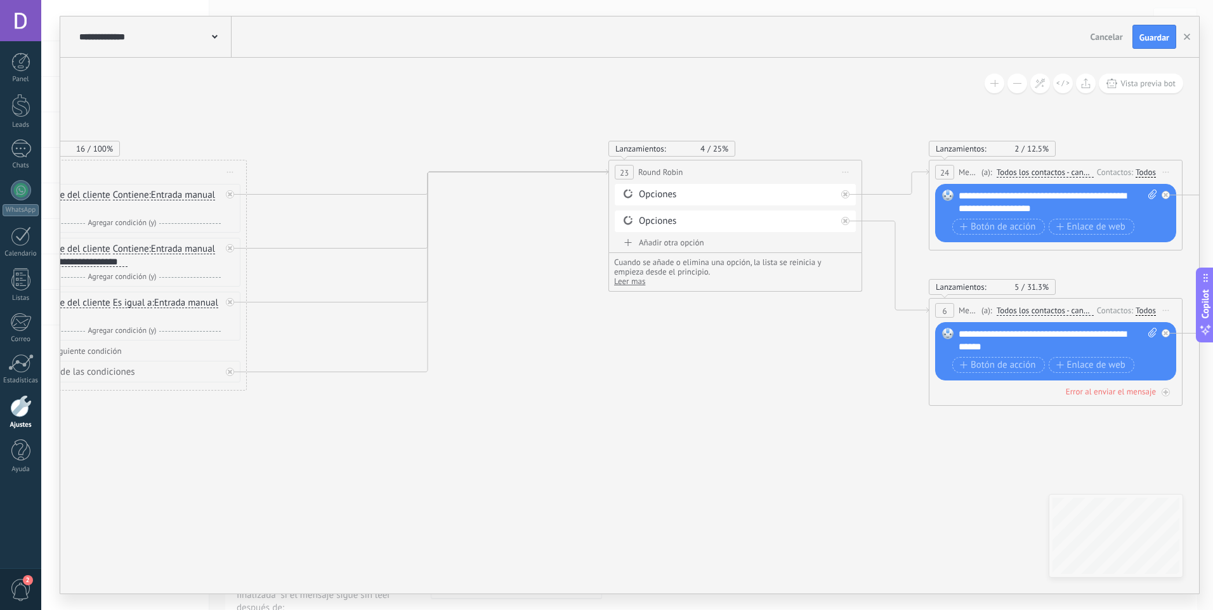
drag, startPoint x: 628, startPoint y: 408, endPoint x: 568, endPoint y: 421, distance: 61.0
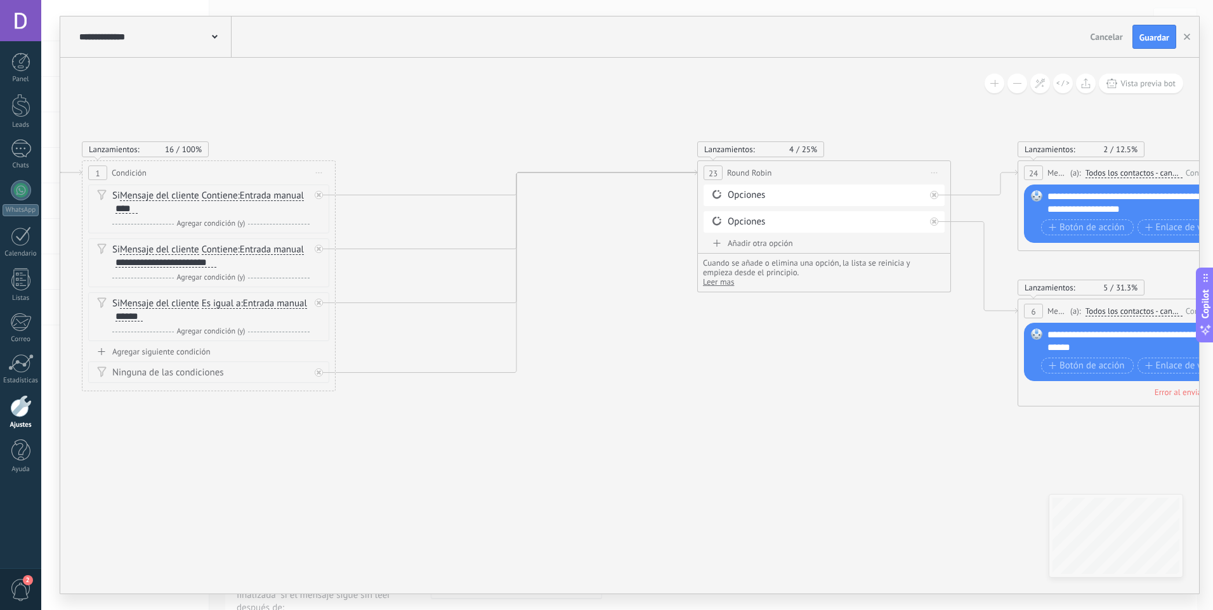
drag, startPoint x: 483, startPoint y: 424, endPoint x: 607, endPoint y: 430, distance: 123.8
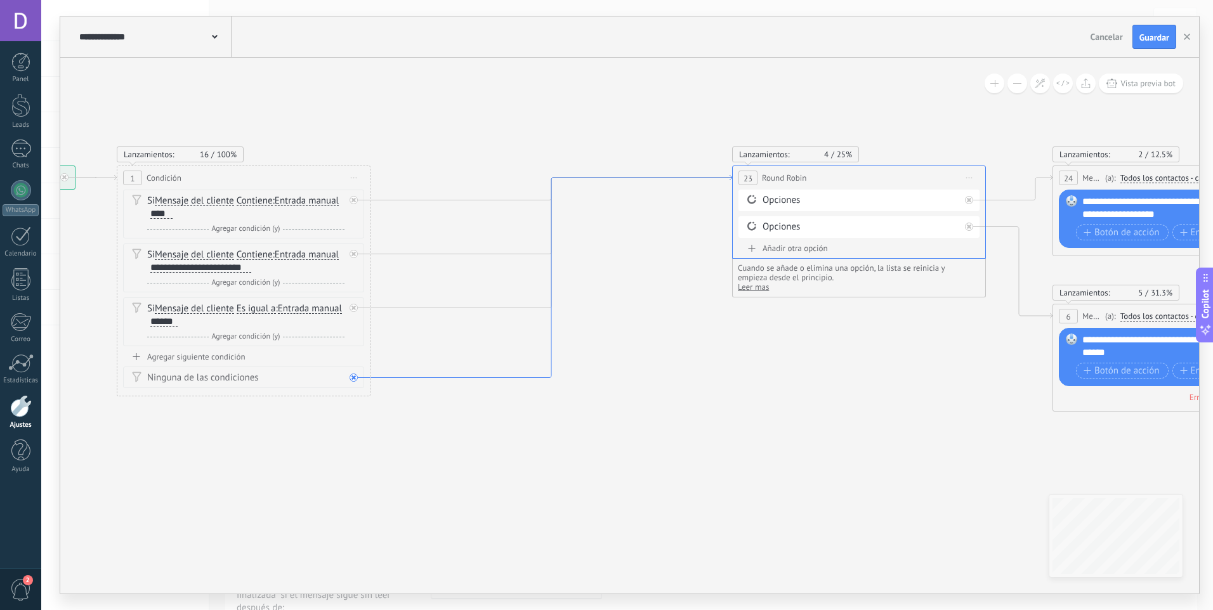
click at [509, 374] on icon at bounding box center [551, 276] width 362 height 203
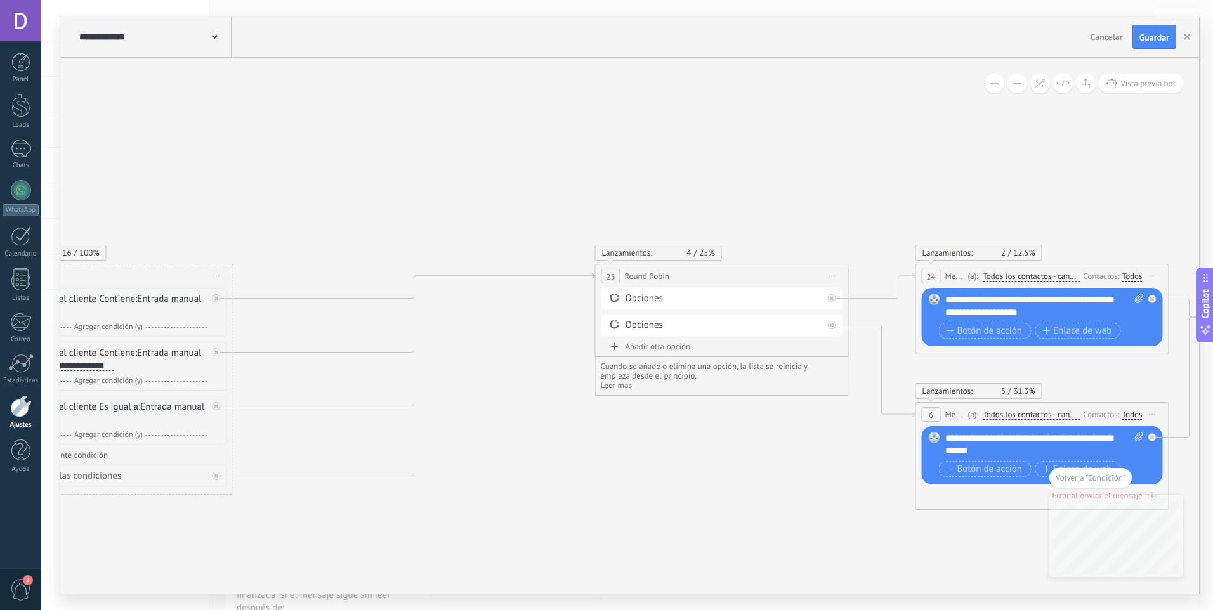
drag, startPoint x: 466, startPoint y: 440, endPoint x: 667, endPoint y: 389, distance: 206.8
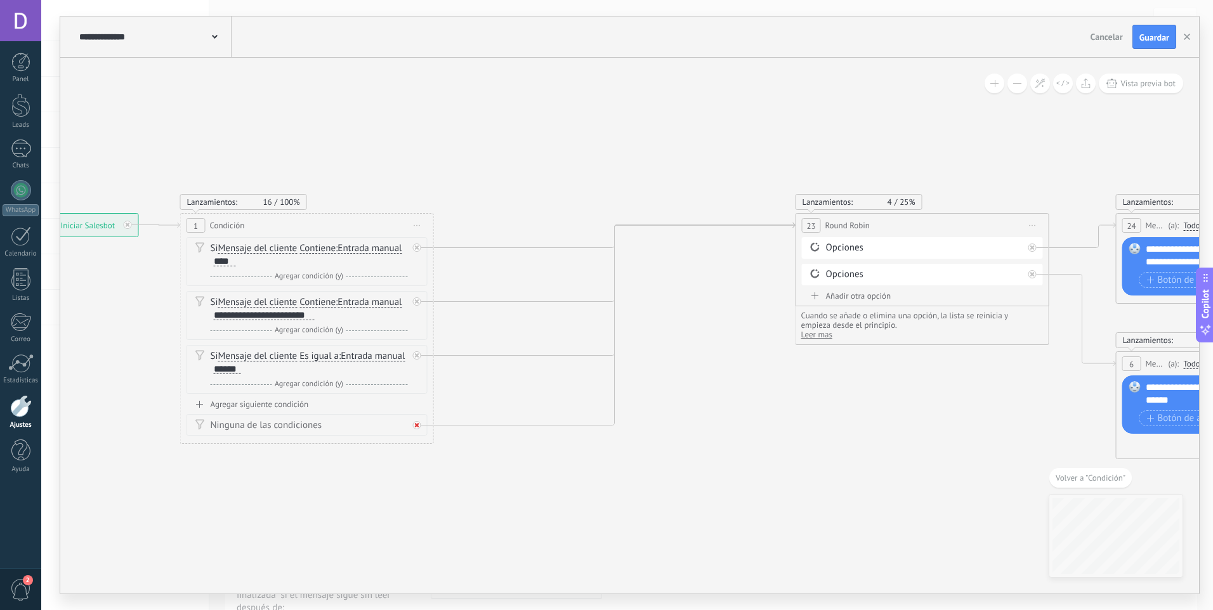
click at [416, 426] on icon at bounding box center [417, 425] width 4 height 4
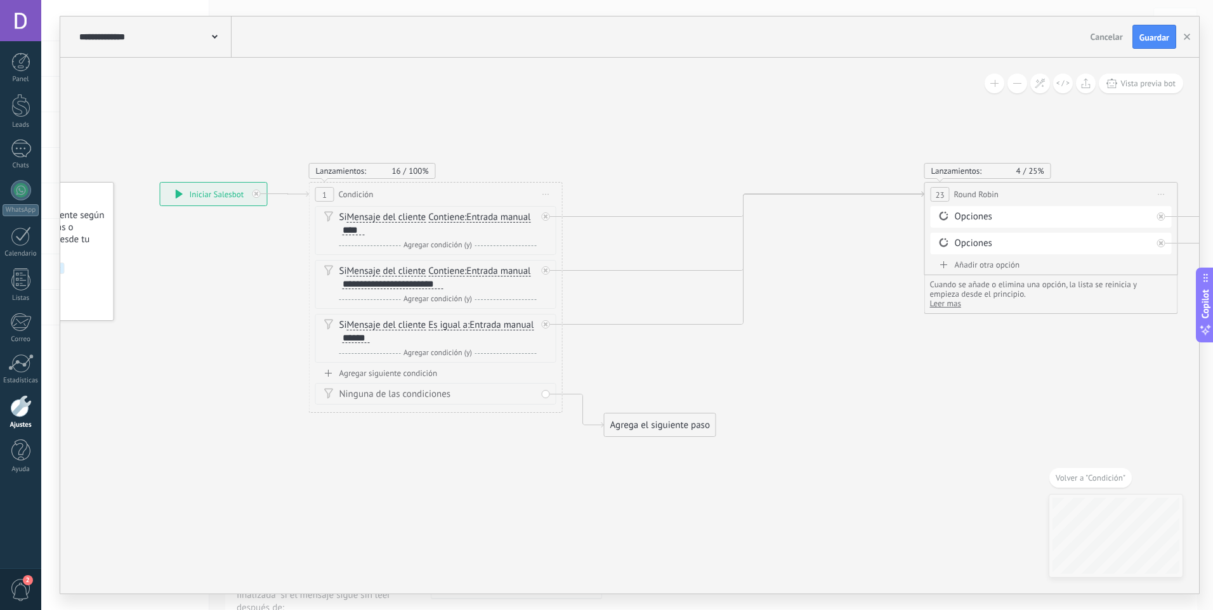
drag
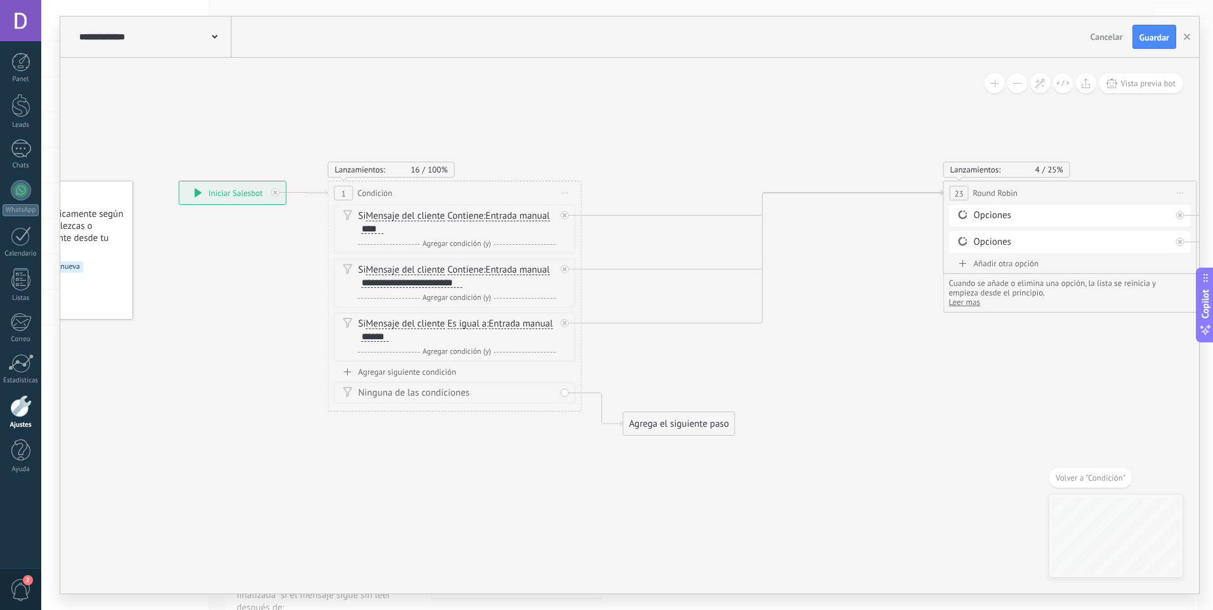
click at [457, 396] on div "Ninguna de las condiciones" at bounding box center [456, 393] width 197 height 13
click at [448, 395] on div "Ninguna de las condiciones" at bounding box center [456, 393] width 197 height 13
click at [374, 370] on div "Agregar siguiente condición" at bounding box center [454, 372] width 241 height 11
click at [426, 380] on span "Mensaje del cliente" at bounding box center [405, 378] width 79 height 10
click at [426, 380] on button "Mensaje del cliente" at bounding box center [439, 378] width 159 height 23
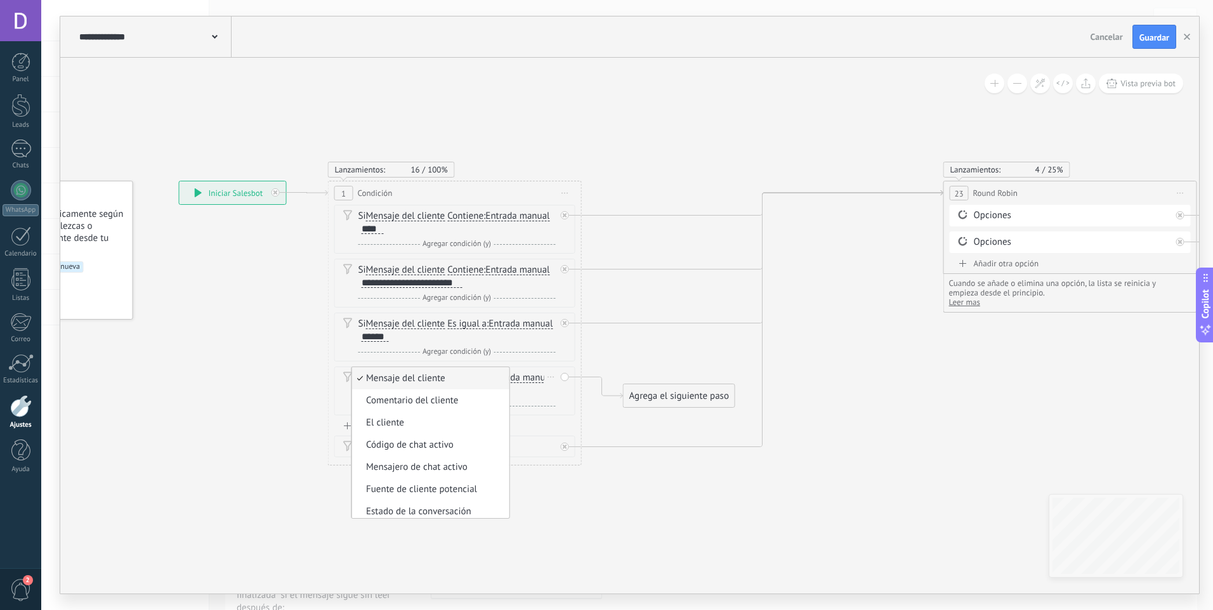
click at [456, 380] on span "Mensaje del cliente" at bounding box center [429, 378] width 154 height 13
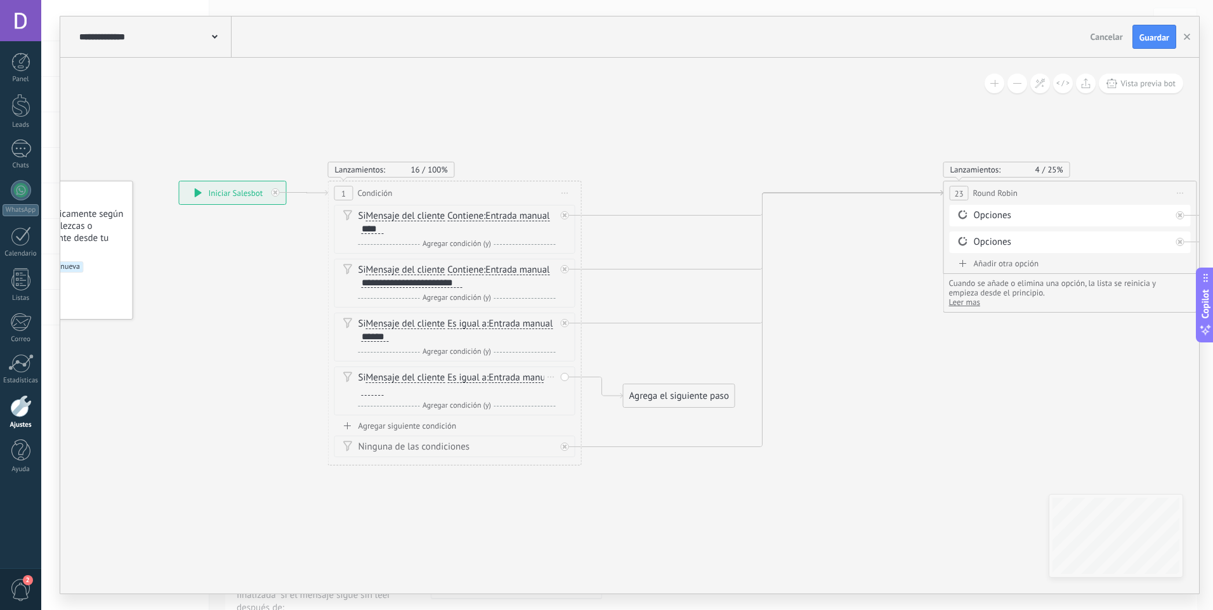
click at [530, 379] on span "Entrada manual" at bounding box center [520, 378] width 64 height 10
click at [530, 379] on button "Entrada manual" at bounding box center [561, 378] width 159 height 23
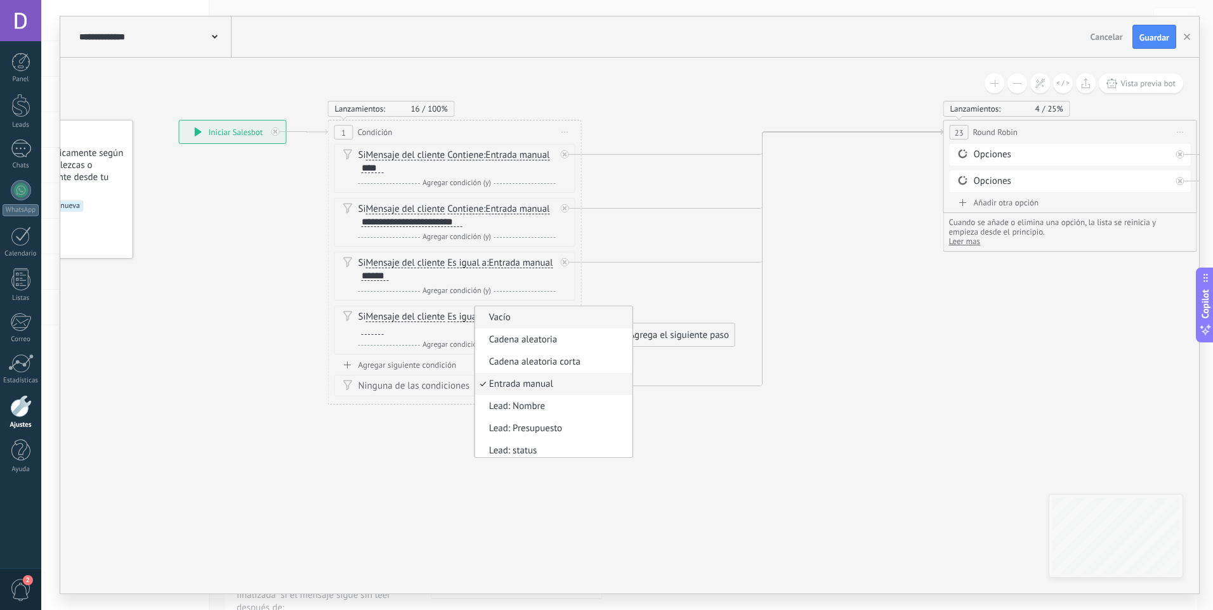
click at [563, 321] on span "Vacío" at bounding box center [552, 317] width 154 height 13
click at [504, 318] on span "Vacío" at bounding box center [499, 317] width 22 height 10
click at [504, 318] on button "Vacío" at bounding box center [561, 317] width 159 height 23
click at [534, 388] on span "Entrada manual" at bounding box center [552, 384] width 154 height 13
click at [376, 330] on div at bounding box center [373, 330] width 22 height 10
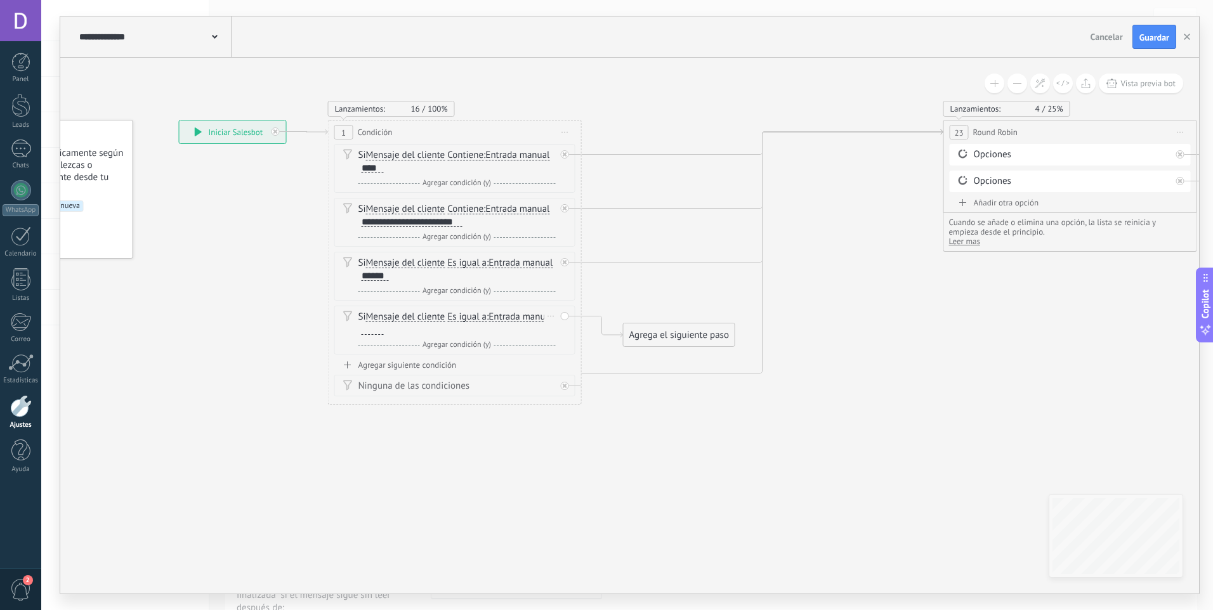
click at [518, 315] on span "Entrada manual" at bounding box center [520, 317] width 64 height 10
click at [518, 315] on button "Entrada manual" at bounding box center [561, 317] width 159 height 23
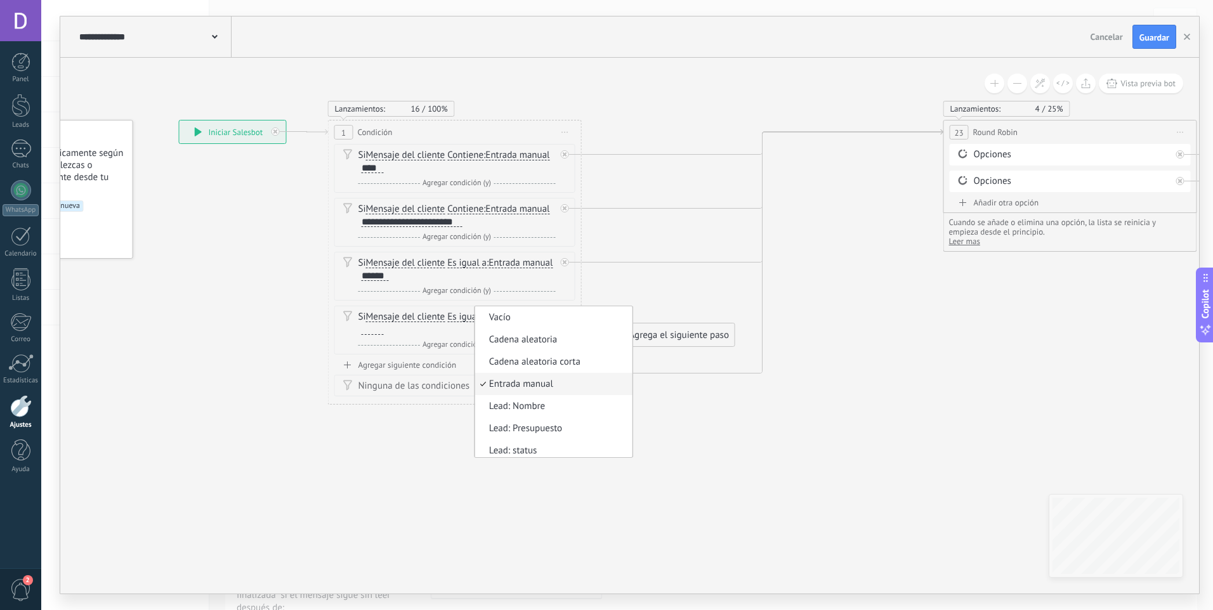
scroll to position [4, 0]
click at [427, 321] on span "Mensaje del cliente" at bounding box center [405, 317] width 79 height 10
click at [427, 321] on button "Mensaje del cliente" at bounding box center [439, 317] width 159 height 23
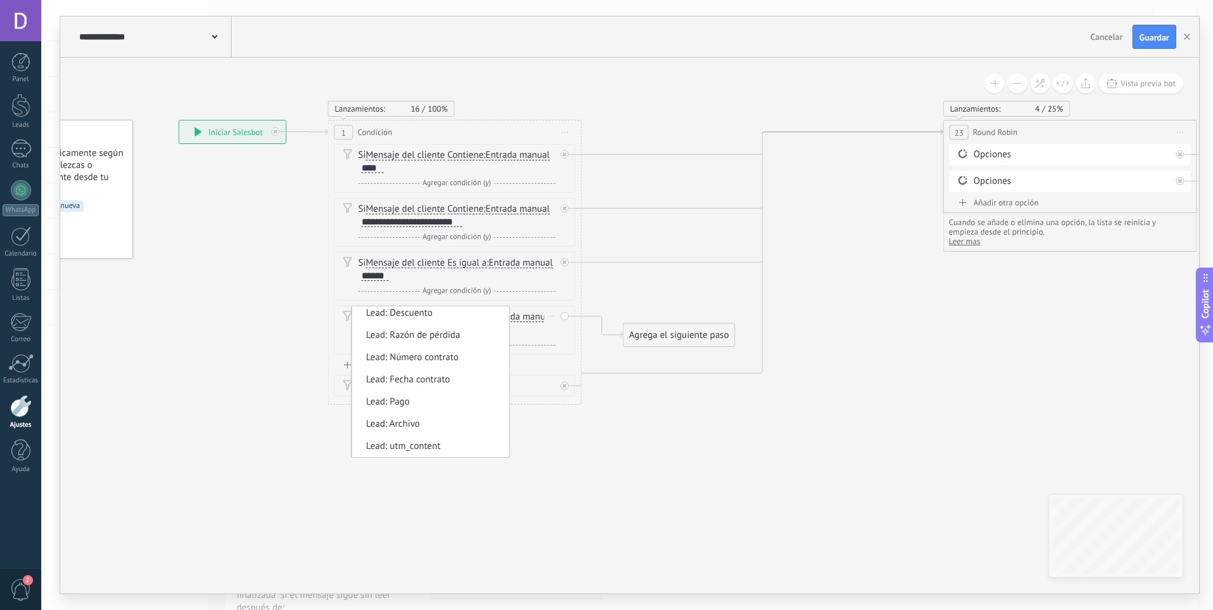
scroll to position [0, 0]
click at [478, 312] on span "Mensaje del cliente" at bounding box center [429, 317] width 154 height 13
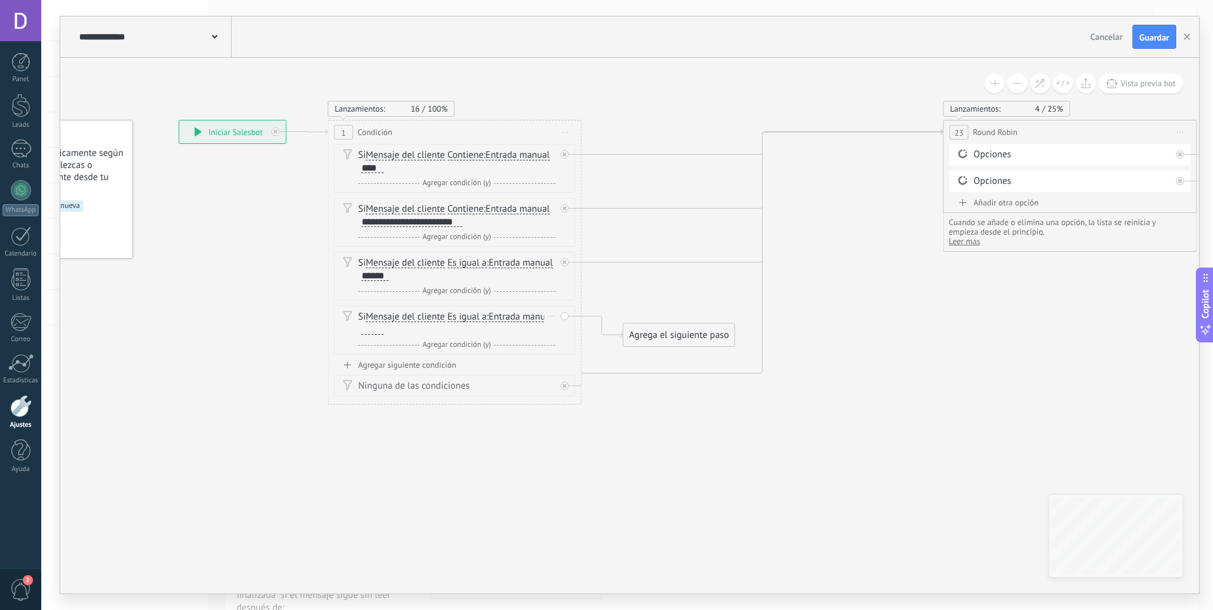
click at [455, 315] on span "Es igual a" at bounding box center [466, 317] width 39 height 10
click at [455, 315] on button "Es igual a" at bounding box center [520, 317] width 159 height 23
click at [492, 364] on span "Contiene" at bounding box center [510, 362] width 154 height 13
click at [509, 315] on span "Entrada manual" at bounding box center [517, 317] width 64 height 10
click at [509, 315] on button "Entrada manual" at bounding box center [558, 317] width 159 height 23
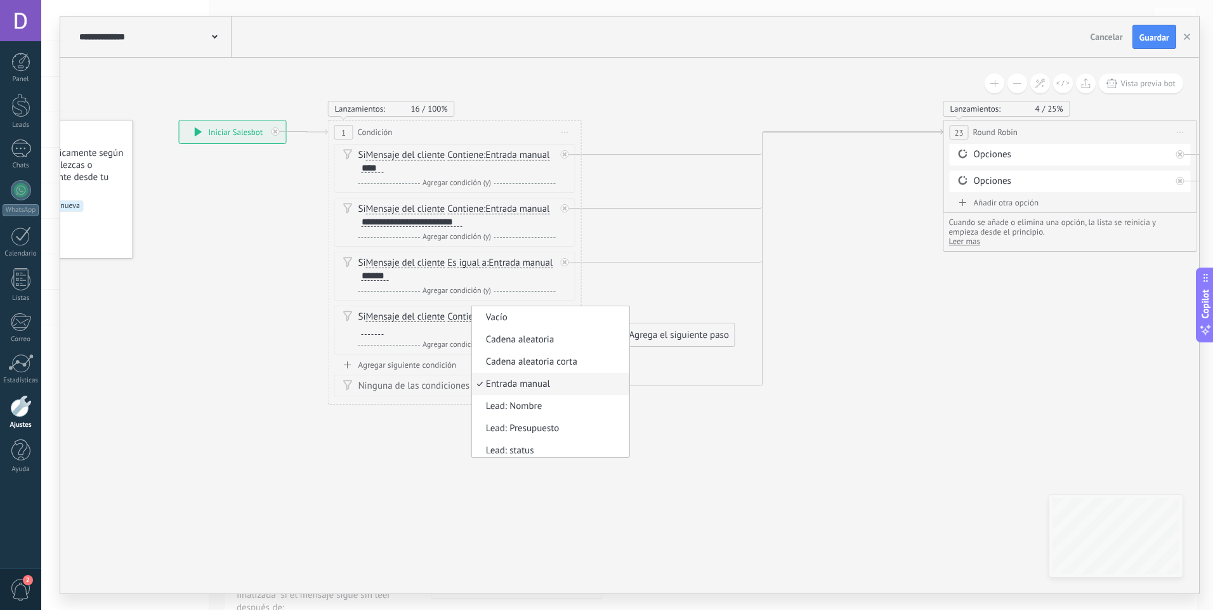
scroll to position [4, 0]
click at [437, 353] on div "Si Mensaje del cliente Mensaje del cliente Comentario del cliente El cliente Có…" at bounding box center [454, 330] width 241 height 49
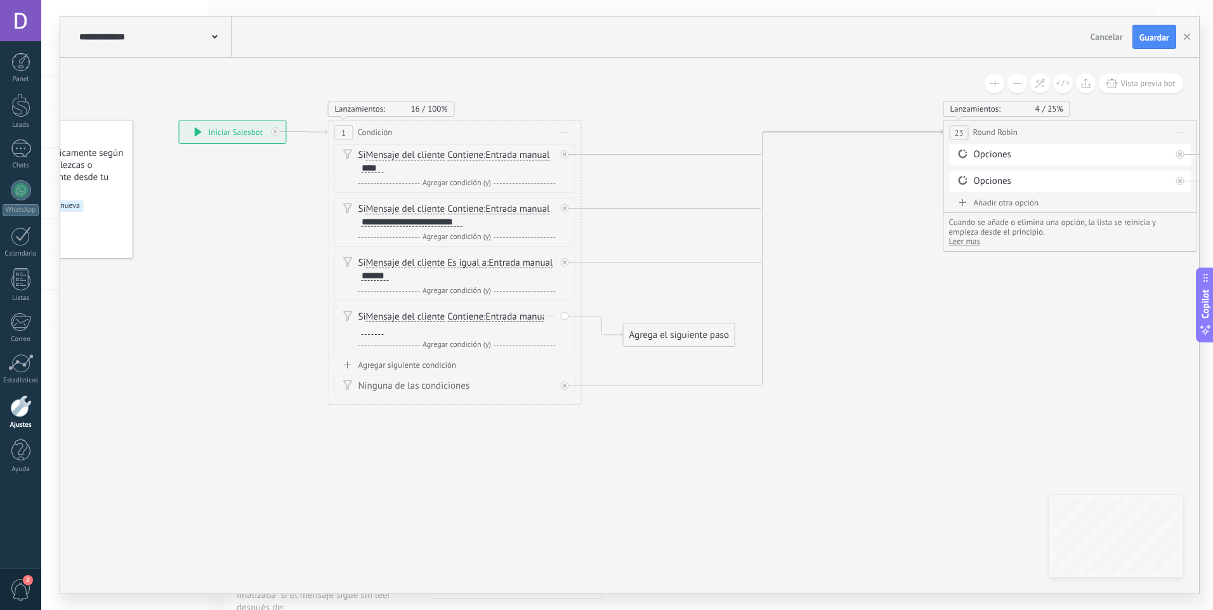
click at [419, 328] on div "Si Mensaje del cliente Mensaje del cliente Comentario del cliente El cliente Có…" at bounding box center [456, 323] width 197 height 25
click at [370, 329] on div at bounding box center [373, 330] width 22 height 10
drag, startPoint x: 668, startPoint y: 333, endPoint x: 1064, endPoint y: 147, distance: 437.9
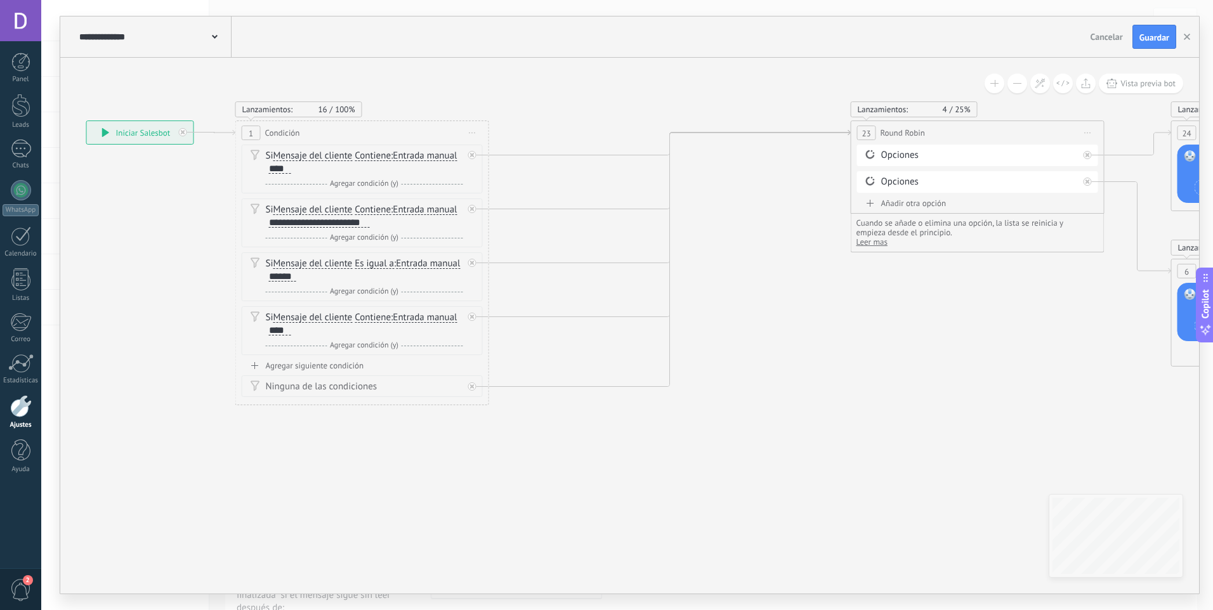
drag, startPoint x: 910, startPoint y: 462, endPoint x: 801, endPoint y: 457, distance: 109.2
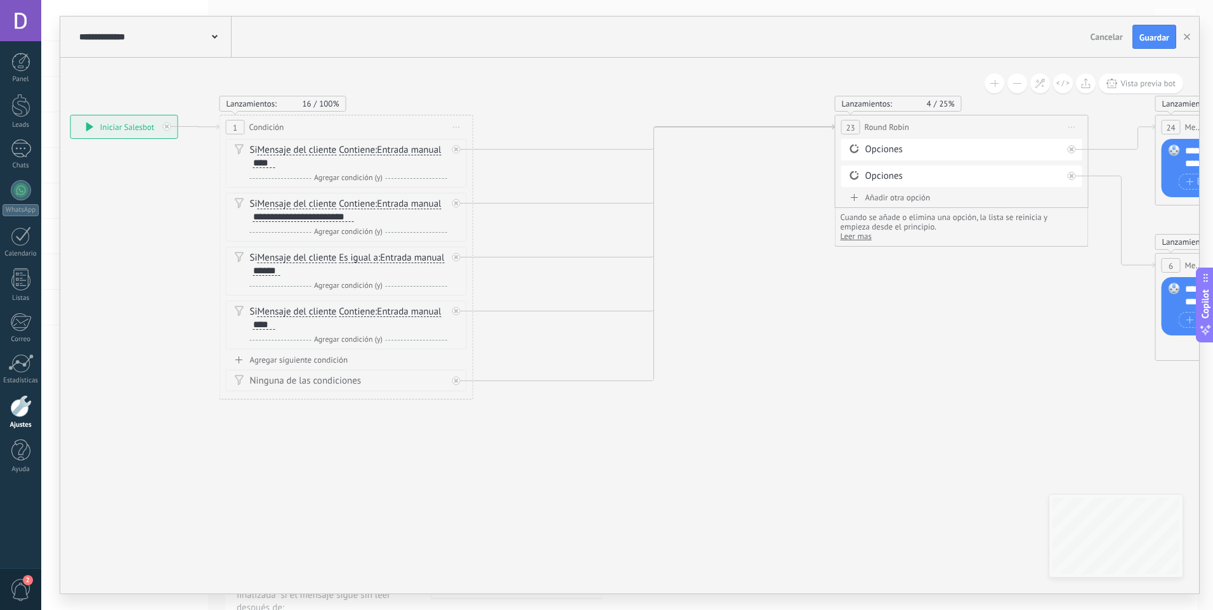
drag, startPoint x: 893, startPoint y: 396, endPoint x: 510, endPoint y: 377, distance: 383.6
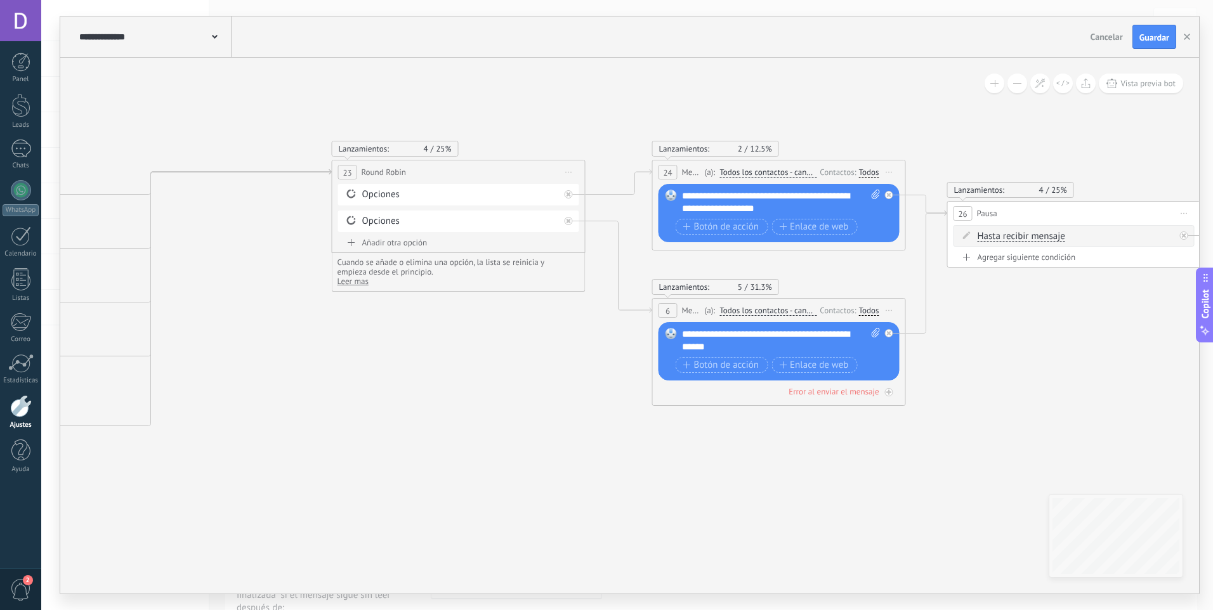
drag, startPoint x: 776, startPoint y: 416, endPoint x: 711, endPoint y: 447, distance: 72.4
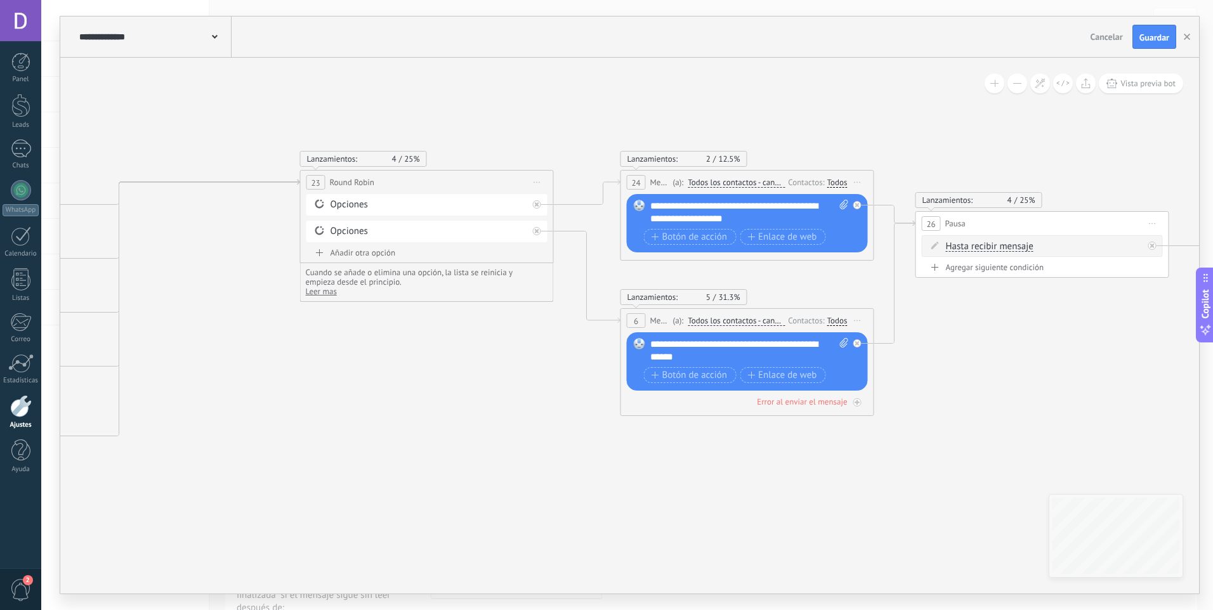
drag, startPoint x: 505, startPoint y: 374, endPoint x: 415, endPoint y: 327, distance: 101.6
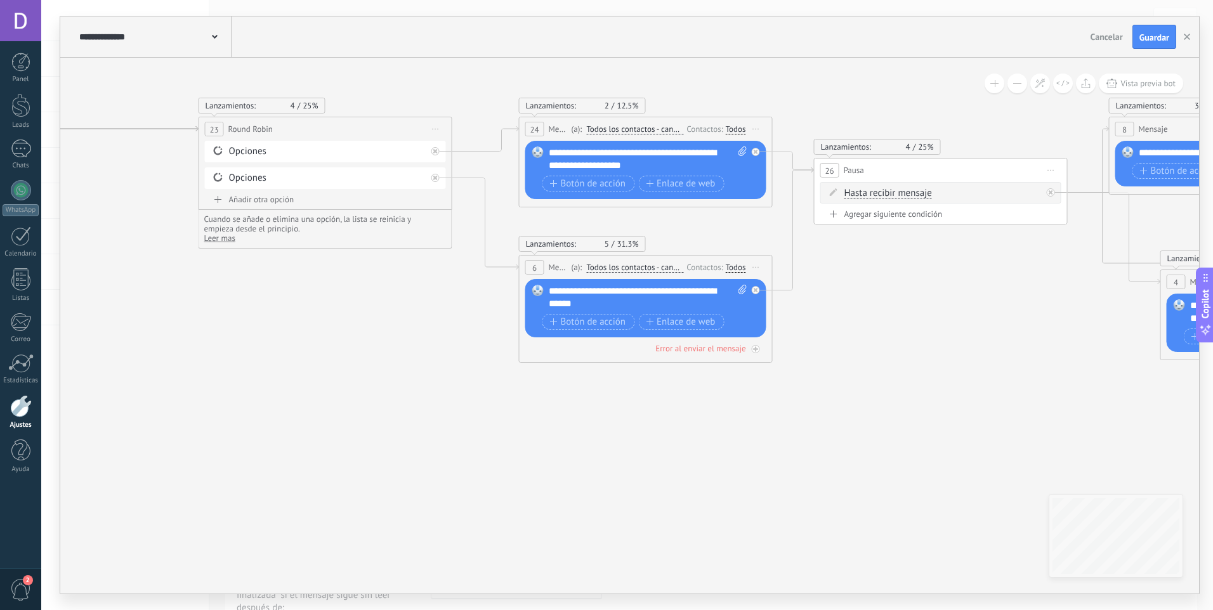
drag, startPoint x: 551, startPoint y: 406, endPoint x: 397, endPoint y: 307, distance: 183.2
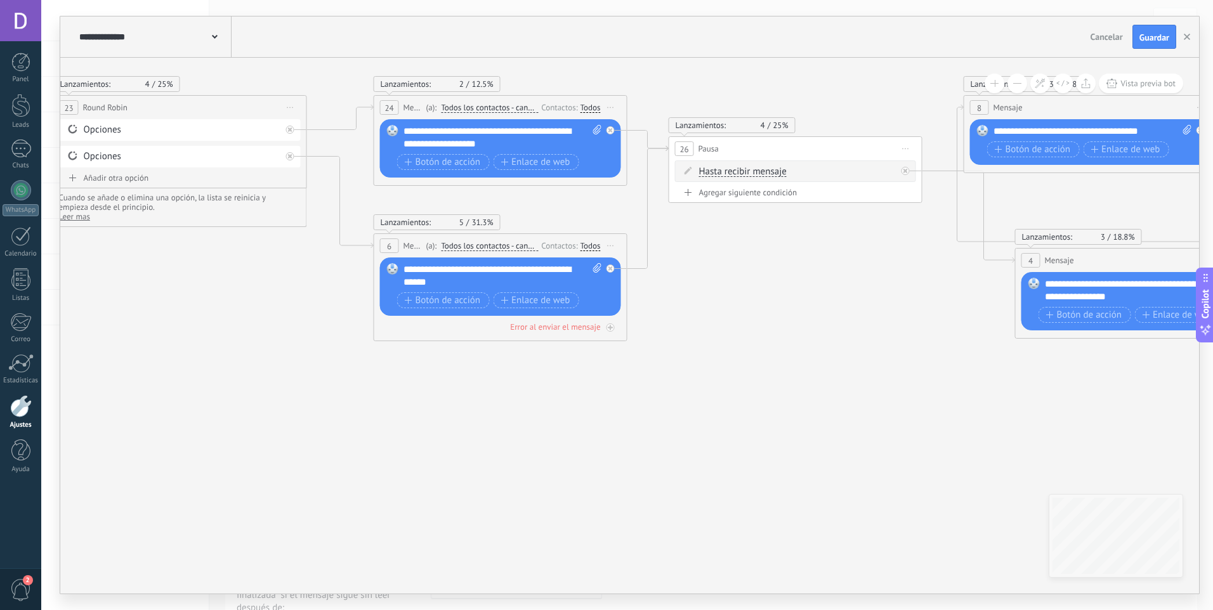
drag, startPoint x: 410, startPoint y: 351, endPoint x: 414, endPoint y: 410, distance: 59.8
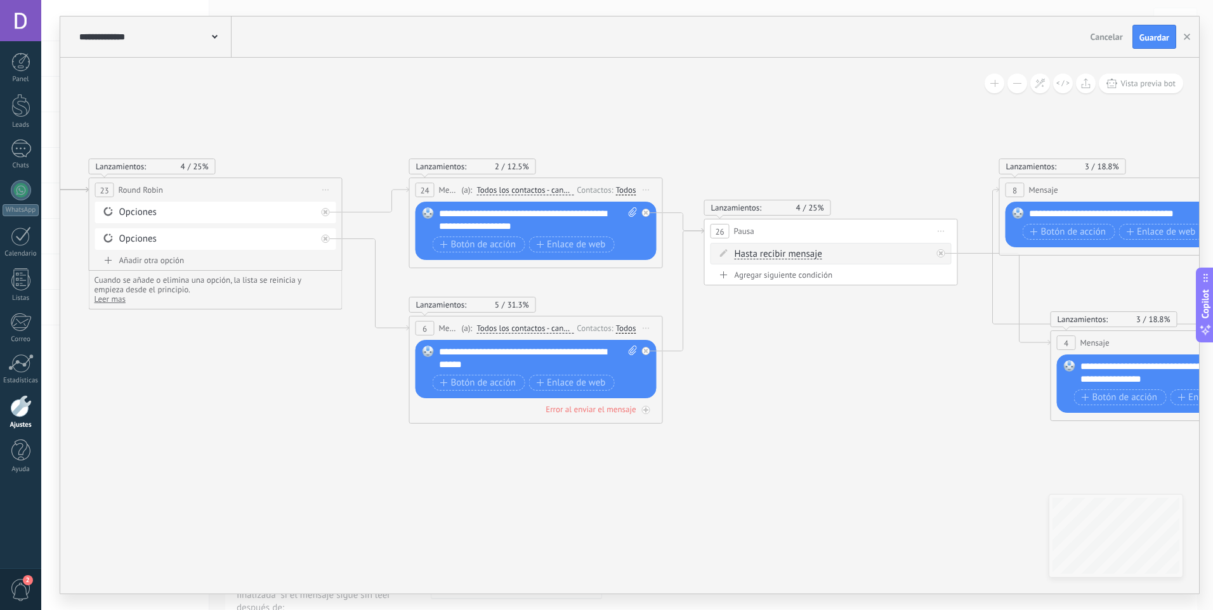
drag, startPoint x: 431, startPoint y: 458, endPoint x: 440, endPoint y: 473, distance: 17.6
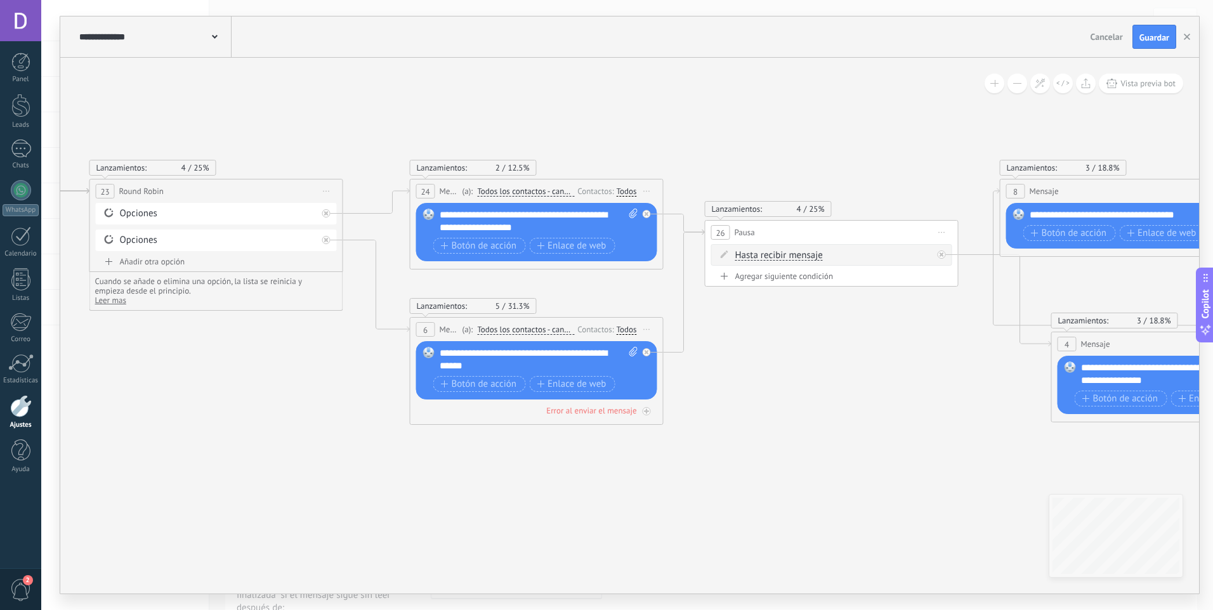
click at [509, 230] on div "**********" at bounding box center [539, 221] width 199 height 25
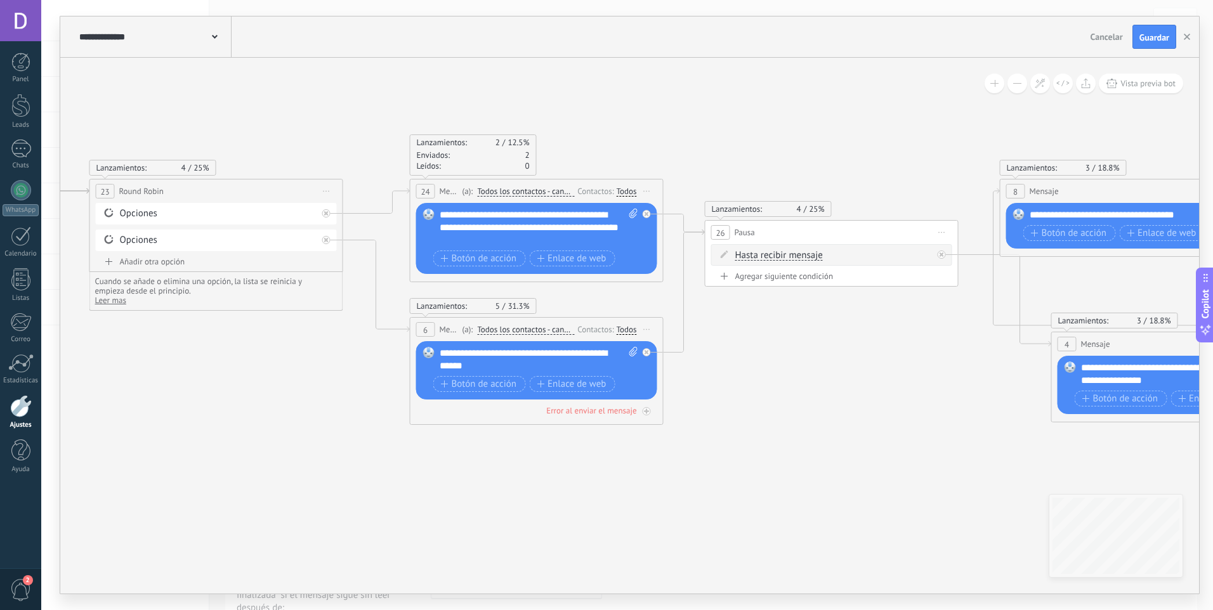
click at [612, 353] on div "**********" at bounding box center [539, 359] width 199 height 25
click at [561, 353] on div "**********" at bounding box center [539, 359] width 199 height 25
click at [553, 358] on div "**********" at bounding box center [539, 359] width 199 height 25
click at [560, 358] on div "**********" at bounding box center [539, 359] width 199 height 25
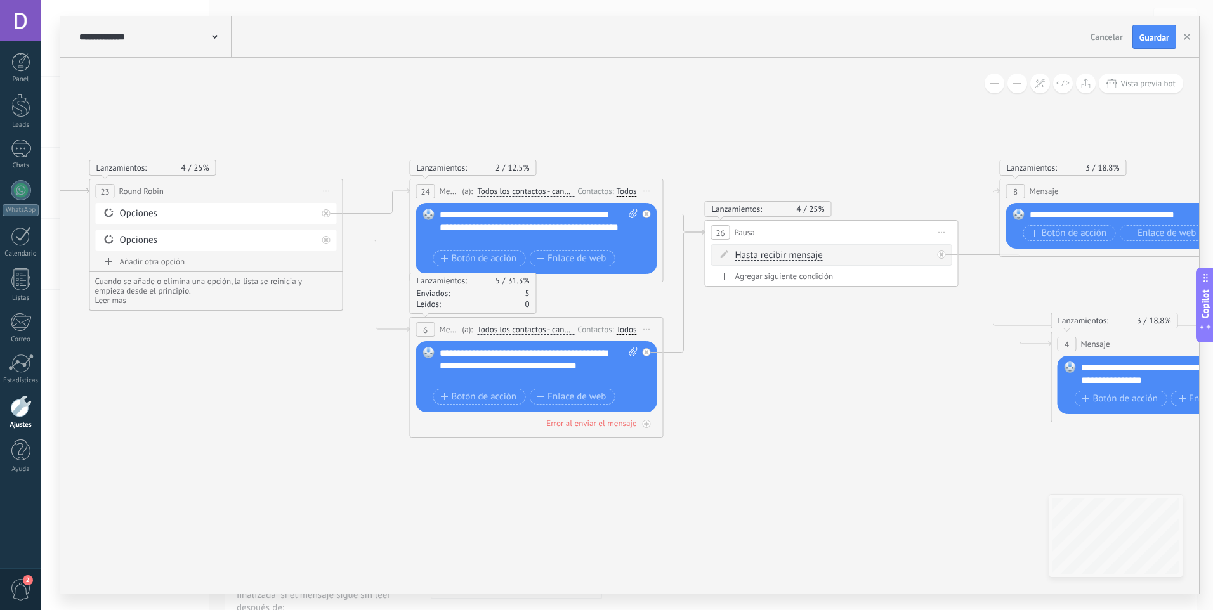
click at [527, 377] on div "**********" at bounding box center [539, 366] width 199 height 38
drag, startPoint x: 728, startPoint y: 418, endPoint x: 725, endPoint y: 436, distance: 18.7
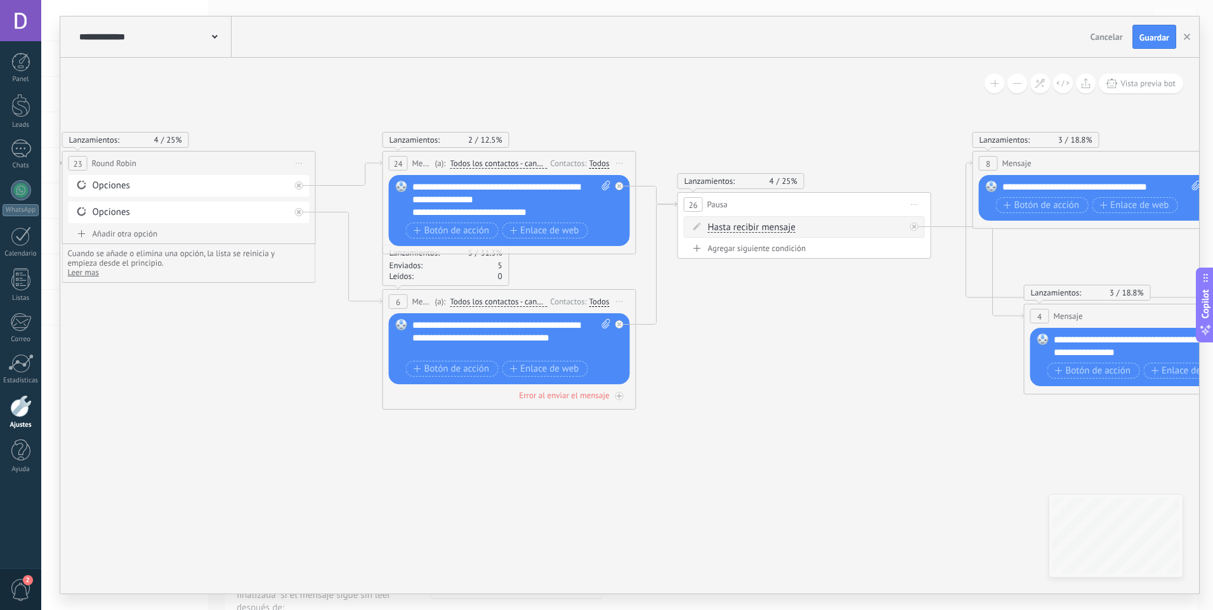
drag, startPoint x: 721, startPoint y: 501, endPoint x: 673, endPoint y: 428, distance: 87.1
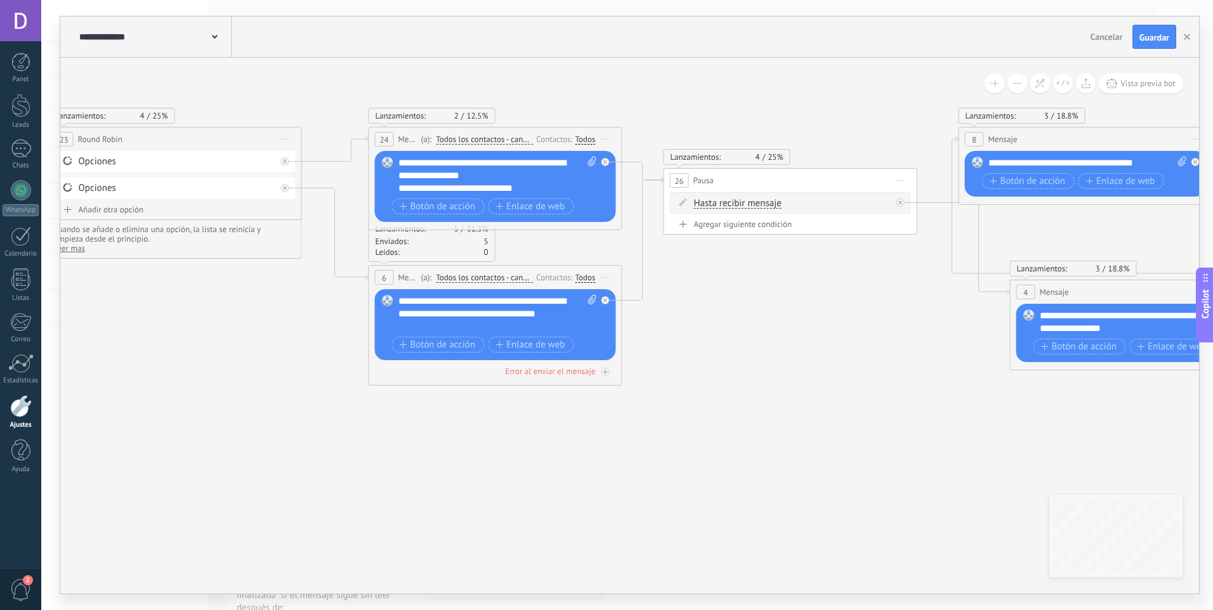
click at [135, 214] on div "Añadir otra opción" at bounding box center [175, 209] width 241 height 11
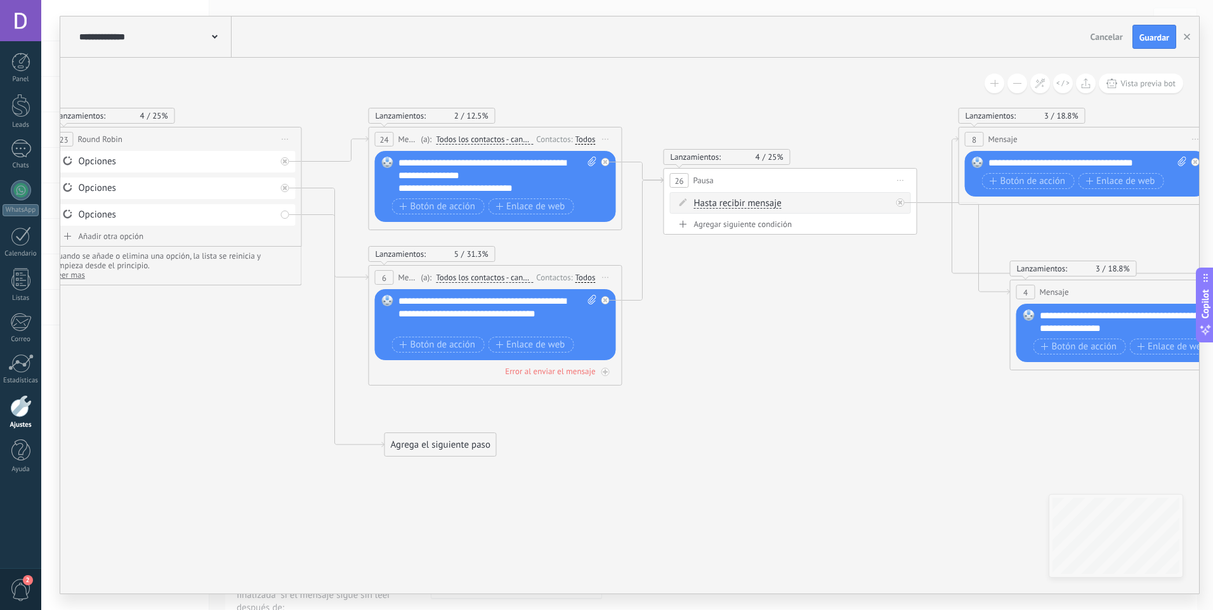
drag, startPoint x: 384, startPoint y: 254, endPoint x: 425, endPoint y: 450, distance: 200.3
click at [425, 450] on div "Agrega el siguiente paso" at bounding box center [440, 445] width 111 height 21
click at [608, 277] on icon at bounding box center [606, 277] width 6 height 1
click at [643, 341] on div "Duplicar" at bounding box center [664, 339] width 126 height 22
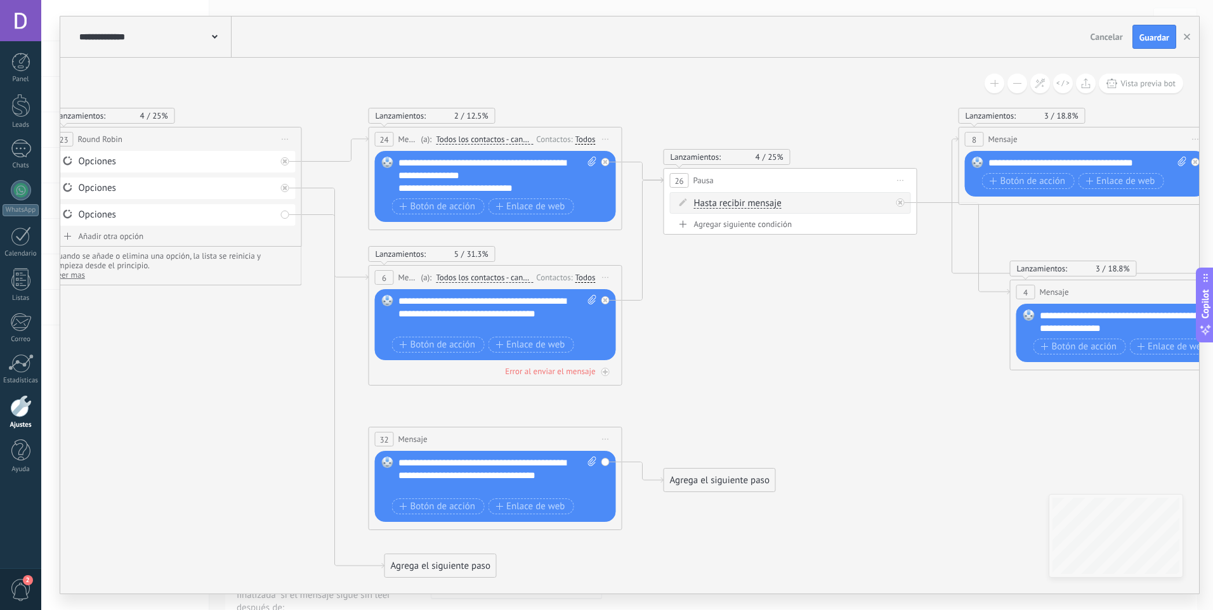
drag, startPoint x: 456, startPoint y: 567, endPoint x: 469, endPoint y: 478, distance: 89.7
click at [495, 464] on div "**********" at bounding box center [497, 476] width 199 height 38
drag, startPoint x: 514, startPoint y: 462, endPoint x: 478, endPoint y: 462, distance: 35.5
click at [478, 462] on div "**********" at bounding box center [497, 476] width 199 height 38
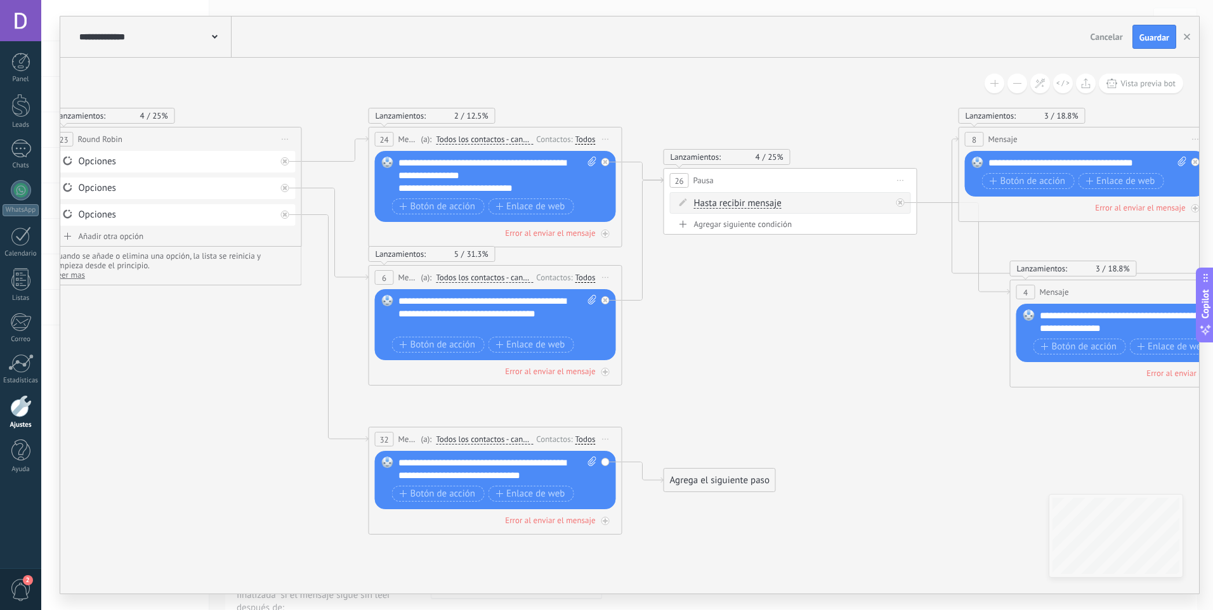
drag, startPoint x: 709, startPoint y: 487, endPoint x: 740, endPoint y: 221, distance: 267.6
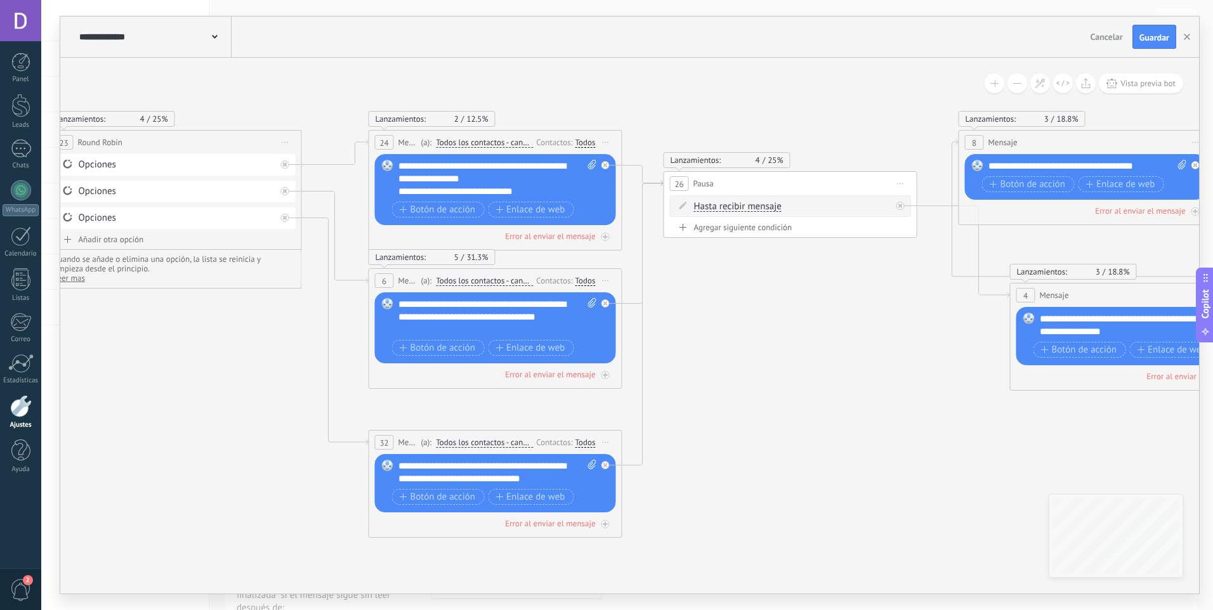
drag, startPoint x: 712, startPoint y: 320, endPoint x: 709, endPoint y: 294, distance: 26.1
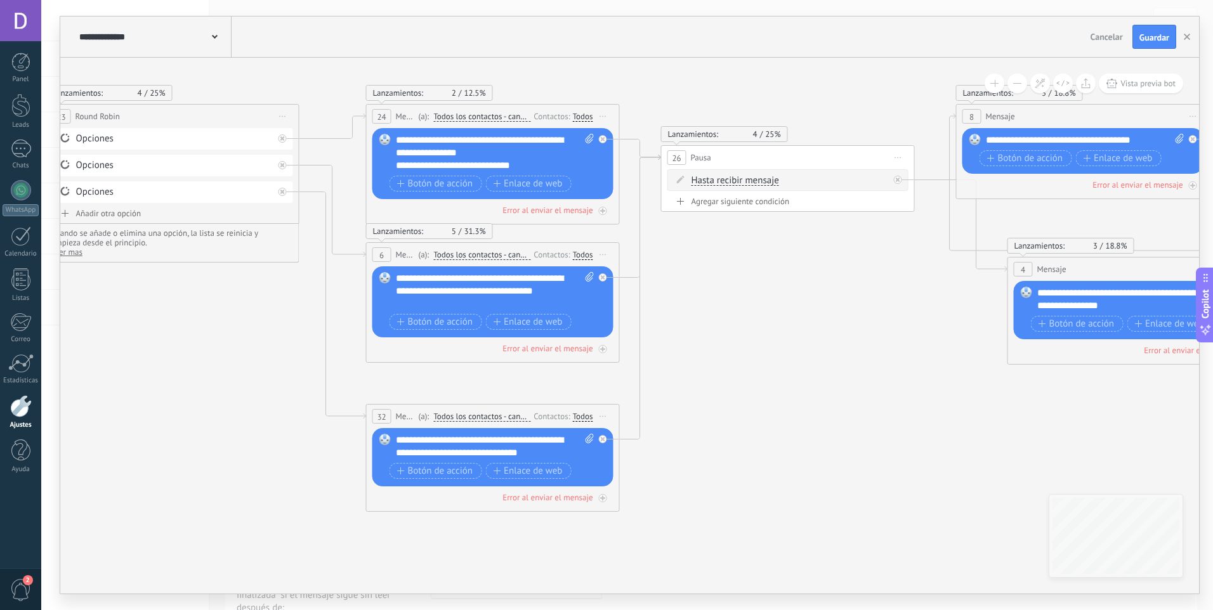
drag, startPoint x: 845, startPoint y: 205, endPoint x: 846, endPoint y: 275, distance: 69.8
drag, startPoint x: 842, startPoint y: 202, endPoint x: 849, endPoint y: 229, distance: 27.5
drag, startPoint x: 841, startPoint y: 155, endPoint x: 871, endPoint y: 277, distance: 124.8
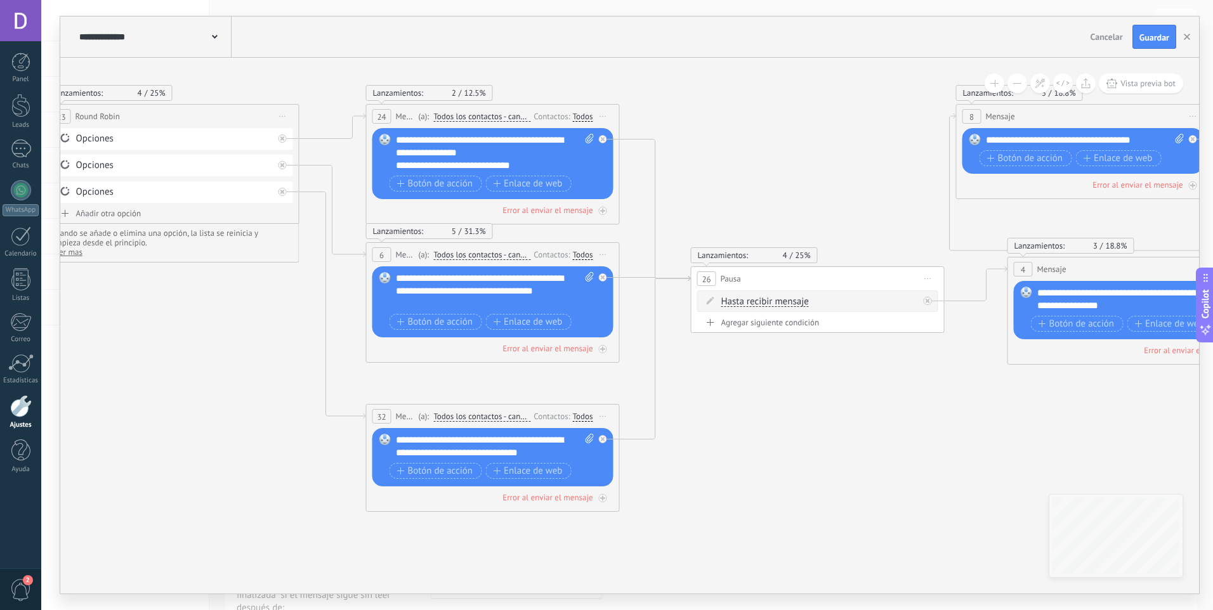
click at [871, 277] on div "26 Pausa ***** Iniciar vista previa aquí Cambiar nombre Duplicar Borrar" at bounding box center [817, 278] width 252 height 23
drag, startPoint x: 816, startPoint y: 476, endPoint x: 795, endPoint y: 477, distance: 21.6
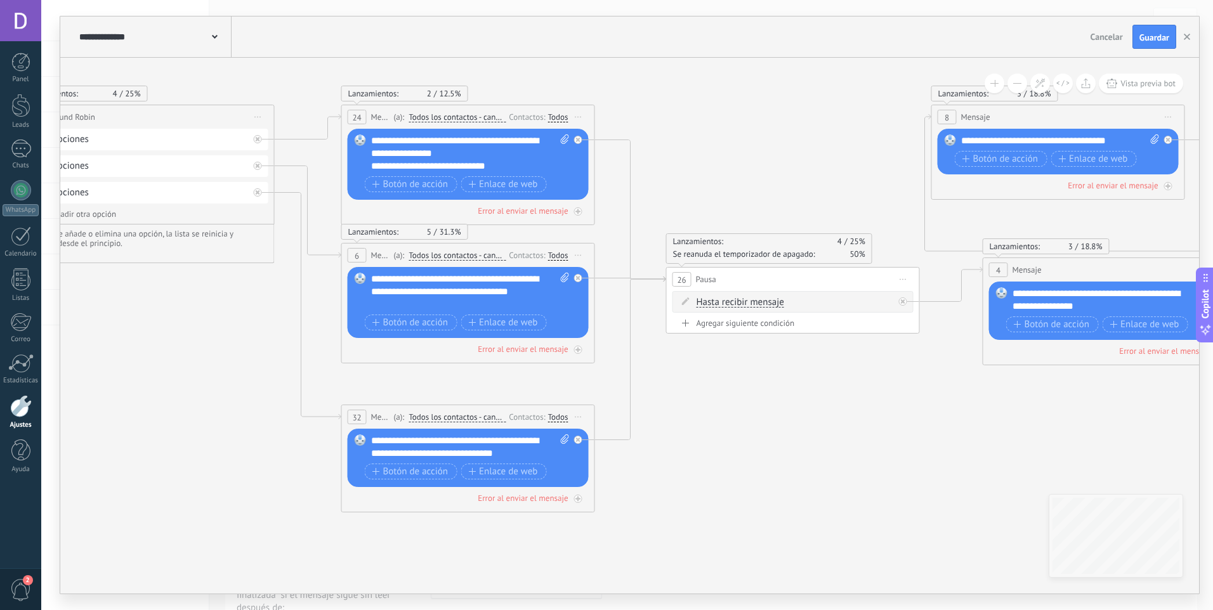
drag, startPoint x: 794, startPoint y: 477, endPoint x: 751, endPoint y: 472, distance: 43.4
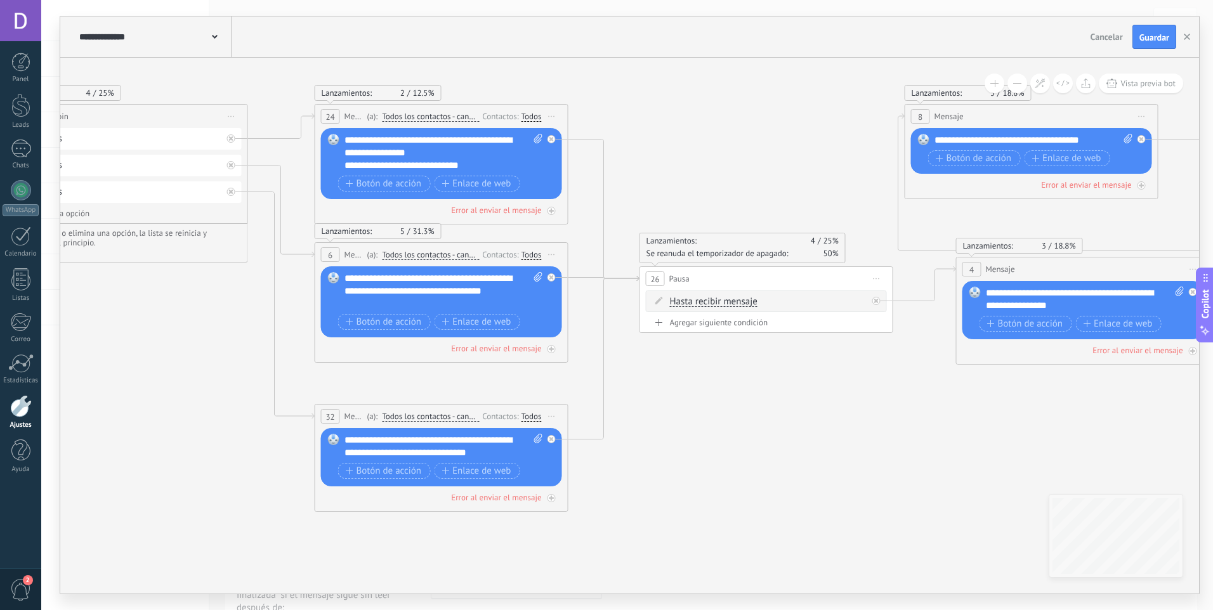
drag, startPoint x: 731, startPoint y: 497, endPoint x: 699, endPoint y: 497, distance: 31.7
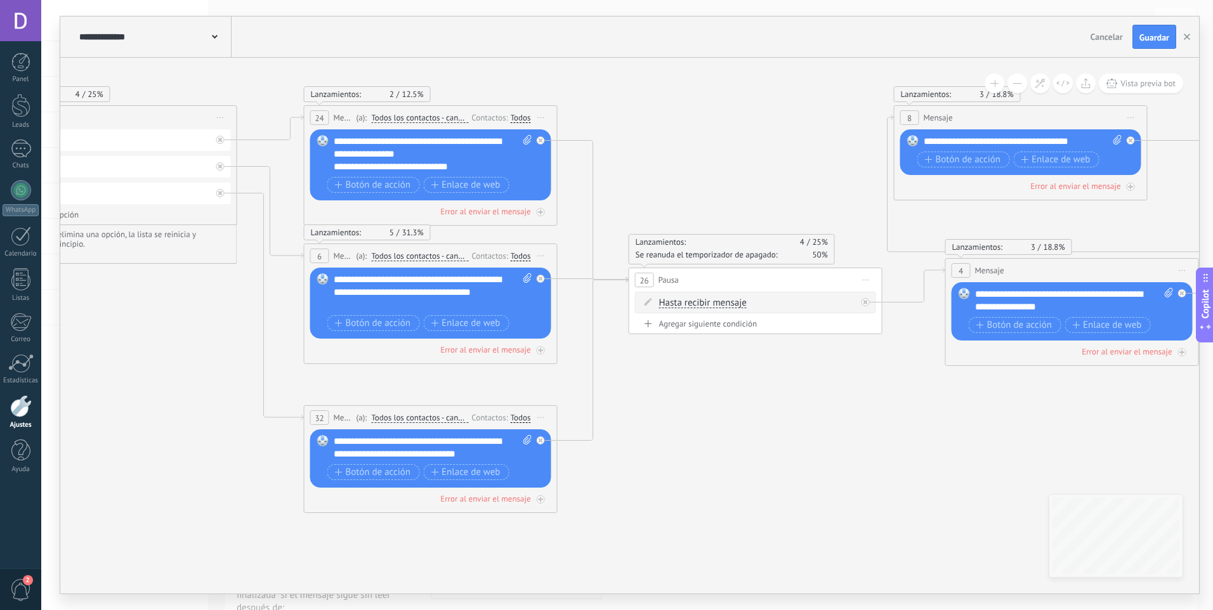
drag, startPoint x: 701, startPoint y: 524, endPoint x: 643, endPoint y: 528, distance: 57.9
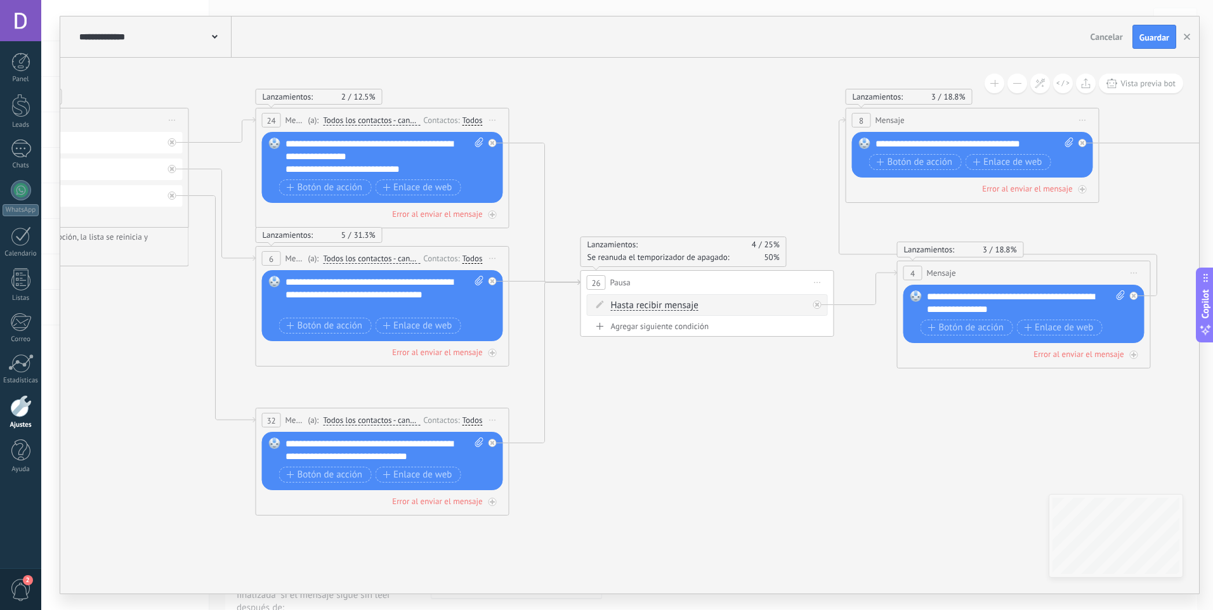
drag, startPoint x: 651, startPoint y: 530, endPoint x: 557, endPoint y: 520, distance: 94.4
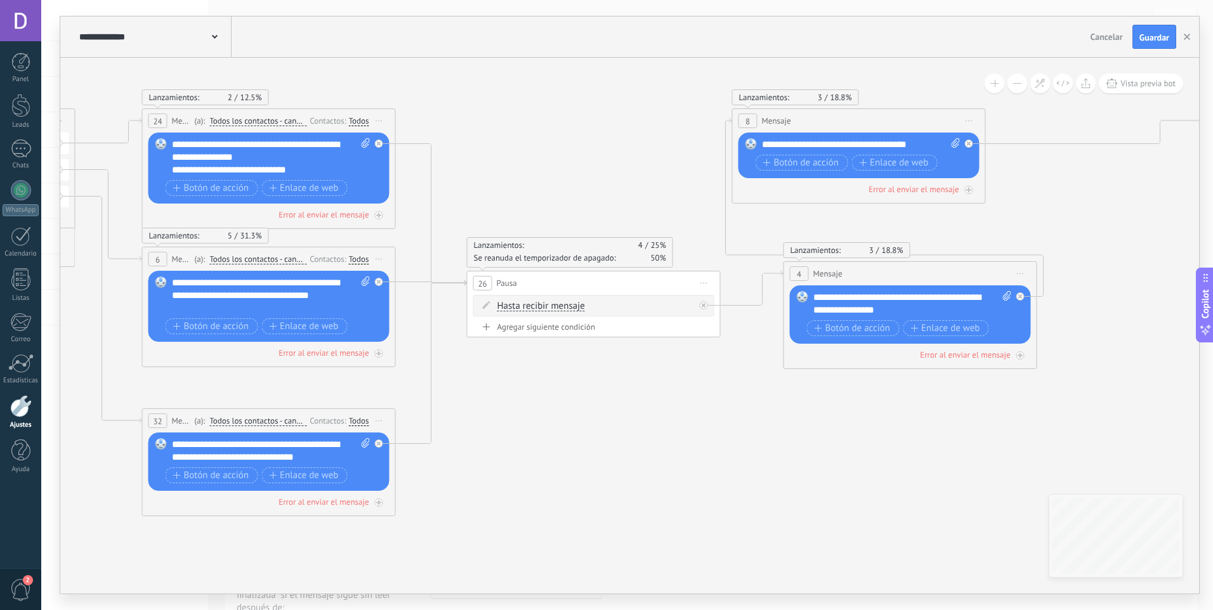
drag, startPoint x: 588, startPoint y: 410, endPoint x: 568, endPoint y: 421, distance: 23.0
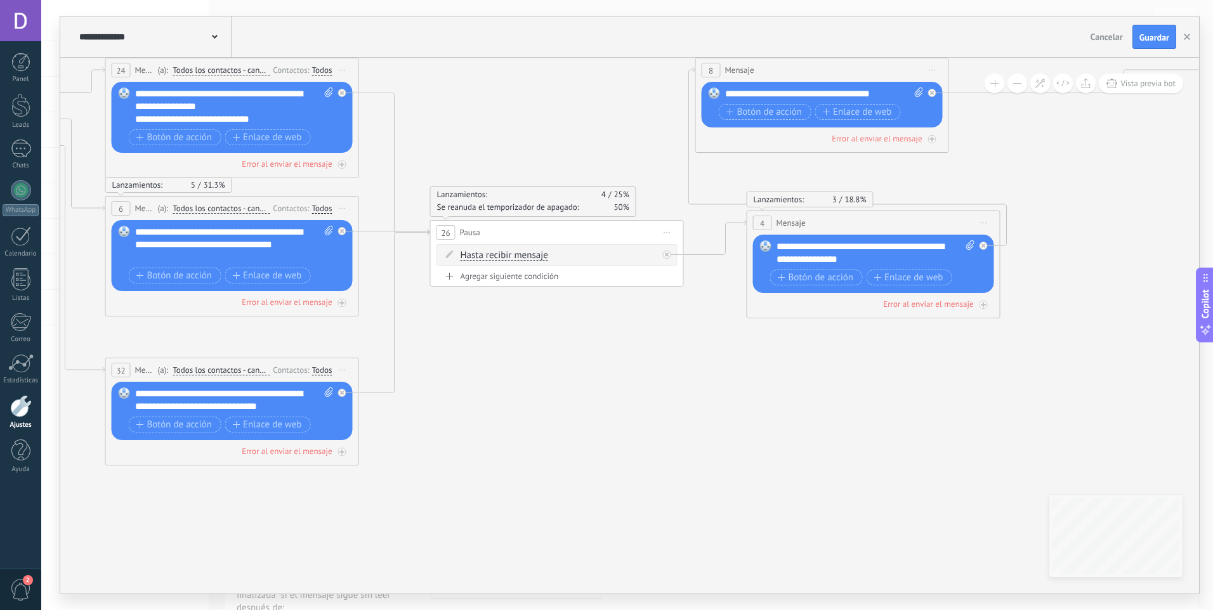
drag, startPoint x: 610, startPoint y: 462, endPoint x: 575, endPoint y: 411, distance: 62.1
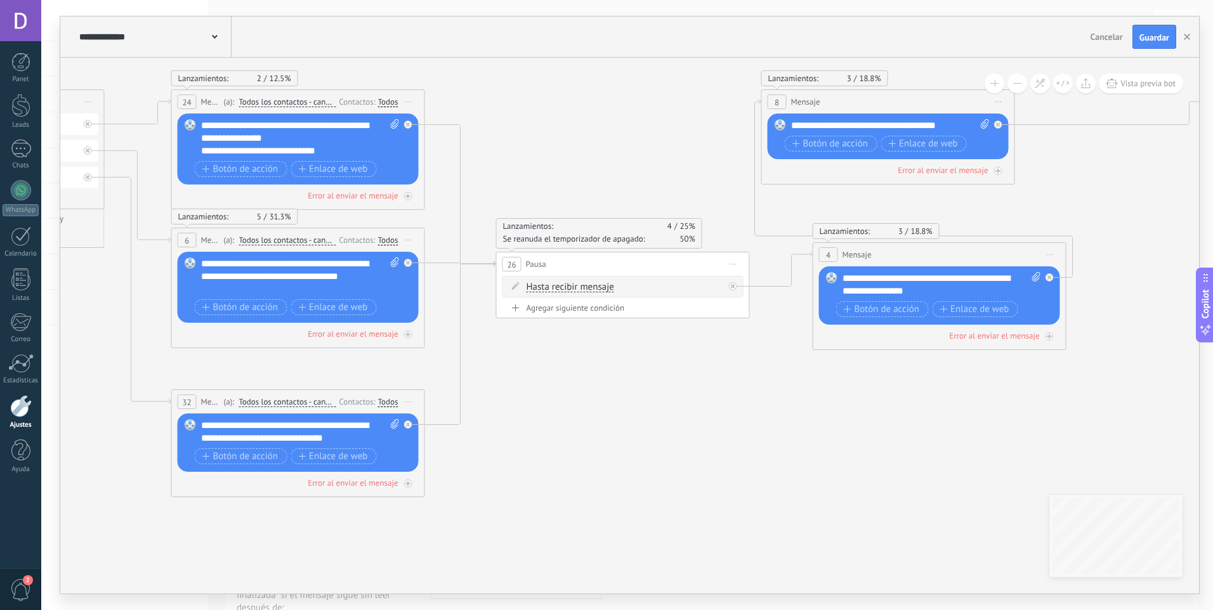
drag, startPoint x: 497, startPoint y: 387, endPoint x: 566, endPoint y: 420, distance: 76.6
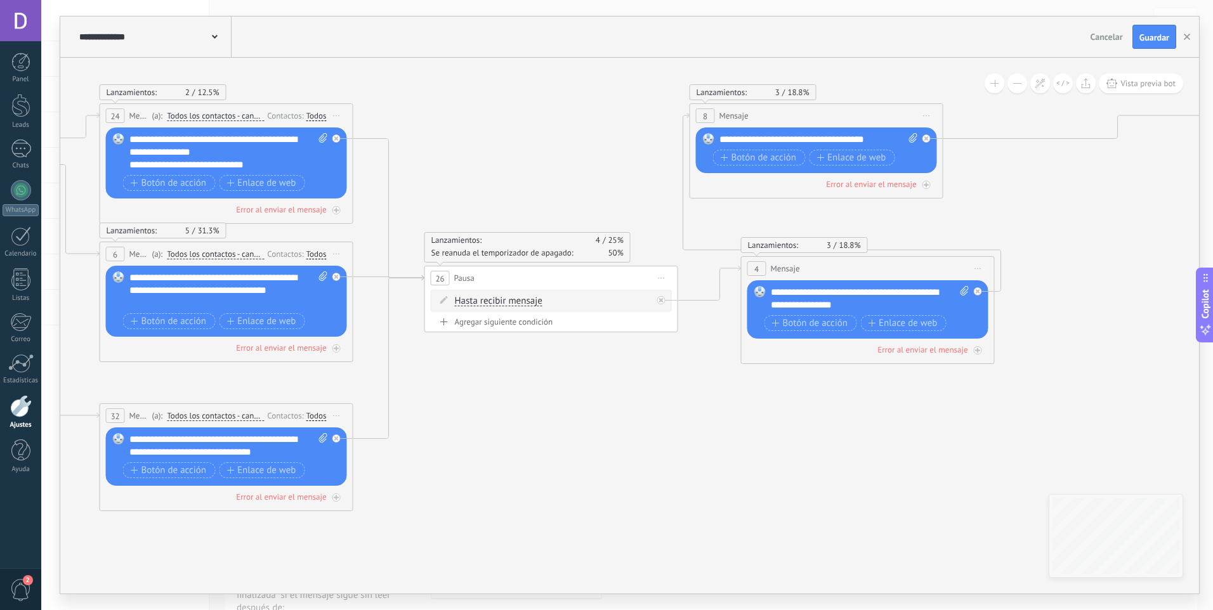
drag, startPoint x: 543, startPoint y: 414, endPoint x: 449, endPoint y: 410, distance: 94.6
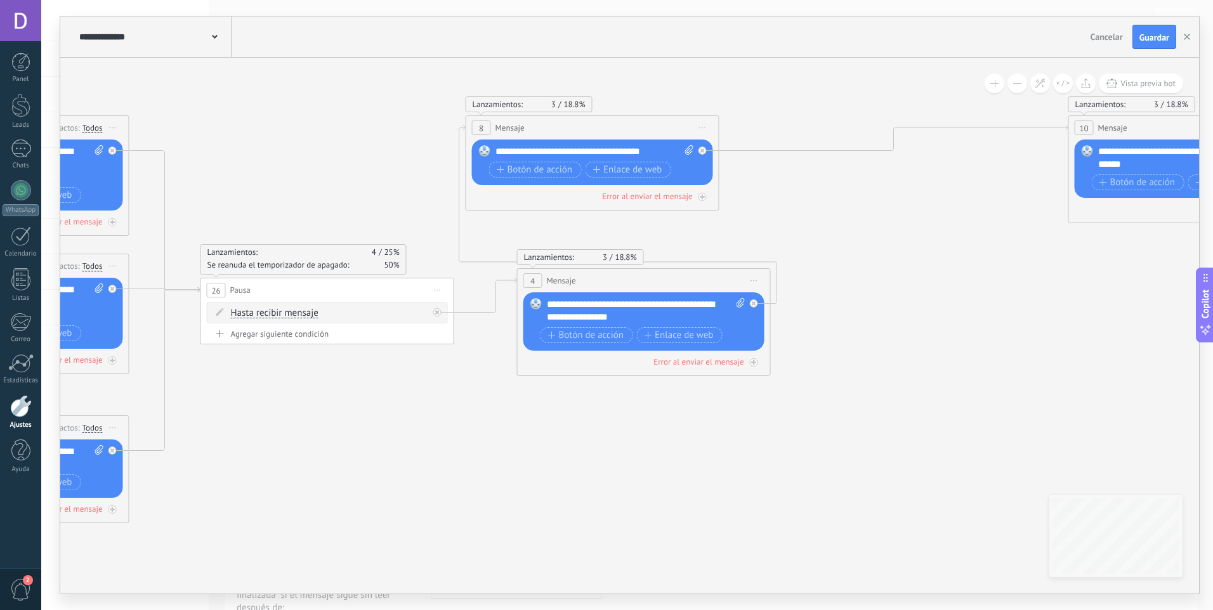
drag, startPoint x: 625, startPoint y: 409, endPoint x: 401, endPoint y: 421, distance: 224.3
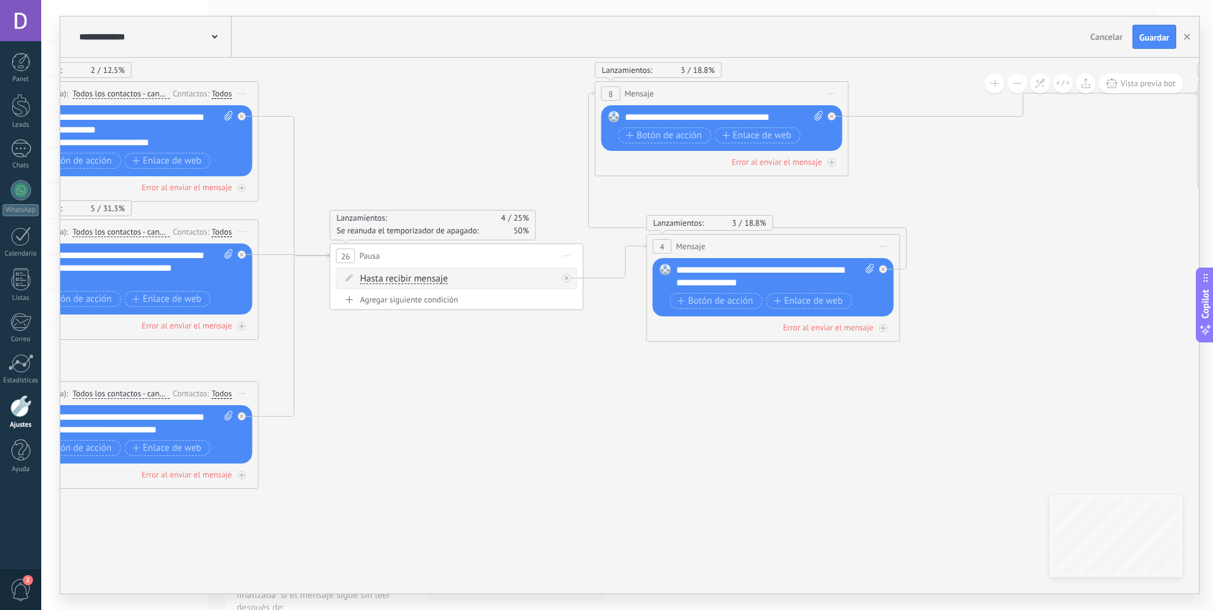
drag, startPoint x: 473, startPoint y: 436, endPoint x: 641, endPoint y: 393, distance: 173.1
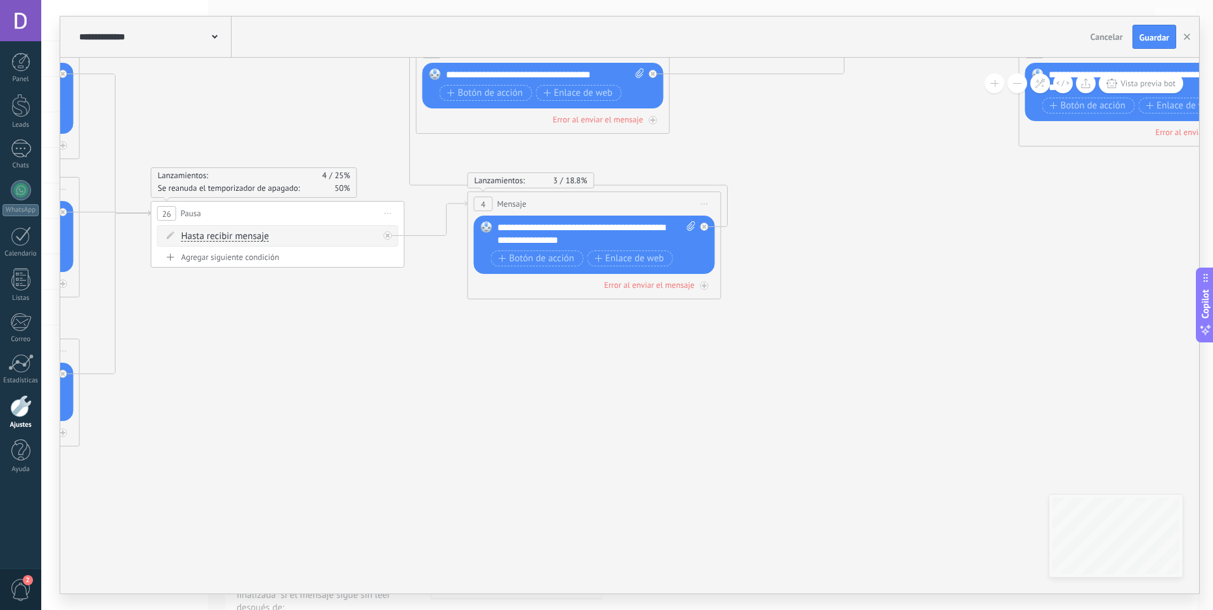
drag, startPoint x: 557, startPoint y: 445, endPoint x: 378, endPoint y: 402, distance: 183.9
click at [378, 402] on icon at bounding box center [1197, 243] width 5547 height 1042
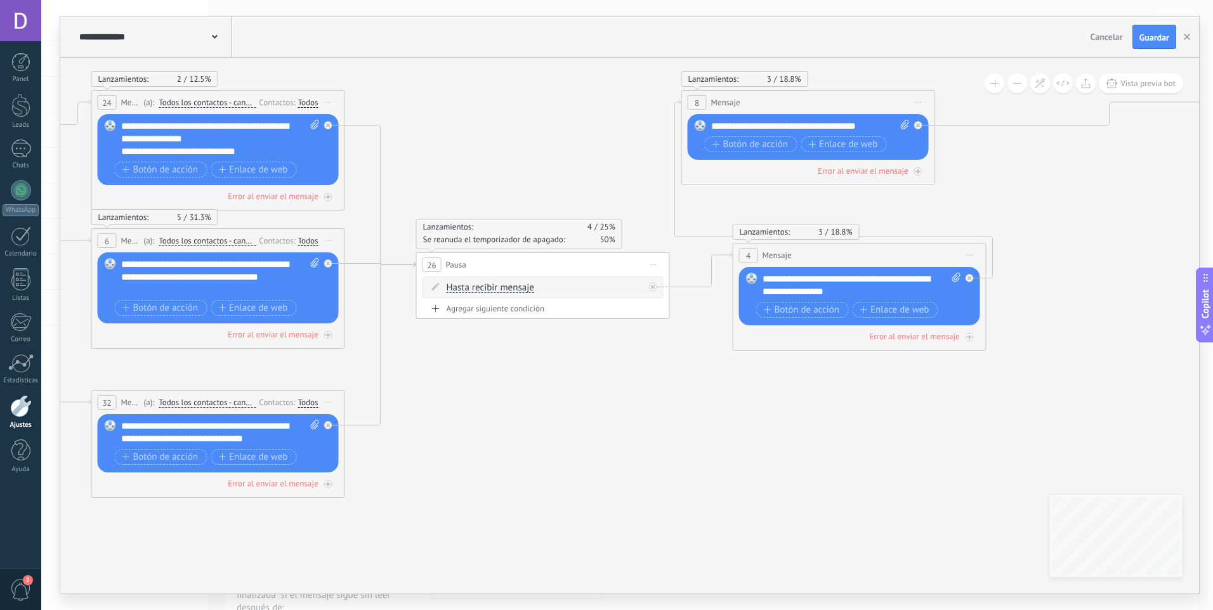
drag, startPoint x: 421, startPoint y: 405, endPoint x: 668, endPoint y: 455, distance: 252.4
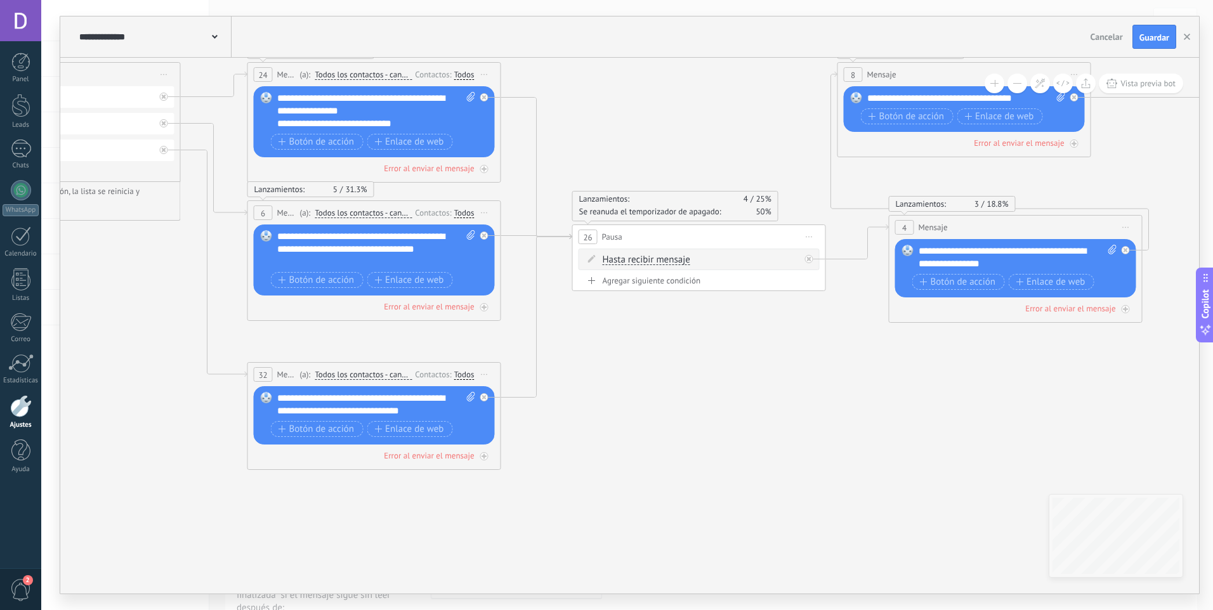
drag, startPoint x: 671, startPoint y: 421, endPoint x: 750, endPoint y: 419, distance: 79.3
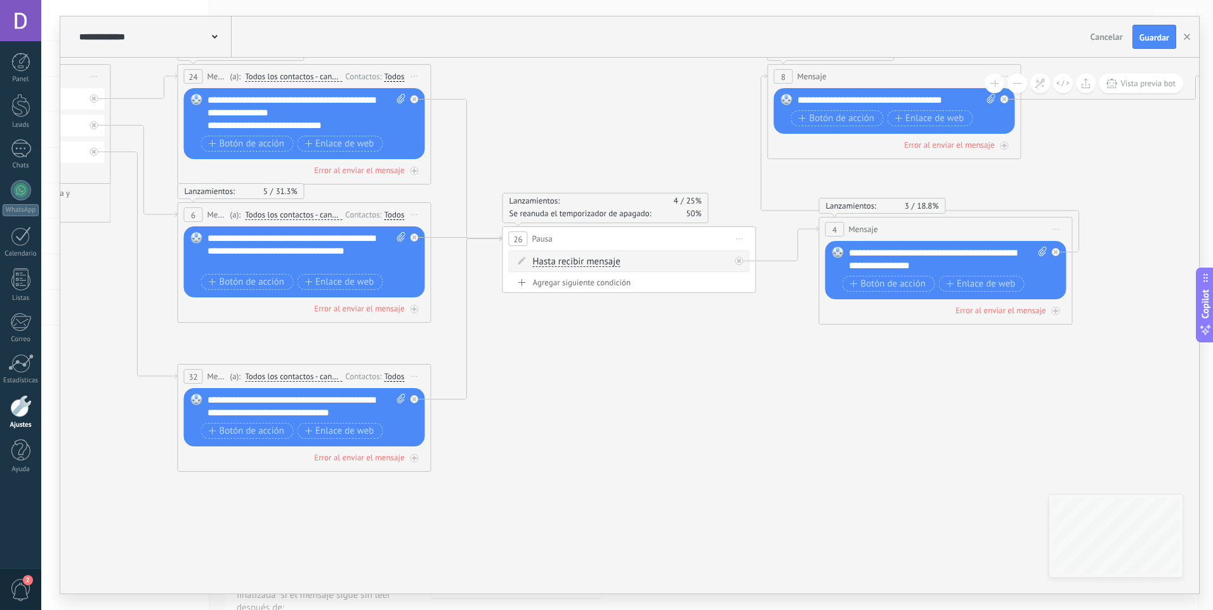
drag, startPoint x: 761, startPoint y: 400, endPoint x: 660, endPoint y: 402, distance: 101.5
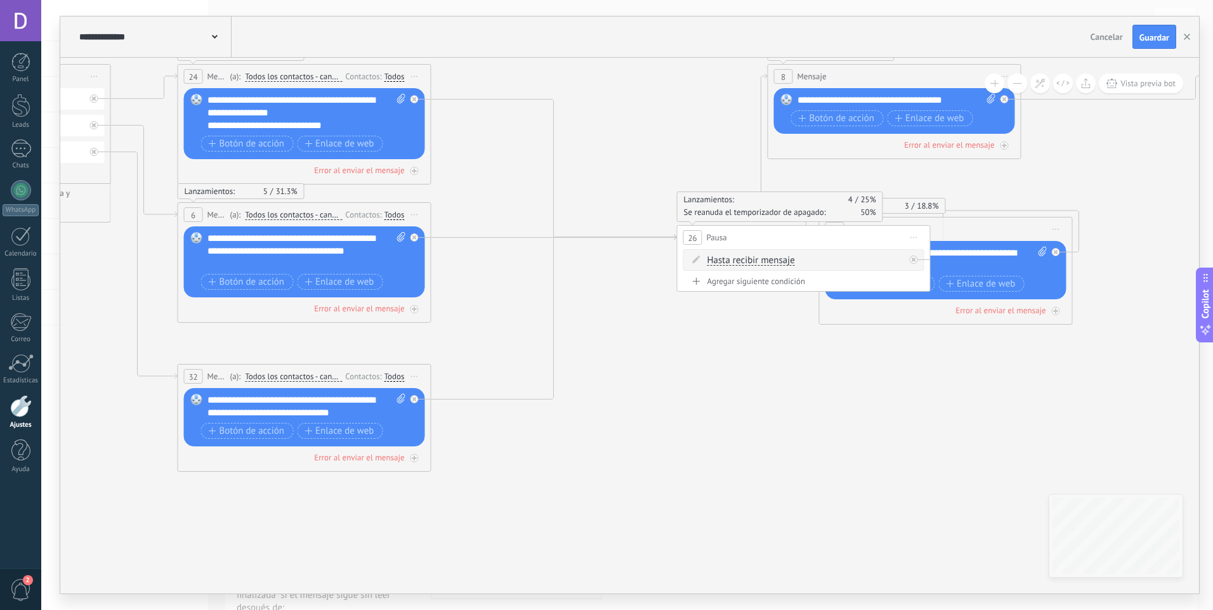
drag, startPoint x: 636, startPoint y: 237, endPoint x: 810, endPoint y: 236, distance: 174.5
click at [810, 236] on div "26 Pausa ***** Iniciar vista previa aquí Cambiar nombre Duplicar Borrar" at bounding box center [804, 237] width 252 height 23
click at [416, 237] on icon at bounding box center [414, 237] width 4 height 4
drag, startPoint x: 547, startPoint y: 259, endPoint x: 666, endPoint y: 152, distance: 160.4
click at [666, 174] on div "Agrega el siguiente paso" at bounding box center [630, 184] width 111 height 21
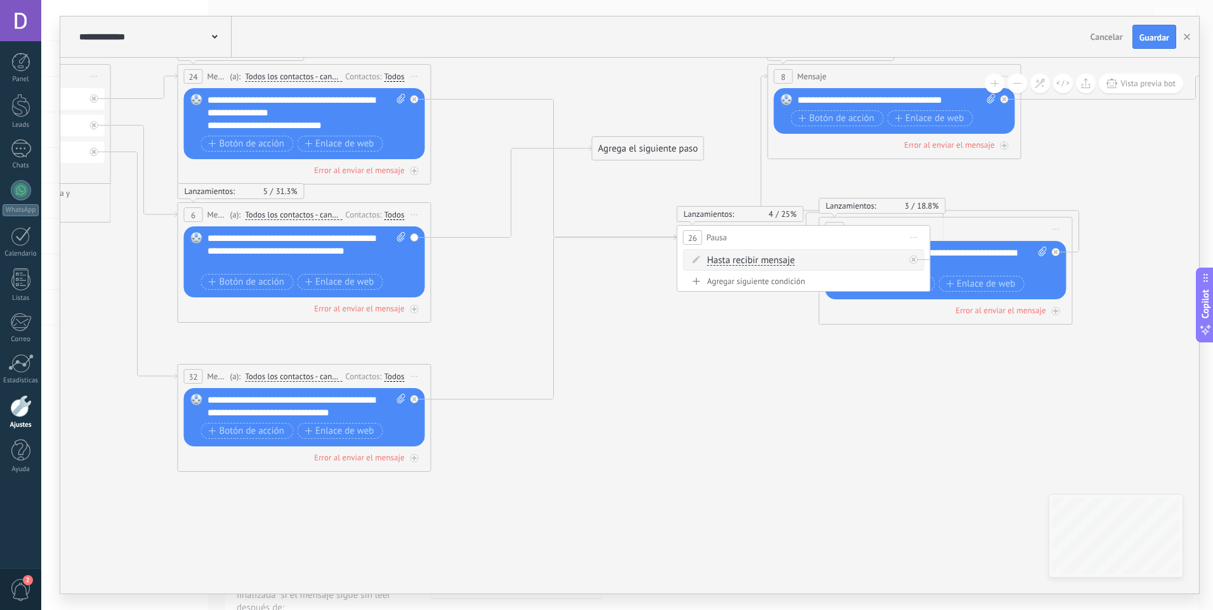
click at [665, 152] on div "Agrega el siguiente paso" at bounding box center [648, 148] width 111 height 21
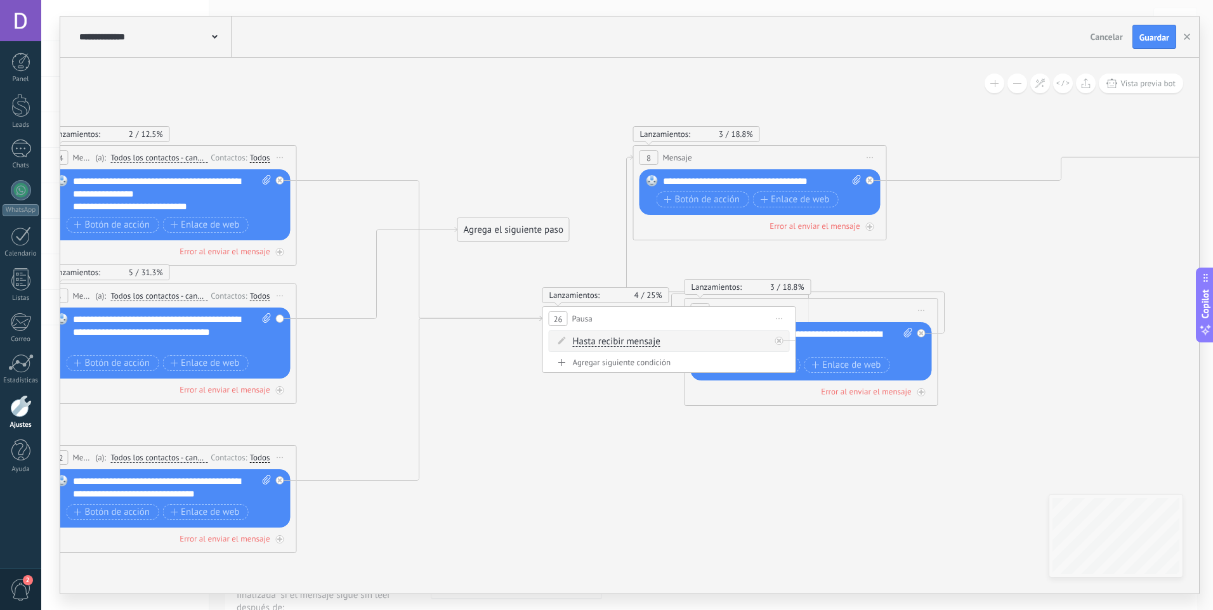
drag, startPoint x: 628, startPoint y: 310, endPoint x: 488, endPoint y: 360, distance: 148.1
click at [525, 232] on div "Agrega el siguiente paso" at bounding box center [512, 230] width 111 height 21
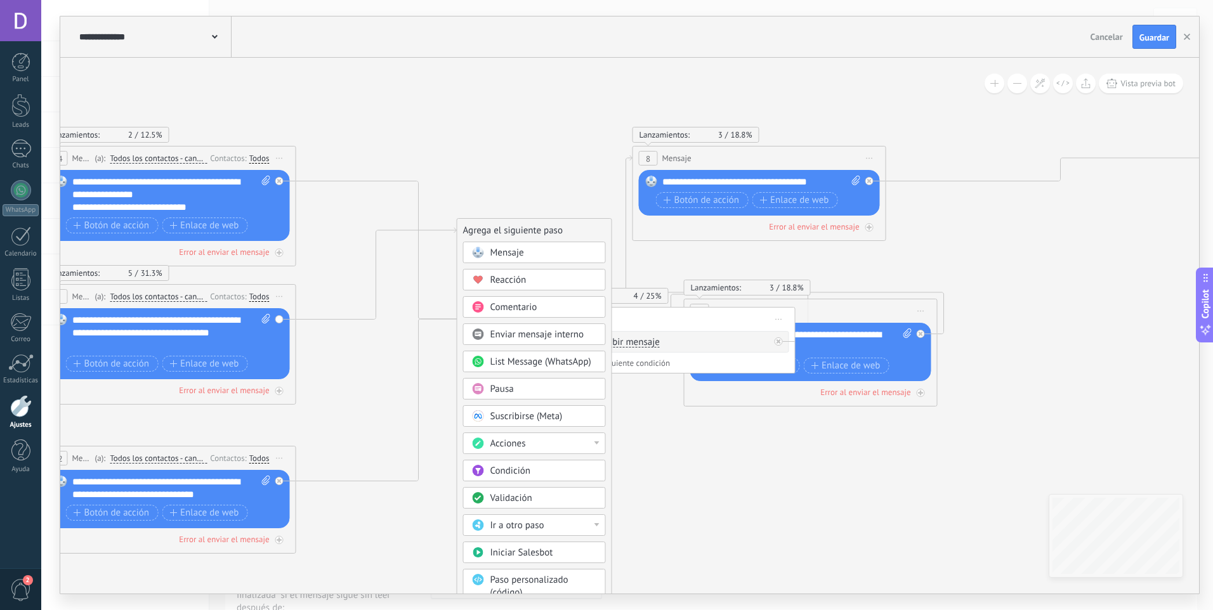
click at [548, 364] on span "List Message (WhatsApp)" at bounding box center [540, 362] width 101 height 12
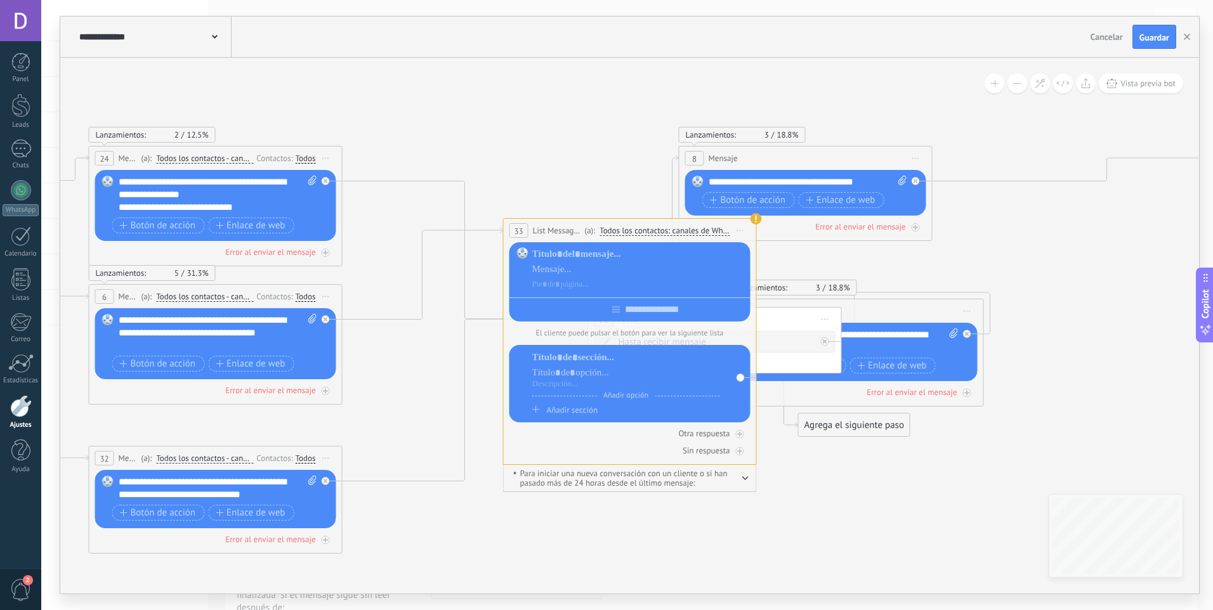
click at [740, 232] on span "Iniciar vista previa aquí Cambiar nombre Duplicar Borrar" at bounding box center [740, 230] width 20 height 18
click at [763, 310] on div "Borrar" at bounding box center [798, 314] width 126 height 22
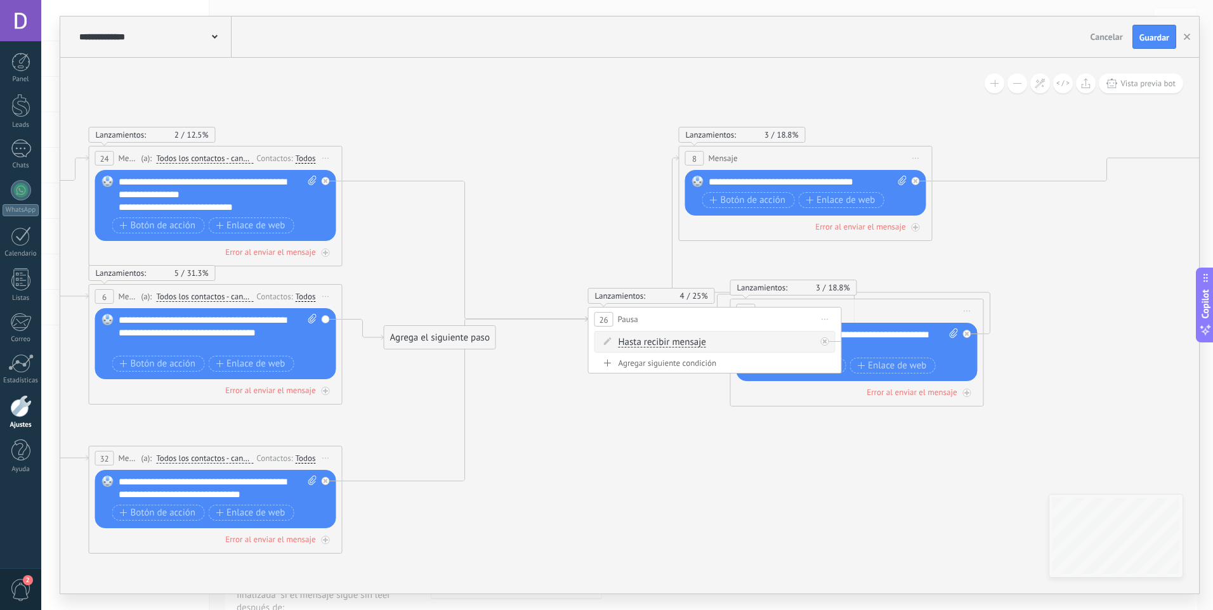
click at [475, 330] on div "Agrega el siguiente paso" at bounding box center [439, 337] width 111 height 21
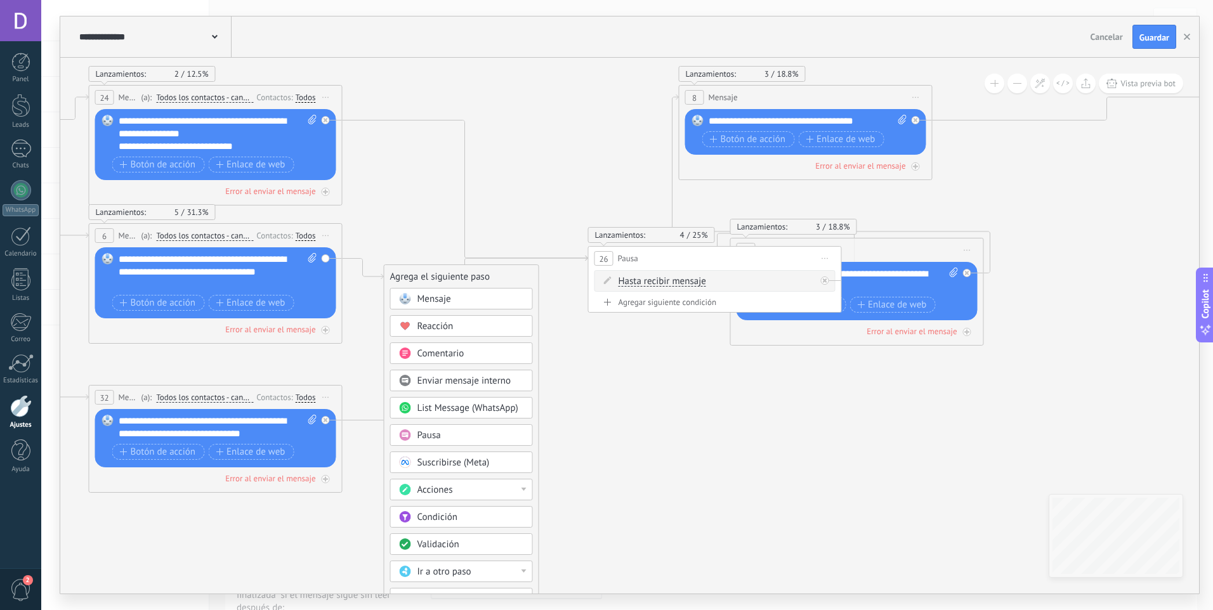
click at [459, 492] on div "Acciones" at bounding box center [470, 490] width 107 height 13
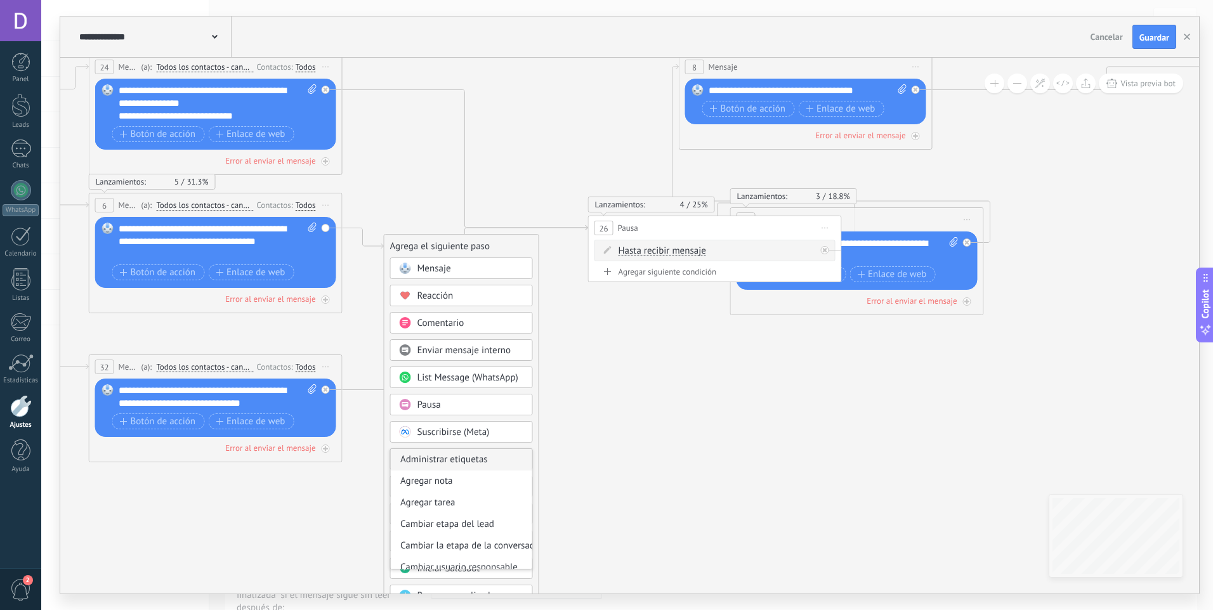
scroll to position [127, 0]
click at [523, 417] on div "Mensaje Mensaje Mensaje Reacción Comentario Enviar mensaje interno" at bounding box center [461, 479] width 143 height 442
click at [535, 504] on div "Agrega el siguiente paso Mensaje Mensaje Mensaje Reacción Comentario Enviar men…" at bounding box center [461, 467] width 155 height 466
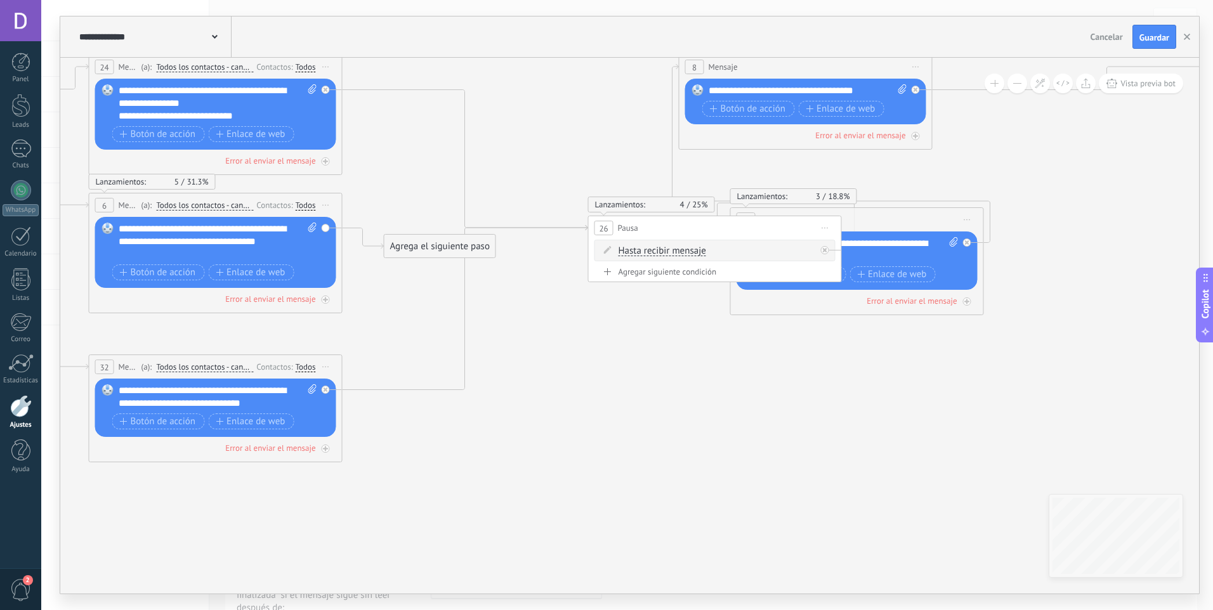
click at [471, 254] on div "Agrega el siguiente paso" at bounding box center [439, 246] width 111 height 21
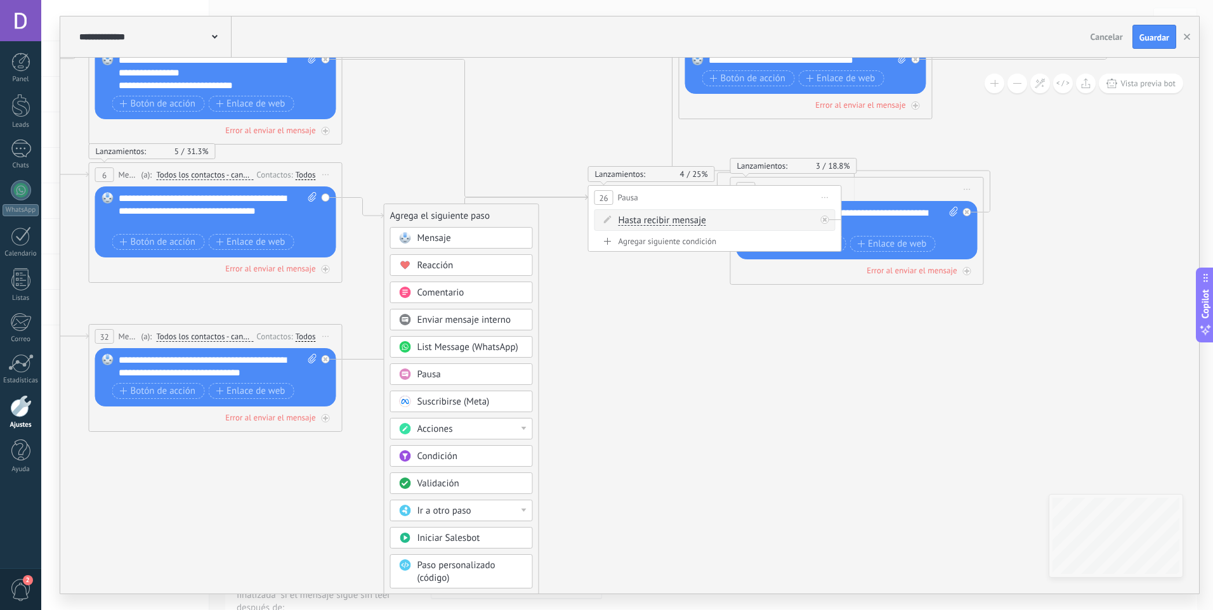
click at [483, 513] on div "Ir a otro paso" at bounding box center [470, 511] width 107 height 13
click at [536, 435] on div "Agrega el siguiente paso Mensaje Mensaje Mensaje Reacción Comentario Enviar men…" at bounding box center [461, 437] width 155 height 466
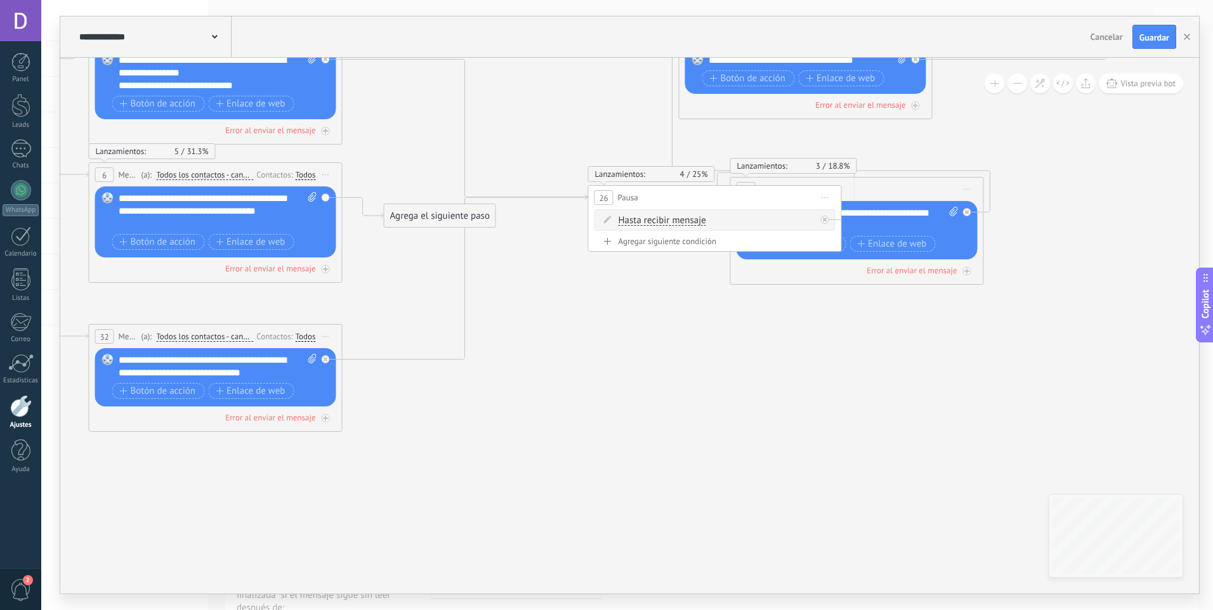
click at [432, 212] on div "Agrega el siguiente paso" at bounding box center [439, 216] width 111 height 21
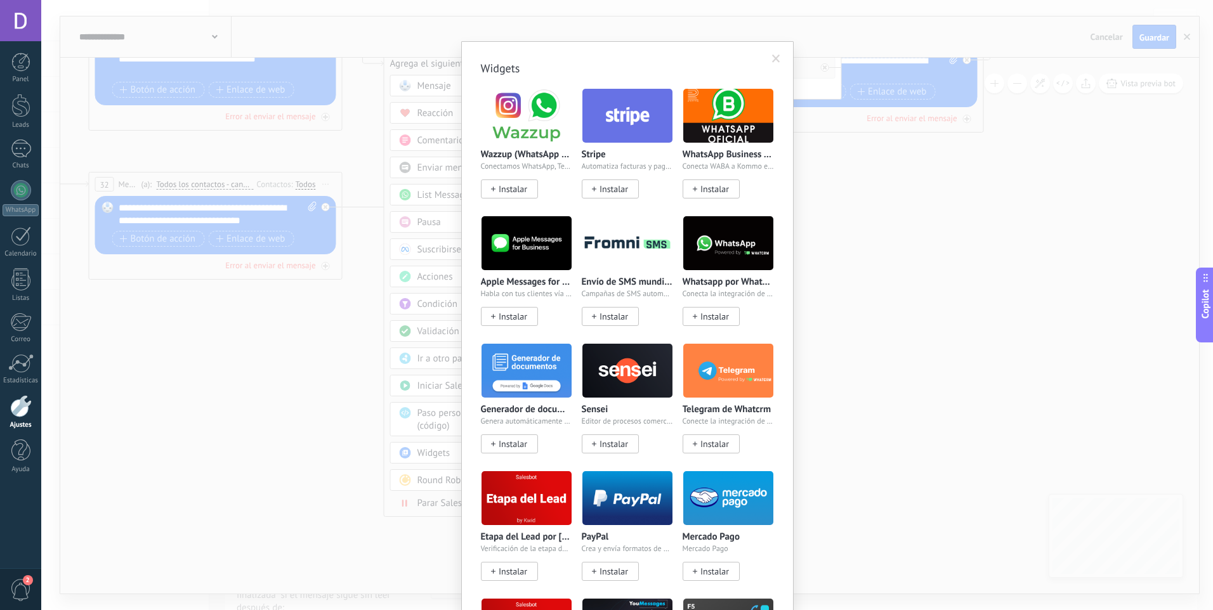
drag, startPoint x: 483, startPoint y: 461, endPoint x: 455, endPoint y: 358, distance: 106.5
click at [454, 361] on body ".abecls-1,.abecls-2{fill-rule:evenodd}.abecls-2{fill:#fff} .abhcls-1{fill:none}…" at bounding box center [606, 305] width 1213 height 610
click at [420, 256] on div "Widgets Wazzup (WhatsApp & Instagram) Conectamos WhatsApp, Telegram e Instagram…" at bounding box center [627, 305] width 1172 height 610
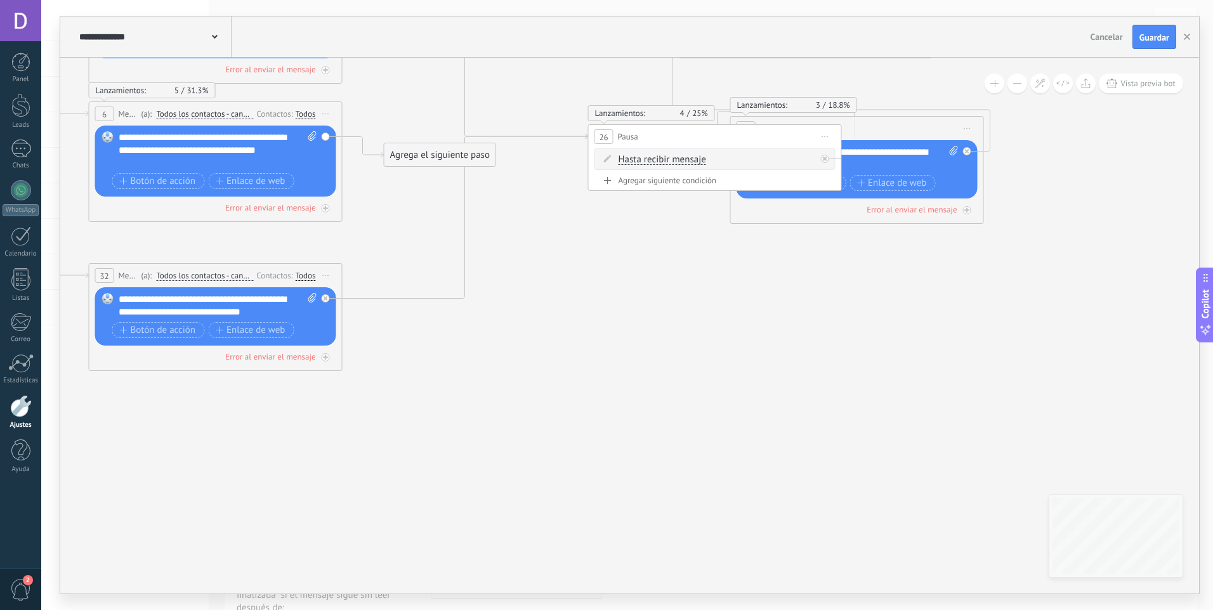
click at [443, 160] on div "Agrega el siguiente paso" at bounding box center [439, 155] width 111 height 21
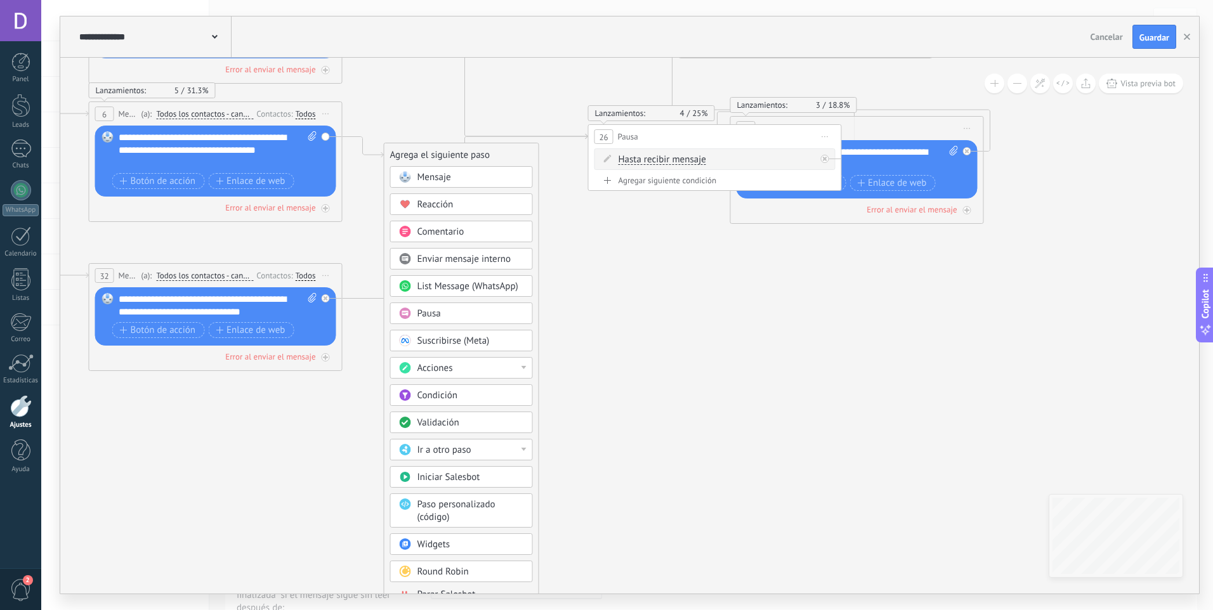
click at [470, 397] on div "Condición" at bounding box center [470, 396] width 107 height 13
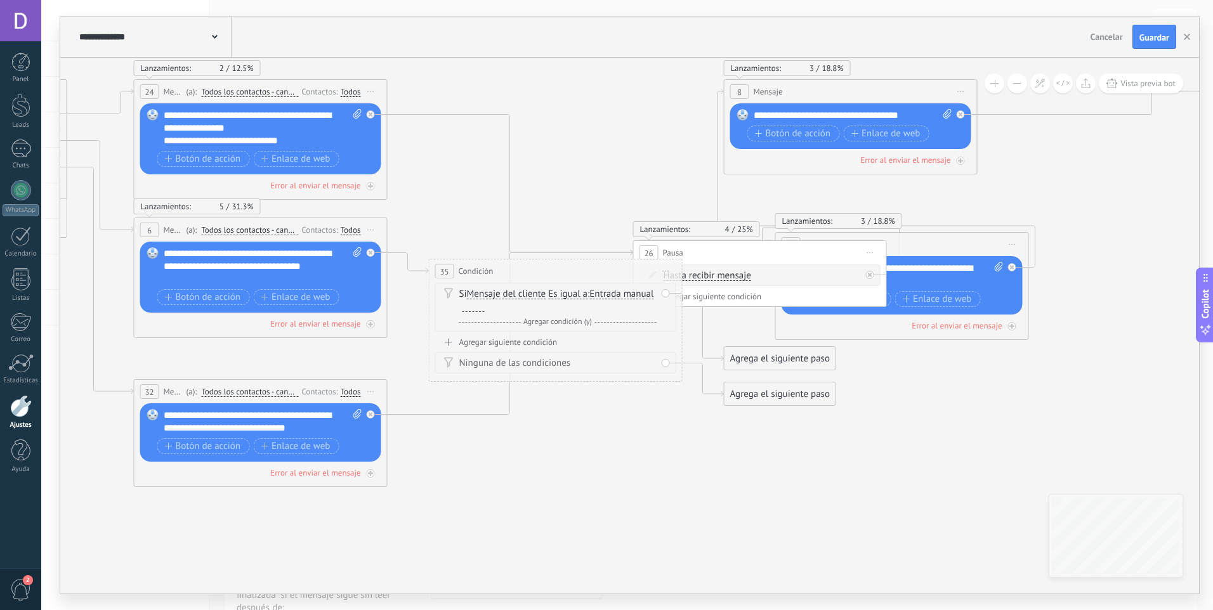
drag, startPoint x: 629, startPoint y: 425, endPoint x: 519, endPoint y: 554, distance: 170.1
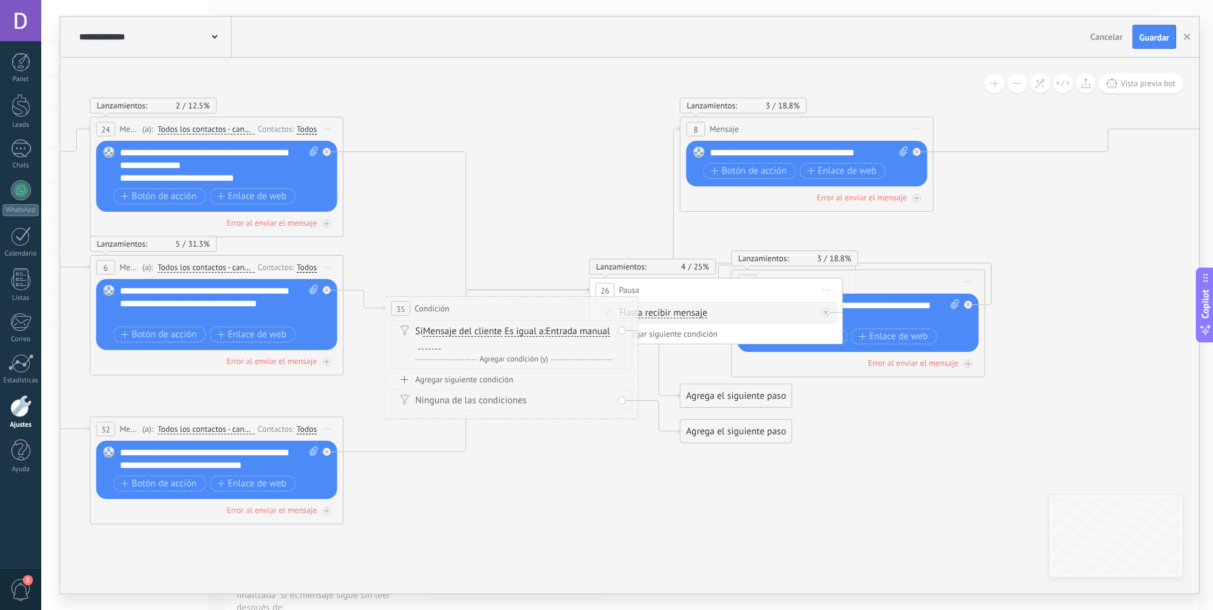
click at [440, 347] on div at bounding box center [430, 344] width 22 height 10
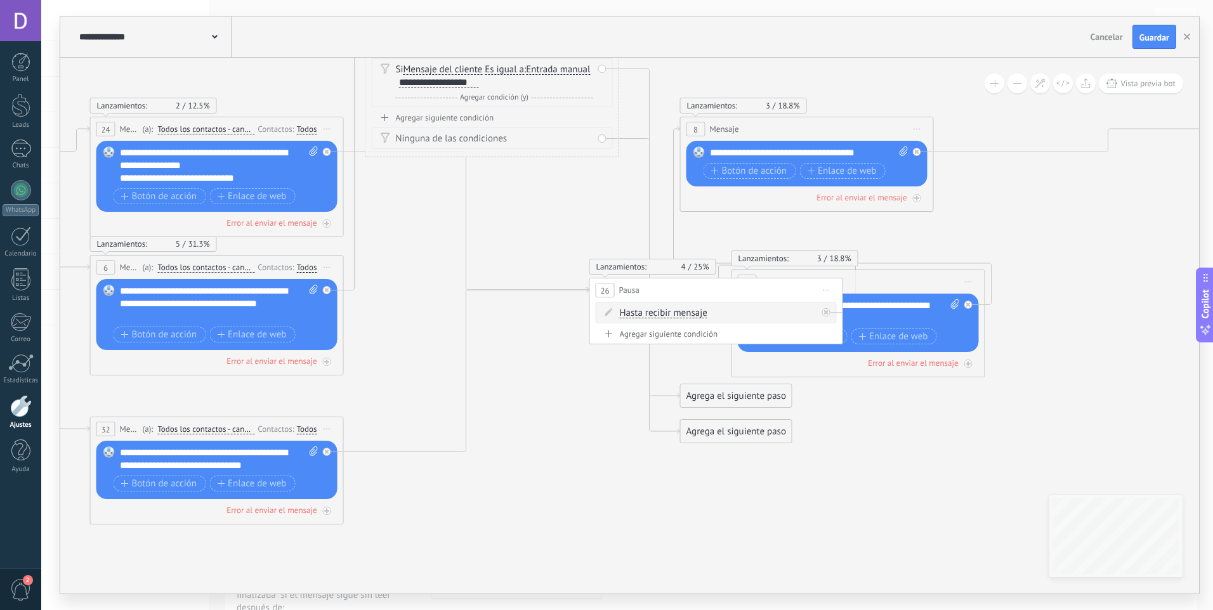
drag, startPoint x: 556, startPoint y: 309, endPoint x: 530, endPoint y: 42, distance: 268.4
click at [530, 42] on div "**********" at bounding box center [629, 304] width 1139 height 577
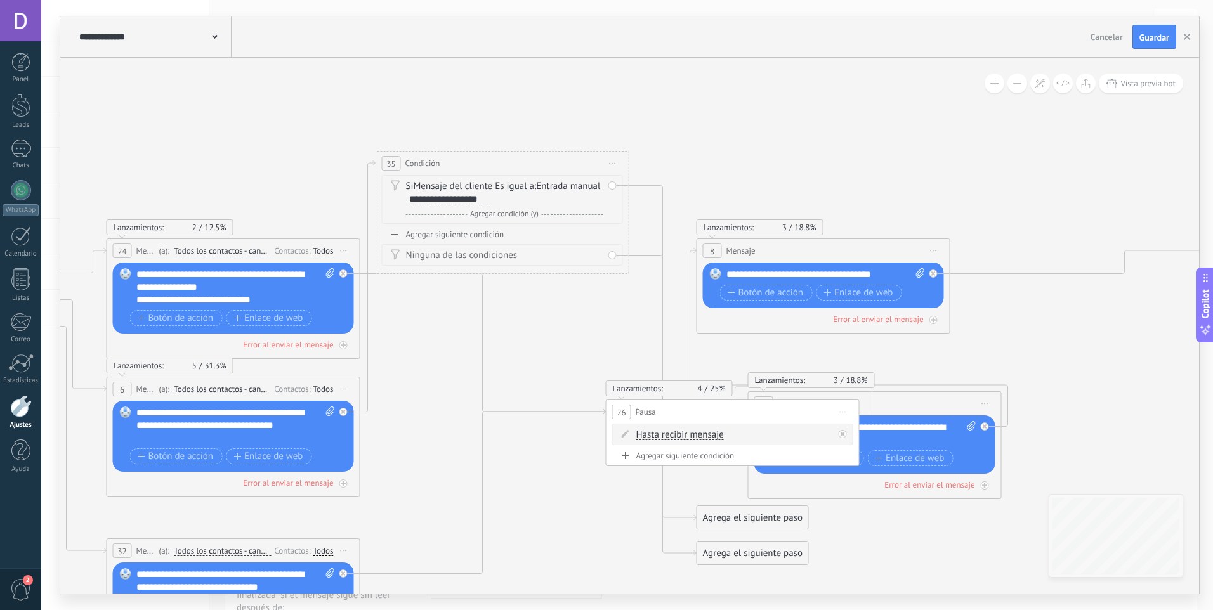
drag, startPoint x: 528, startPoint y: 225, endPoint x: 544, endPoint y: 337, distance: 112.8
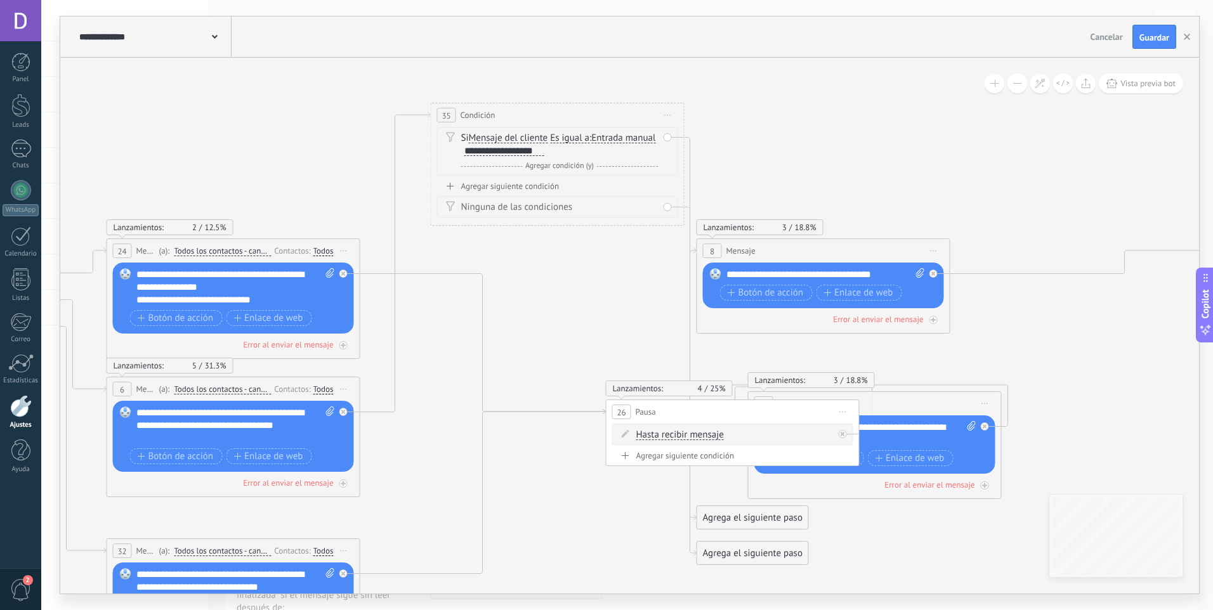
drag, startPoint x: 538, startPoint y: 166, endPoint x: 593, endPoint y: 117, distance: 72.8
click at [593, 117] on div "35 Condición ********* Iniciar vista previa aquí Cambiar nombre Duplicar Borrar" at bounding box center [557, 114] width 252 height 23
click at [342, 411] on icon at bounding box center [343, 412] width 4 height 4
drag, startPoint x: 534, startPoint y: 358, endPoint x: 458, endPoint y: 327, distance: 81.4
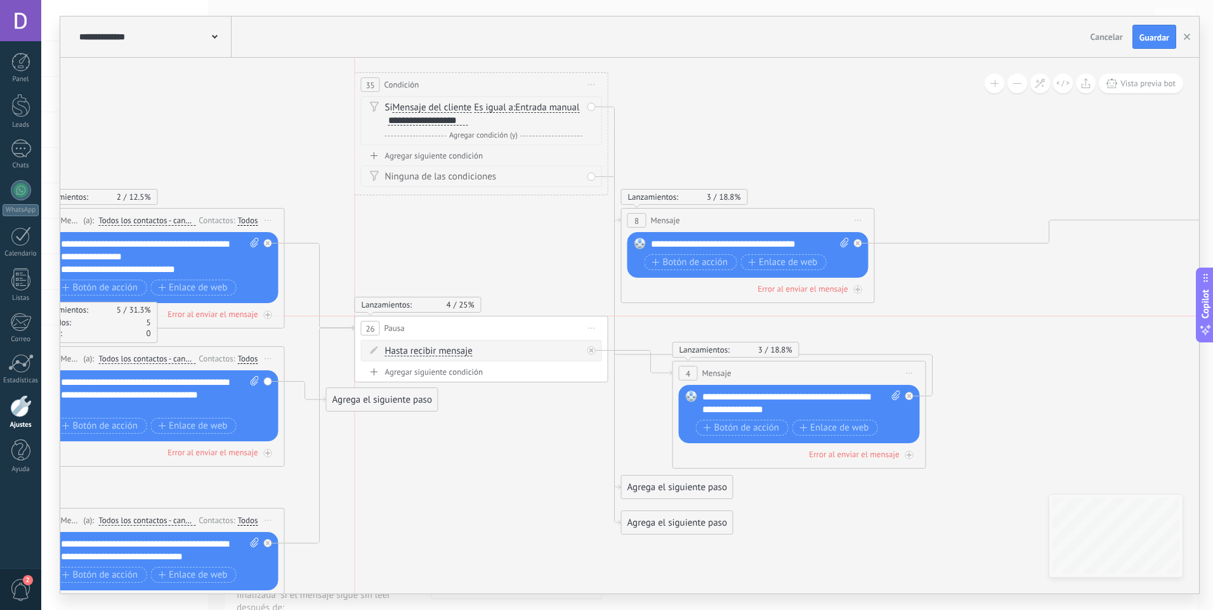
drag, startPoint x: 634, startPoint y: 385, endPoint x: 456, endPoint y: 329, distance: 186.2
click at [456, 329] on div "26 Pausa ***** Iniciar vista previa aquí Cambiar nombre Duplicar Borrar" at bounding box center [481, 328] width 252 height 23
click at [591, 350] on icon at bounding box center [591, 350] width 4 height 4
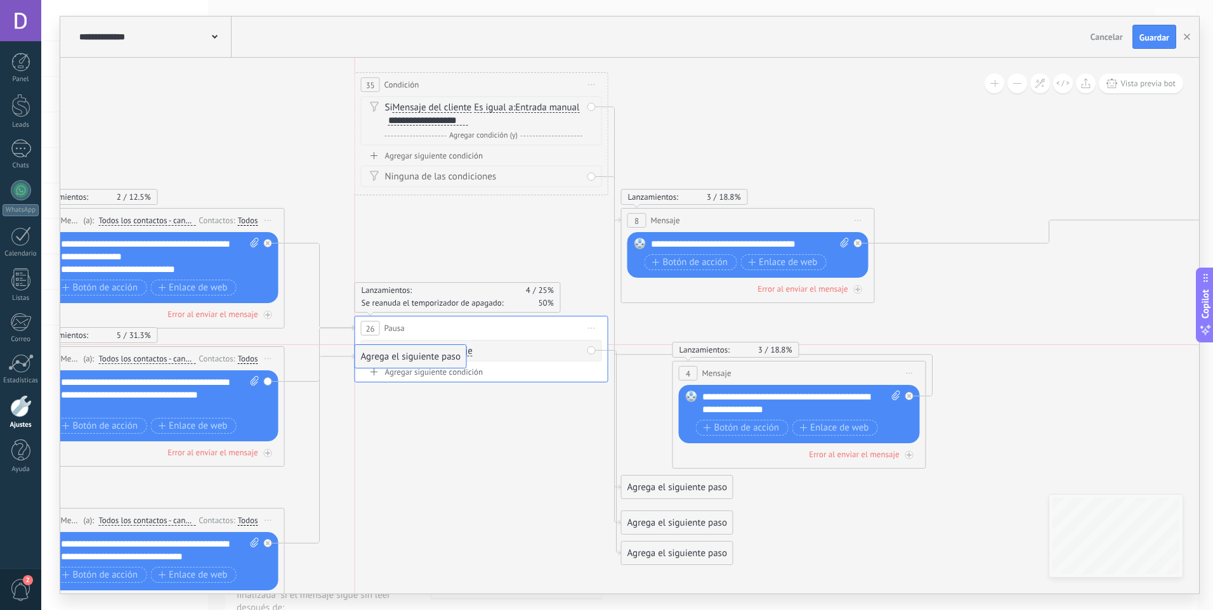
drag, startPoint x: 385, startPoint y: 402, endPoint x: 444, endPoint y: 345, distance: 82.1
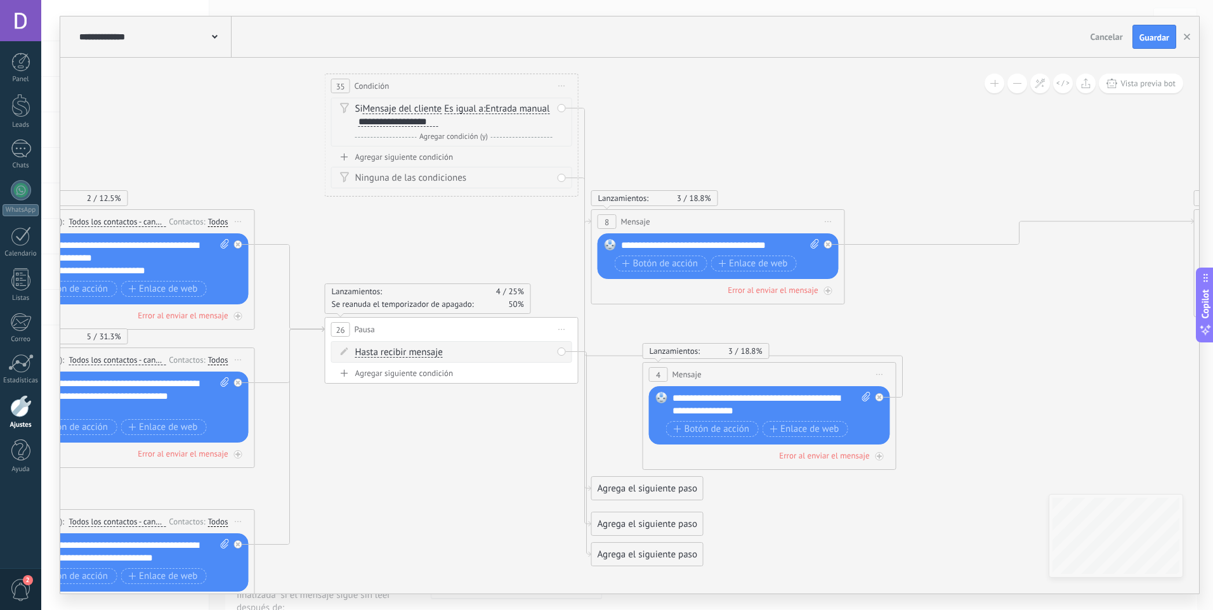
drag, startPoint x: 551, startPoint y: 445, endPoint x: 499, endPoint y: 446, distance: 52.0
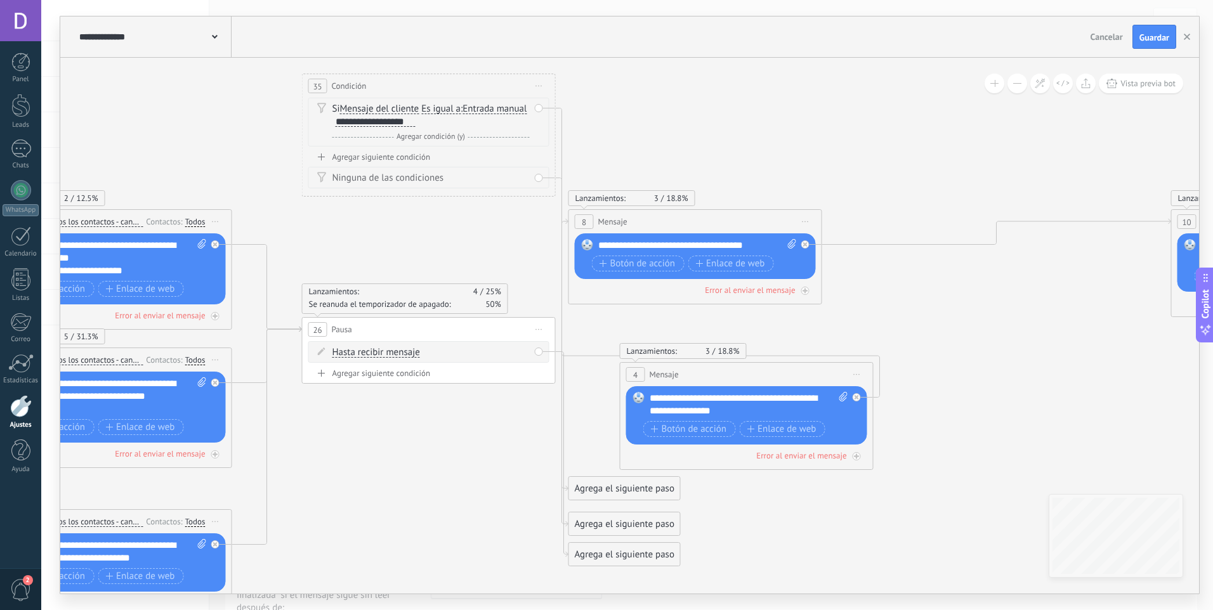
drag, startPoint x: 524, startPoint y: 379, endPoint x: 493, endPoint y: 384, distance: 31.5
drag, startPoint x: 613, startPoint y: 484, endPoint x: 878, endPoint y: 379, distance: 285.3
drag, startPoint x: 621, startPoint y: 519, endPoint x: 587, endPoint y: 372, distance: 150.3
click at [502, 252] on div "Agrega el siguiente paso Mensaje Mensaje Mensaje Reacción Comentario Enviar men…" at bounding box center [506, 263] width 112 height 24
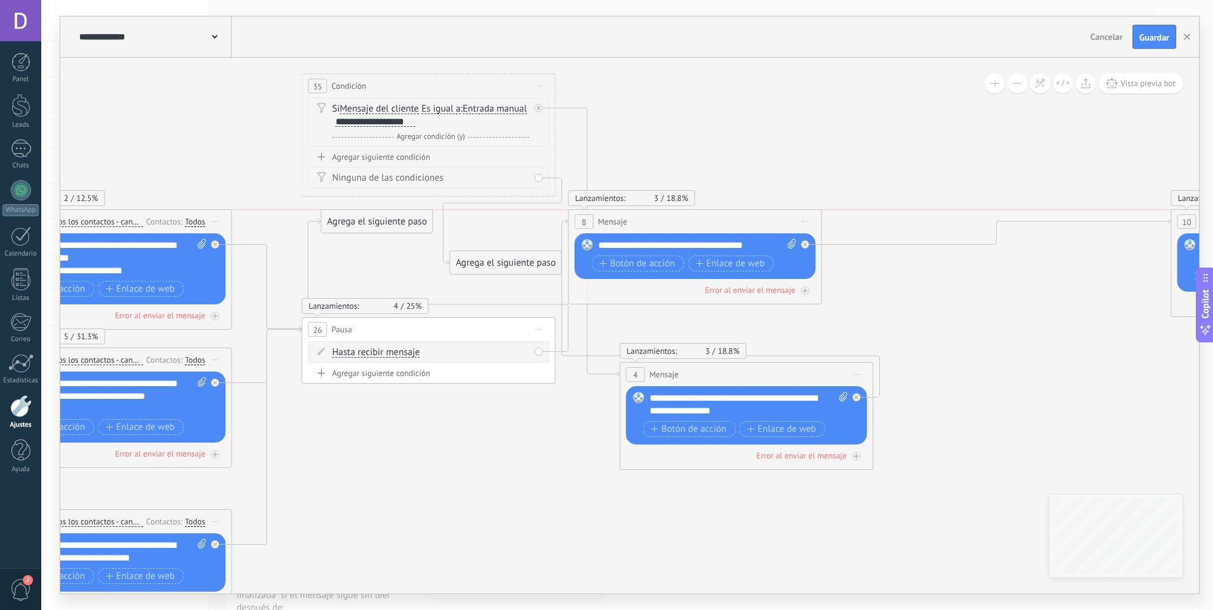
drag, startPoint x: 625, startPoint y: 561, endPoint x: 378, endPoint y: 231, distance: 412.9
click at [378, 231] on div "Agrega el siguiente paso" at bounding box center [377, 221] width 111 height 21
click at [369, 222] on div "Agrega el siguiente paso" at bounding box center [384, 221] width 111 height 21
click at [540, 108] on icon at bounding box center [539, 108] width 4 height 4
drag, startPoint x: 645, startPoint y: 122, endPoint x: 355, endPoint y: 365, distance: 377.8
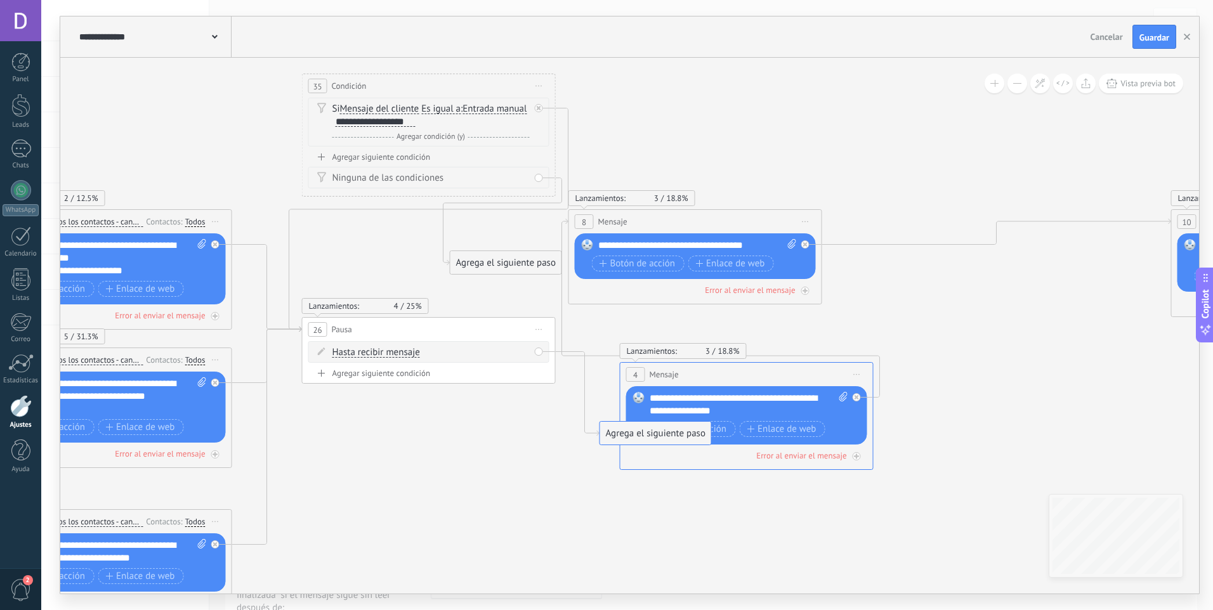
drag, startPoint x: 375, startPoint y: 225, endPoint x: 659, endPoint y: 436, distance: 354.5
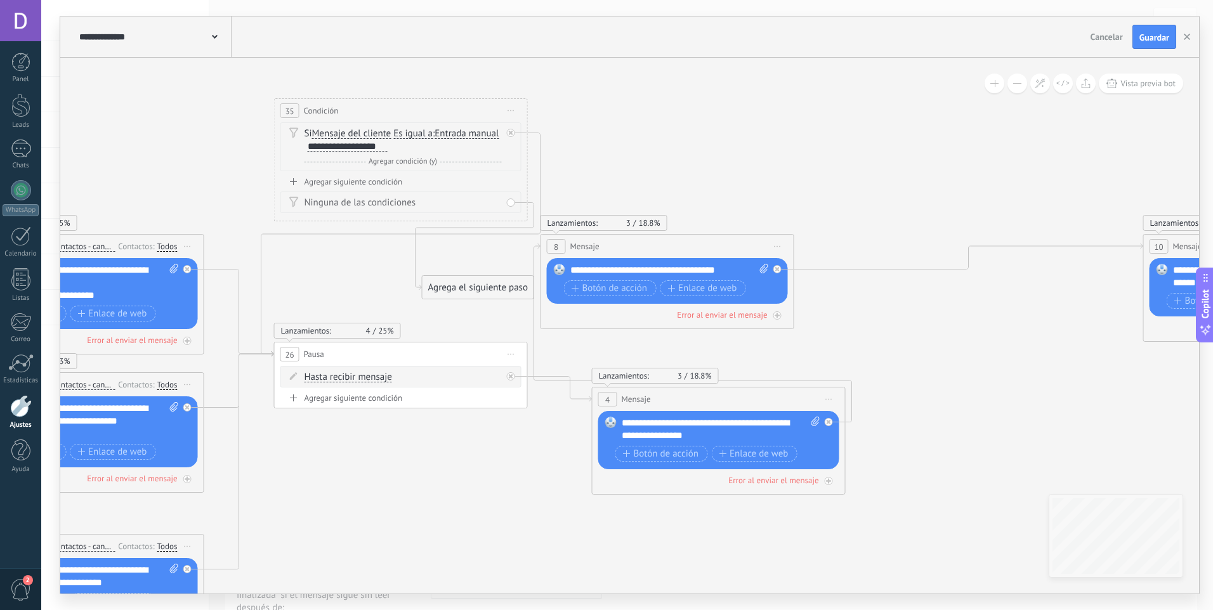
drag, startPoint x: 590, startPoint y: 435, endPoint x: 562, endPoint y: 460, distance: 37.3
drag, startPoint x: 487, startPoint y: 291, endPoint x: 674, endPoint y: 171, distance: 222.3
click at [674, 171] on div "Agrega el siguiente paso" at bounding box center [665, 167] width 111 height 21
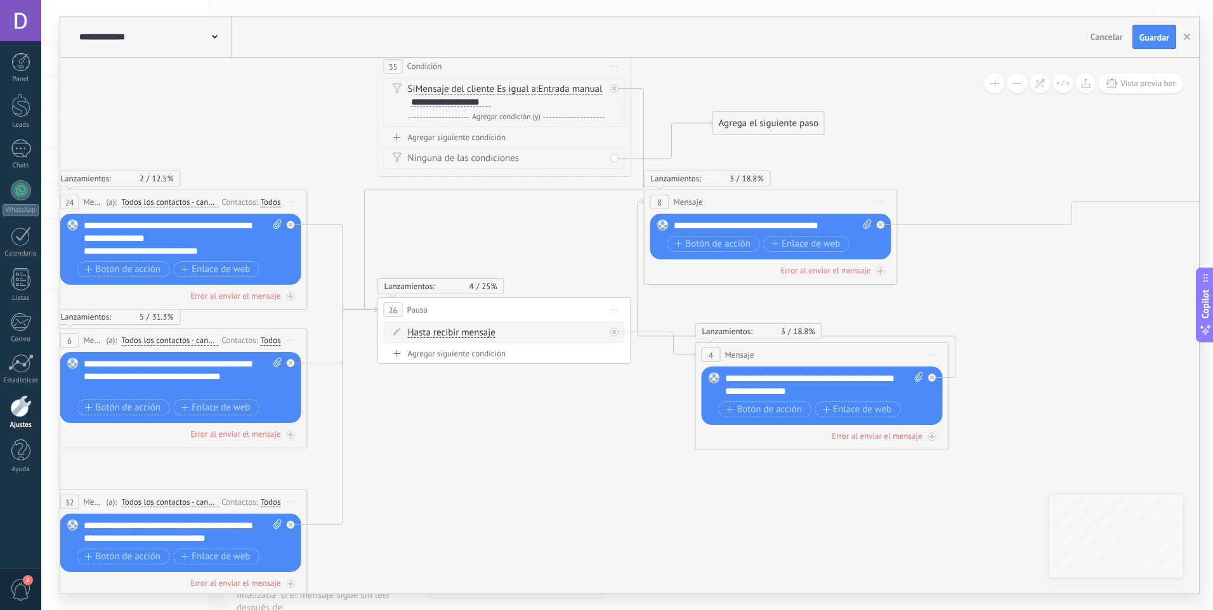
drag, startPoint x: 422, startPoint y: 272, endPoint x: 495, endPoint y: 250, distance: 76.3
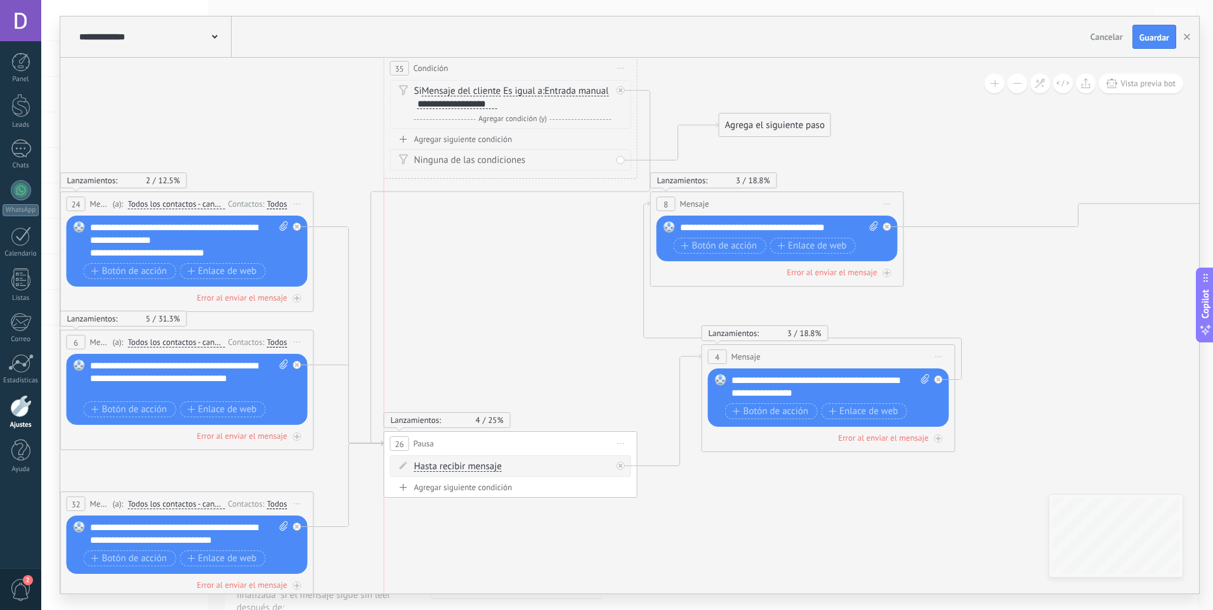
drag, startPoint x: 602, startPoint y: 305, endPoint x: 596, endPoint y: 436, distance: 132.1
click at [596, 436] on div "26 Pausa ***** Iniciar vista previa aquí Cambiar nombre Duplicar Borrar" at bounding box center [510, 443] width 252 height 23
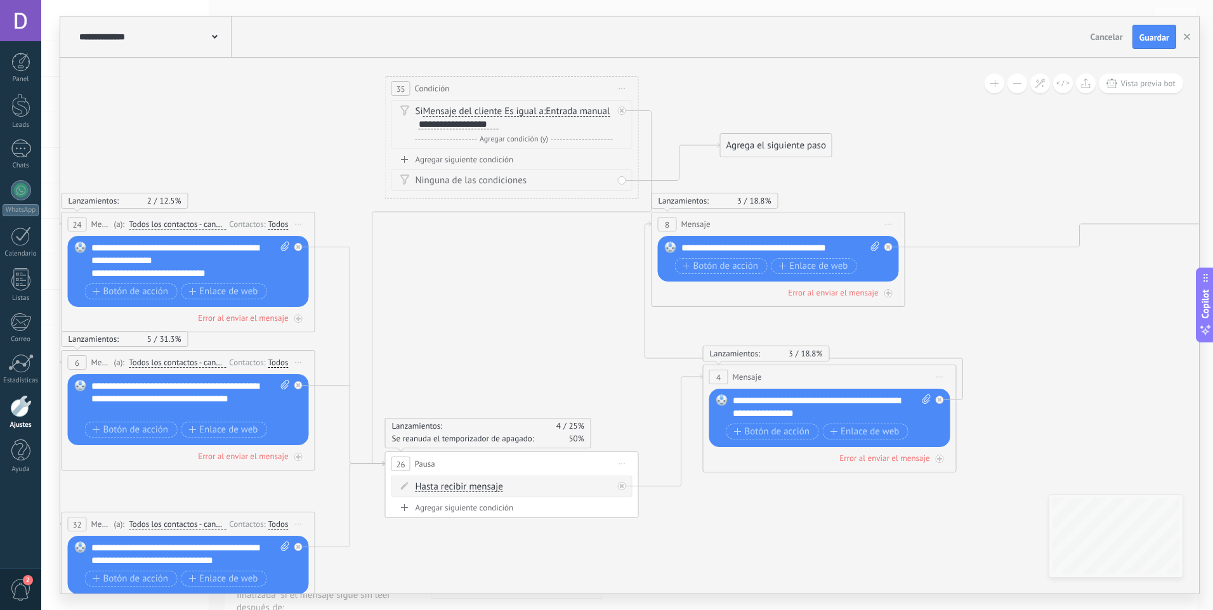
drag, startPoint x: 440, startPoint y: 283, endPoint x: 441, endPoint y: 303, distance: 20.3
click at [622, 110] on icon at bounding box center [622, 110] width 4 height 4
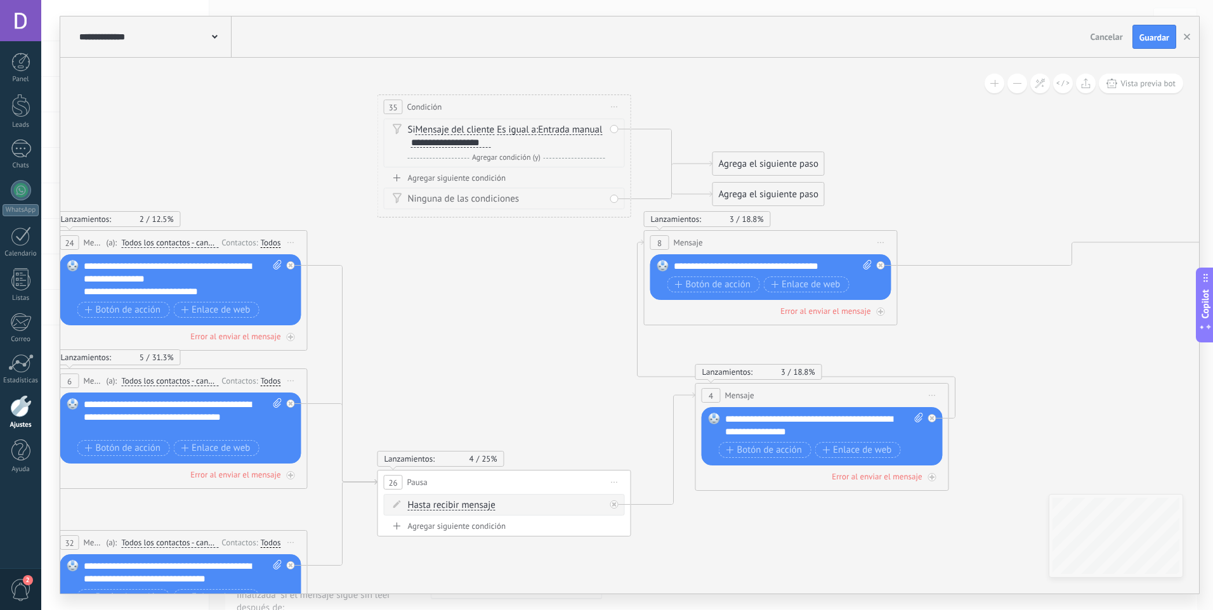
drag, startPoint x: 553, startPoint y: 323, endPoint x: 532, endPoint y: 324, distance: 20.9
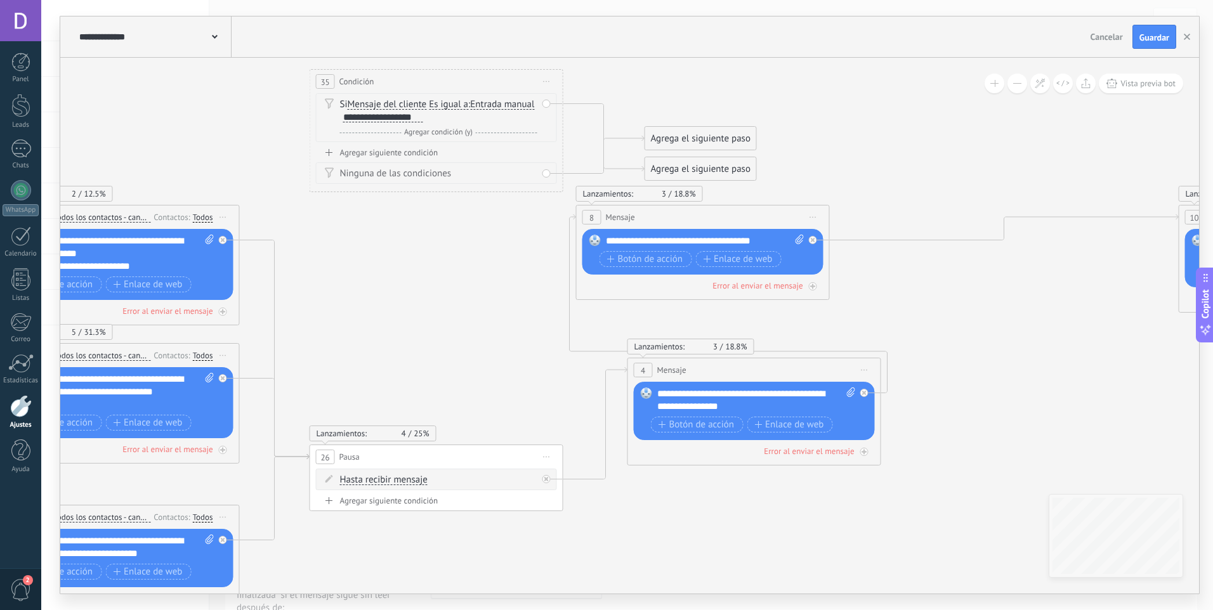
drag, startPoint x: 563, startPoint y: 353, endPoint x: 479, endPoint y: 337, distance: 86.0
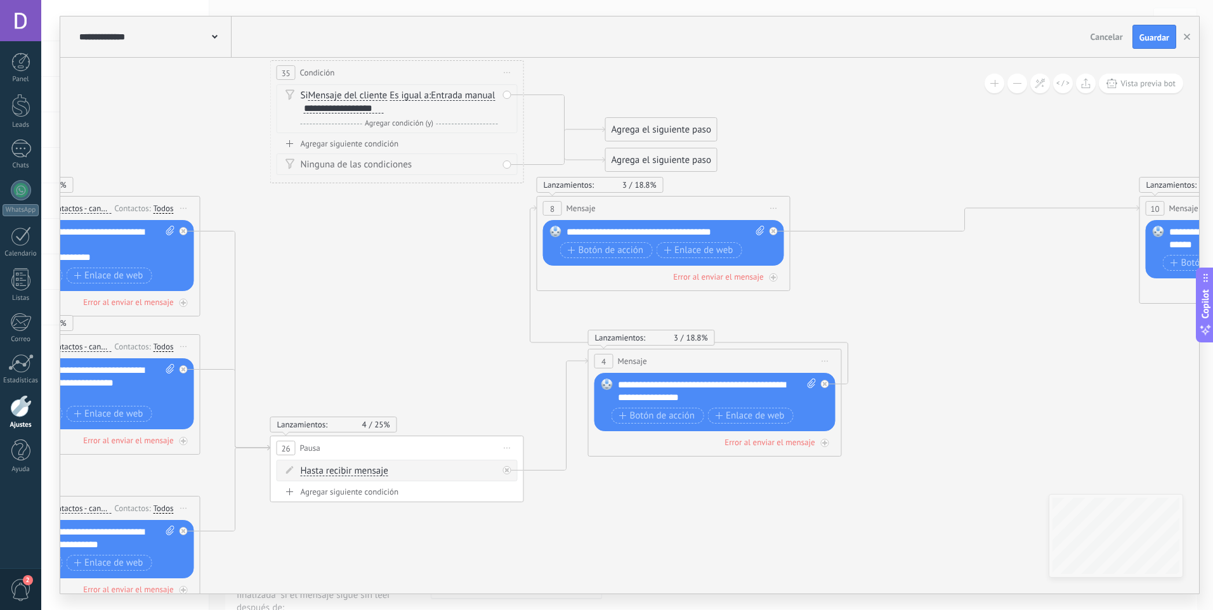
click at [506, 475] on div "Hasta recibir mensaje Hasta recibir mensaje Temporizador Excepto horas laborale…" at bounding box center [397, 471] width 241 height 22
click at [510, 472] on div at bounding box center [507, 470] width 8 height 8
drag, startPoint x: 593, startPoint y: 485, endPoint x: 306, endPoint y: 131, distance: 456.0
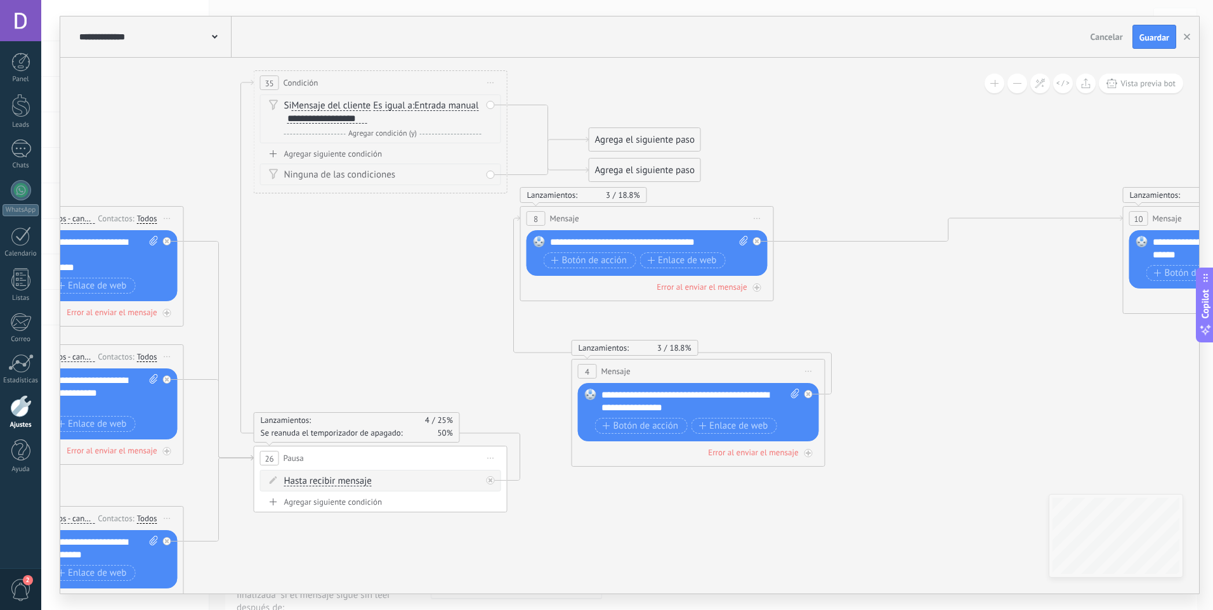
drag, startPoint x: 447, startPoint y: 259, endPoint x: 415, endPoint y: 272, distance: 34.2
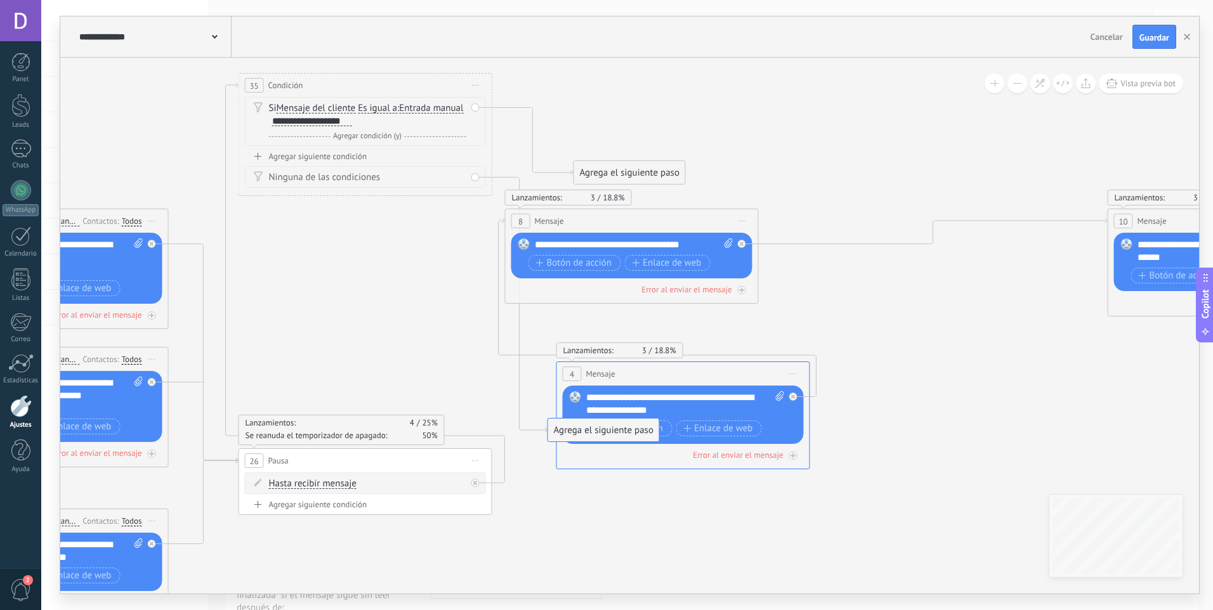
drag, startPoint x: 613, startPoint y: 137, endPoint x: 584, endPoint y: 431, distance: 295.2
click at [478, 180] on div at bounding box center [475, 177] width 8 height 8
drag, startPoint x: 619, startPoint y: 174, endPoint x: 599, endPoint y: 438, distance: 264.6
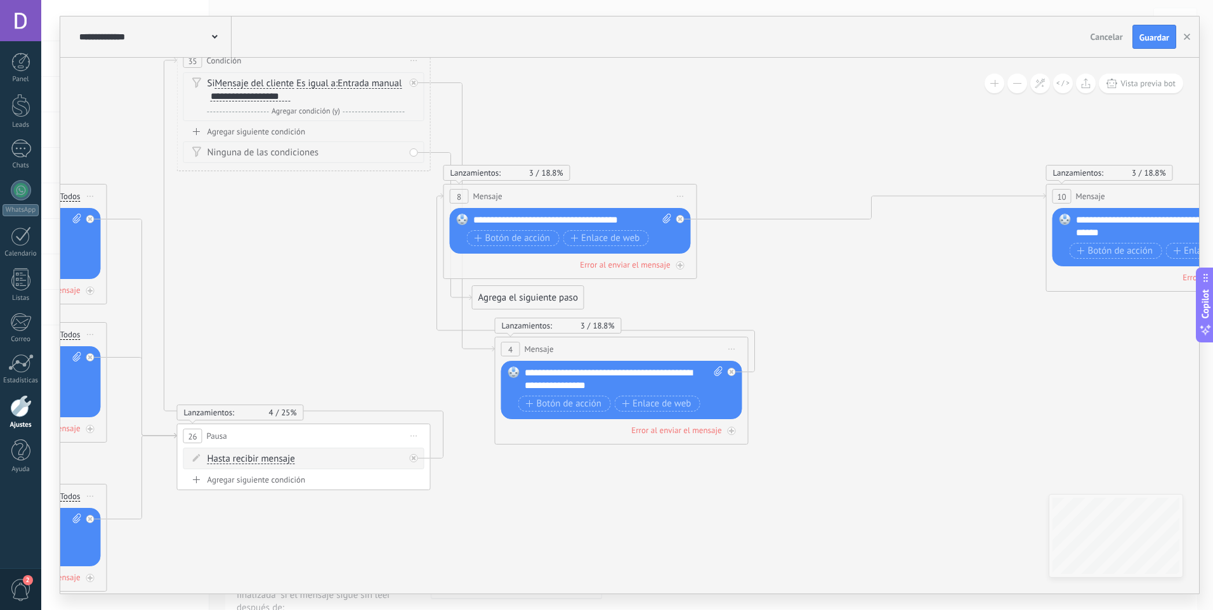
drag, startPoint x: 606, startPoint y: 533, endPoint x: 544, endPoint y: 508, distance: 66.3
click at [544, 508] on icon at bounding box center [1224, 320] width 5547 height 1178
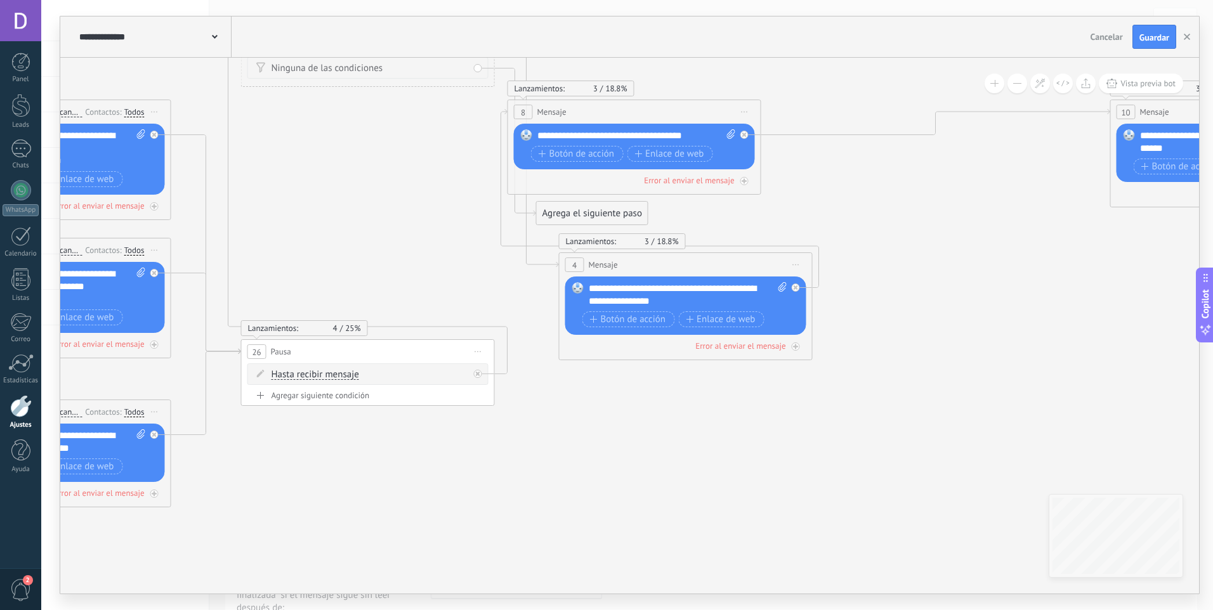
drag, startPoint x: 312, startPoint y: 346, endPoint x: 410, endPoint y: 230, distance: 151.2
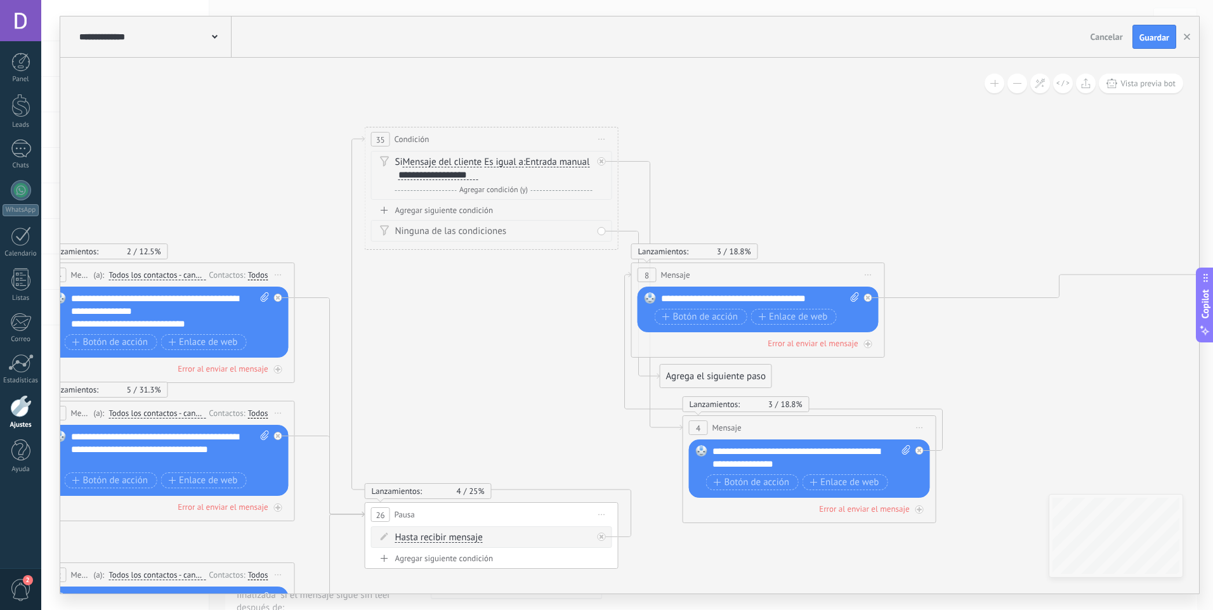
drag, startPoint x: 398, startPoint y: 216, endPoint x: 497, endPoint y: 422, distance: 228.1
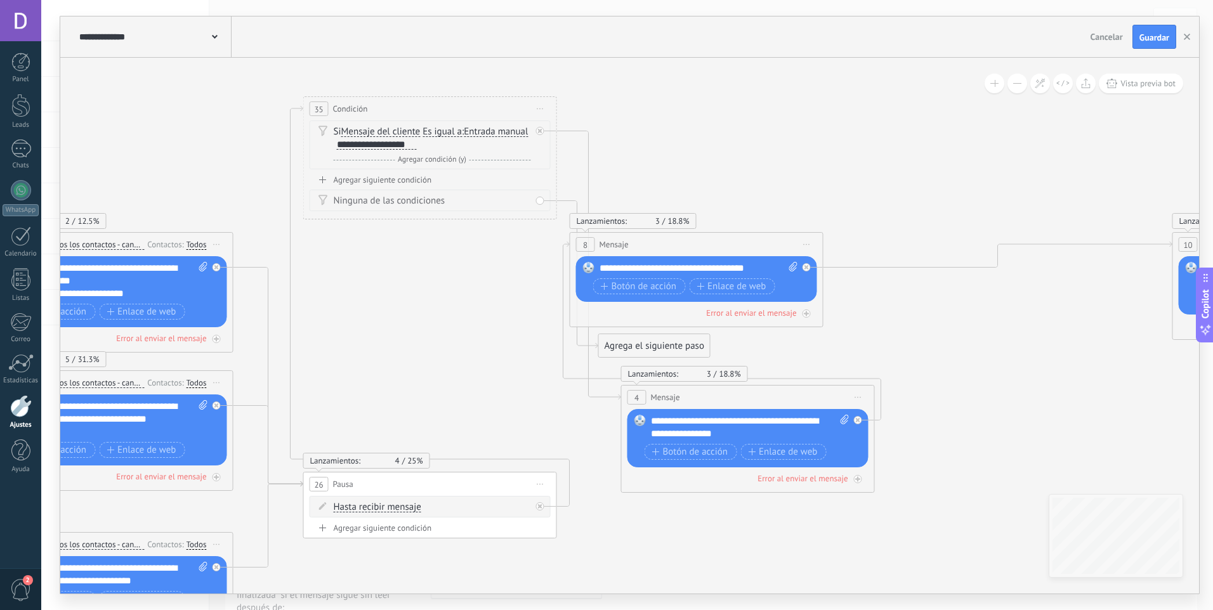
drag, startPoint x: 487, startPoint y: 347, endPoint x: 423, endPoint y: 309, distance: 74.0
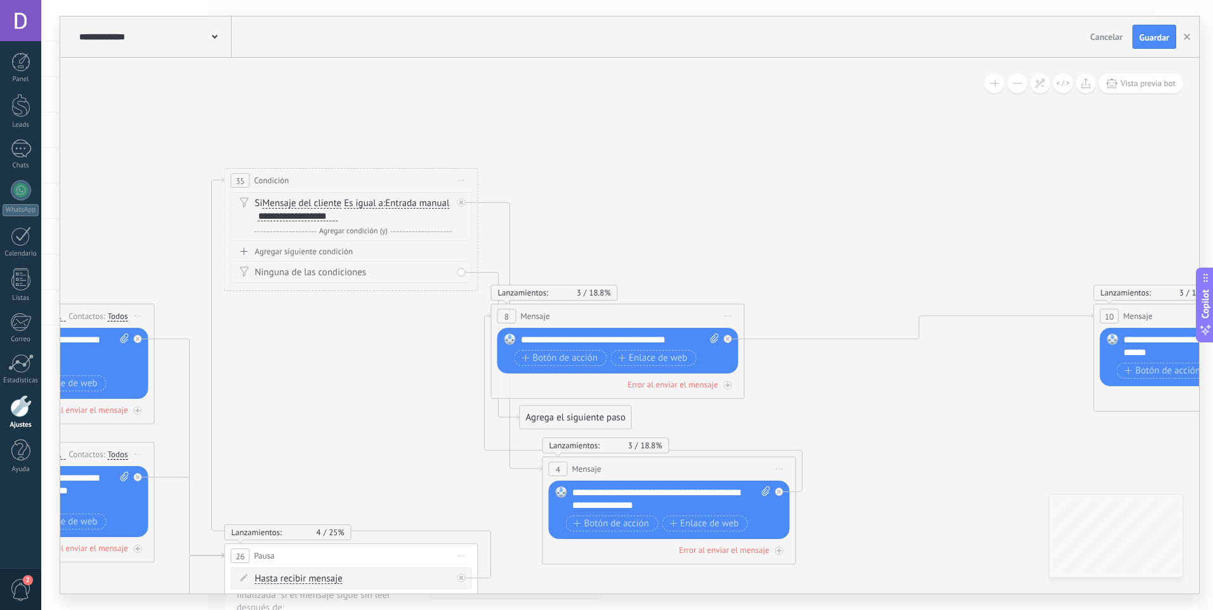
drag, startPoint x: 490, startPoint y: 307, endPoint x: 409, endPoint y: 424, distance: 141.8
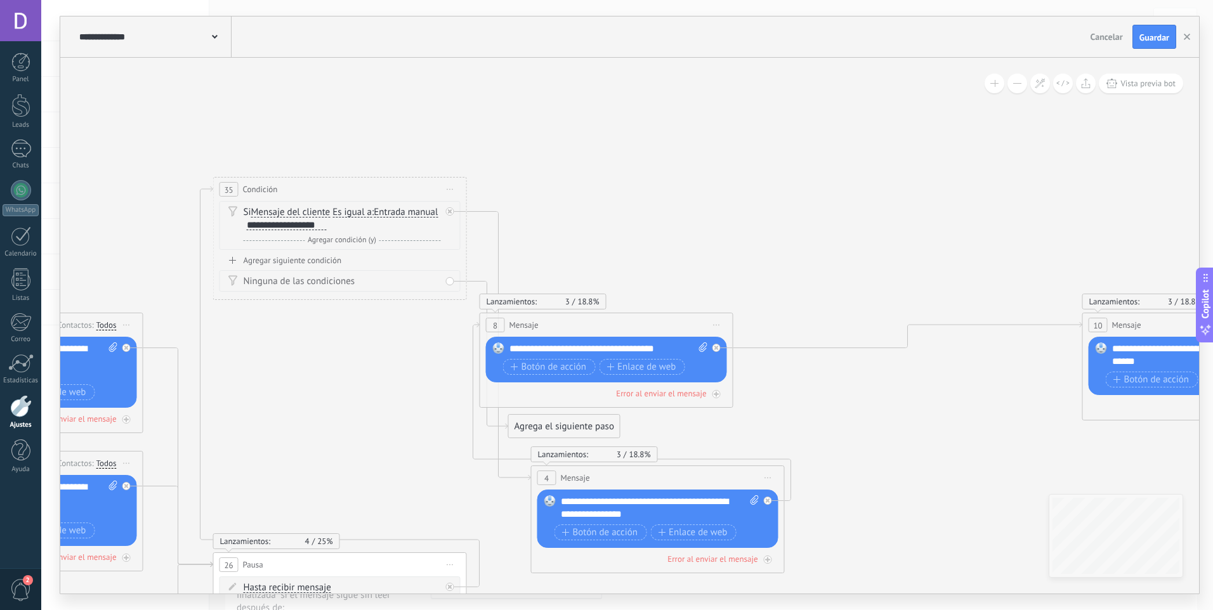
click at [311, 258] on div "Agregar siguiente condición" at bounding box center [339, 260] width 241 height 11
click at [405, 270] on span "Entrada manual" at bounding box center [406, 266] width 64 height 10
click at [405, 270] on button "Entrada manual" at bounding box center [446, 266] width 159 height 23
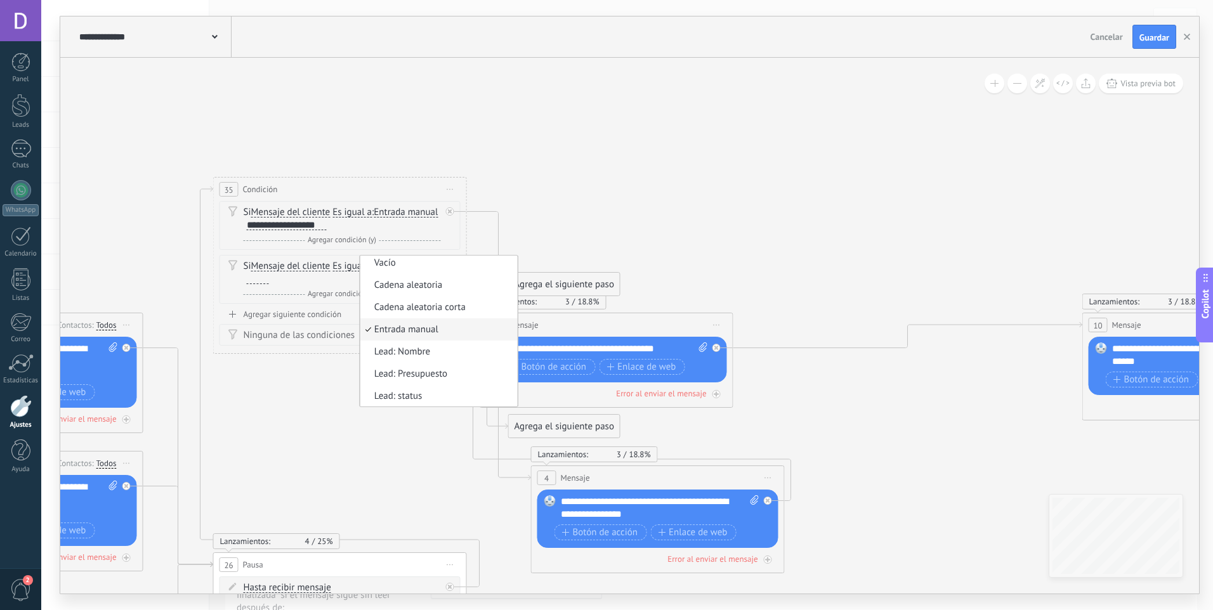
click at [259, 280] on div at bounding box center [258, 279] width 22 height 10
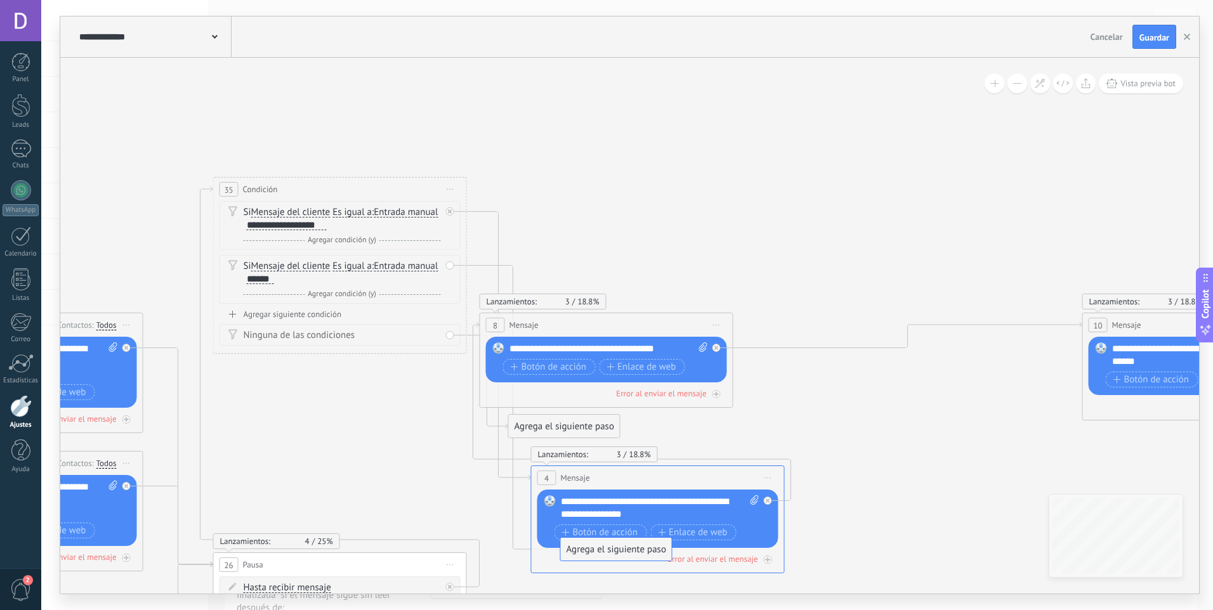
drag, startPoint x: 565, startPoint y: 280, endPoint x: 617, endPoint y: 545, distance: 270.2
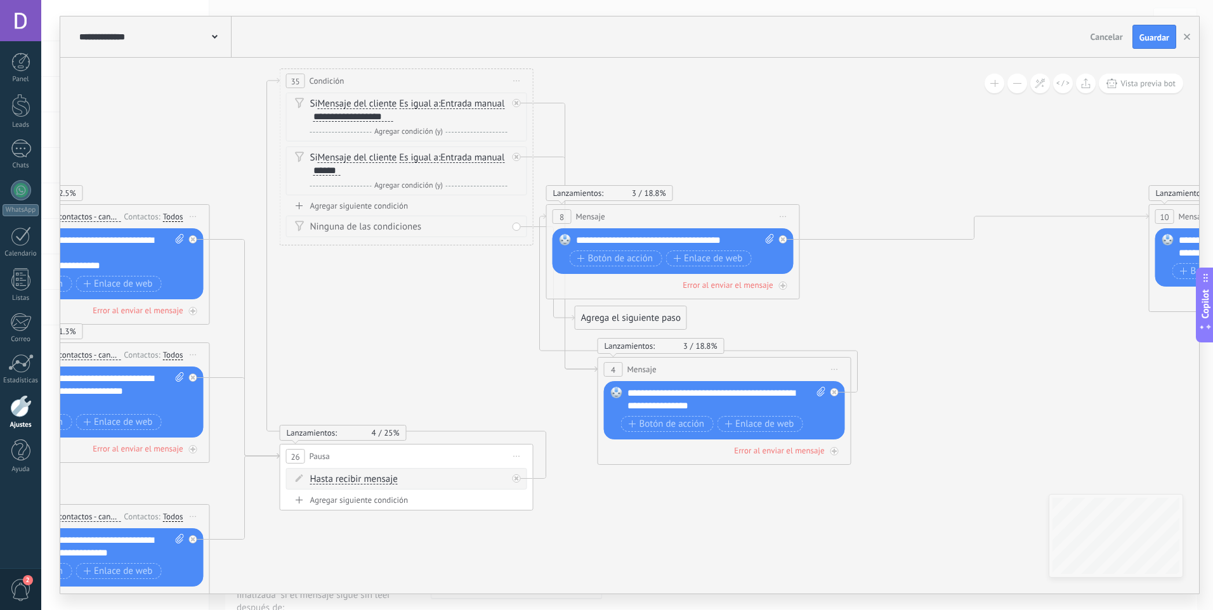
drag, startPoint x: 346, startPoint y: 474, endPoint x: 441, endPoint y: 351, distance: 154.7
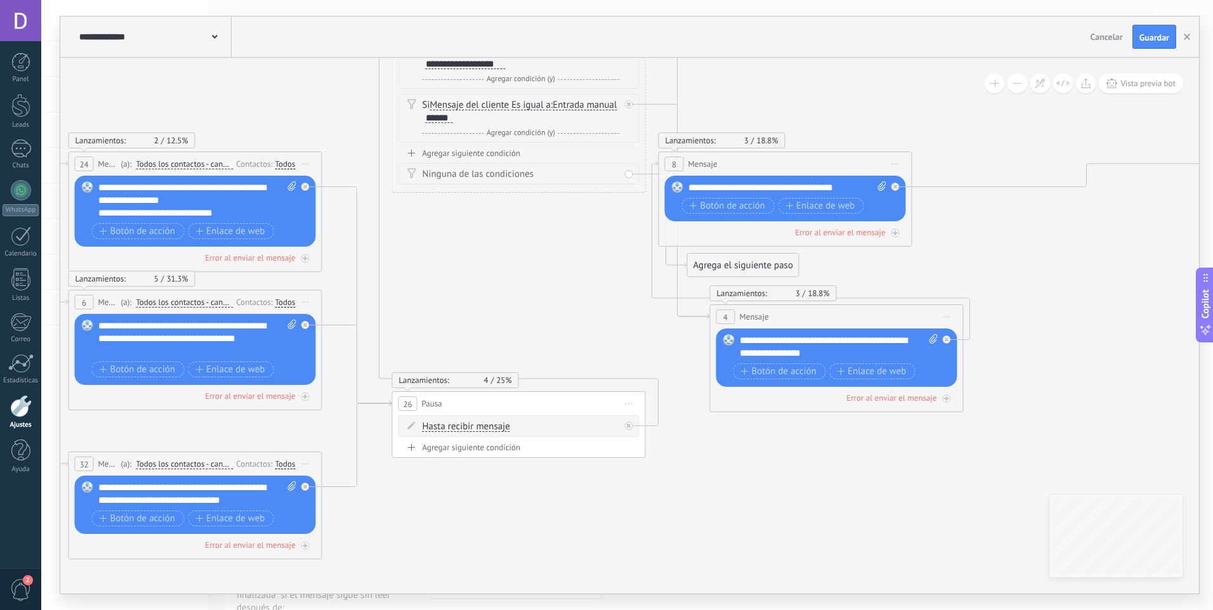
drag, startPoint x: 471, startPoint y: 338, endPoint x: 621, endPoint y: 291, distance: 156.9
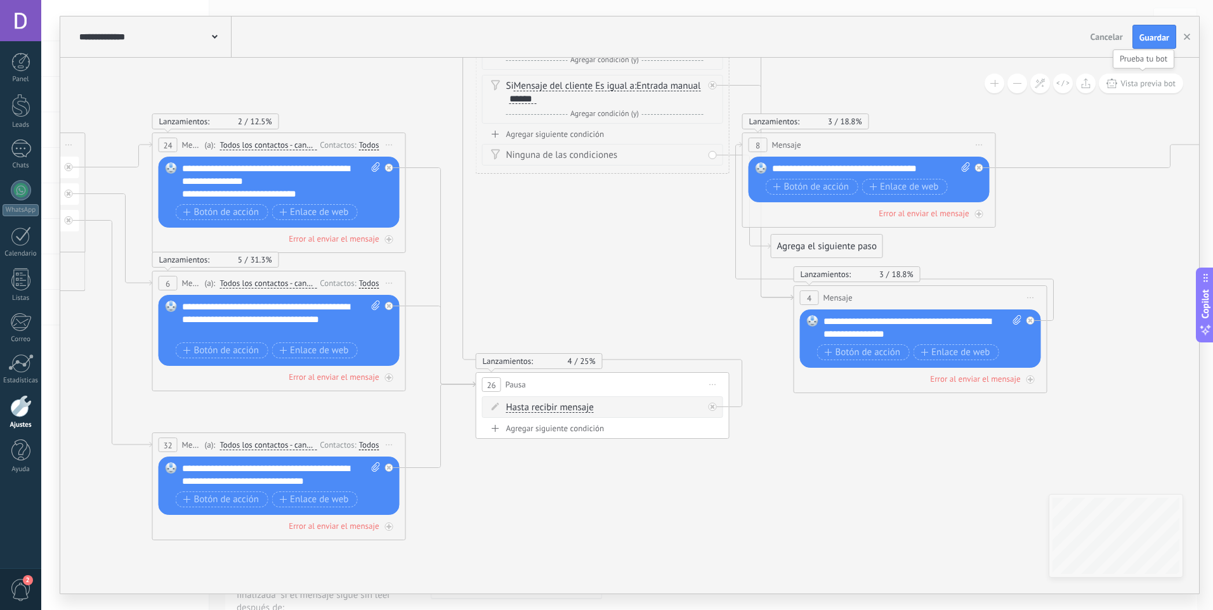
click at [1146, 87] on span "Vista previa bot" at bounding box center [1147, 83] width 55 height 11
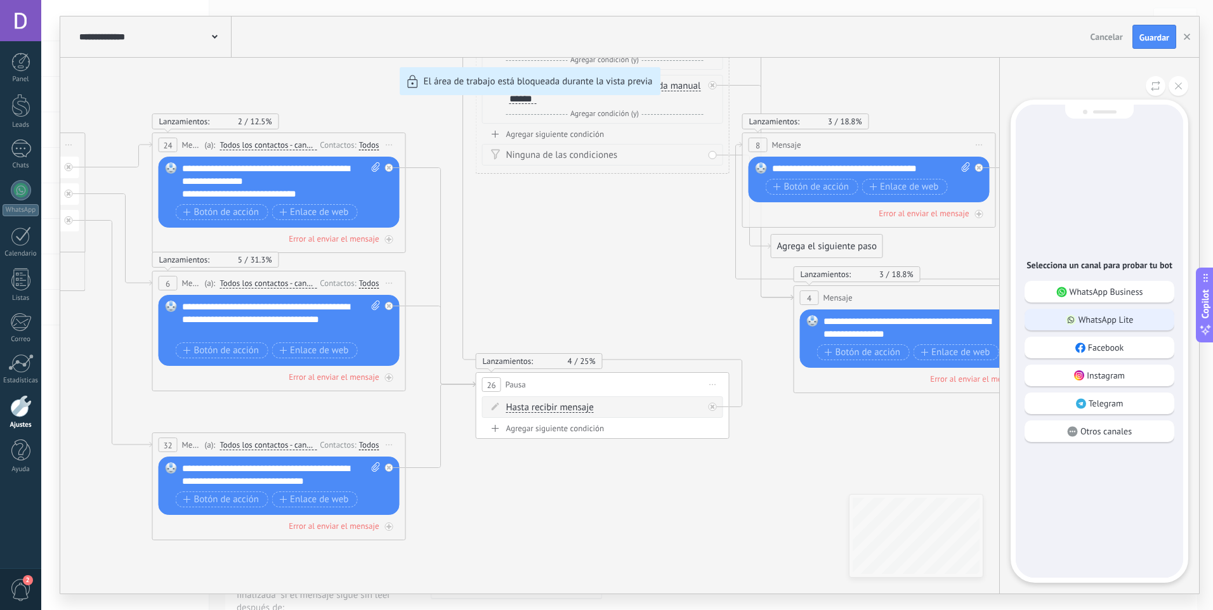
click at [1082, 331] on div "WhatsApp Lite" at bounding box center [1100, 320] width 150 height 22
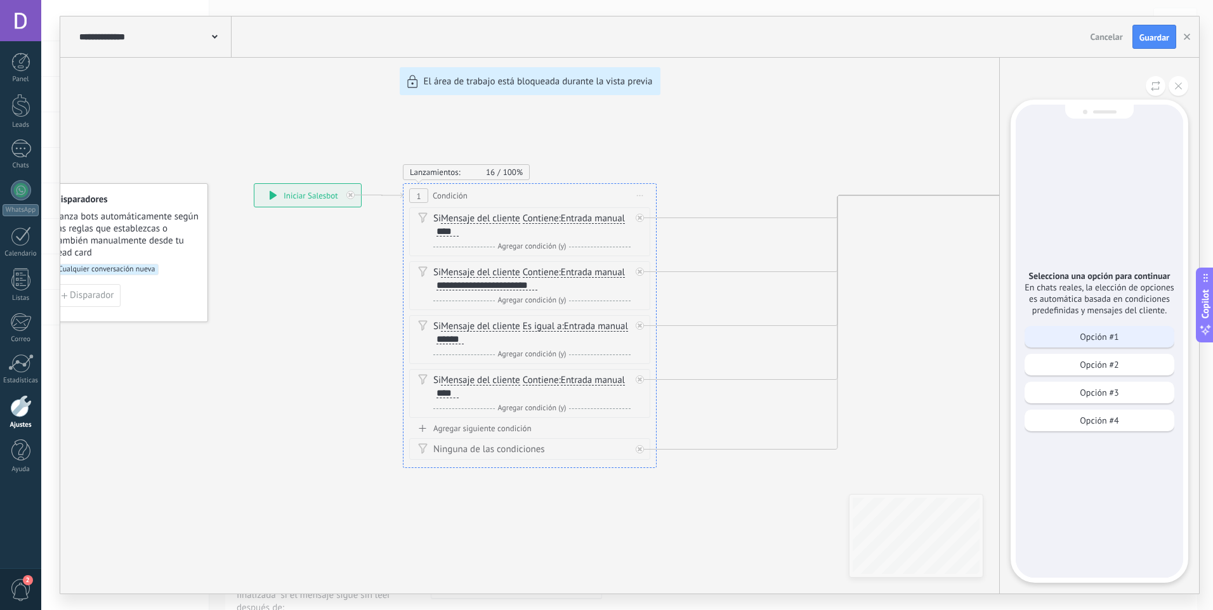
click at [1066, 348] on div "Opción #1" at bounding box center [1100, 337] width 150 height 22
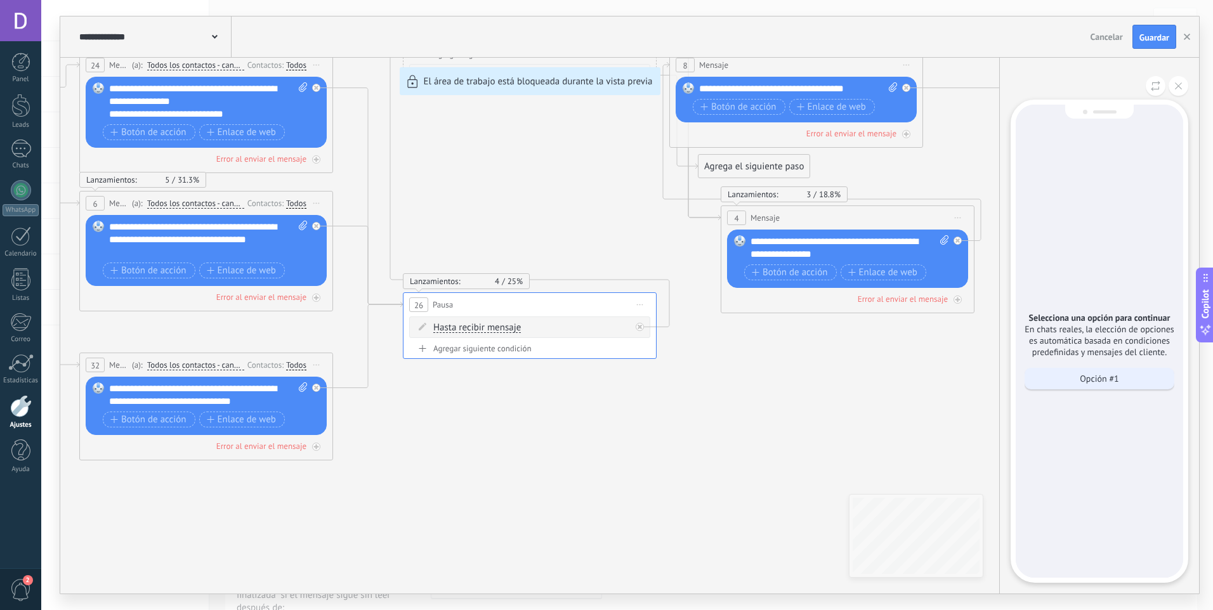
click at [1082, 384] on p "Opción #1" at bounding box center [1099, 378] width 39 height 11
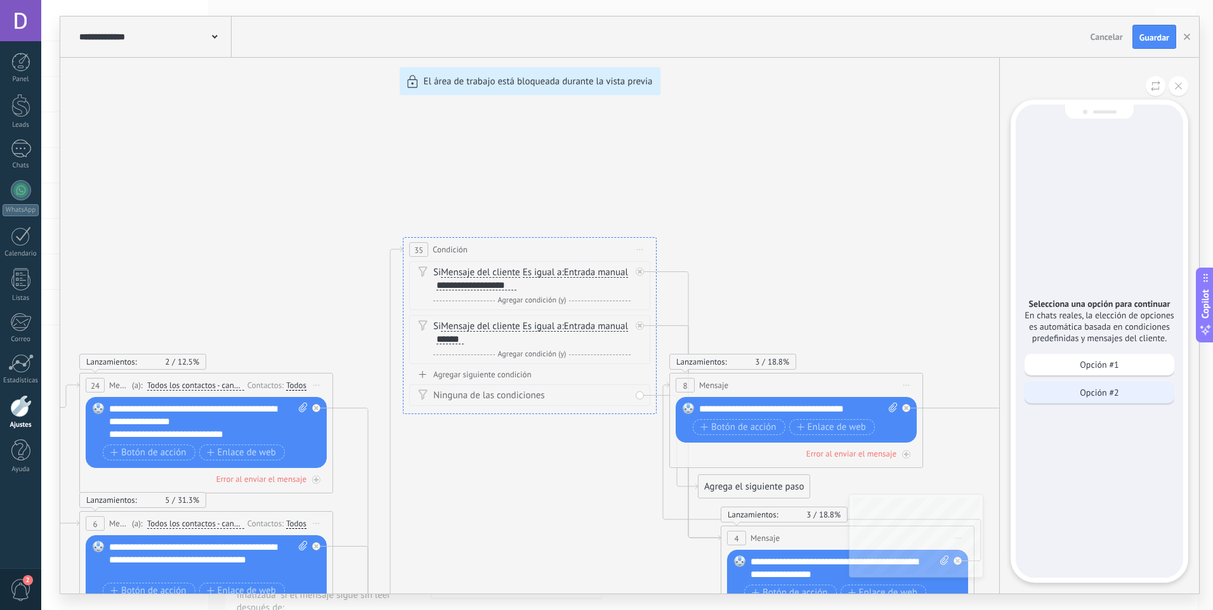
click at [1089, 396] on p "Opción #2" at bounding box center [1099, 392] width 39 height 11
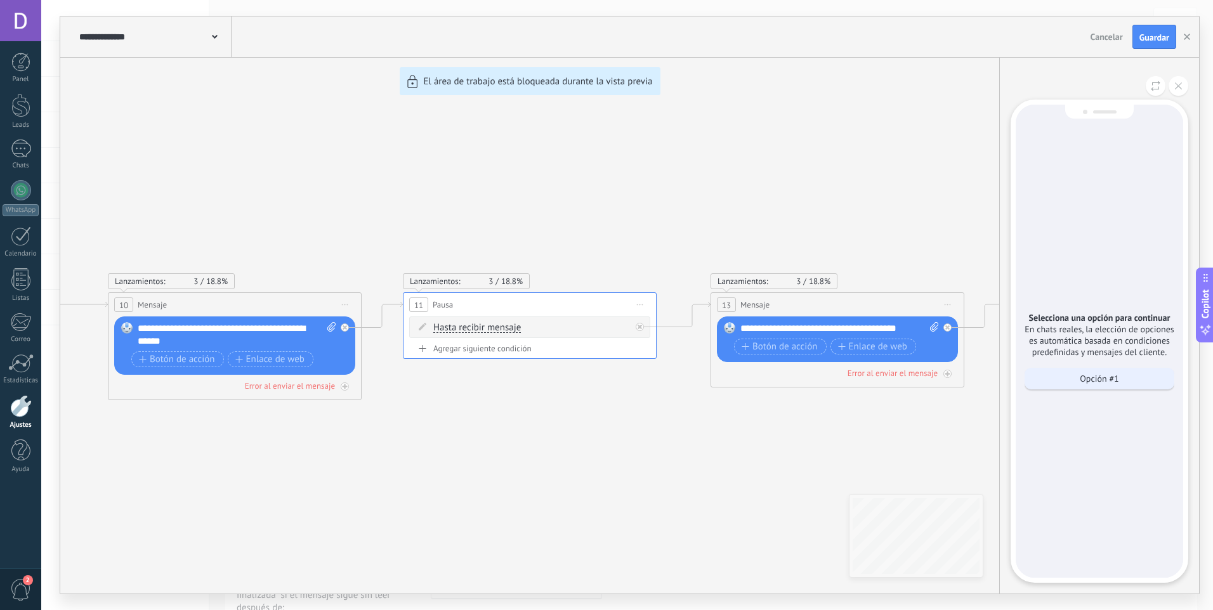
click at [1120, 386] on div "Opción #1" at bounding box center [1100, 379] width 150 height 22
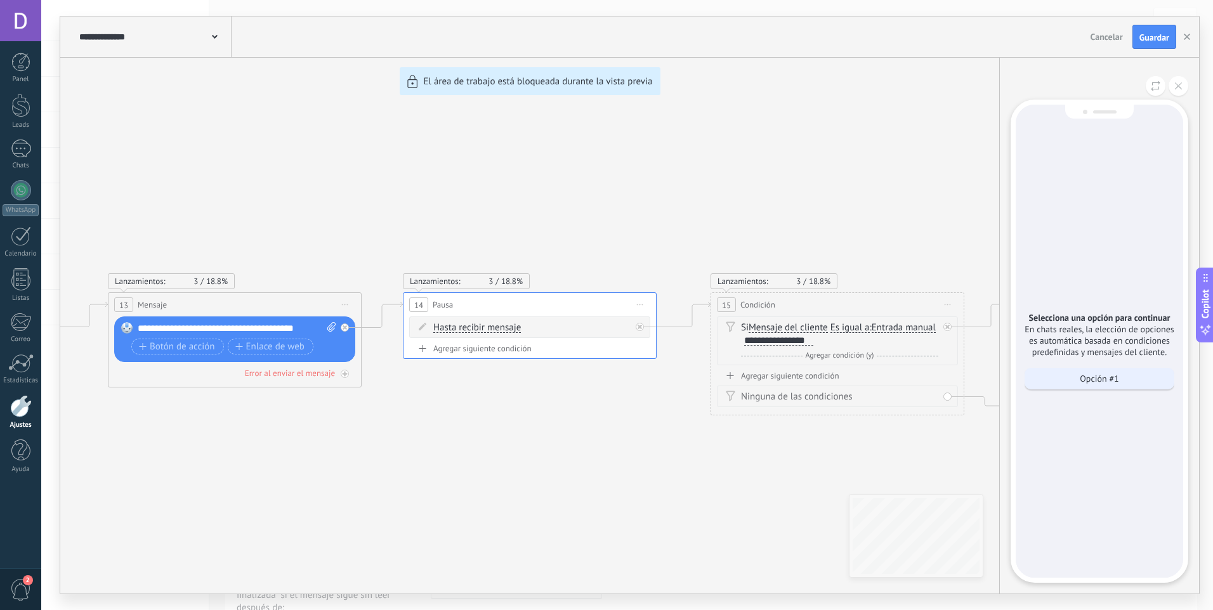
click at [1089, 390] on div "Opción #1" at bounding box center [1100, 379] width 150 height 22
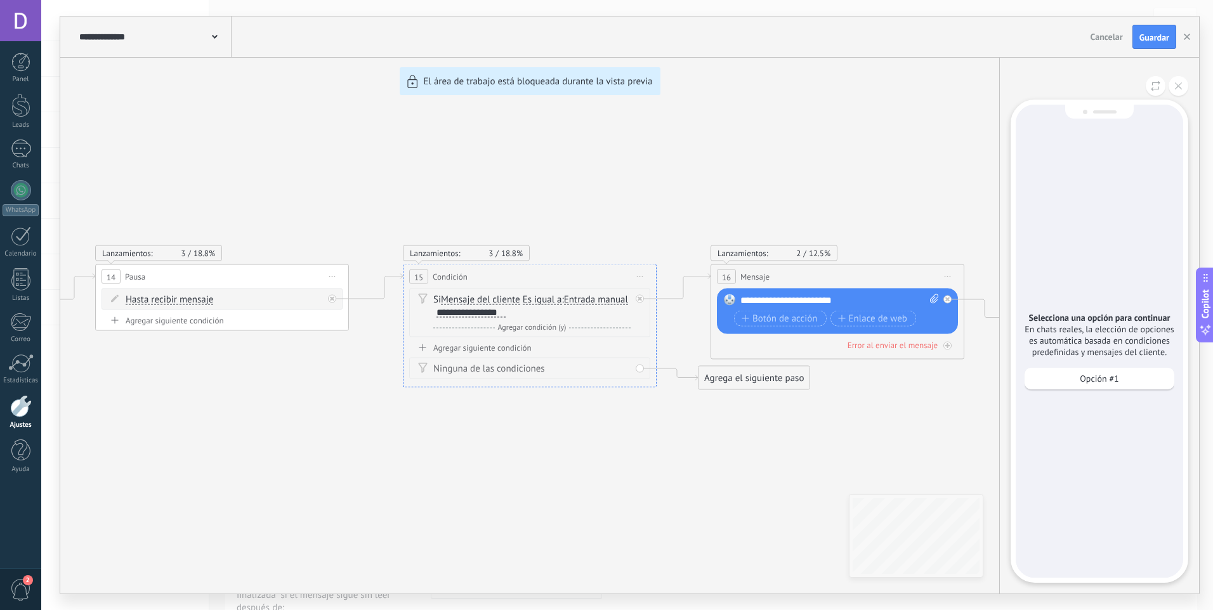
click at [1089, 390] on div "Opción #1" at bounding box center [1100, 379] width 150 height 22
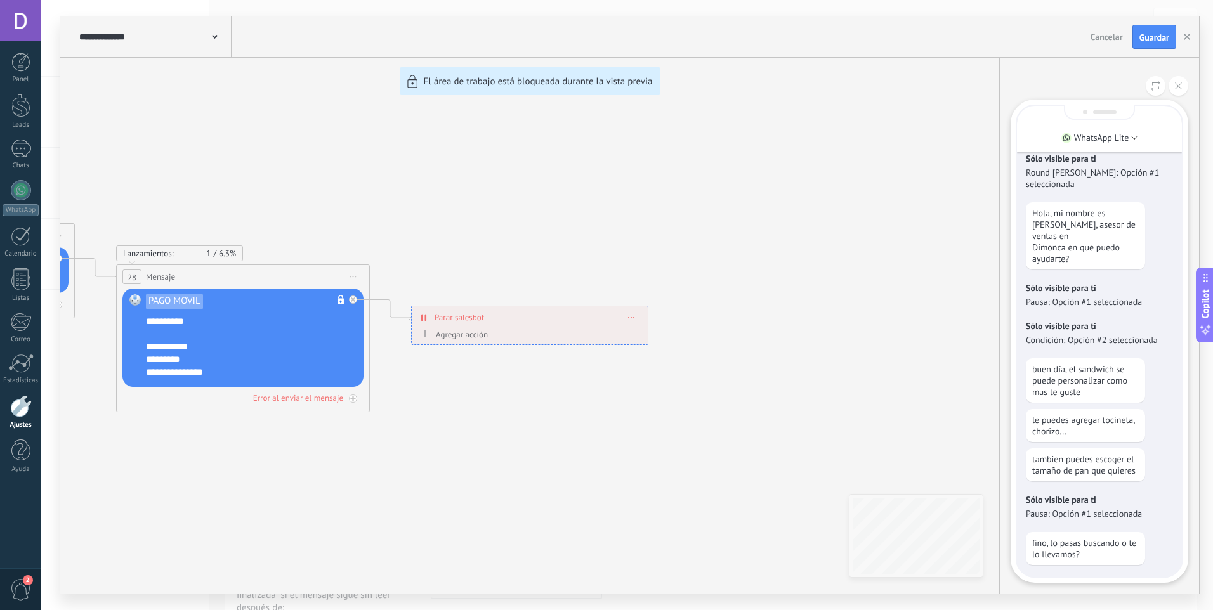
scroll to position [-289, 0]
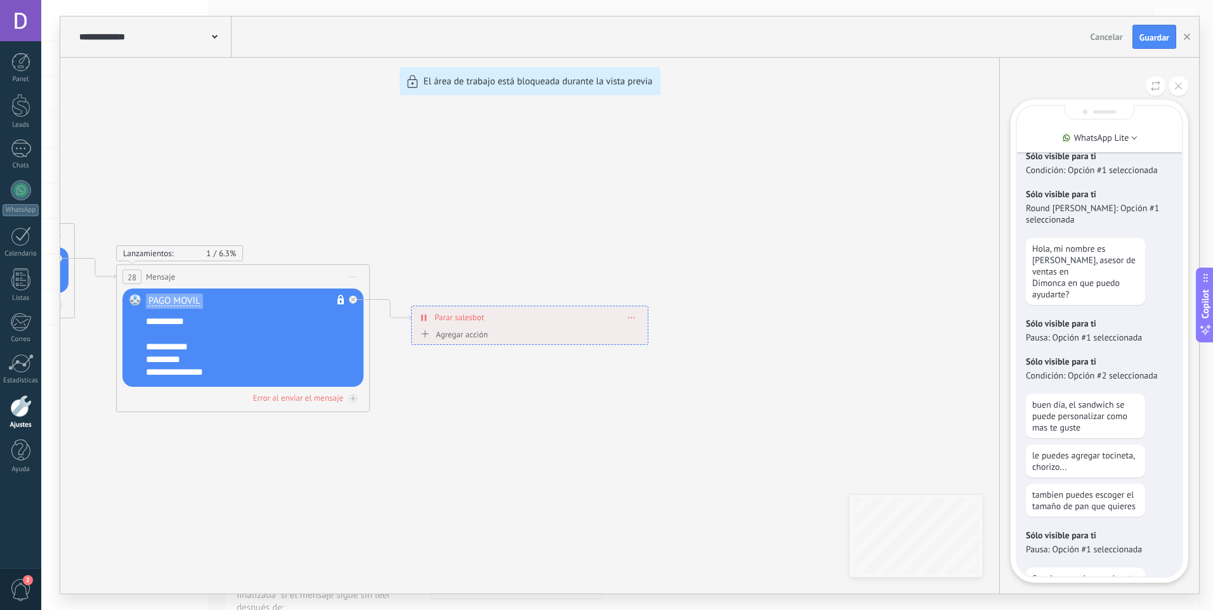
click at [1177, 95] on button at bounding box center [1179, 86] width 20 height 20
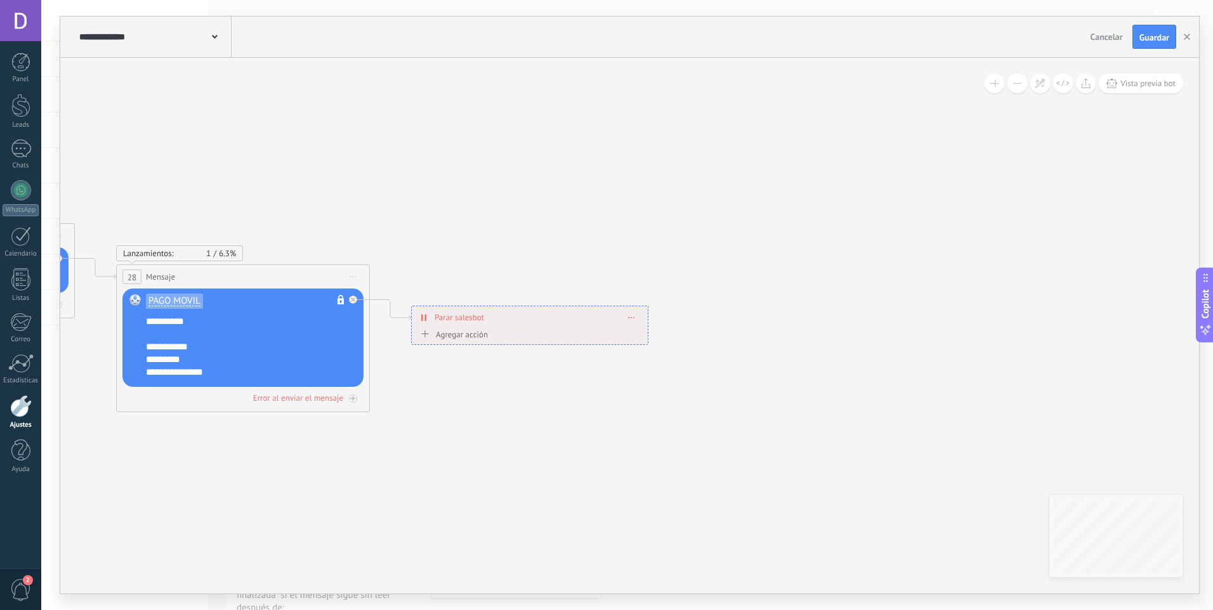
click at [926, 245] on div "**********" at bounding box center [629, 304] width 1139 height 577
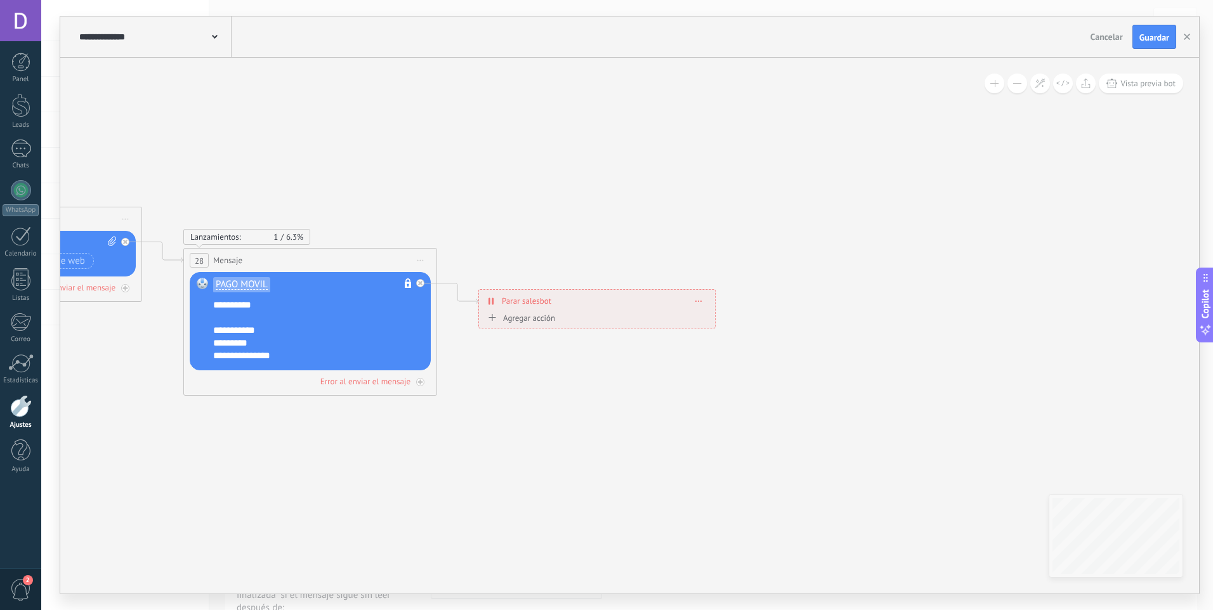
drag, startPoint x: 719, startPoint y: 400, endPoint x: 925, endPoint y: 405, distance: 205.6
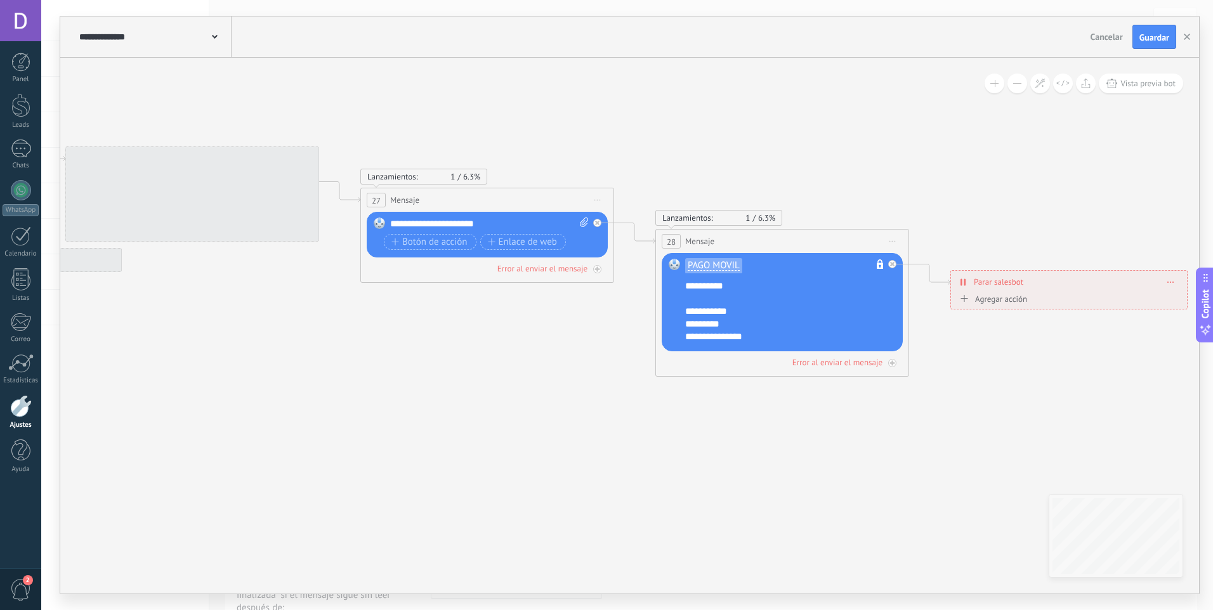
click at [1104, 536] on div "**********" at bounding box center [629, 326] width 1139 height 536
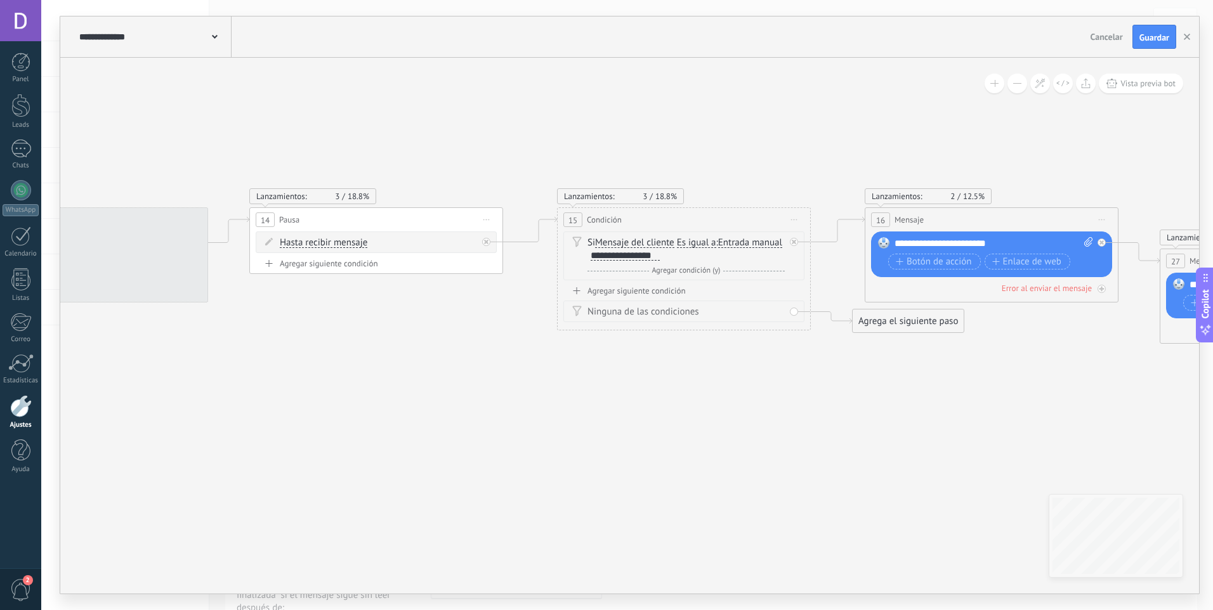
drag, startPoint x: 527, startPoint y: 416, endPoint x: 892, endPoint y: 440, distance: 366.2
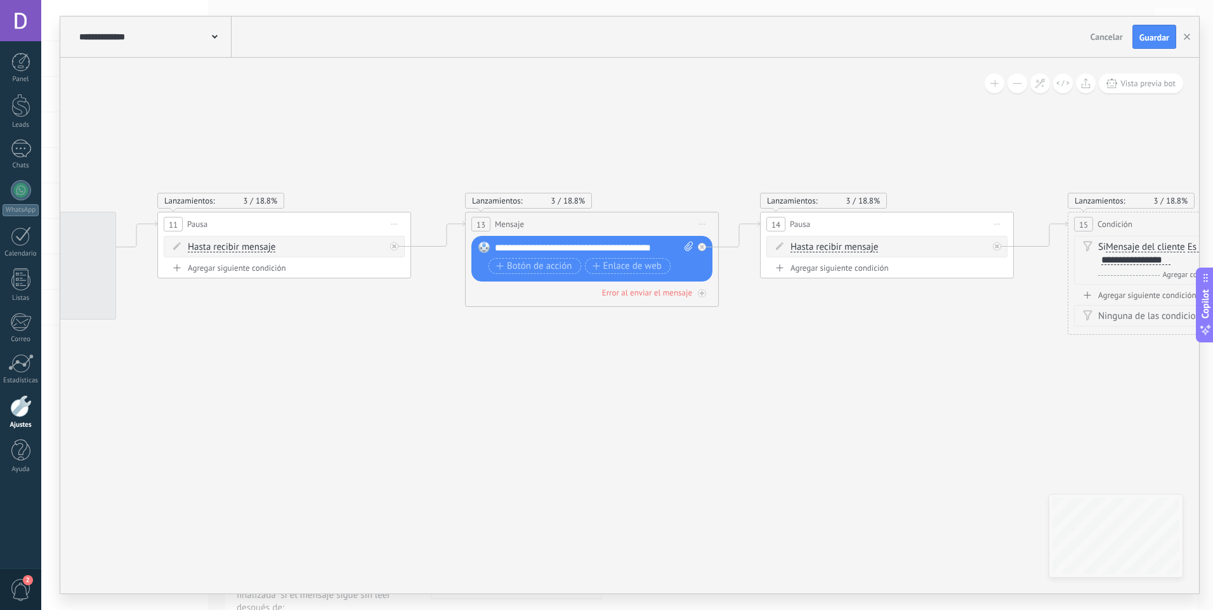
drag, startPoint x: 476, startPoint y: 440, endPoint x: 626, endPoint y: 457, distance: 151.3
click at [927, 440] on icon at bounding box center [41, 348] width 5547 height 1178
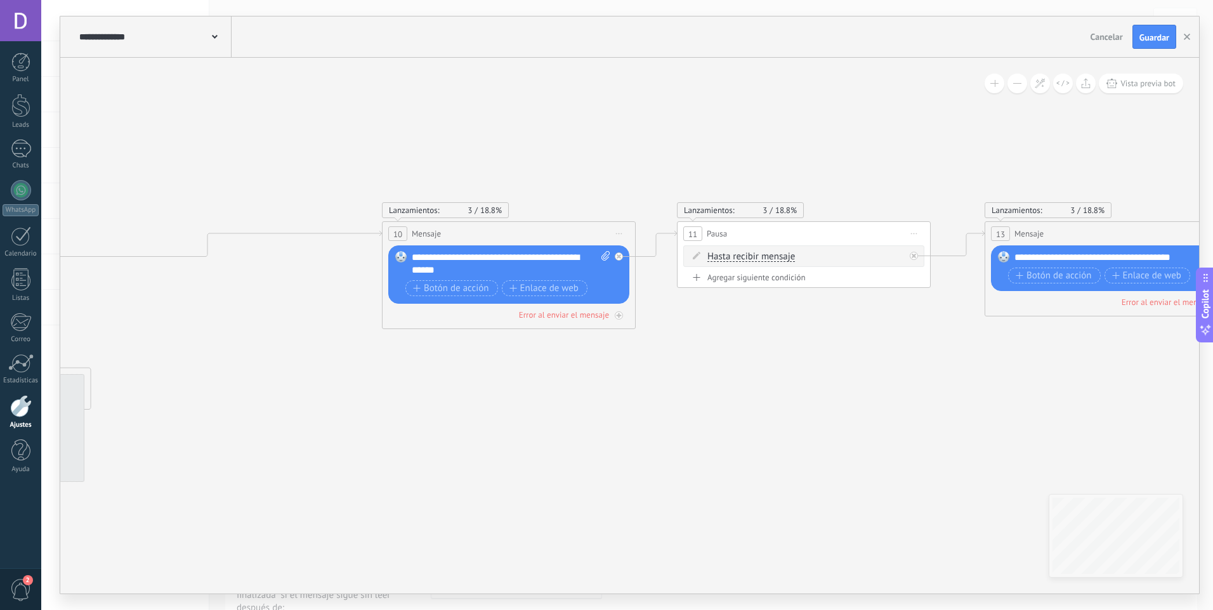
drag, startPoint x: 395, startPoint y: 454, endPoint x: 927, endPoint y: 460, distance: 532.3
click at [927, 460] on icon at bounding box center [560, 357] width 5547 height 1178
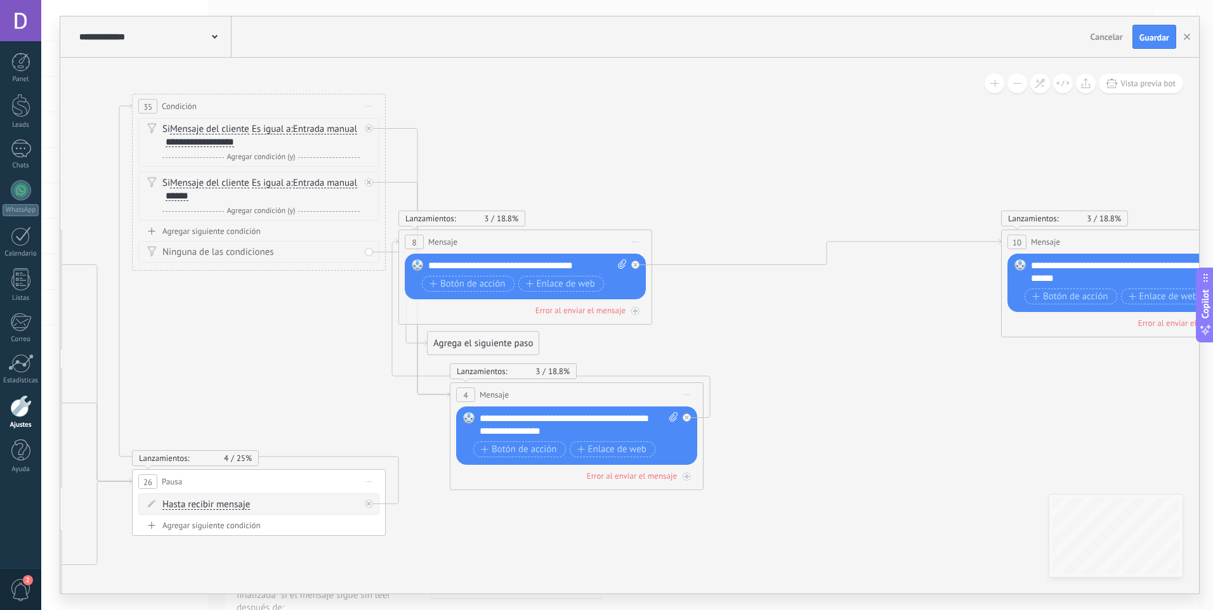
drag, startPoint x: 747, startPoint y: 427, endPoint x: 917, endPoint y: 451, distance: 171.7
click at [949, 446] on icon at bounding box center [1179, 366] width 5547 height 1178
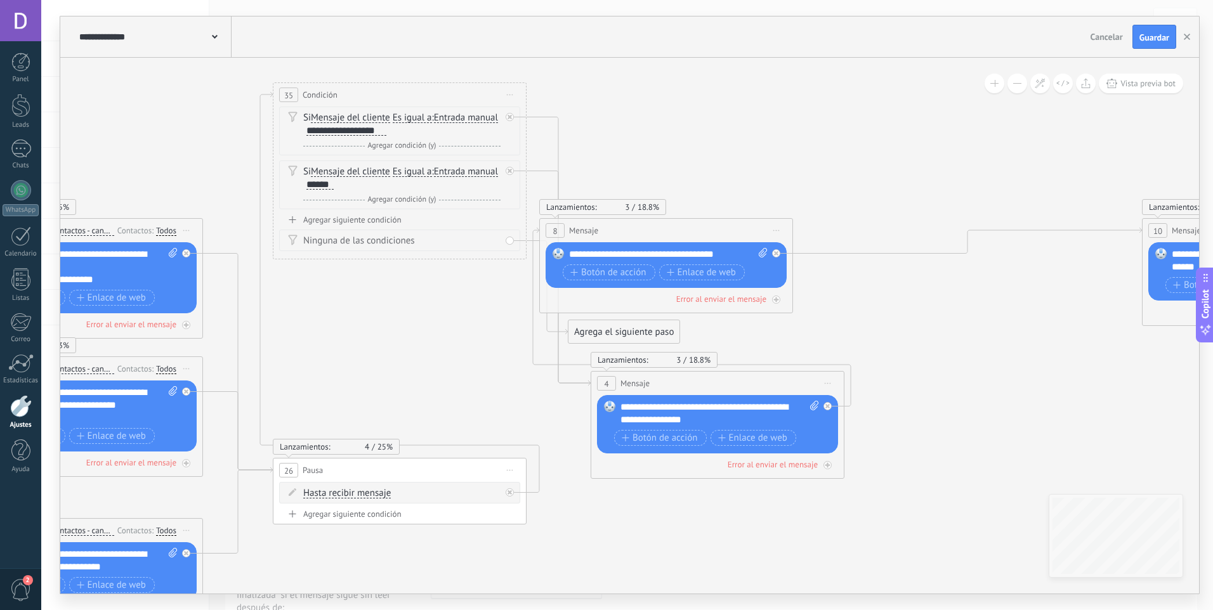
drag, startPoint x: 337, startPoint y: 434, endPoint x: 676, endPoint y: 401, distance: 339.7
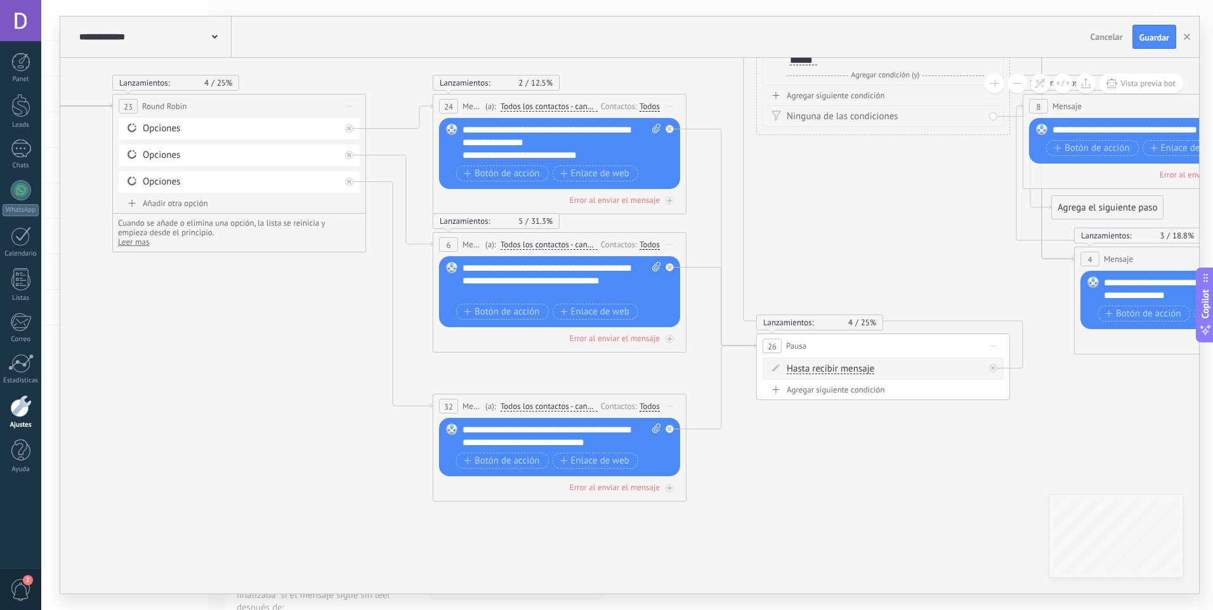
drag, startPoint x: 658, startPoint y: 501, endPoint x: 955, endPoint y: 407, distance: 312.2
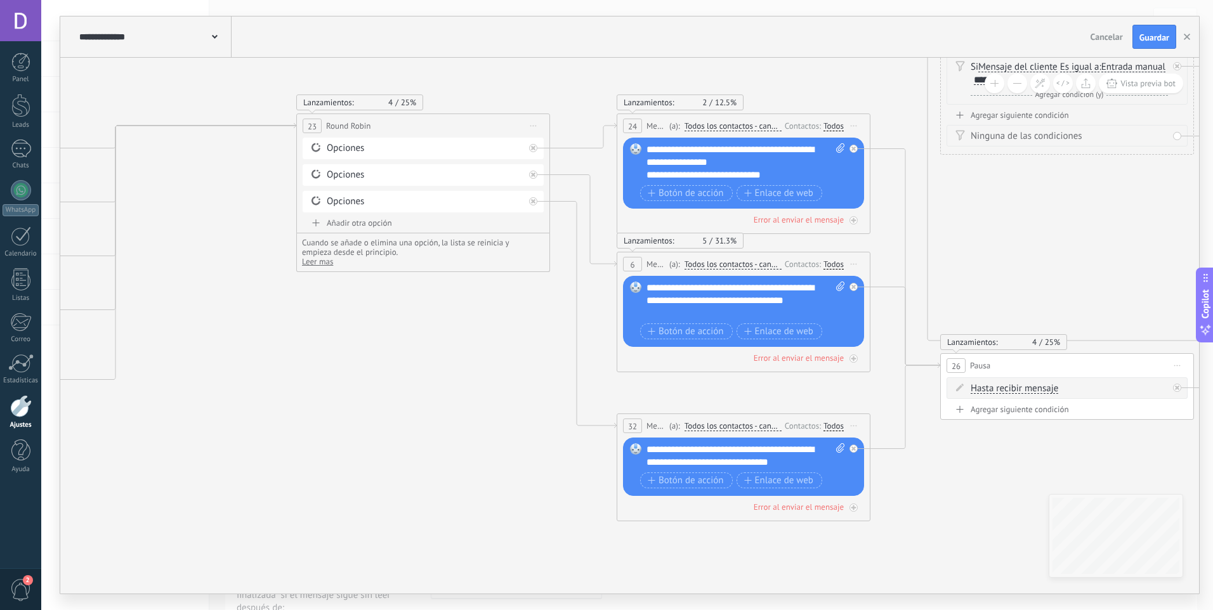
drag, startPoint x: 413, startPoint y: 388, endPoint x: 473, endPoint y: 476, distance: 106.4
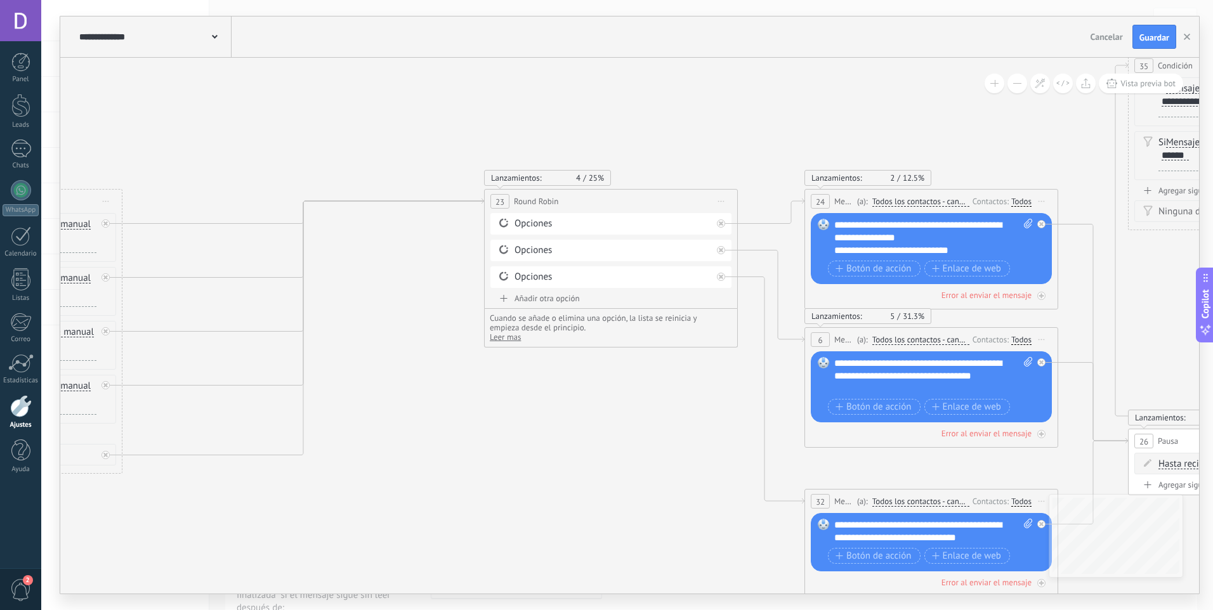
drag, startPoint x: 453, startPoint y: 419, endPoint x: 615, endPoint y: 466, distance: 168.9
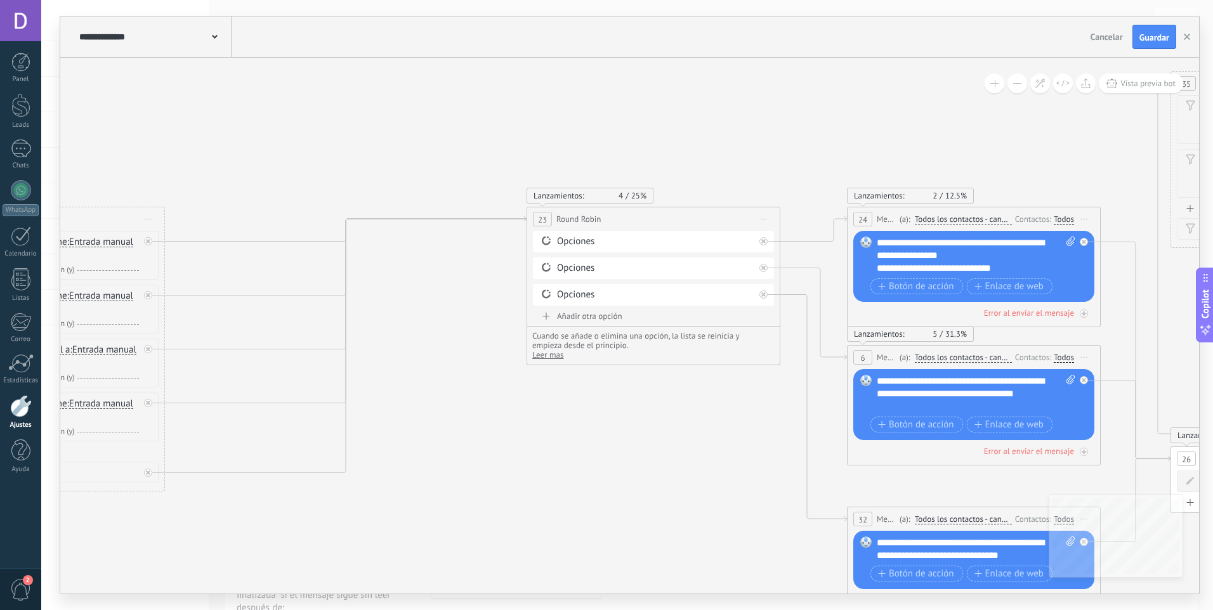
drag, startPoint x: 536, startPoint y: 363, endPoint x: 608, endPoint y: 378, distance: 73.9
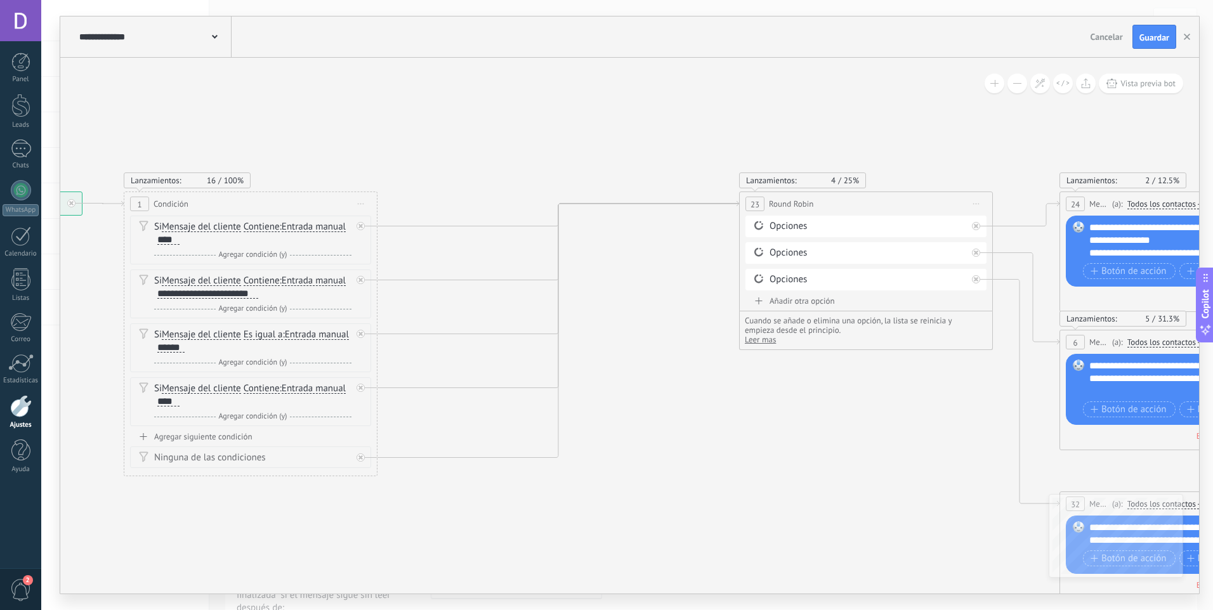
drag, startPoint x: 501, startPoint y: 378, endPoint x: 813, endPoint y: 403, distance: 313.1
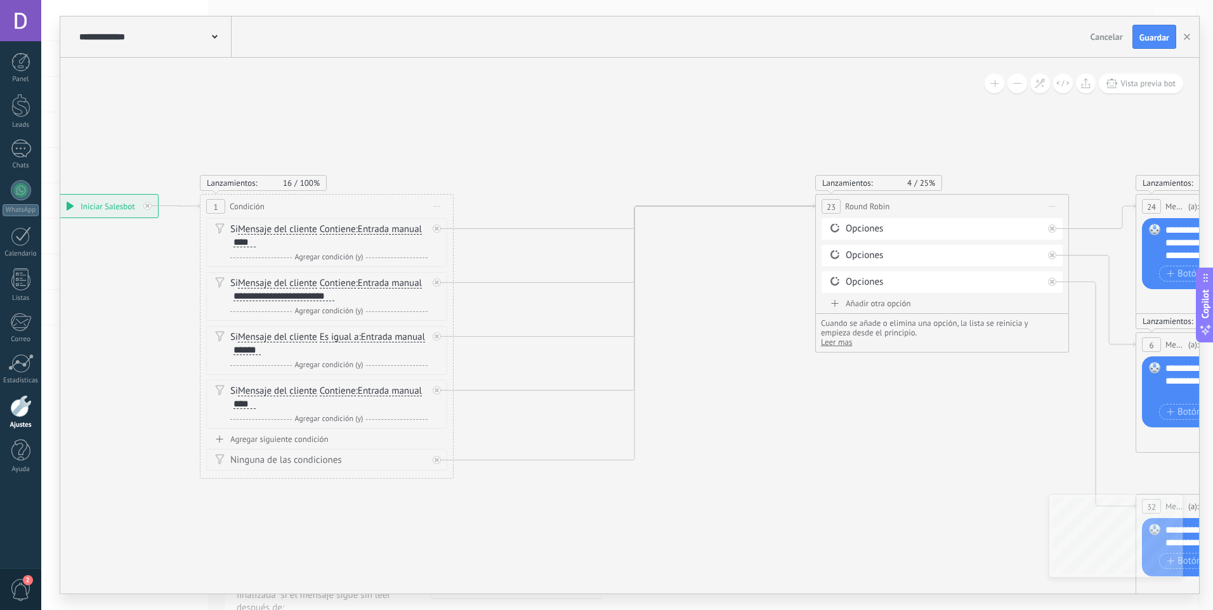
drag, startPoint x: 207, startPoint y: 514, endPoint x: 162, endPoint y: 468, distance: 64.2
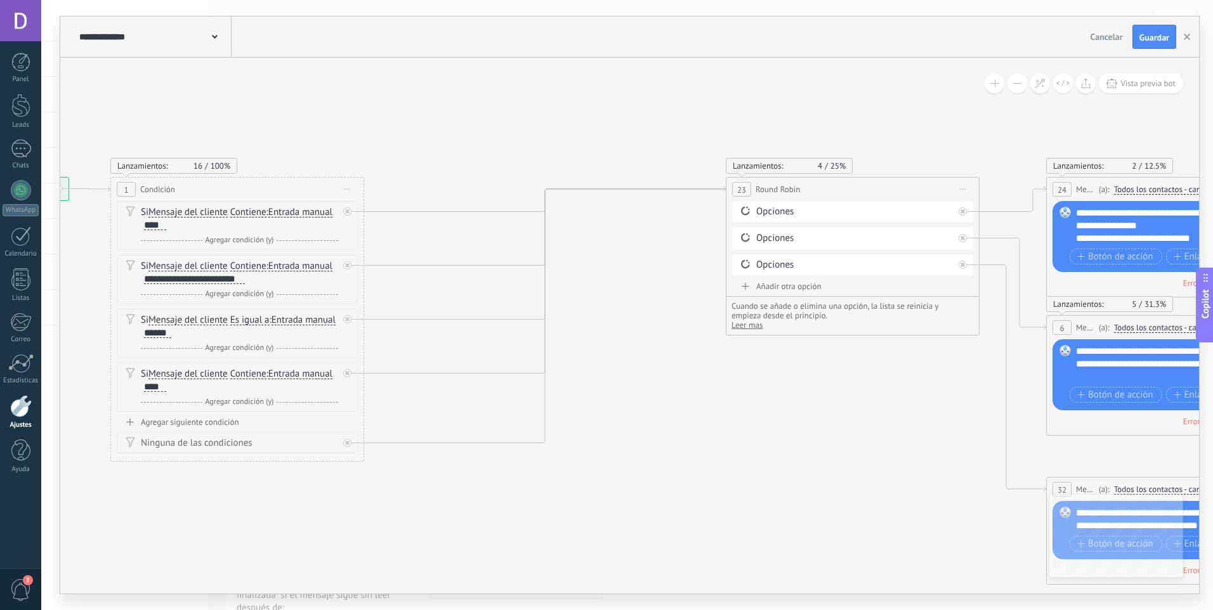
drag, startPoint x: 681, startPoint y: 520, endPoint x: 585, endPoint y: 510, distance: 96.3
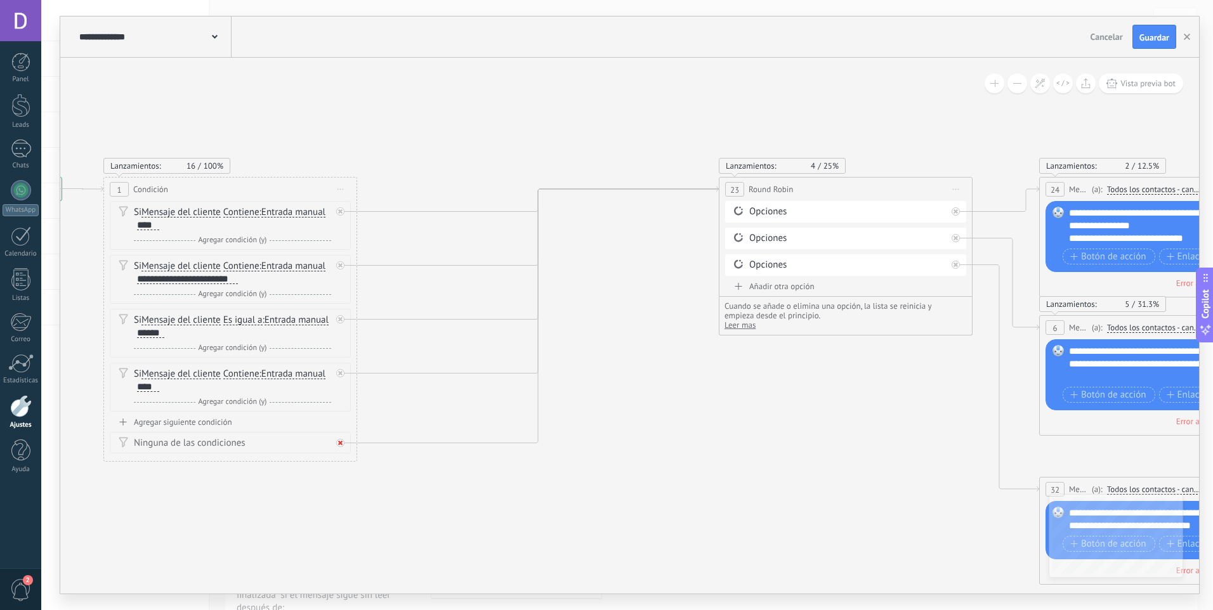
click at [339, 442] on icon at bounding box center [340, 443] width 4 height 4
drag, startPoint x: 471, startPoint y: 477, endPoint x: 153, endPoint y: 490, distance: 318.7
click at [153, 490] on div "Agrega el siguiente paso" at bounding box center [133, 489] width 111 height 21
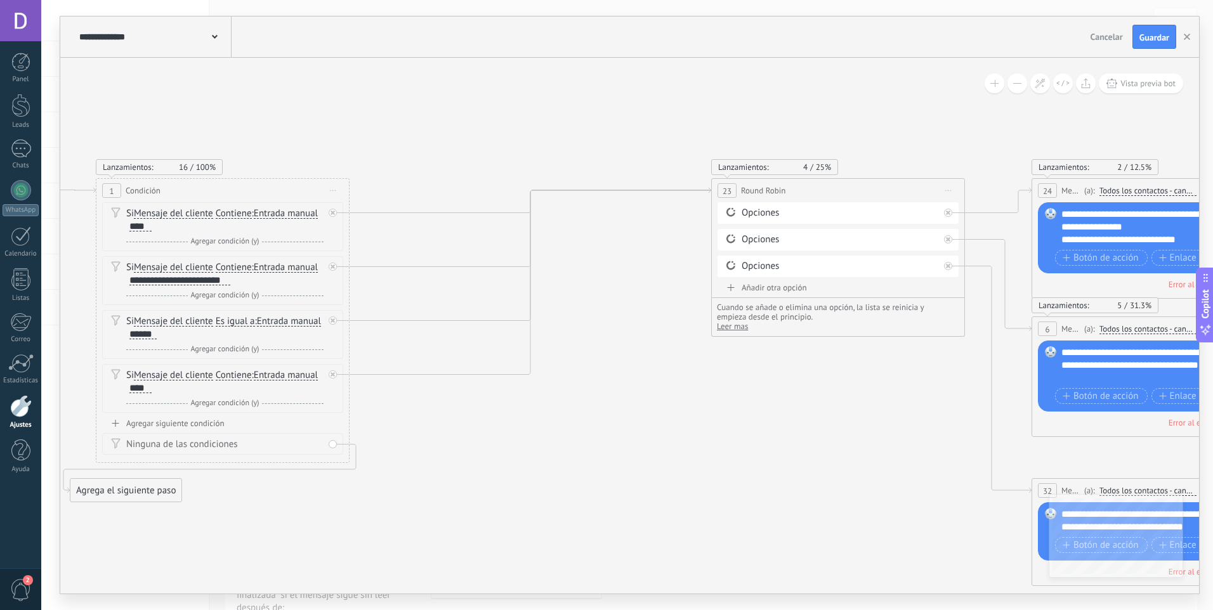
drag, startPoint x: 489, startPoint y: 486, endPoint x: 455, endPoint y: 490, distance: 34.5
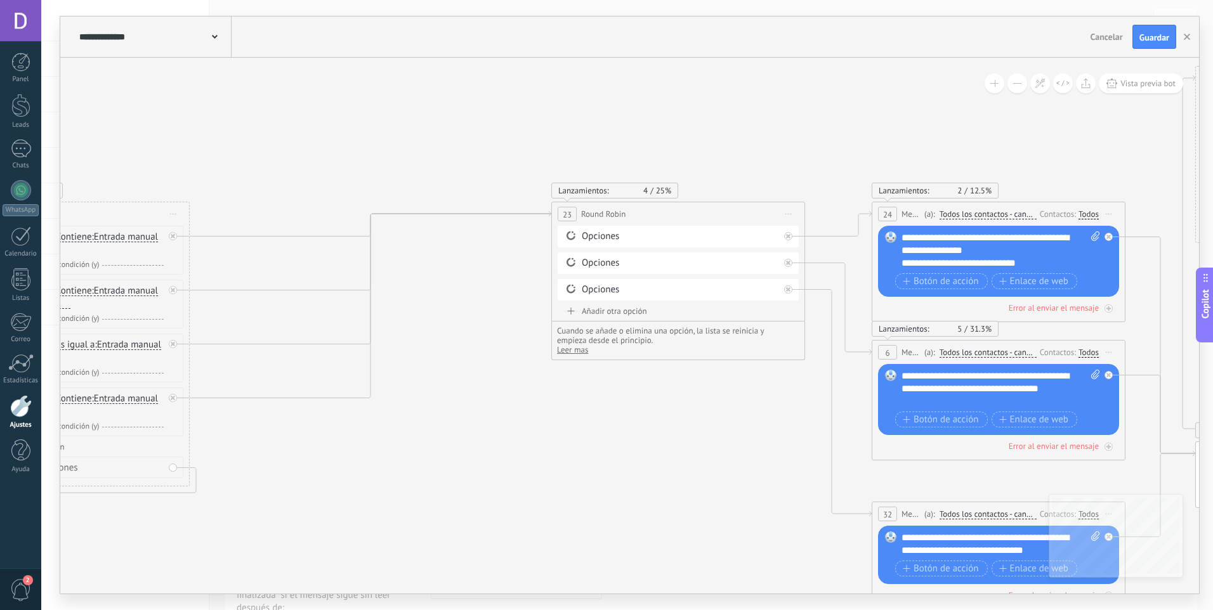
drag, startPoint x: 705, startPoint y: 473, endPoint x: 450, endPoint y: 494, distance: 255.8
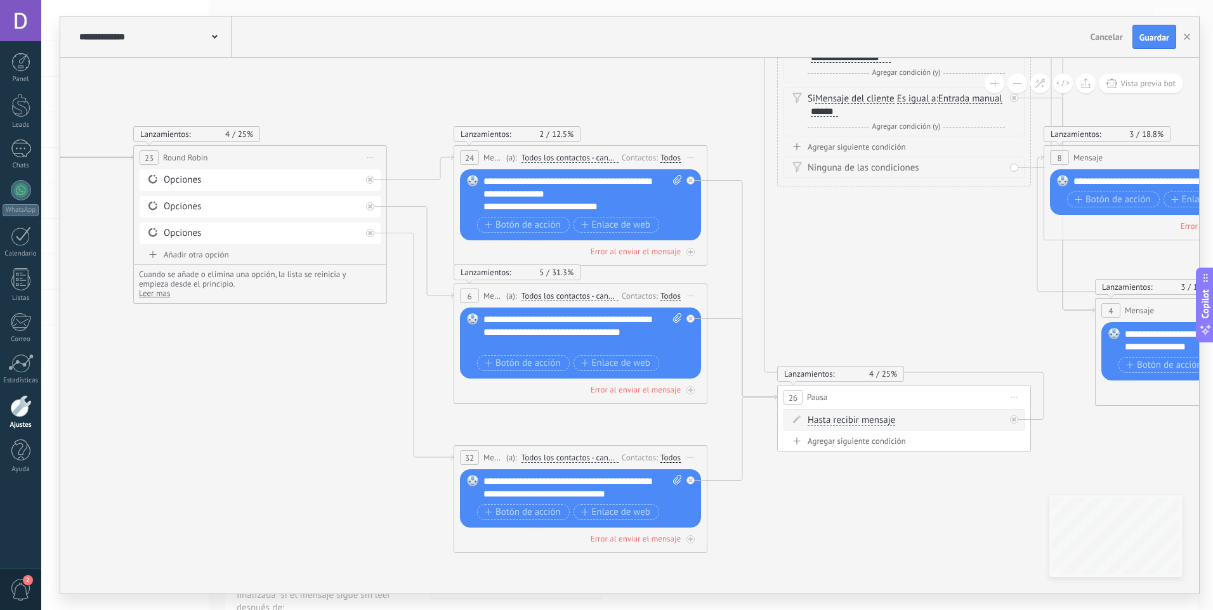
drag, startPoint x: 546, startPoint y: 461, endPoint x: 248, endPoint y: 389, distance: 306.0
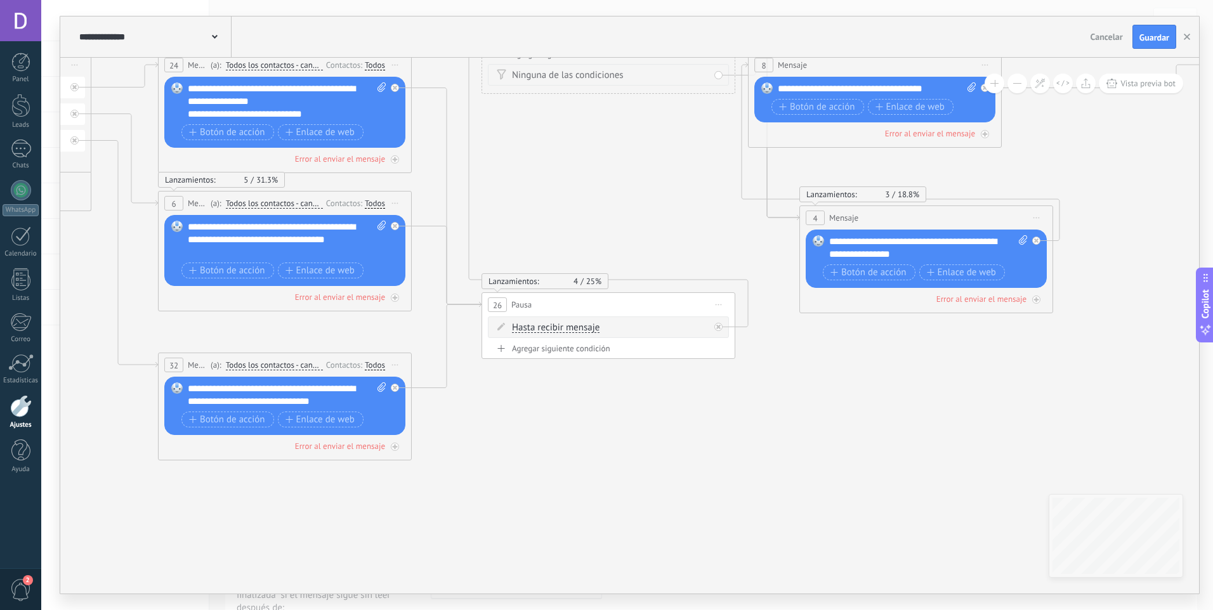
drag, startPoint x: 875, startPoint y: 522, endPoint x: 535, endPoint y: 430, distance: 352.9
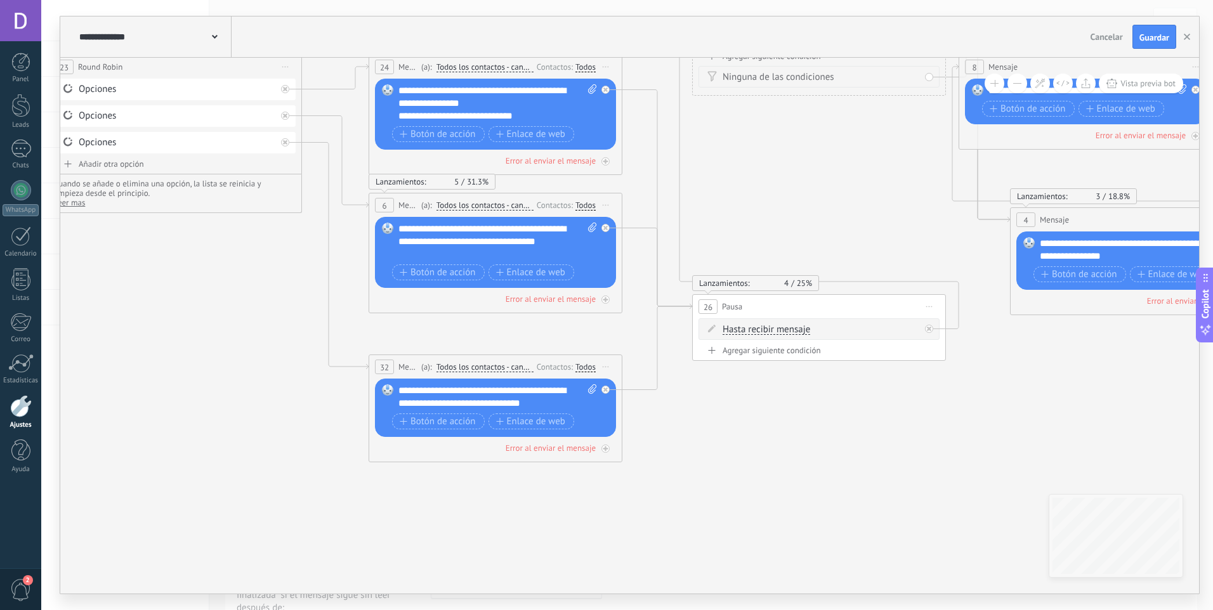
drag, startPoint x: 526, startPoint y: 461, endPoint x: 773, endPoint y: 479, distance: 247.4
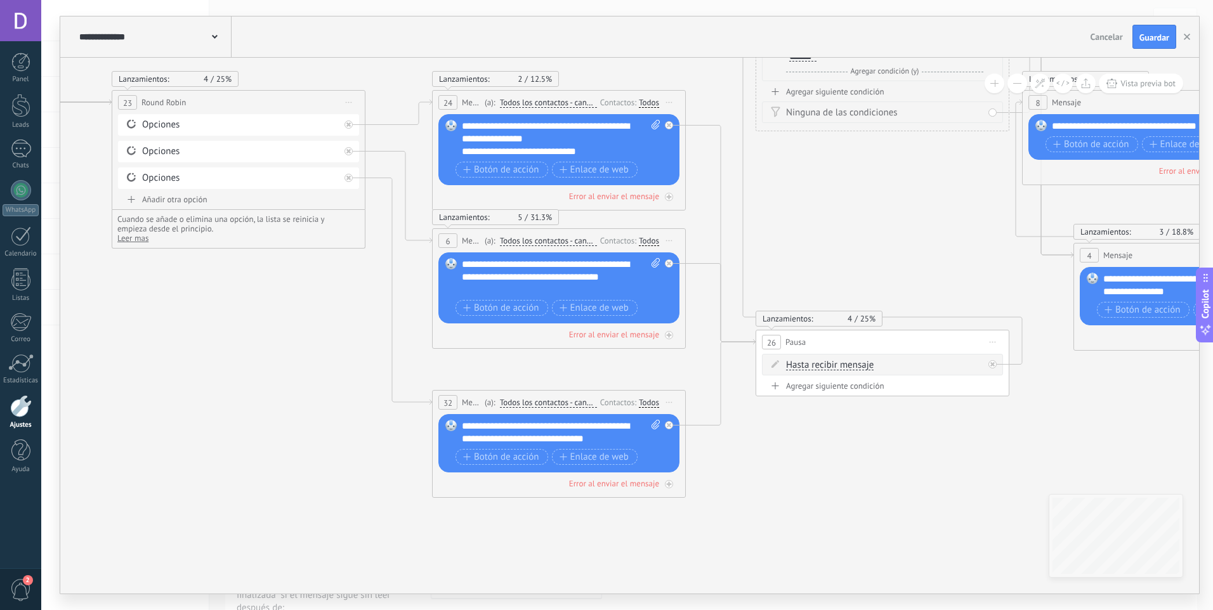
drag, startPoint x: 788, startPoint y: 487, endPoint x: 794, endPoint y: 520, distance: 33.6
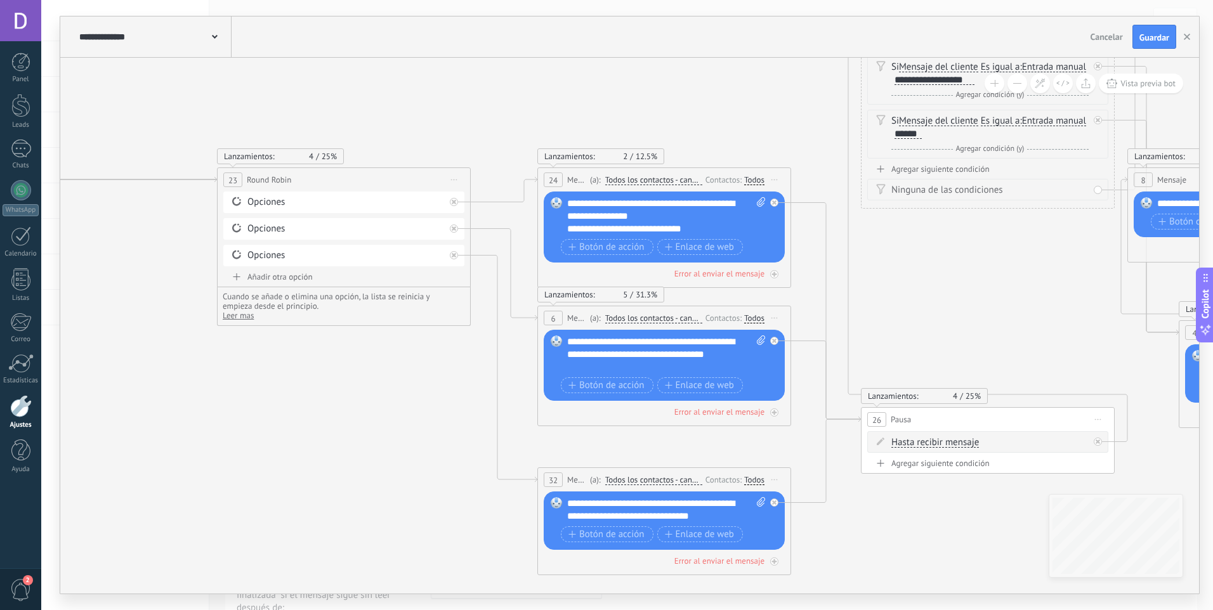
drag, startPoint x: 280, startPoint y: 370, endPoint x: 421, endPoint y: 308, distance: 153.9
click at [456, 179] on span "Iniciar vista previa aquí Cambiar nombre Duplicar Borrar" at bounding box center [454, 180] width 20 height 18
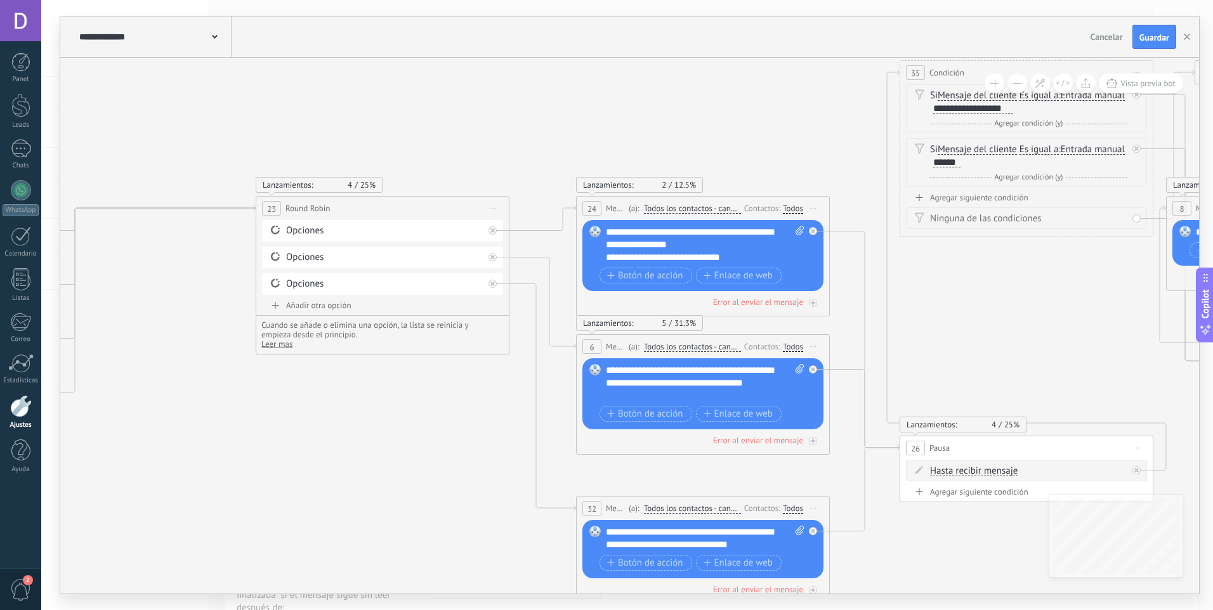
drag, startPoint x: 328, startPoint y: 426, endPoint x: 369, endPoint y: 452, distance: 48.8
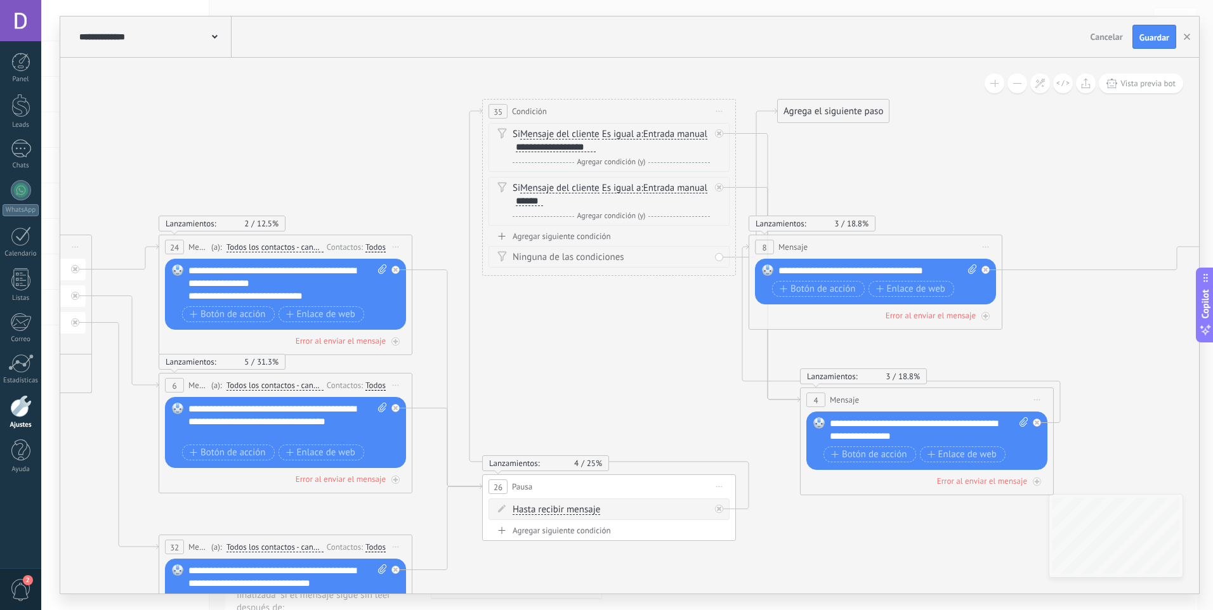
drag, startPoint x: 815, startPoint y: 139, endPoint x: 310, endPoint y: 199, distance: 507.9
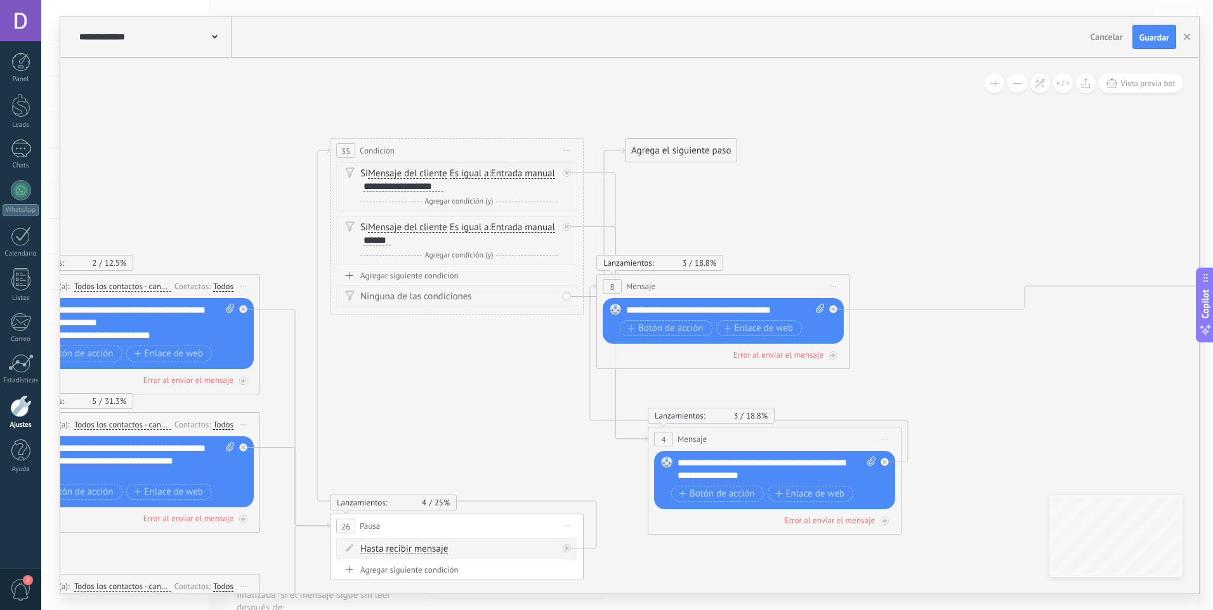
drag, startPoint x: 993, startPoint y: 199, endPoint x: 848, endPoint y: 220, distance: 146.2
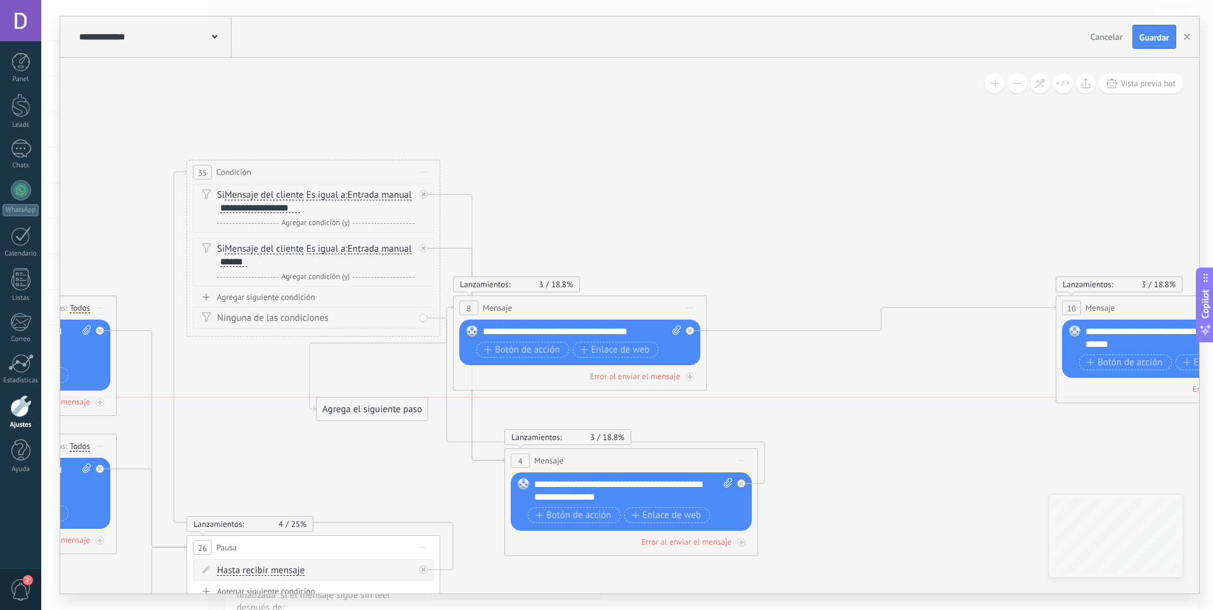
drag, startPoint x: 512, startPoint y: 174, endPoint x: 346, endPoint y: 415, distance: 291.9
click at [346, 415] on div "Agrega el siguiente paso" at bounding box center [372, 409] width 111 height 21
click at [1045, 86] on icon at bounding box center [1040, 83] width 11 height 11
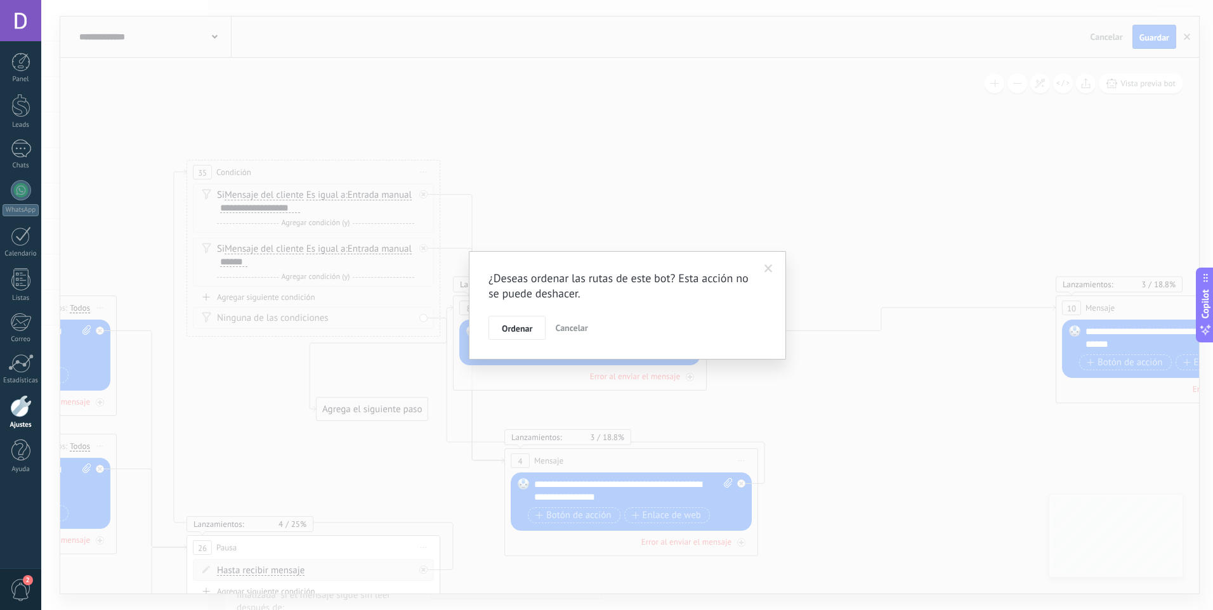
click at [515, 329] on span "Ordenar" at bounding box center [517, 328] width 30 height 9
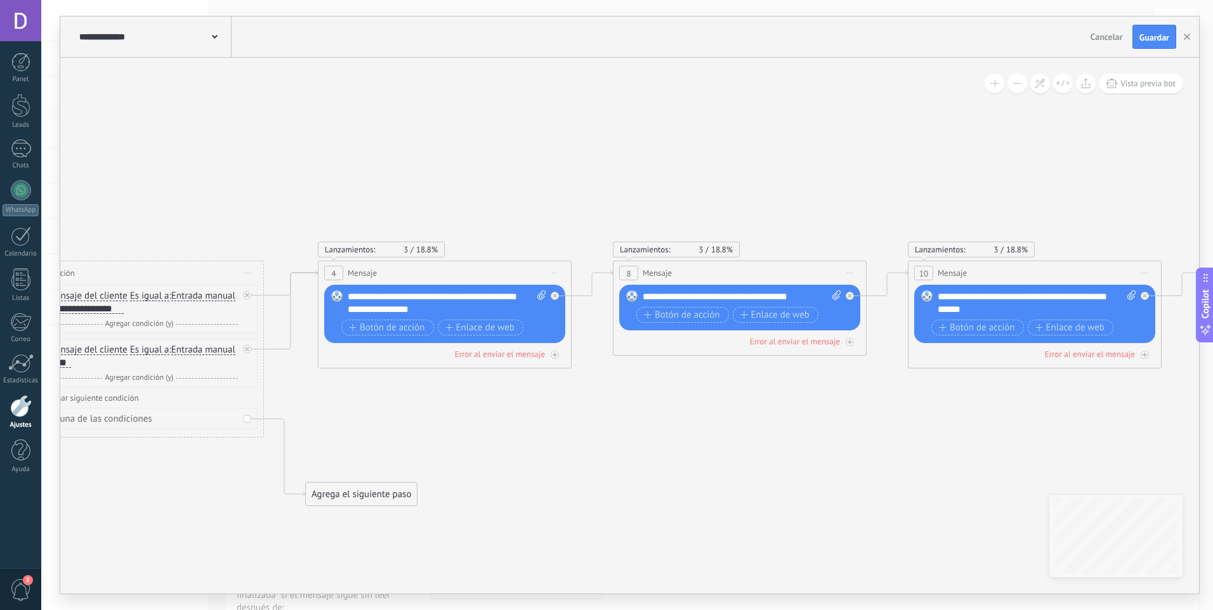
drag, startPoint x: 759, startPoint y: 218, endPoint x: 267, endPoint y: 114, distance: 502.5
click at [278, 115] on icon at bounding box center [1080, 574] width 5560 height 1261
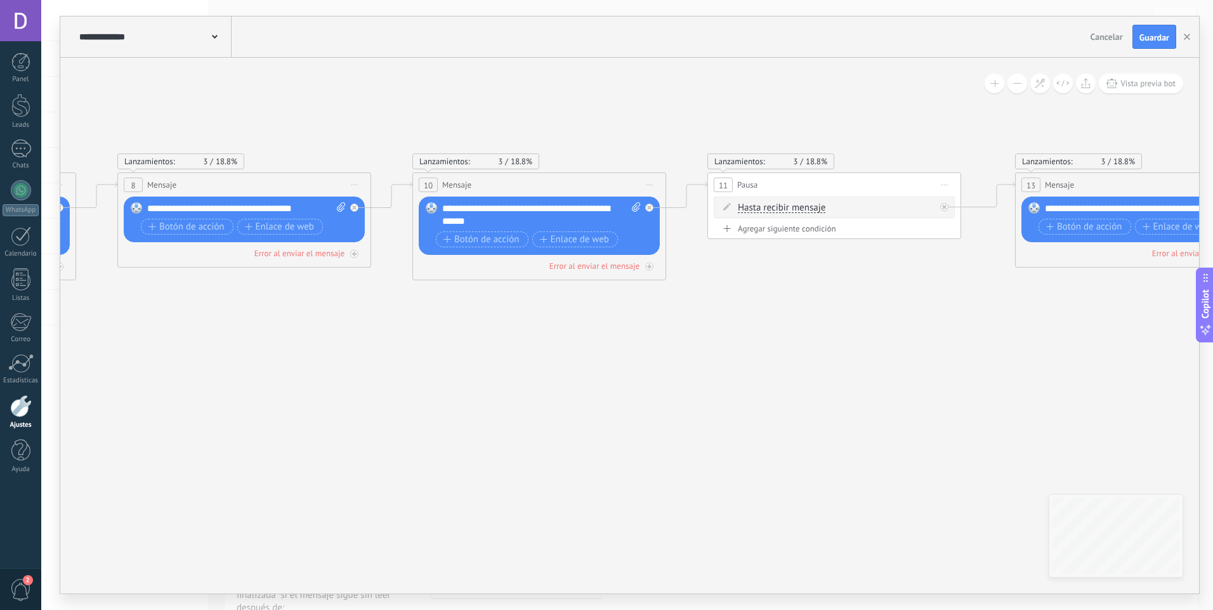
drag, startPoint x: 612, startPoint y: 527, endPoint x: 291, endPoint y: 483, distance: 323.3
click at [291, 483] on icon at bounding box center [585, 485] width 5560 height 1261
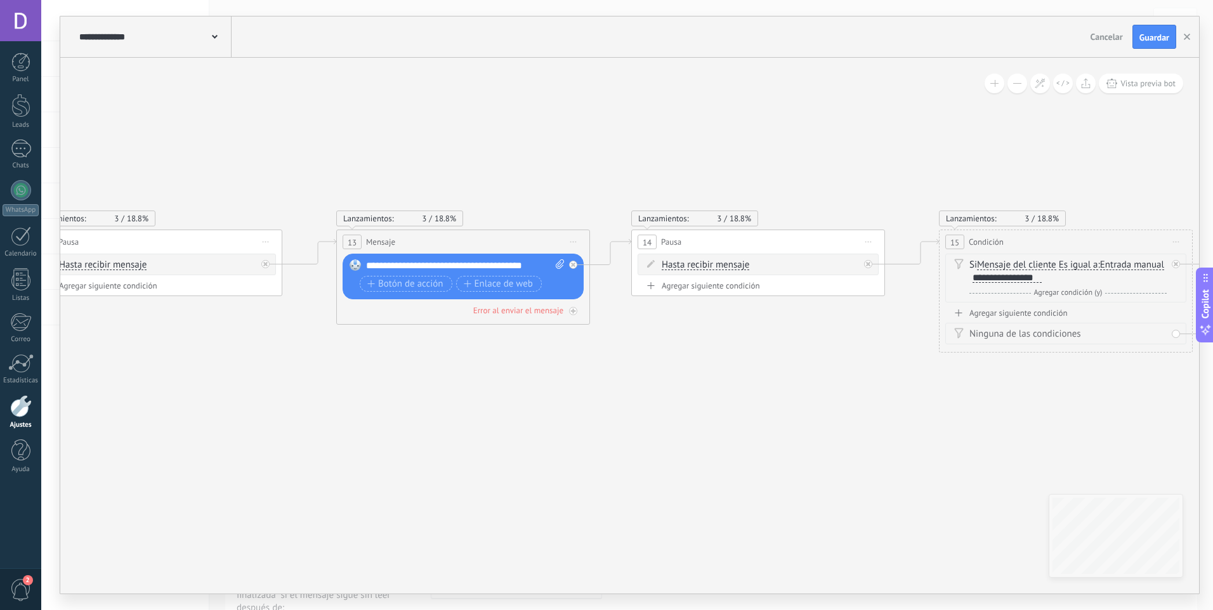
drag, startPoint x: 880, startPoint y: 346, endPoint x: 421, endPoint y: 458, distance: 472.8
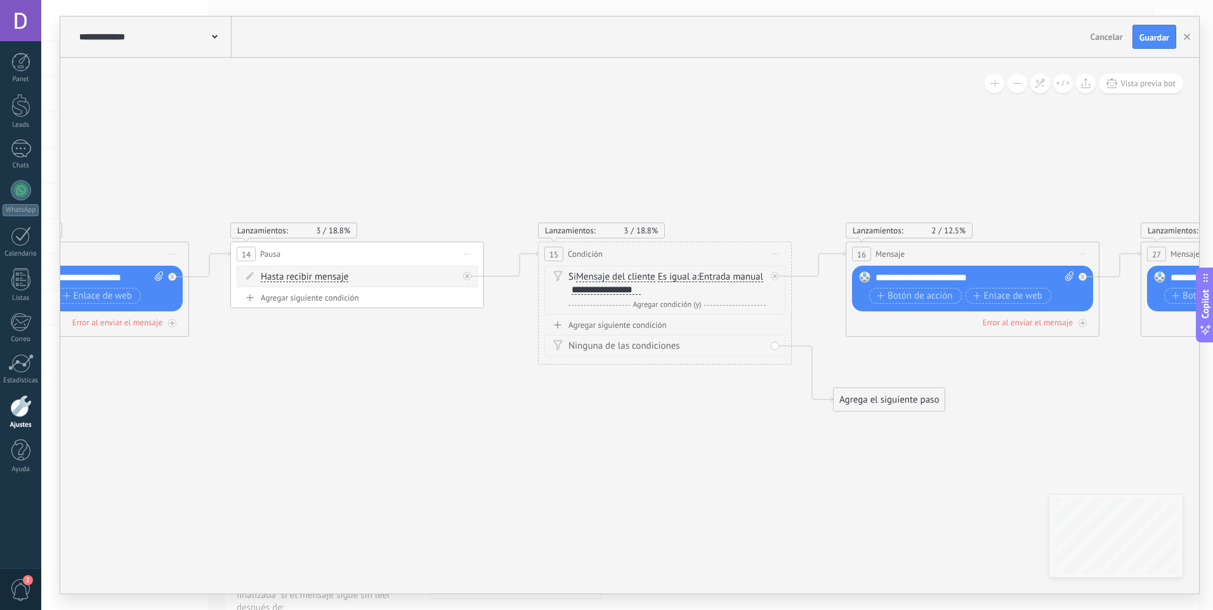
drag, startPoint x: 815, startPoint y: 470, endPoint x: 349, endPoint y: 447, distance: 466.2
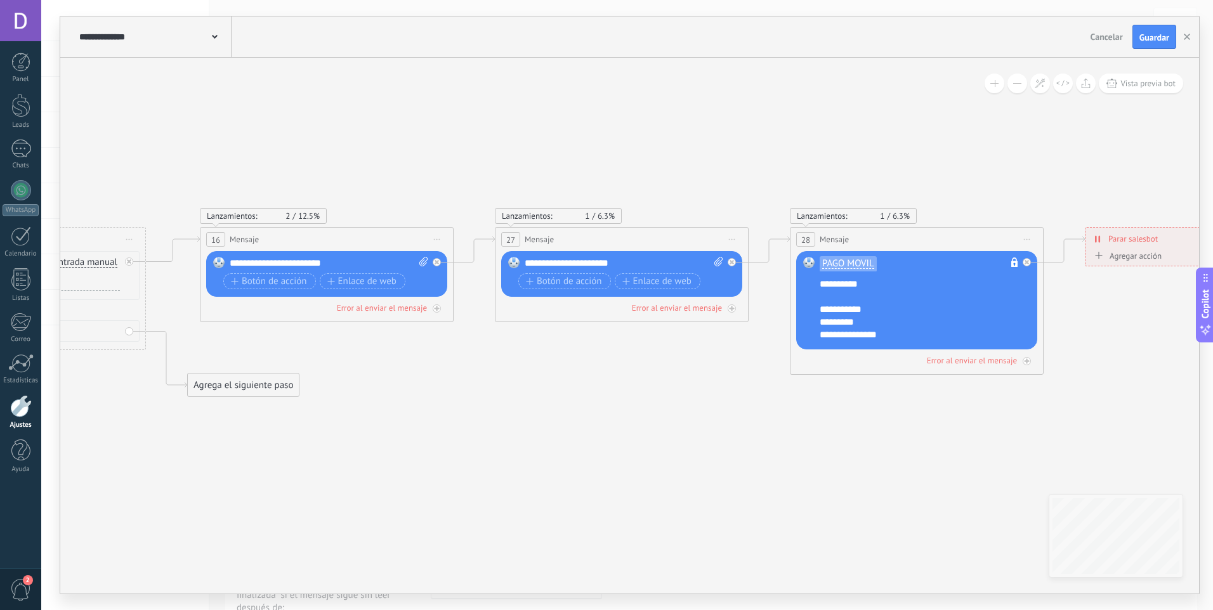
drag, startPoint x: 988, startPoint y: 496, endPoint x: 434, endPoint y: 485, distance: 553.9
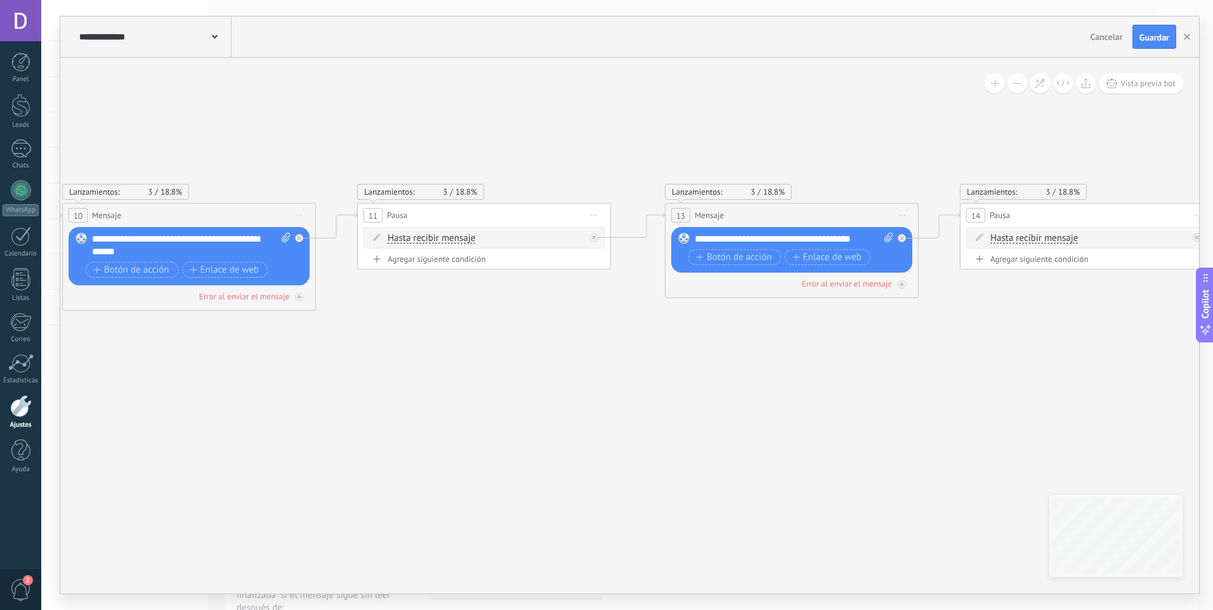
click at [1196, 393] on icon at bounding box center [235, 516] width 5560 height 1261
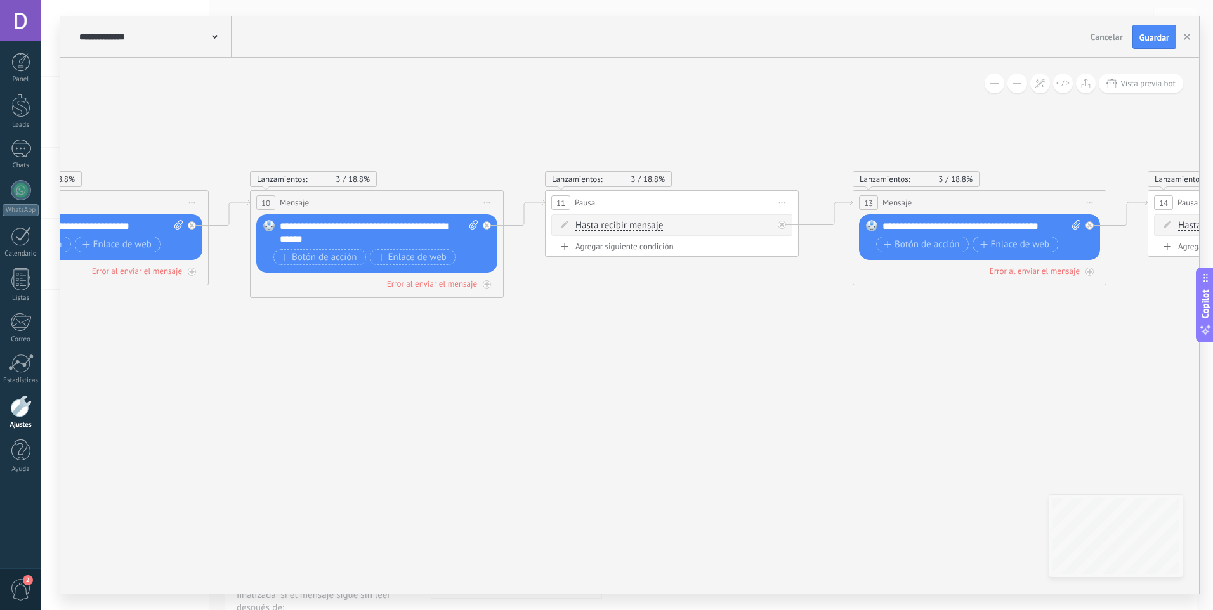
click at [1212, 375] on html ".abecls-1,.abecls-2{fill-rule:evenodd}.abecls-2{fill:#fff} .abhcls-1{fill:none}…" at bounding box center [606, 305] width 1213 height 610
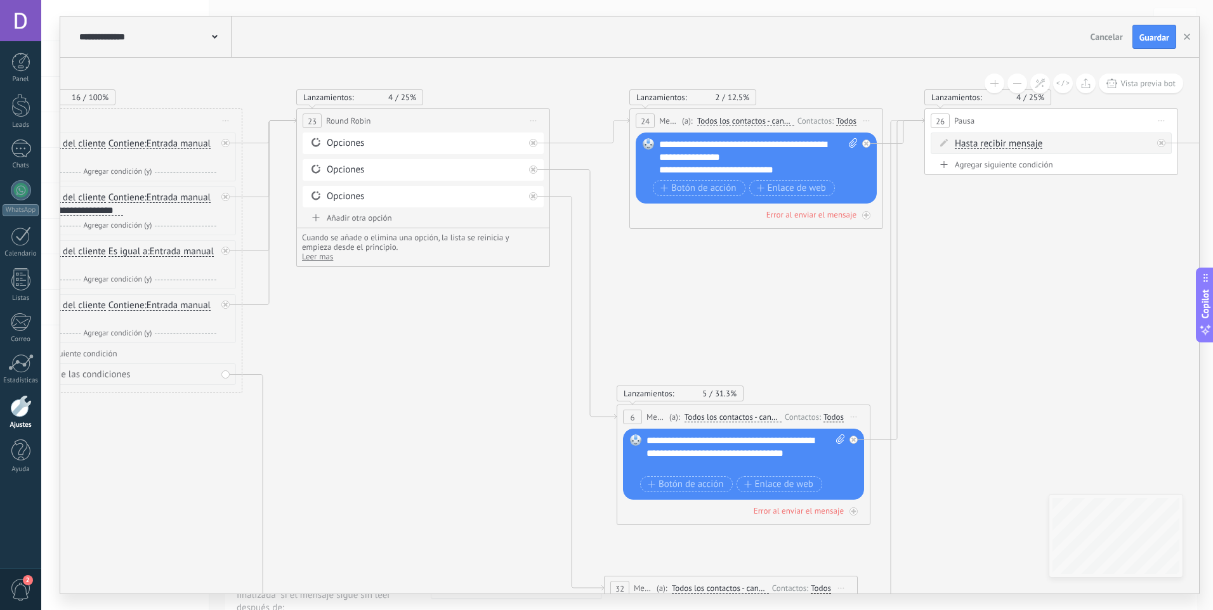
drag, startPoint x: 407, startPoint y: 252, endPoint x: 575, endPoint y: 409, distance: 229.3
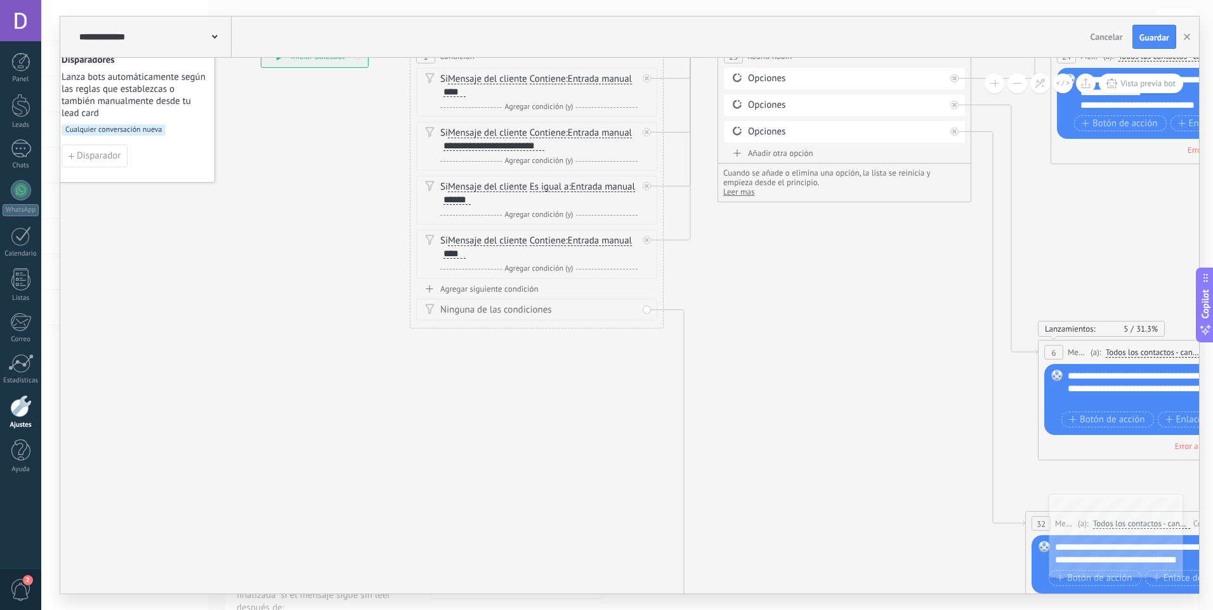
drag, startPoint x: 568, startPoint y: 395, endPoint x: 749, endPoint y: 273, distance: 217.6
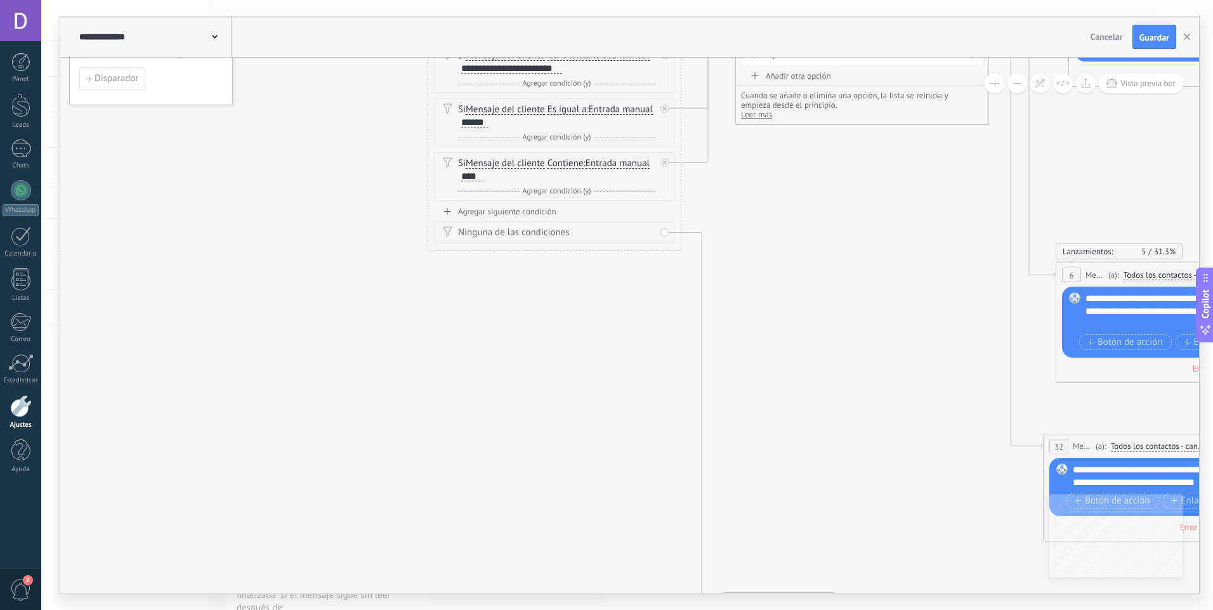
drag, startPoint x: 760, startPoint y: 364, endPoint x: 792, endPoint y: 240, distance: 127.1
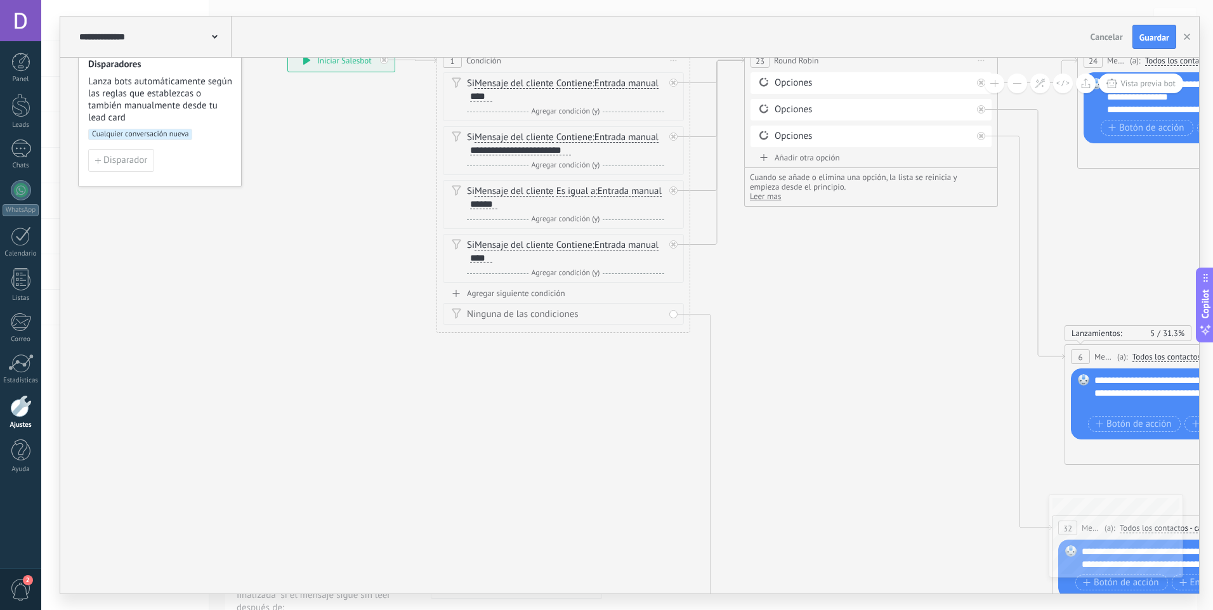
drag, startPoint x: 589, startPoint y: 353, endPoint x: 584, endPoint y: 478, distance: 124.4
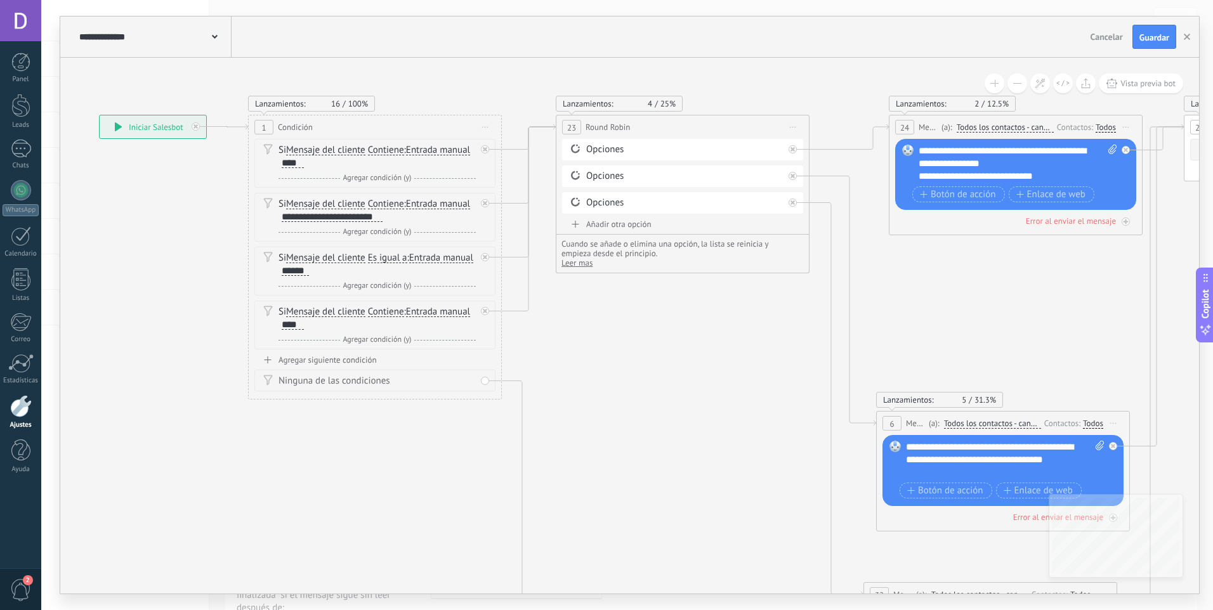
drag, startPoint x: 308, startPoint y: 431, endPoint x: 125, endPoint y: 447, distance: 183.4
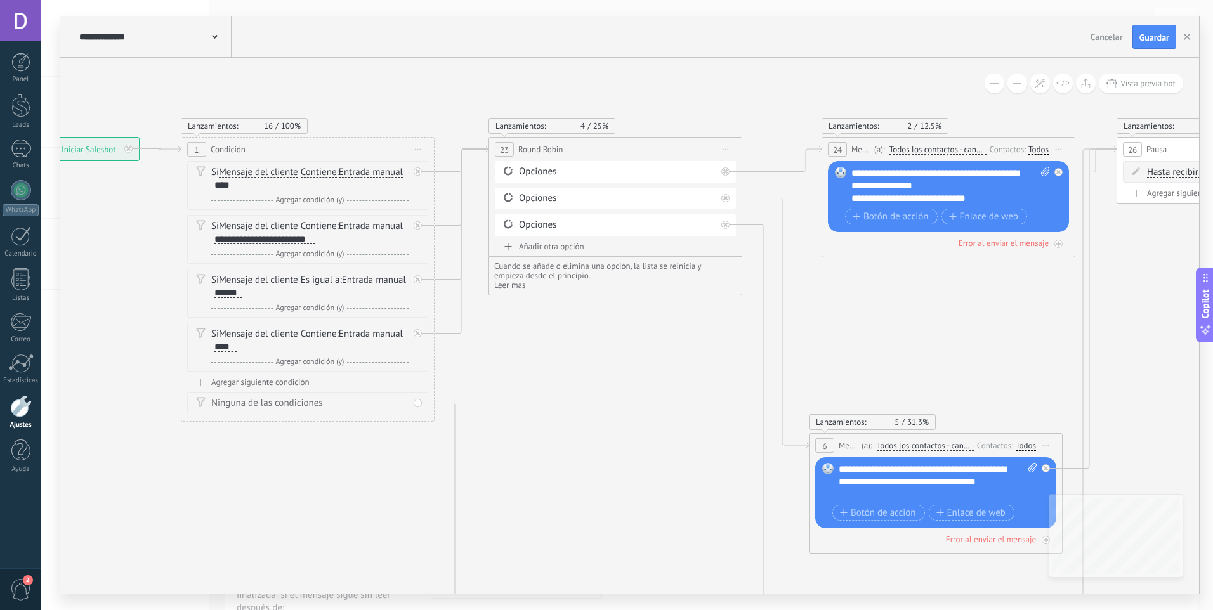
drag, startPoint x: 637, startPoint y: 334, endPoint x: 407, endPoint y: 377, distance: 233.5
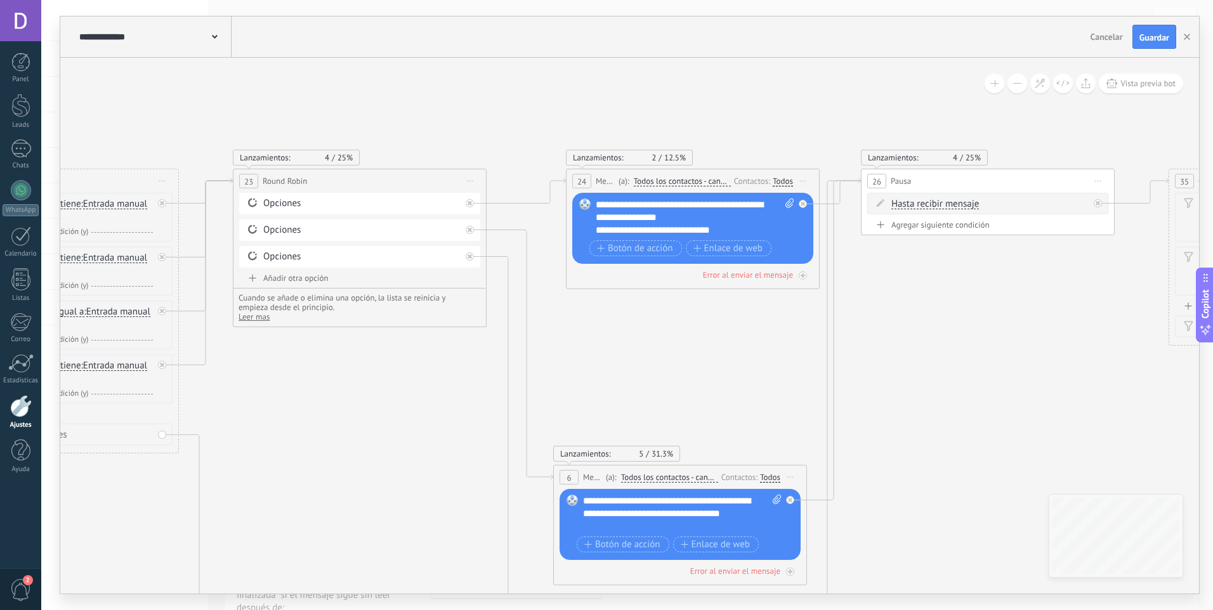
drag, startPoint x: 473, startPoint y: 395, endPoint x: 386, endPoint y: 388, distance: 87.1
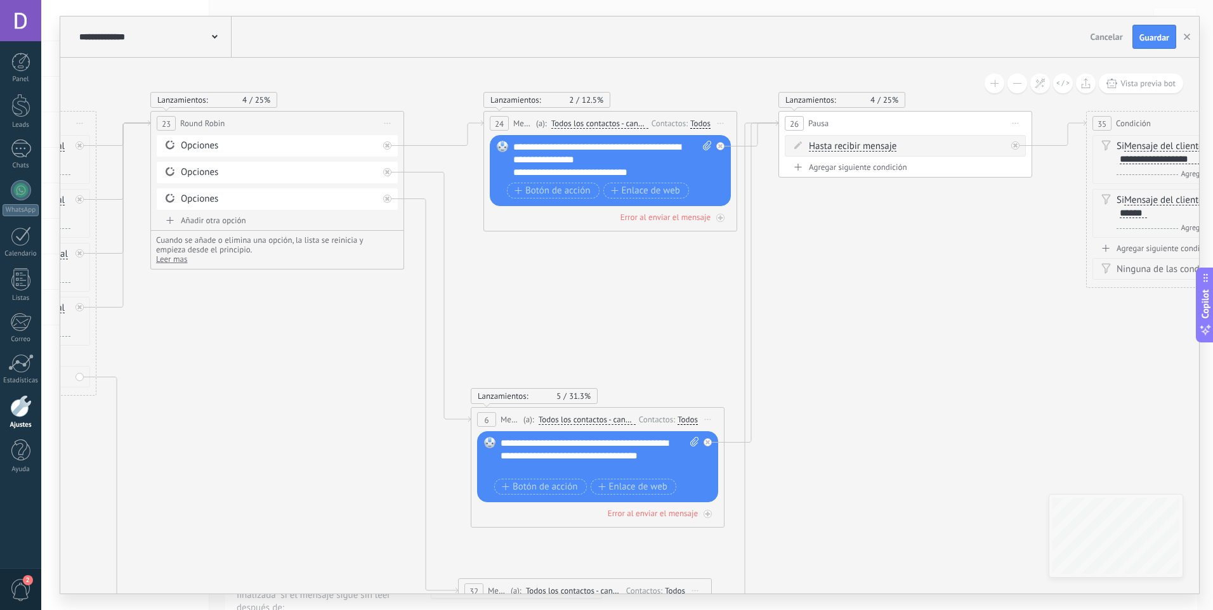
drag, startPoint x: 665, startPoint y: 340, endPoint x: 665, endPoint y: 327, distance: 13.3
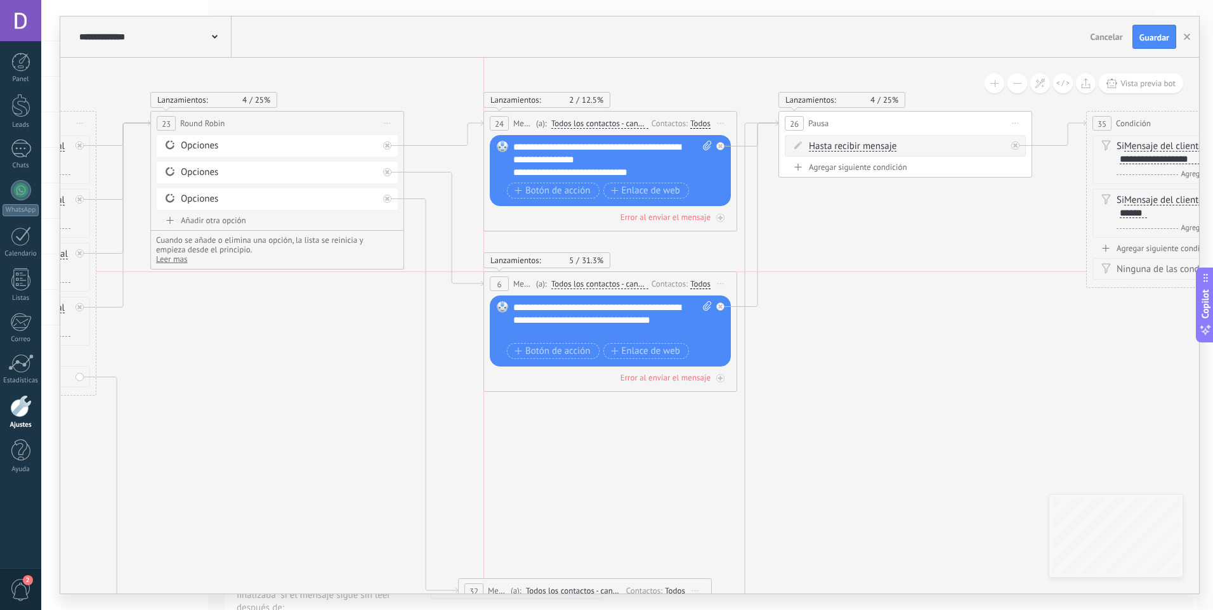
drag, startPoint x: 650, startPoint y: 416, endPoint x: 660, endPoint y: 276, distance: 139.9
click at [660, 276] on div "6 Mensaje ******* (a): Todos los contactos - canales seleccionados Todos los co…" at bounding box center [610, 283] width 252 height 23
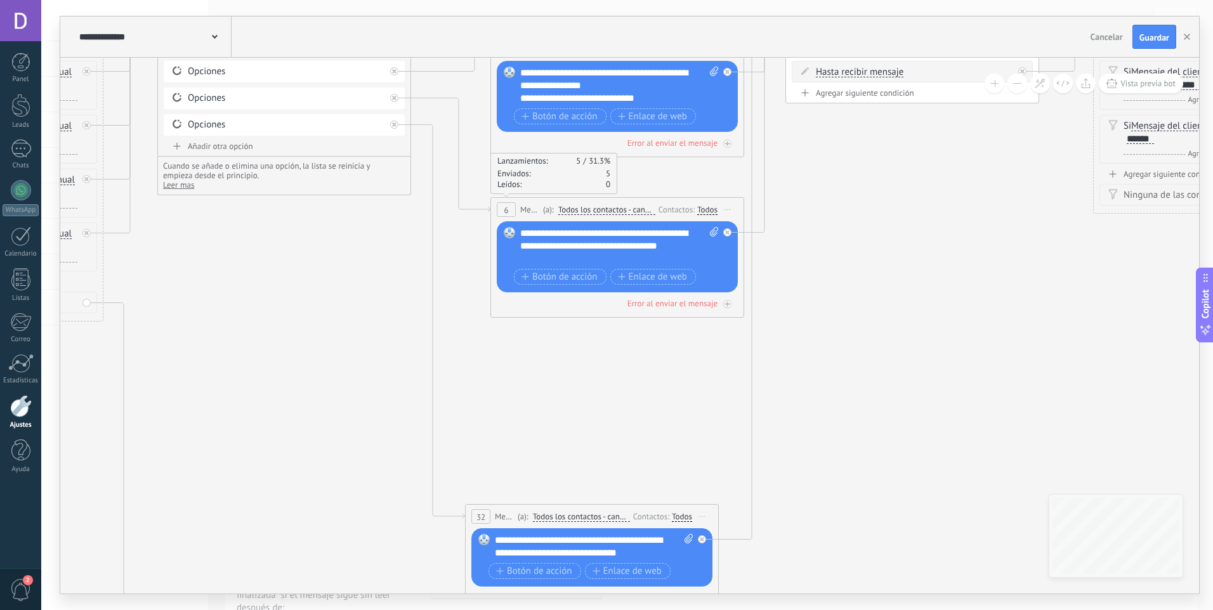
drag, startPoint x: 575, startPoint y: 469, endPoint x: 582, endPoint y: 395, distance: 74.5
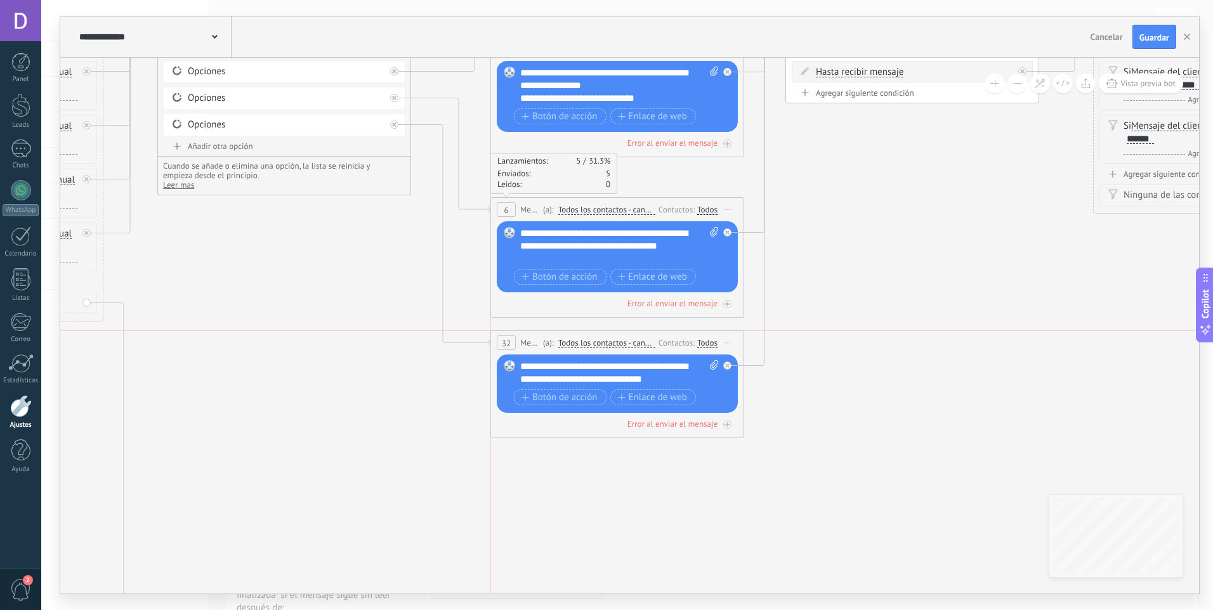
drag, startPoint x: 645, startPoint y: 481, endPoint x: 662, endPoint y: 339, distance: 142.5
click at [662, 339] on div "Contactos:" at bounding box center [677, 343] width 39 height 12
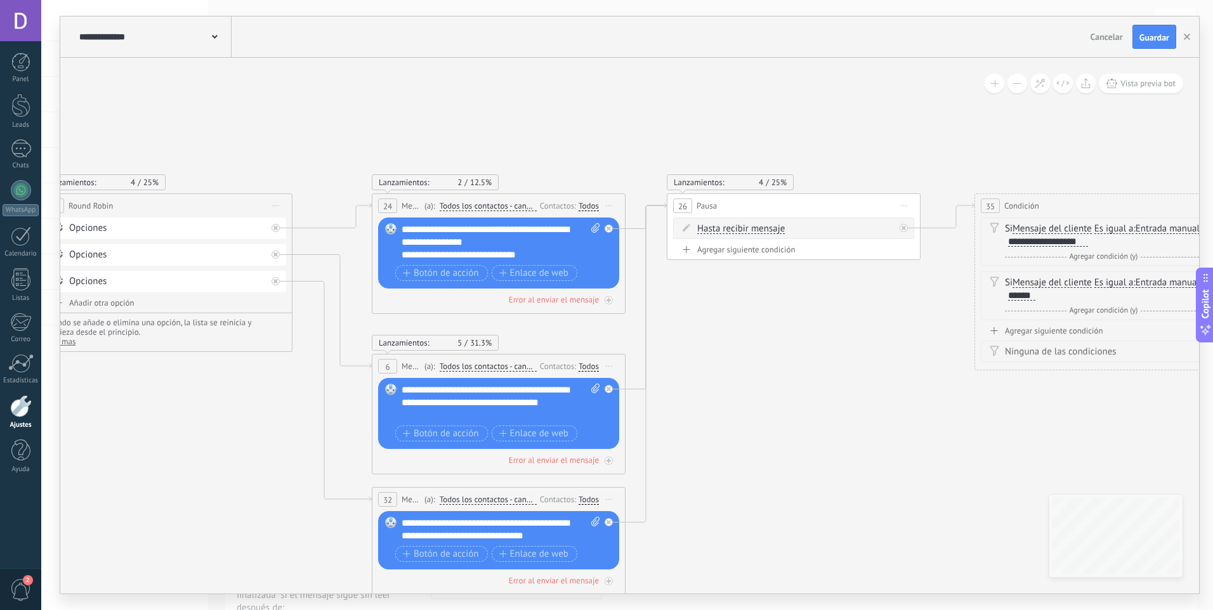
drag, startPoint x: 724, startPoint y: 444, endPoint x: 710, endPoint y: 469, distance: 28.4
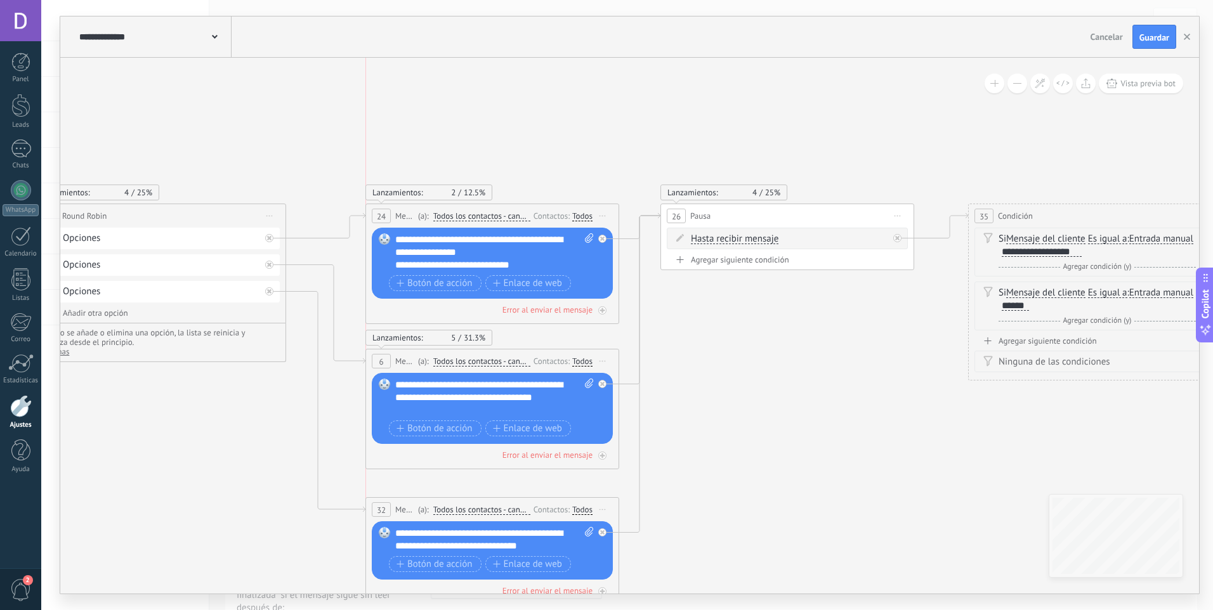
drag, startPoint x: 544, startPoint y: 366, endPoint x: 546, endPoint y: 351, distance: 15.3
click at [546, 351] on div "6 Mensaje ******* (a): Todos los contactos - canales seleccionados Todos los co…" at bounding box center [492, 361] width 252 height 23
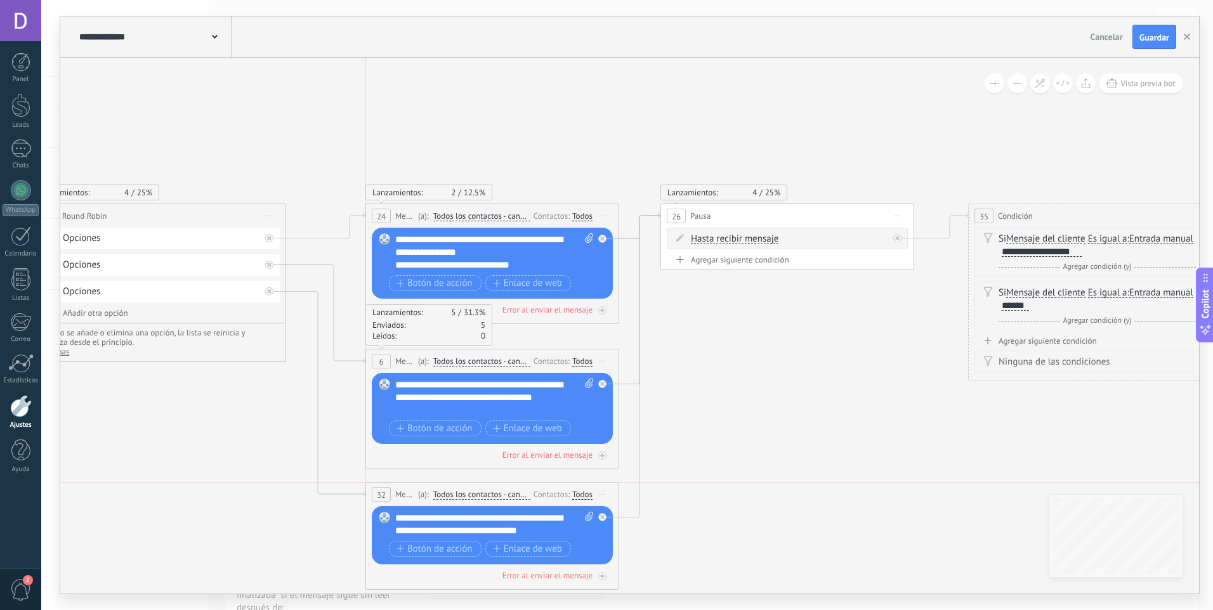
drag, startPoint x: 537, startPoint y: 504, endPoint x: 539, endPoint y: 486, distance: 17.9
click at [539, 486] on div "32 Mensaje ******* (a): Todos los contactos - canales seleccionados Todos los c…" at bounding box center [492, 494] width 252 height 23
drag, startPoint x: 727, startPoint y: 365, endPoint x: 676, endPoint y: 324, distance: 65.0
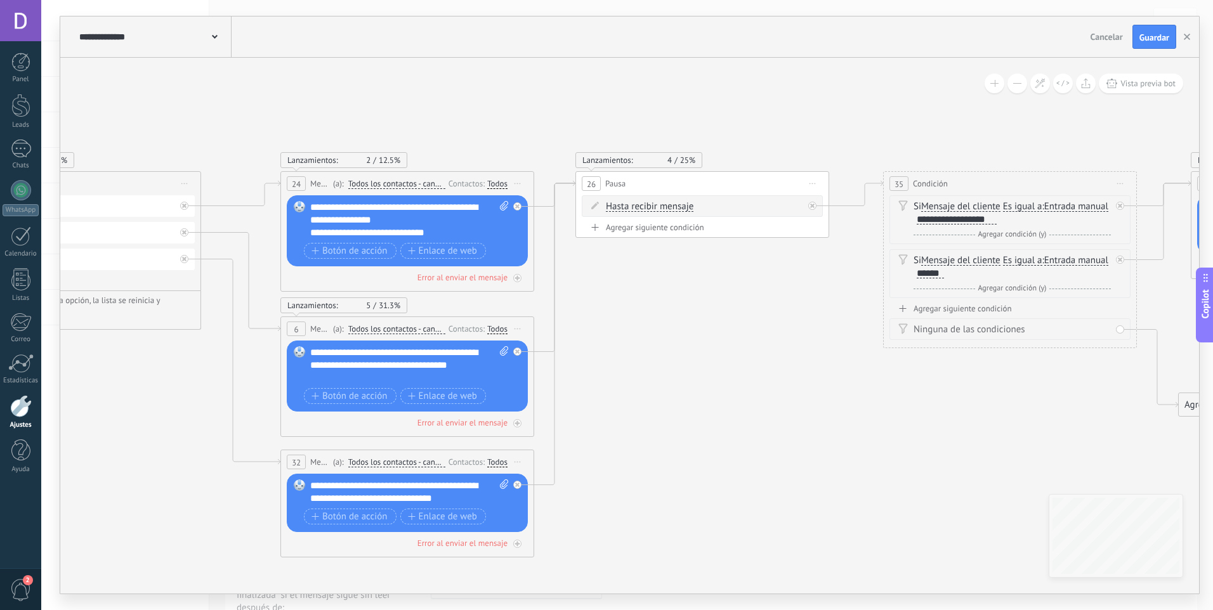
drag, startPoint x: 676, startPoint y: 324, endPoint x: 601, endPoint y: 302, distance: 78.1
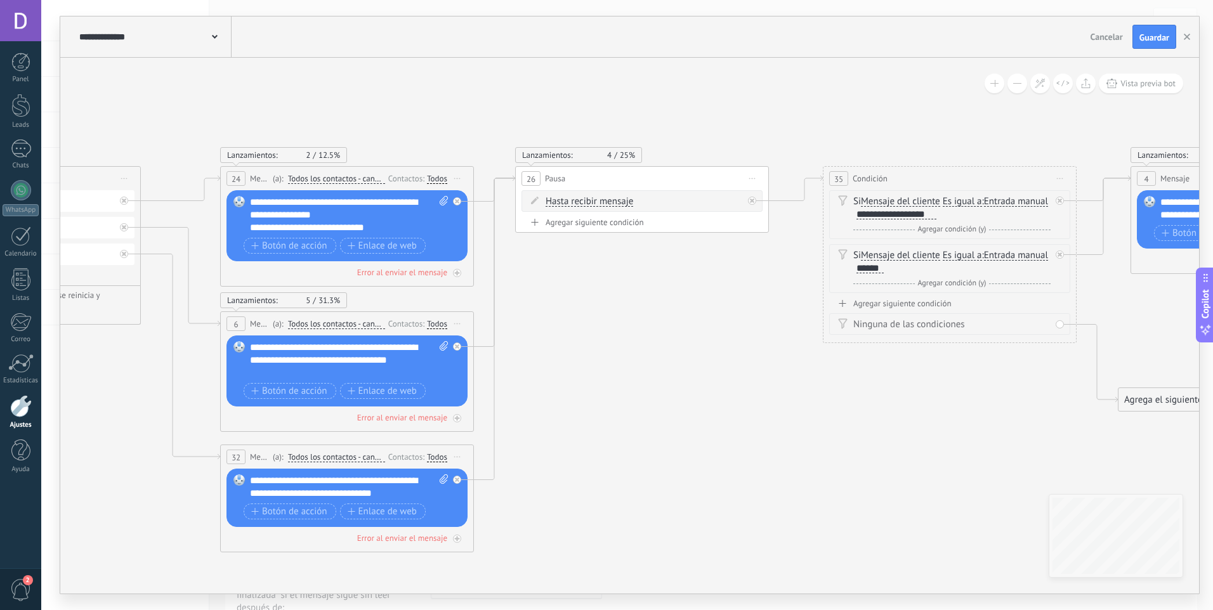
drag, startPoint x: 715, startPoint y: 322, endPoint x: 609, endPoint y: 310, distance: 106.6
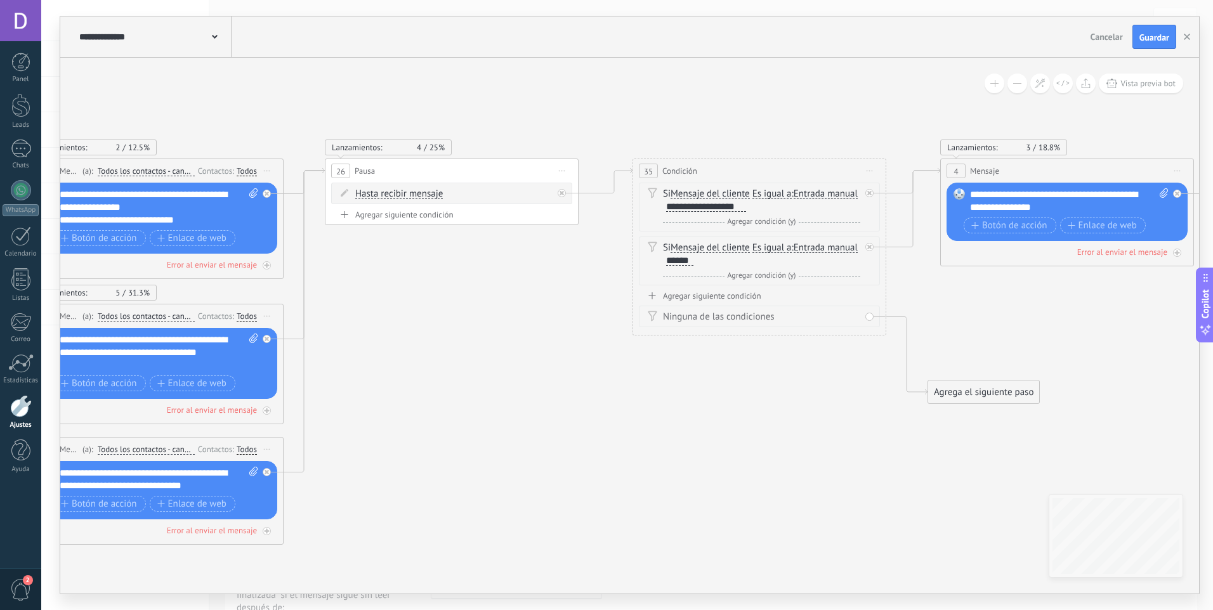
drag, startPoint x: 691, startPoint y: 341, endPoint x: 549, endPoint y: 340, distance: 142.1
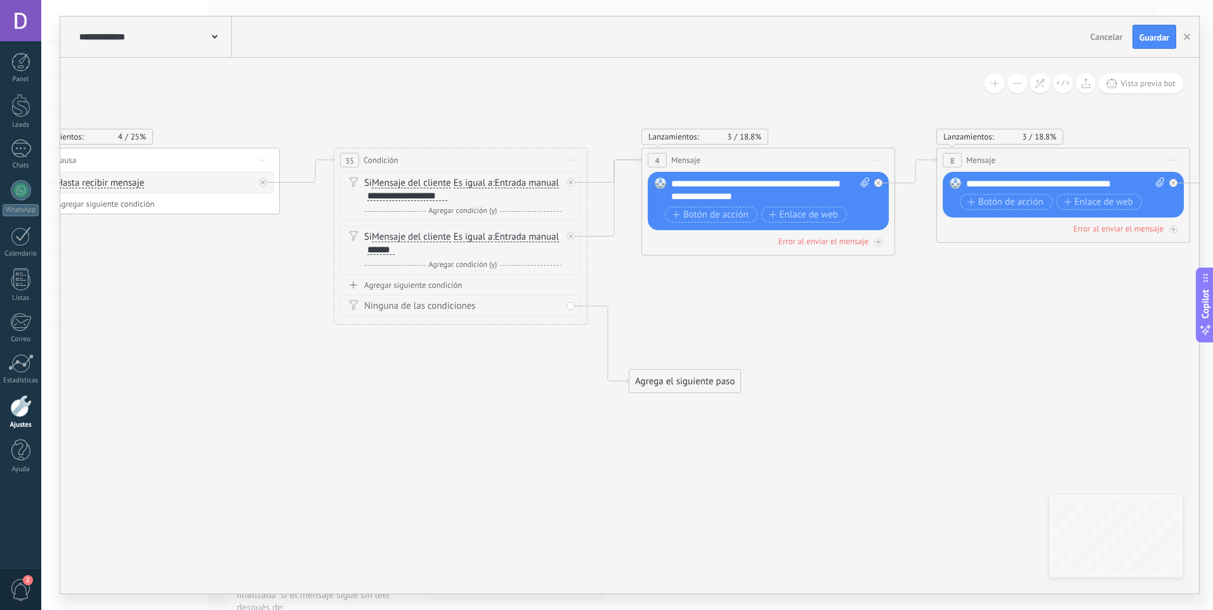
drag, startPoint x: 926, startPoint y: 513, endPoint x: 627, endPoint y: 502, distance: 299.0
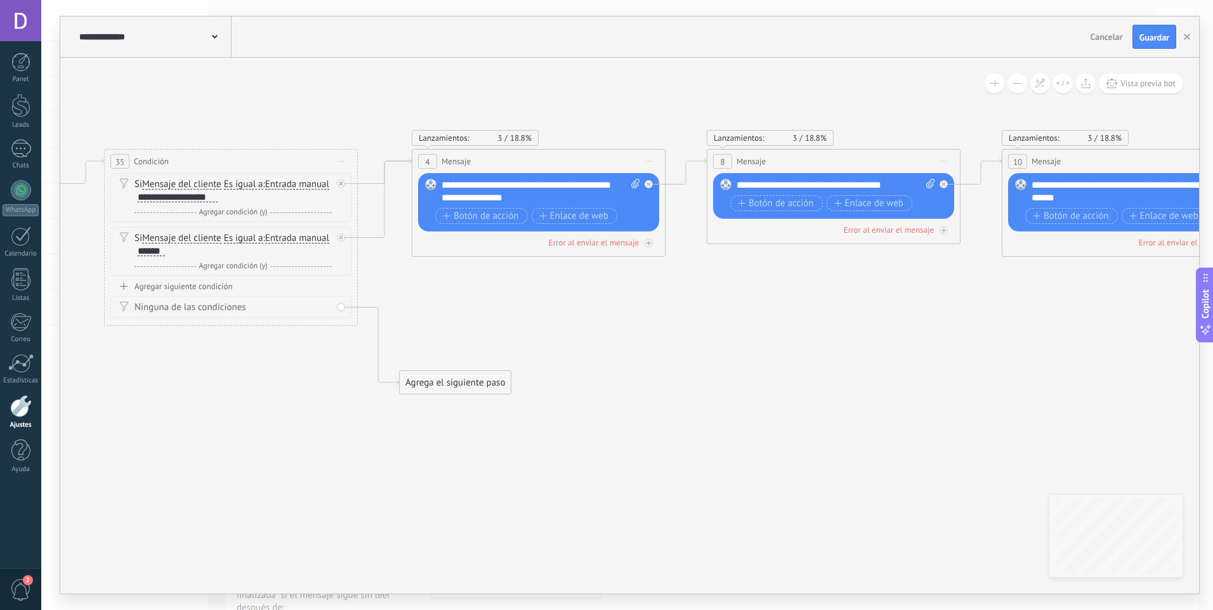
drag, startPoint x: 466, startPoint y: 402, endPoint x: 235, endPoint y: 405, distance: 231.6
click at [235, 405] on icon at bounding box center [1174, 474] width 5560 height 1285
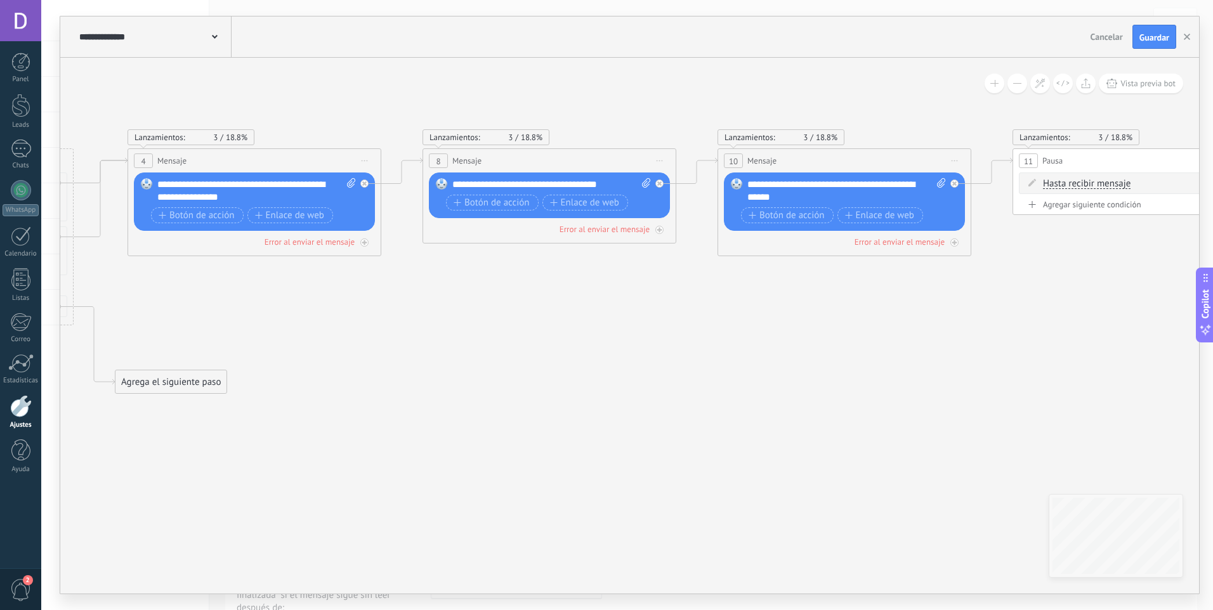
drag, startPoint x: 763, startPoint y: 453, endPoint x: 482, endPoint y: 451, distance: 280.4
click at [482, 451] on icon at bounding box center [890, 473] width 5560 height 1285
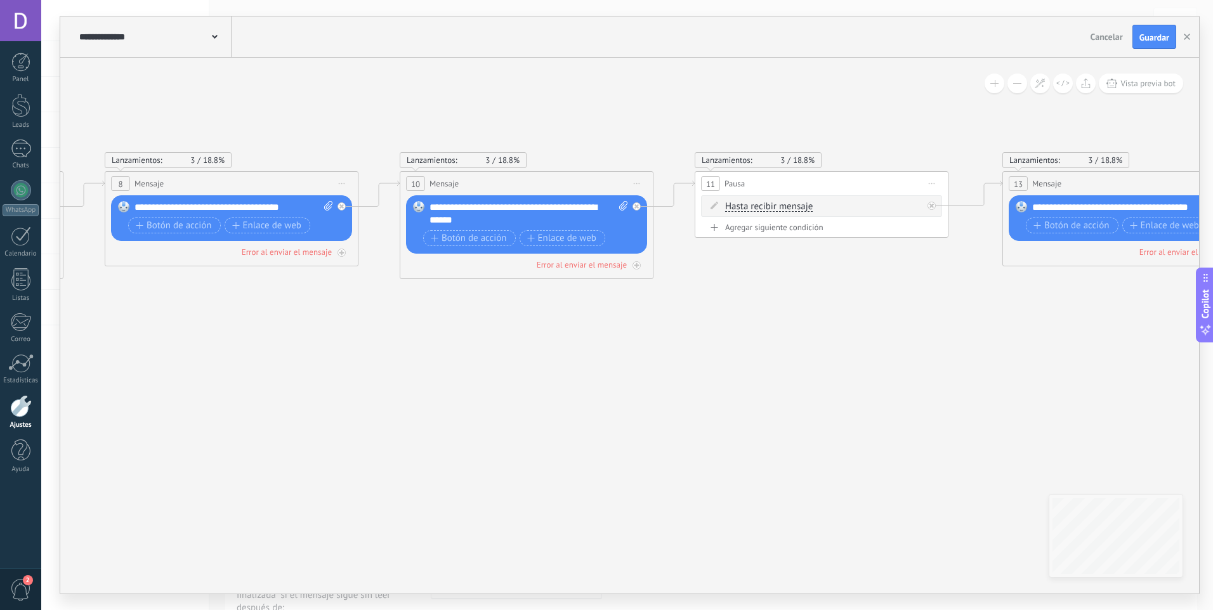
drag, startPoint x: 926, startPoint y: 357, endPoint x: 608, endPoint y: 380, distance: 318.6
click at [608, 380] on icon at bounding box center [572, 496] width 5560 height 1285
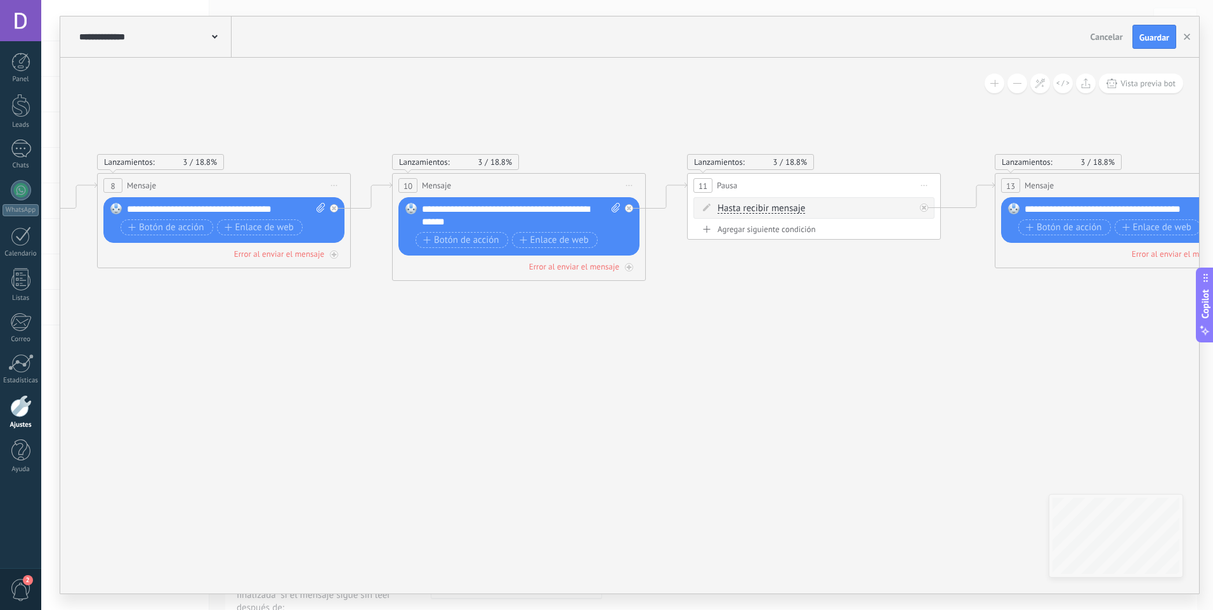
drag, startPoint x: 531, startPoint y: 400, endPoint x: 379, endPoint y: 411, distance: 152.6
click at [379, 411] on icon at bounding box center [565, 498] width 5560 height 1285
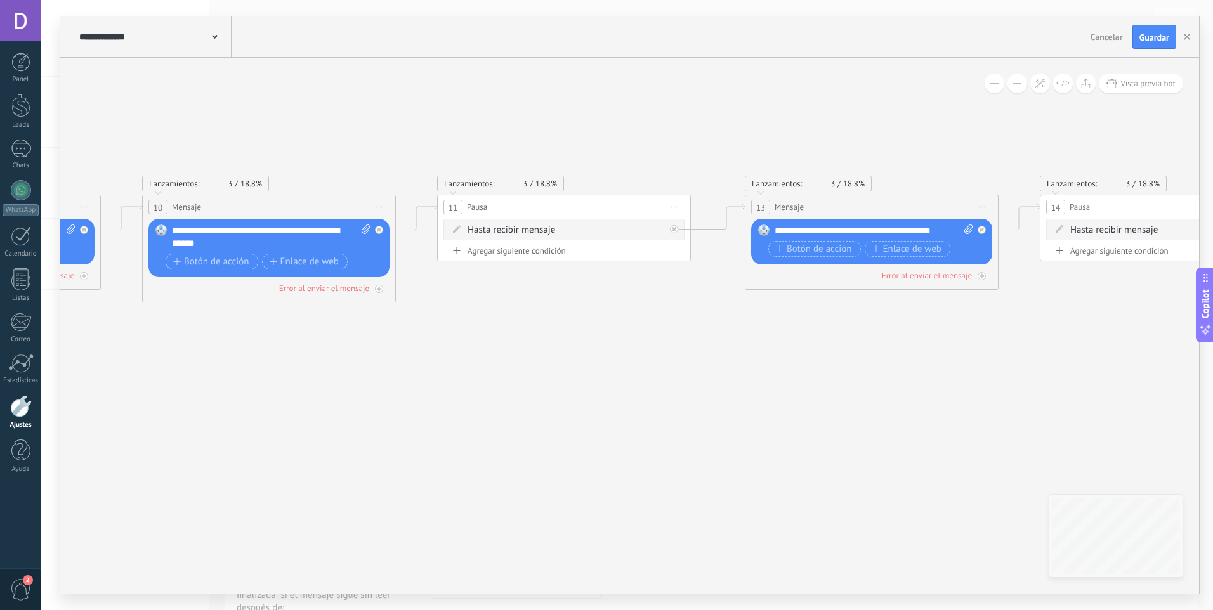
drag, startPoint x: 838, startPoint y: 445, endPoint x: 722, endPoint y: 418, distance: 119.1
click at [617, 426] on icon at bounding box center [315, 520] width 5560 height 1285
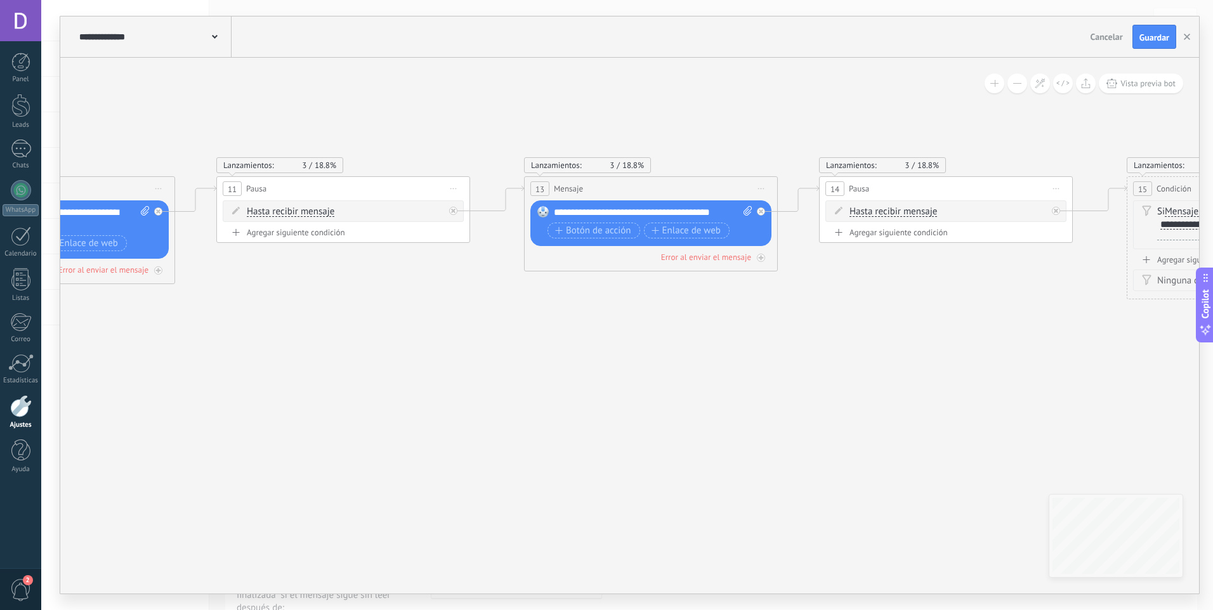
drag, startPoint x: 924, startPoint y: 440, endPoint x: 740, endPoint y: 446, distance: 184.1
click at [744, 446] on icon at bounding box center [94, 501] width 5560 height 1285
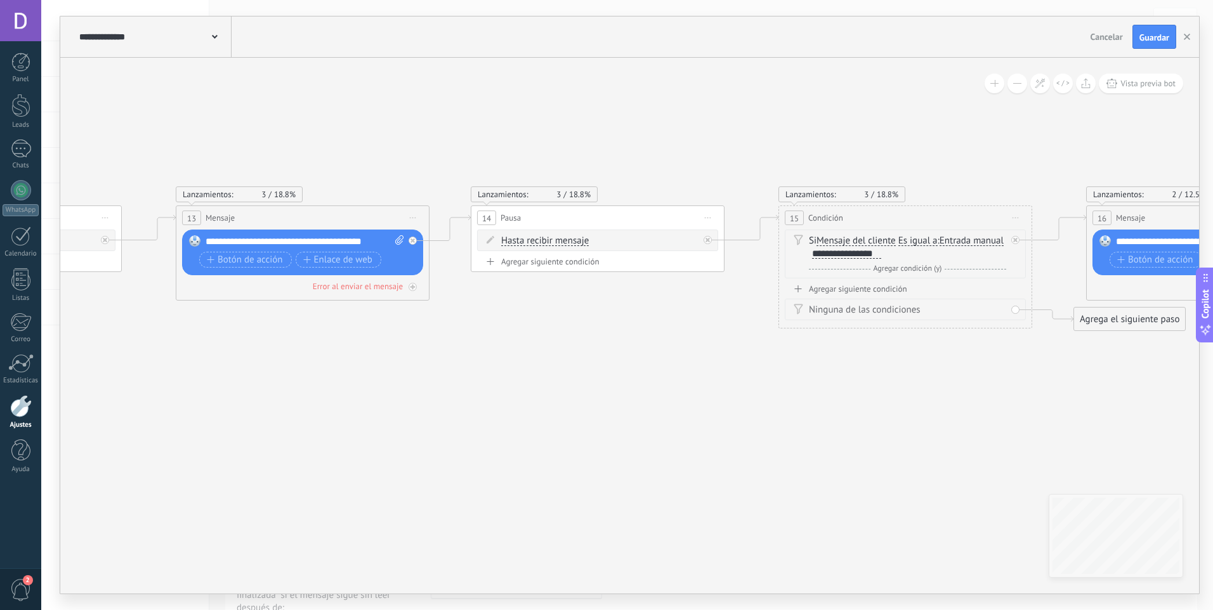
drag, startPoint x: 969, startPoint y: 422, endPoint x: 633, endPoint y: 424, distance: 335.6
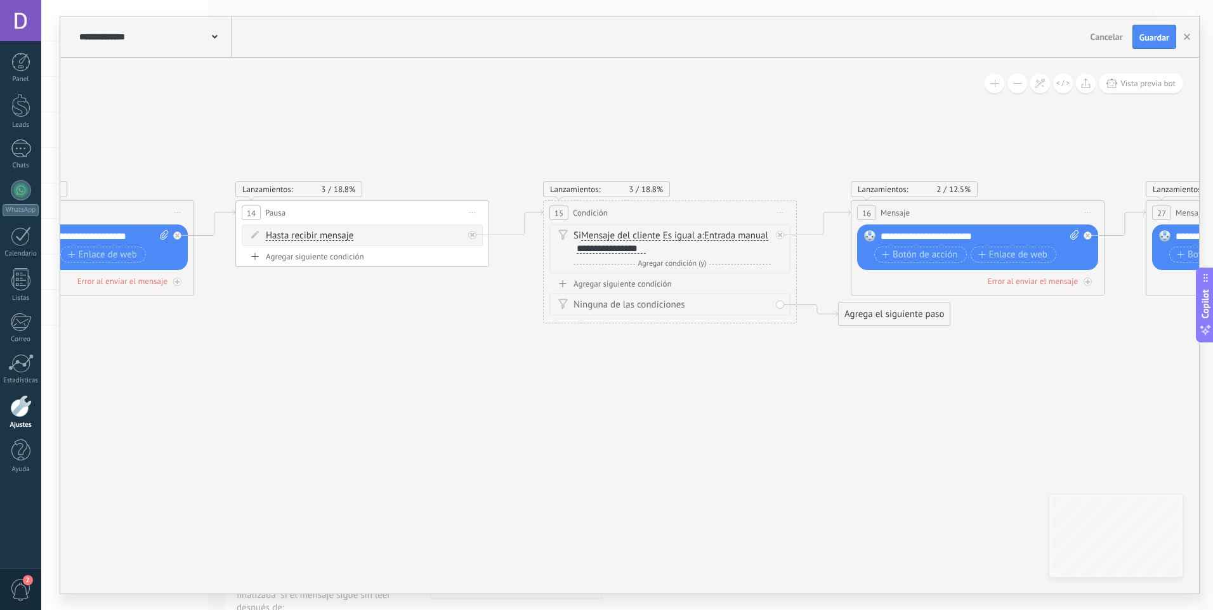
drag, startPoint x: 872, startPoint y: 428, endPoint x: 646, endPoint y: 442, distance: 226.3
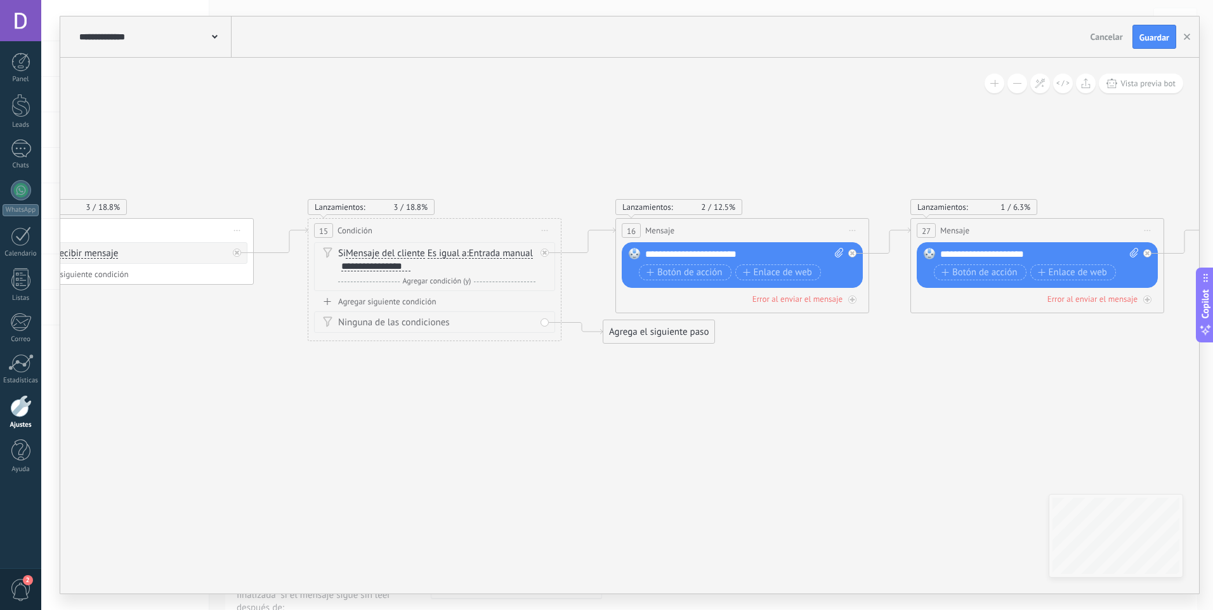
drag, startPoint x: 758, startPoint y: 441, endPoint x: 529, endPoint y: 436, distance: 229.1
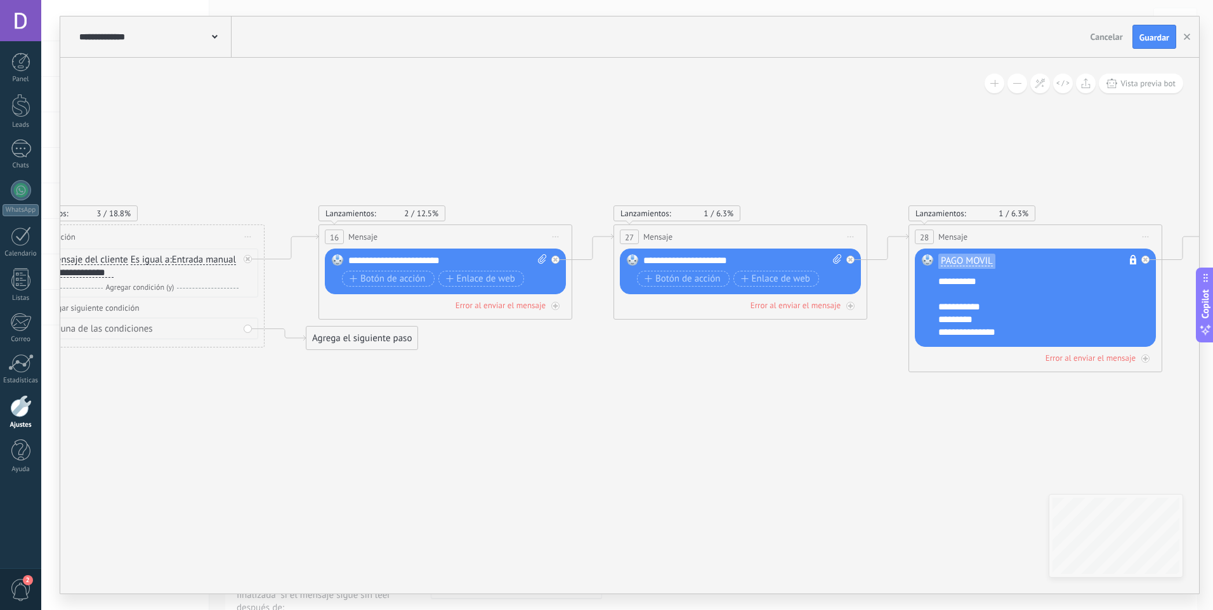
drag, startPoint x: 568, startPoint y: 438, endPoint x: 497, endPoint y: 435, distance: 71.7
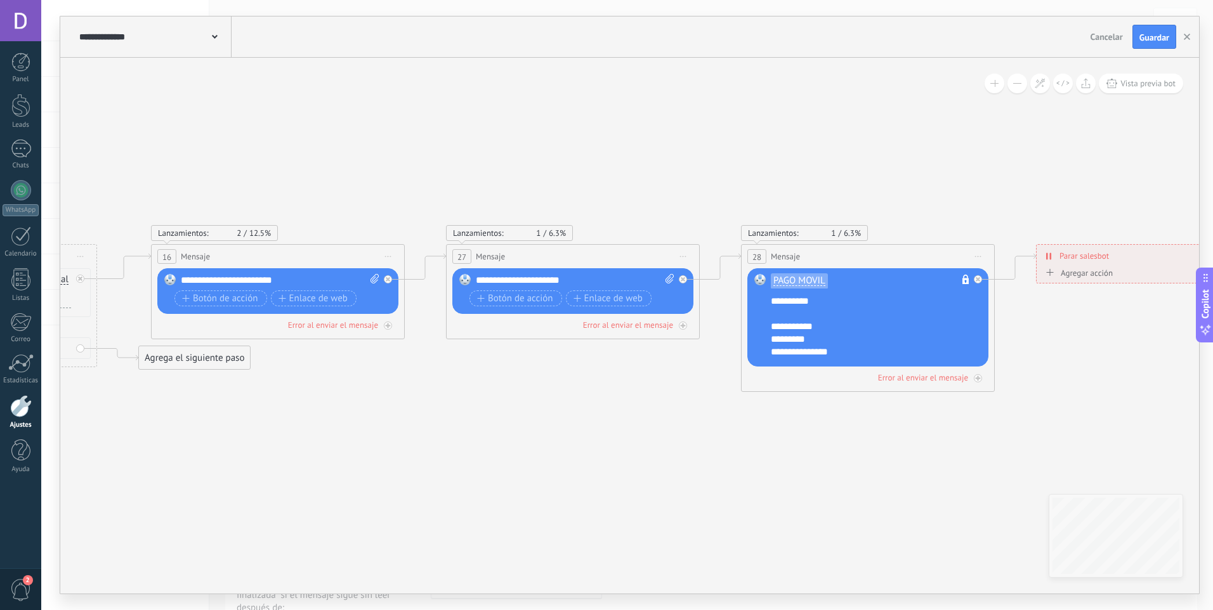
drag, startPoint x: 713, startPoint y: 450, endPoint x: 556, endPoint y: 443, distance: 157.5
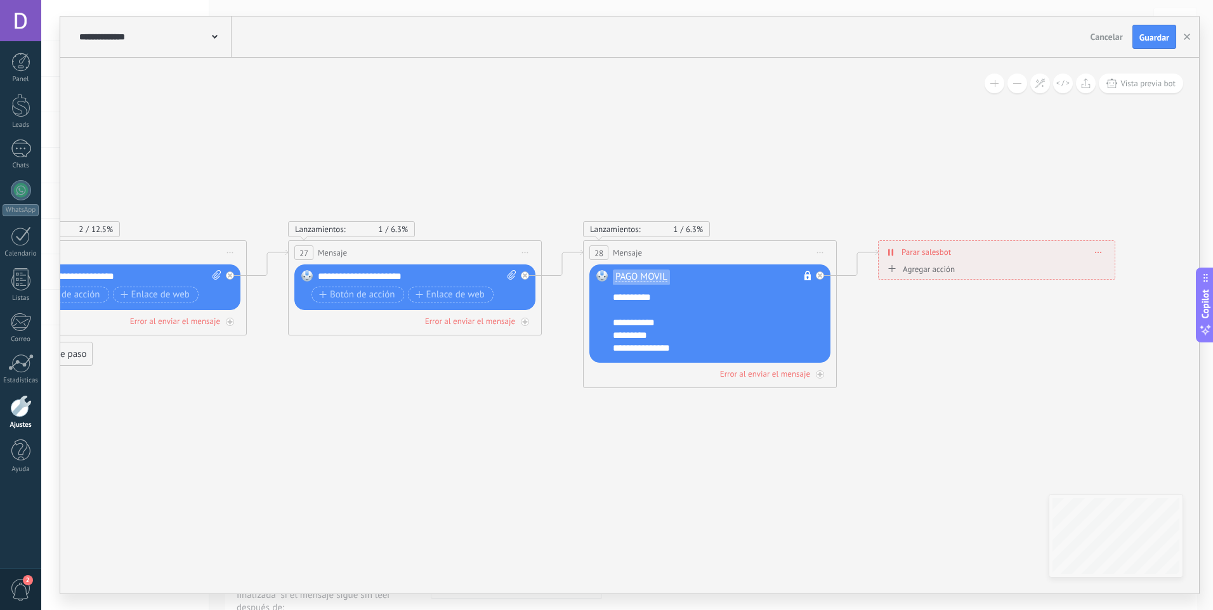
drag
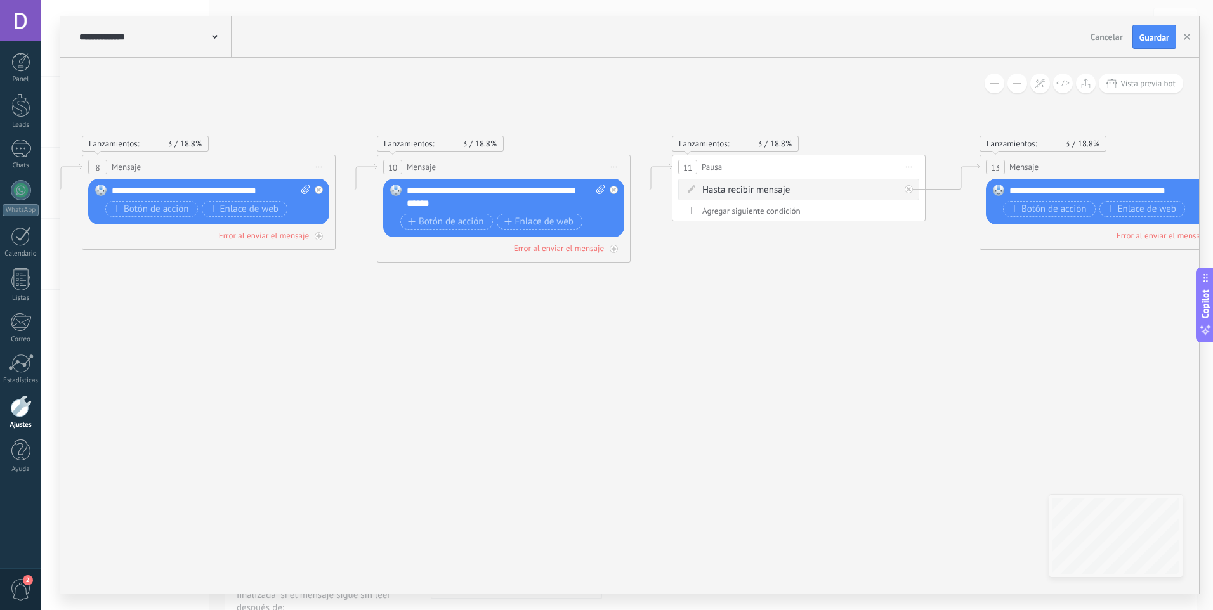
click at [1152, 386] on icon at bounding box center [550, 480] width 5560 height 1285
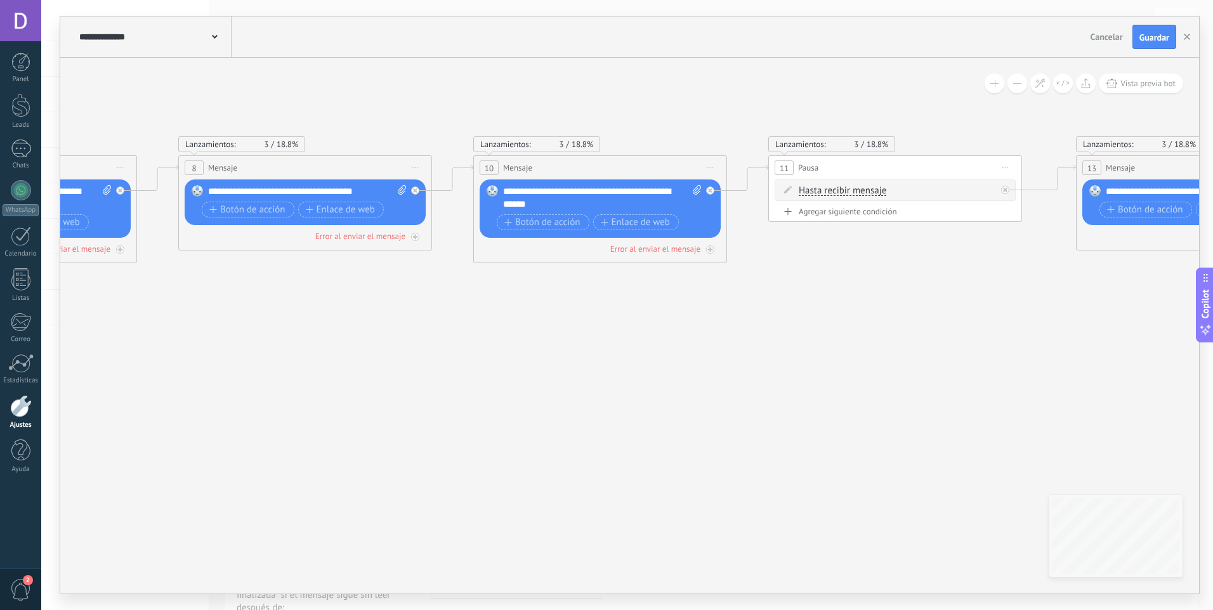
click at [1195, 370] on icon at bounding box center [646, 480] width 5560 height 1285
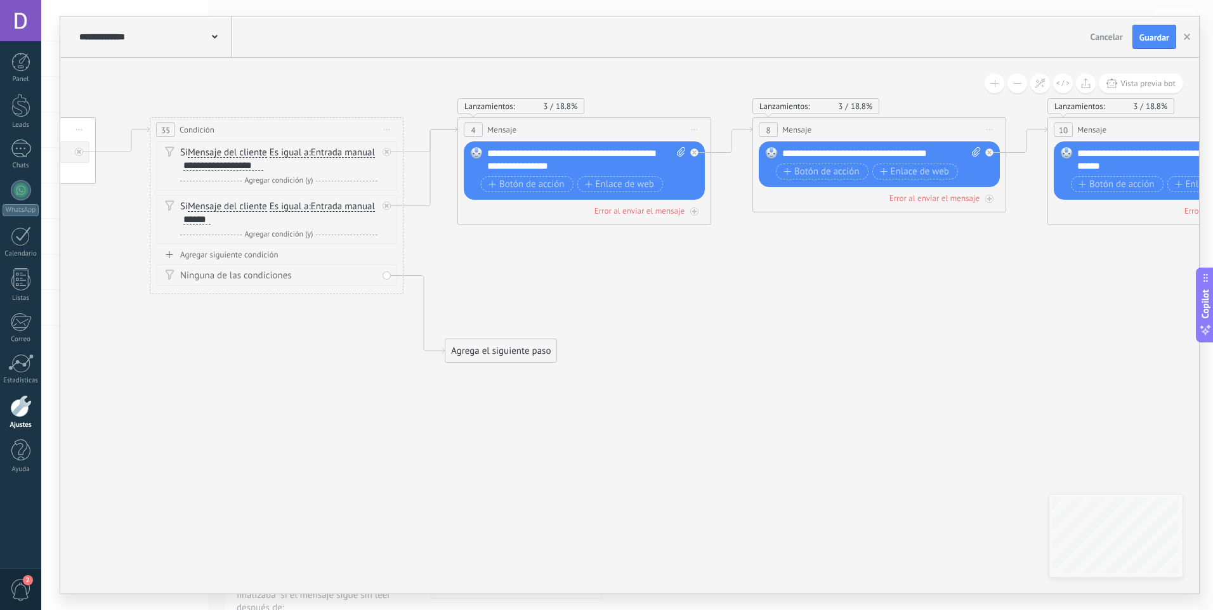
click at [1096, 373] on icon at bounding box center [1220, 442] width 5560 height 1285
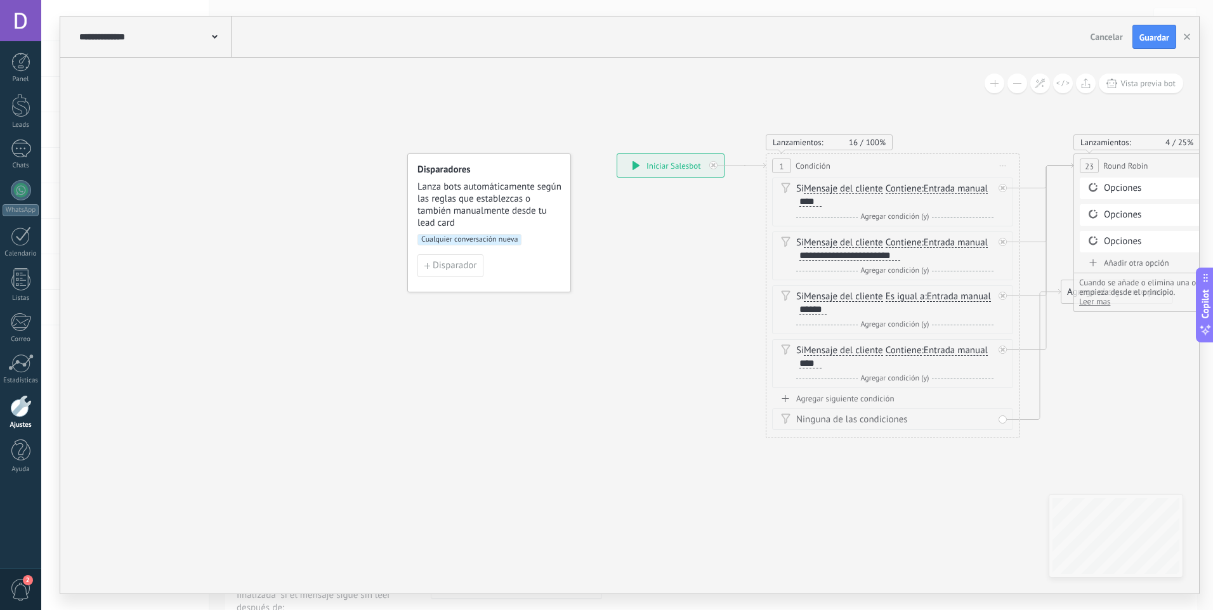
click at [617, 154] on div "**********" at bounding box center [617, 154] width 0 height 0
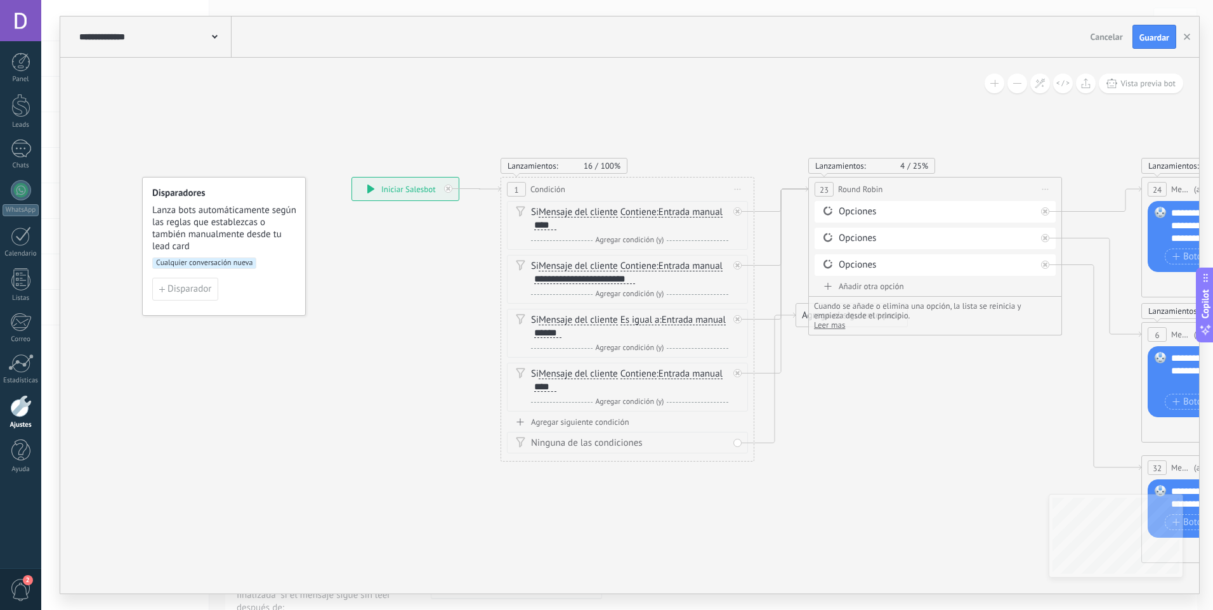
click at [373, 187] on icon at bounding box center [371, 189] width 8 height 9
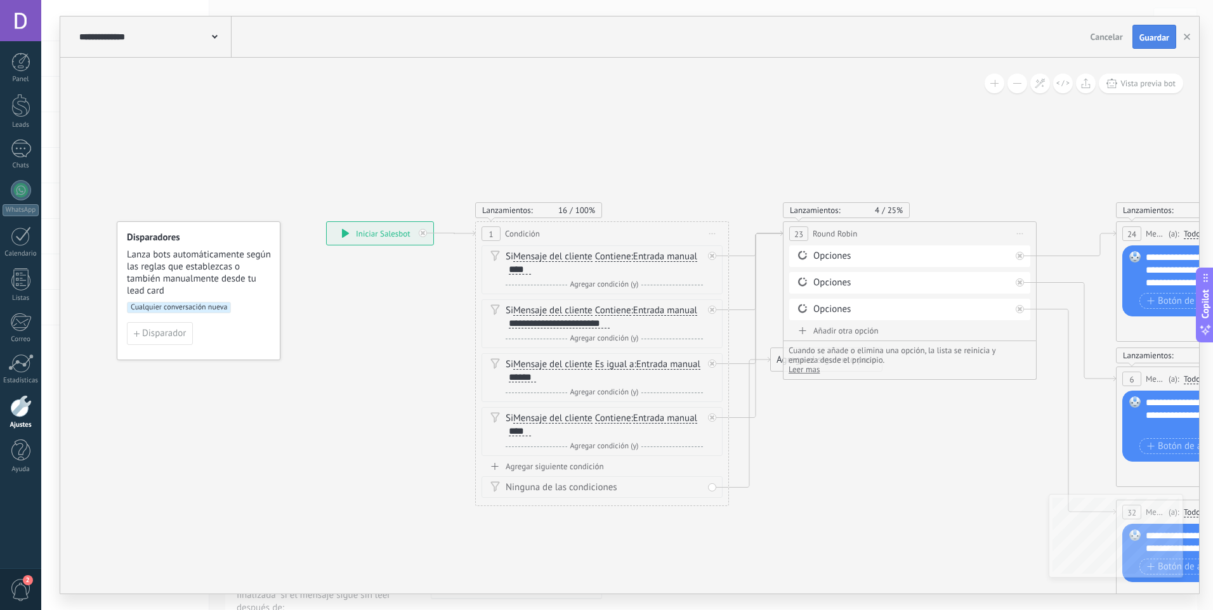
click at [1157, 42] on span "Guardar" at bounding box center [1154, 37] width 30 height 9
click at [22, 149] on div "1" at bounding box center [21, 149] width 20 height 18
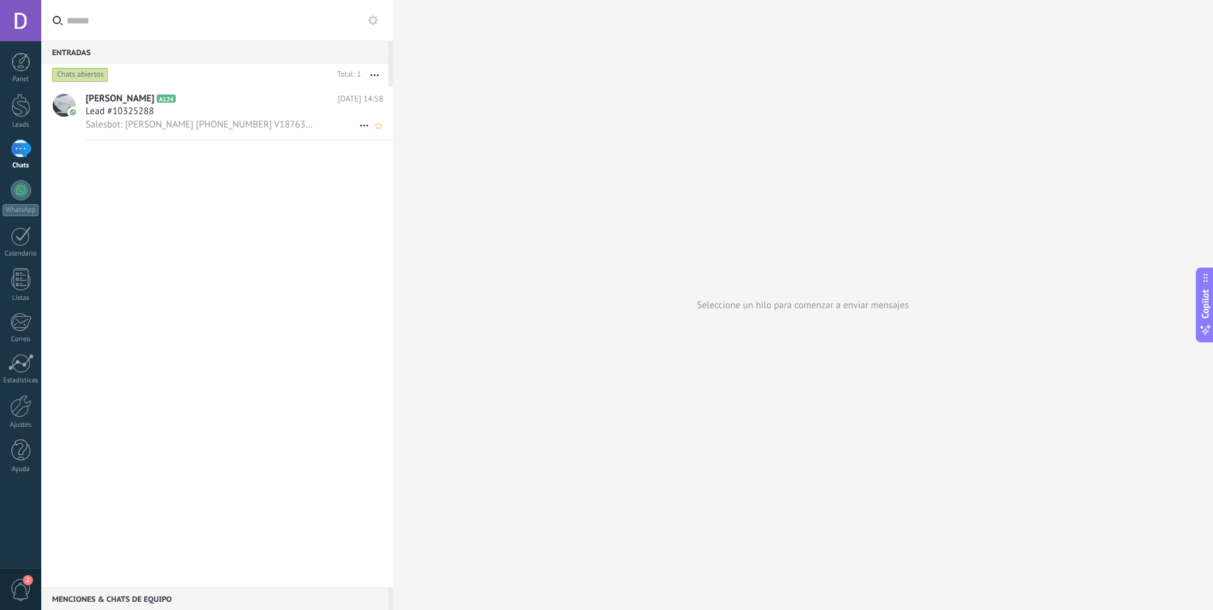
click at [357, 127] on icon at bounding box center [364, 125] width 15 height 15
click at [387, 134] on span "Conversación cerrada" at bounding box center [420, 131] width 86 height 25
click at [23, 359] on div at bounding box center [20, 363] width 25 height 19
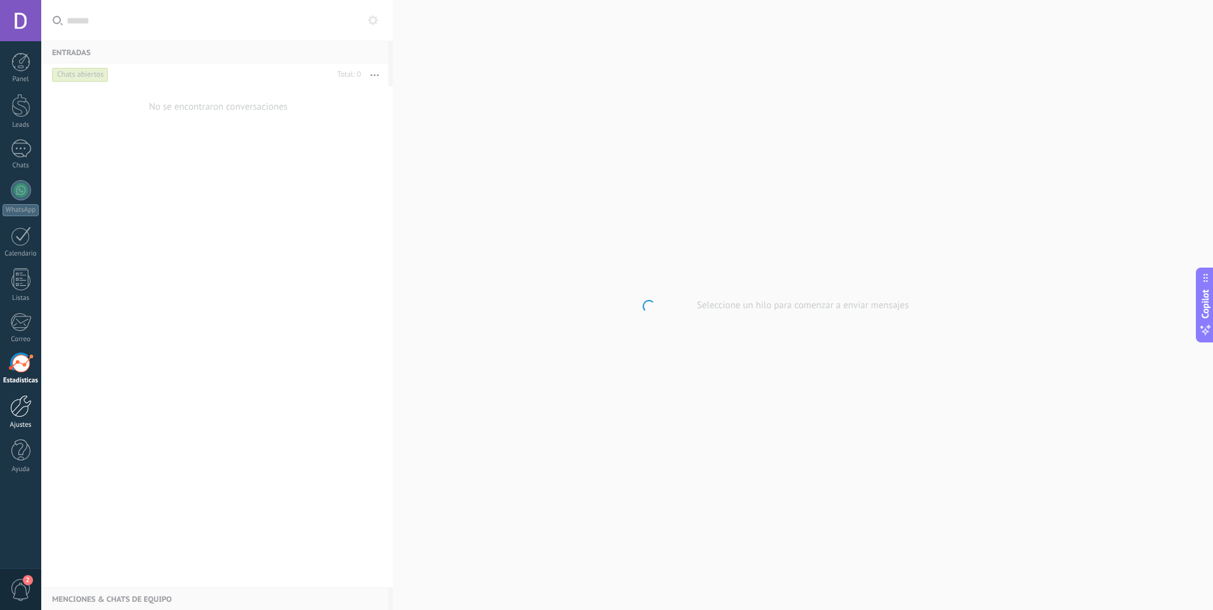
click at [28, 402] on div at bounding box center [21, 406] width 22 height 22
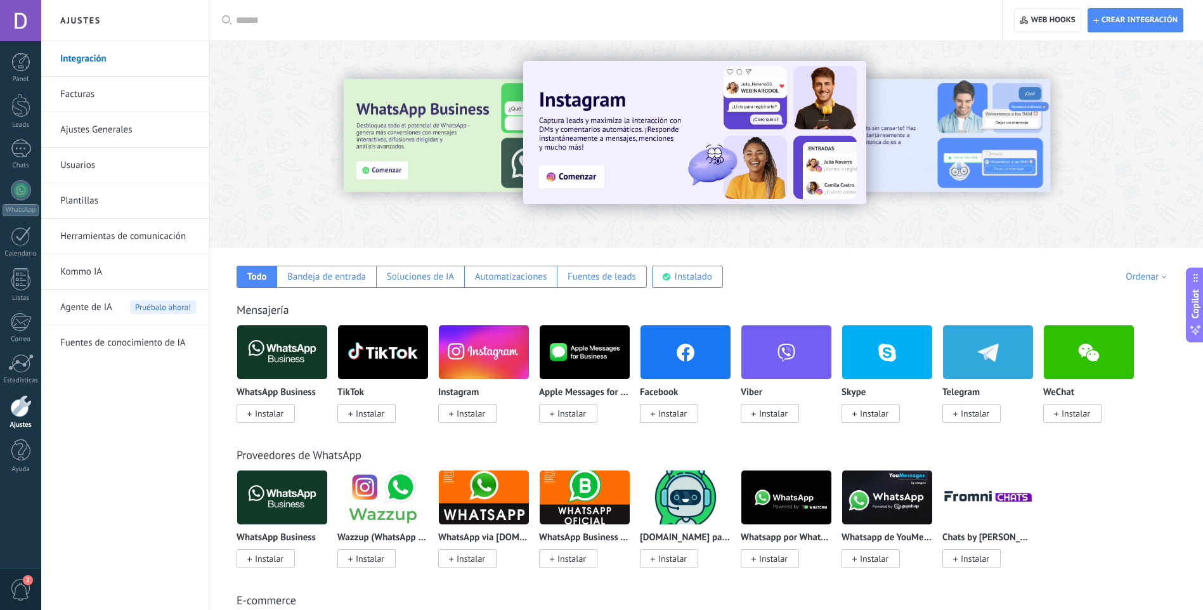
click at [124, 244] on link "Herramientas de comunicación" at bounding box center [128, 237] width 136 height 36
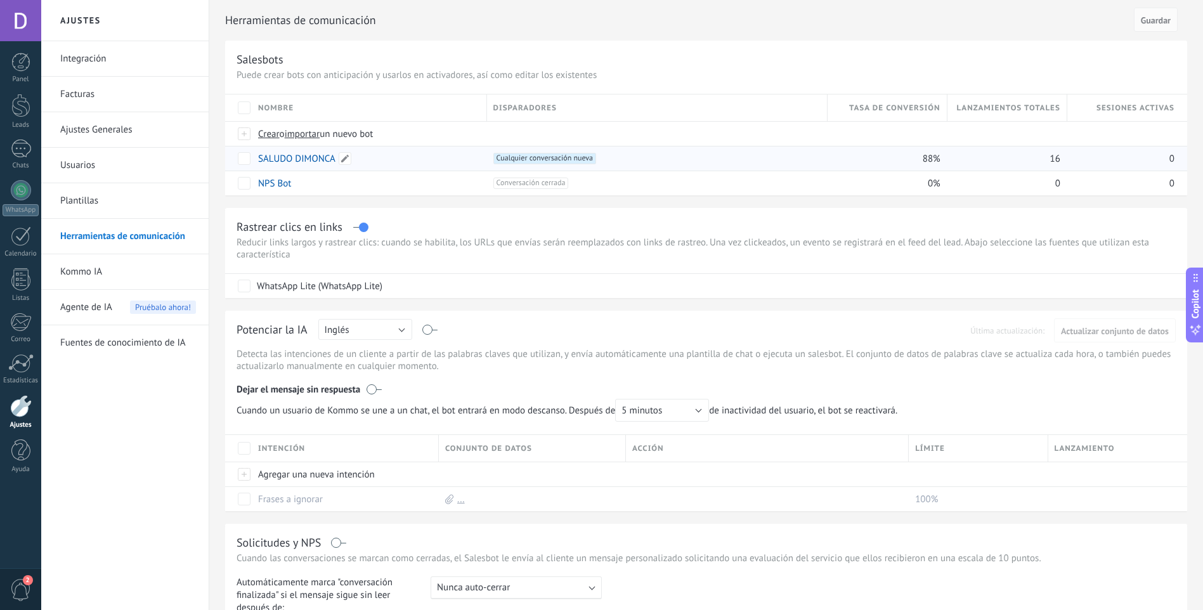
click at [301, 159] on link "SALUDO DIMONCA" at bounding box center [296, 159] width 77 height 12
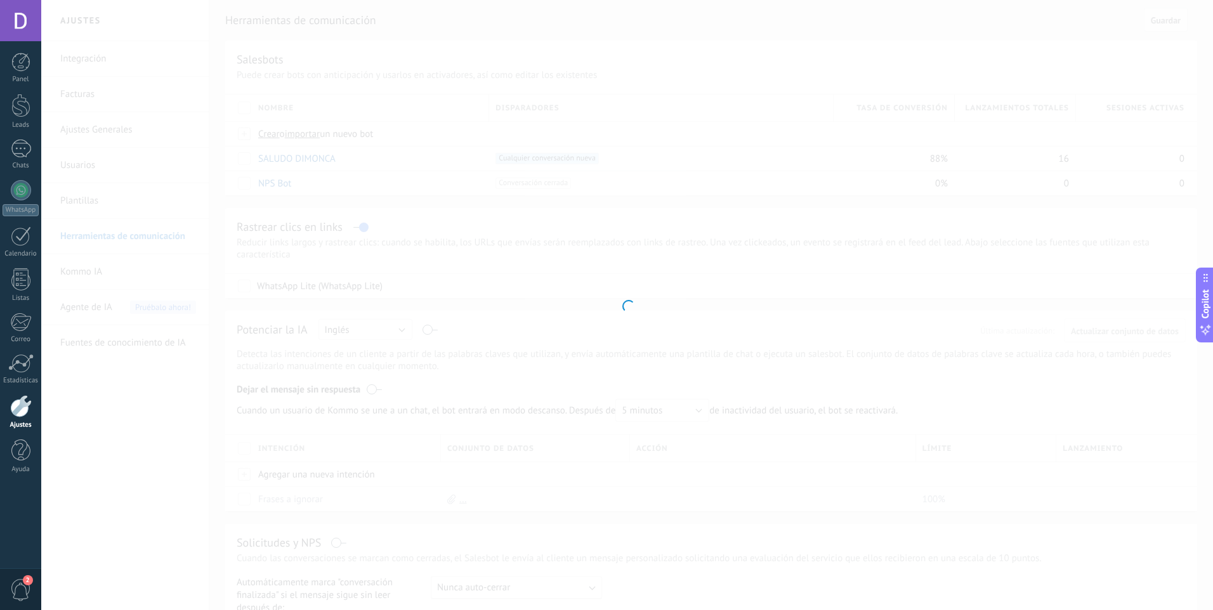
type input "**********"
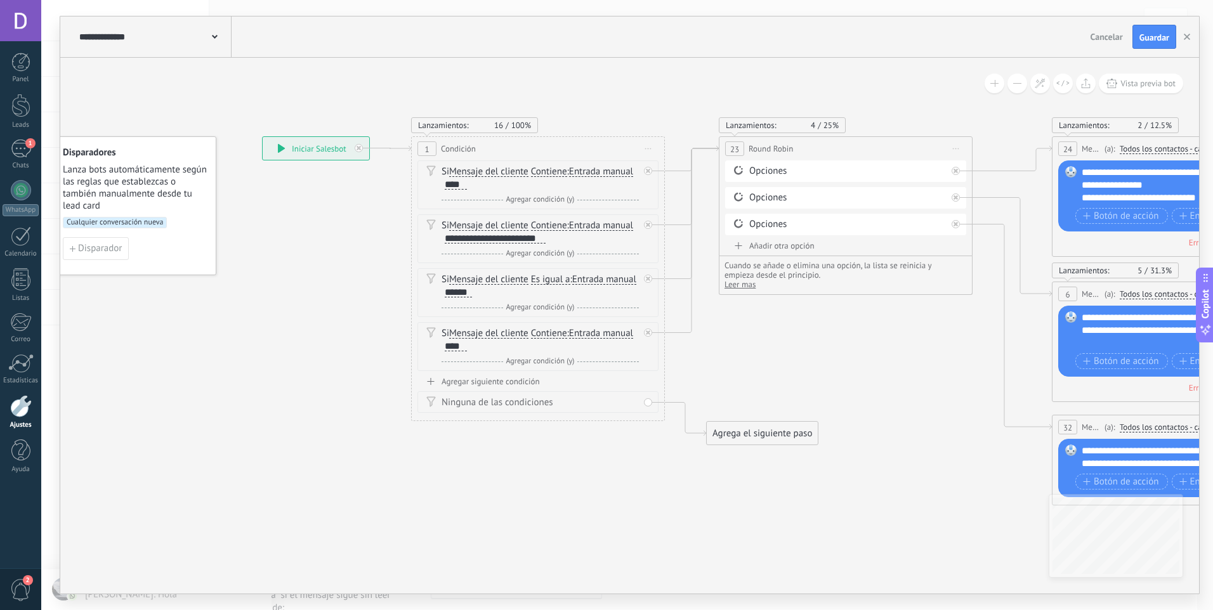
drag, startPoint x: 157, startPoint y: 356, endPoint x: 296, endPoint y: 319, distance: 143.1
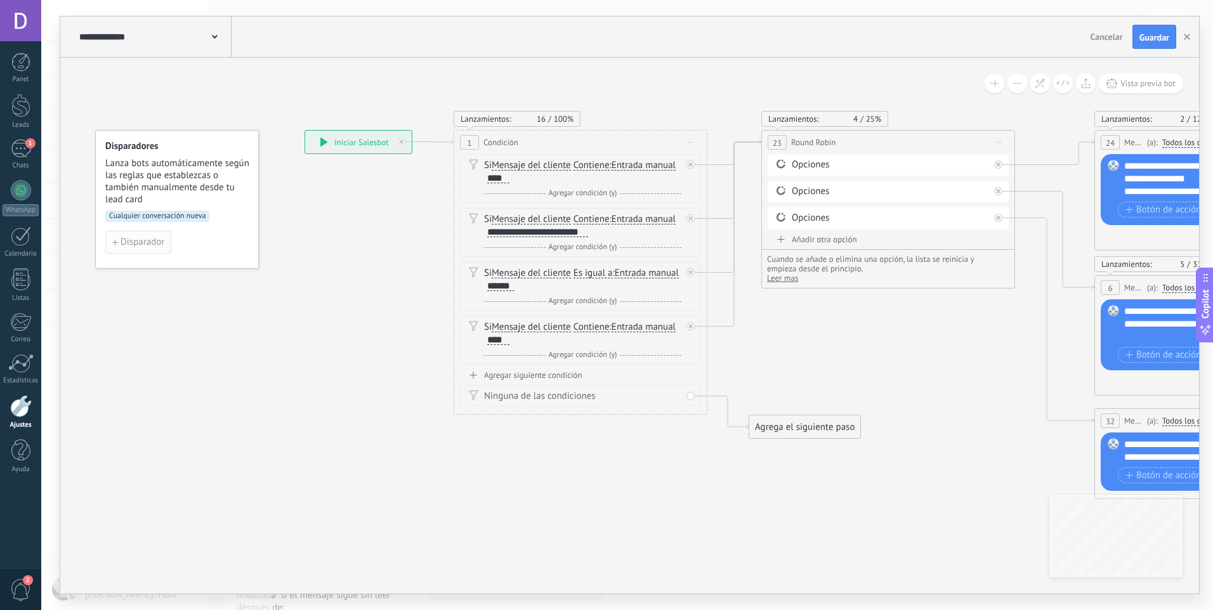
click at [140, 249] on button "Disparador" at bounding box center [138, 242] width 66 height 23
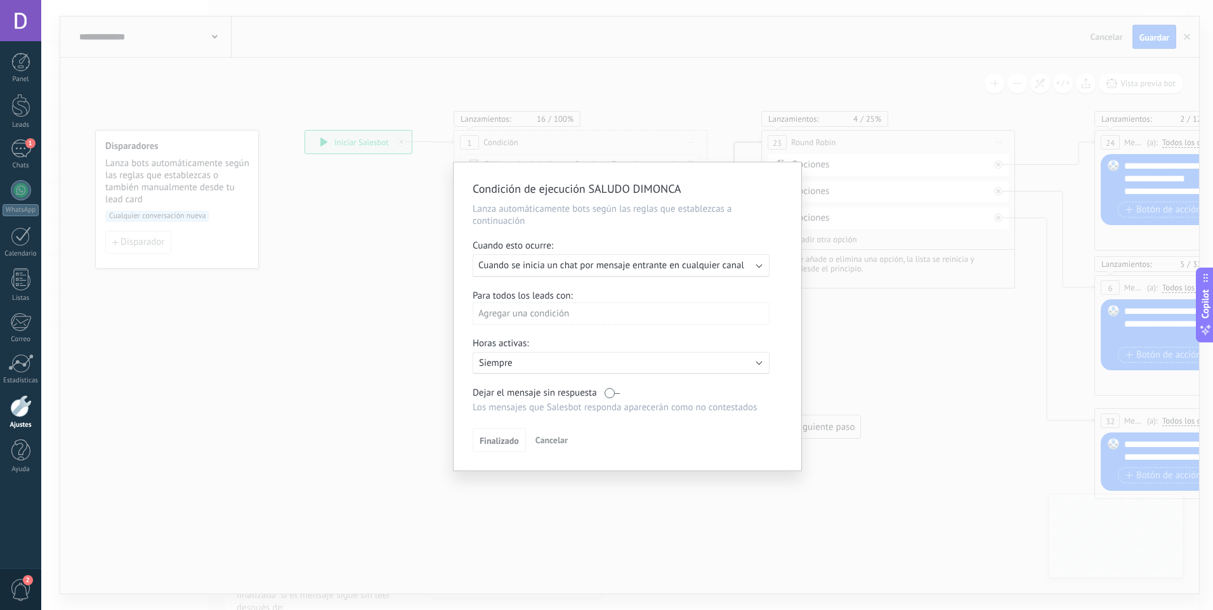
click at [627, 275] on div "Ejecutar: Cuando se inicia un chat por mensaje entrante en cualquier canal" at bounding box center [621, 265] width 297 height 23
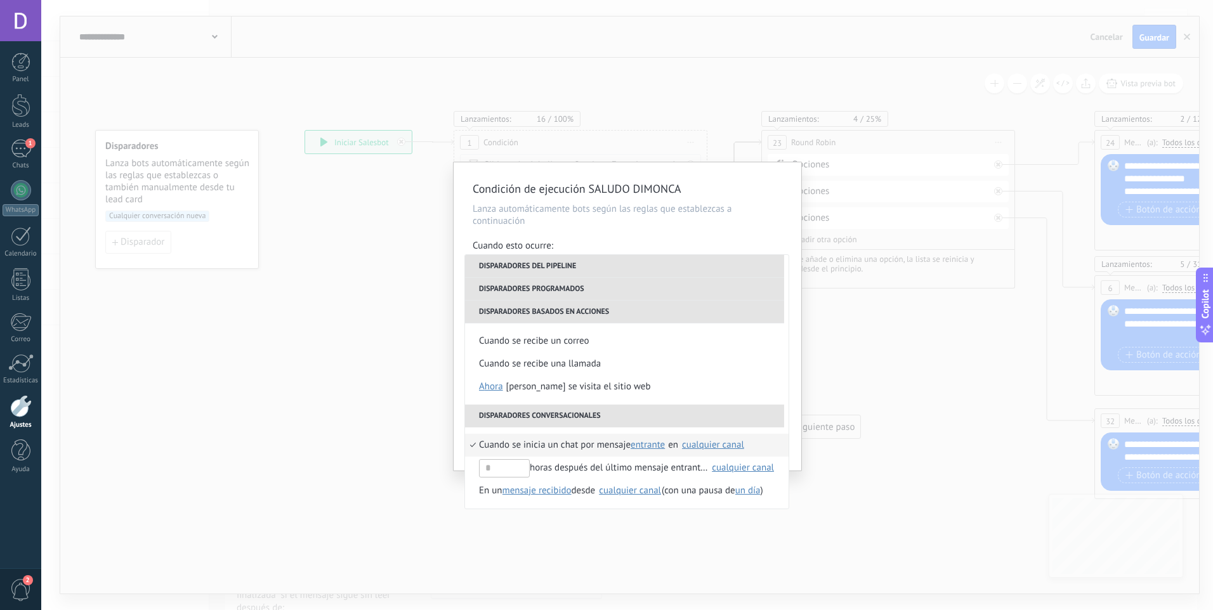
scroll to position [299, 0]
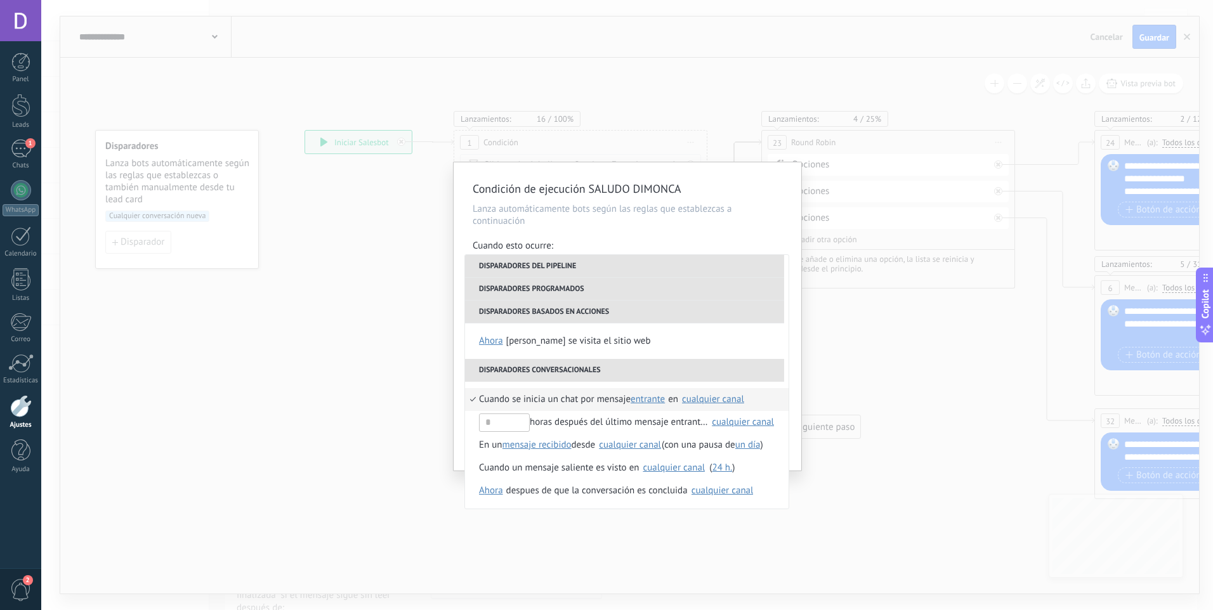
click at [367, 337] on div "Condición de ejecución SALUDO DIMONCA Lanza automáticamente bots según las regl…" at bounding box center [627, 305] width 1172 height 610
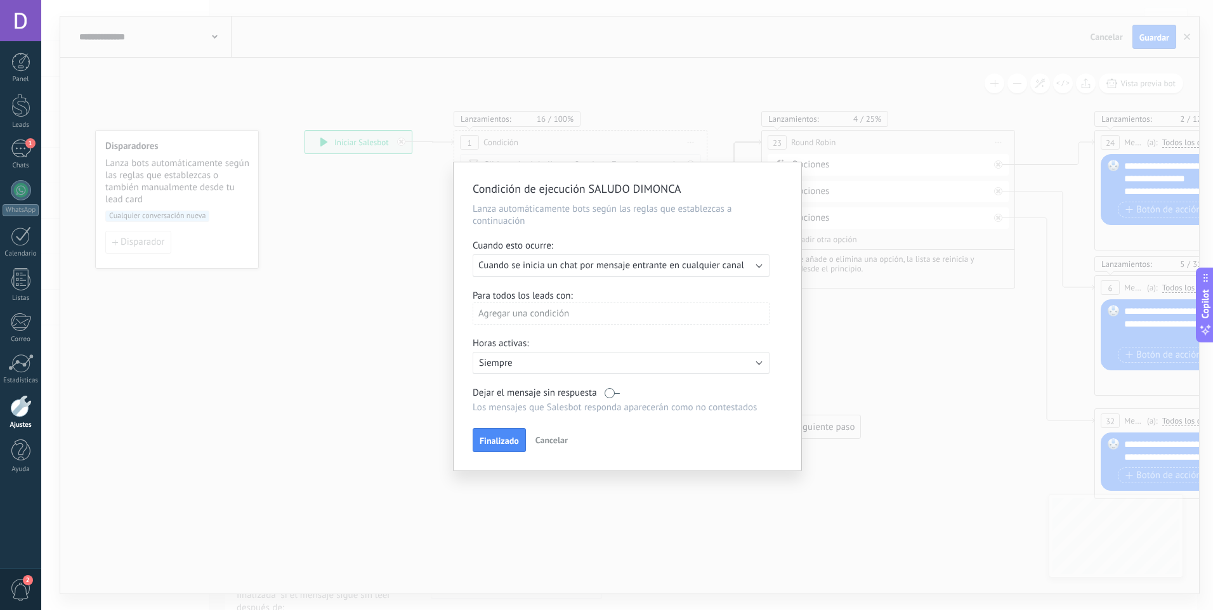
click at [560, 436] on span "Cancelar" at bounding box center [551, 440] width 32 height 11
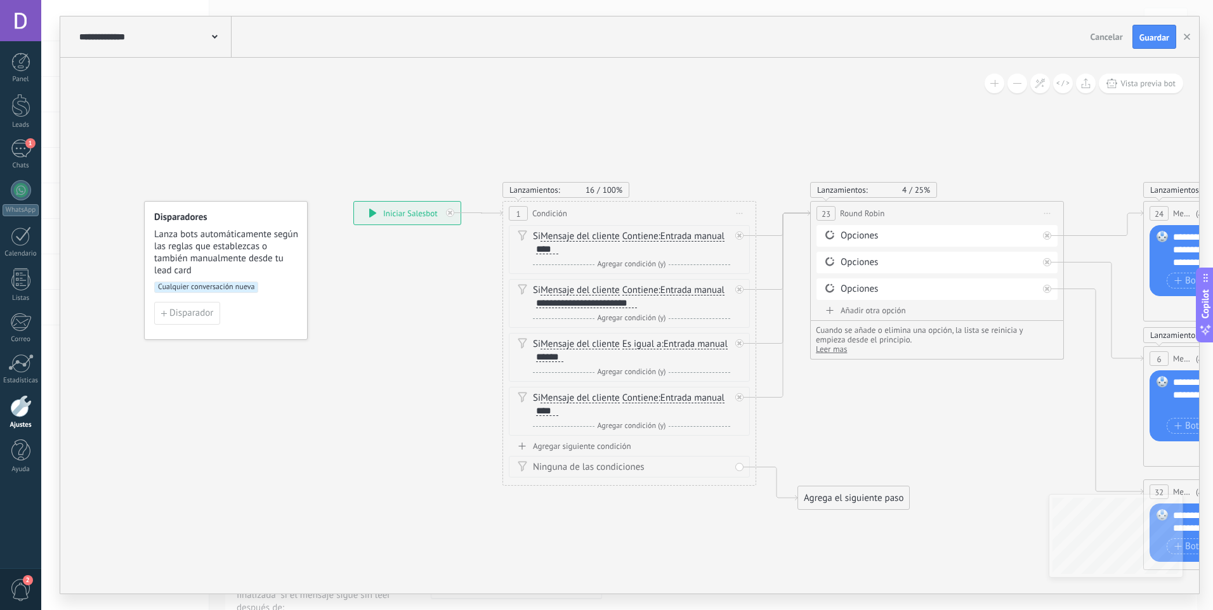
drag, startPoint x: 147, startPoint y: 338, endPoint x: 196, endPoint y: 409, distance: 86.2
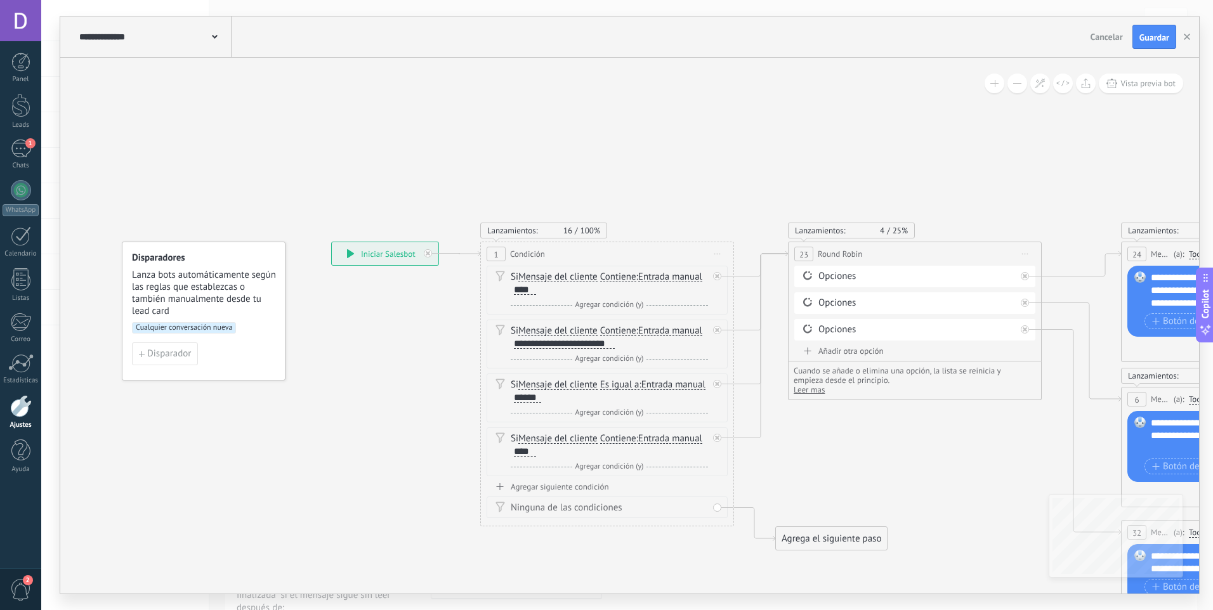
drag, startPoint x: 299, startPoint y: 369, endPoint x: 277, endPoint y: 410, distance: 46.3
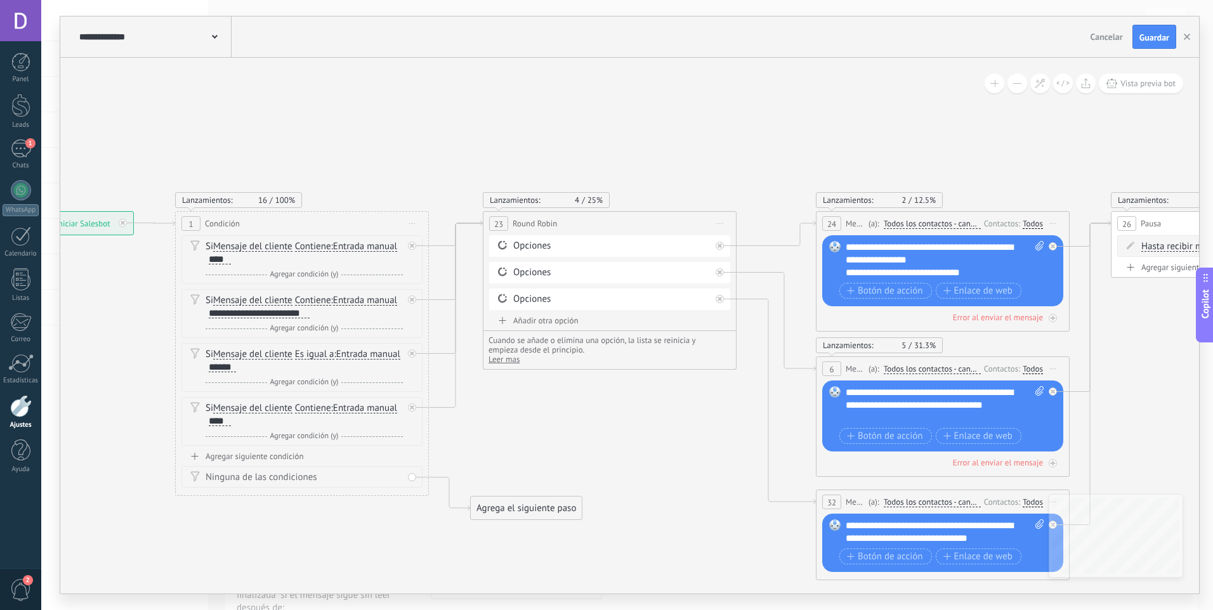
drag, startPoint x: 726, startPoint y: 181, endPoint x: 421, endPoint y: 150, distance: 306.7
drag, startPoint x: 614, startPoint y: 128, endPoint x: 499, endPoint y: 128, distance: 115.5
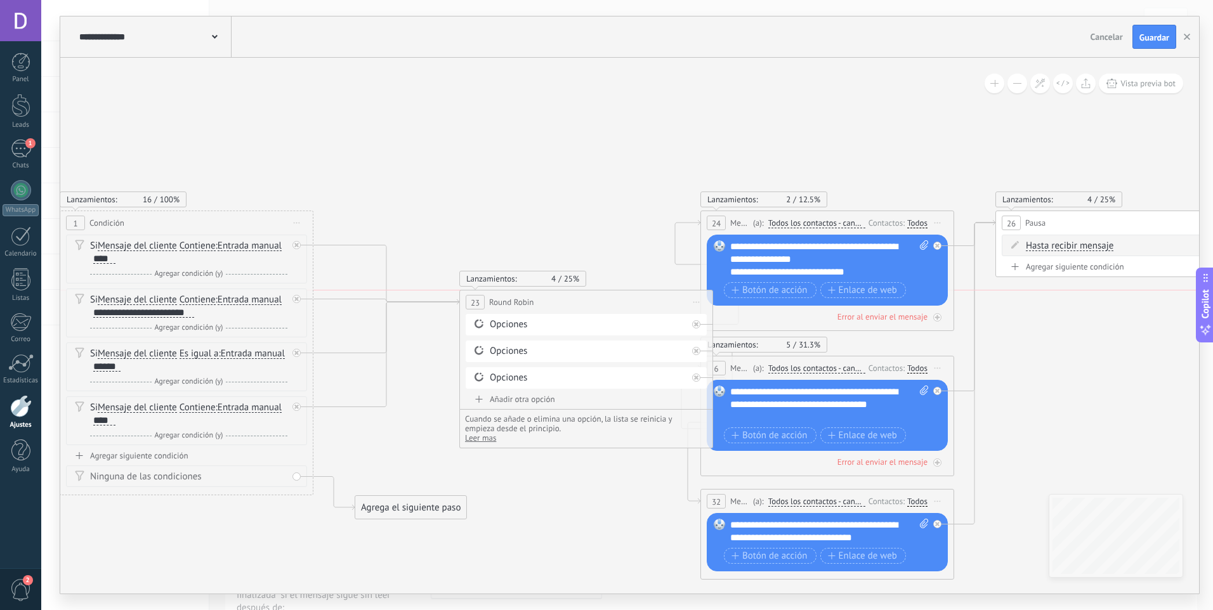
drag, startPoint x: 523, startPoint y: 222, endPoint x: 614, endPoint y: 302, distance: 121.4
click at [614, 302] on div "**********" at bounding box center [586, 302] width 252 height 23
drag, startPoint x: 561, startPoint y: 193, endPoint x: 523, endPoint y: 166, distance: 46.3
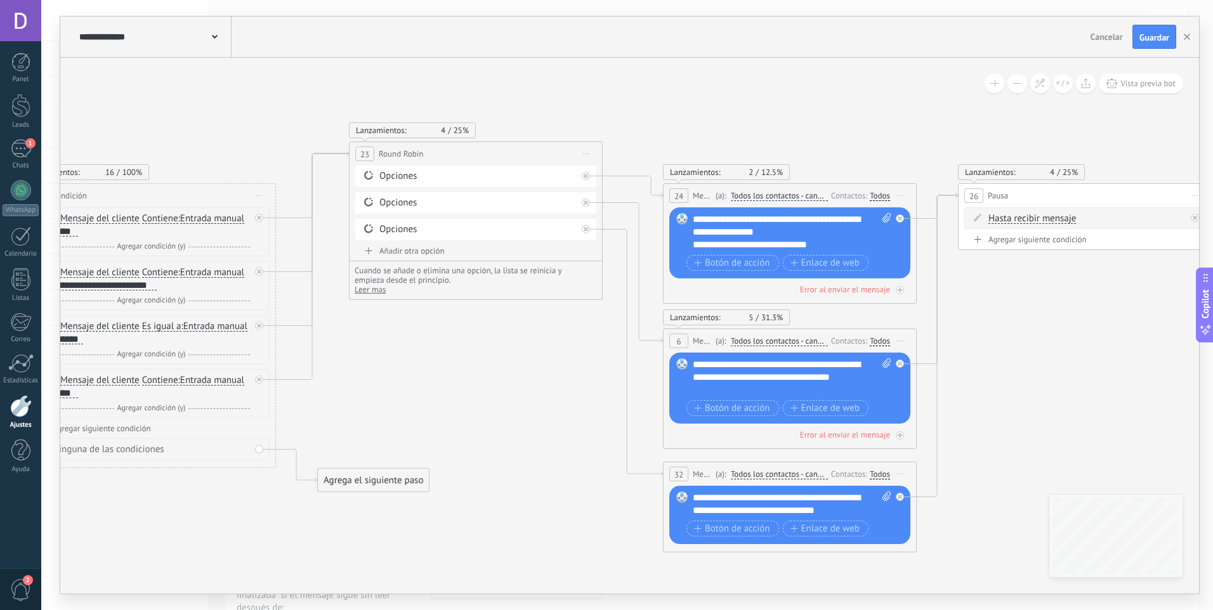
drag, startPoint x: 586, startPoint y: 277, endPoint x: 514, endPoint y: 155, distance: 141.1
click at [514, 155] on div "**********" at bounding box center [476, 153] width 252 height 23
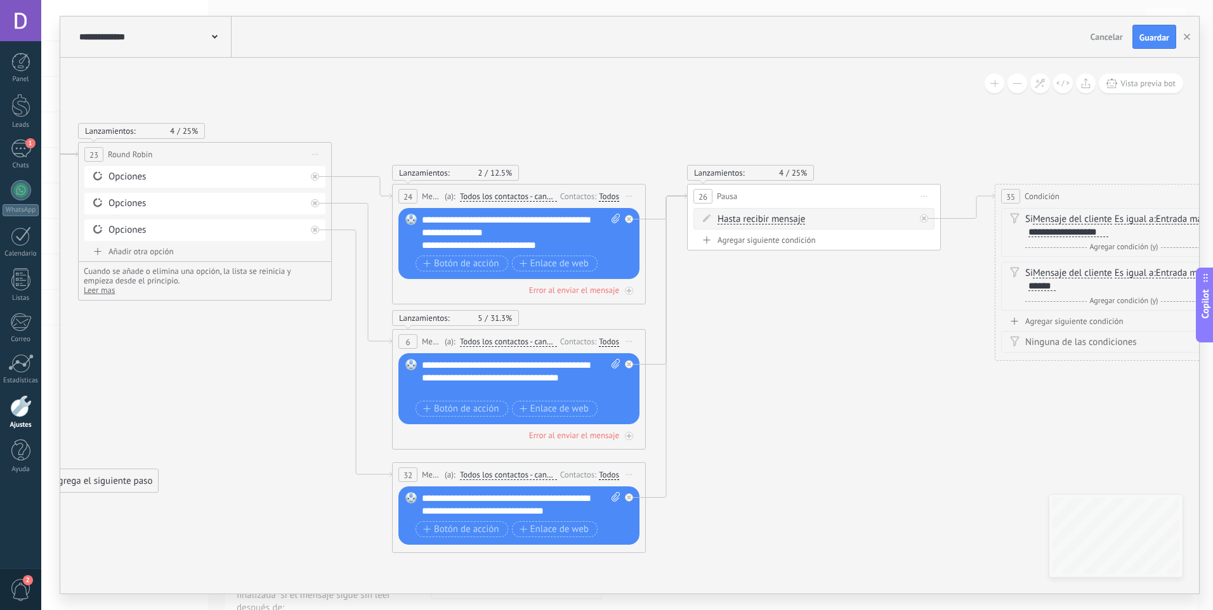
drag, startPoint x: 1040, startPoint y: 386, endPoint x: 704, endPoint y: 331, distance: 340.1
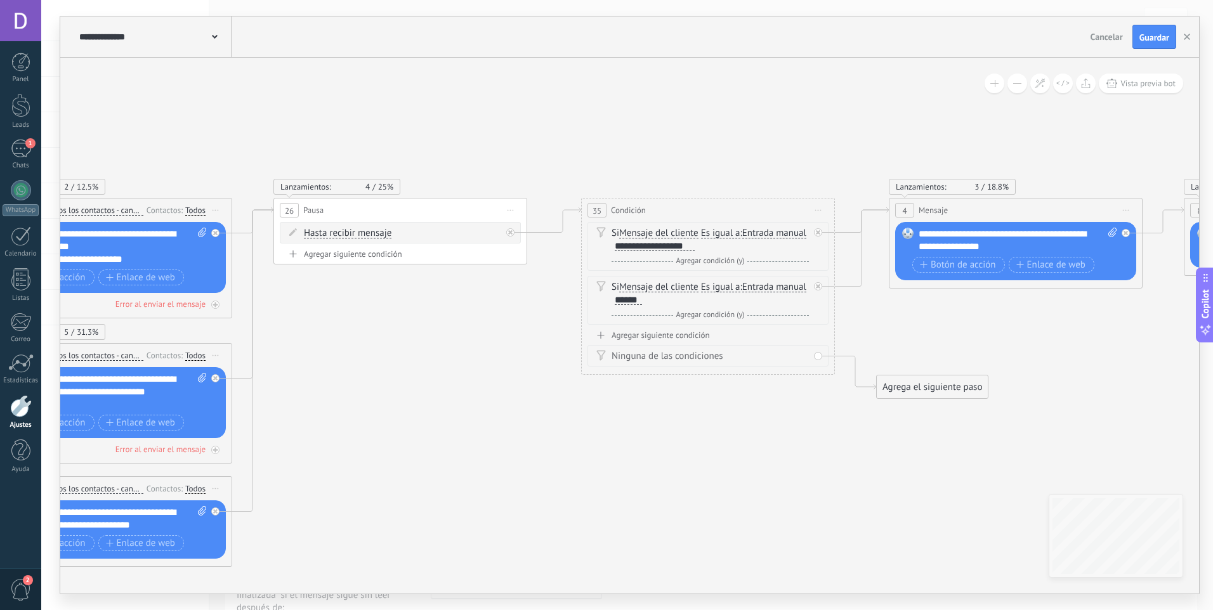
drag, startPoint x: 846, startPoint y: 281, endPoint x: 450, endPoint y: 324, distance: 398.2
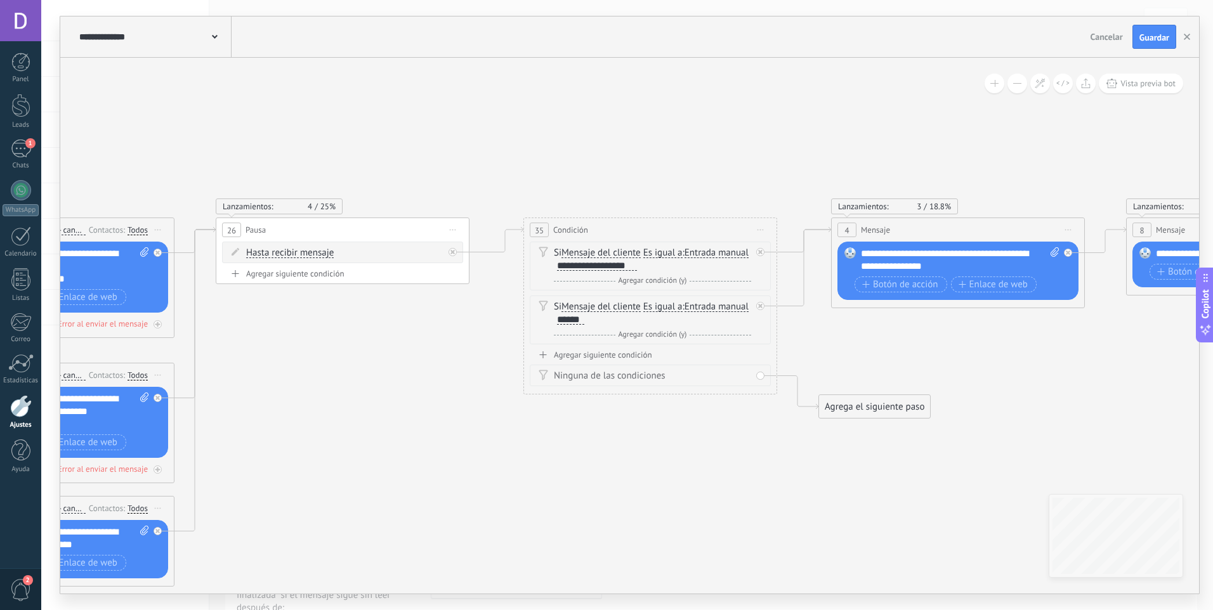
drag, startPoint x: 473, startPoint y: 358, endPoint x: 424, endPoint y: 370, distance: 50.2
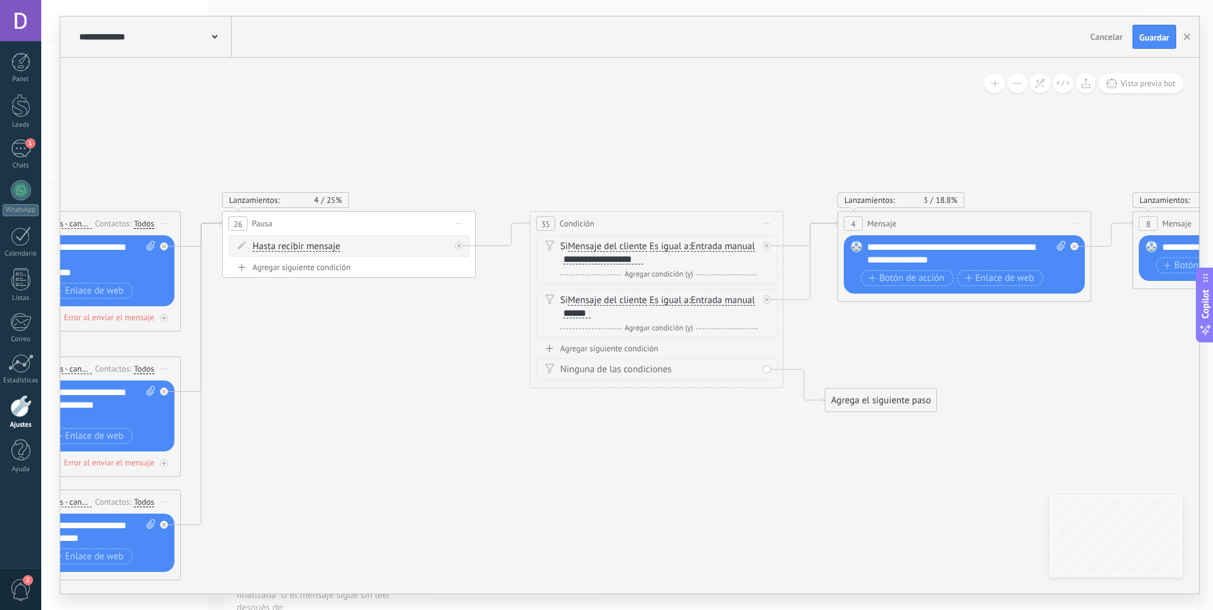
drag, startPoint x: 413, startPoint y: 365, endPoint x: 577, endPoint y: 317, distance: 171.4
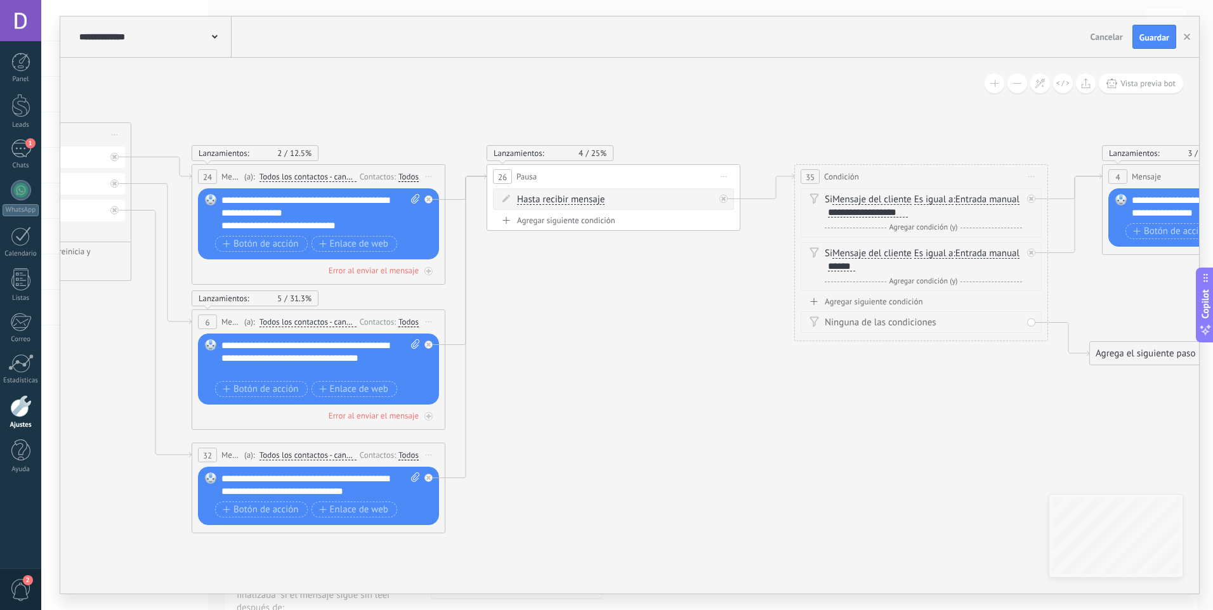
drag, startPoint x: 426, startPoint y: 360, endPoint x: 573, endPoint y: 344, distance: 148.0
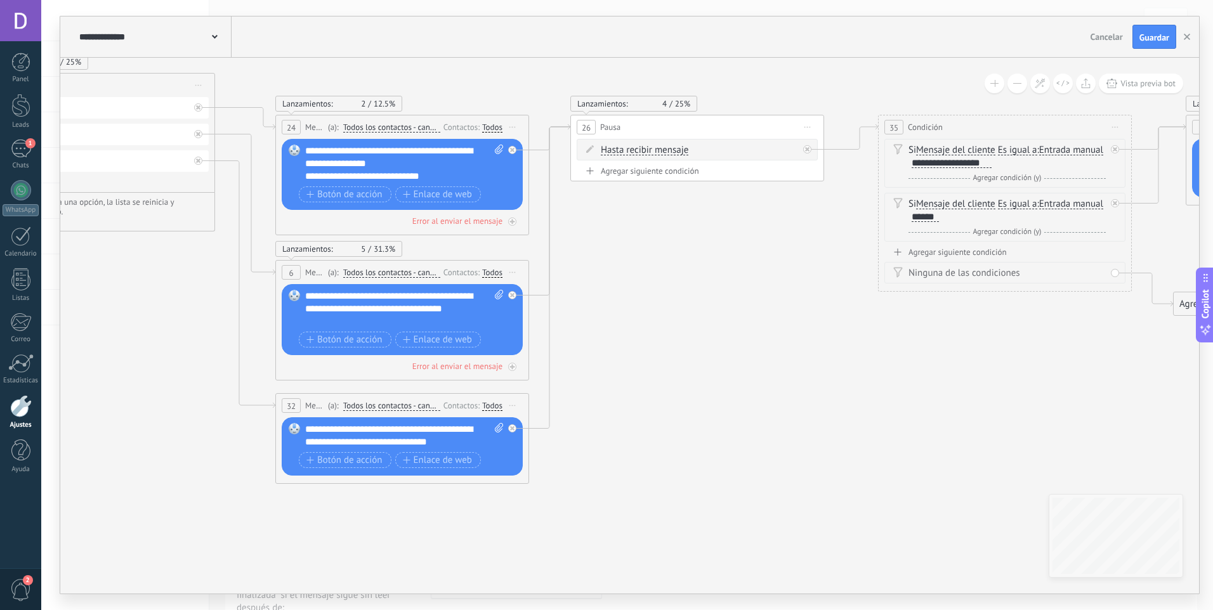
drag, startPoint x: 541, startPoint y: 273, endPoint x: 625, endPoint y: 230, distance: 94.8
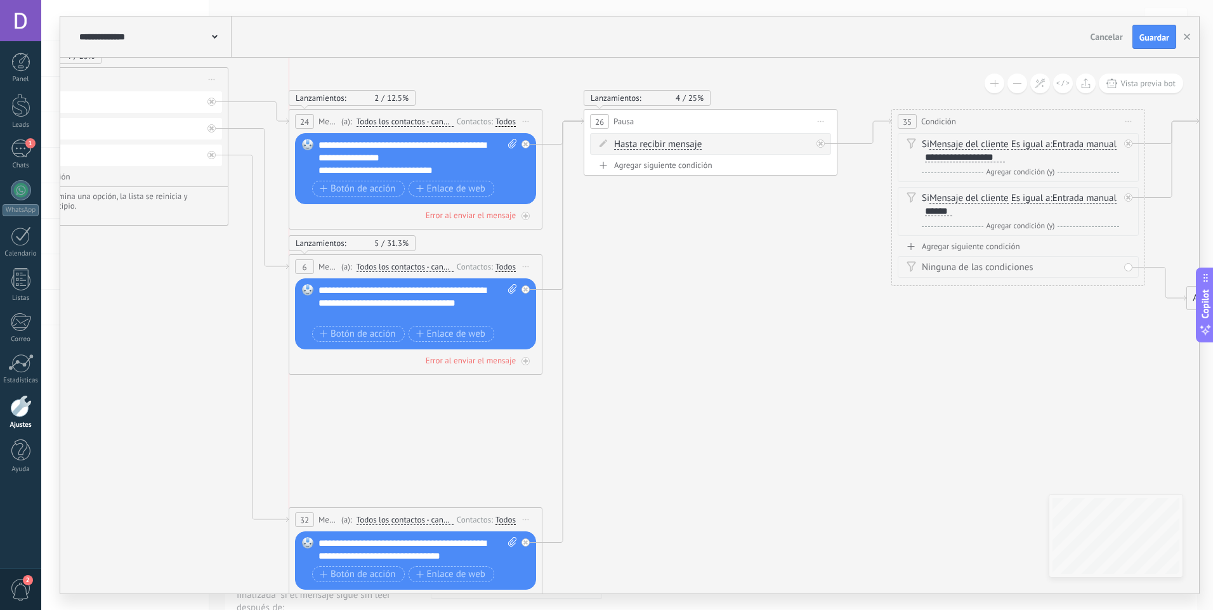
drag, startPoint x: 461, startPoint y: 399, endPoint x: 489, endPoint y: 518, distance: 121.9
click at [489, 518] on div "Contactos:" at bounding box center [476, 520] width 39 height 12
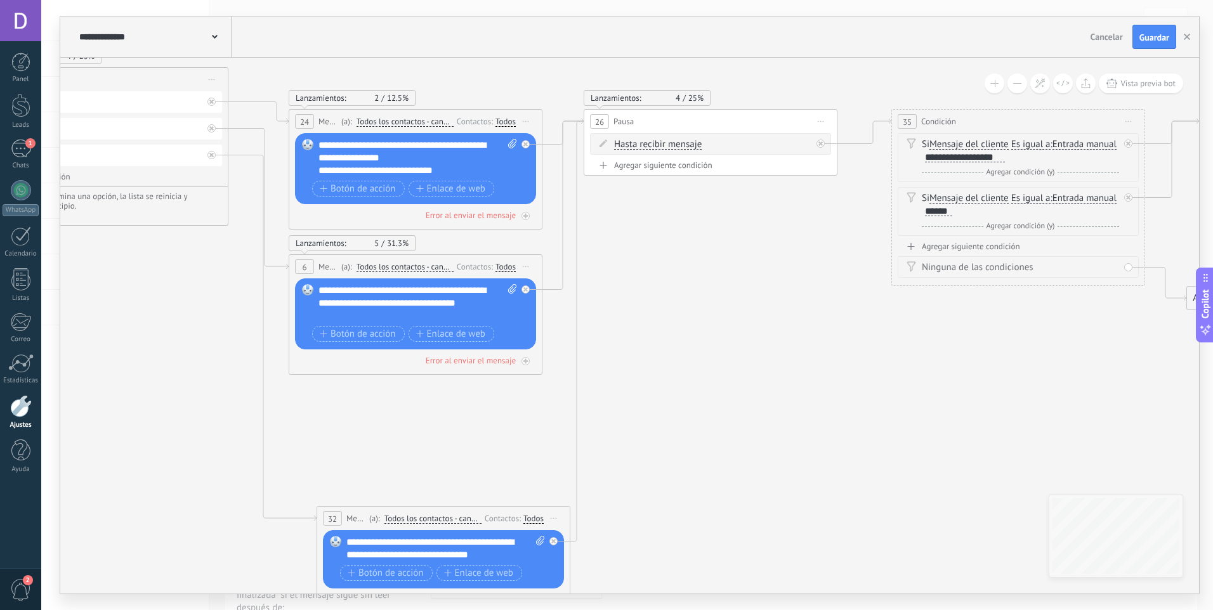
click at [485, 518] on div "Contactos:" at bounding box center [504, 519] width 39 height 12
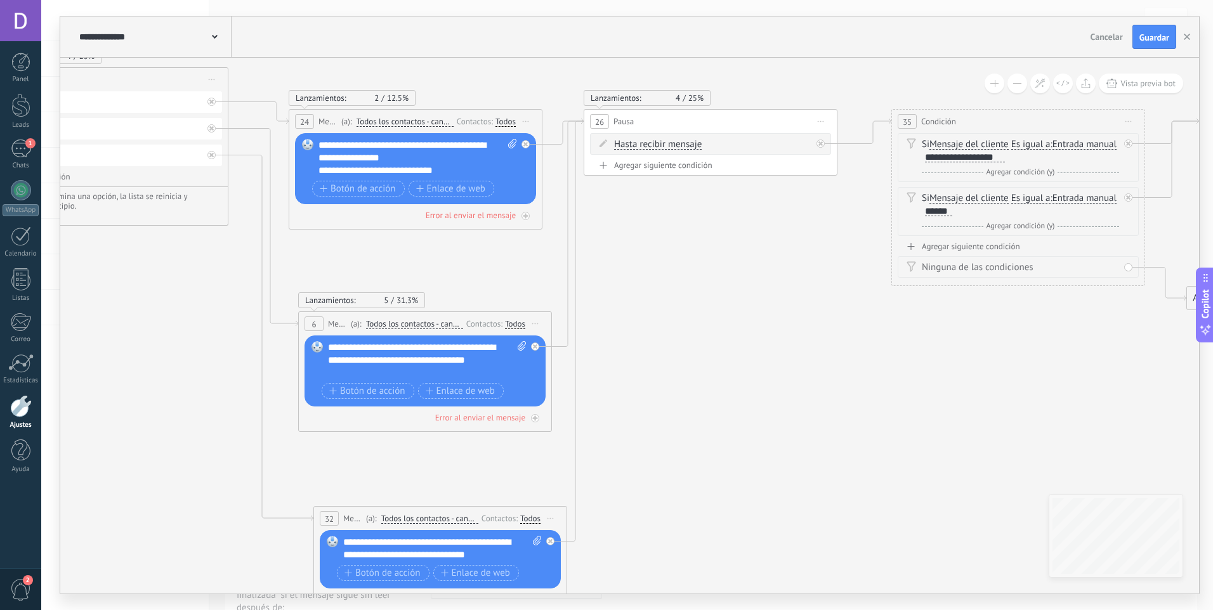
drag, startPoint x: 469, startPoint y: 305, endPoint x: 476, endPoint y: 320, distance: 16.7
click at [476, 330] on div "Contactos:" at bounding box center [485, 324] width 39 height 12
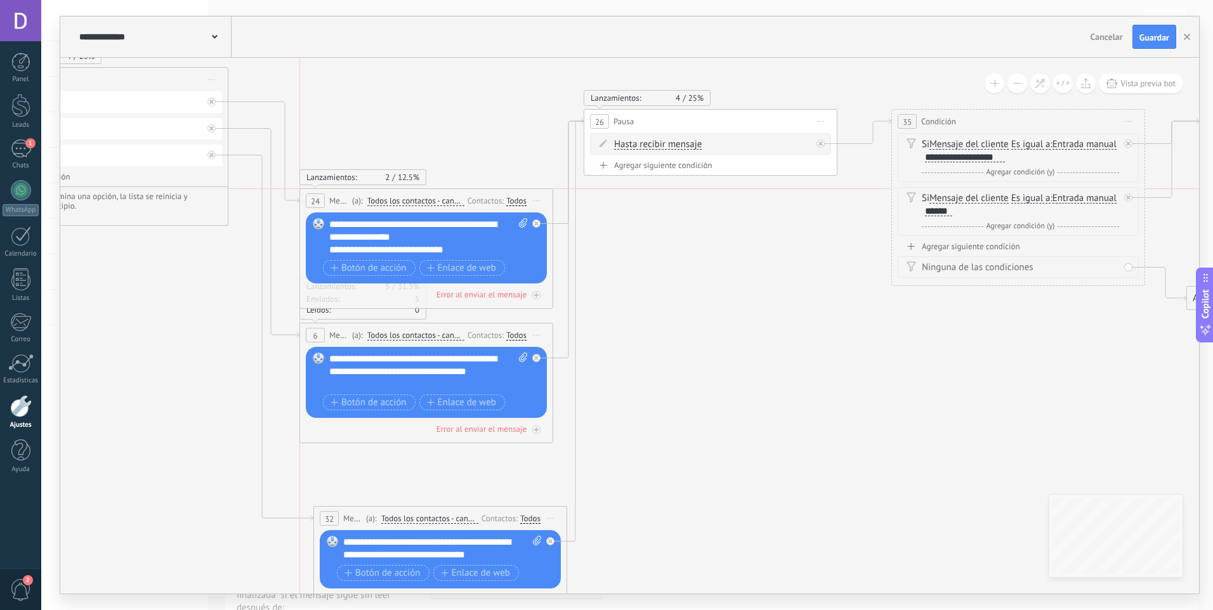
drag, startPoint x: 454, startPoint y: 119, endPoint x: 466, endPoint y: 195, distance: 77.2
click at [466, 195] on div "24 Mensaje ******* (a): Todos los contactos - canales seleccionados Todos los c…" at bounding box center [426, 200] width 252 height 23
click at [539, 225] on div at bounding box center [536, 223] width 8 height 8
click at [538, 358] on icon at bounding box center [536, 358] width 4 height 4
click at [544, 539] on div "Reemplazar Quitar Convertir a mensaje de voz Arrastre la imagen aquí para adjun…" at bounding box center [440, 559] width 241 height 58
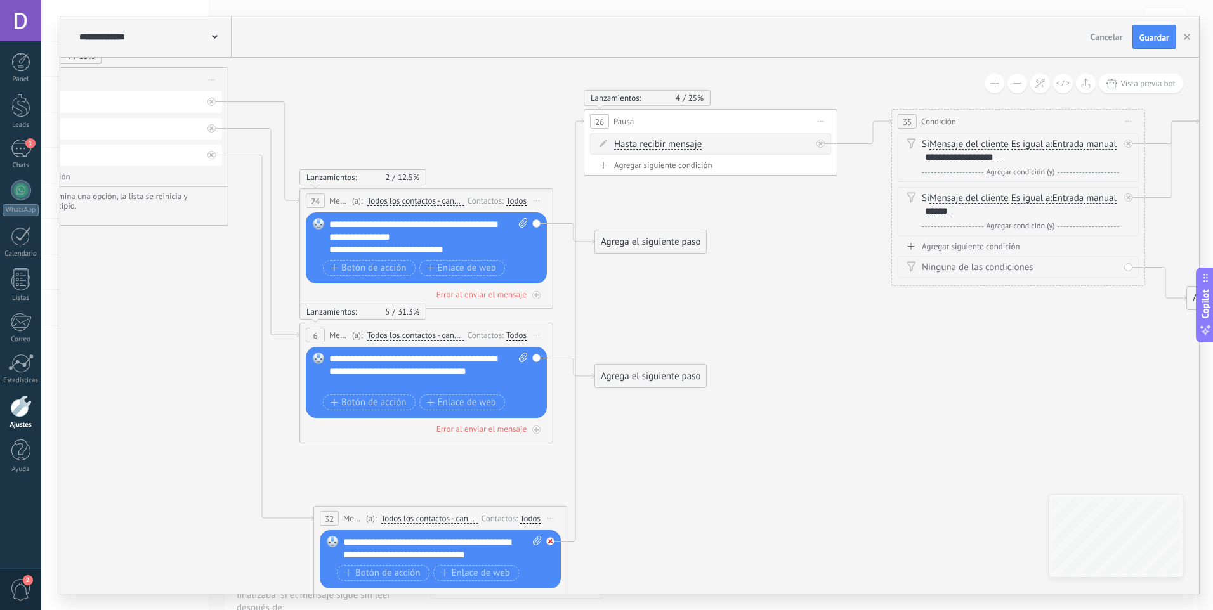
click at [553, 539] on div at bounding box center [550, 541] width 8 height 8
drag, startPoint x: 694, startPoint y: 425, endPoint x: 702, endPoint y: 422, distance: 8.0
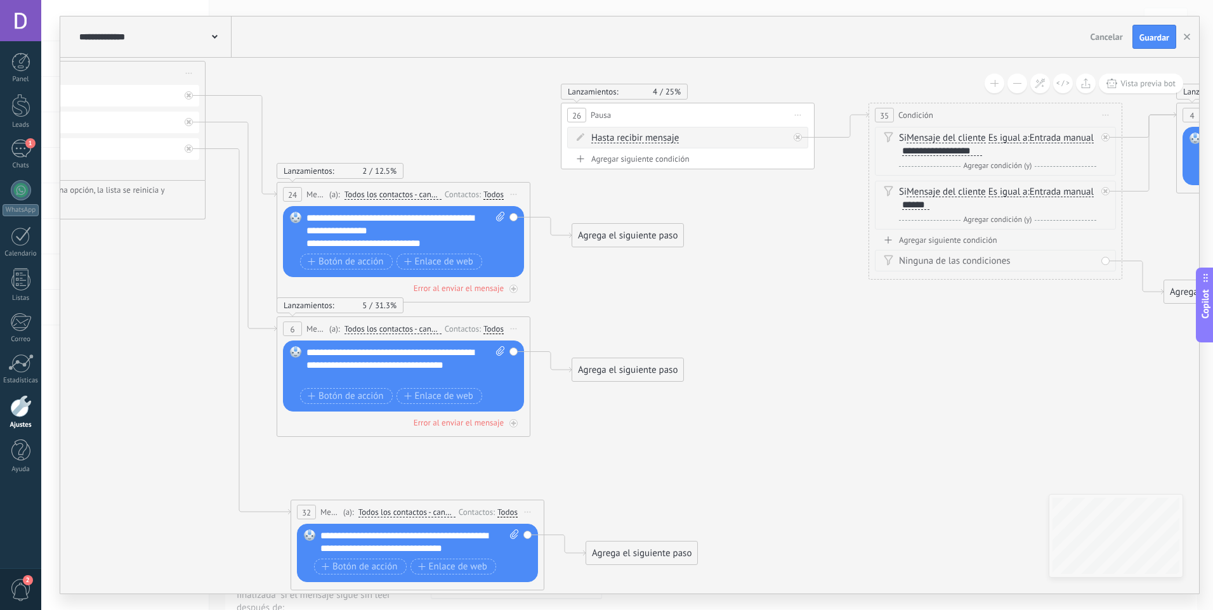
drag, startPoint x: 707, startPoint y: 420, endPoint x: 679, endPoint y: 415, distance: 27.7
click at [627, 376] on div "Agrega el siguiente paso" at bounding box center [627, 370] width 111 height 21
click at [663, 392] on div "Mensaje" at bounding box center [658, 392] width 107 height 13
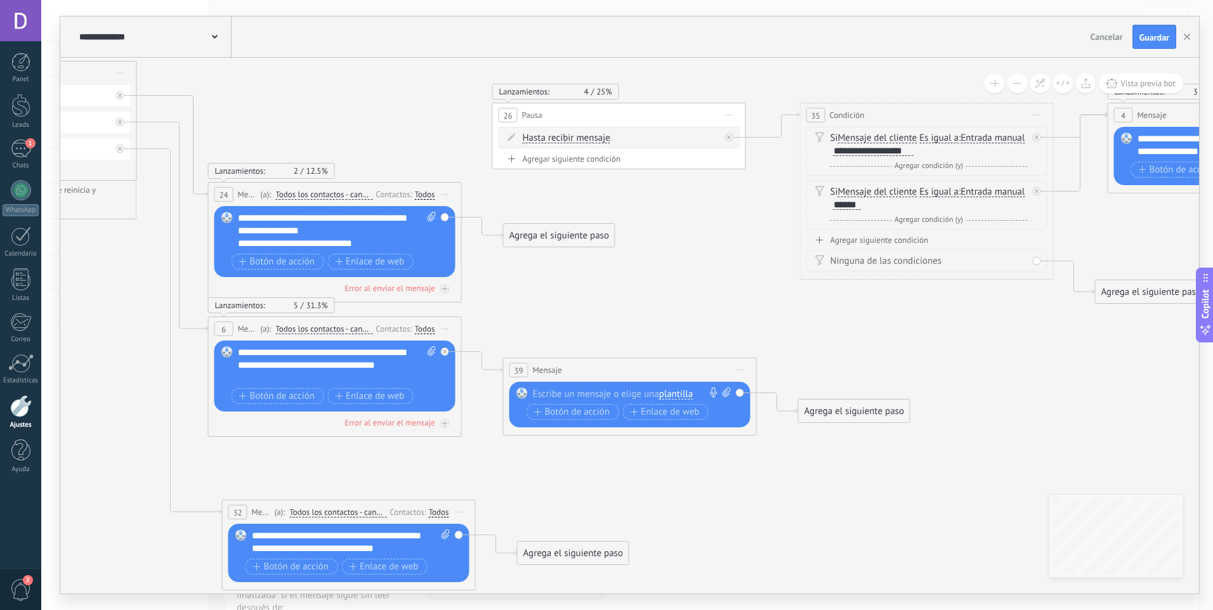
click at [598, 396] on div at bounding box center [627, 394] width 188 height 13
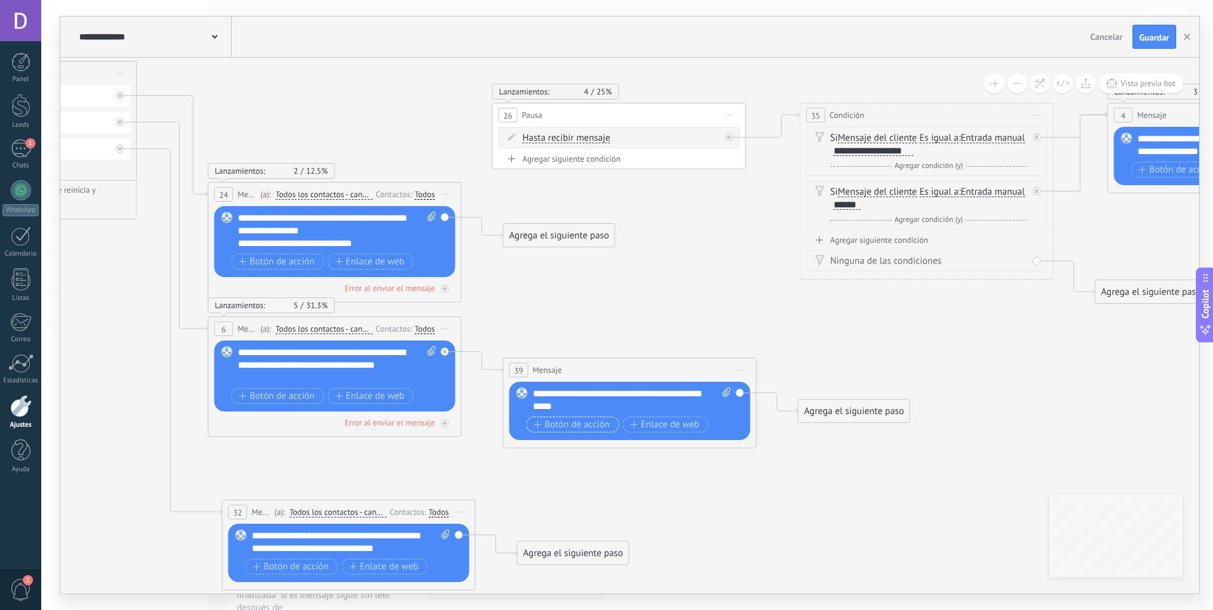
click at [546, 429] on span "Botón de acción" at bounding box center [572, 425] width 76 height 10
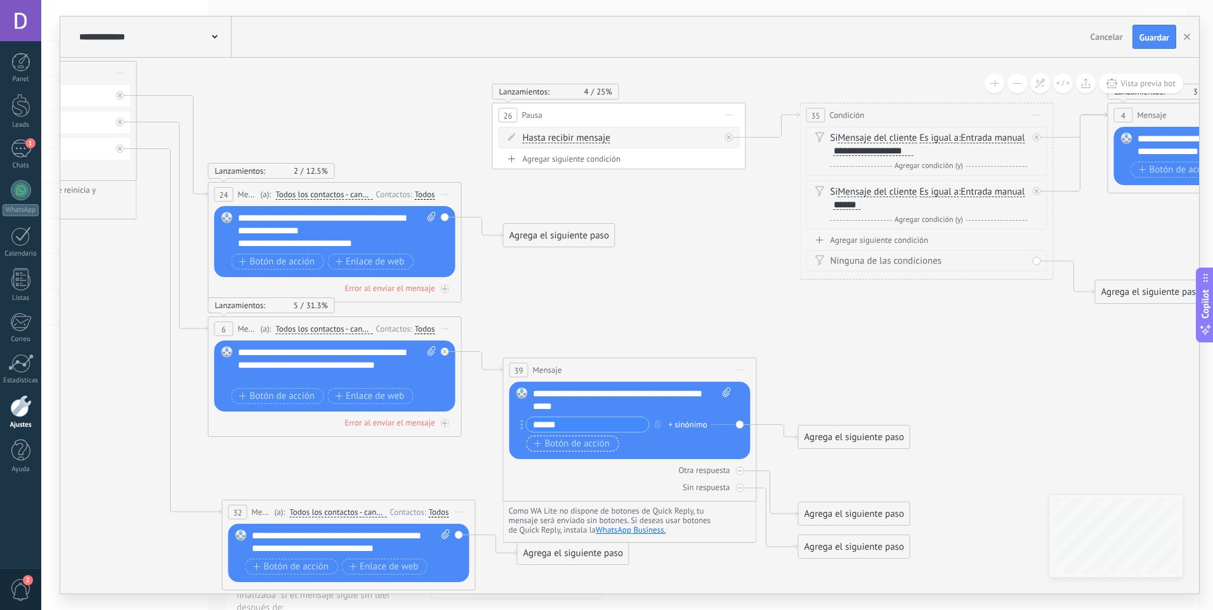
type input "******"
click at [586, 442] on span "Botón de acción" at bounding box center [572, 444] width 76 height 10
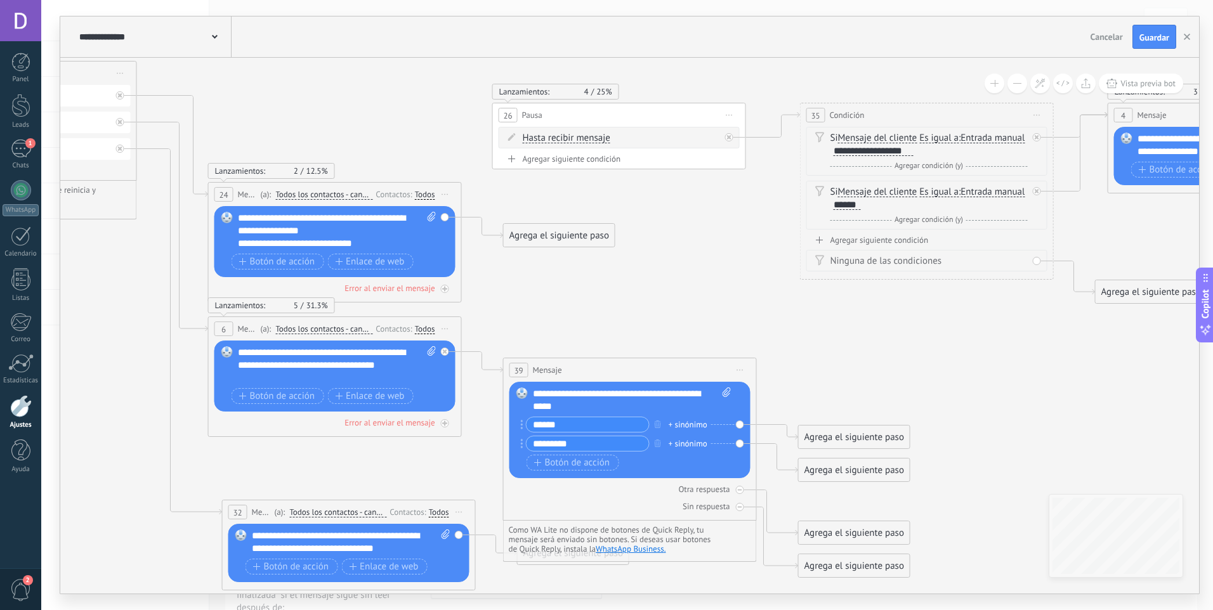
type input "*********"
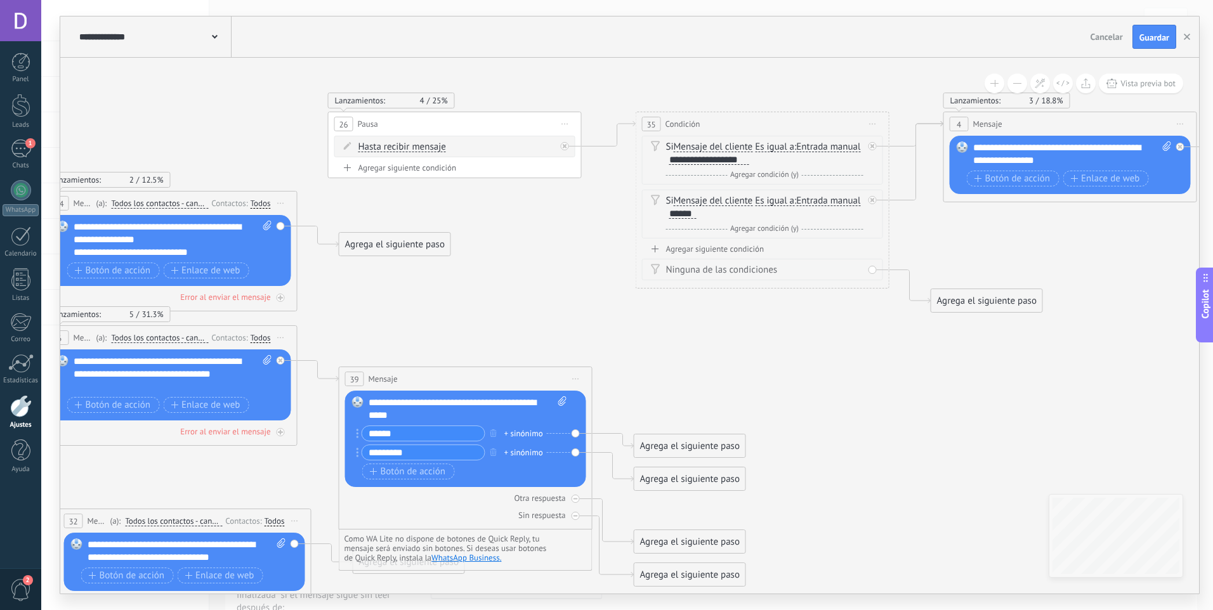
drag, startPoint x: 708, startPoint y: 268, endPoint x: 544, endPoint y: 277, distance: 164.5
drag, startPoint x: 712, startPoint y: 447, endPoint x: 541, endPoint y: 162, distance: 331.5
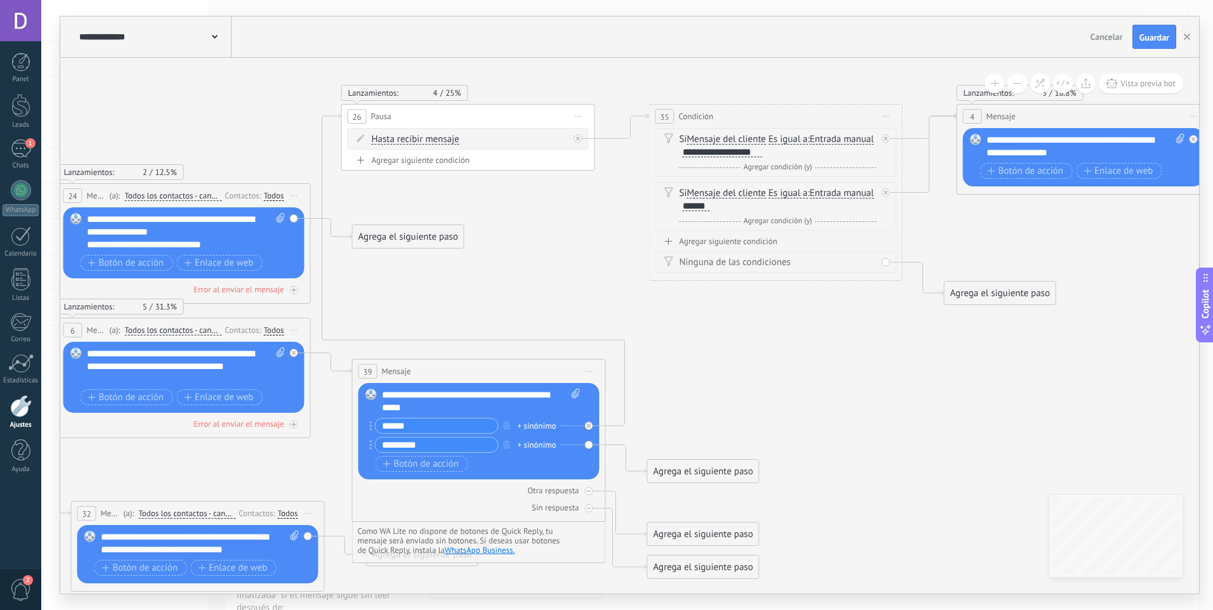
drag, startPoint x: 541, startPoint y: 228, endPoint x: 604, endPoint y: 165, distance: 88.8
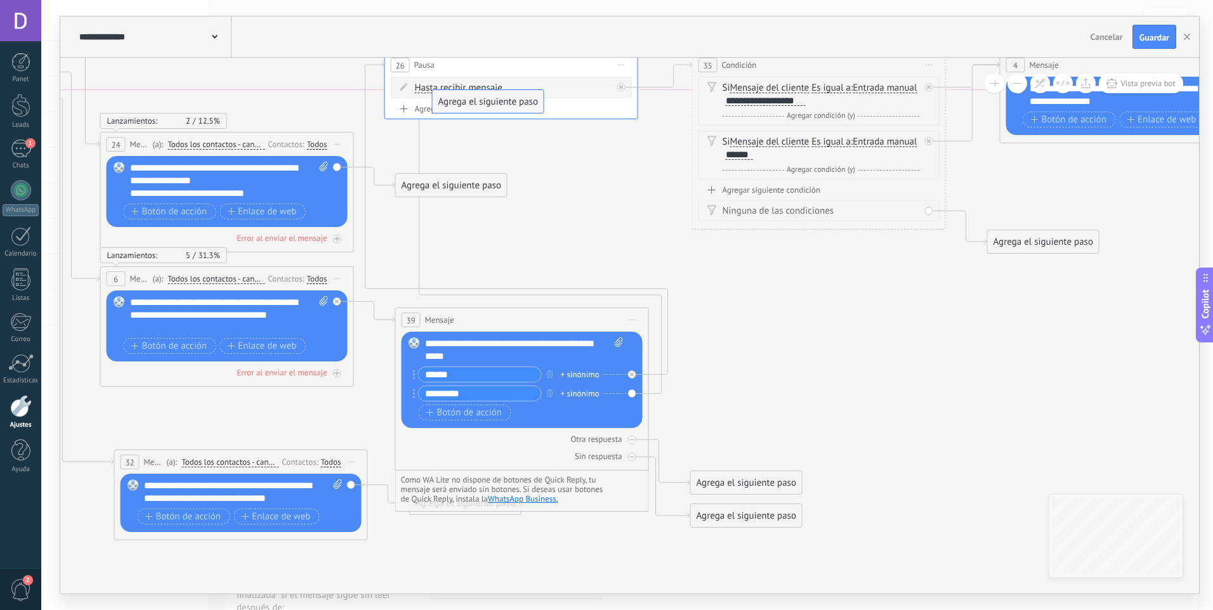
drag, startPoint x: 749, startPoint y: 423, endPoint x: 490, endPoint y: 102, distance: 412.4
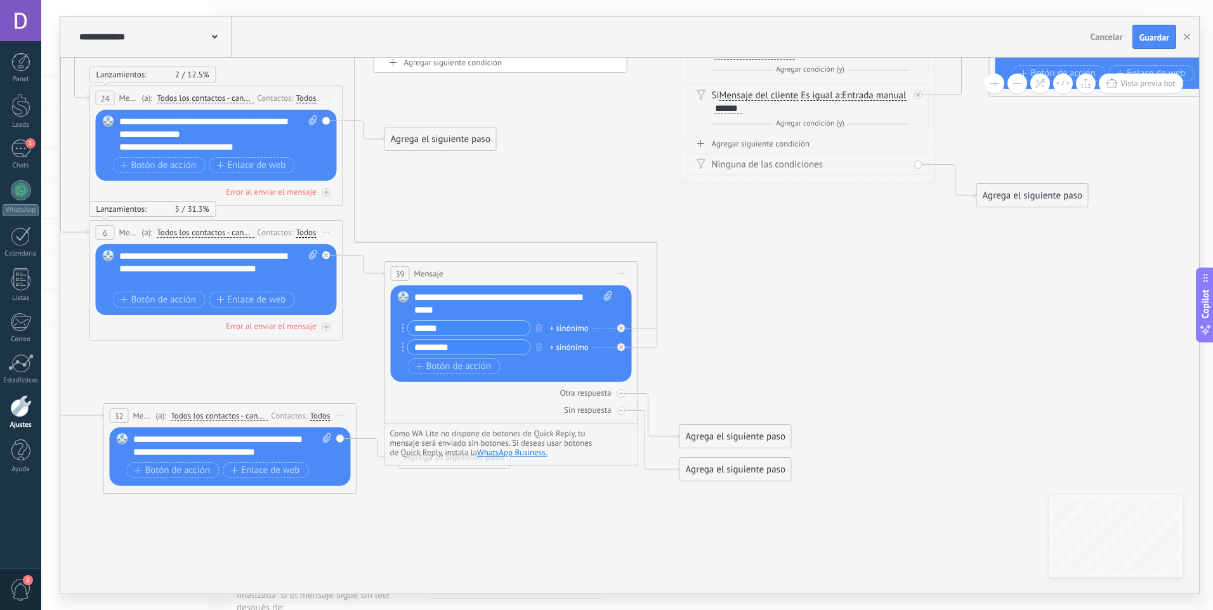
drag, startPoint x: 678, startPoint y: 219, endPoint x: 667, endPoint y: 173, distance: 47.5
click at [619, 395] on icon at bounding box center [621, 393] width 4 height 4
click at [622, 412] on icon at bounding box center [621, 411] width 4 height 4
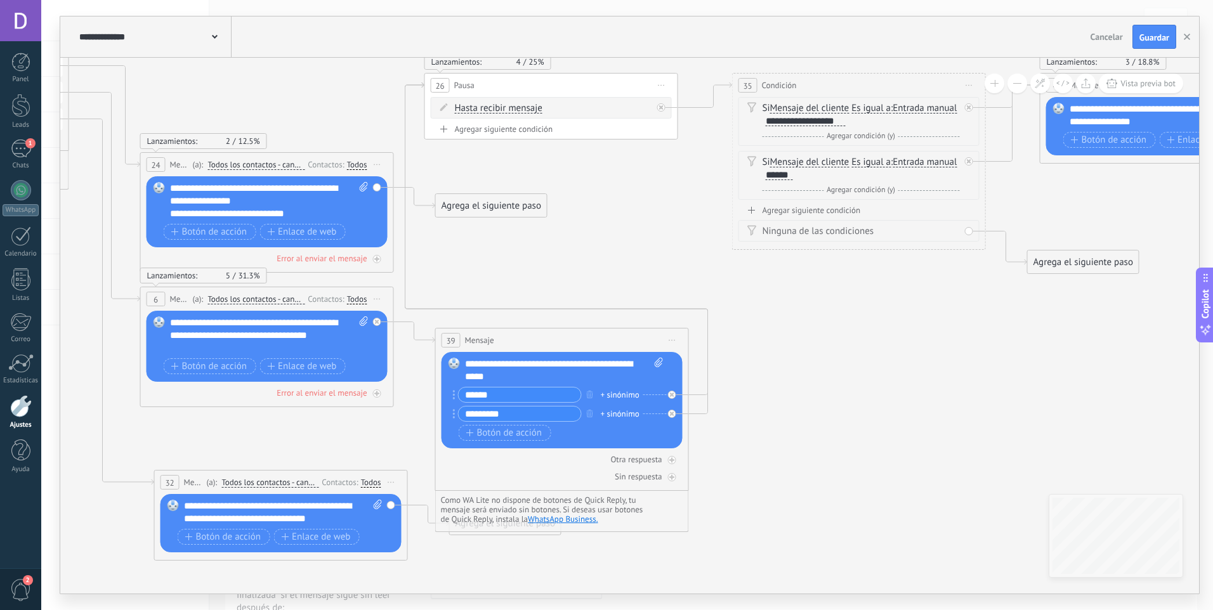
drag, startPoint x: 732, startPoint y: 391, endPoint x: 782, endPoint y: 457, distance: 83.4
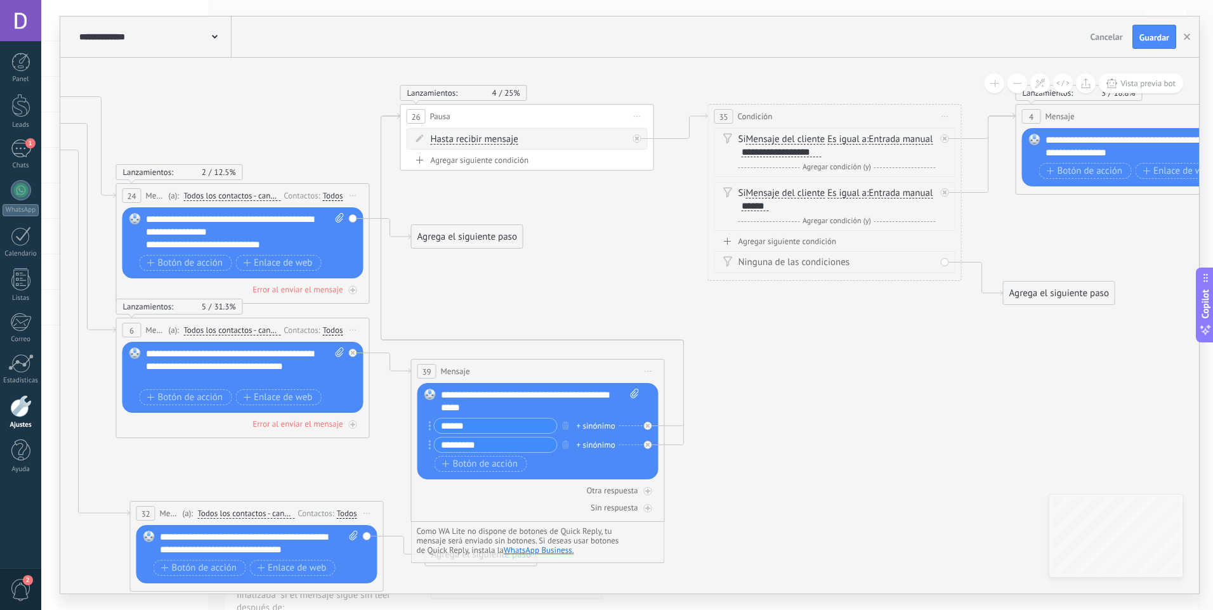
drag, startPoint x: 855, startPoint y: 390, endPoint x: 822, endPoint y: 428, distance: 49.5
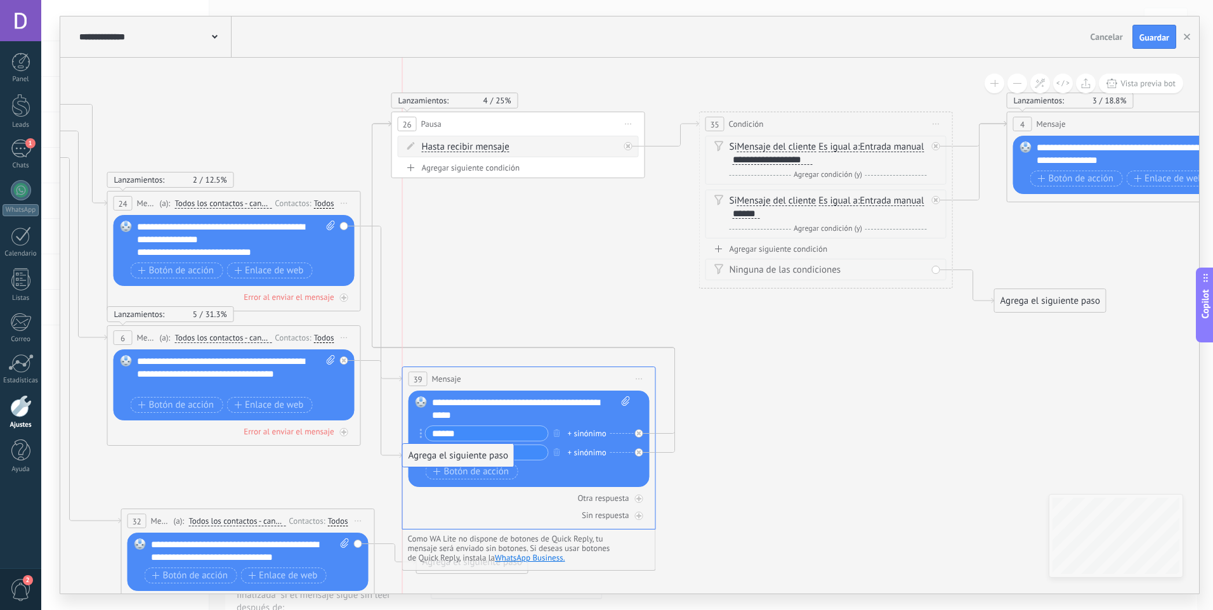
drag, startPoint x: 481, startPoint y: 242, endPoint x: 486, endPoint y: 453, distance: 211.3
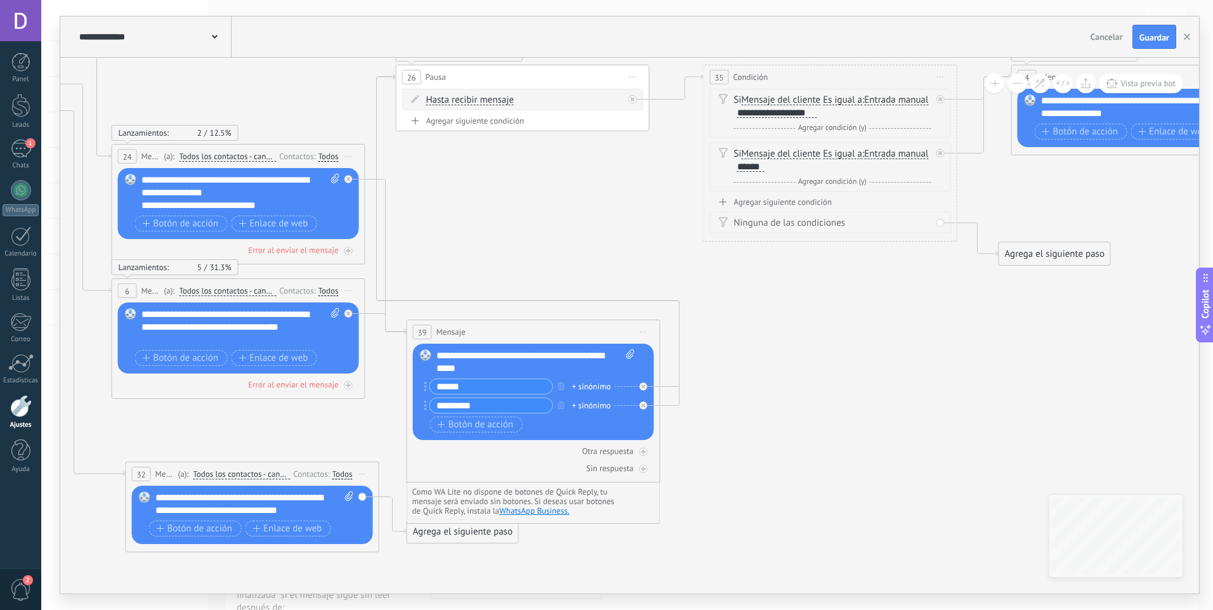
drag, startPoint x: 780, startPoint y: 468, endPoint x: 763, endPoint y: 353, distance: 116.1
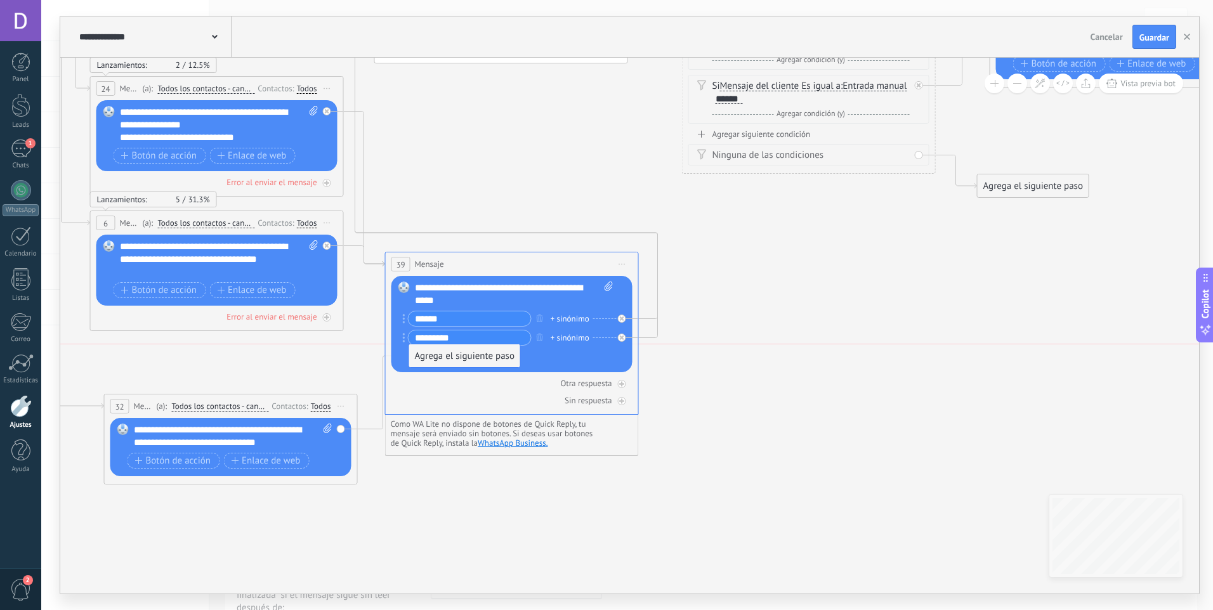
drag, startPoint x: 465, startPoint y: 469, endPoint x: 488, endPoint y: 364, distance: 107.3
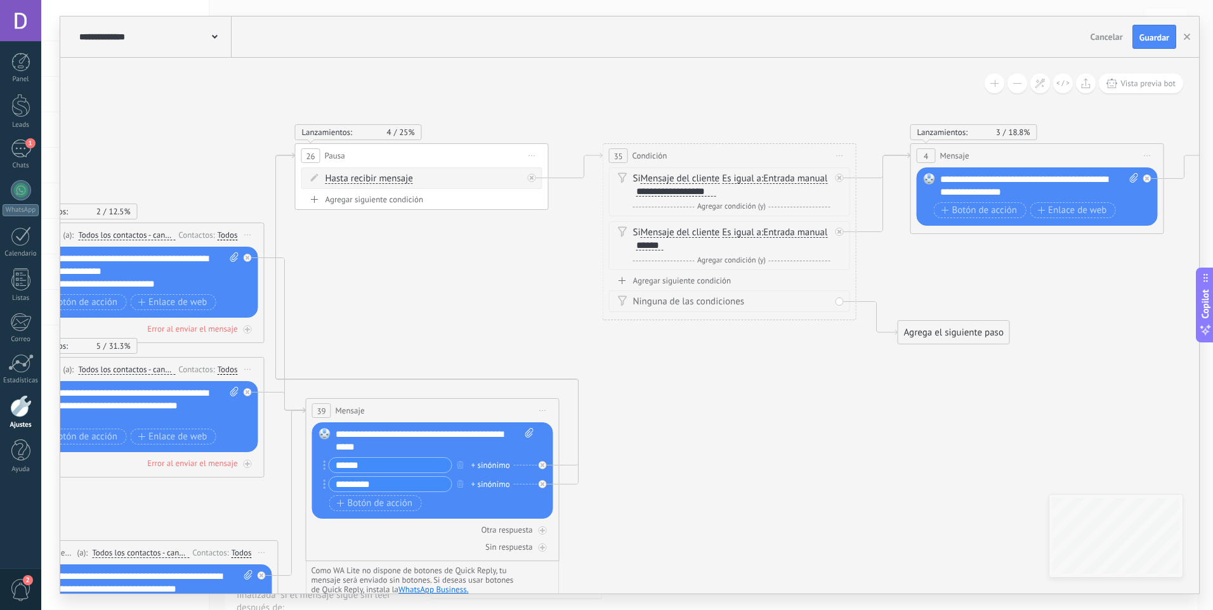
drag, startPoint x: 743, startPoint y: 313, endPoint x: 665, endPoint y: 461, distance: 166.9
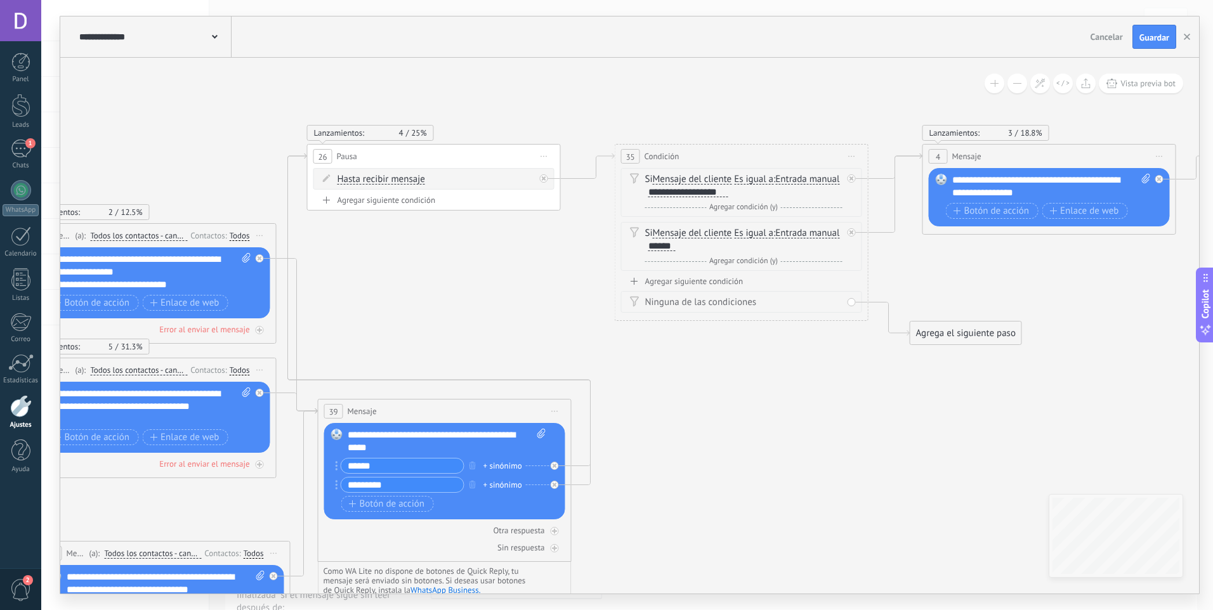
drag, startPoint x: 318, startPoint y: 295, endPoint x: 467, endPoint y: 279, distance: 149.9
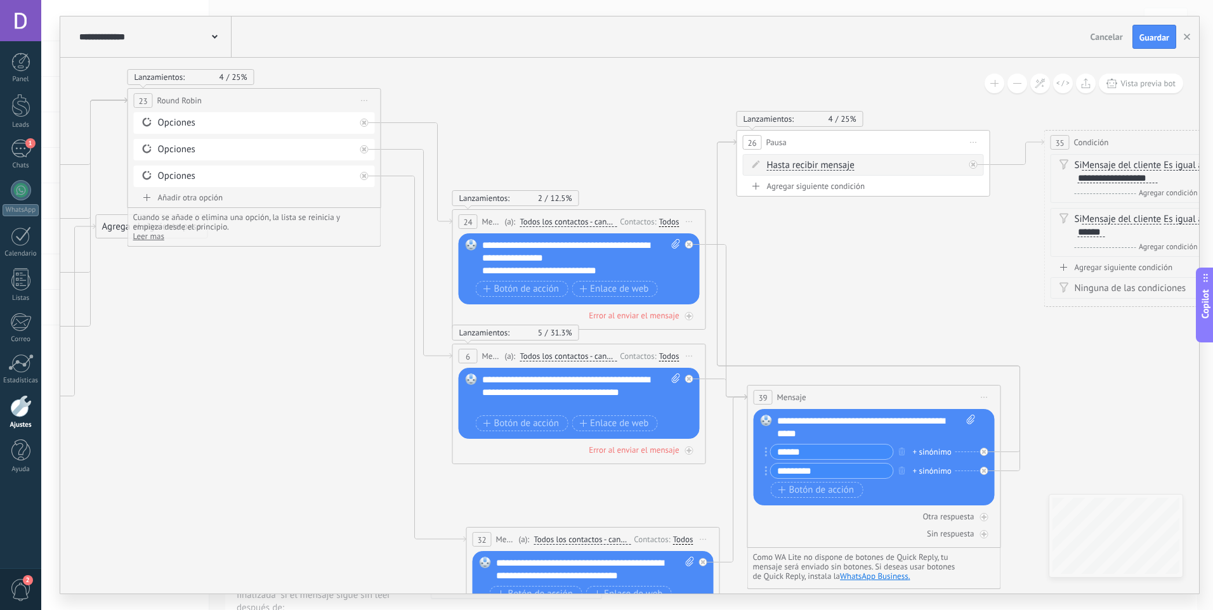
drag, startPoint x: 75, startPoint y: 291, endPoint x: 218, endPoint y: 278, distance: 143.4
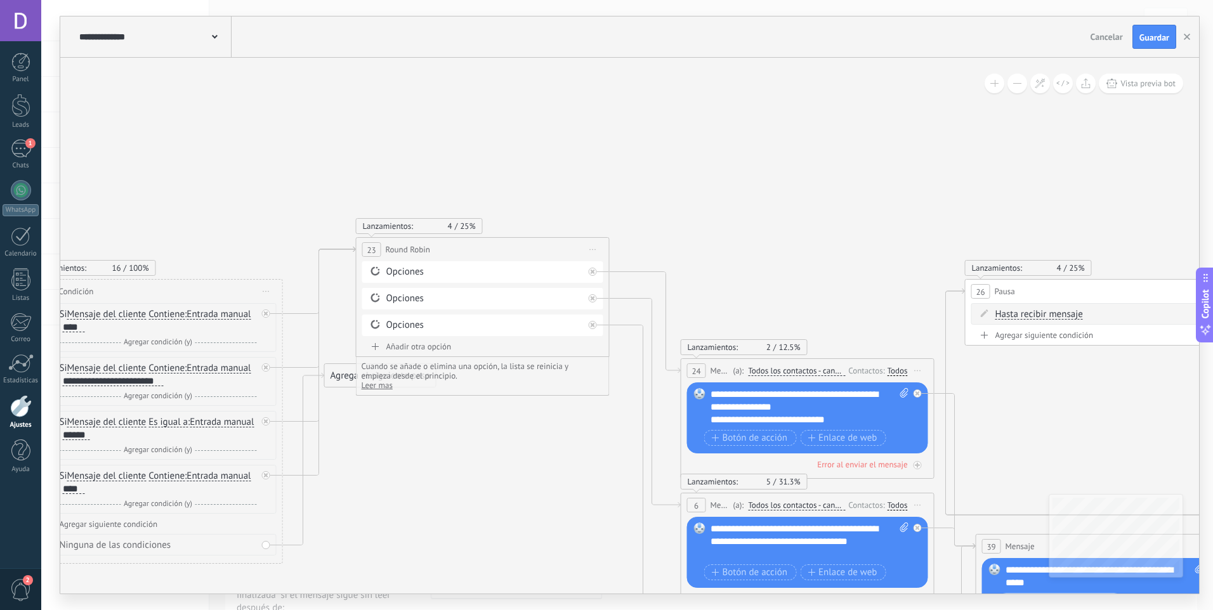
drag, startPoint x: 178, startPoint y: 277, endPoint x: 461, endPoint y: 442, distance: 327.2
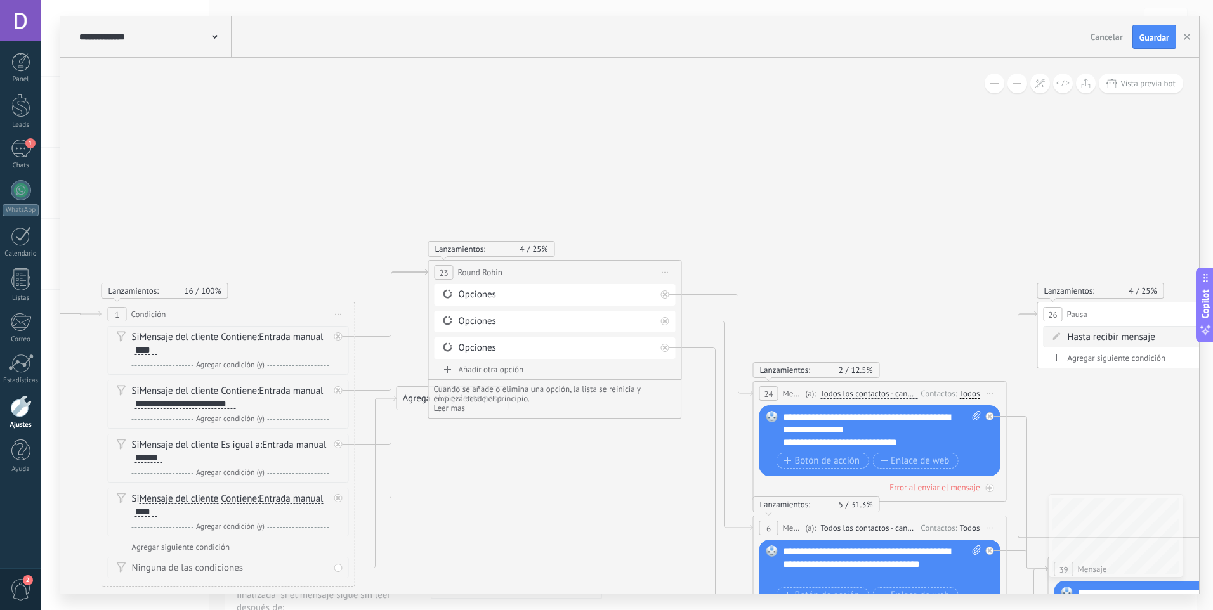
drag, startPoint x: 338, startPoint y: 445, endPoint x: 475, endPoint y: 387, distance: 148.4
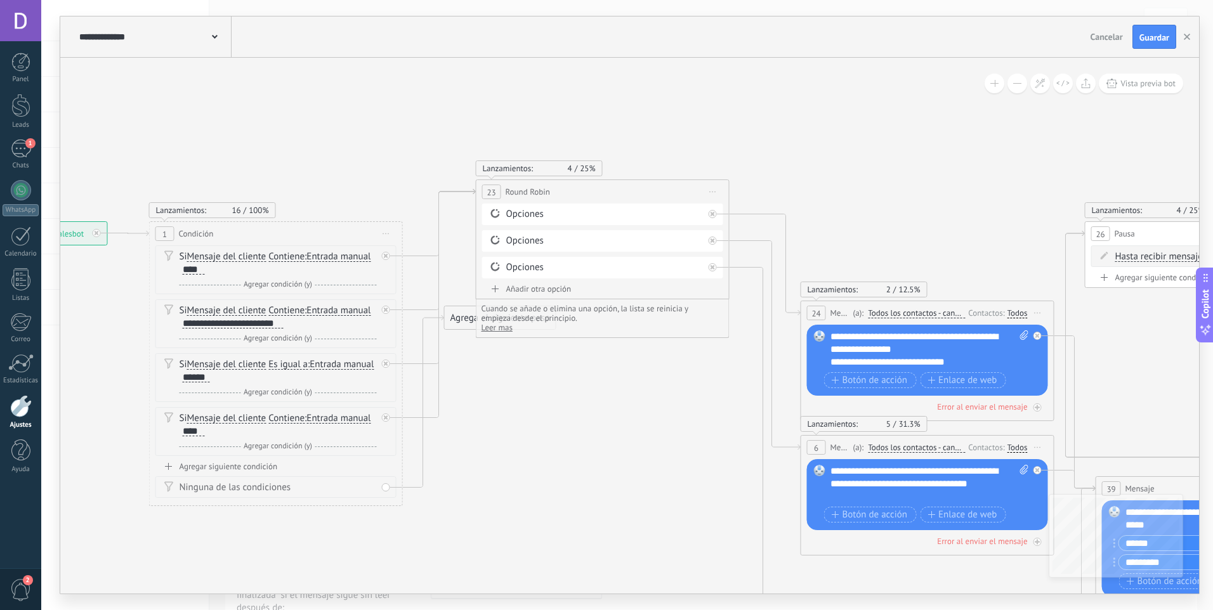
drag, startPoint x: 466, startPoint y: 439, endPoint x: 500, endPoint y: 380, distance: 68.2
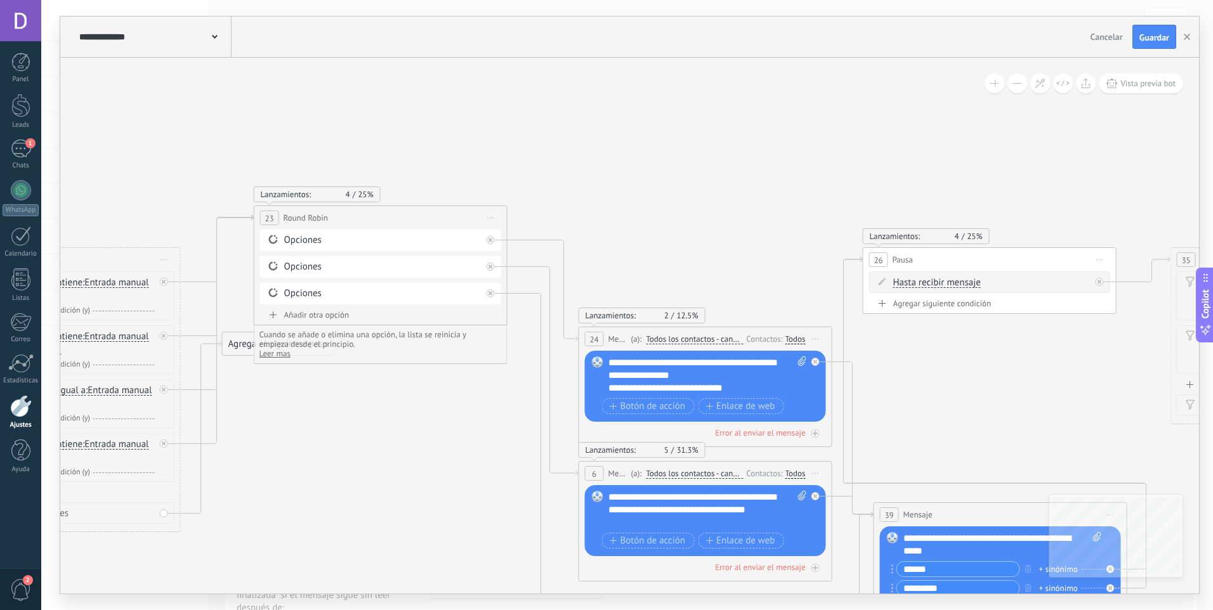
drag, startPoint x: 523, startPoint y: 391, endPoint x: 277, endPoint y: 435, distance: 250.6
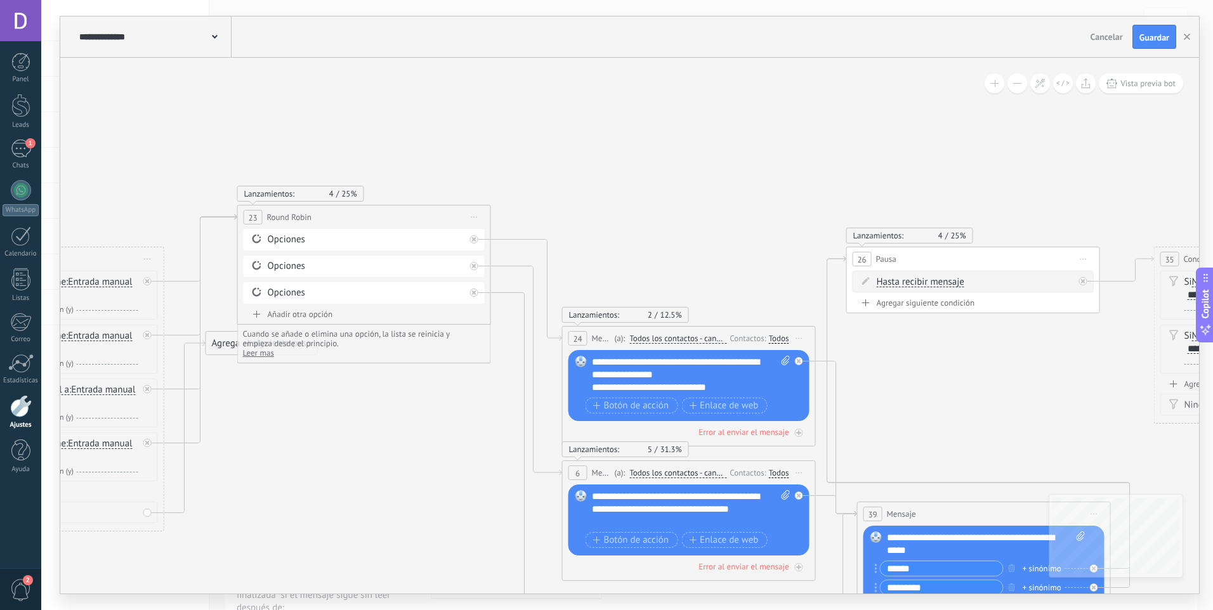
drag, startPoint x: 402, startPoint y: 442, endPoint x: 105, endPoint y: 377, distance: 303.9
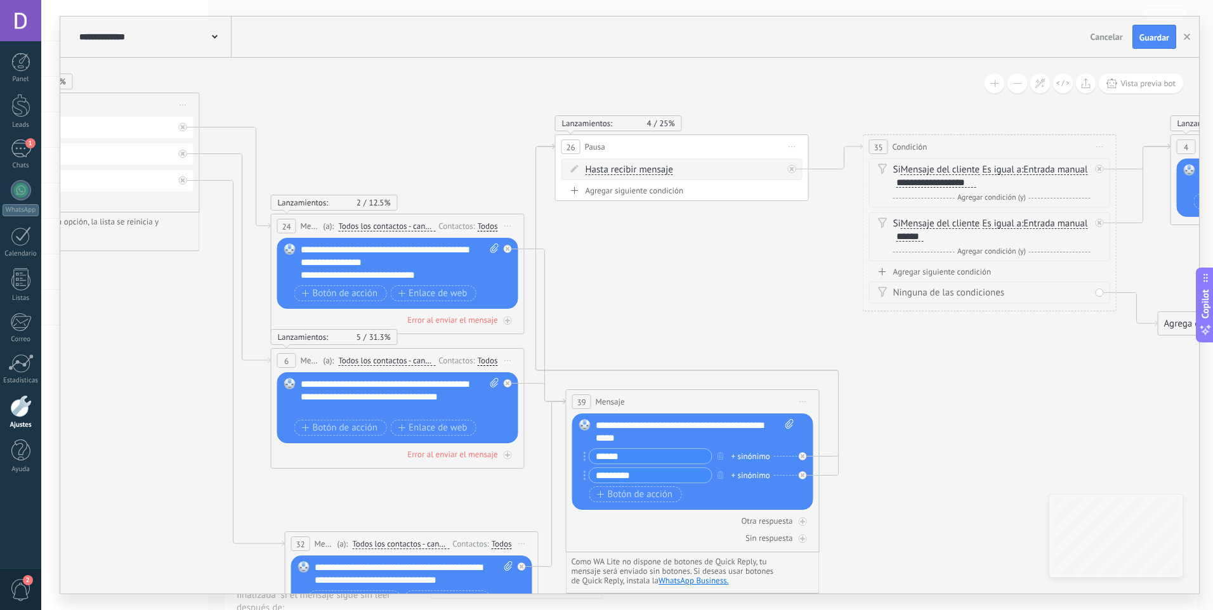
drag, startPoint x: 599, startPoint y: 321, endPoint x: 485, endPoint y: 327, distance: 114.4
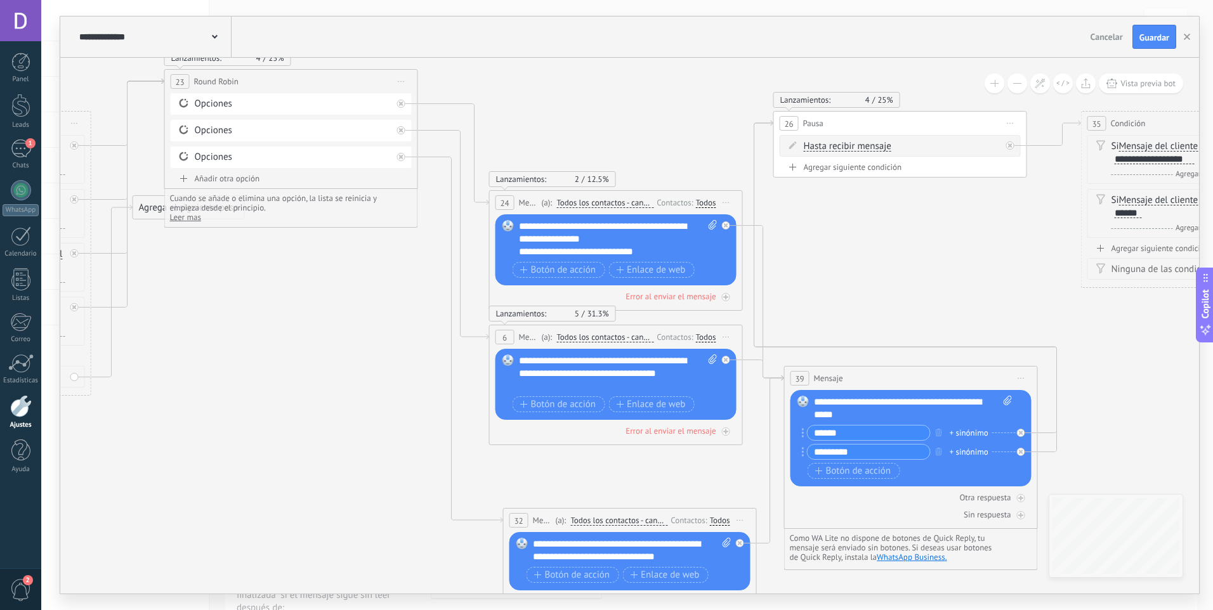
drag, startPoint x: 95, startPoint y: 358, endPoint x: 462, endPoint y: 344, distance: 368.2
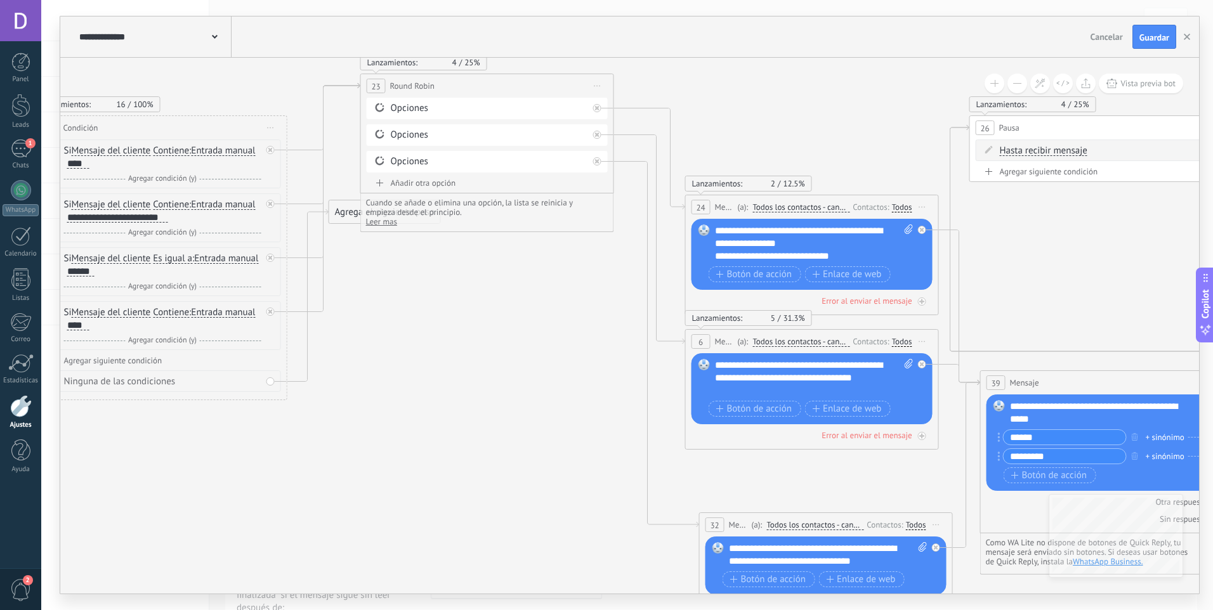
drag, startPoint x: 339, startPoint y: 334, endPoint x: 539, endPoint y: 358, distance: 200.6
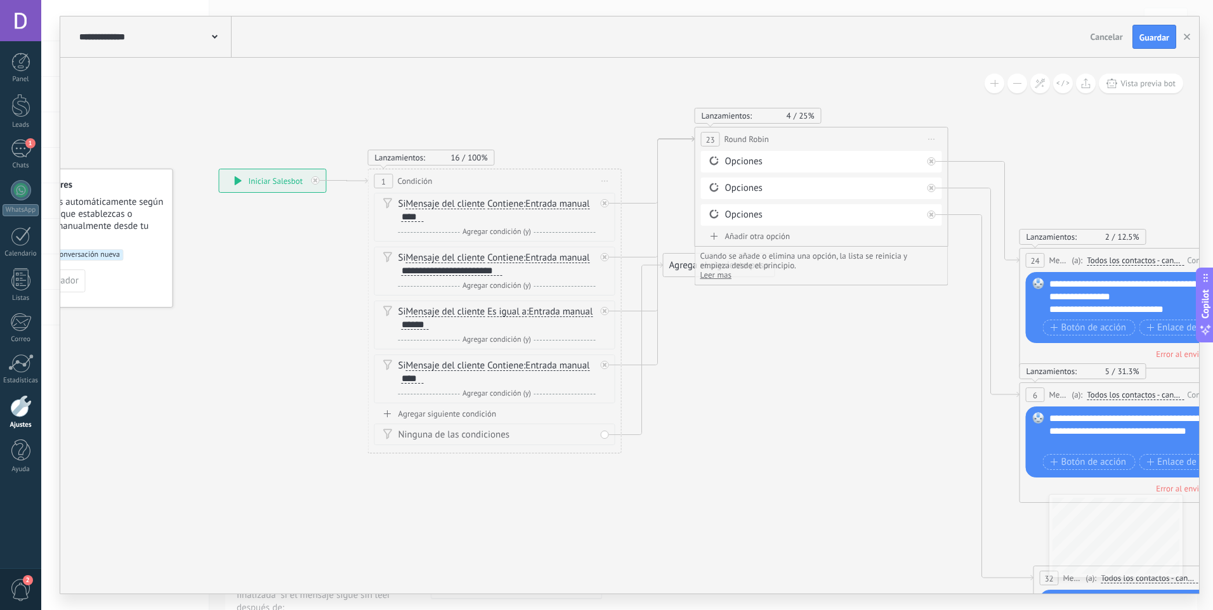
drag, startPoint x: 178, startPoint y: 248, endPoint x: 256, endPoint y: 260, distance: 78.3
click at [110, 255] on span "Cualquier conversación nueva" at bounding box center [72, 256] width 104 height 11
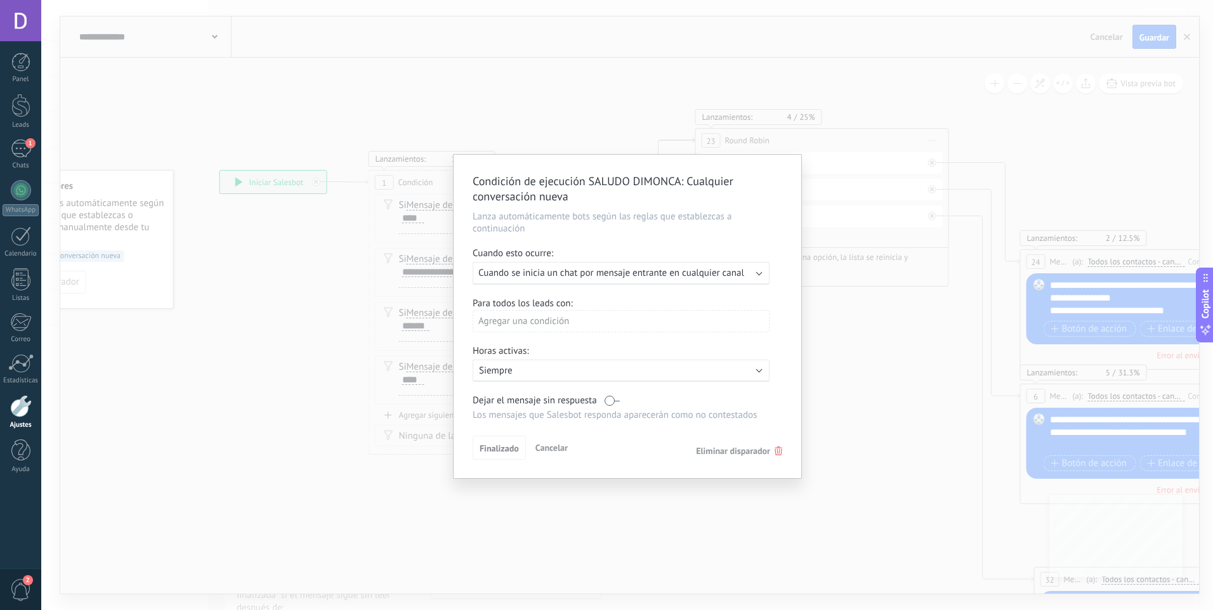
click at [514, 280] on div "Ejecutar: Cuando se inicia un chat por mensaje entrante en cualquier canal" at bounding box center [621, 273] width 297 height 23
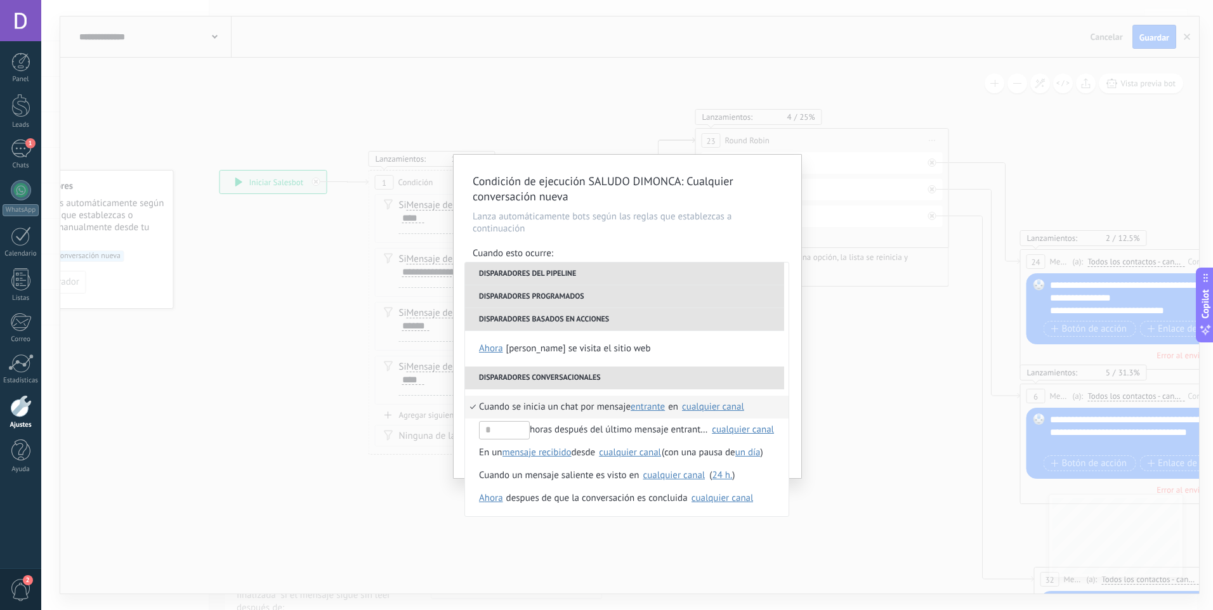
click at [721, 410] on div "cualquier canal" at bounding box center [713, 407] width 62 height 10
click at [721, 374] on li "Disparadores conversacionales" at bounding box center [624, 378] width 319 height 23
click at [813, 350] on div "Condición de ejecución SALUDO DIMONCA : Cualquier conversación nueva Lanza auto…" at bounding box center [627, 305] width 1172 height 610
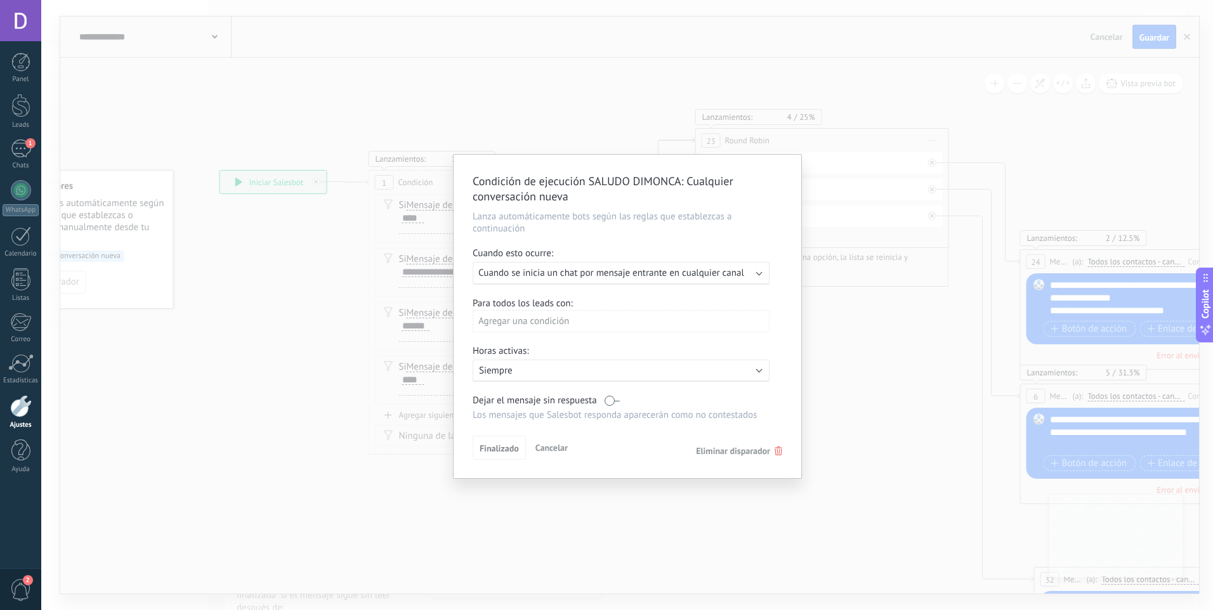
click at [823, 348] on div "Condición de ejecución SALUDO DIMONCA : Cualquier conversación nueva Lanza auto…" at bounding box center [627, 305] width 1172 height 610
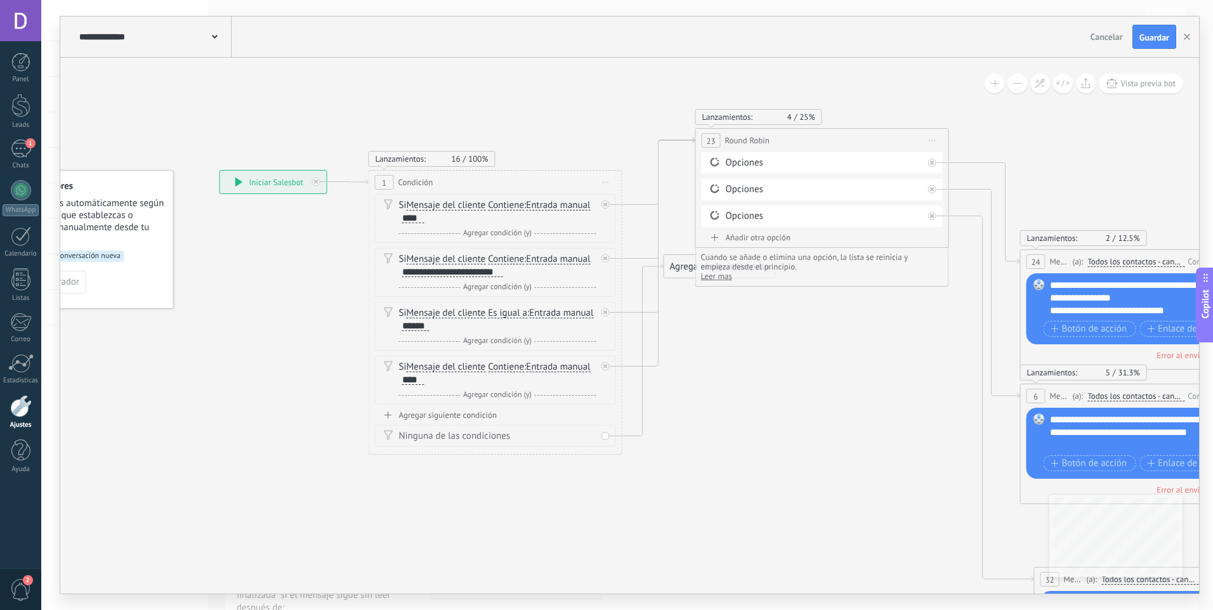
drag, startPoint x: 252, startPoint y: 352, endPoint x: 261, endPoint y: 329, distance: 24.9
click at [1163, 42] on span "Guardar" at bounding box center [1154, 37] width 30 height 9
click at [20, 405] on div at bounding box center [21, 406] width 22 height 22
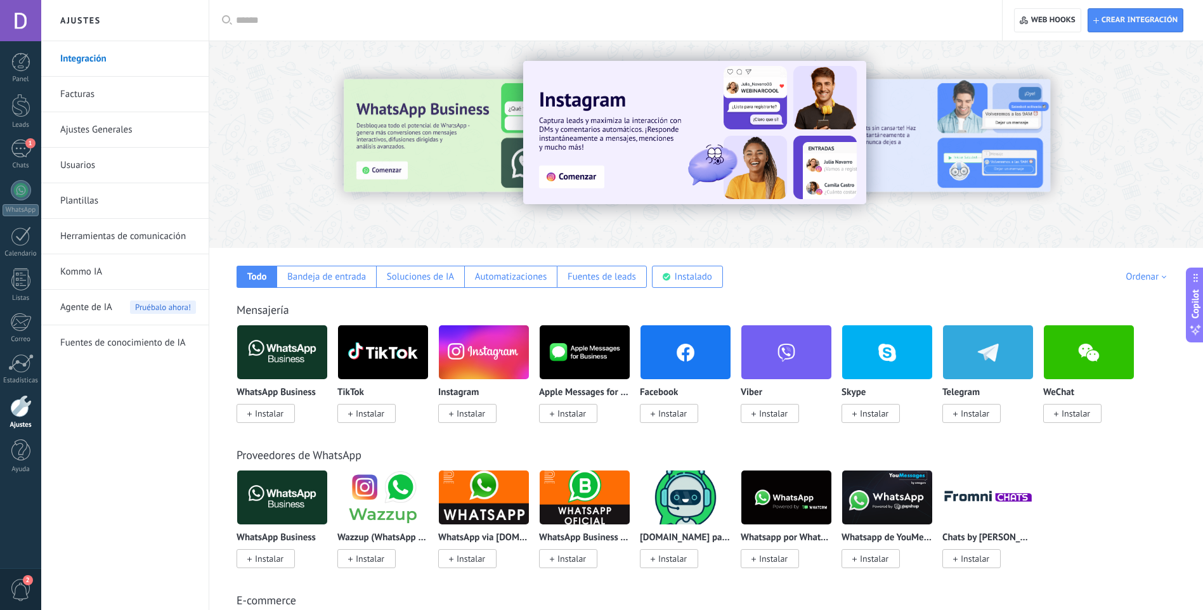
click at [426, 19] on input "text" at bounding box center [610, 20] width 749 height 13
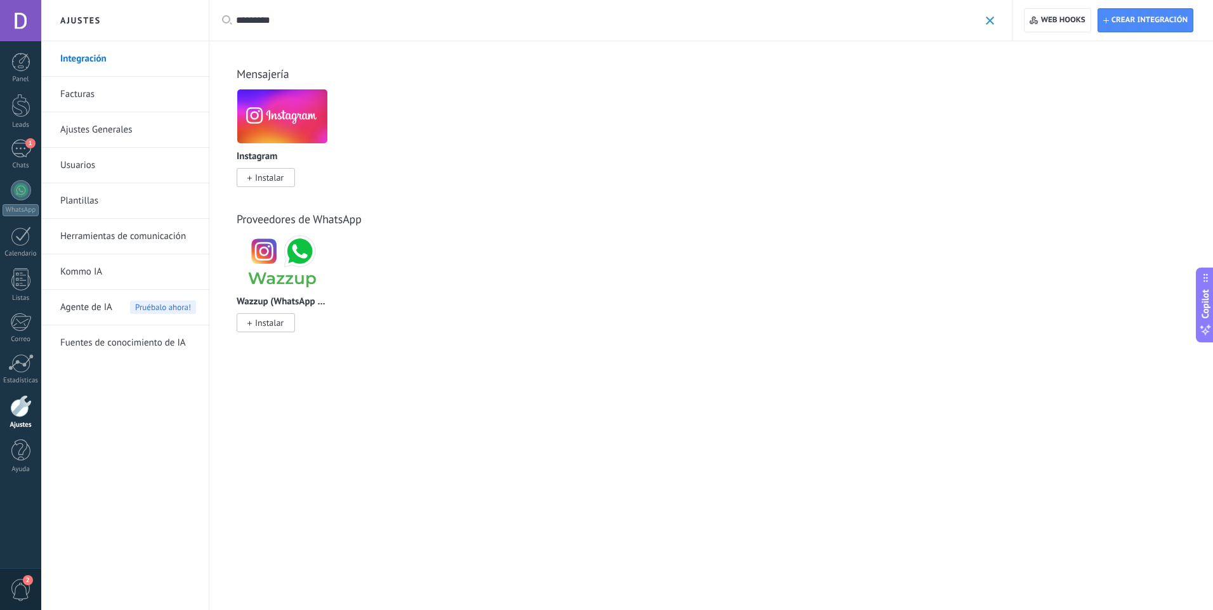
type input "*********"
click at [282, 128] on img at bounding box center [282, 117] width 90 height 62
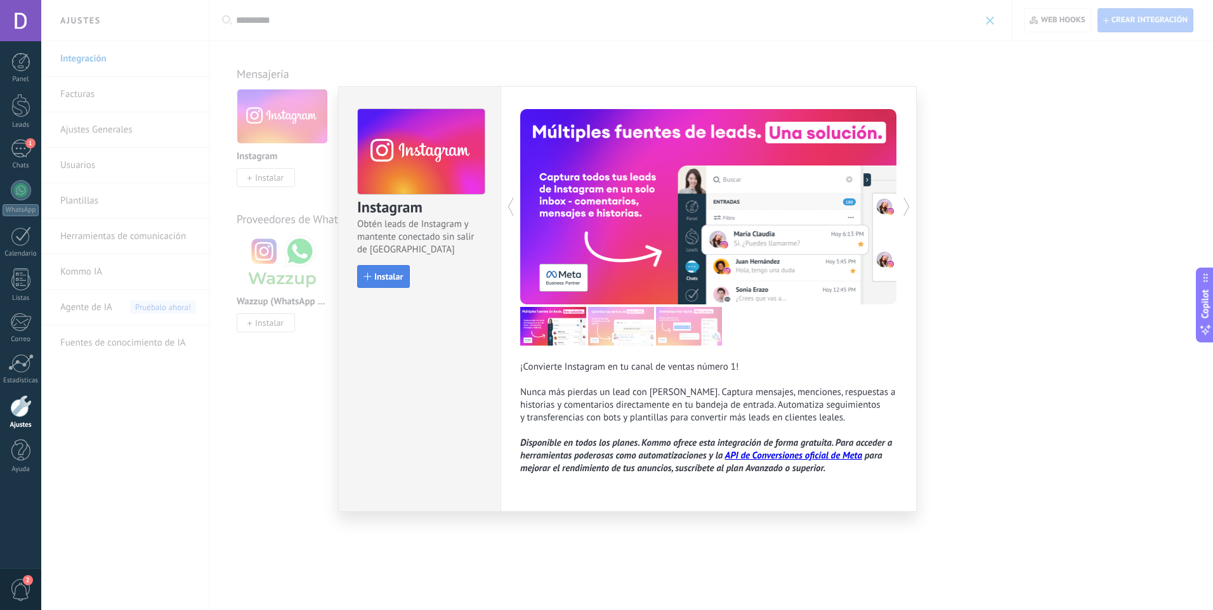
click at [386, 273] on span "Instalar" at bounding box center [388, 276] width 29 height 9
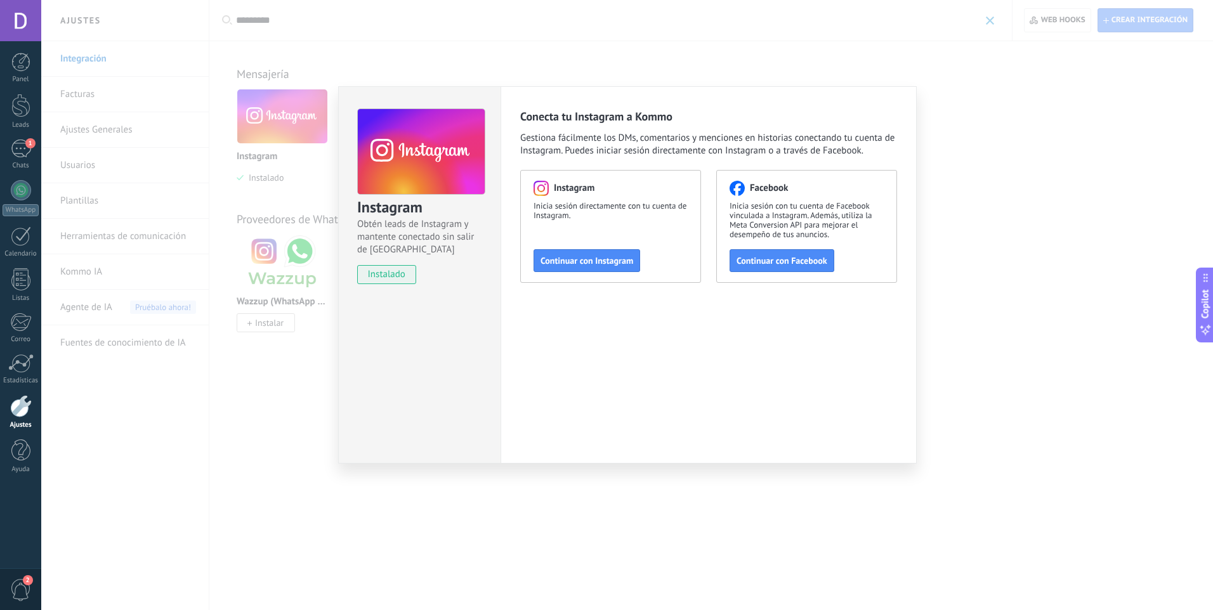
click at [678, 249] on div "Instagram Inicia sesión directamente con tu cuenta de Instagram. Continuar con …" at bounding box center [610, 226] width 181 height 113
click at [992, 106] on div "Instagram Obtén leads de Instagram y mantente conectado sin salir de Kommo inst…" at bounding box center [627, 305] width 1172 height 610
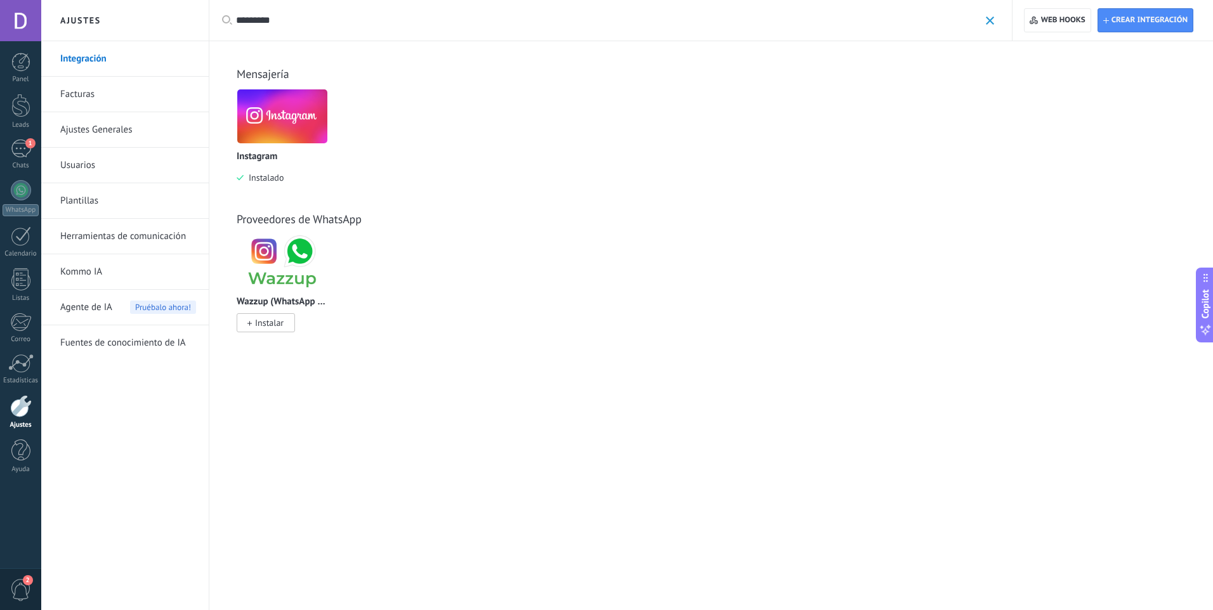
click at [795, 315] on div "WhatsApp Business Instalar Wazzup (WhatsApp & Instagram) Instalar WhatsApp via …" at bounding box center [718, 291] width 962 height 114
click at [4, 151] on link "1 Chats" at bounding box center [20, 155] width 41 height 30
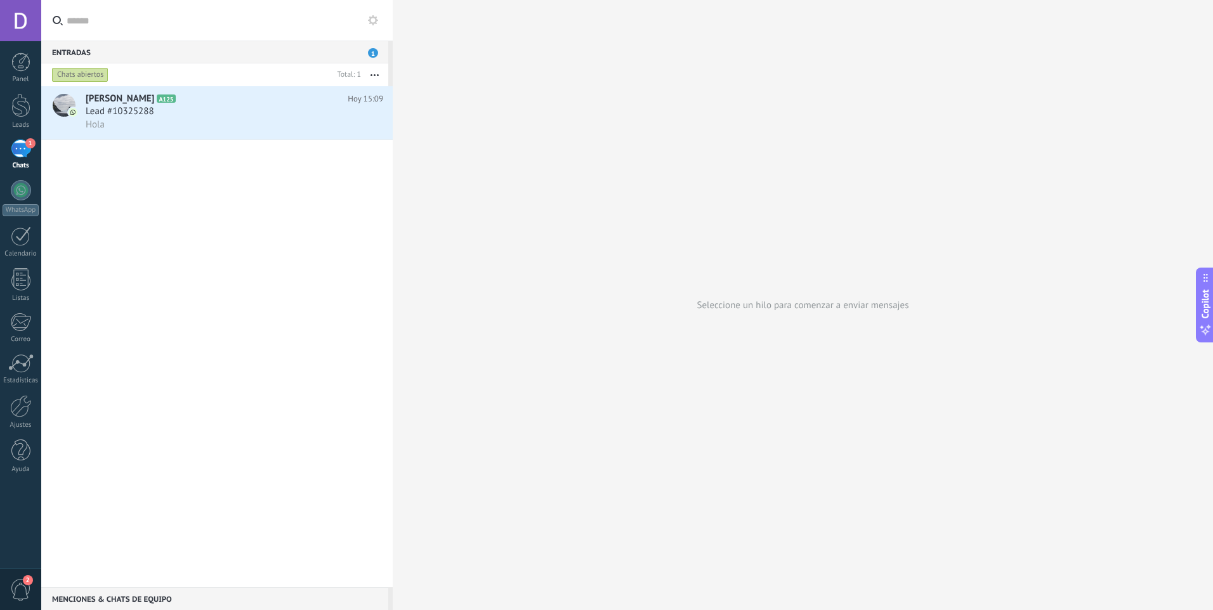
click at [148, 119] on div "Hola" at bounding box center [235, 124] width 298 height 13
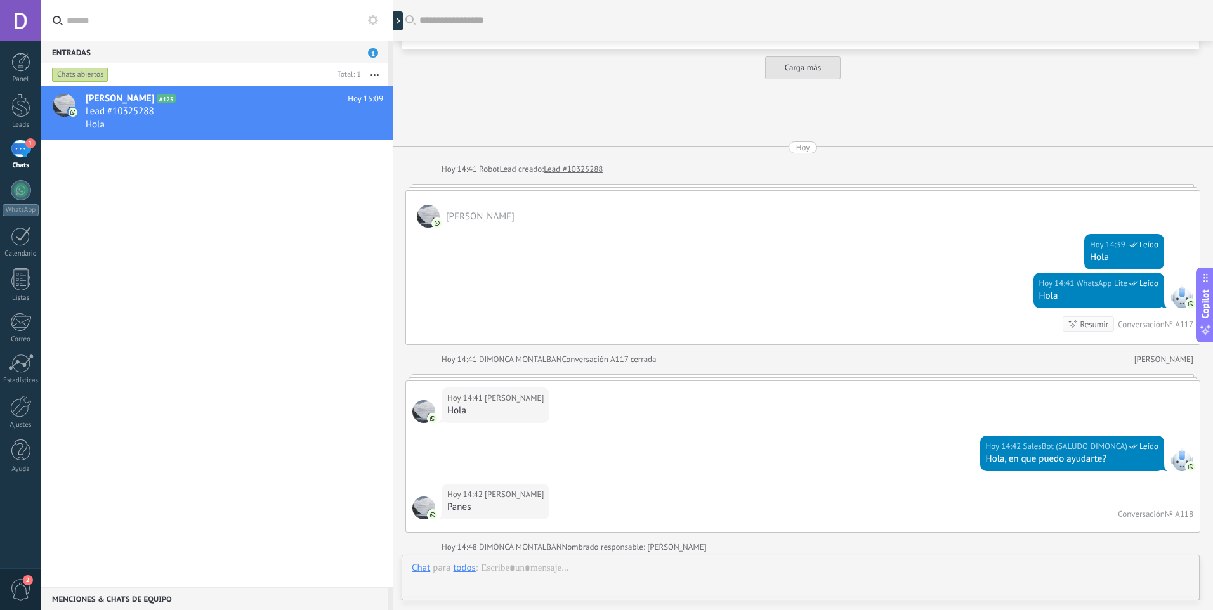
scroll to position [2166, 0]
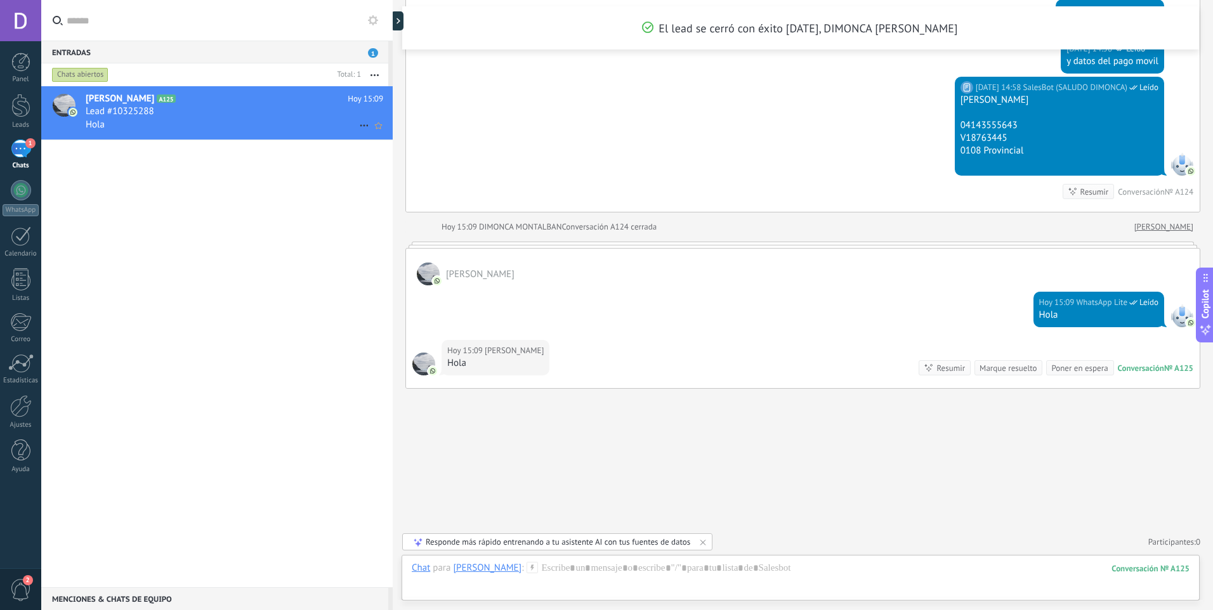
click at [359, 128] on icon at bounding box center [364, 125] width 15 height 15
click at [410, 162] on span "Conversación cerrada" at bounding box center [420, 157] width 86 height 25
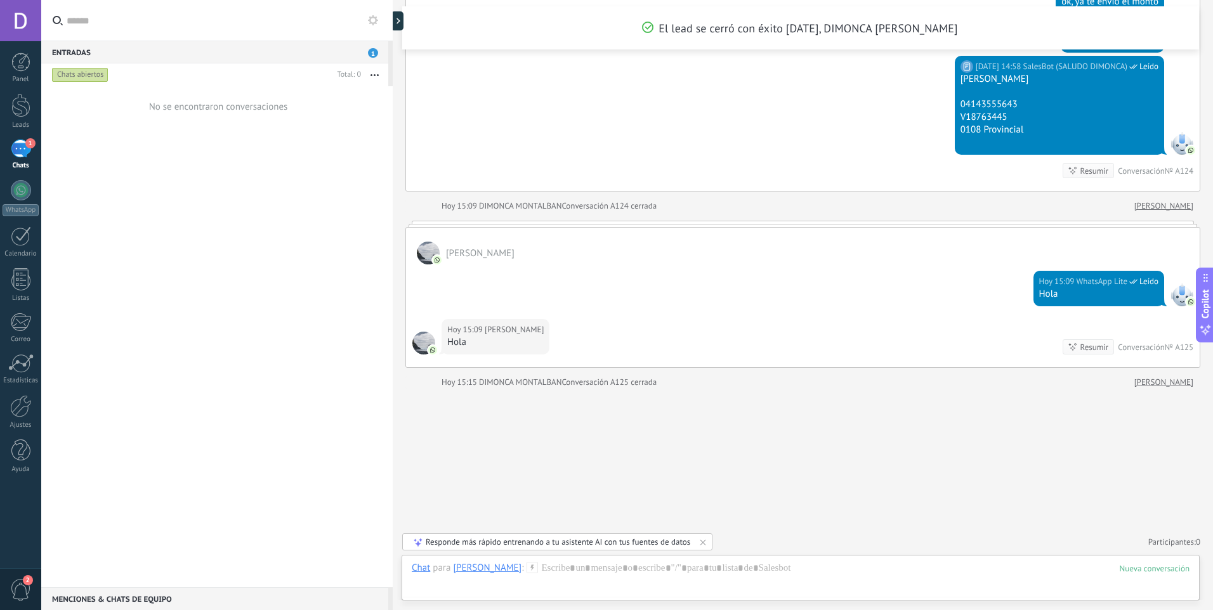
click at [254, 232] on div "No se encontraron conversaciones" at bounding box center [216, 336] width 351 height 501
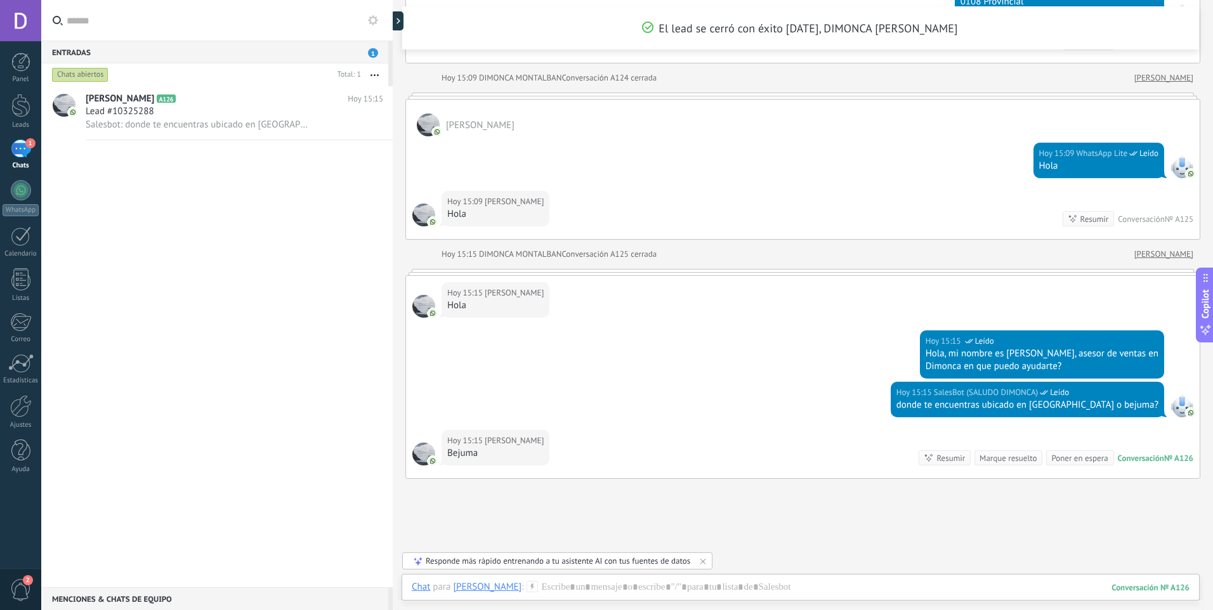
scroll to position [2342, 0]
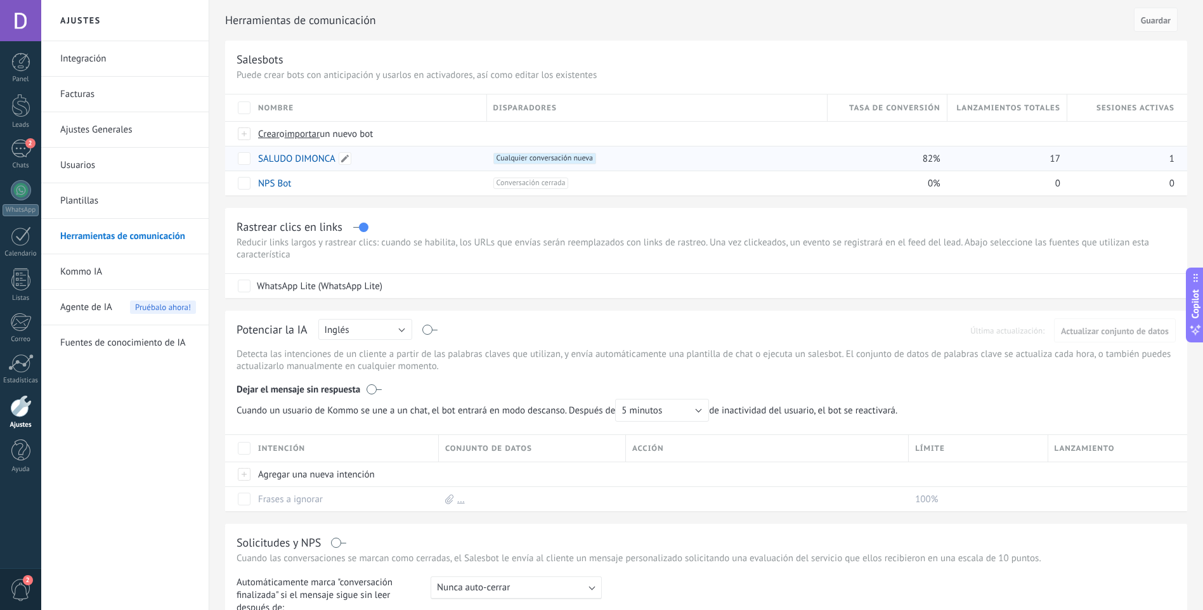
click at [310, 161] on link "SALUDO DIMONCA" at bounding box center [296, 159] width 77 height 12
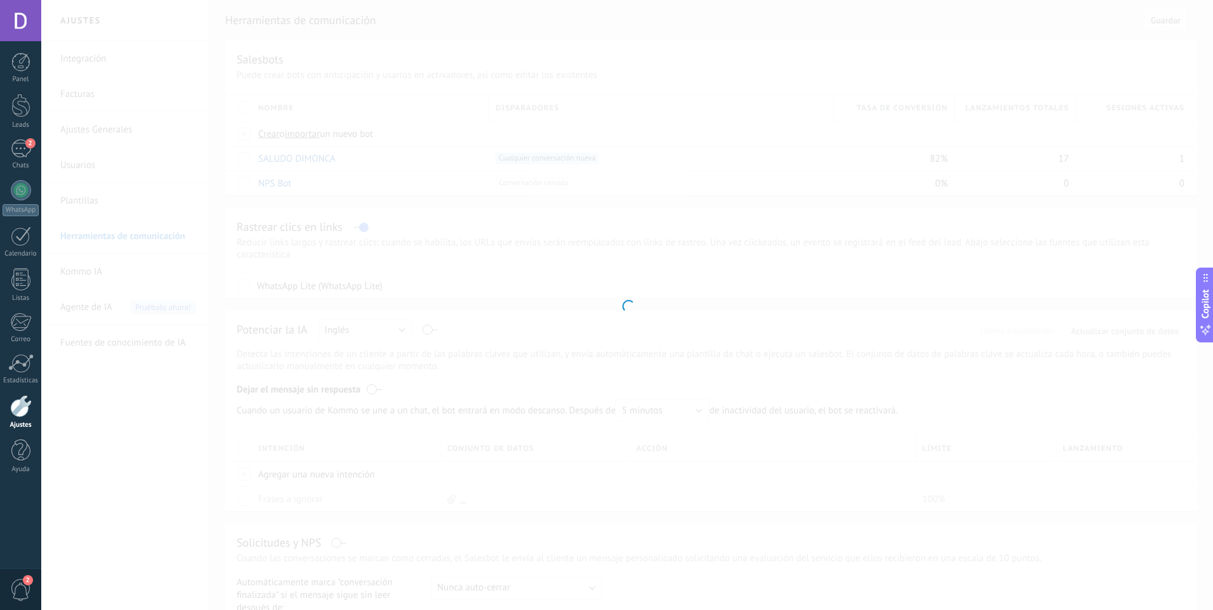
type input "**********"
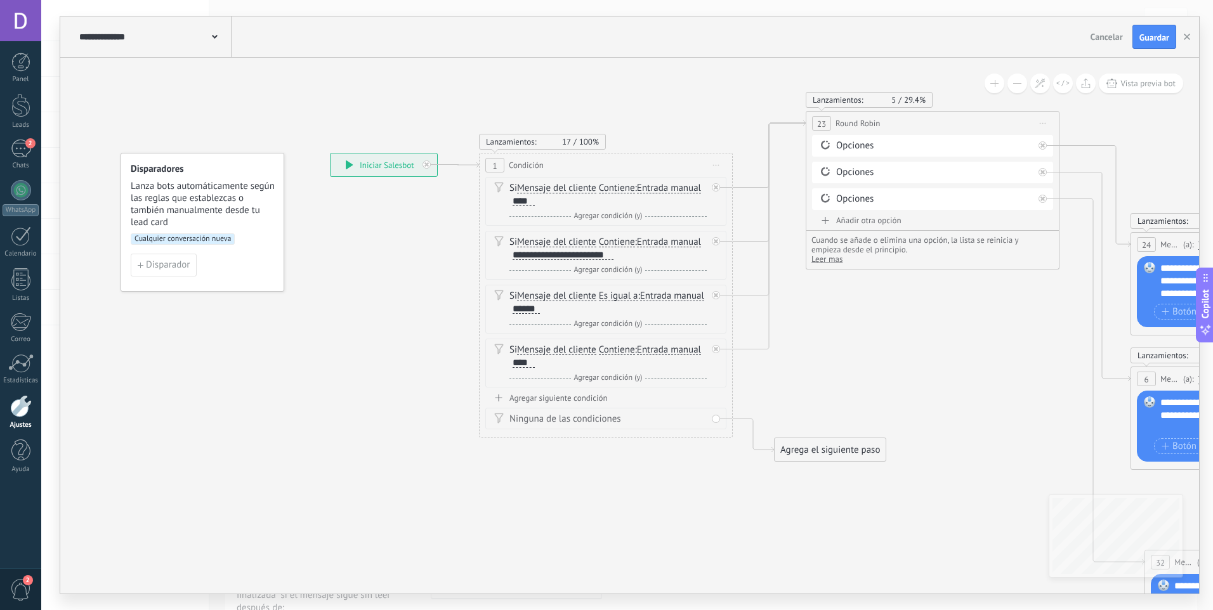
drag, startPoint x: 683, startPoint y: 526, endPoint x: 267, endPoint y: 453, distance: 421.9
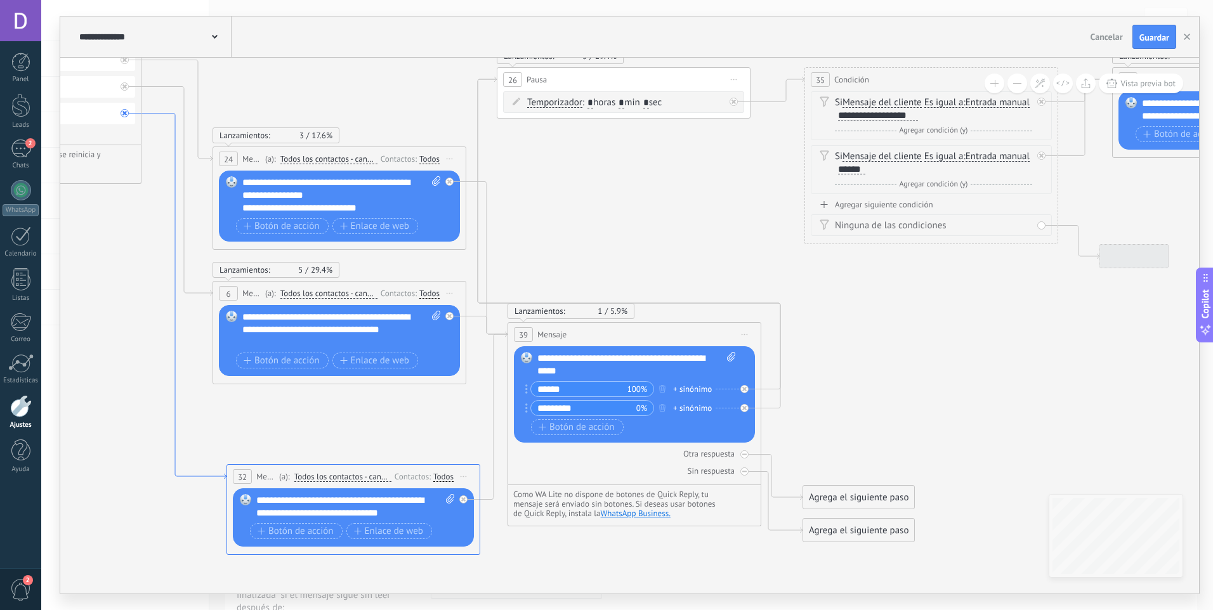
drag, startPoint x: 676, startPoint y: 427, endPoint x: 174, endPoint y: 414, distance: 502.6
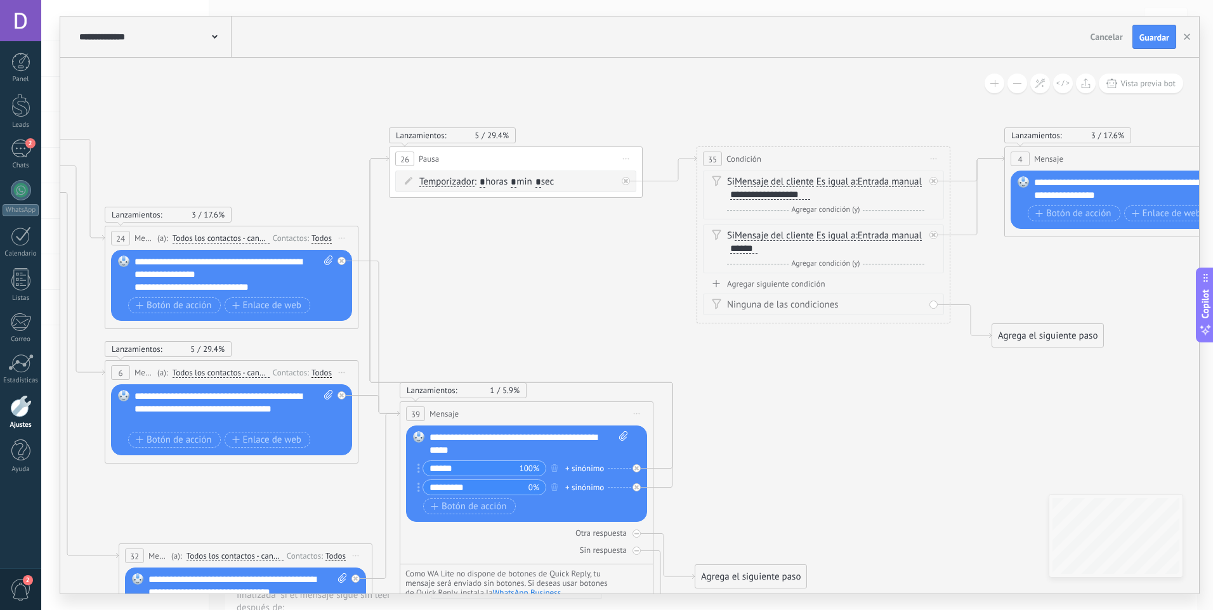
drag, startPoint x: 957, startPoint y: 365, endPoint x: 856, endPoint y: 441, distance: 126.9
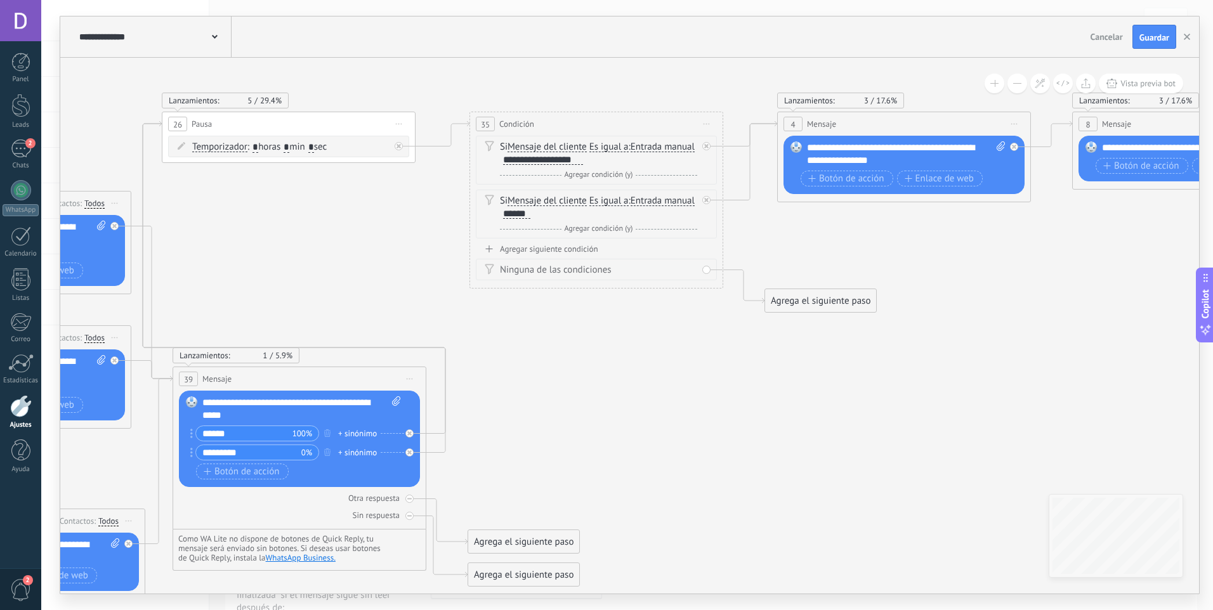
drag, startPoint x: 850, startPoint y: 433, endPoint x: 623, endPoint y: 398, distance: 229.8
